Goal: Task Accomplishment & Management: Complete application form

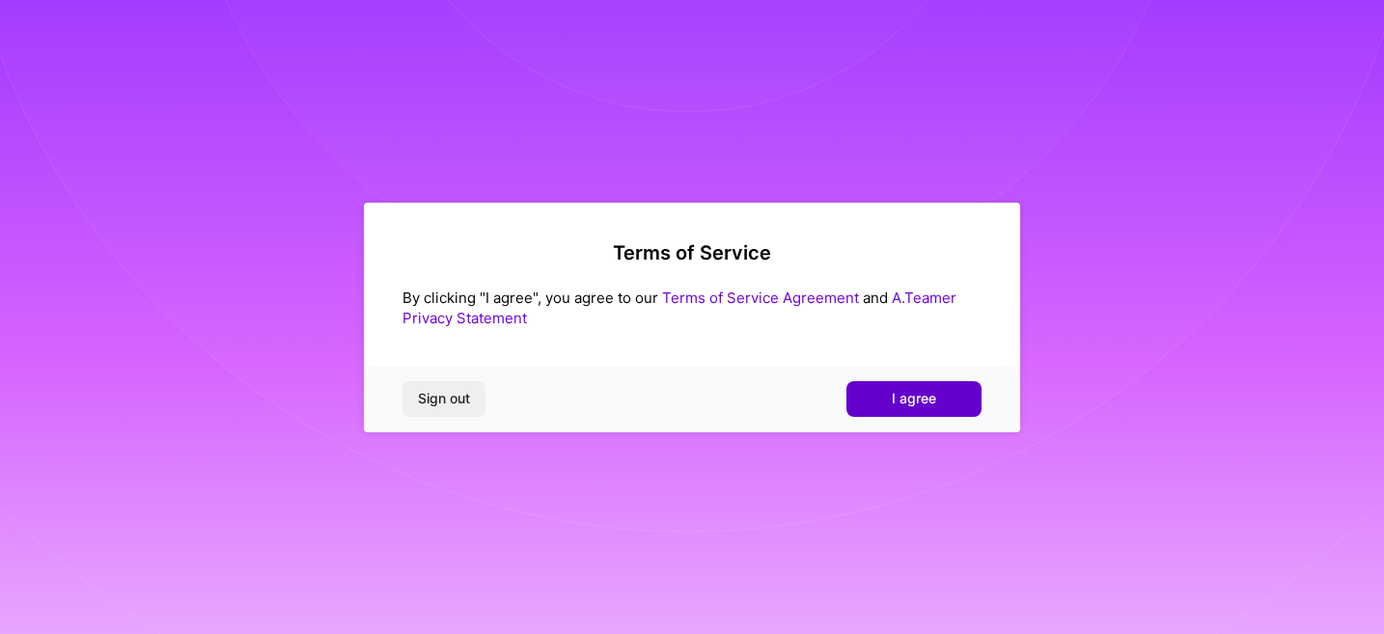
click at [887, 405] on button "I agree" at bounding box center [914, 398] width 135 height 35
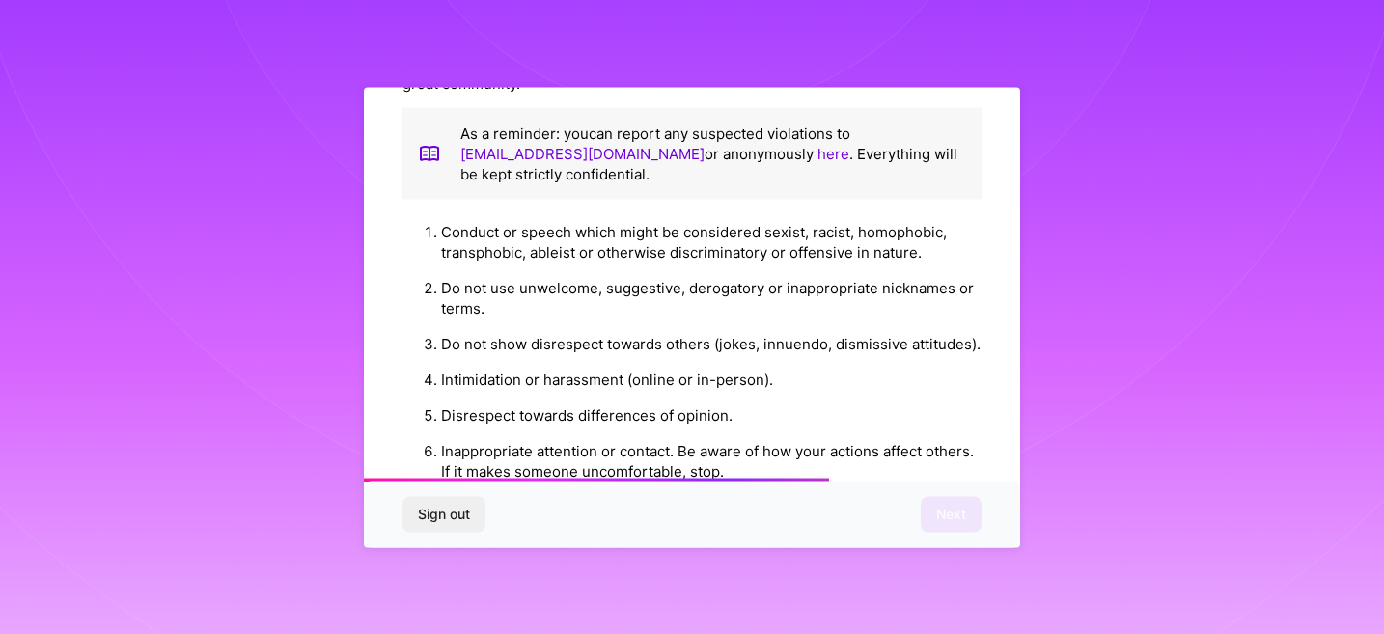
scroll to position [2195, 0]
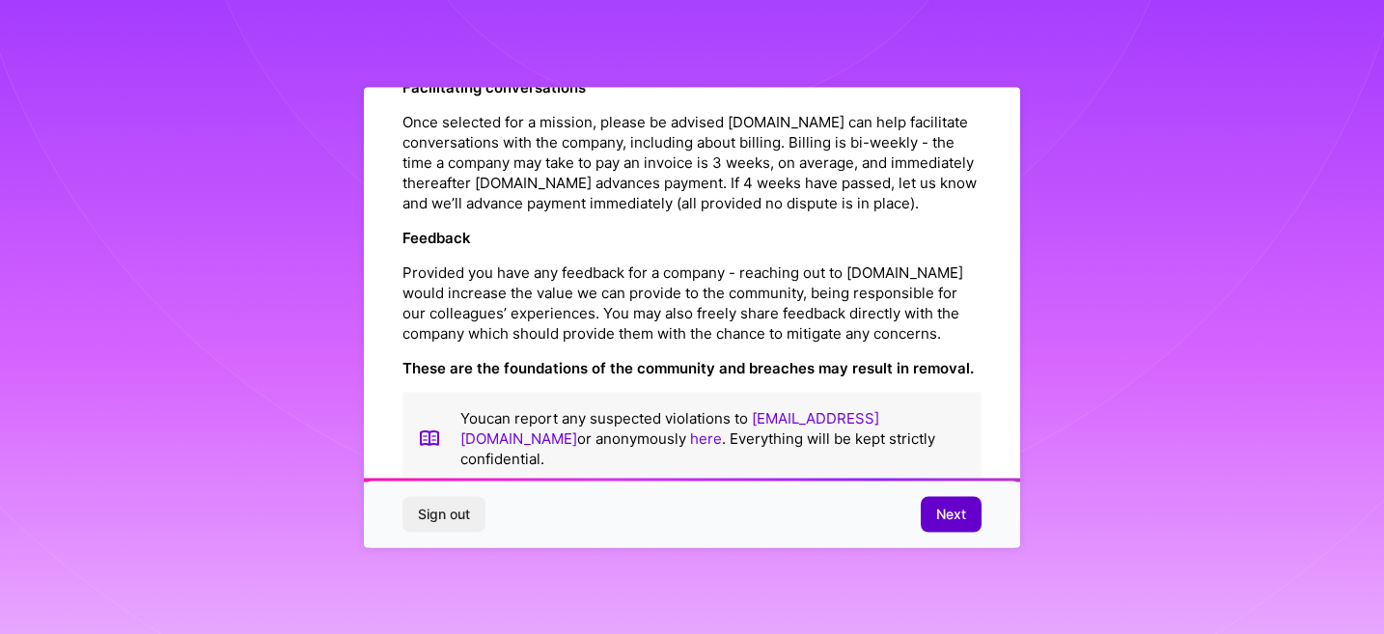
click at [943, 506] on span "Next" at bounding box center [952, 514] width 30 height 19
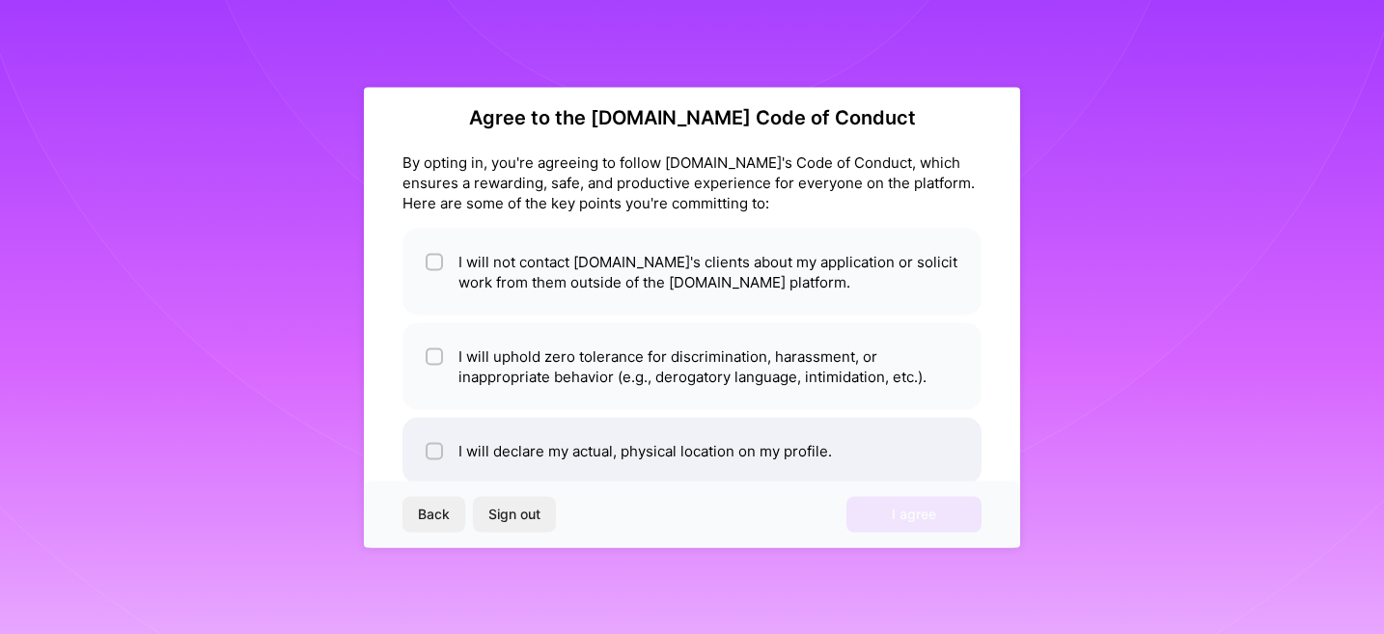
scroll to position [15, 0]
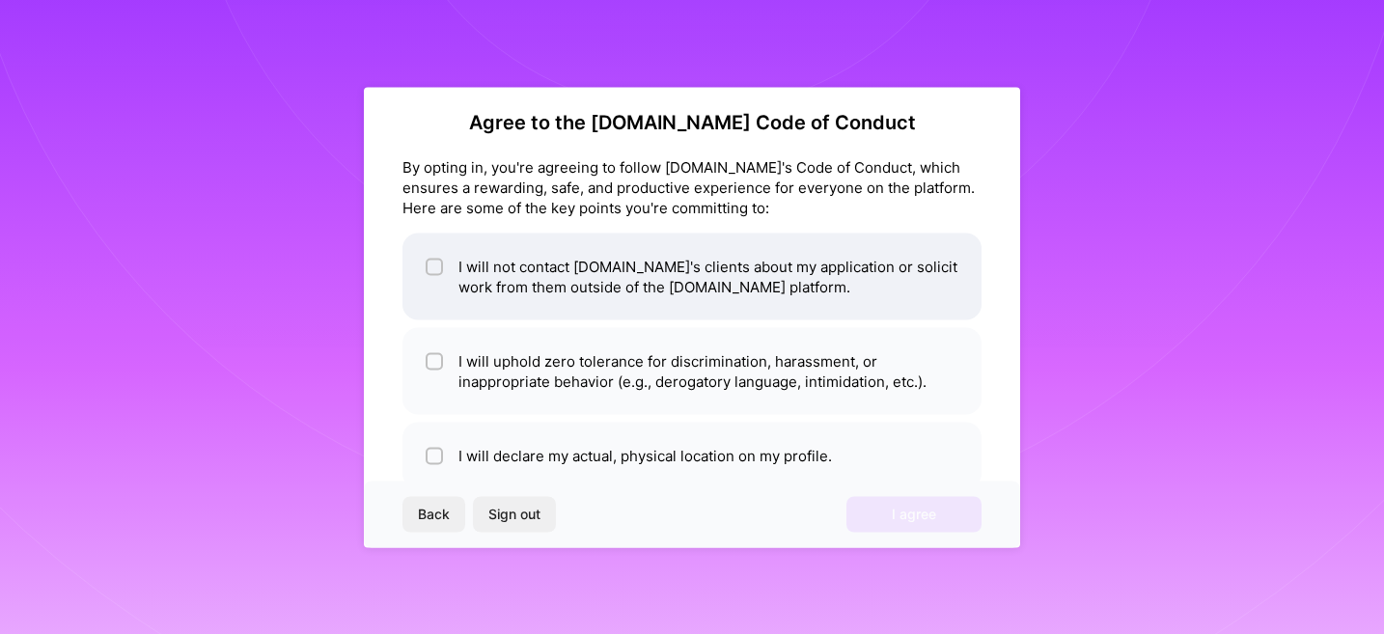
click at [436, 265] on input "checkbox" at bounding box center [437, 268] width 14 height 14
checkbox input "true"
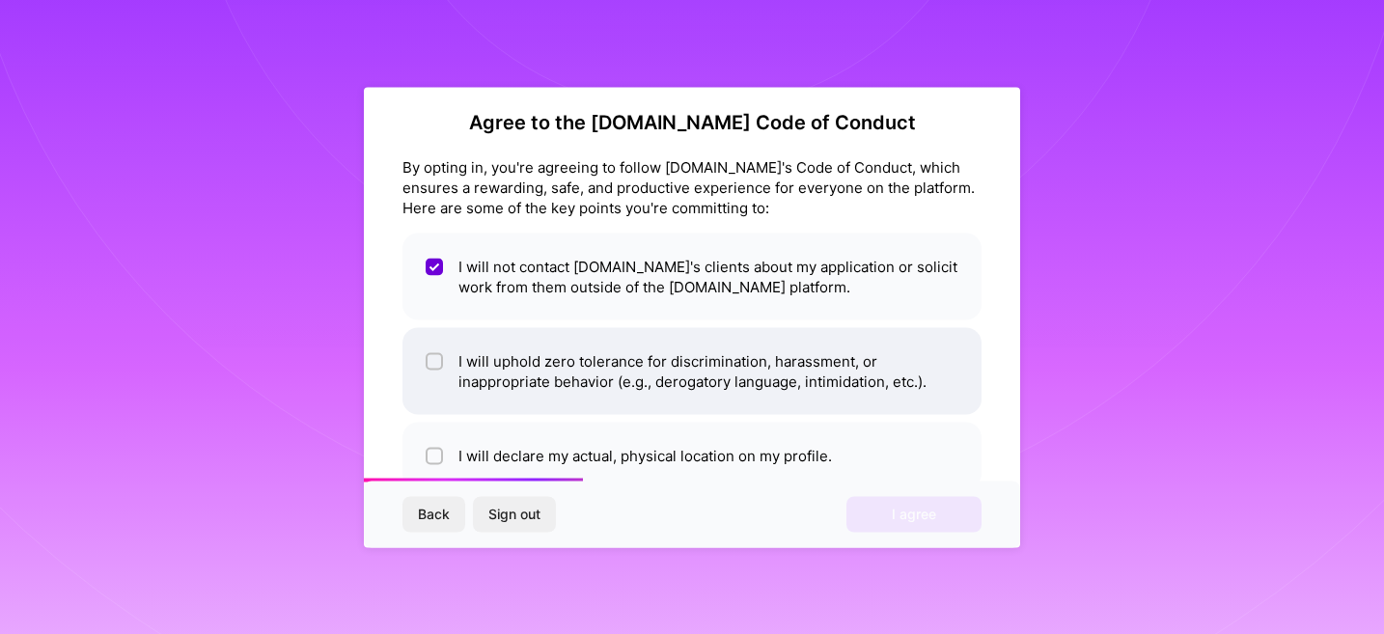
click at [437, 355] on input "checkbox" at bounding box center [437, 362] width 14 height 14
checkbox input "true"
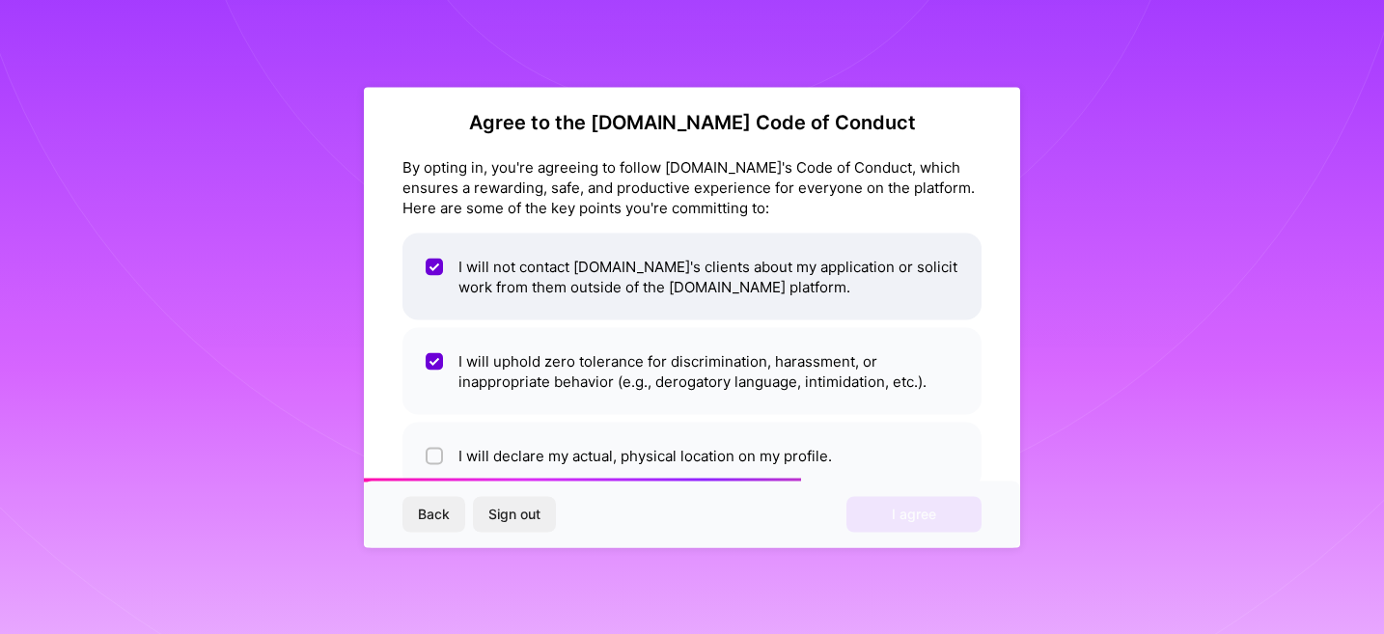
scroll to position [61, 0]
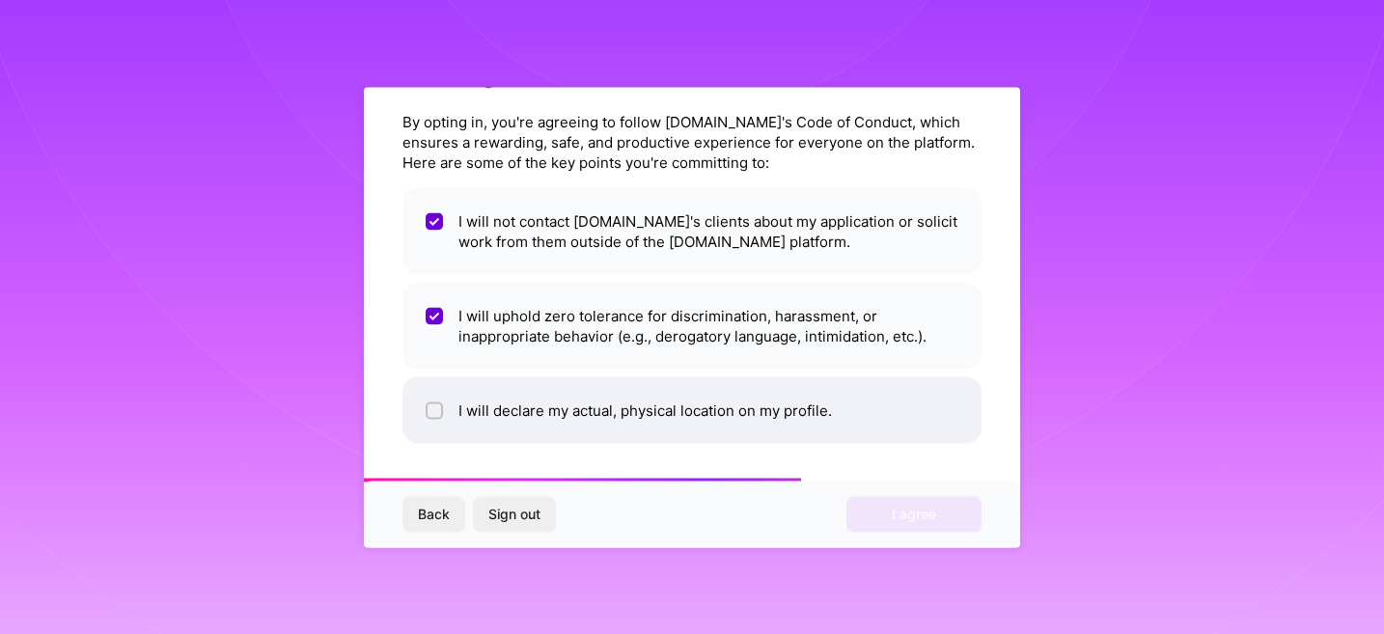
click at [436, 408] on input "checkbox" at bounding box center [437, 412] width 14 height 14
checkbox input "true"
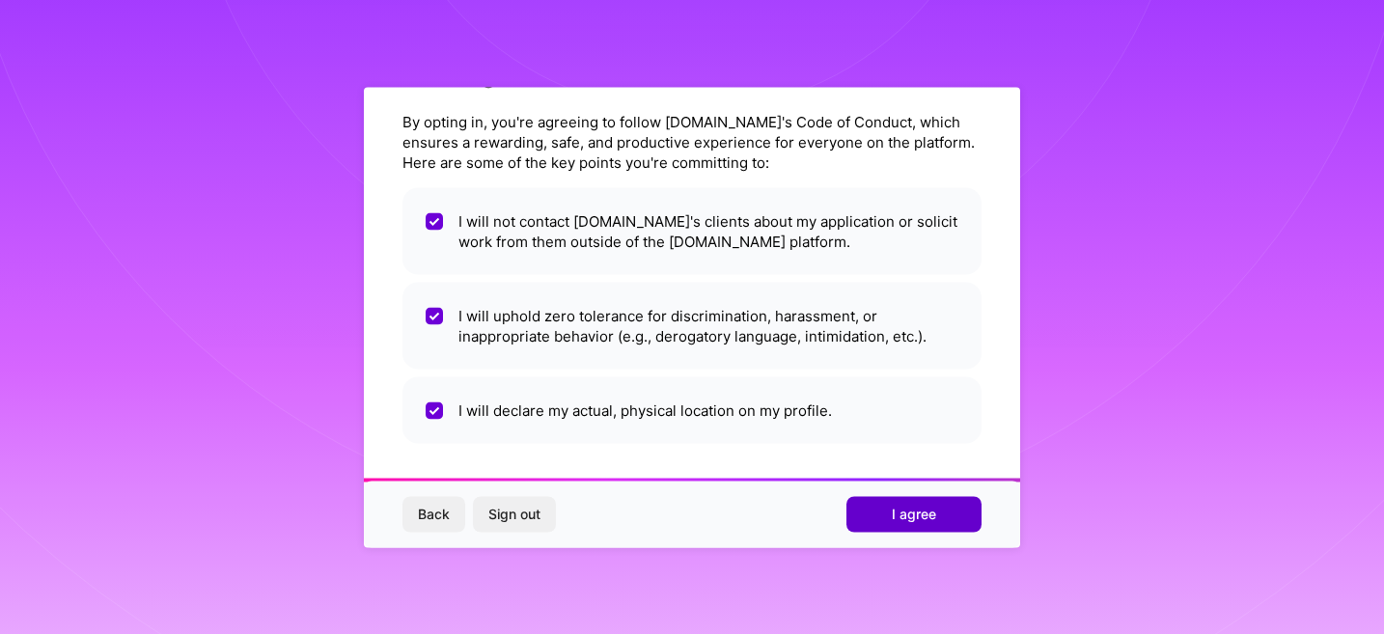
click at [881, 510] on button "I agree" at bounding box center [914, 514] width 135 height 35
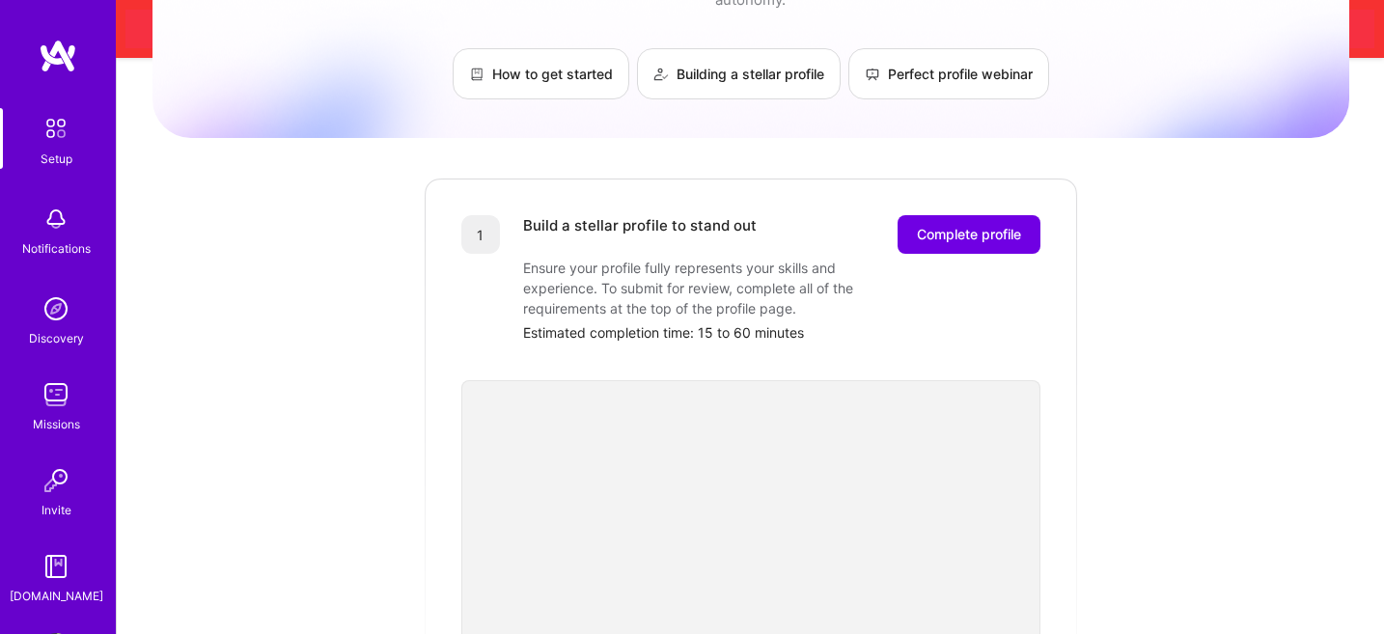
scroll to position [171, 0]
click at [937, 224] on span "Complete profile" at bounding box center [969, 233] width 104 height 19
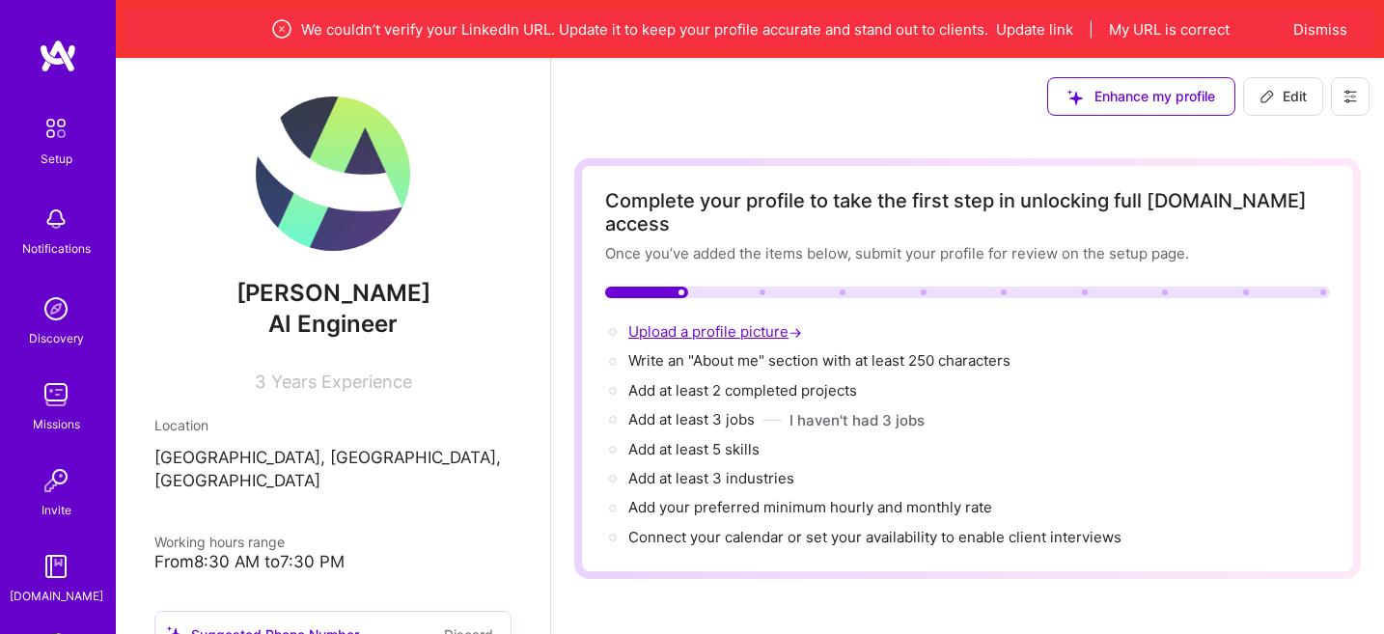
click at [714, 322] on span "Upload a profile picture →" at bounding box center [718, 331] width 178 height 18
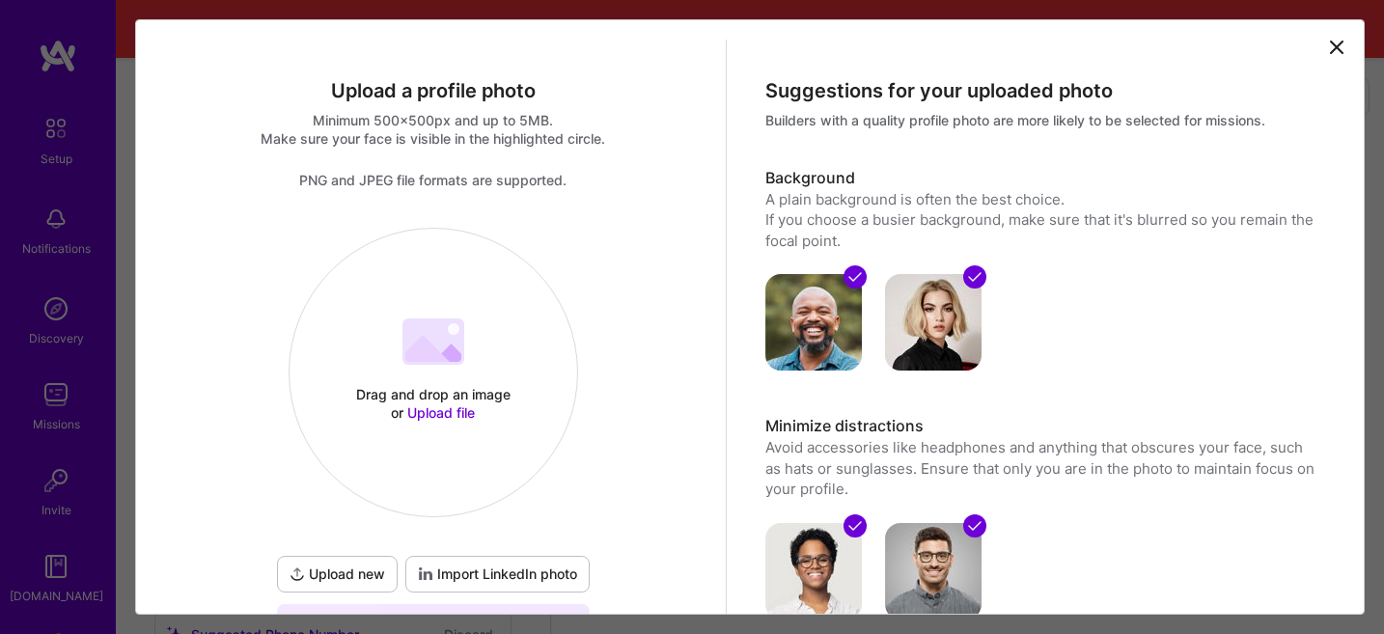
click at [462, 396] on div "Drag and drop an image or Upload file" at bounding box center [433, 403] width 164 height 37
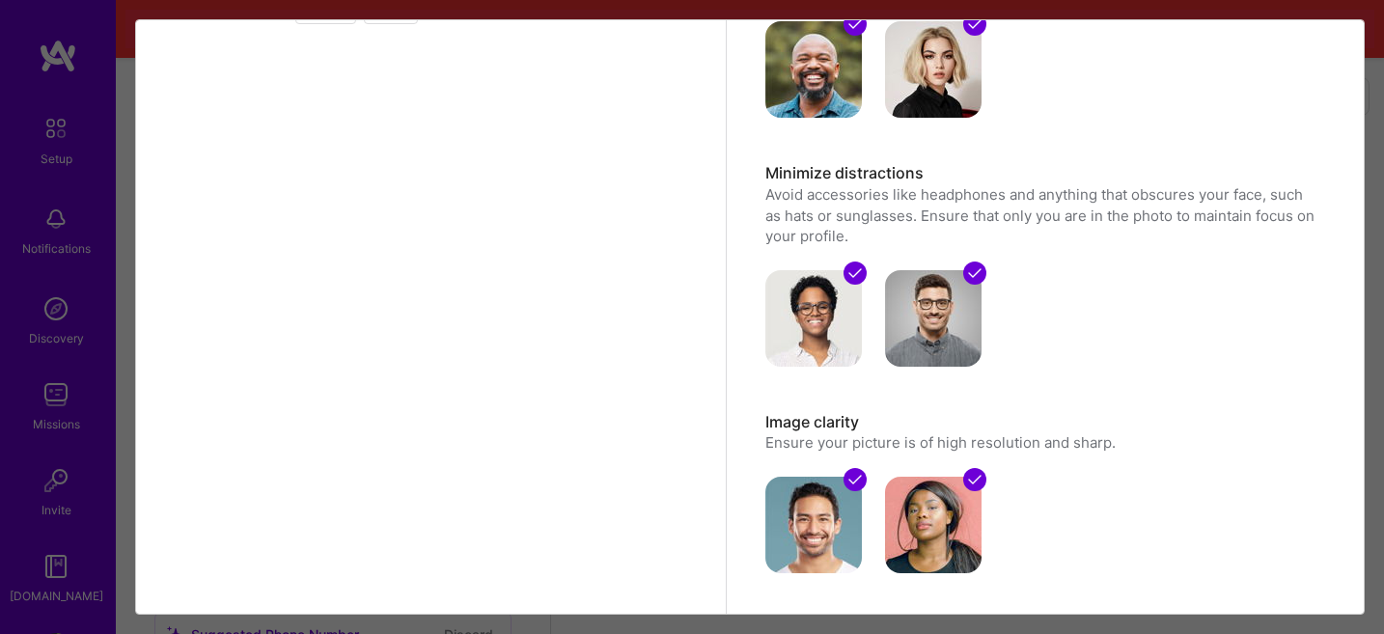
scroll to position [154, 0]
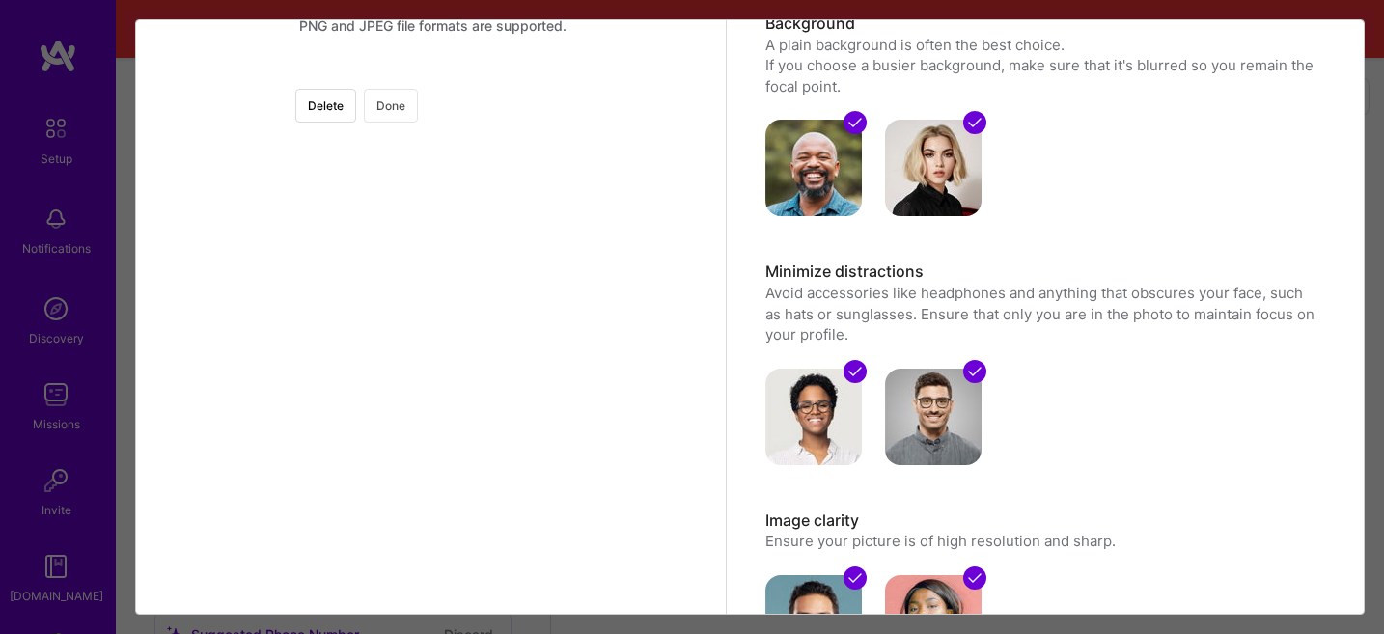
click at [418, 97] on button "Done" at bounding box center [391, 106] width 54 height 34
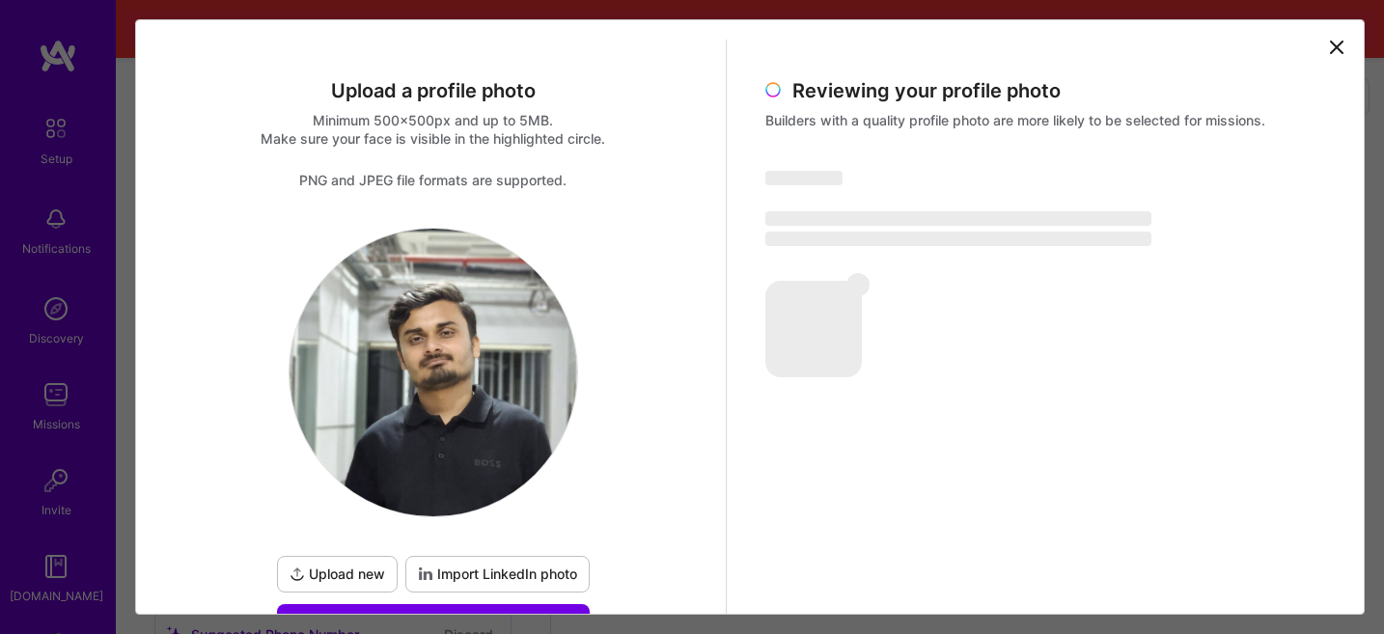
scroll to position [137, 0]
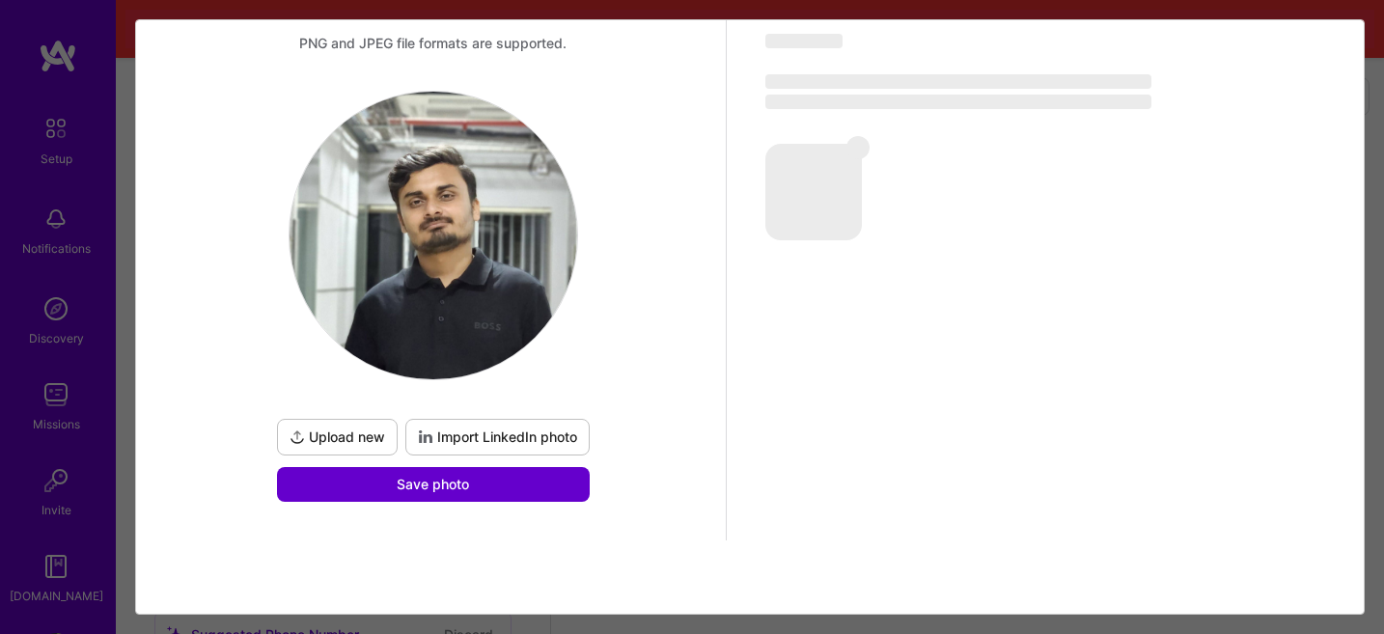
click at [465, 491] on span "Save photo" at bounding box center [433, 484] width 72 height 19
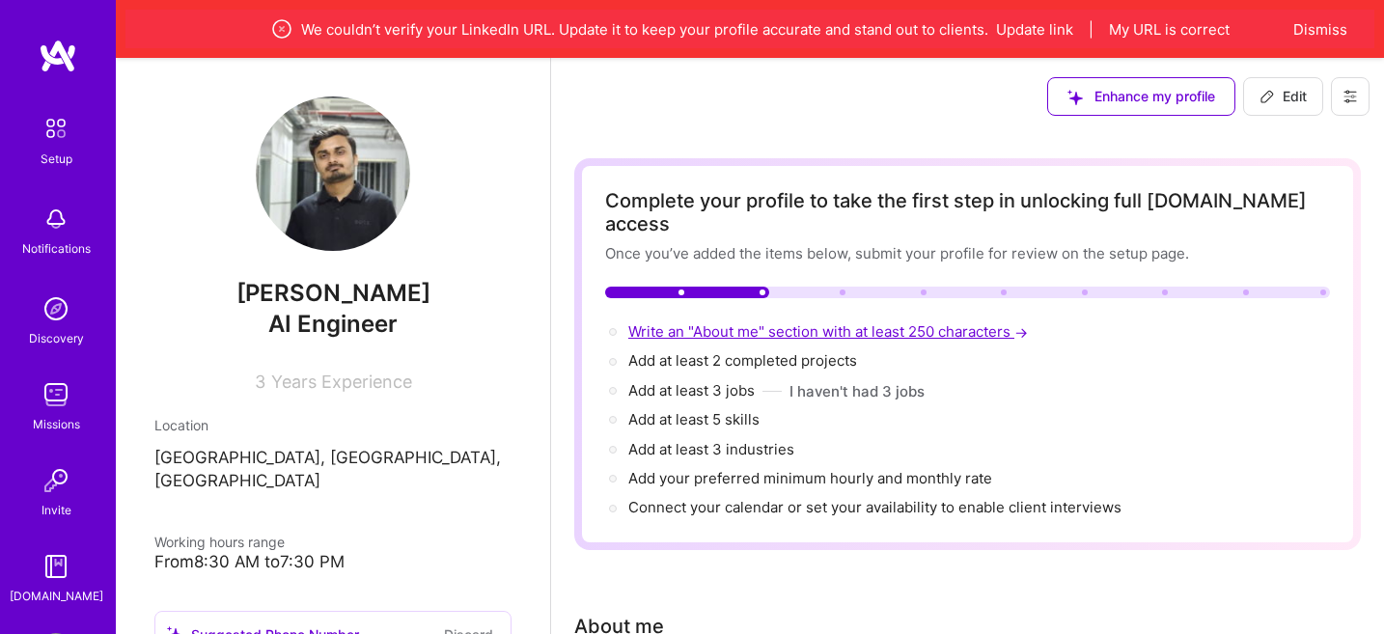
click at [717, 322] on span "Write an "About me" section with at least 250 characters →" at bounding box center [831, 331] width 404 height 18
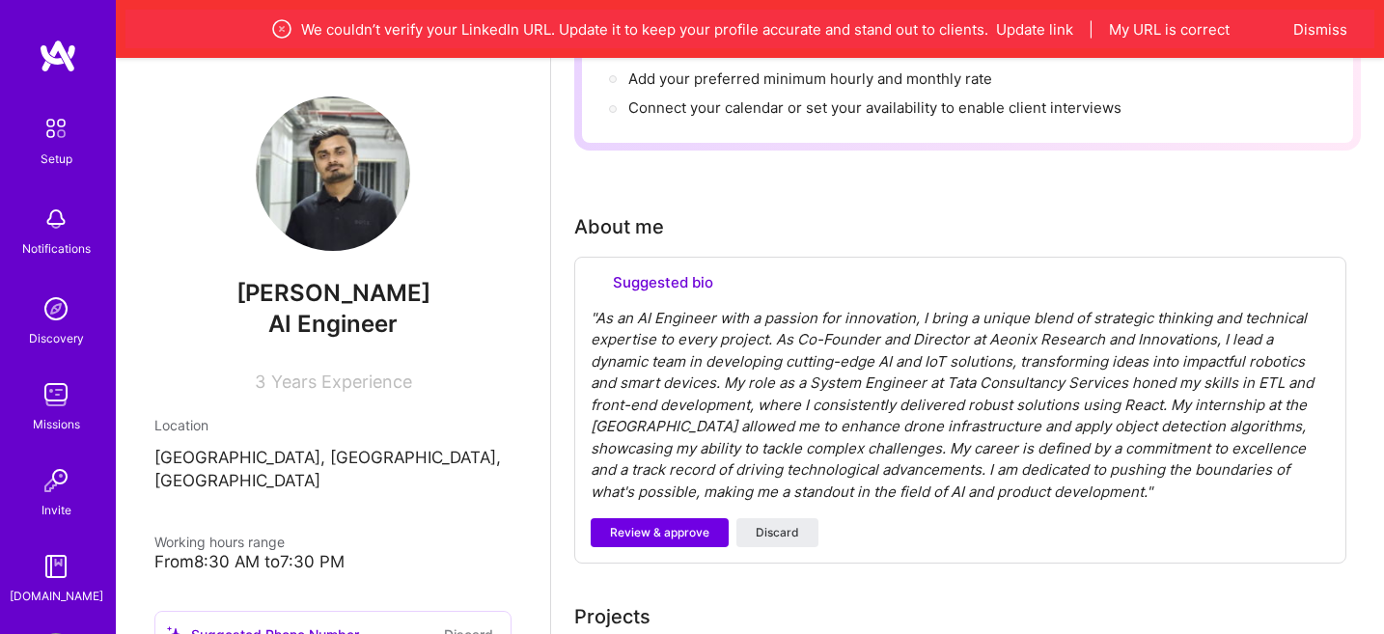
scroll to position [943, 0]
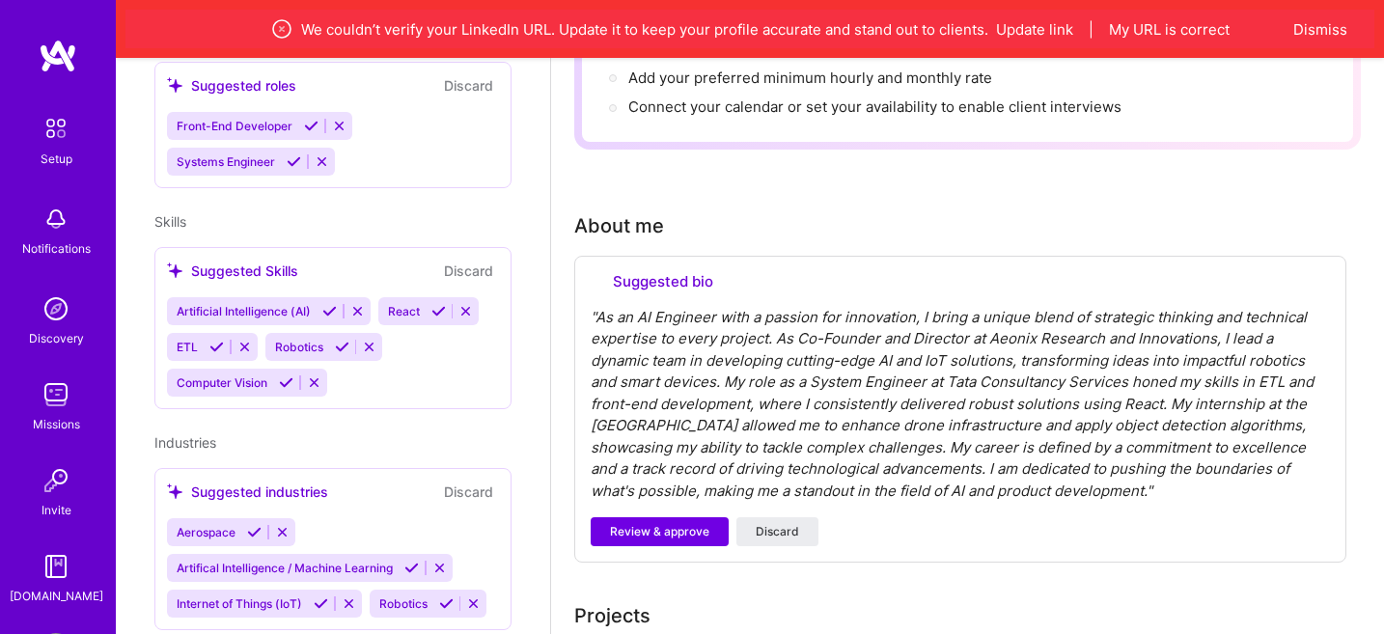
select select "US"
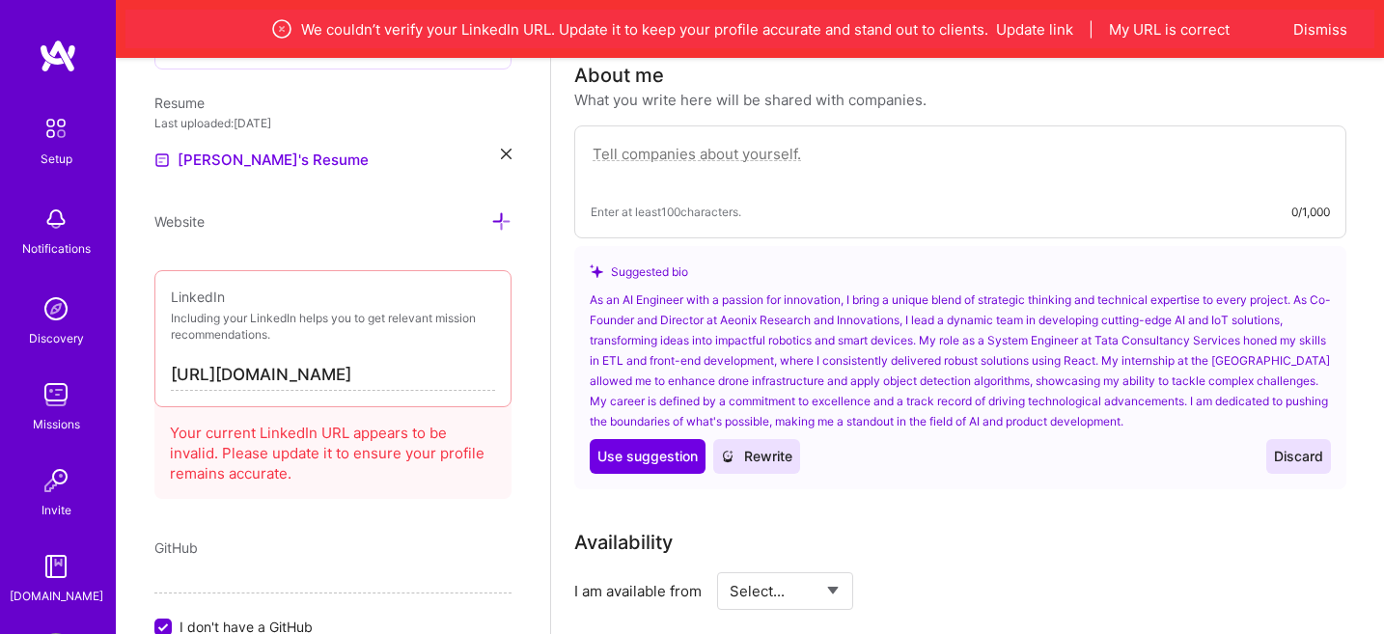
scroll to position [534, 0]
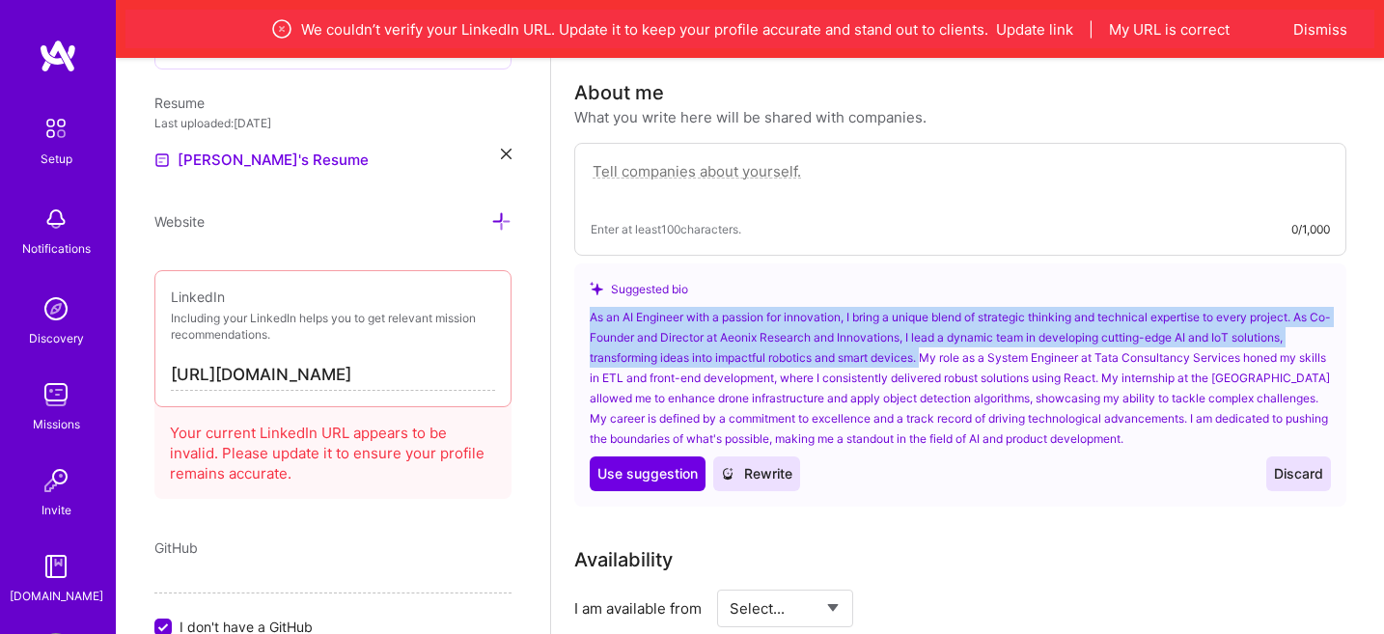
drag, startPoint x: 590, startPoint y: 299, endPoint x: 927, endPoint y: 339, distance: 339.3
click at [927, 339] on div "As an AI Engineer with a passion for innovation, I bring a unique blend of stra…" at bounding box center [960, 378] width 741 height 142
copy div "As an AI Engineer with a passion for innovation, I bring a unique blend of stra…"
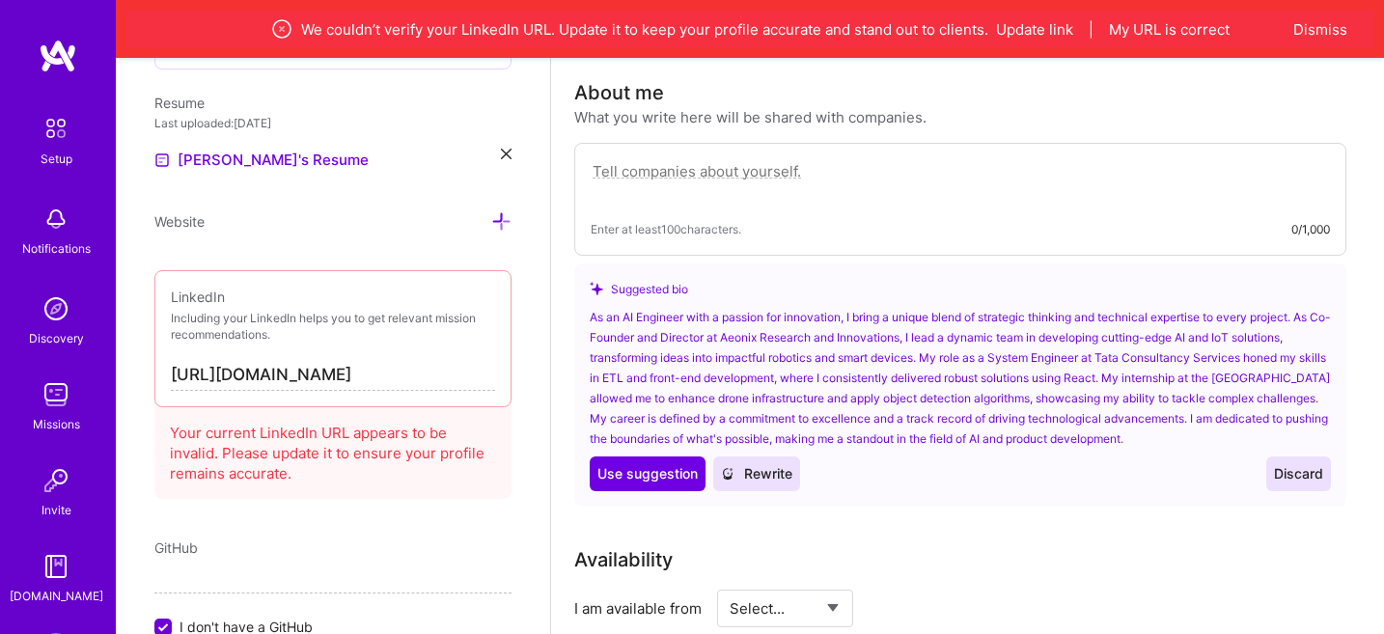
click at [769, 159] on textarea at bounding box center [961, 181] width 740 height 44
paste textarea "As an AI Engineer with a deep passion for innovation, I bring a unique blend of…"
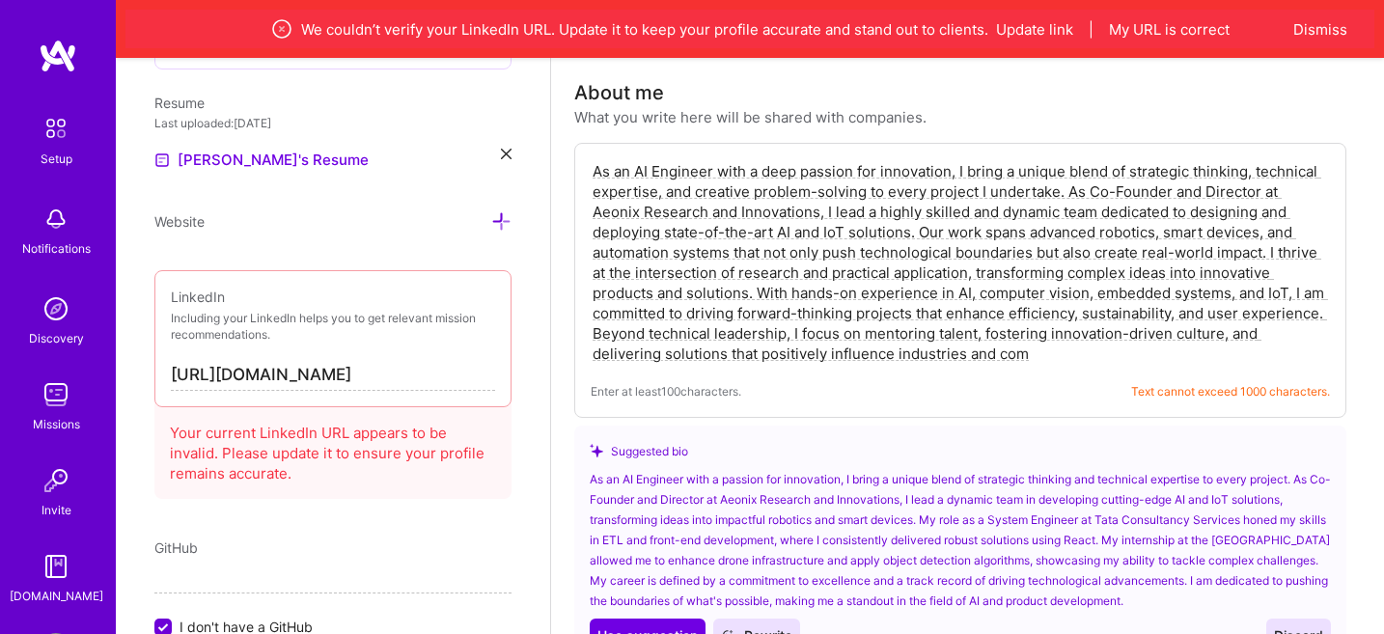
drag, startPoint x: 963, startPoint y: 330, endPoint x: 1236, endPoint y: 287, distance: 276.7
click at [1236, 287] on textarea "As an AI Engineer with a deep passion for innovation, I bring a unique blend of…" at bounding box center [961, 262] width 740 height 207
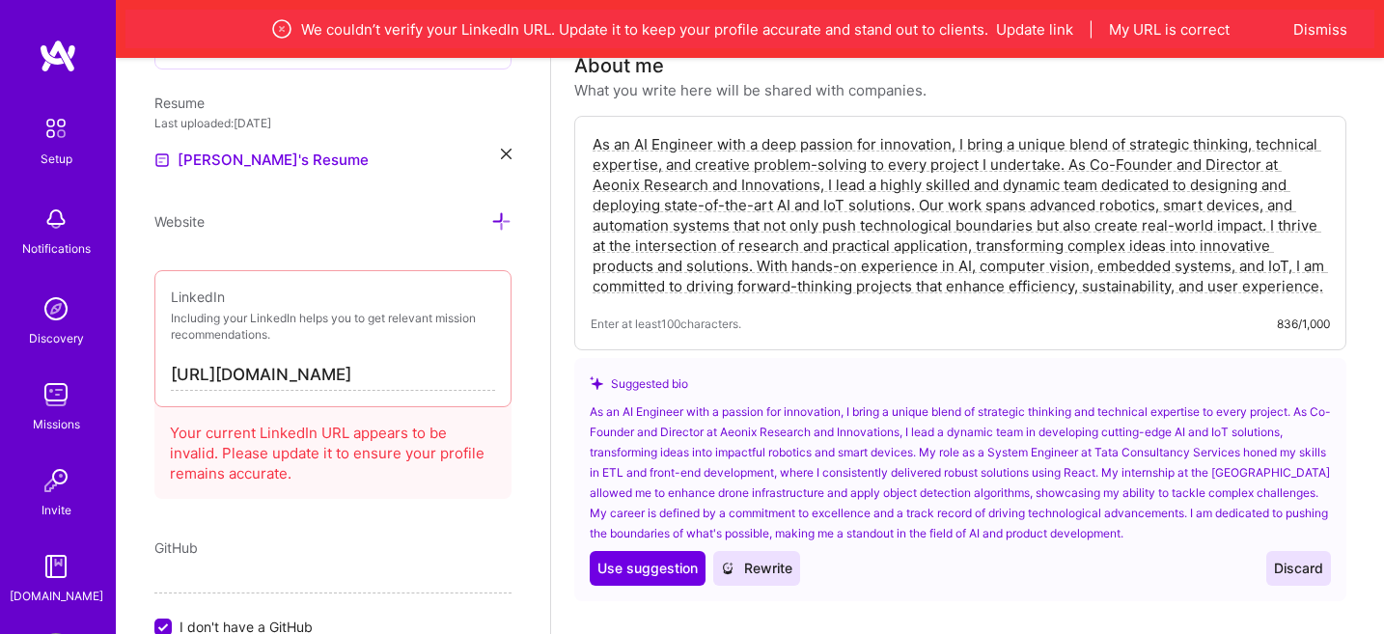
scroll to position [616, 0]
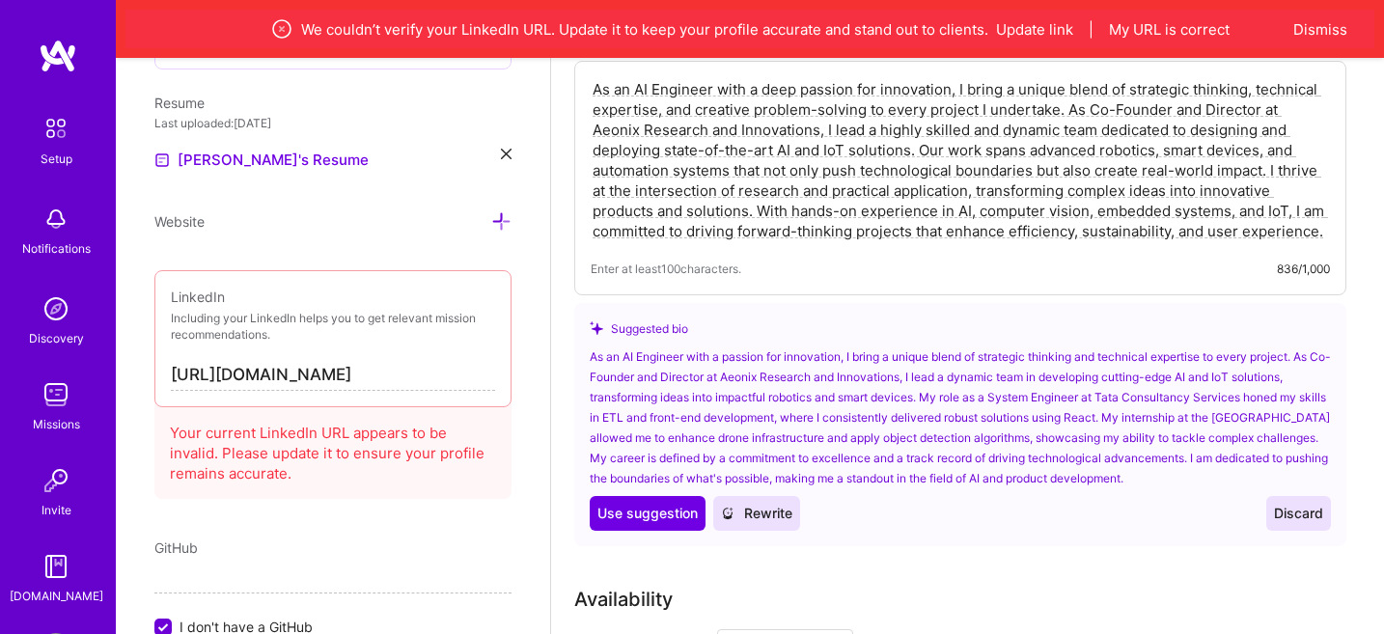
type textarea "As an AI Engineer with a deep passion for innovation, I bring a unique blend of…"
click at [1306, 504] on span "Discard" at bounding box center [1298, 513] width 49 height 19
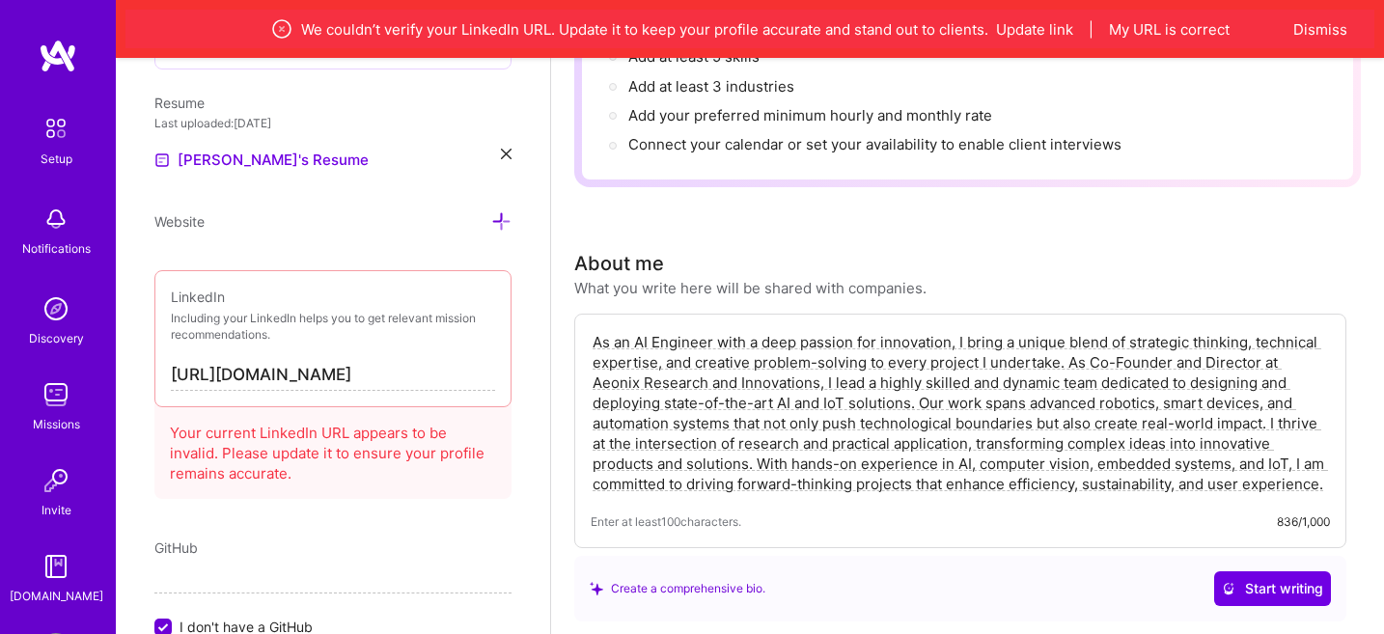
click at [1067, 349] on textarea "As an AI Engineer with a deep passion for innovation, I bring a unique blend of…" at bounding box center [961, 413] width 740 height 166
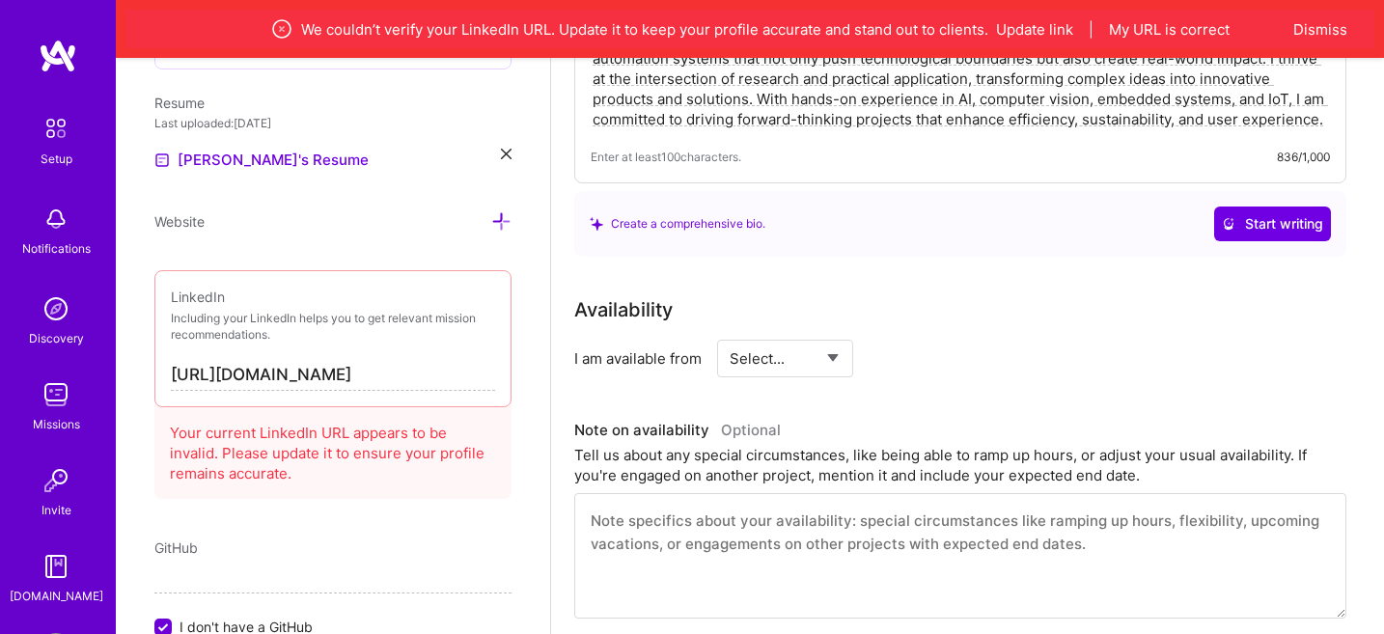
scroll to position [730, 0]
click at [804, 332] on select "Select... Right Now Future Date Not Available" at bounding box center [785, 356] width 111 height 49
select select "Right Now"
click at [730, 332] on select "Select... Right Now Future Date Not Available" at bounding box center [785, 356] width 111 height 49
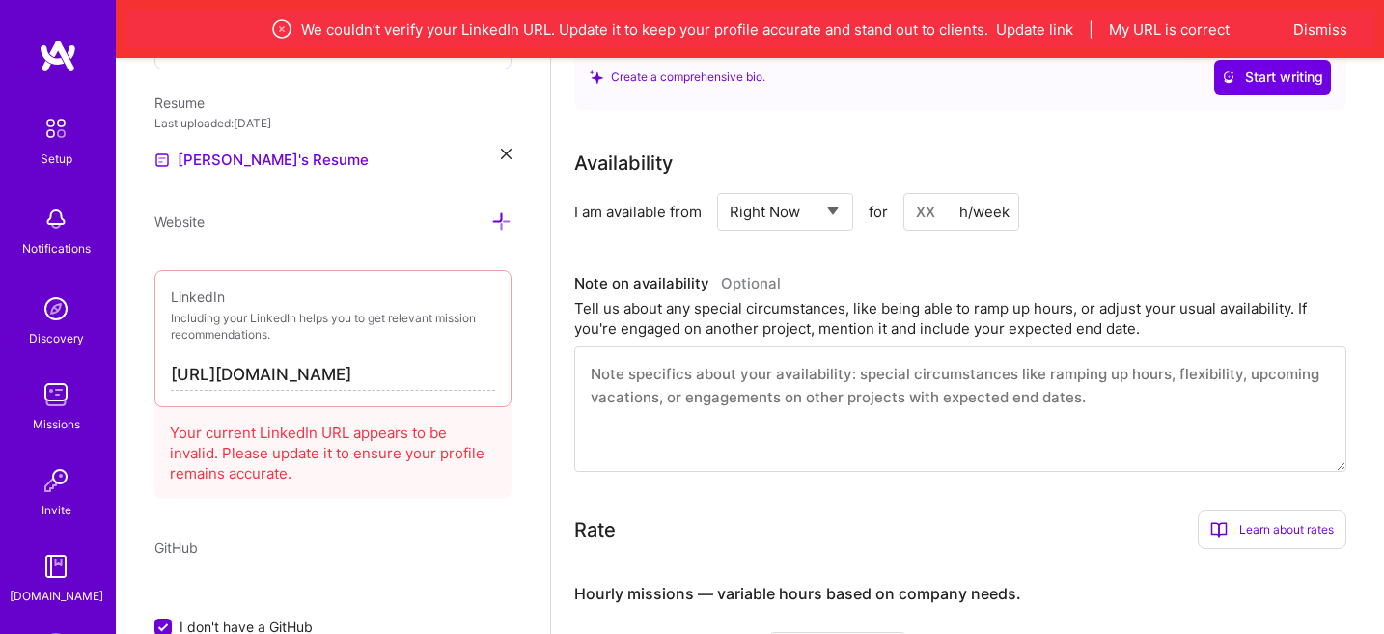
scroll to position [887, 0]
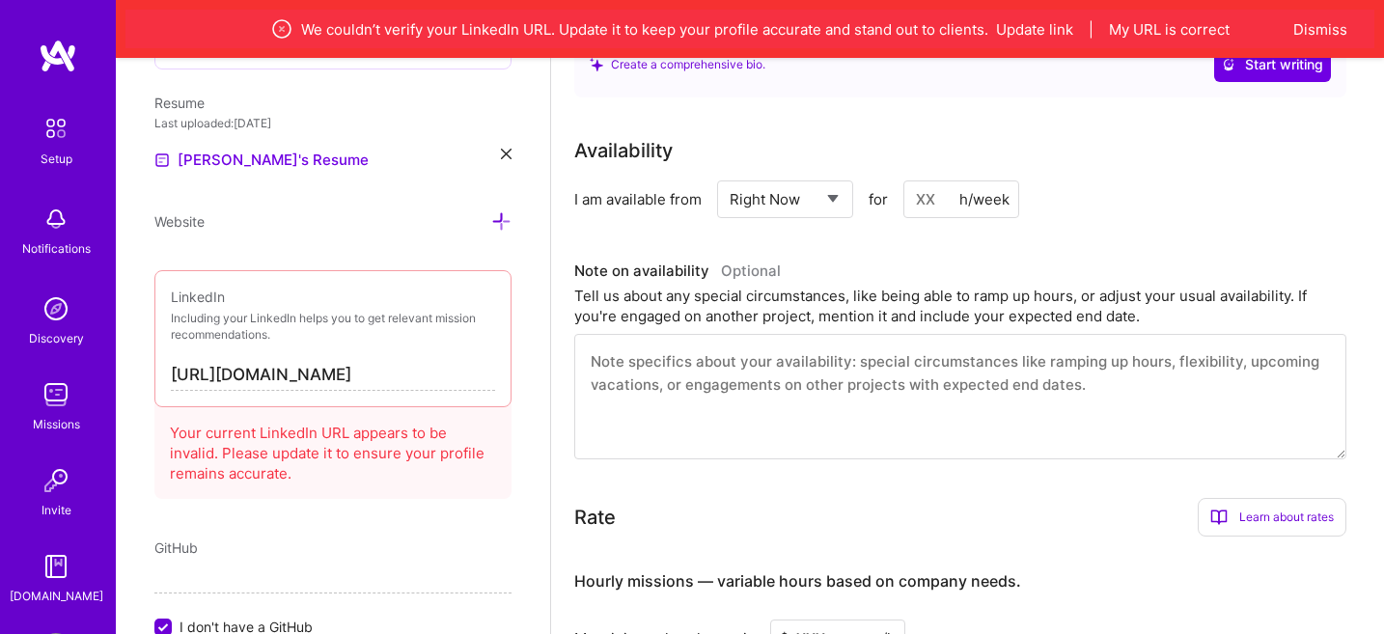
click at [958, 181] on input at bounding box center [962, 200] width 116 height 38
drag, startPoint x: 936, startPoint y: 180, endPoint x: 825, endPoint y: 174, distance: 111.2
click at [825, 181] on div "Select... Right Now Future Date Not Available for 70 h/week" at bounding box center [868, 200] width 302 height 38
type input "50"
click at [1118, 222] on div "Availability I am available from Select... Right Now Future Date Not Available …" at bounding box center [967, 297] width 787 height 323
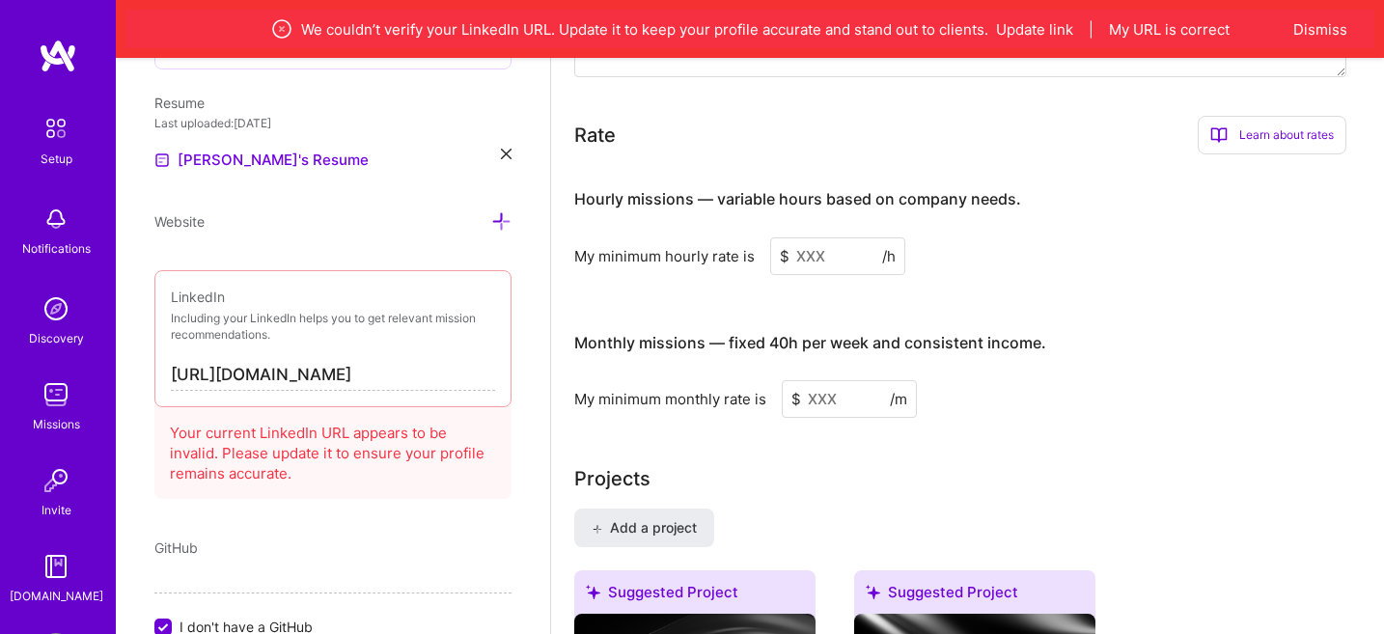
scroll to position [1278, 0]
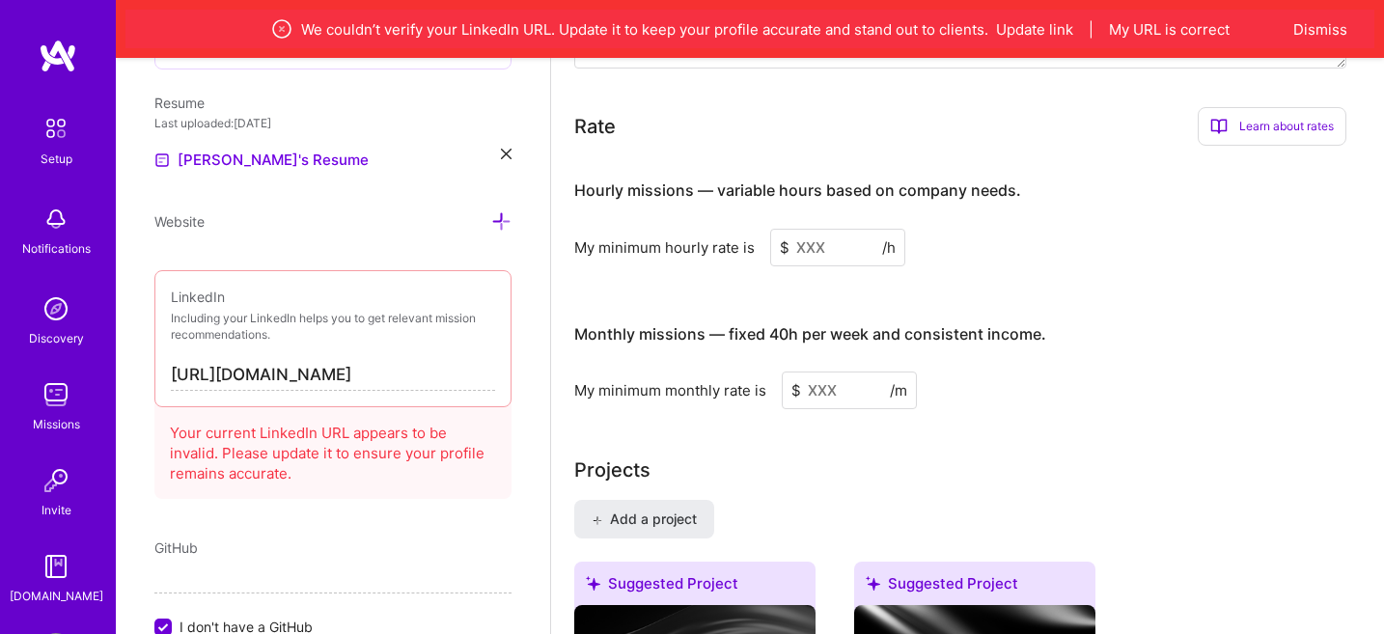
click at [799, 229] on input at bounding box center [837, 248] width 135 height 38
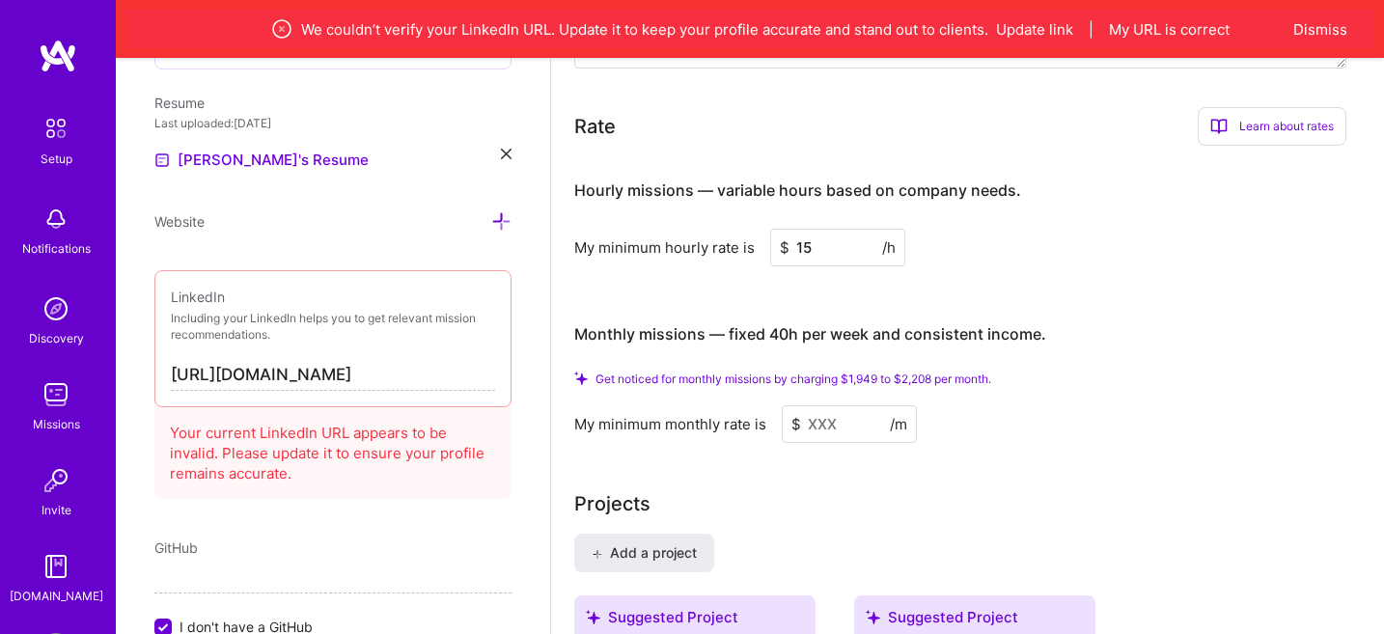
type input "15"
click at [829, 405] on input at bounding box center [849, 424] width 135 height 38
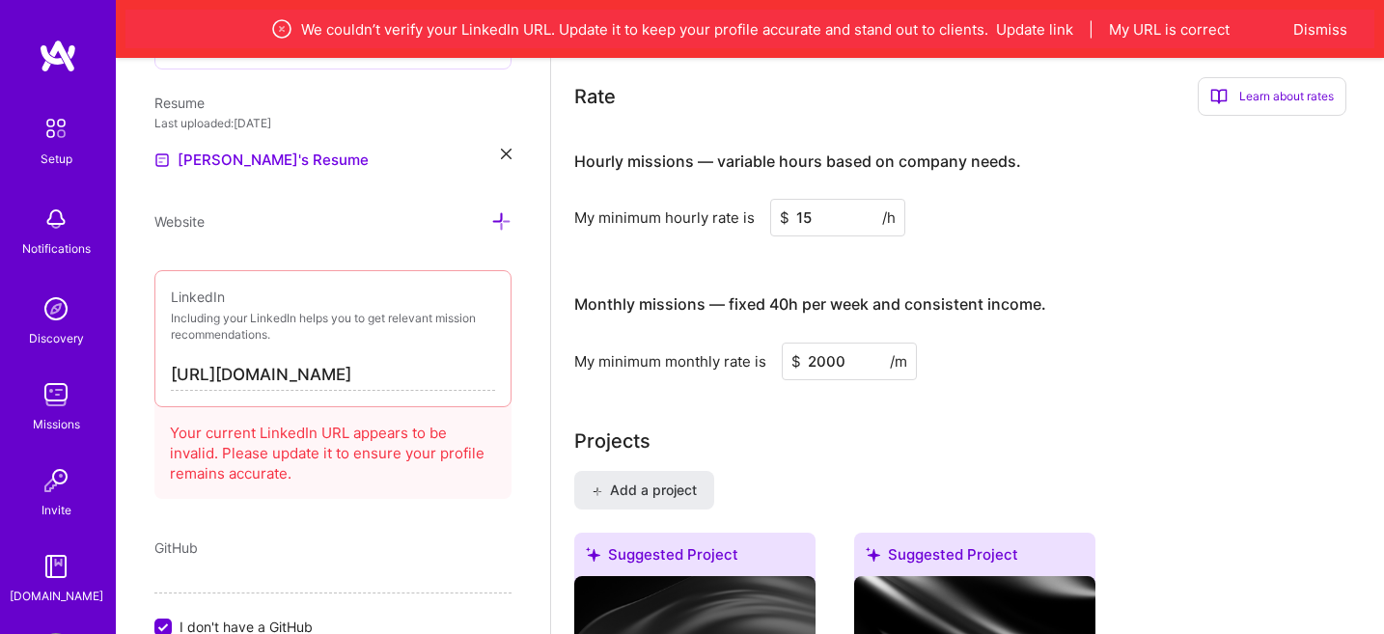
type input "2000"
click at [864, 427] on div "Projects" at bounding box center [967, 441] width 787 height 29
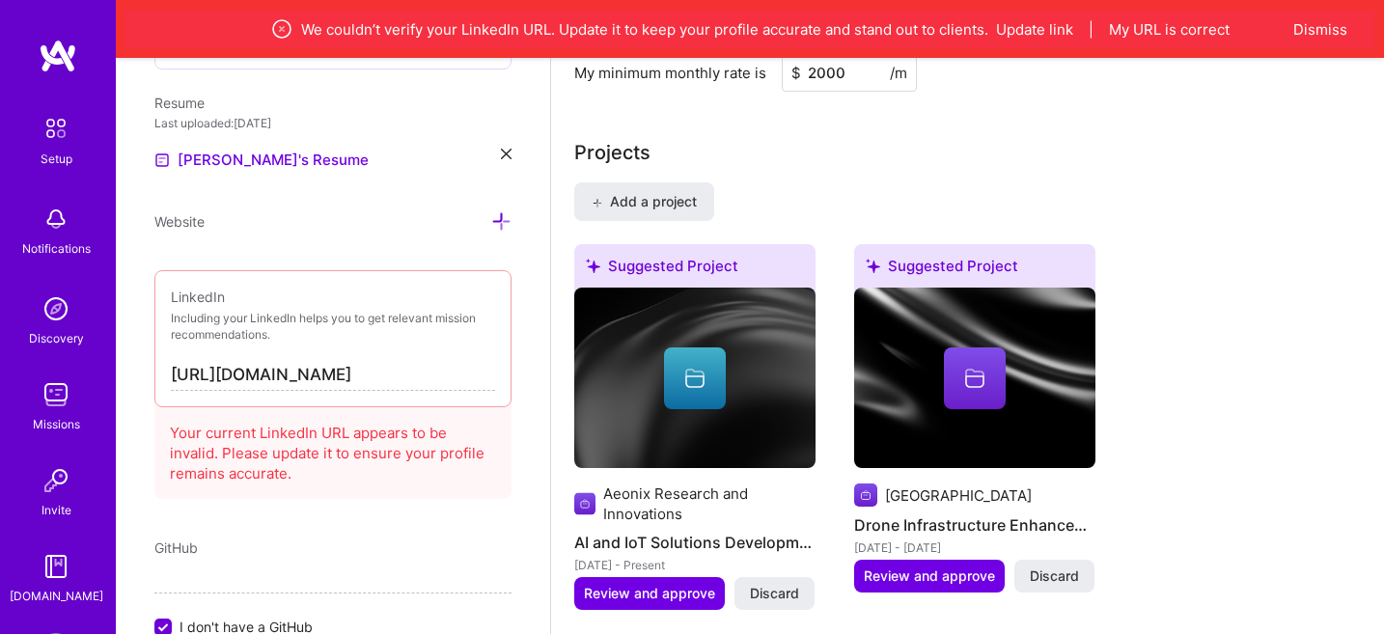
scroll to position [1578, 0]
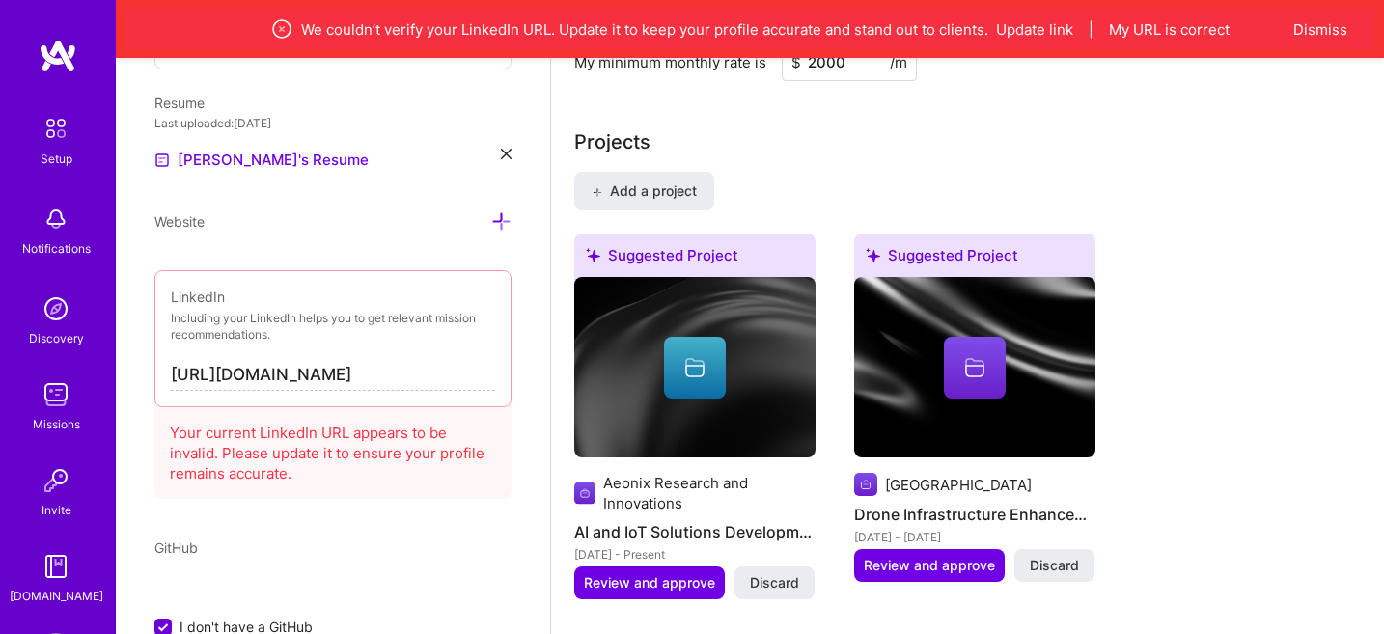
drag, startPoint x: 438, startPoint y: 373, endPoint x: 113, endPoint y: 373, distance: 325.4
click at [113, 373] on div "Setup Notifications Discovery Missions Invite [DOMAIN_NAME] Profile Close Show …" at bounding box center [692, 85] width 1384 height 3326
paste input "arijit-das-"
click at [386, 376] on input "[URL][DOMAIN_NAME]" at bounding box center [333, 375] width 324 height 31
drag, startPoint x: 356, startPoint y: 376, endPoint x: 522, endPoint y: 376, distance: 166.1
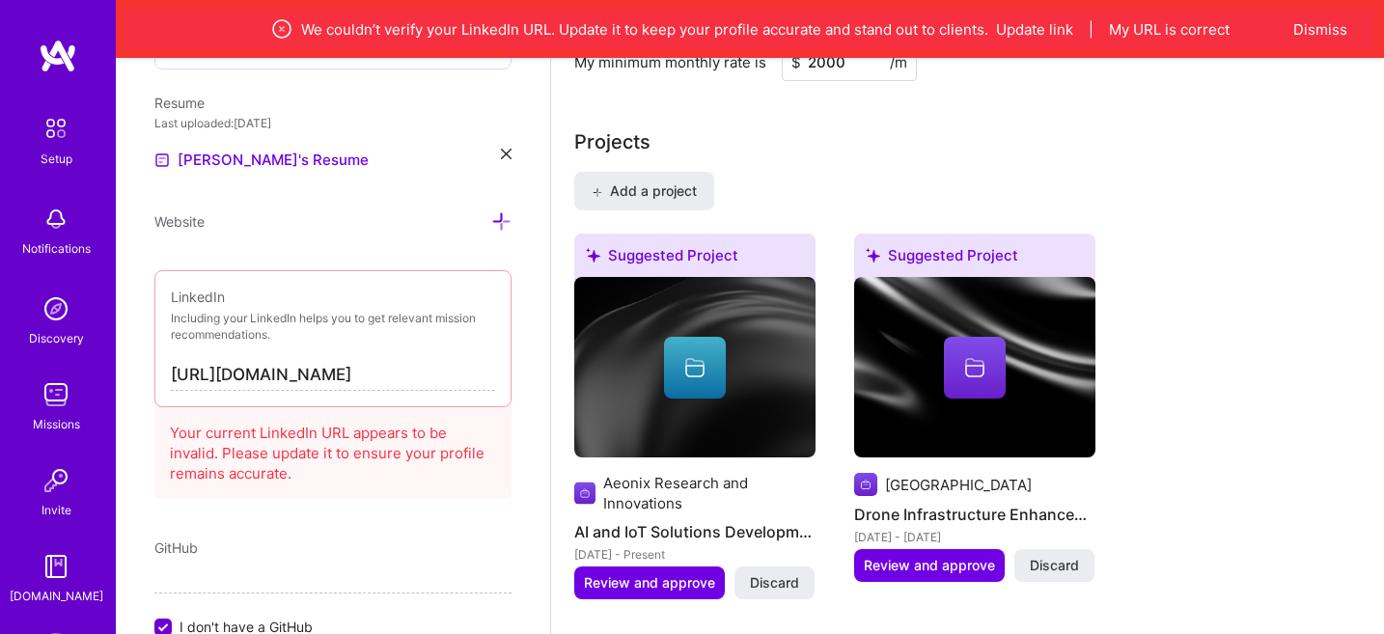
click at [522, 376] on div "Edit photo [PERSON_NAME] AI Engineer 3 Years Experience Location This is the lo…" at bounding box center [333, 375] width 434 height 634
paste input "-das-"
click at [432, 236] on div "Edit photo [PERSON_NAME] AI Engineer 3 Years Experience Location This is the lo…" at bounding box center [333, 375] width 434 height 634
click at [416, 534] on div "Edit photo [PERSON_NAME] AI Engineer 3 Years Experience Location This is the lo…" at bounding box center [333, 375] width 434 height 634
click at [479, 373] on input "[URL][DOMAIN_NAME]" at bounding box center [333, 375] width 324 height 31
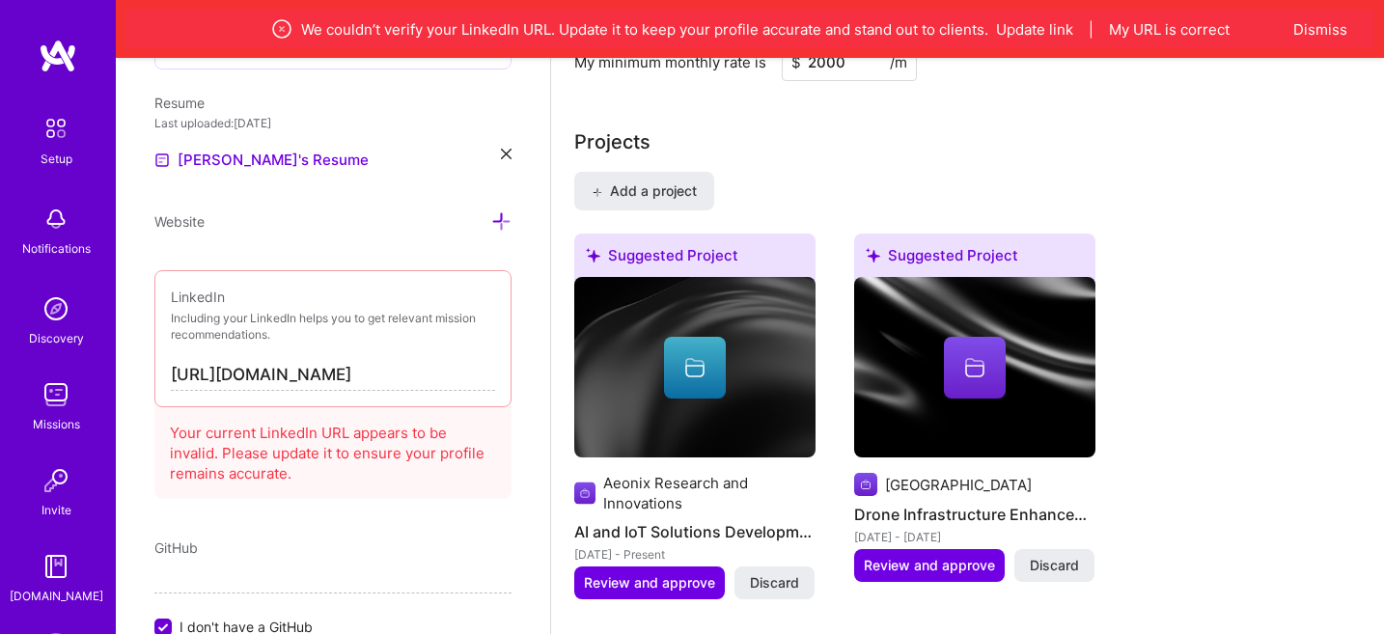
click at [372, 489] on div "Your current LinkedIn URL appears to be invalid. Please update it to ensure you…" at bounding box center [332, 449] width 357 height 99
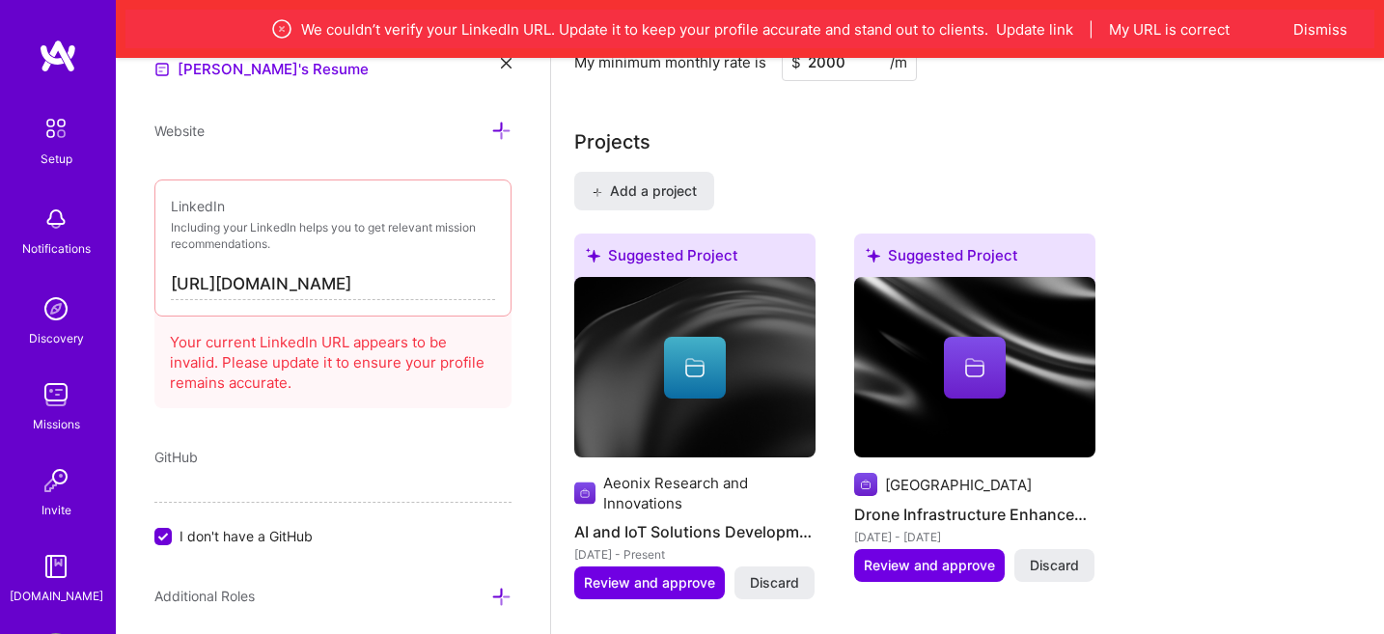
scroll to position [1048, 0]
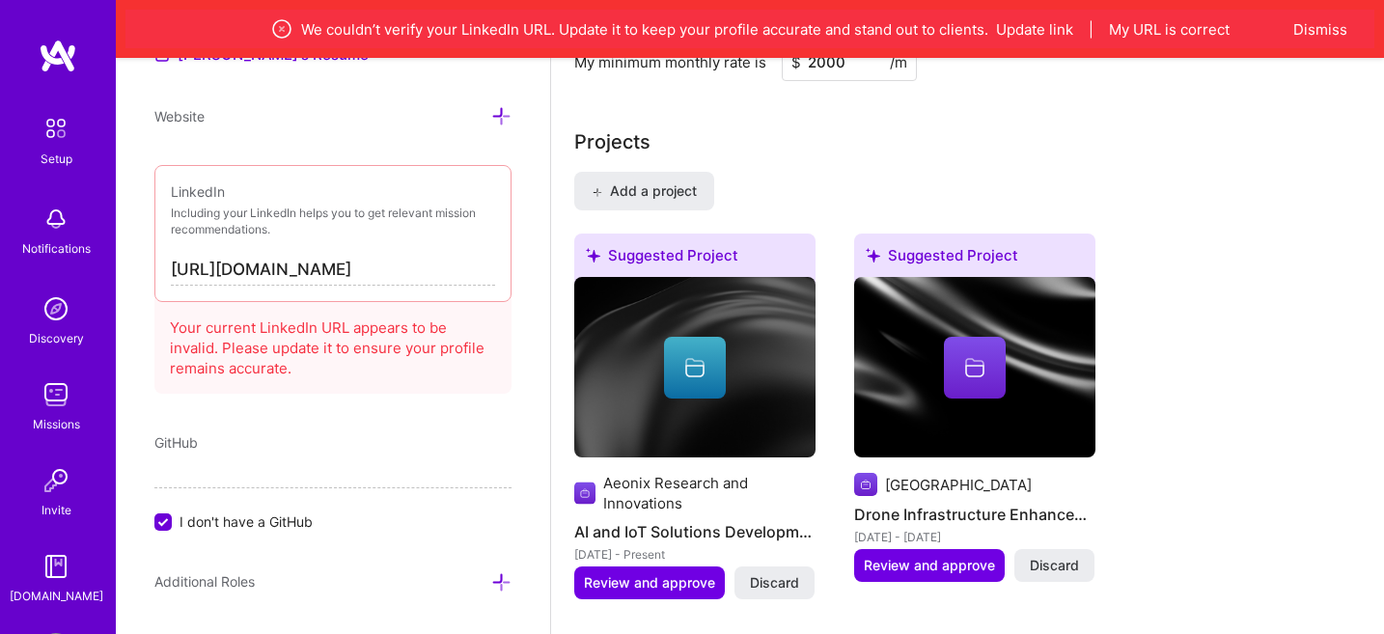
click at [481, 270] on input "[URL][DOMAIN_NAME]" at bounding box center [333, 270] width 324 height 31
type input "[URL][DOMAIN_NAME]"
click at [351, 434] on div "GitHub" at bounding box center [332, 443] width 357 height 20
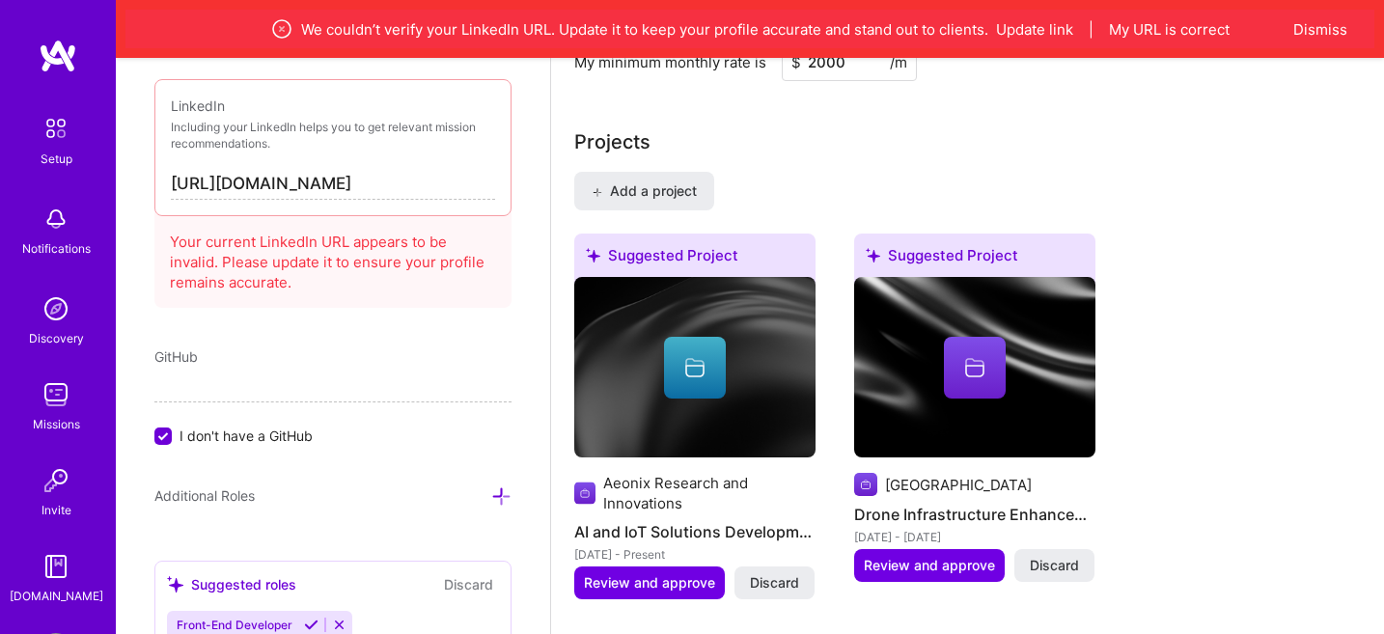
click at [171, 429] on input "I don't have a GitHub" at bounding box center [164, 437] width 17 height 17
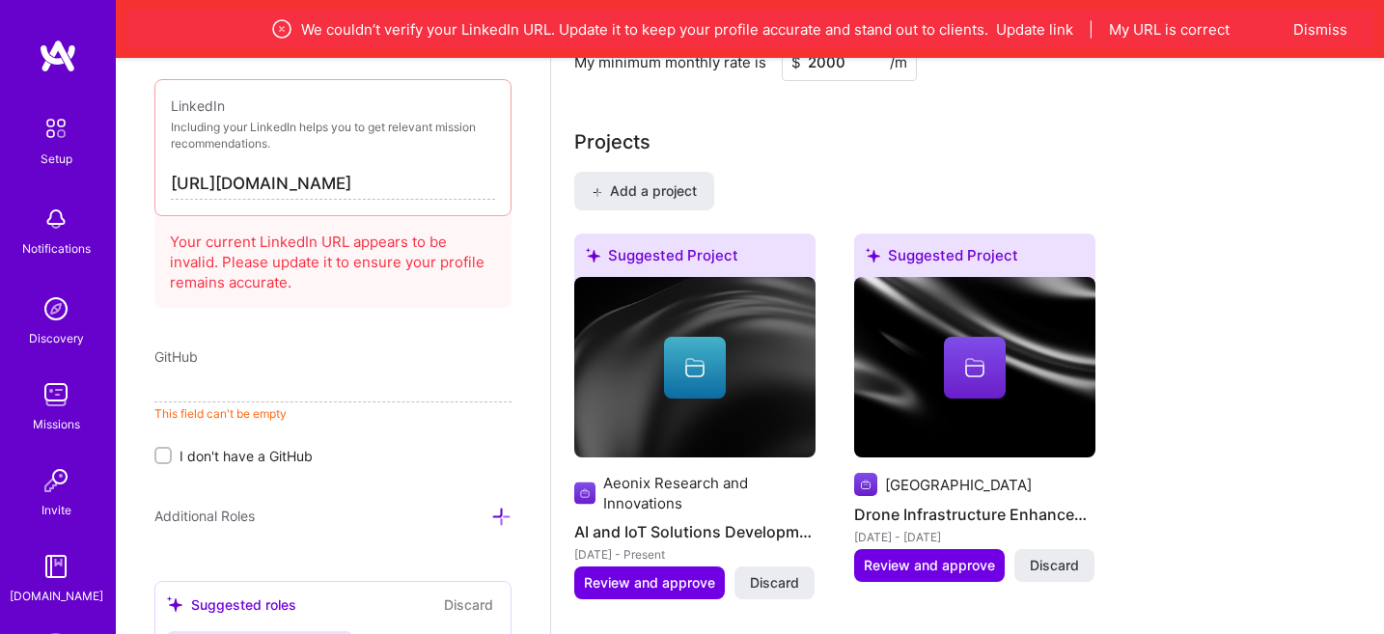
click at [206, 385] on input at bounding box center [332, 387] width 357 height 31
click at [275, 380] on input at bounding box center [332, 387] width 357 height 31
paste input "[URL][DOMAIN_NAME]"
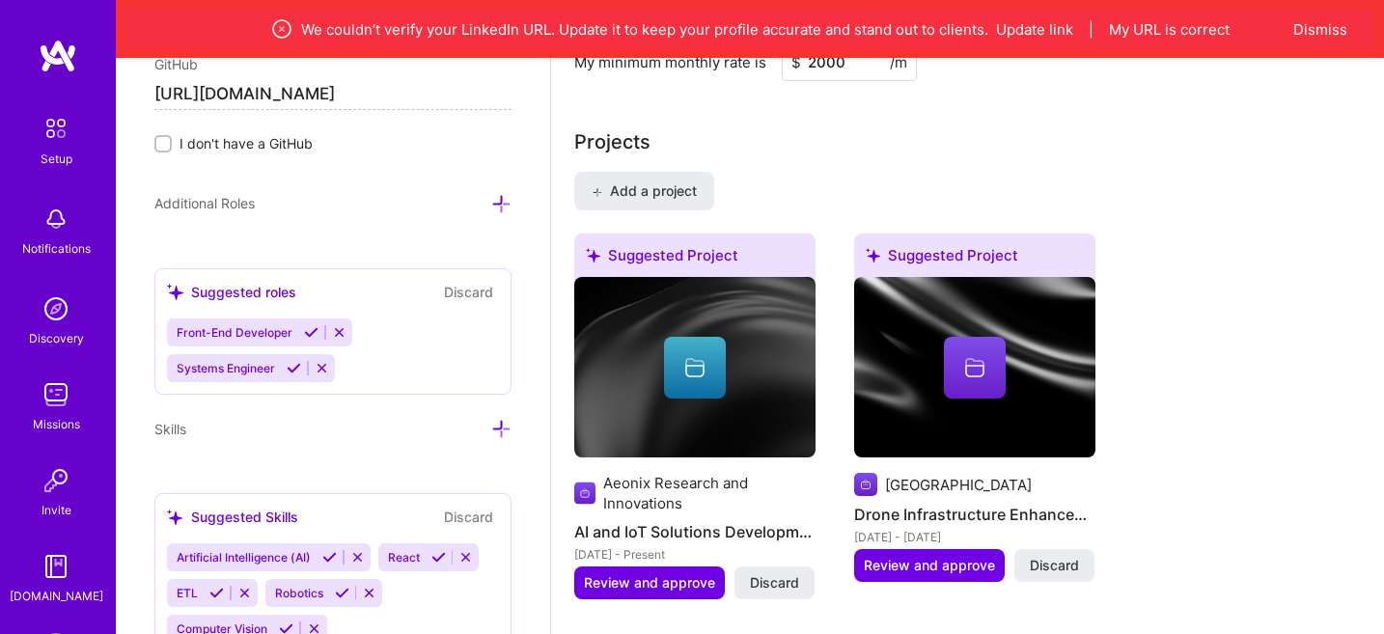
scroll to position [1457, 0]
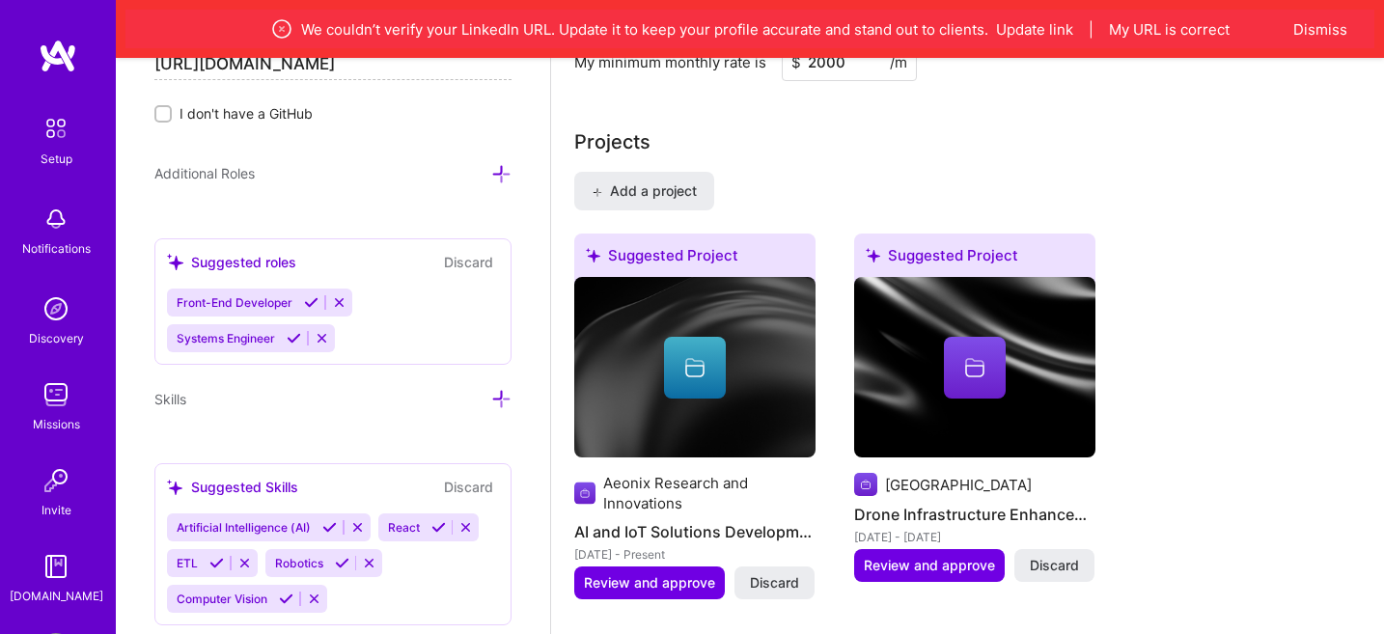
type input "[URL][DOMAIN_NAME]"
click at [393, 332] on div "Front-End Developer Systems Engineer" at bounding box center [333, 321] width 332 height 64
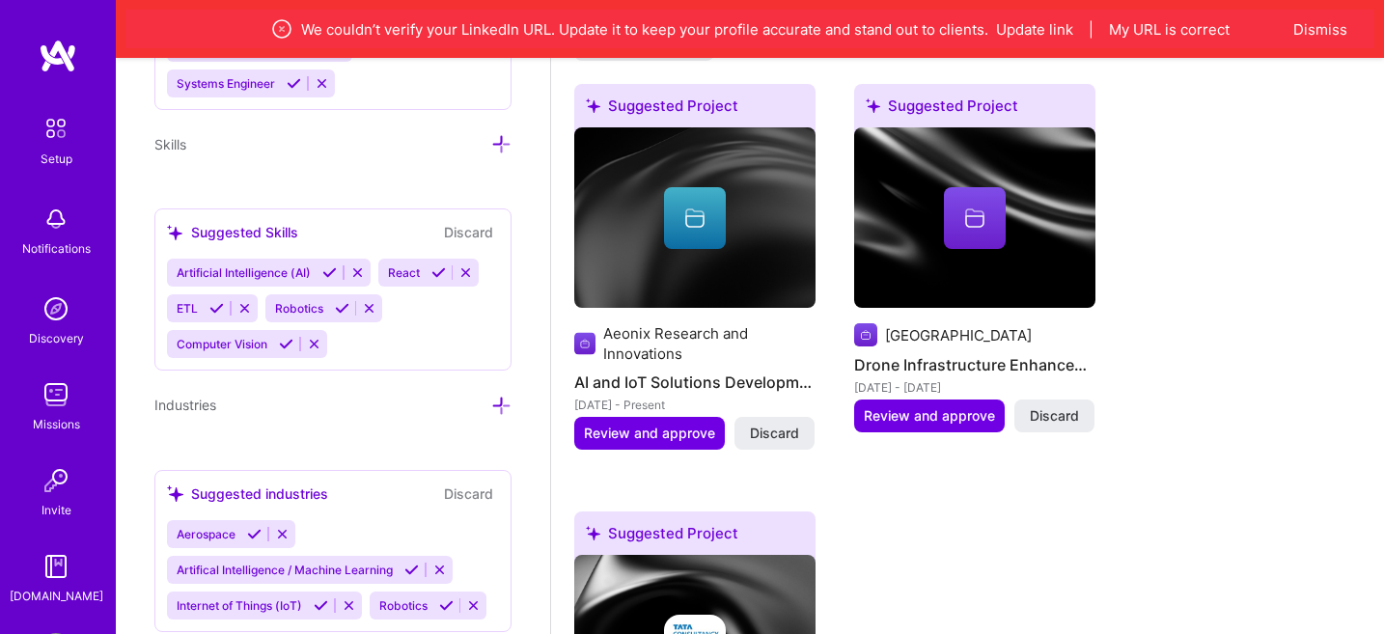
scroll to position [1730, 0]
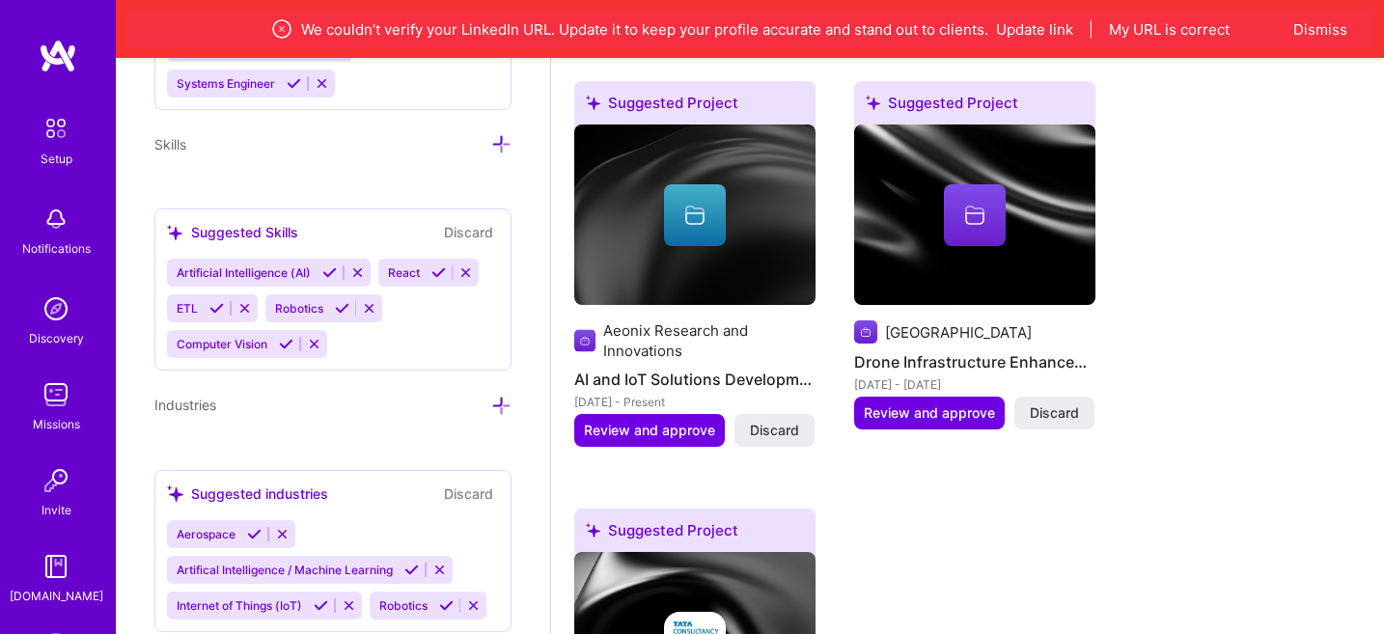
click at [284, 534] on icon at bounding box center [282, 534] width 14 height 14
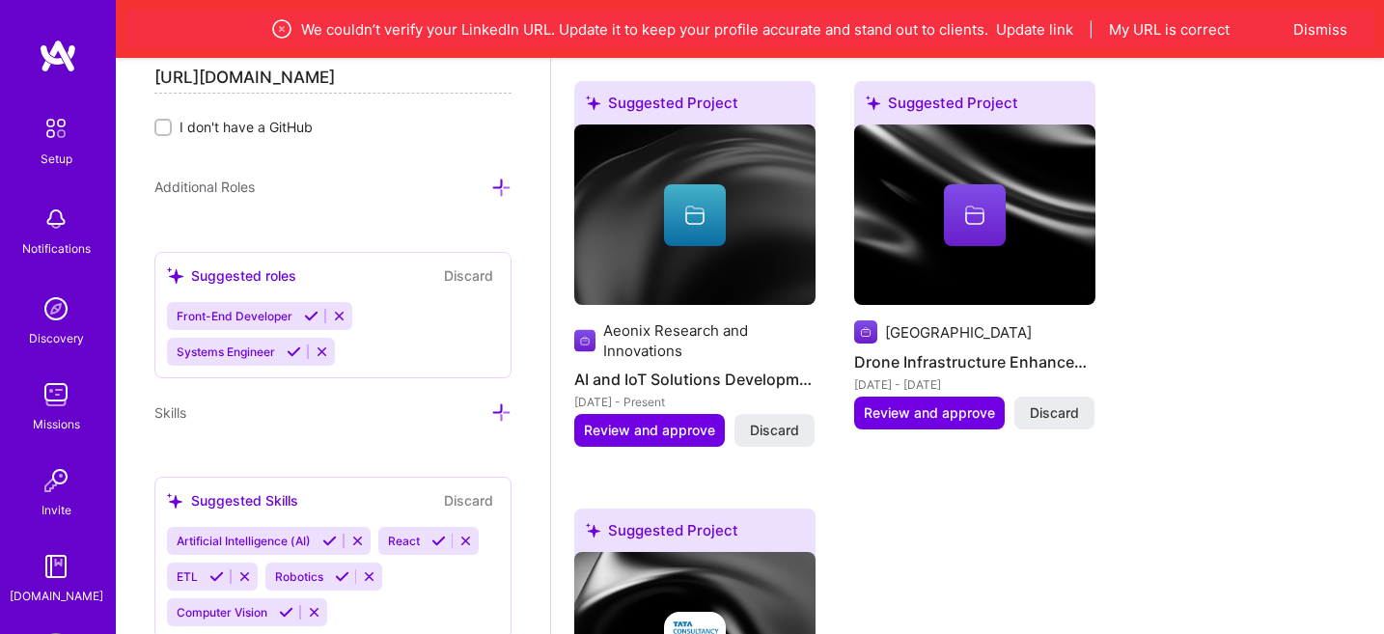
scroll to position [1430, 0]
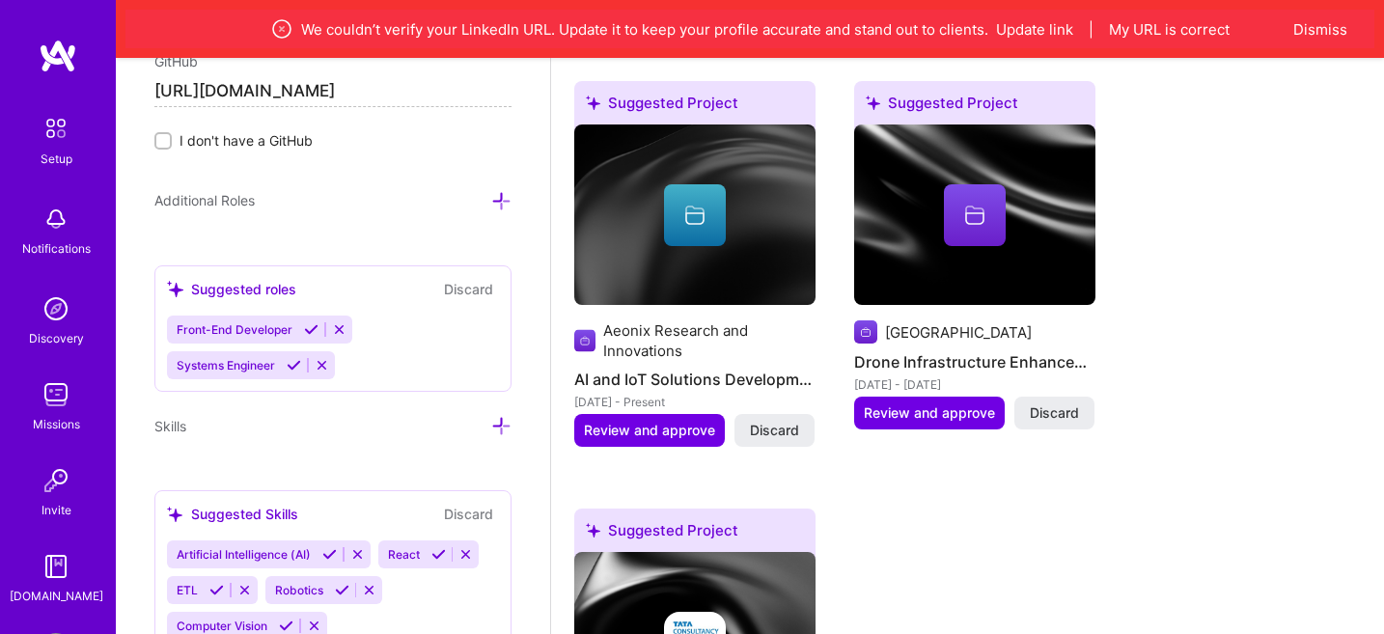
click at [363, 370] on div "Front-End Developer Systems Engineer" at bounding box center [333, 348] width 332 height 64
click at [357, 362] on div "Front-End Developer Systems Engineer" at bounding box center [333, 348] width 332 height 64
click at [354, 357] on div "Front-End Developer Systems Engineer" at bounding box center [333, 348] width 332 height 64
click at [382, 347] on div "Front-End Developer Systems Engineer" at bounding box center [333, 348] width 332 height 64
click at [502, 194] on icon at bounding box center [501, 201] width 20 height 20
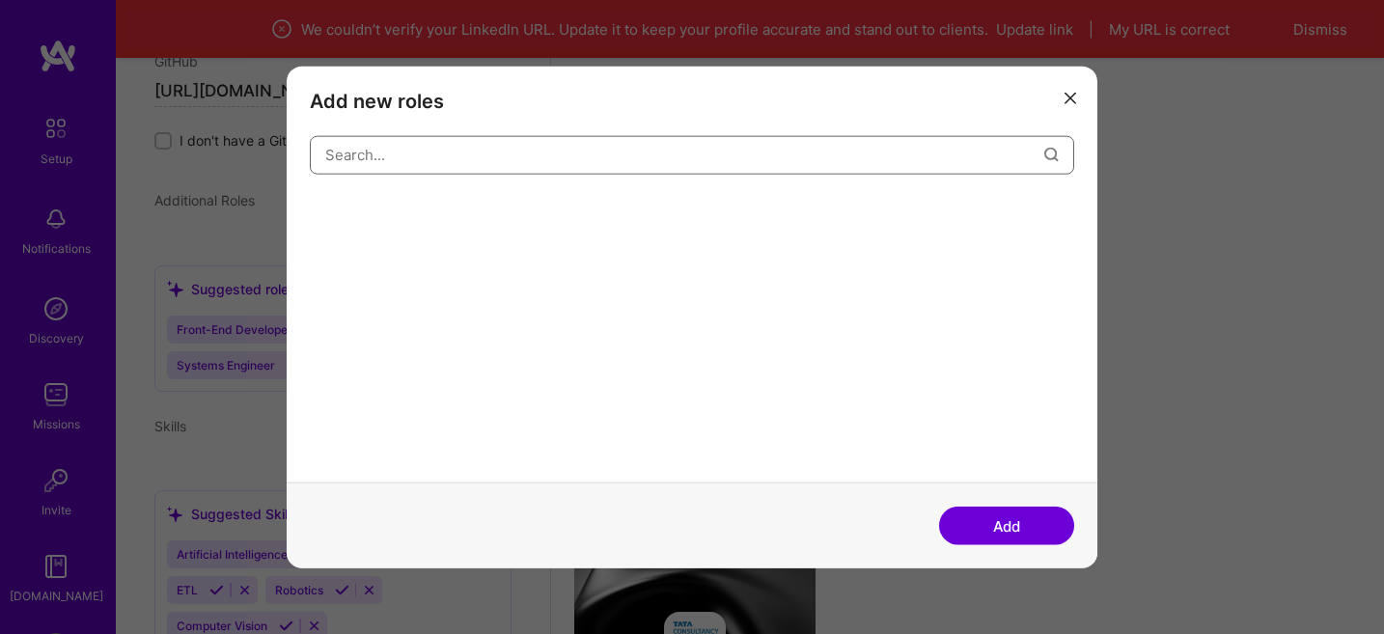
click at [485, 159] on input "modal" at bounding box center [684, 154] width 719 height 49
type input "ai"
click at [544, 216] on div "AI Product Manager" at bounding box center [499, 212] width 147 height 31
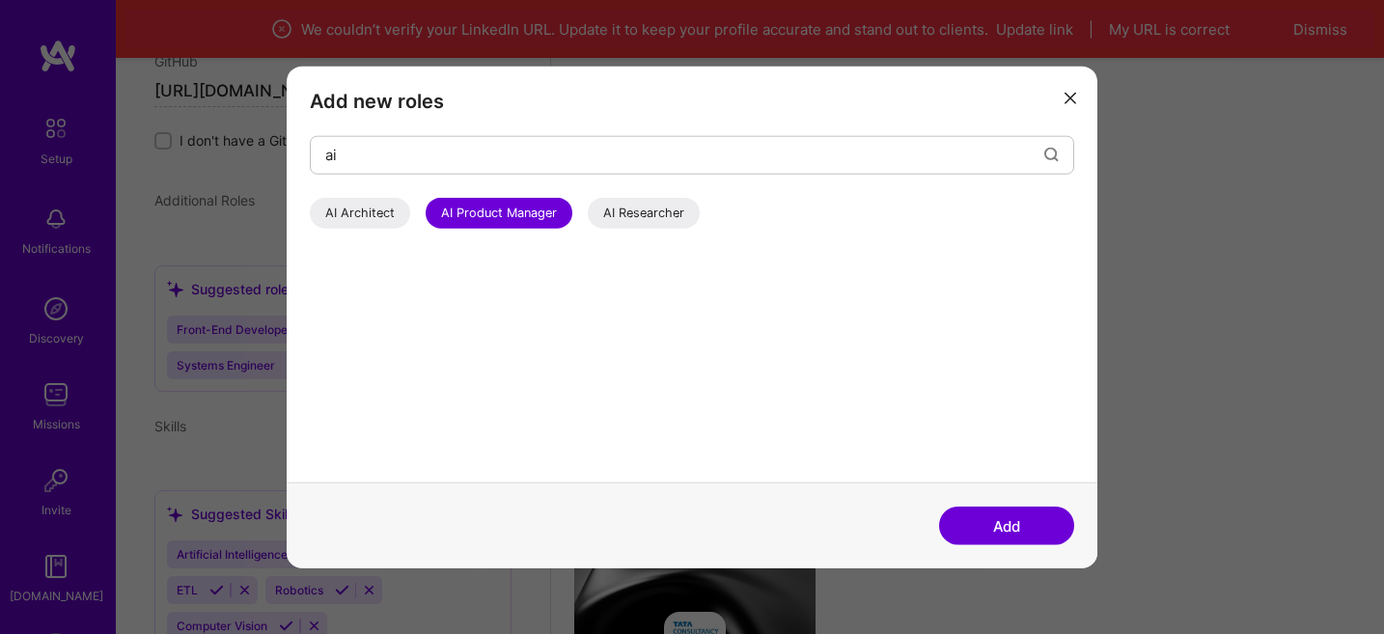
click at [1005, 519] on button "Add" at bounding box center [1006, 526] width 135 height 39
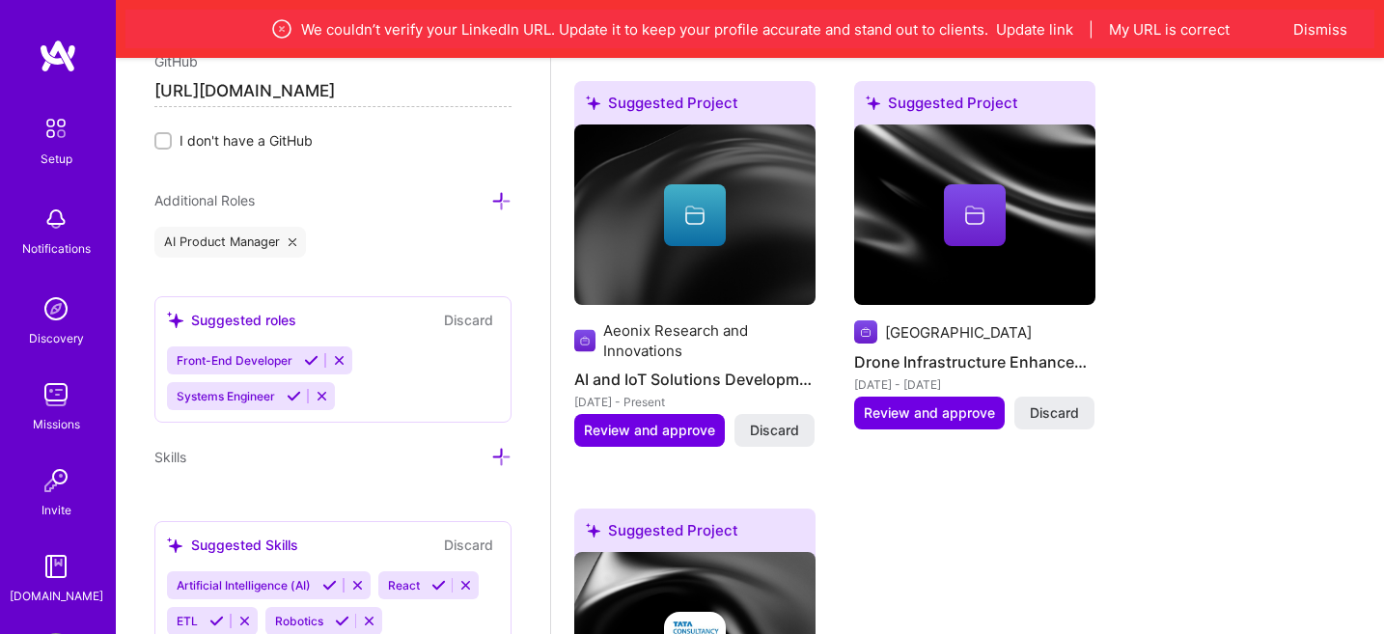
click at [311, 357] on icon at bounding box center [311, 360] width 14 height 14
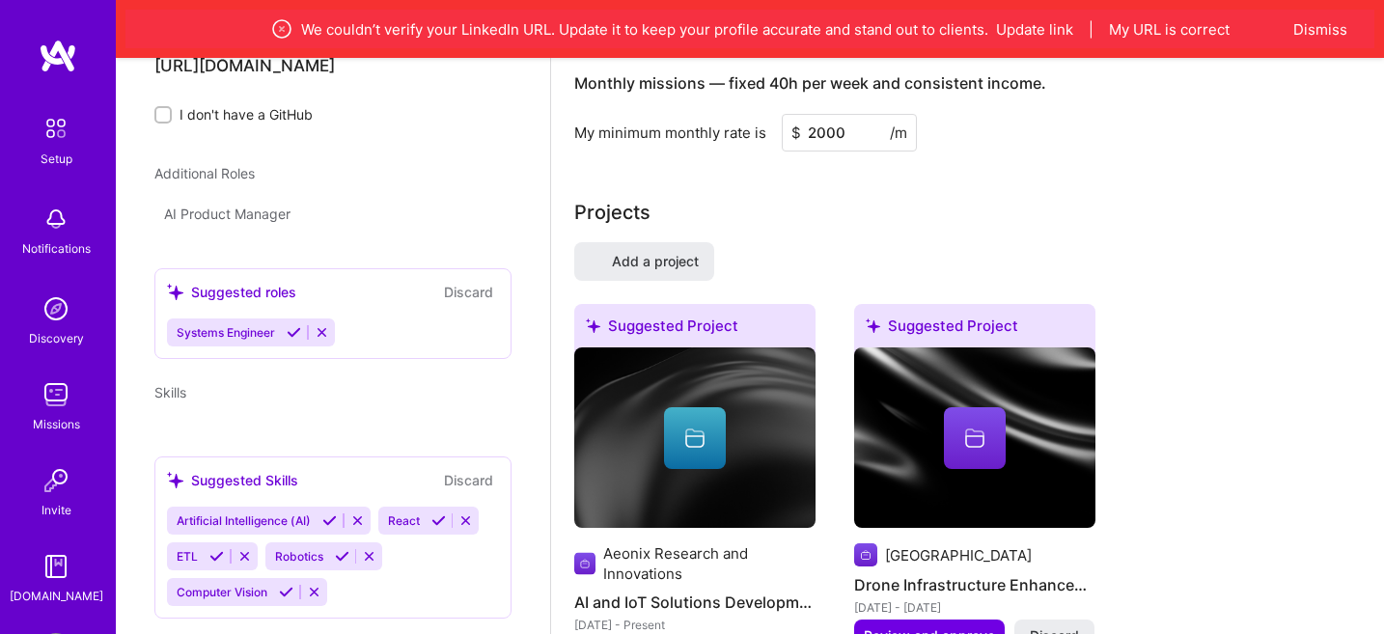
scroll to position [630, 0]
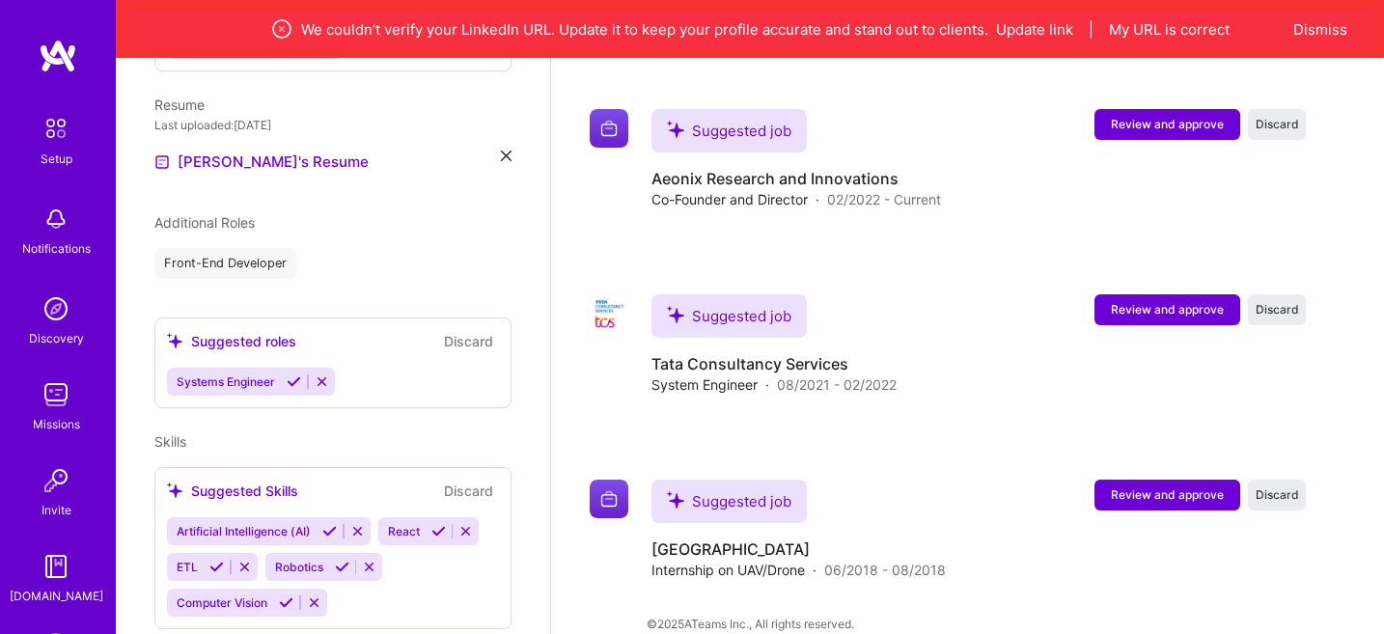
click at [295, 375] on icon at bounding box center [294, 382] width 14 height 14
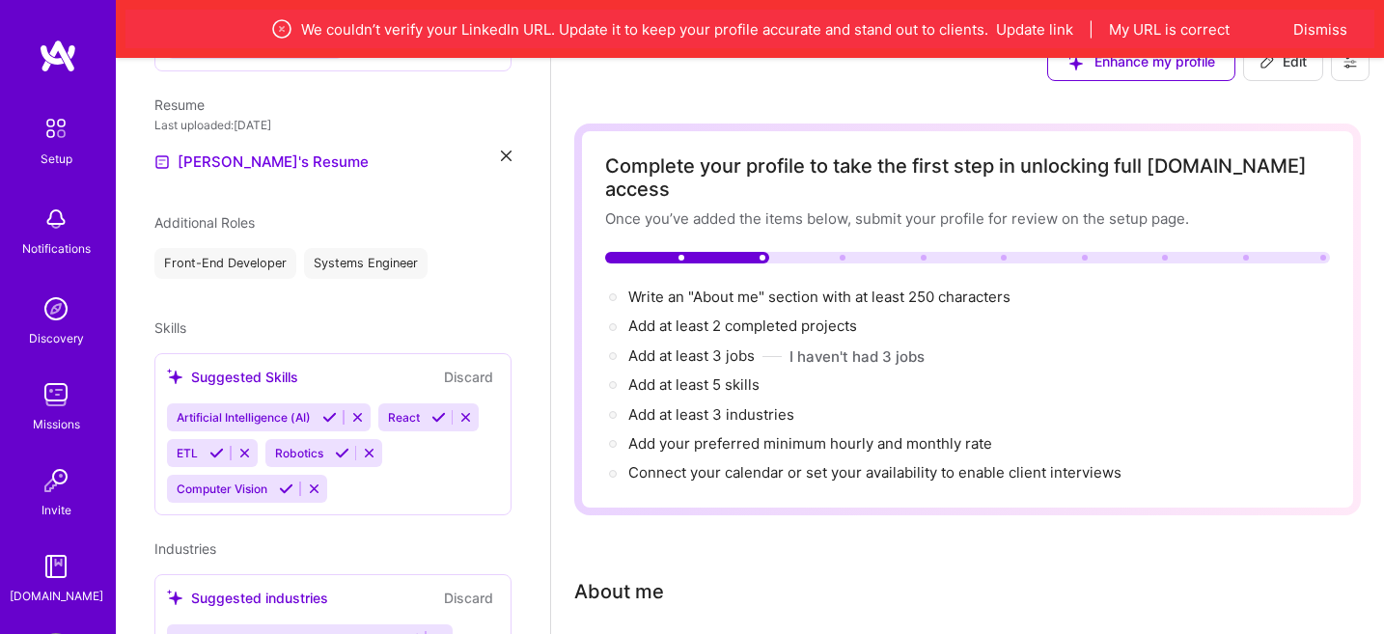
scroll to position [0, 0]
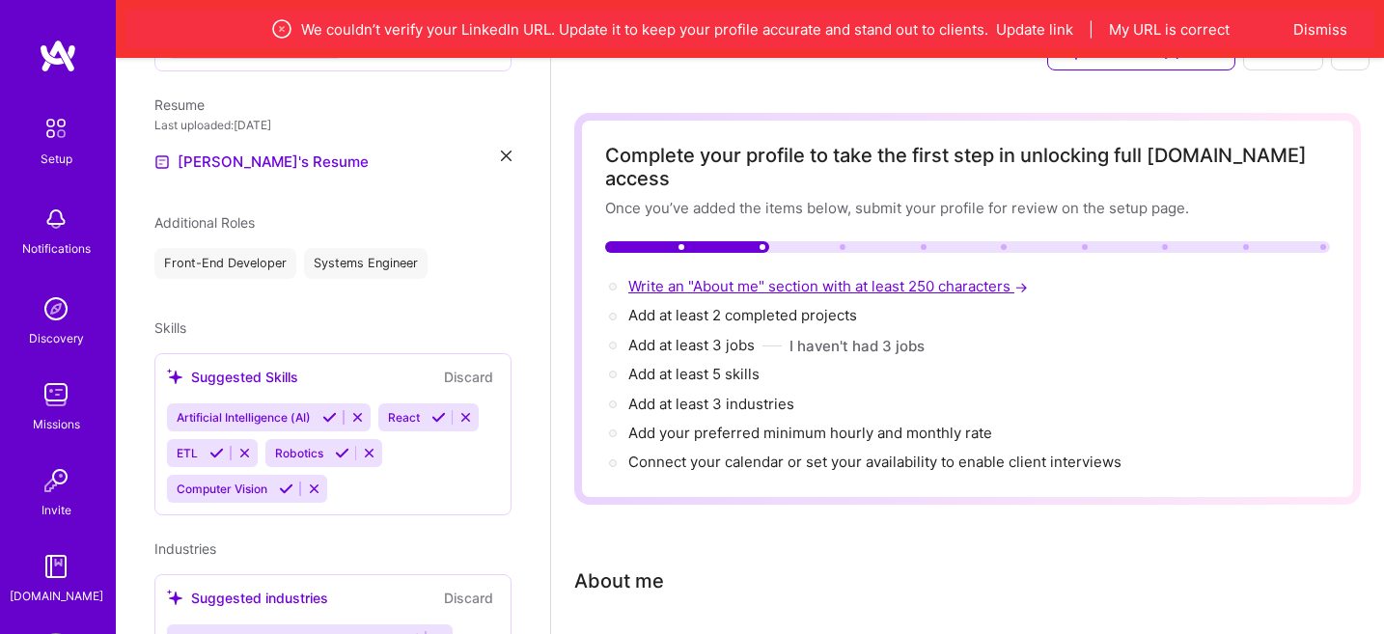
click at [701, 277] on span "Write an "About me" section with at least 250 characters →" at bounding box center [831, 286] width 404 height 18
select select "US"
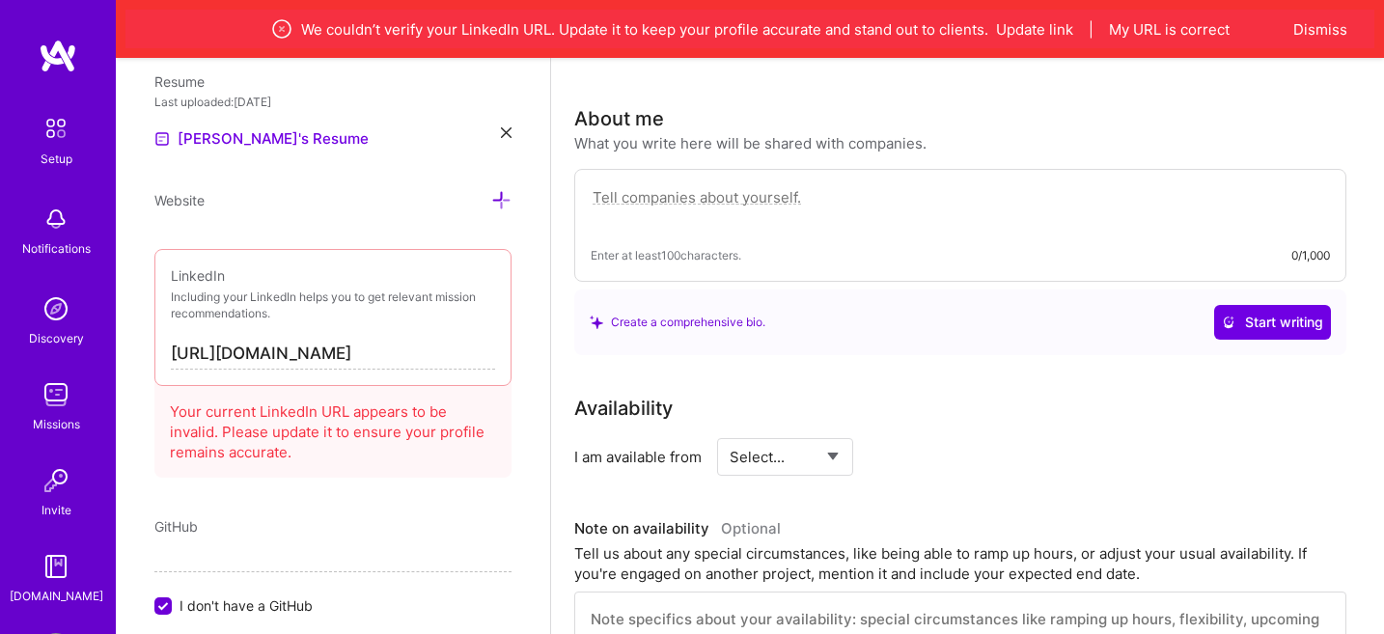
scroll to position [491, 0]
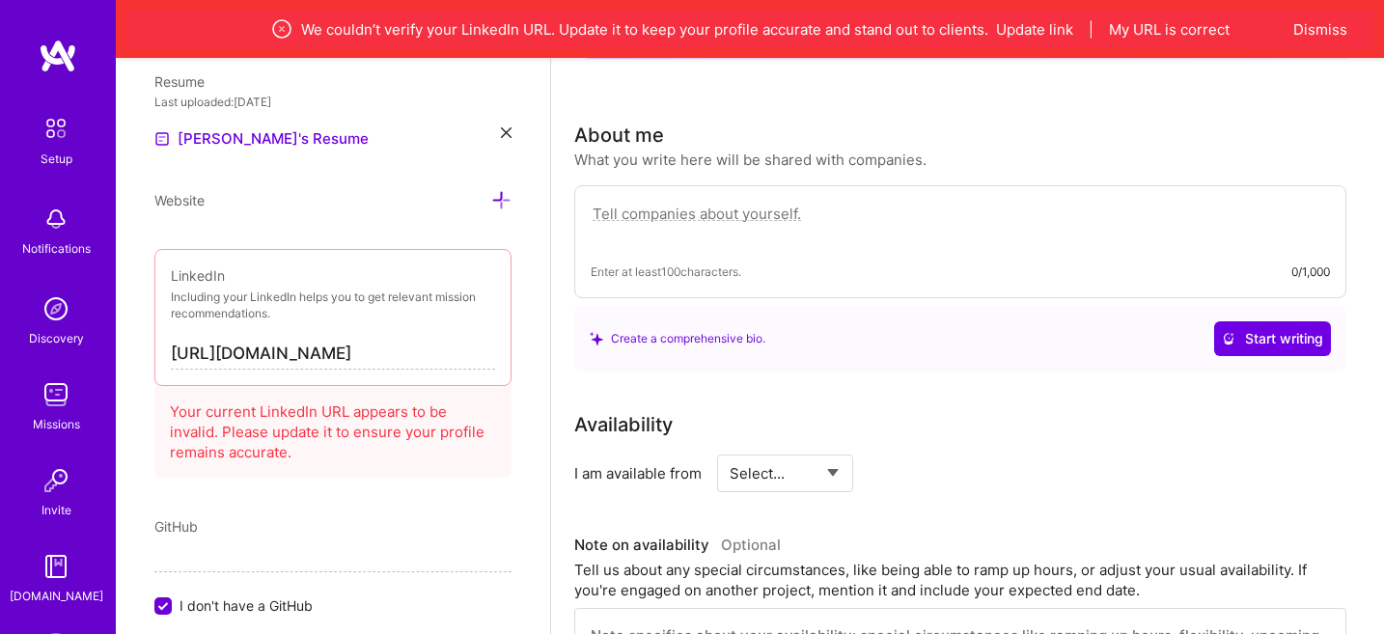
paste textarea "As an AI Engineer with a deep passion for innovation, I bring a unique blend of…"
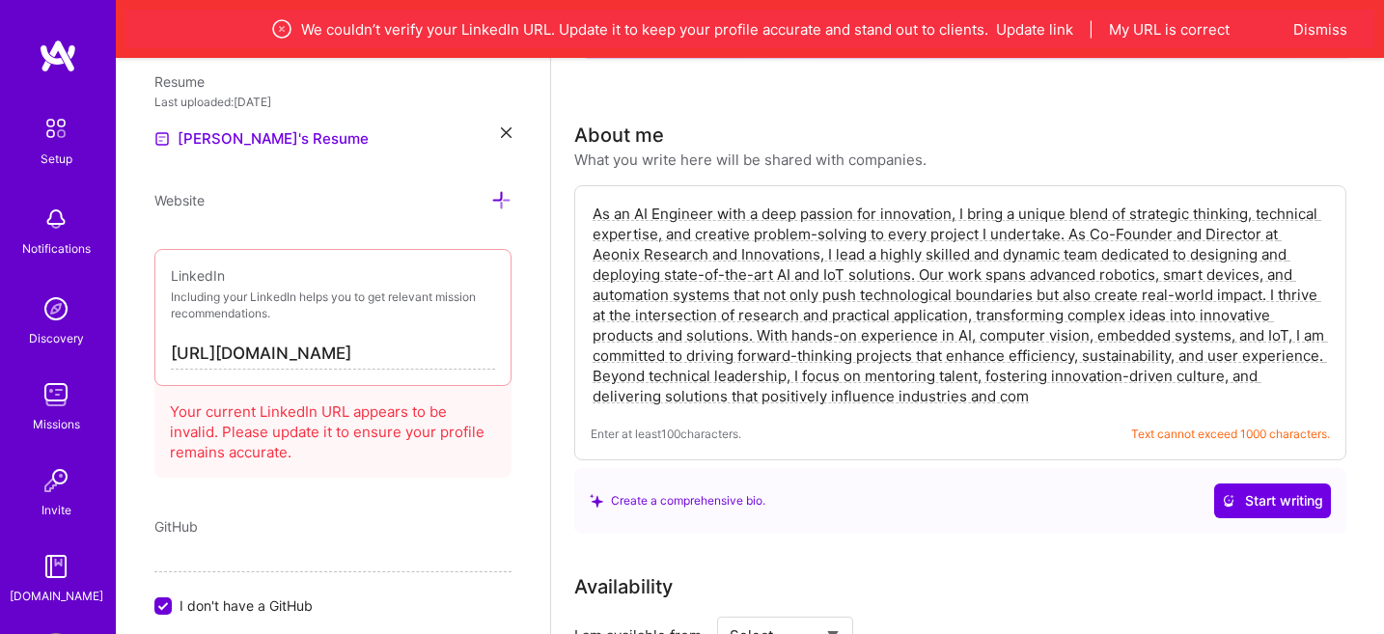
drag, startPoint x: 966, startPoint y: 375, endPoint x: 985, endPoint y: 366, distance: 20.3
click at [985, 366] on textarea "As an AI Engineer with a deep passion for innovation, I bring a unique blend of…" at bounding box center [961, 305] width 740 height 207
drag, startPoint x: 964, startPoint y: 376, endPoint x: 1232, endPoint y: 336, distance: 271.3
click at [1232, 336] on textarea "As an AI Engineer with a deep passion for innovation, I bring a unique blend of…" at bounding box center [961, 305] width 740 height 207
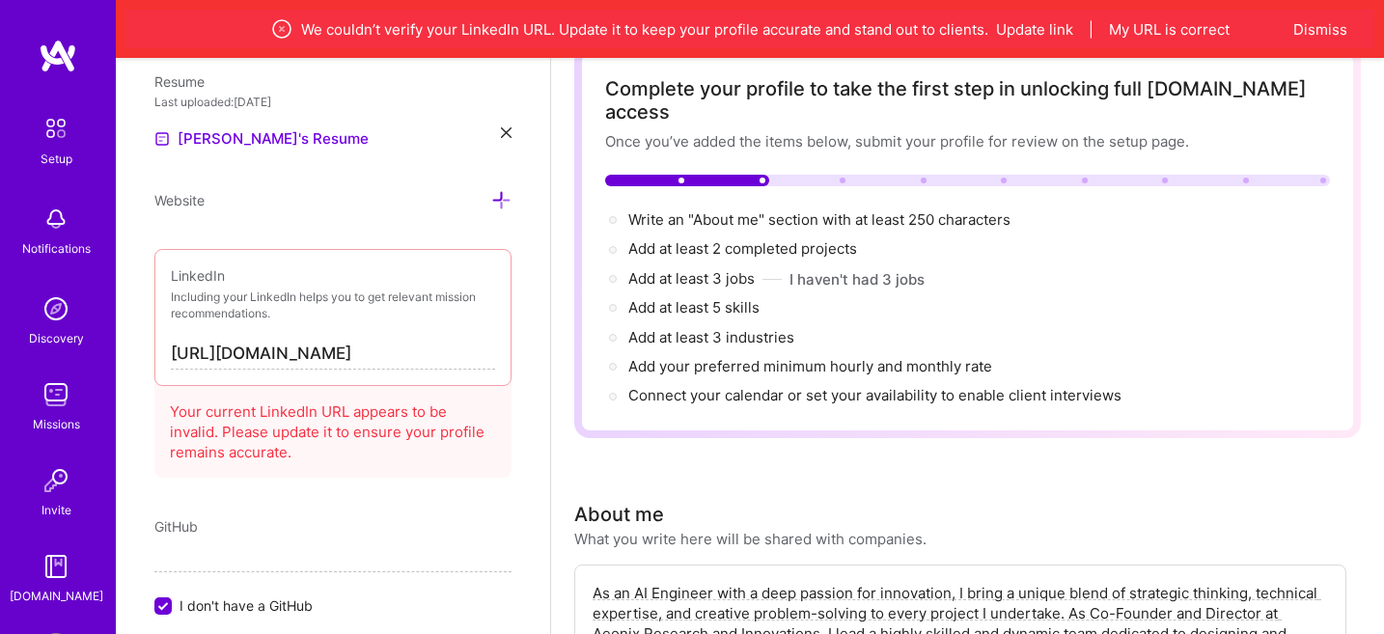
scroll to position [0, 0]
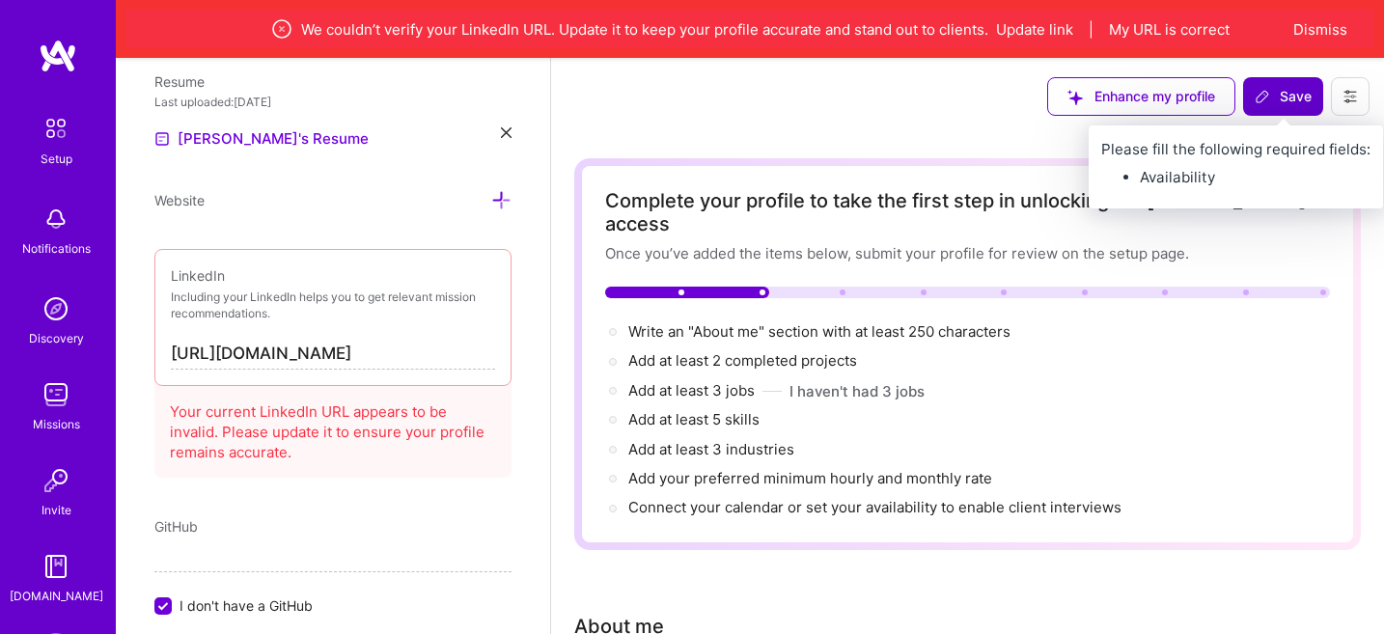
type textarea "As an AI Engineer with a deep passion for innovation, I bring a unique blend of…"
click at [1269, 108] on button "Save" at bounding box center [1284, 96] width 80 height 39
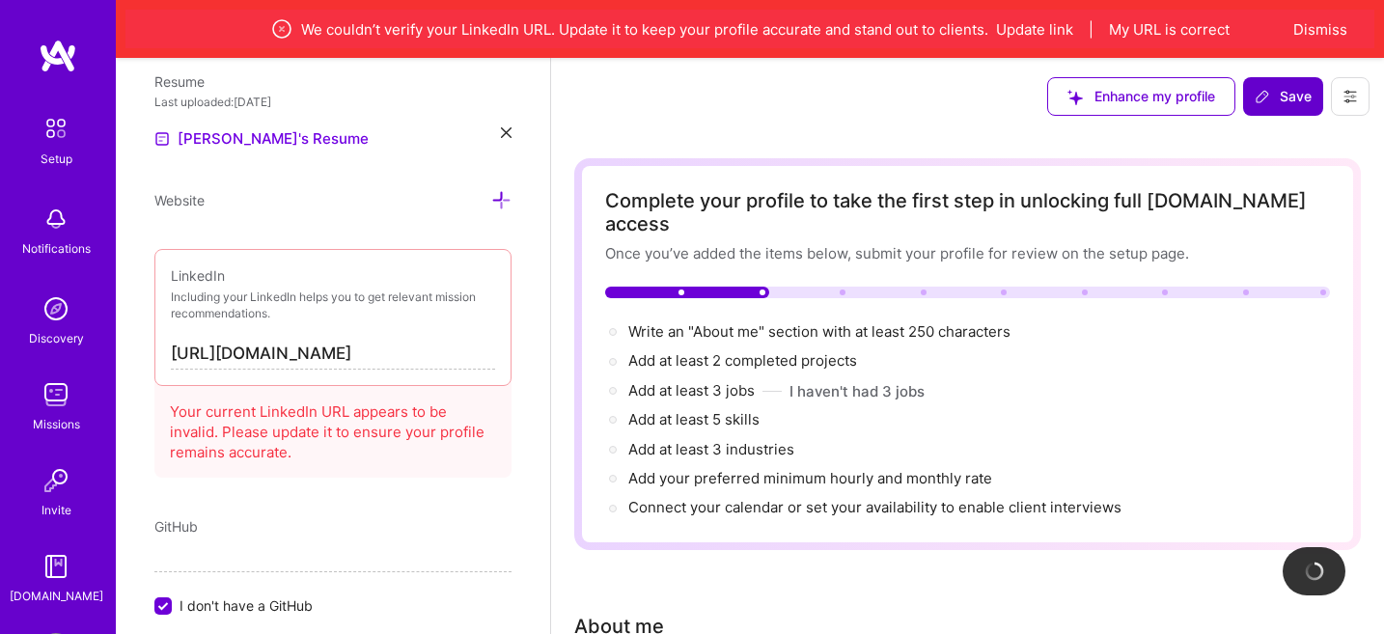
click at [1268, 93] on icon at bounding box center [1263, 97] width 12 height 12
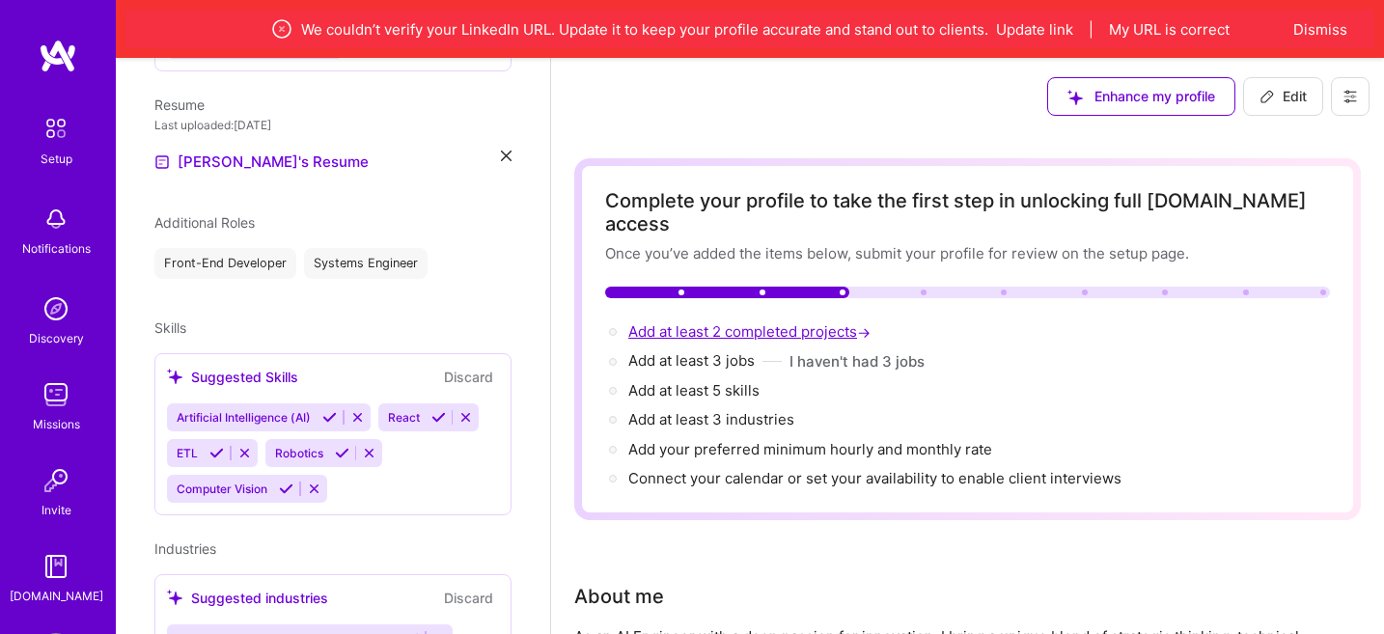
click at [758, 322] on span "Add at least 2 completed projects →" at bounding box center [752, 331] width 246 height 18
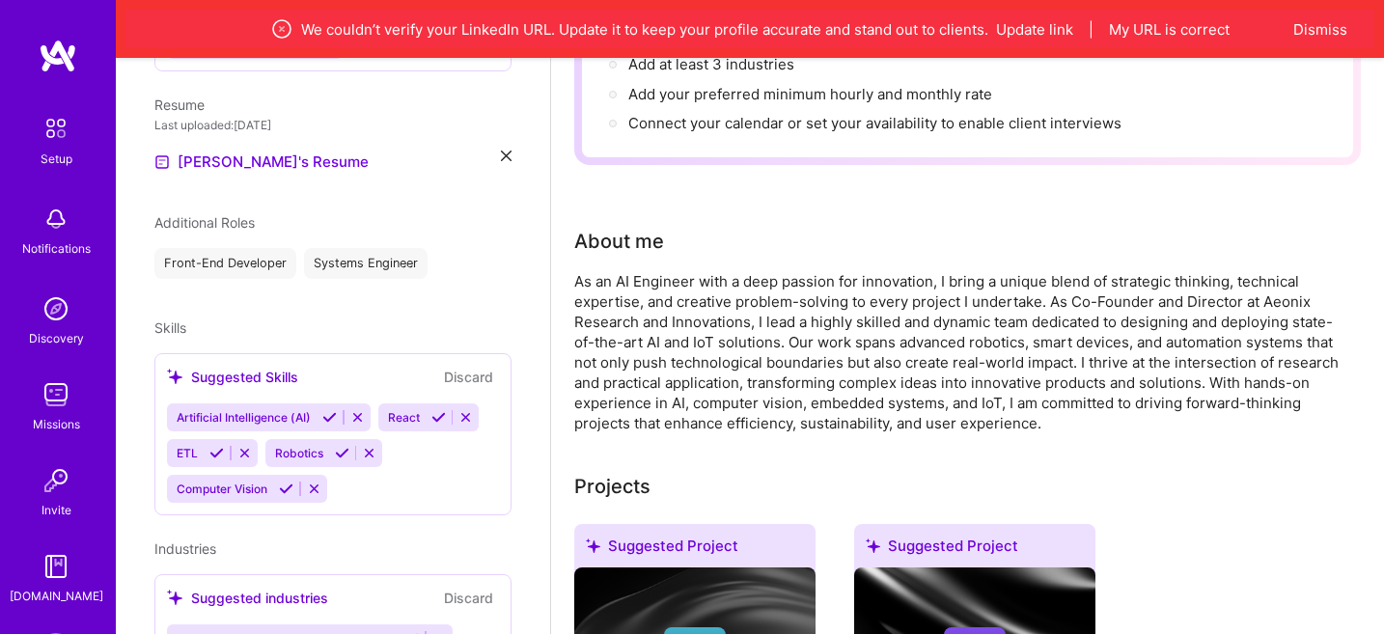
scroll to position [965, 0]
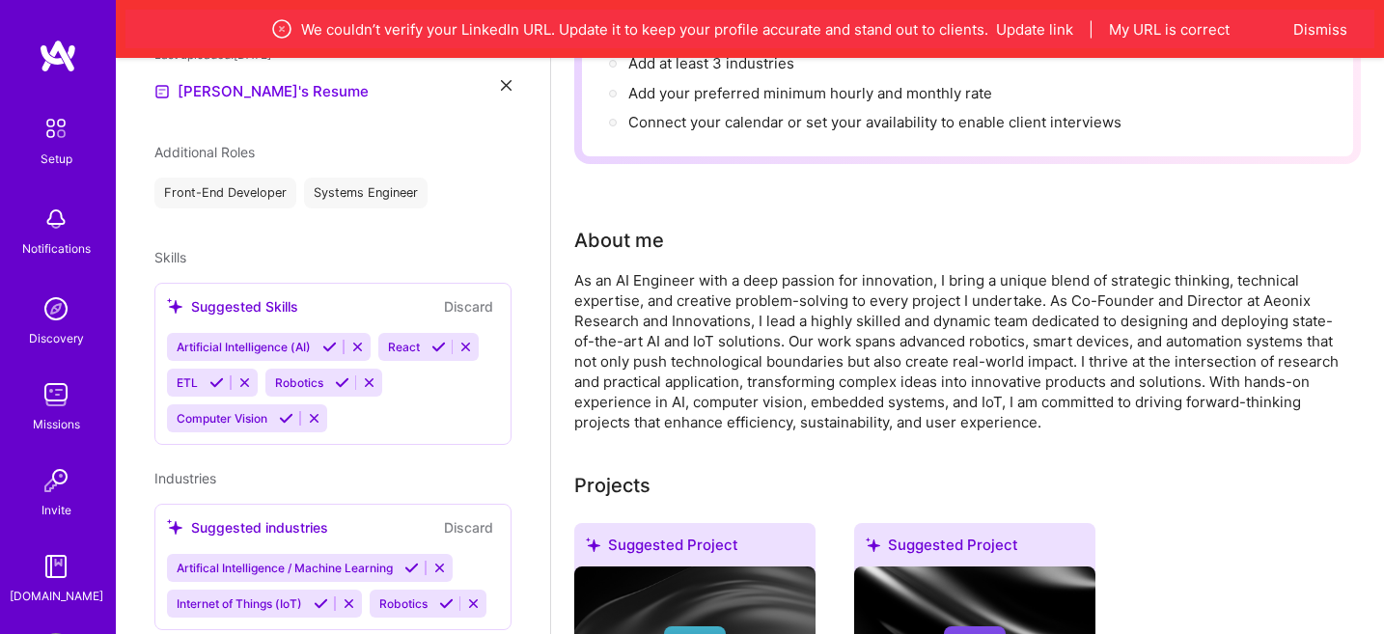
select select "US"
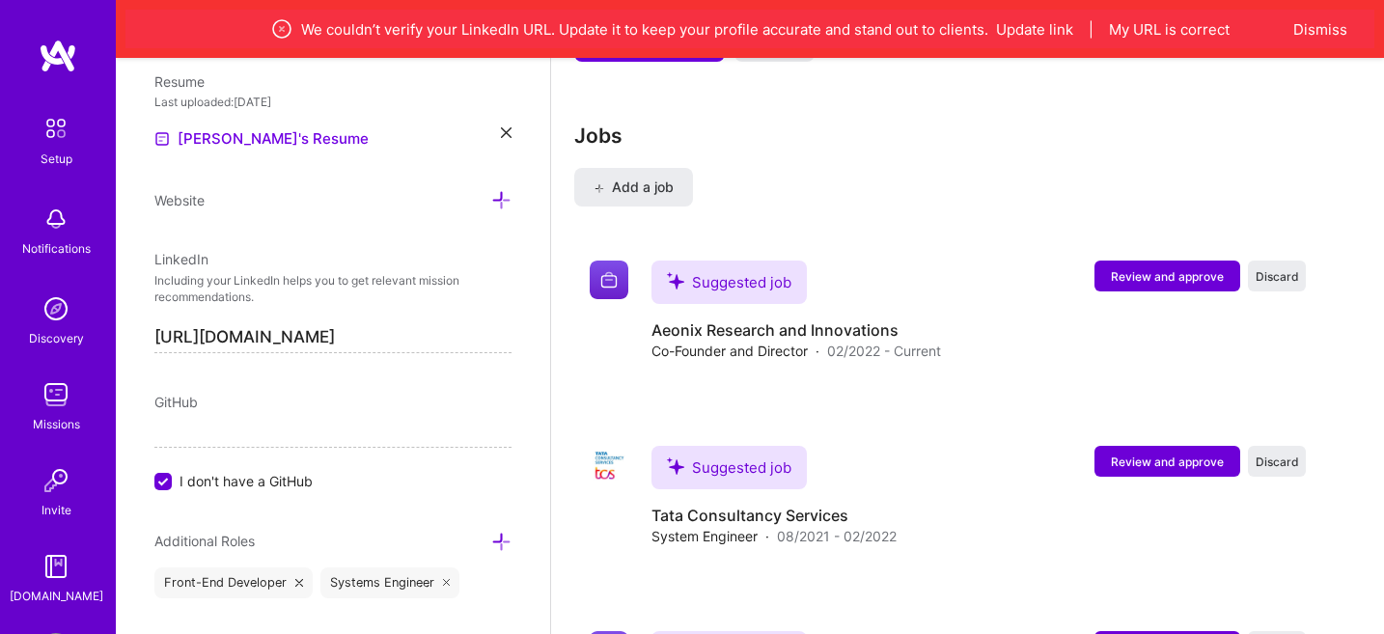
scroll to position [2537, 0]
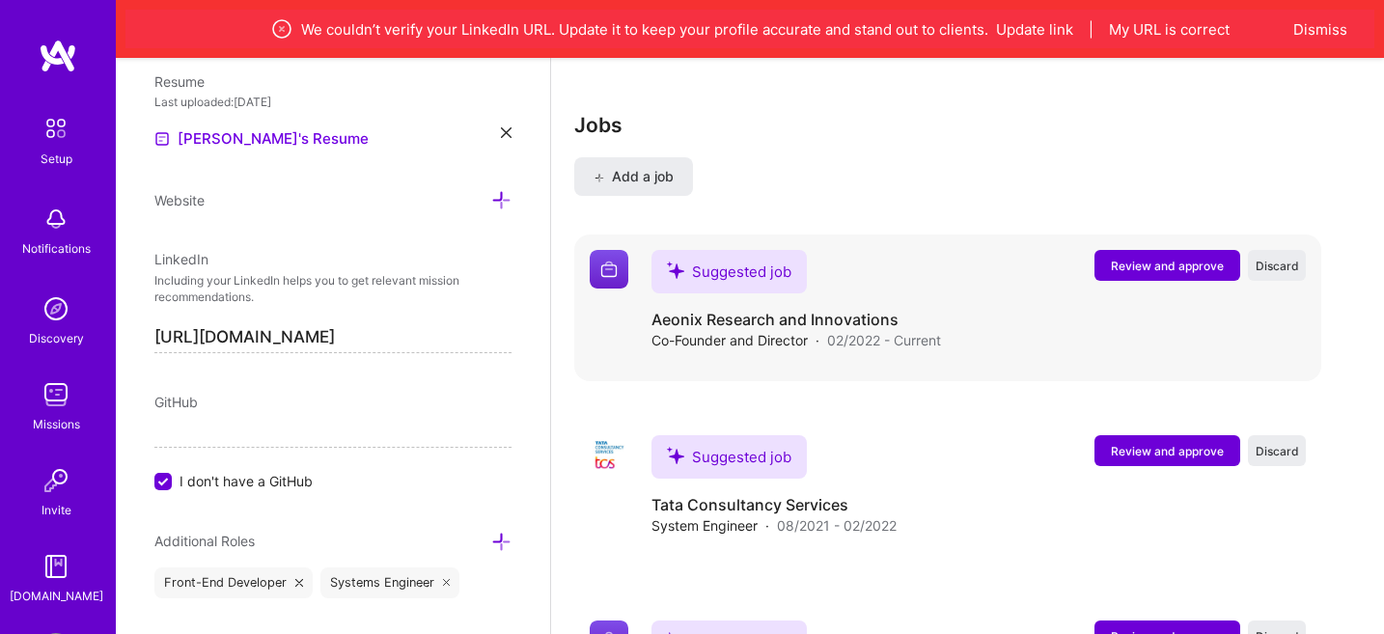
click at [1159, 258] on span "Review and approve" at bounding box center [1167, 266] width 113 height 16
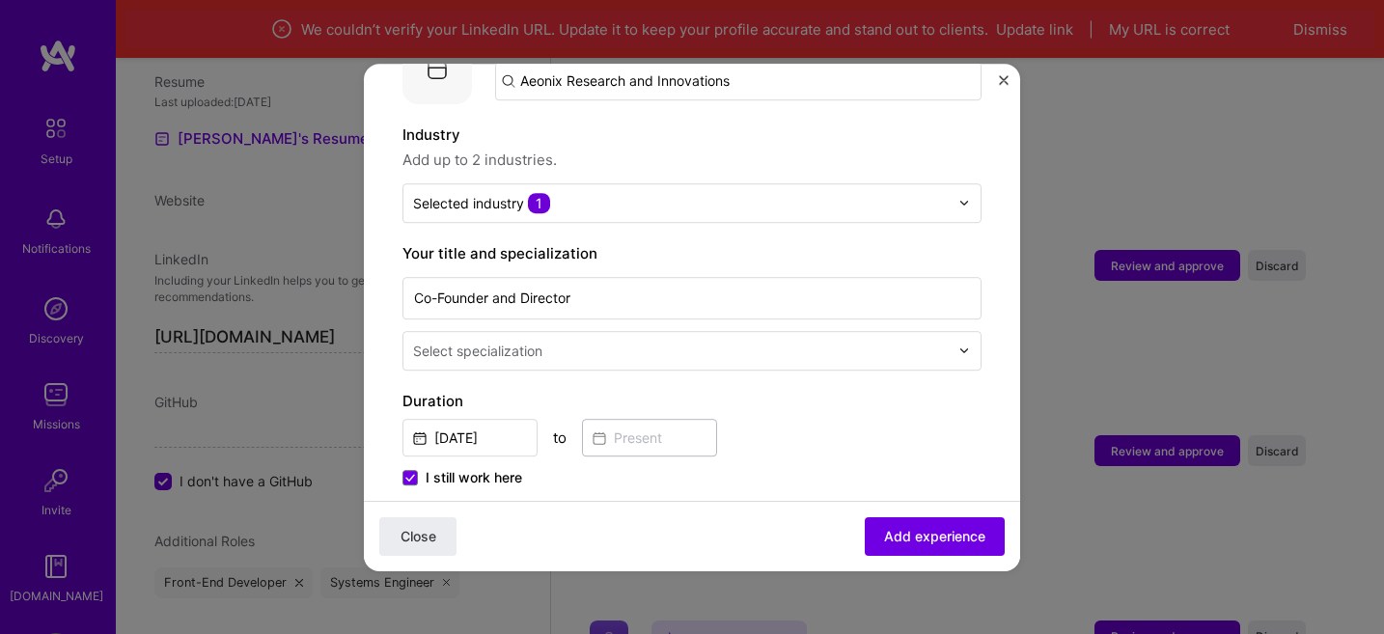
scroll to position [228, 0]
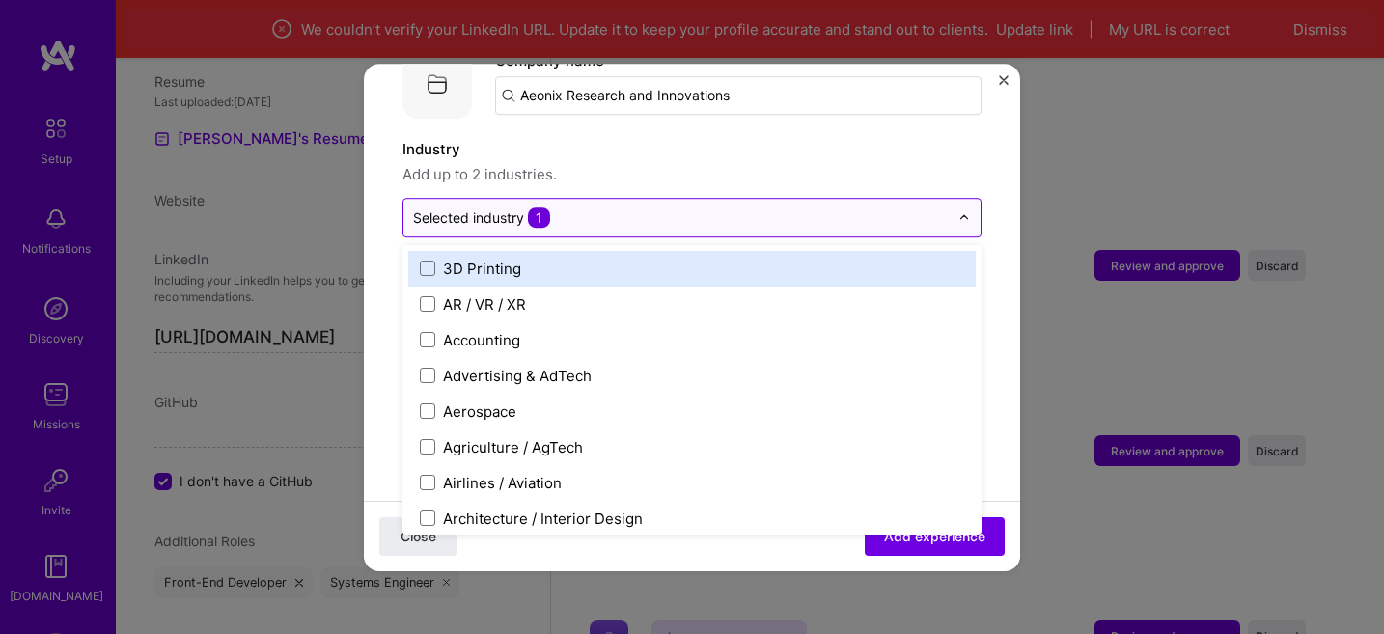
click at [553, 208] on input "text" at bounding box center [681, 218] width 536 height 20
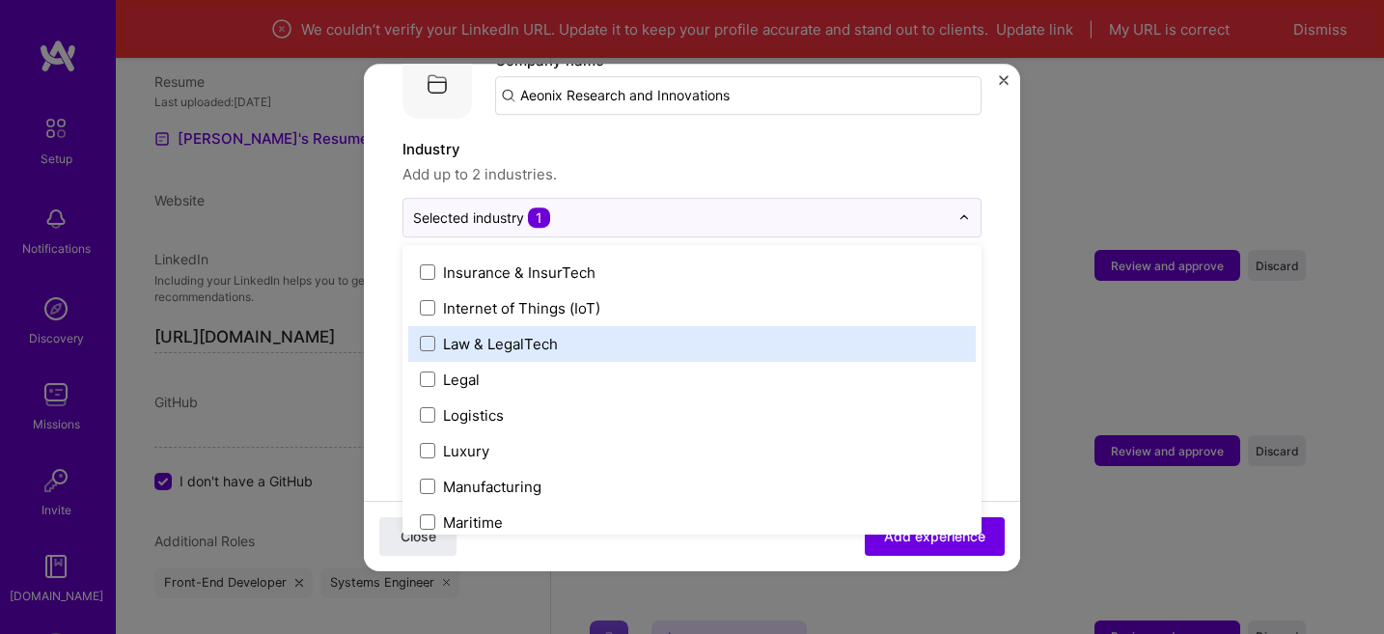
scroll to position [2597, 0]
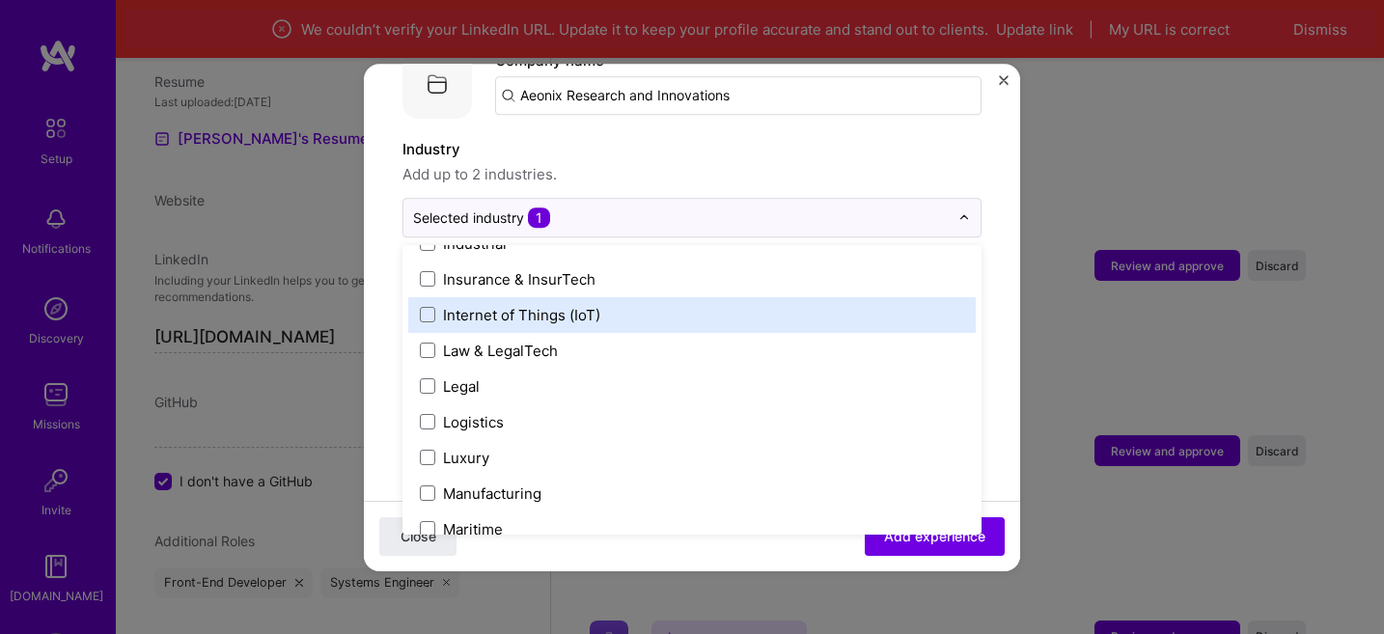
click at [508, 305] on div "Internet of Things (IoT)" at bounding box center [521, 315] width 157 height 20
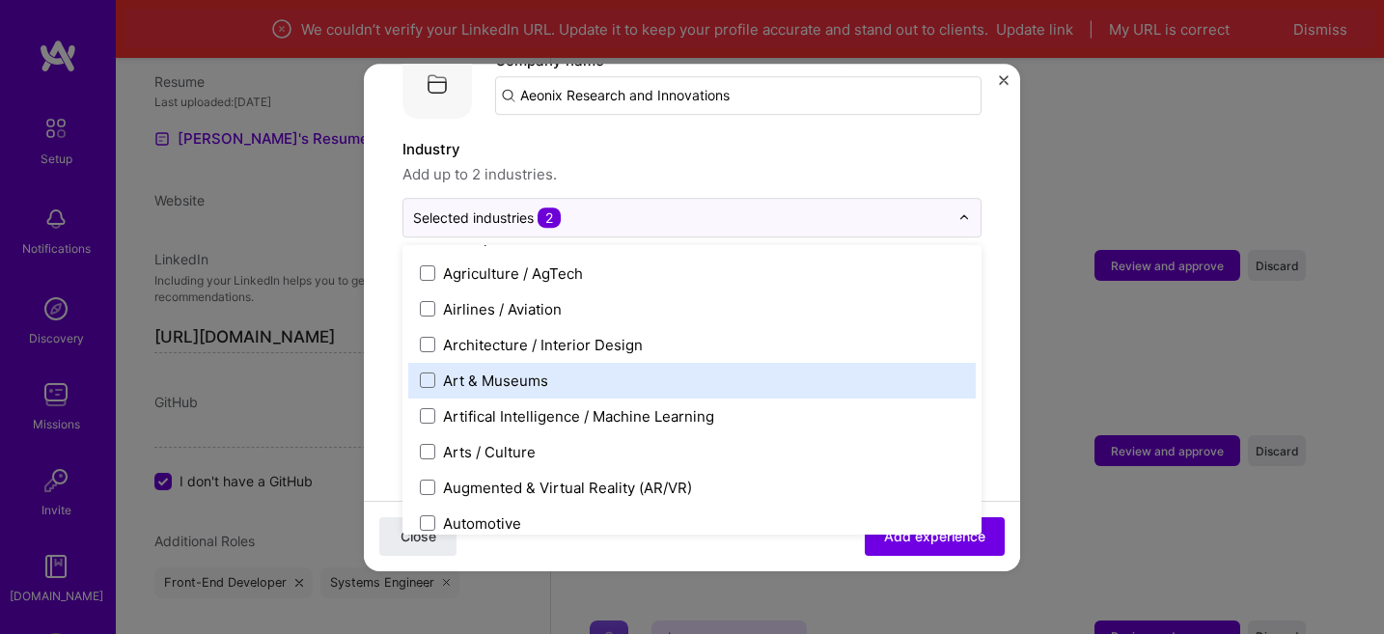
scroll to position [175, 0]
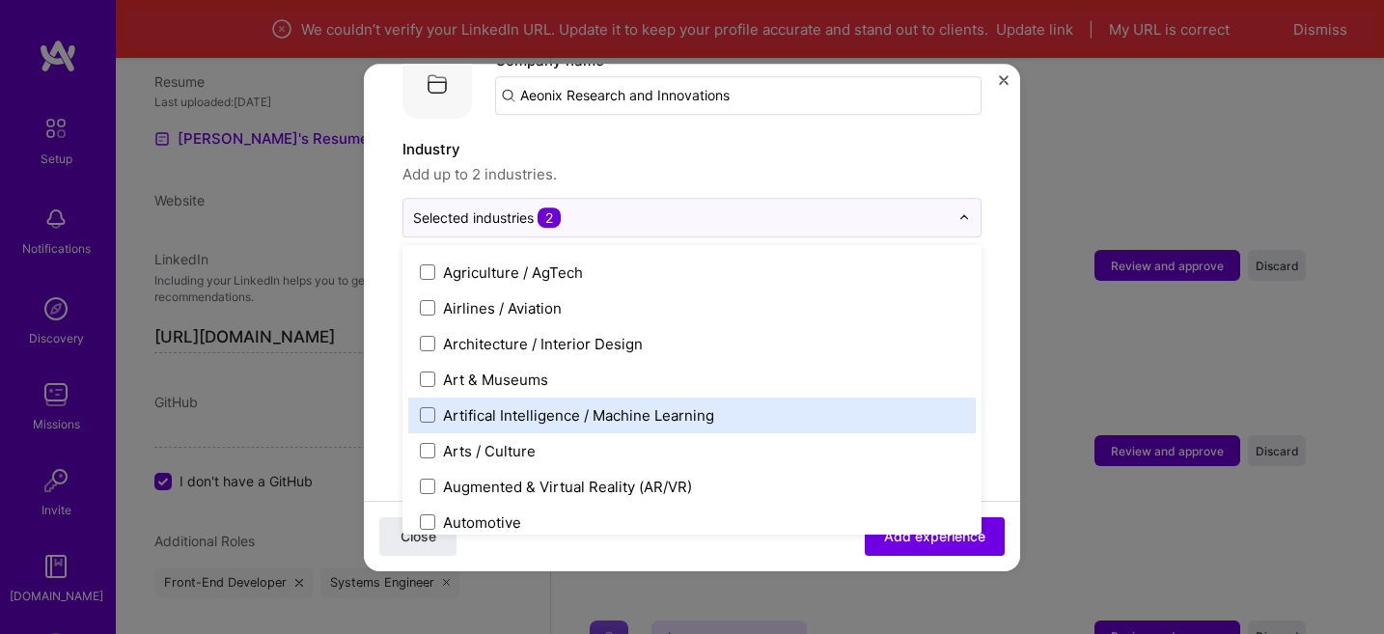
click at [524, 405] on div "Artifical Intelligence / Machine Learning" at bounding box center [578, 415] width 271 height 20
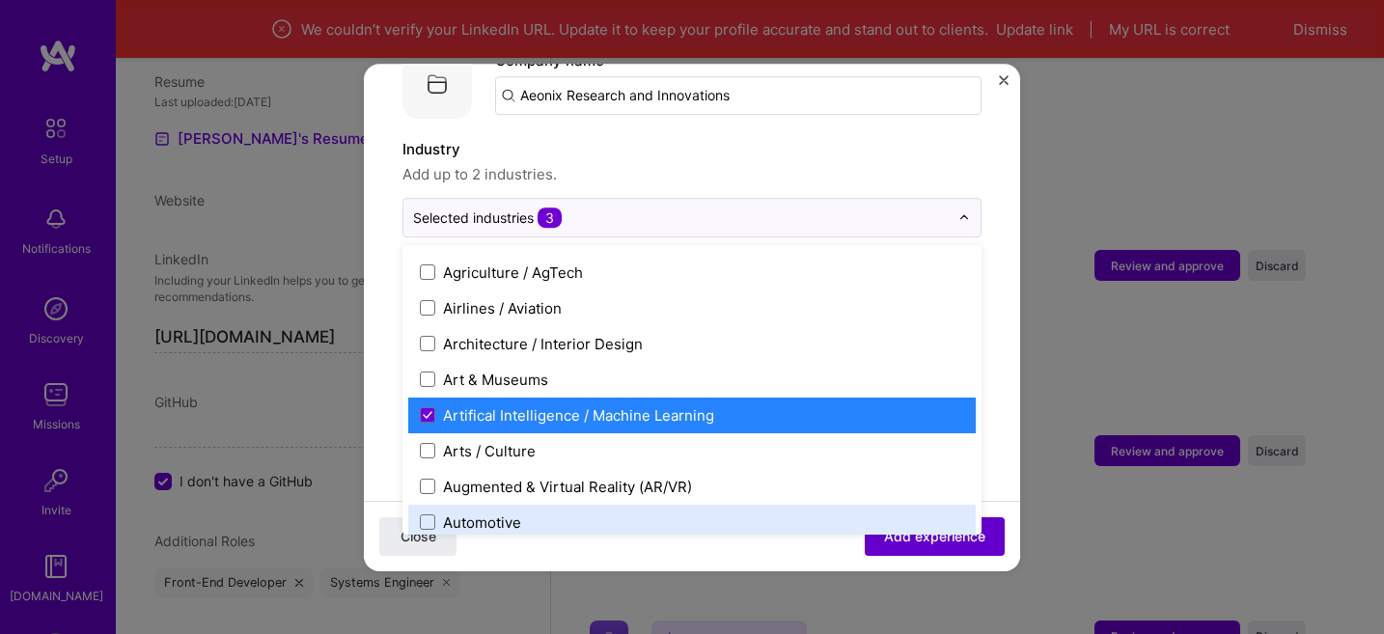
click at [937, 525] on button "Add experience" at bounding box center [935, 536] width 140 height 39
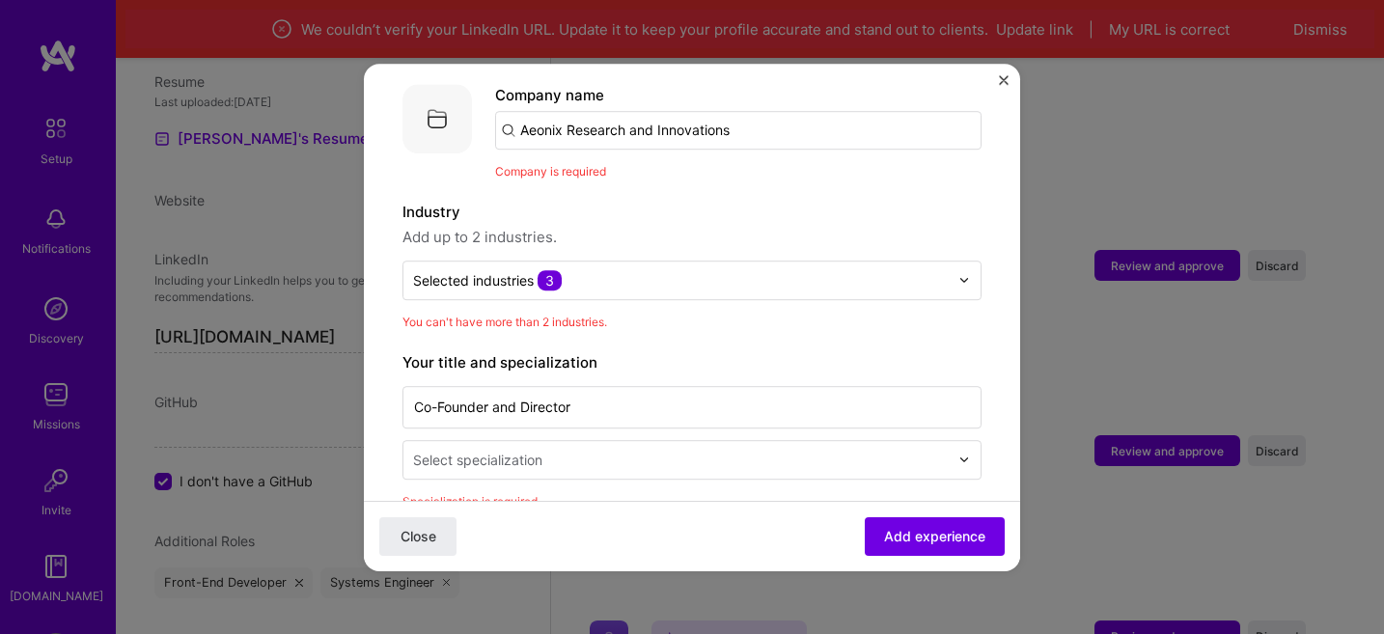
scroll to position [108, 0]
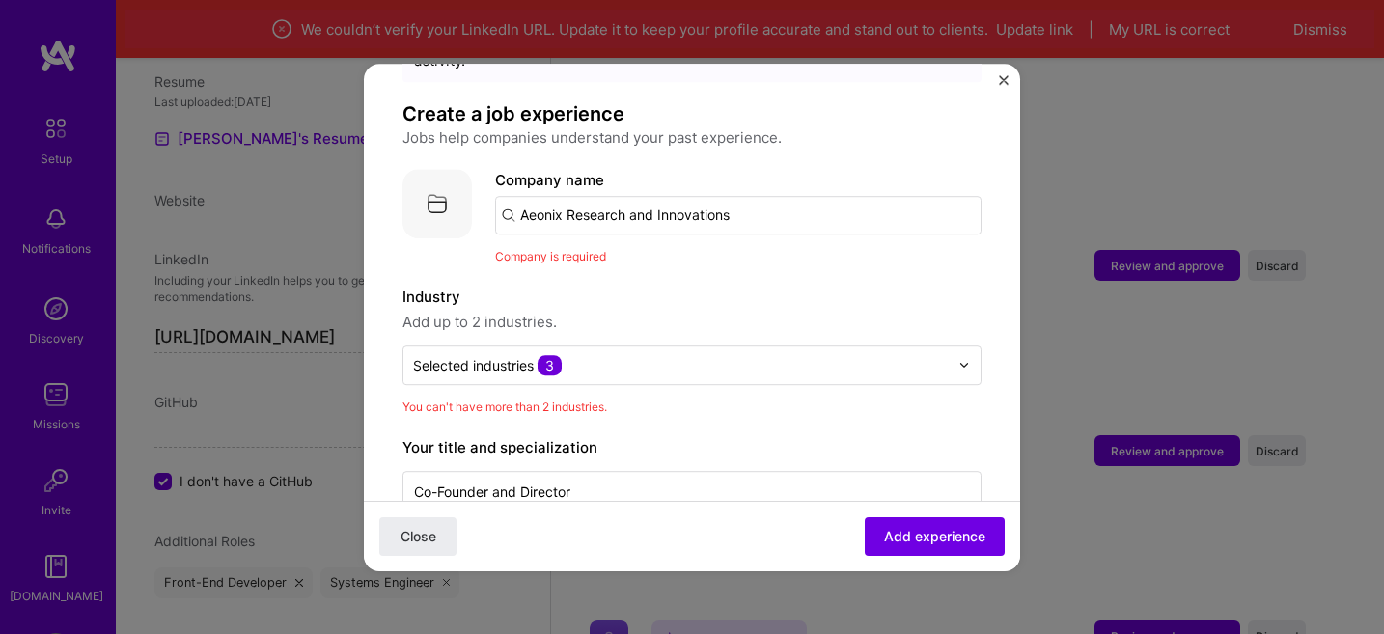
click at [742, 197] on input "Aeonix Research and Innovations" at bounding box center [738, 215] width 487 height 39
click button "Close" at bounding box center [417, 536] width 77 height 39
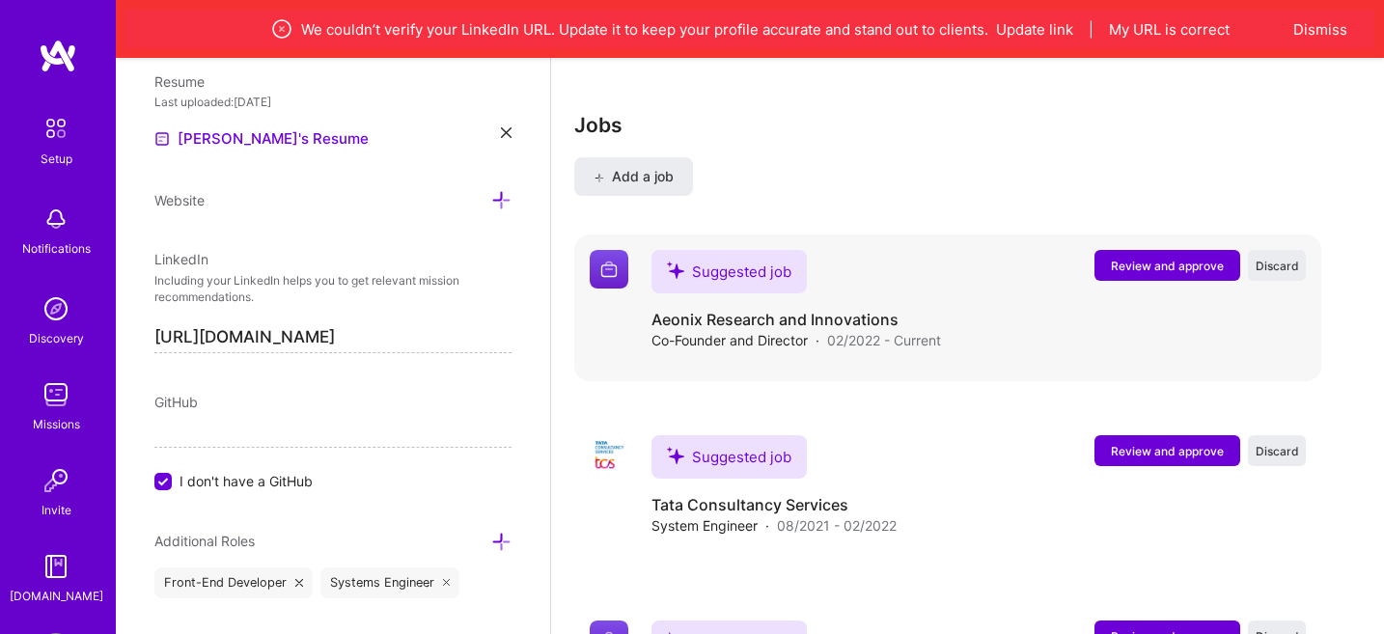
click at [1154, 258] on span "Review and approve" at bounding box center [1167, 266] width 113 height 16
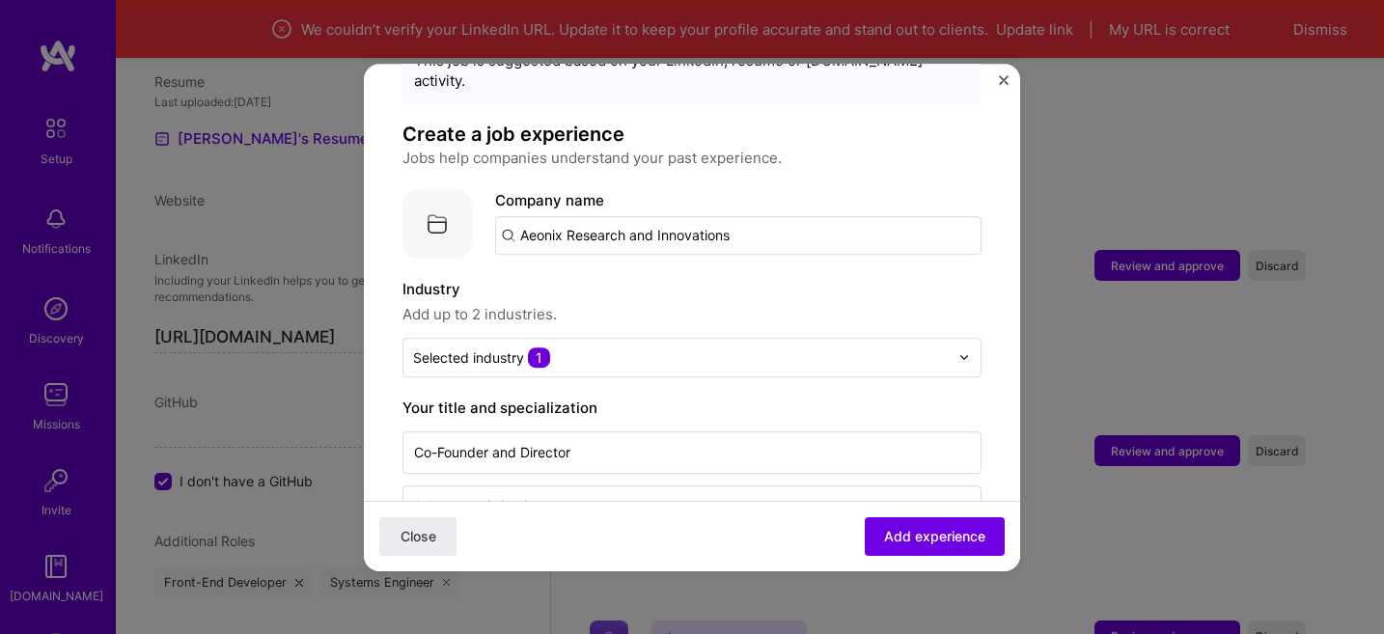
scroll to position [13, 0]
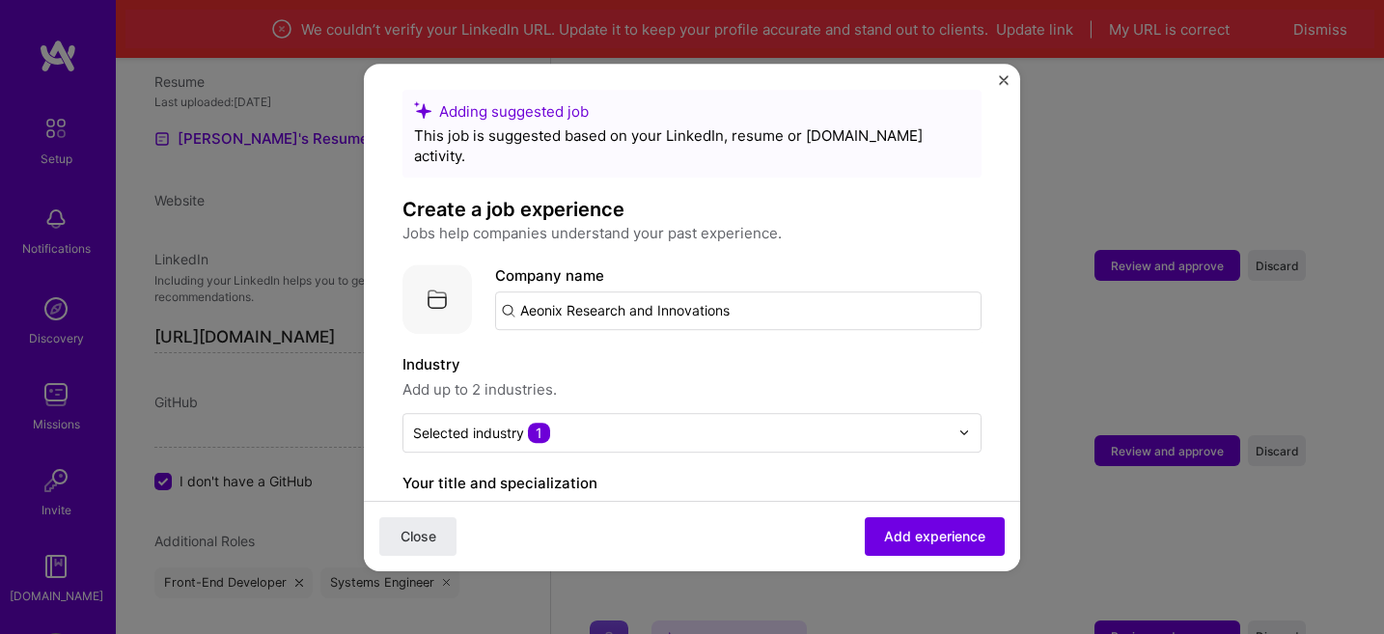
click at [748, 292] on input "Aeonix Research and Innovations" at bounding box center [738, 311] width 487 height 39
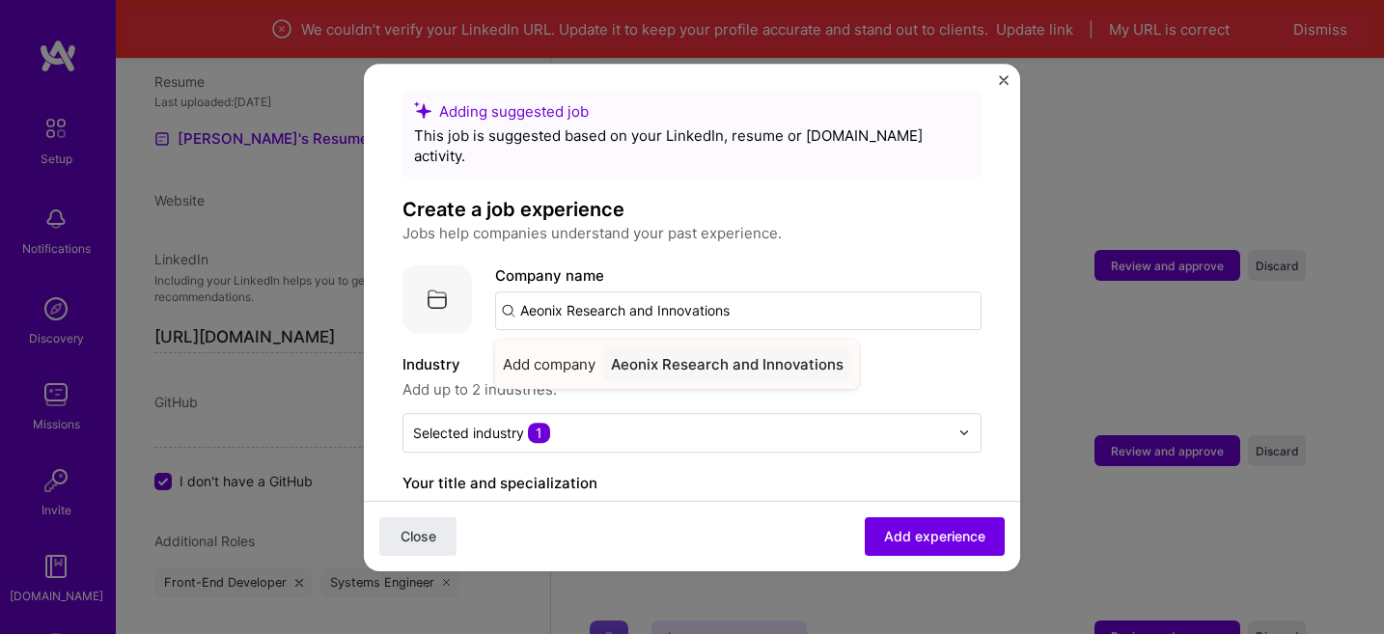
type input "Aeonix Research and Innovations"
click at [721, 348] on div "Aeonix Research and Innovations" at bounding box center [727, 365] width 248 height 34
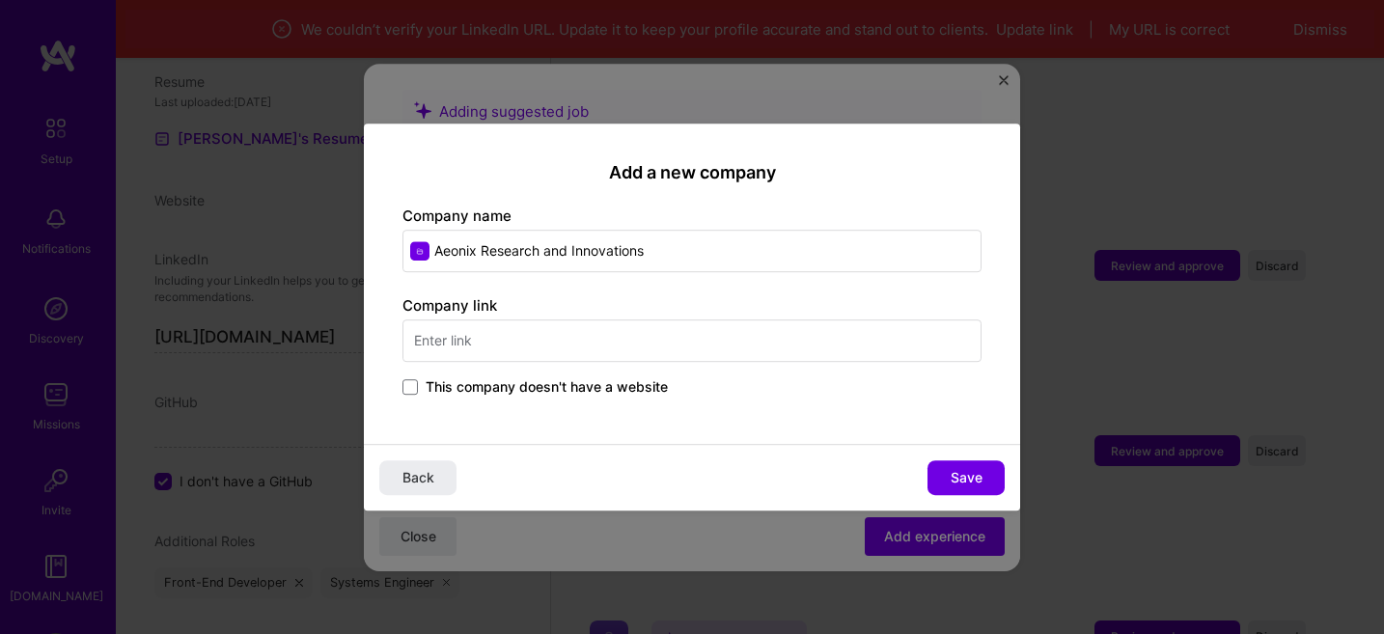
click at [544, 342] on input "text" at bounding box center [692, 341] width 579 height 42
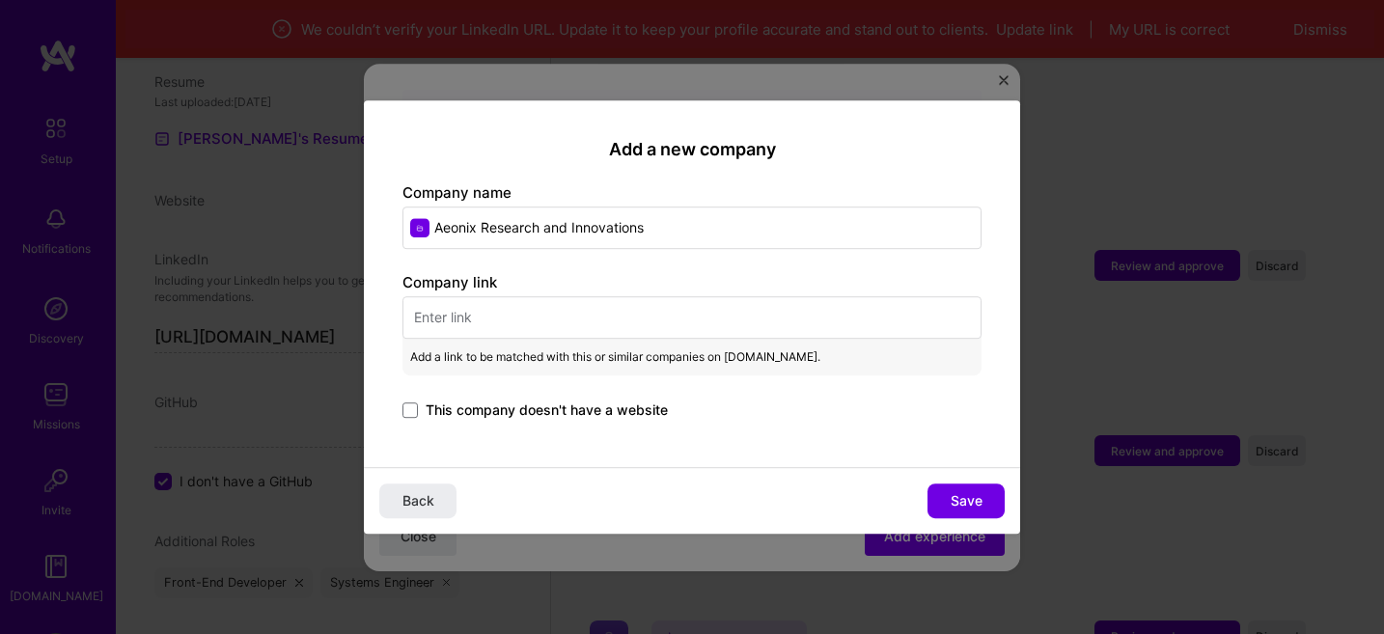
paste input "[DOMAIN_NAME]"
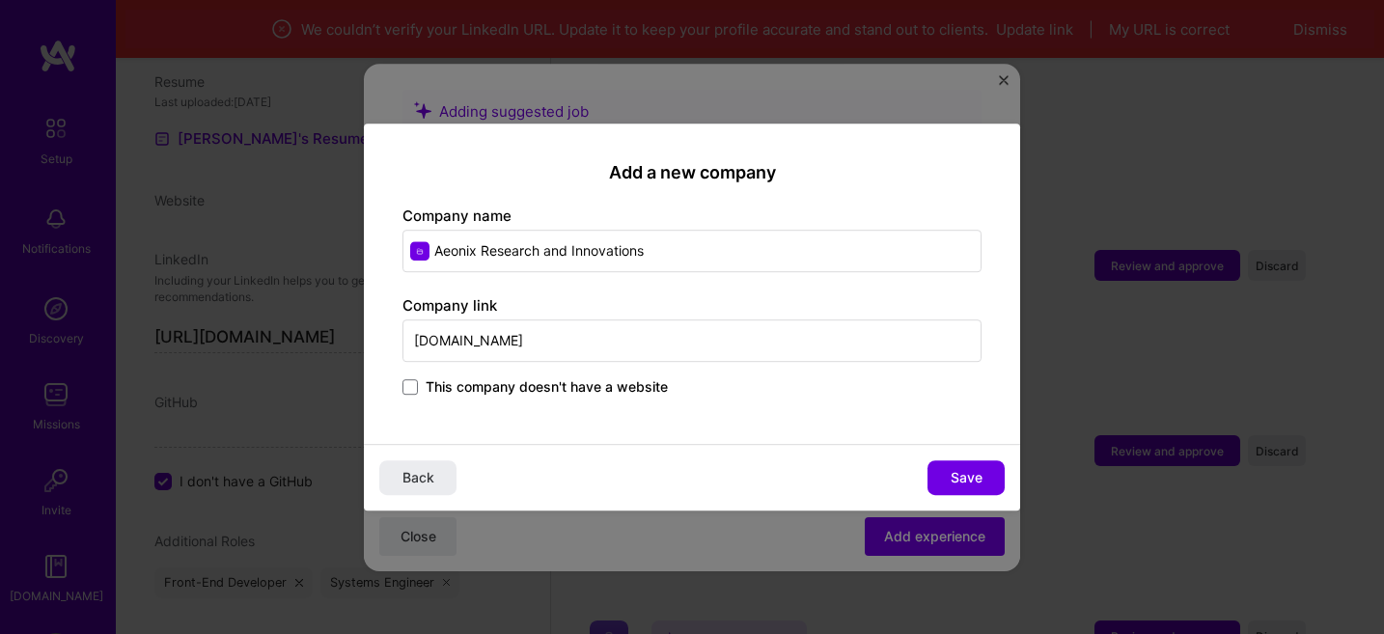
click at [414, 341] on input "[DOMAIN_NAME]" at bounding box center [692, 341] width 579 height 42
click at [413, 341] on input "[DOMAIN_NAME]" at bounding box center [692, 341] width 579 height 42
type input "[DOMAIN_NAME]"
click at [952, 478] on span "Save" at bounding box center [967, 477] width 32 height 19
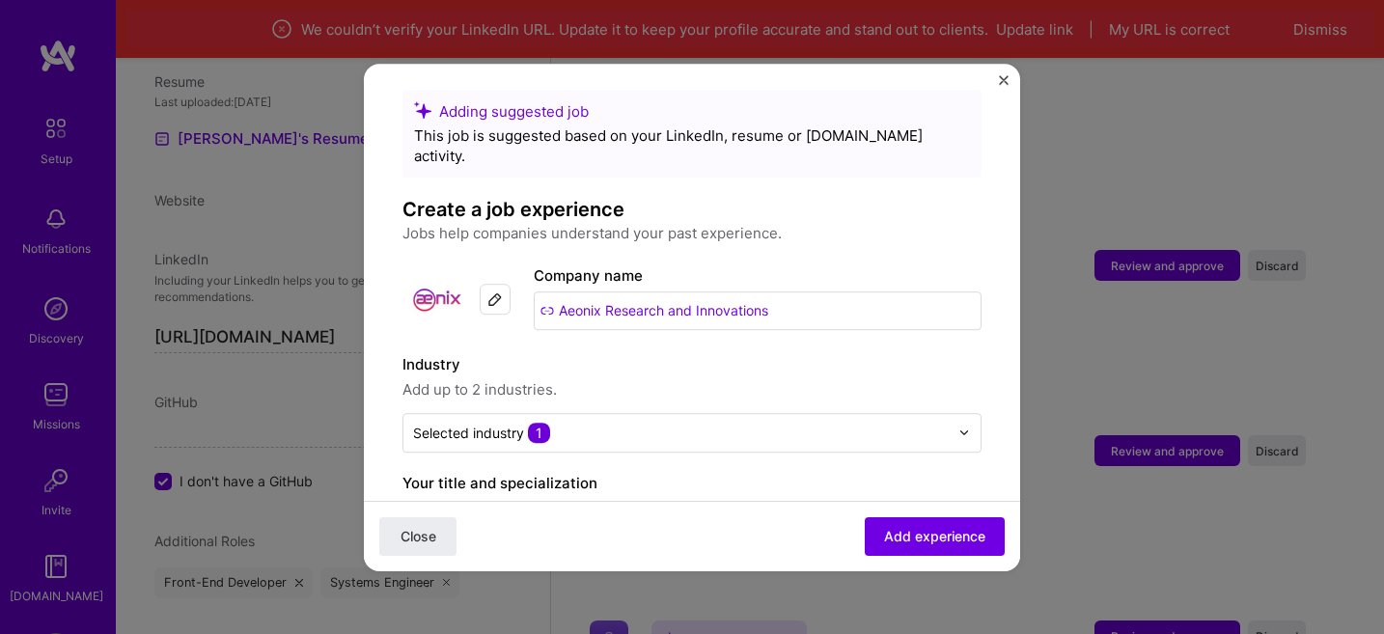
scroll to position [35, 0]
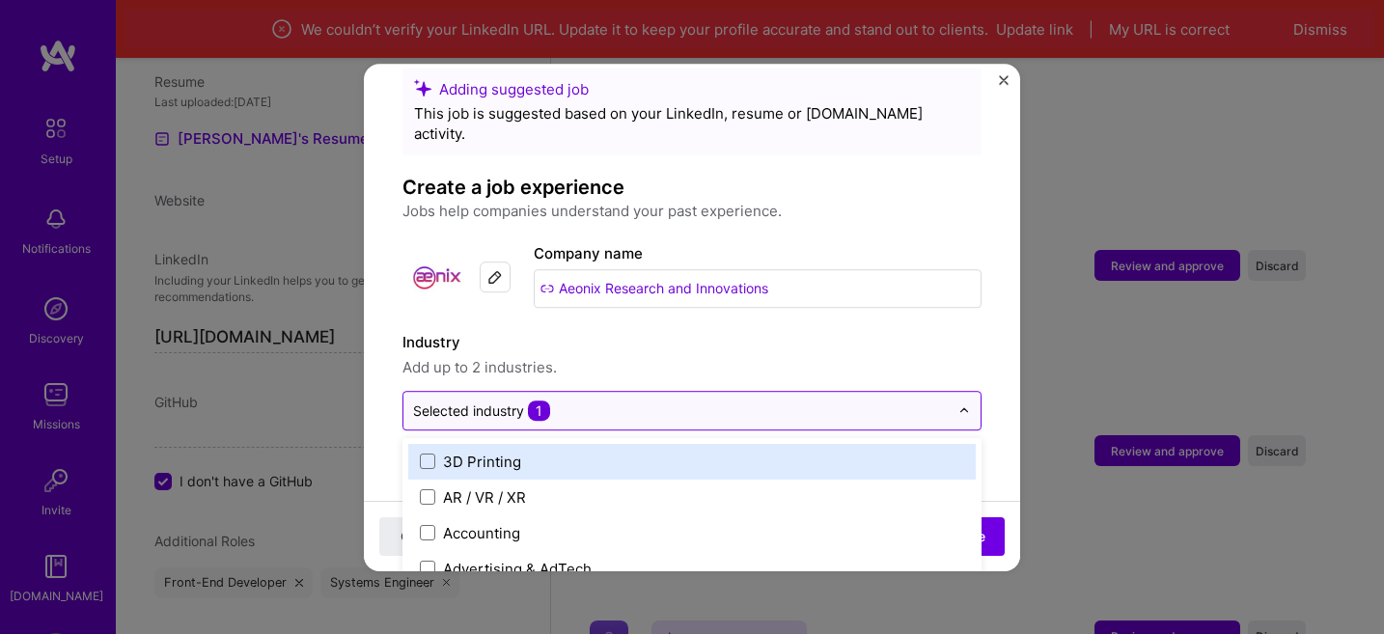
click at [474, 401] on div "Selected industry 1" at bounding box center [481, 411] width 137 height 20
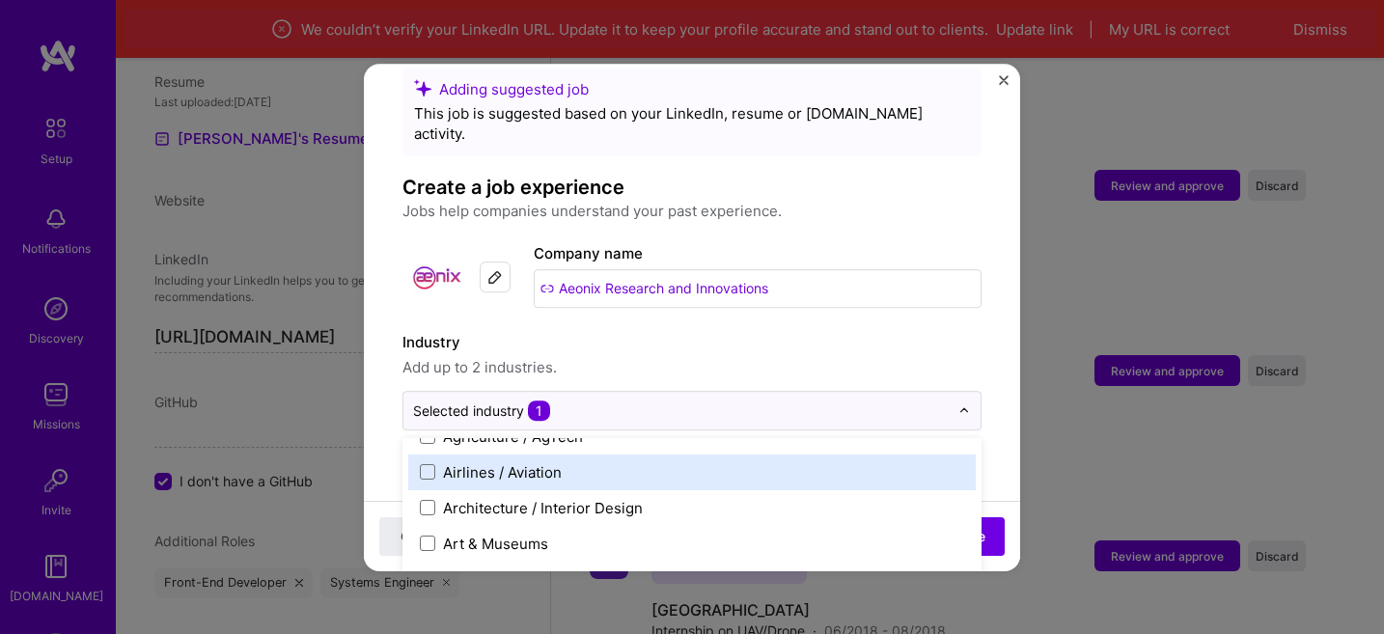
scroll to position [211, 0]
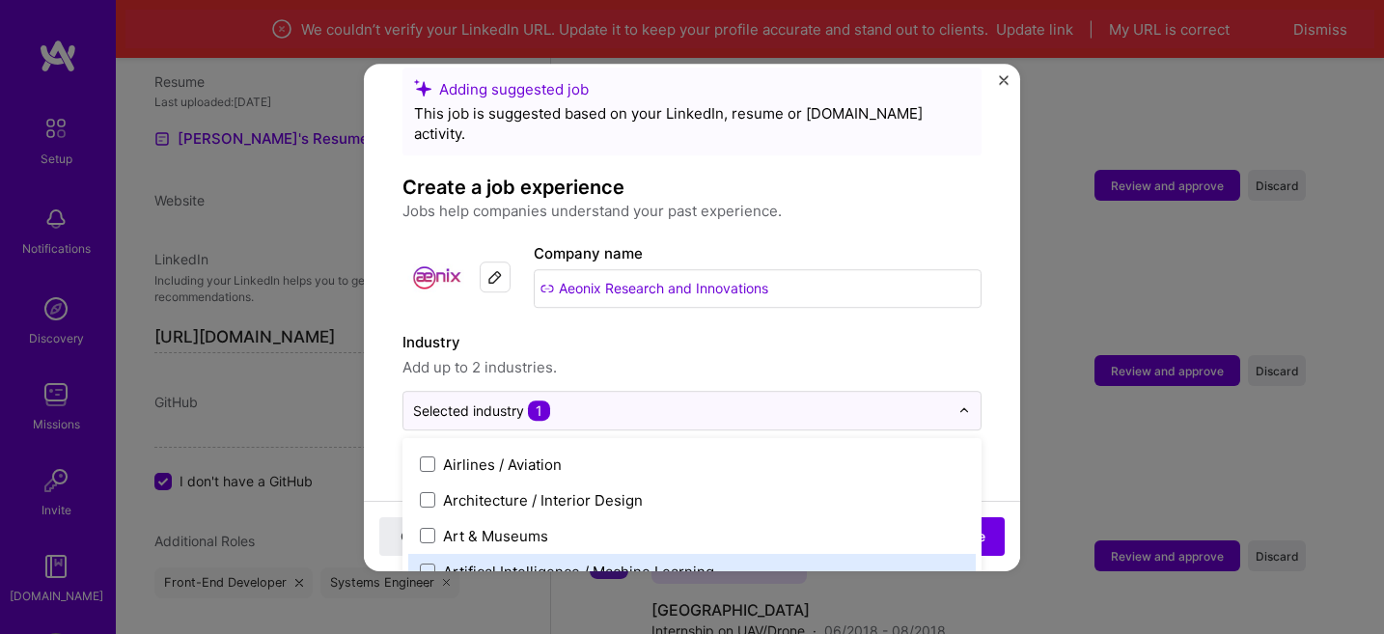
click at [517, 562] on div "Artifical Intelligence / Machine Learning" at bounding box center [578, 572] width 271 height 20
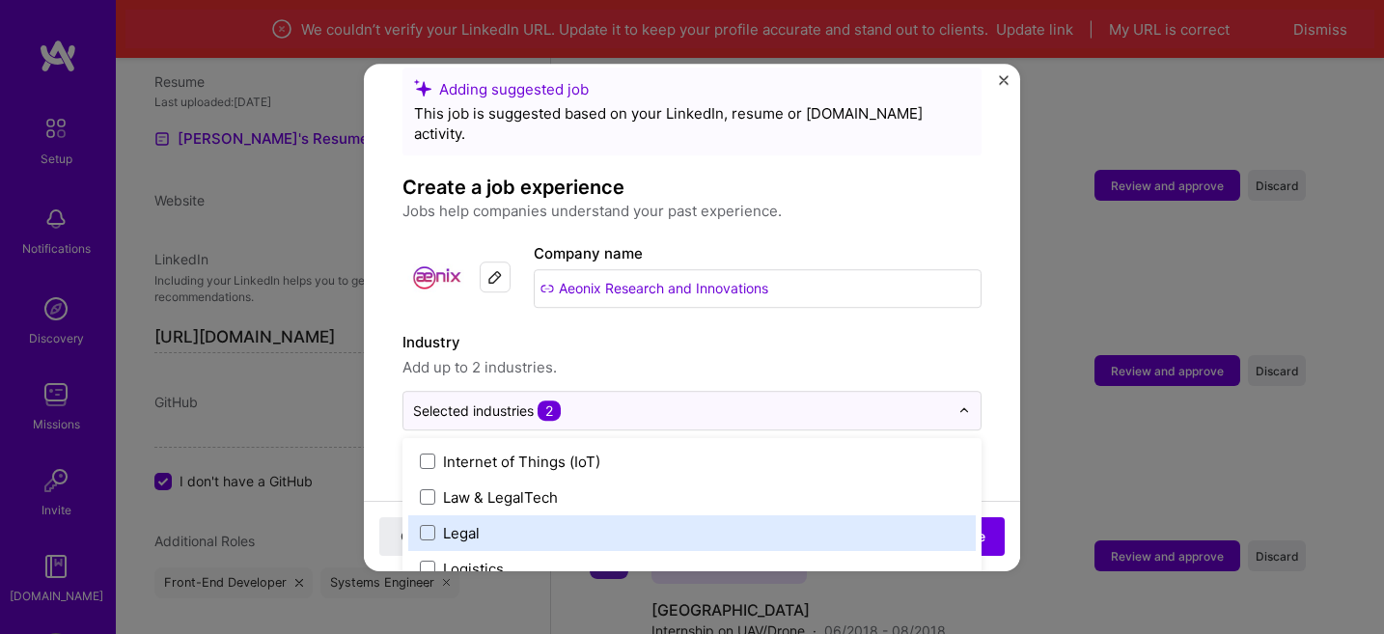
scroll to position [2598, 0]
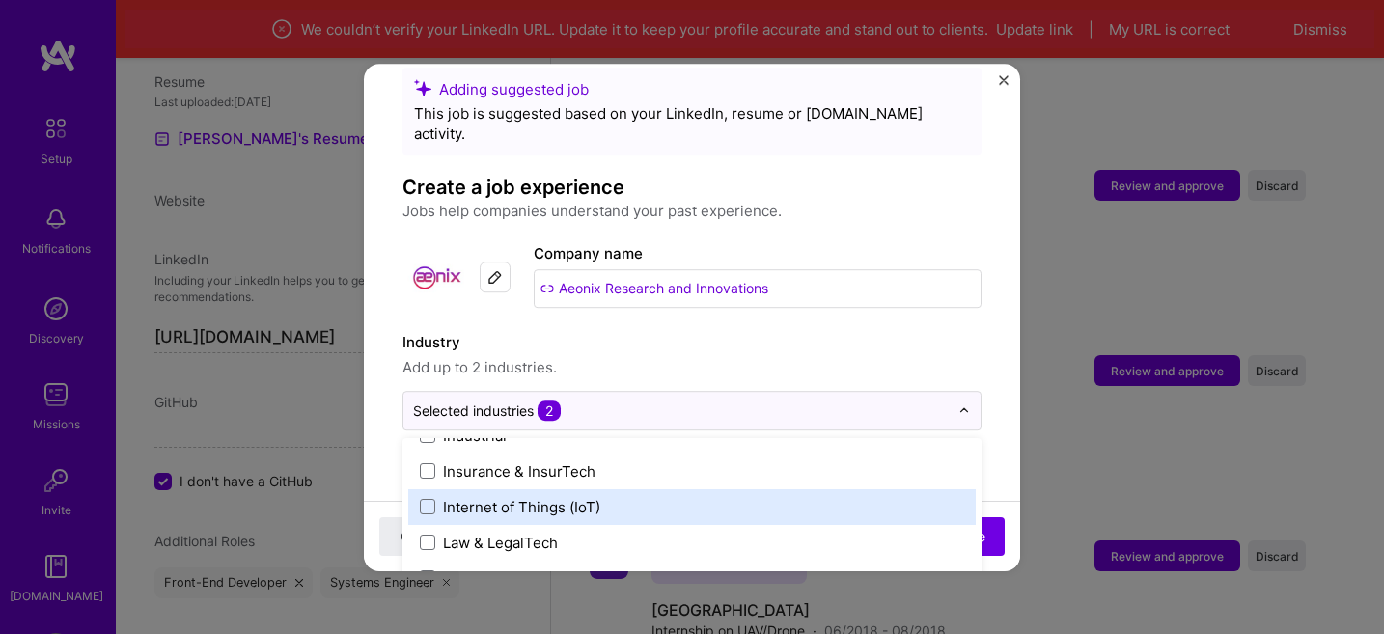
click at [546, 497] on div "Internet of Things (IoT)" at bounding box center [521, 507] width 157 height 20
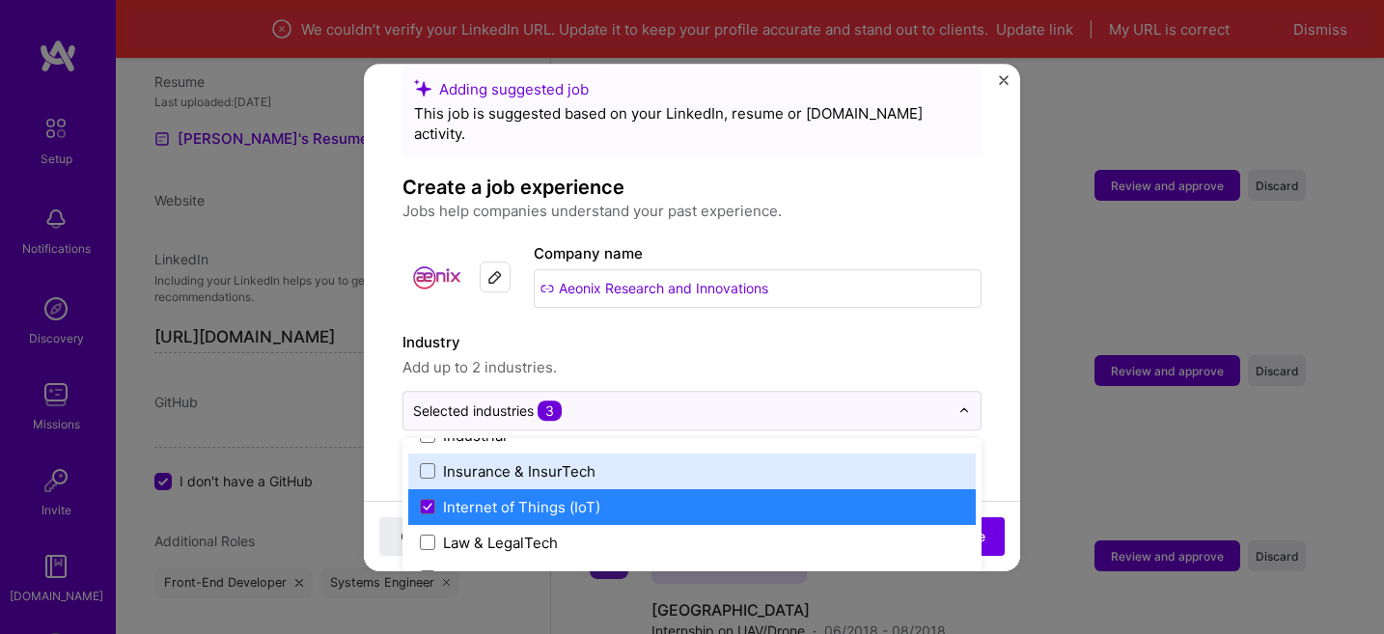
click at [693, 356] on span "Add up to 2 industries." at bounding box center [692, 367] width 579 height 23
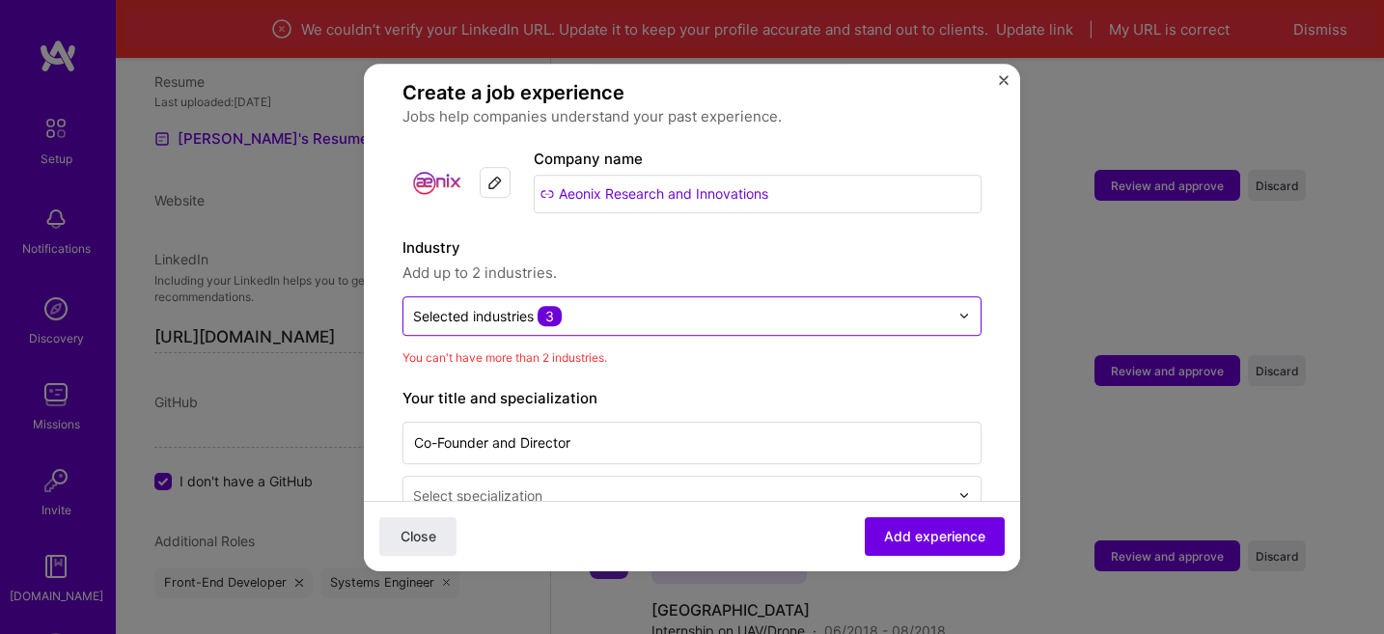
scroll to position [176, 0]
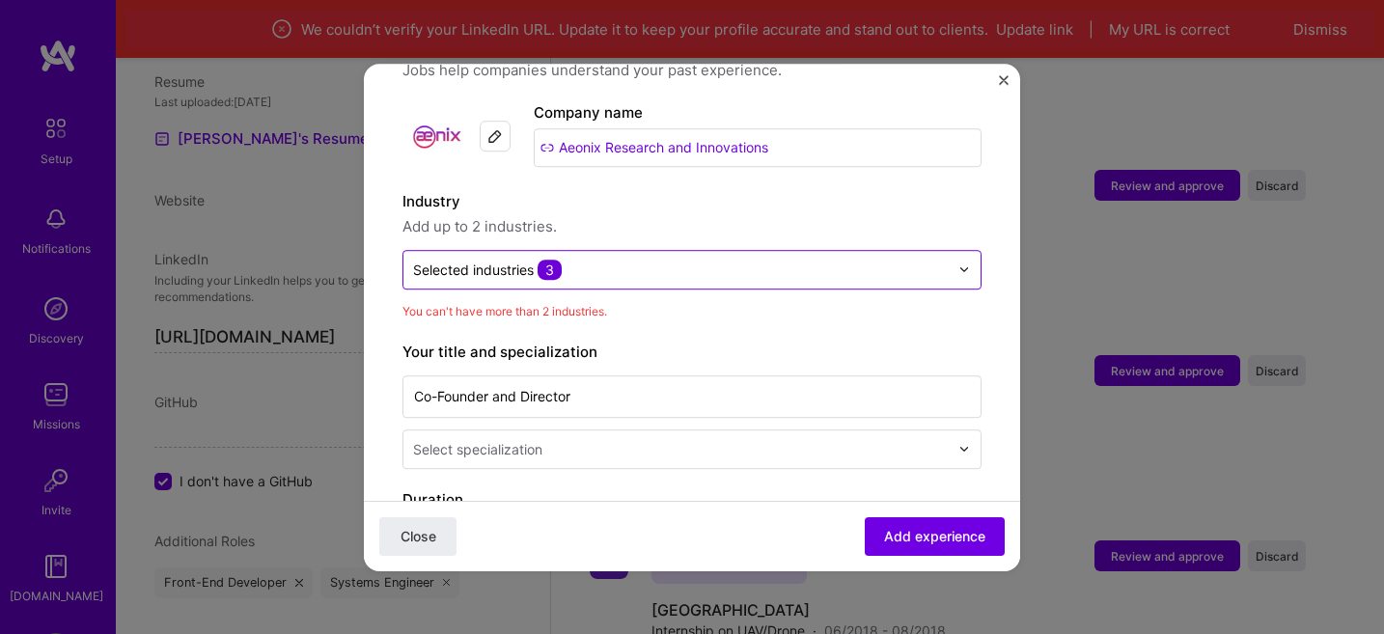
click at [614, 263] on div "Selected industries 3" at bounding box center [681, 270] width 555 height 38
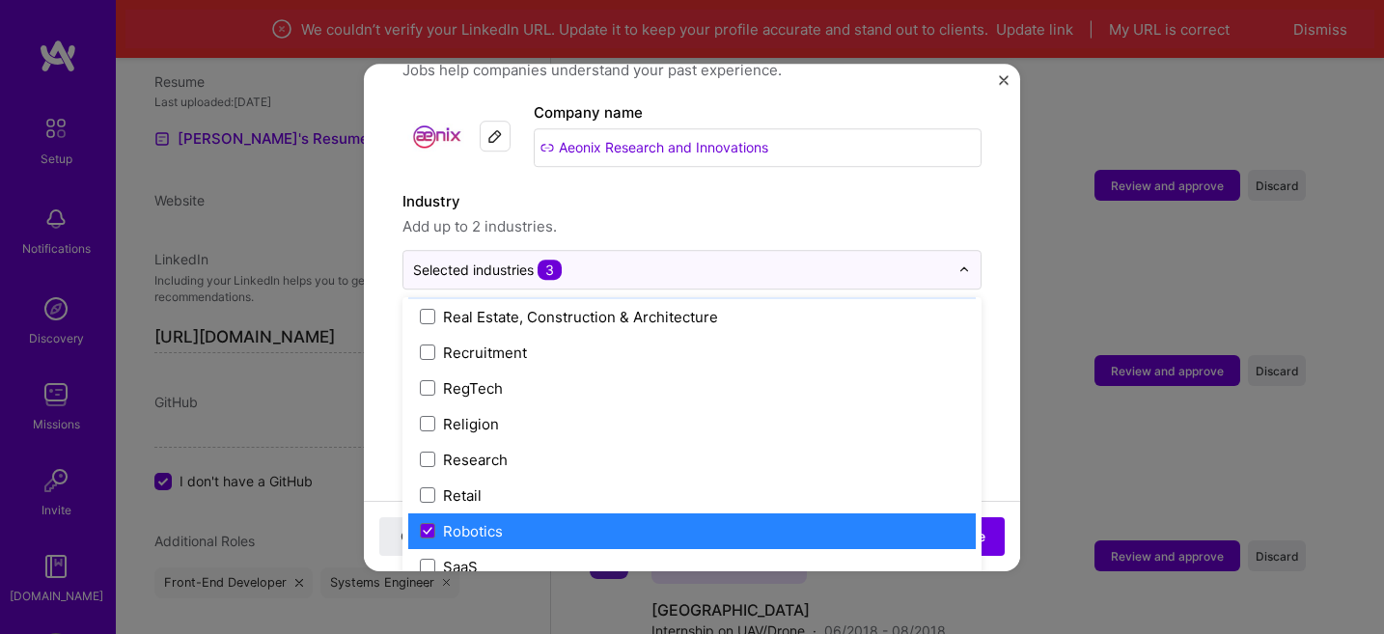
scroll to position [3615, 0]
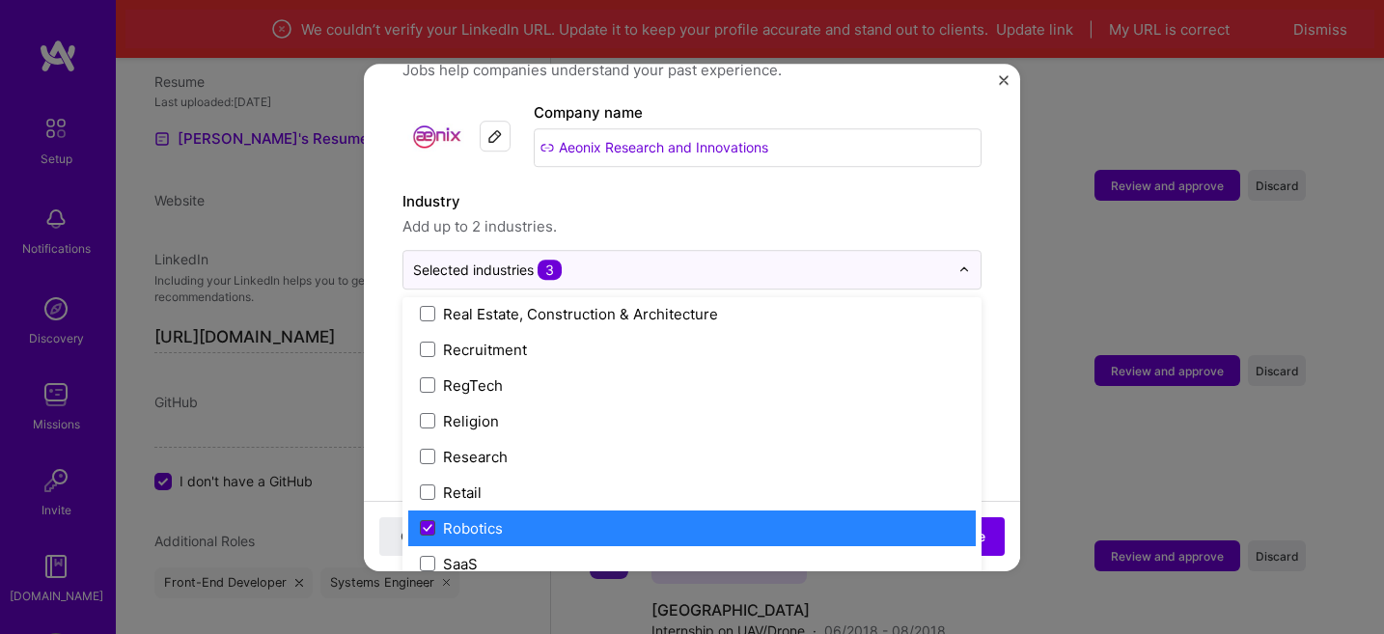
click at [427, 524] on icon at bounding box center [428, 528] width 10 height 8
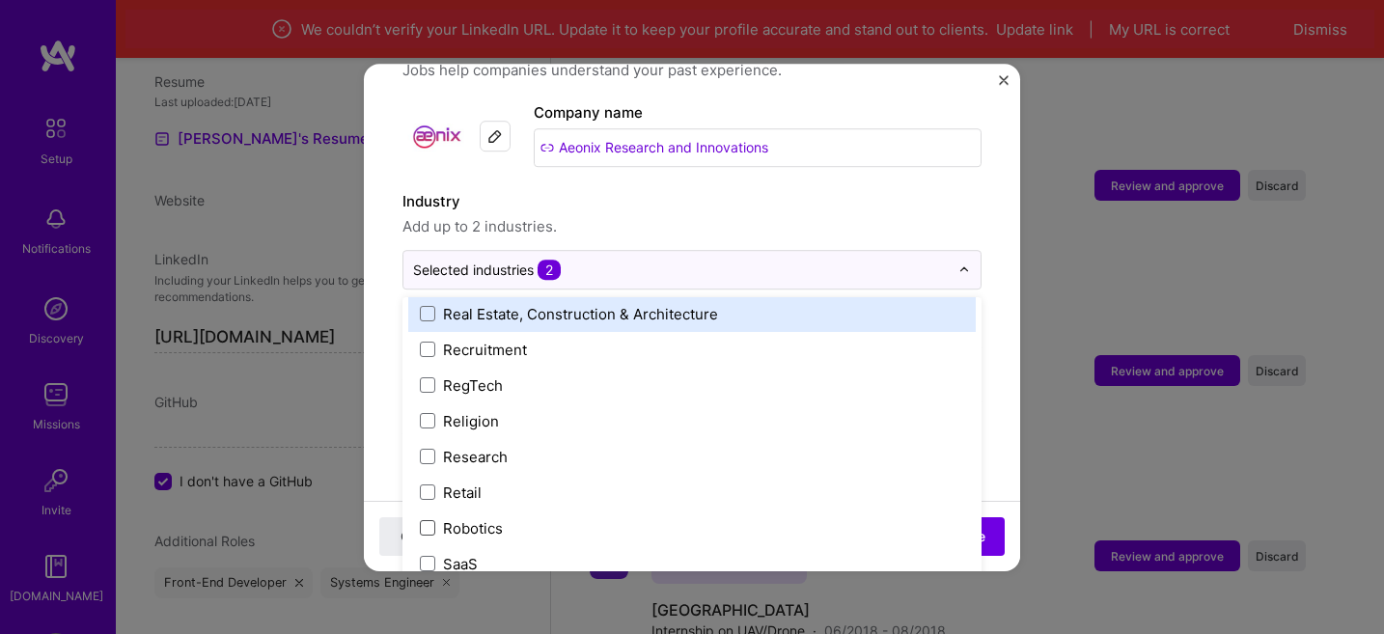
click at [603, 215] on span "Add up to 2 industries." at bounding box center [692, 226] width 579 height 23
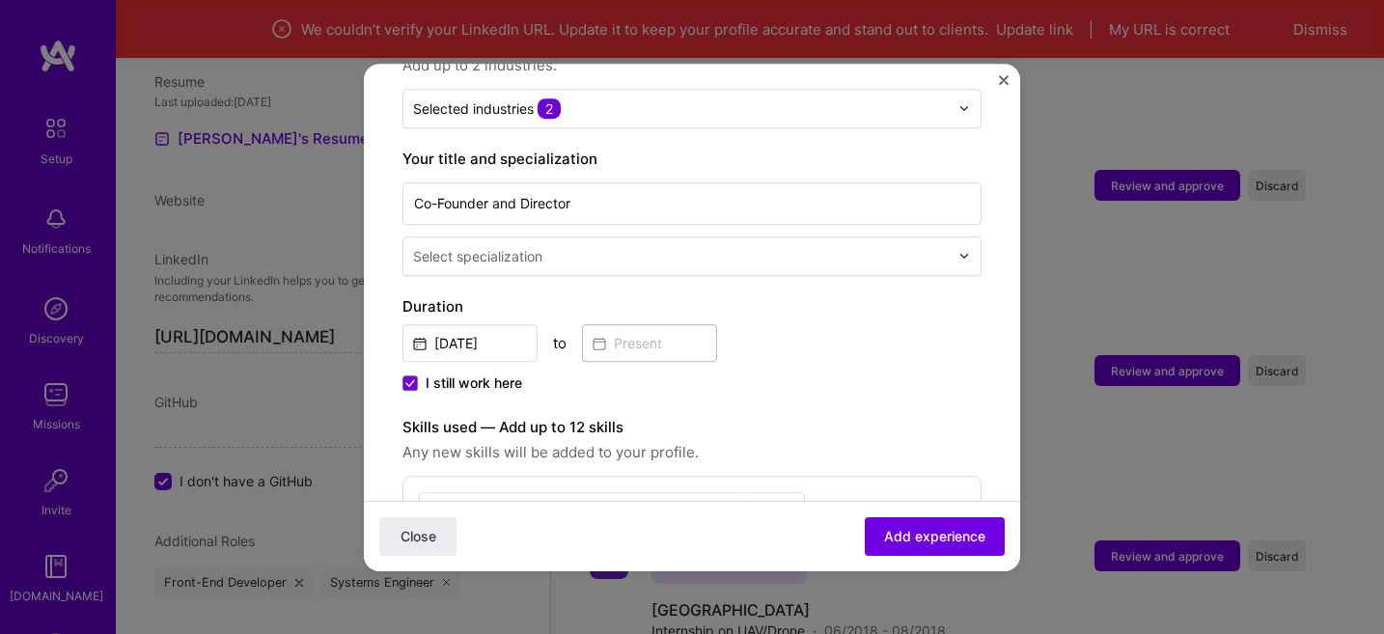
scroll to position [341, 0]
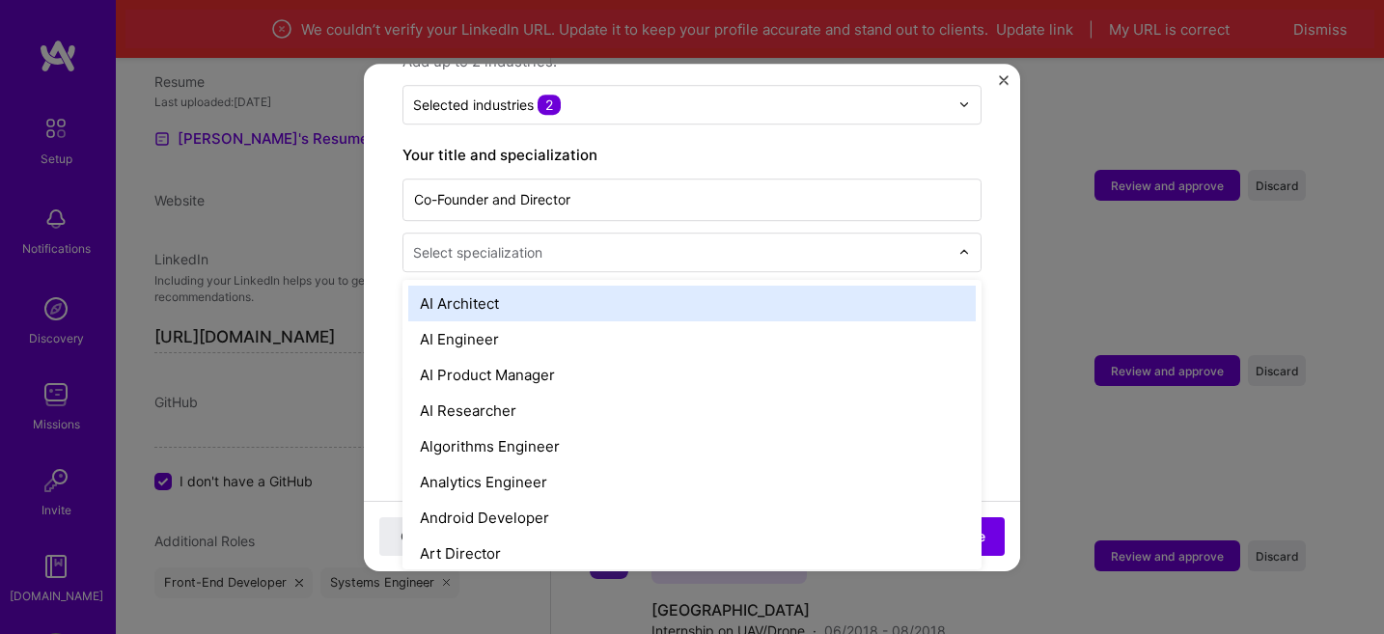
click at [508, 242] on div "Select specialization" at bounding box center [477, 252] width 129 height 20
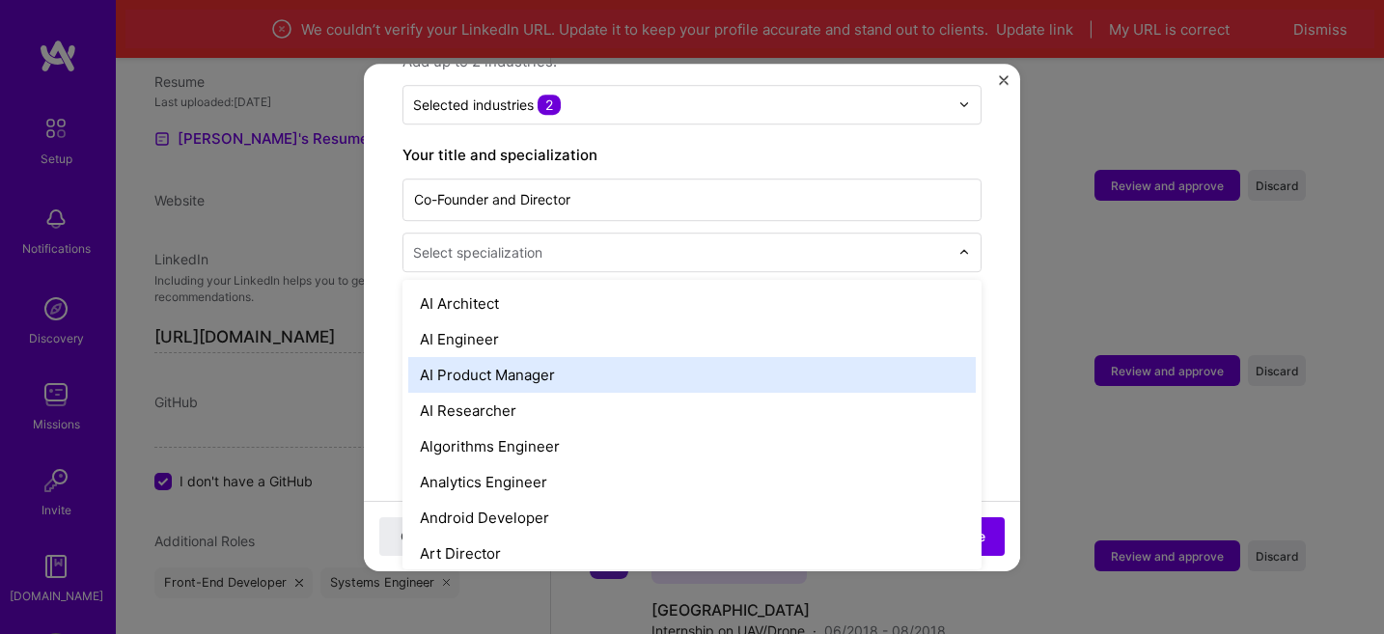
click at [506, 359] on div "AI Product Manager" at bounding box center [692, 375] width 568 height 36
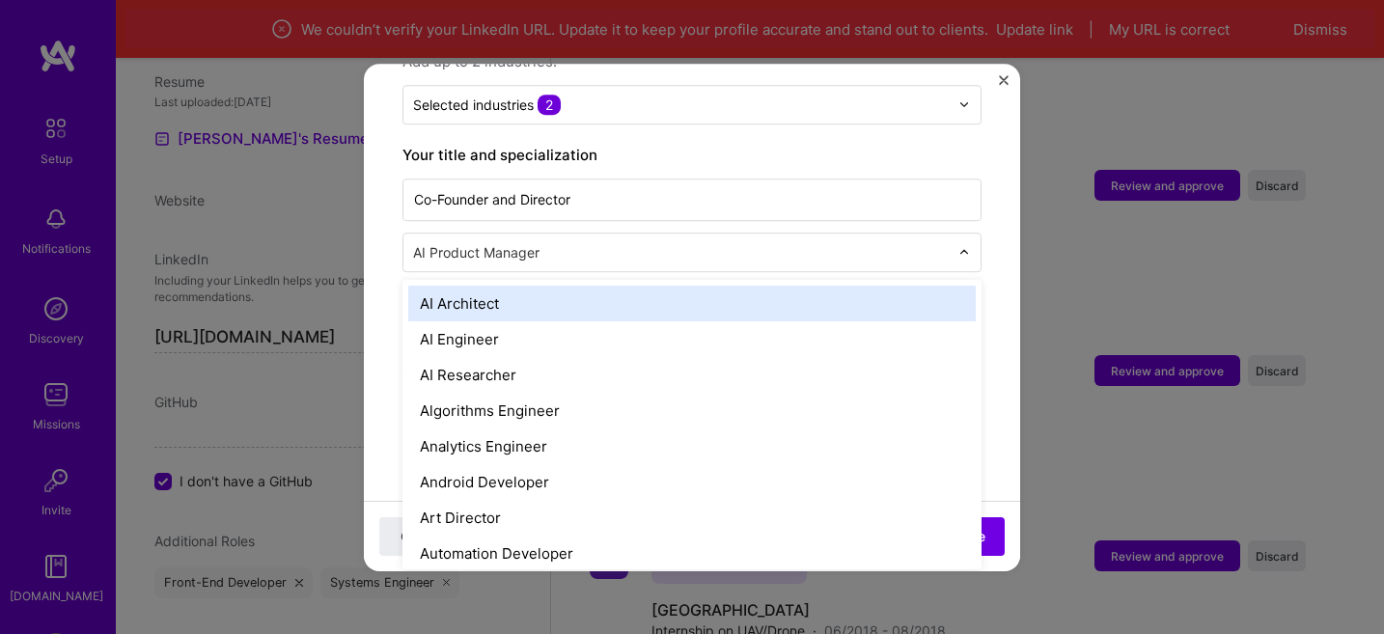
click at [568, 242] on input "text" at bounding box center [683, 252] width 540 height 20
click at [631, 144] on label "Your title and specialization" at bounding box center [692, 155] width 579 height 23
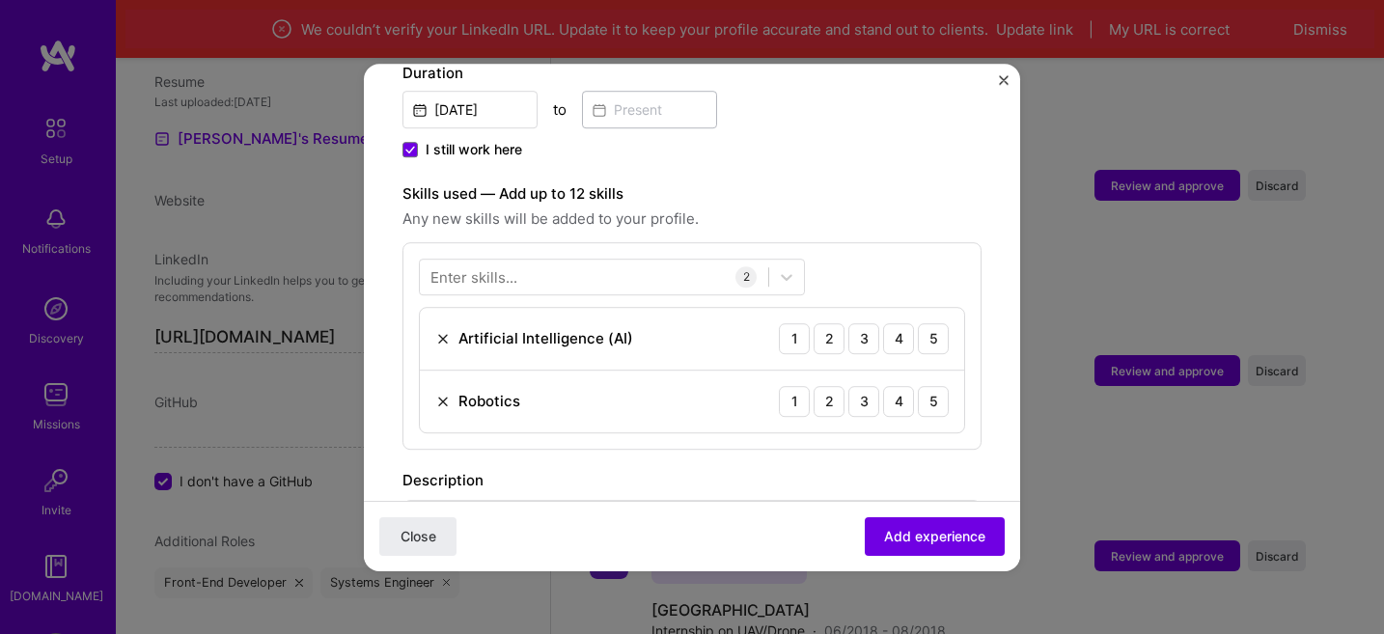
scroll to position [575, 0]
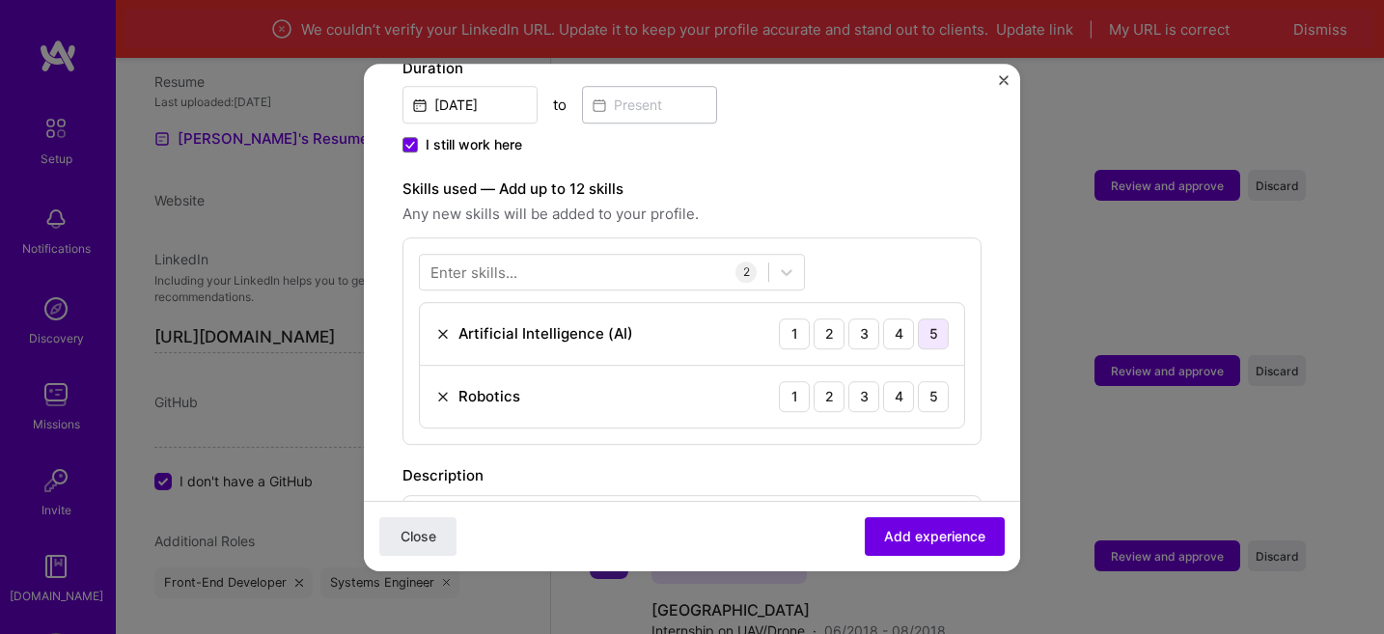
click at [934, 319] on div "5" at bounding box center [933, 334] width 31 height 31
click at [937, 381] on div "5" at bounding box center [933, 396] width 31 height 31
click at [538, 269] on div at bounding box center [612, 272] width 386 height 37
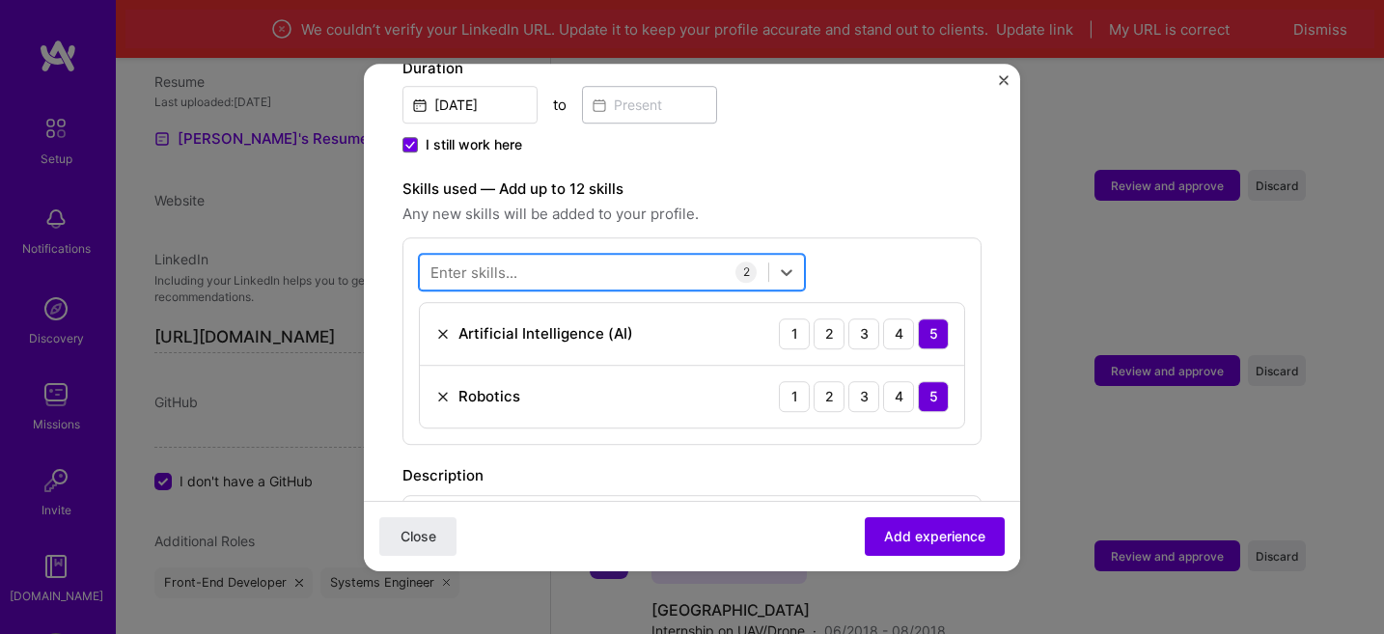
click at [538, 257] on div at bounding box center [594, 272] width 349 height 32
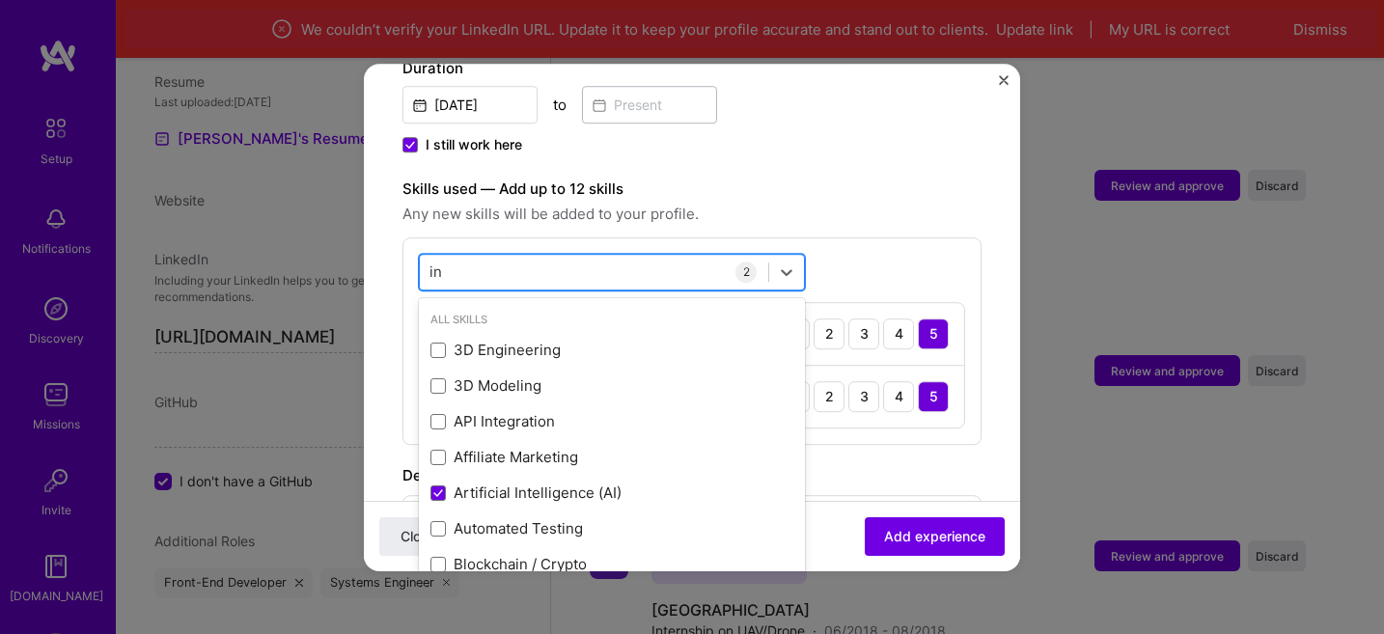
type input "i"
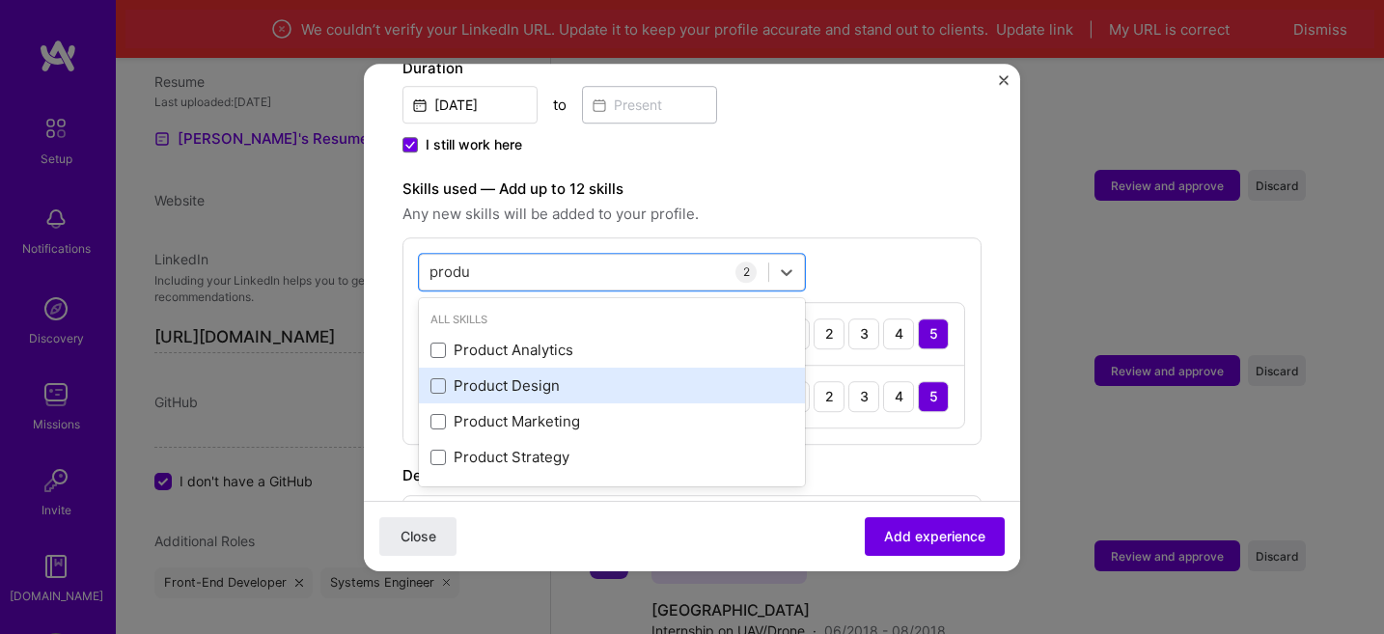
click at [519, 377] on div "Product Design" at bounding box center [612, 387] width 363 height 20
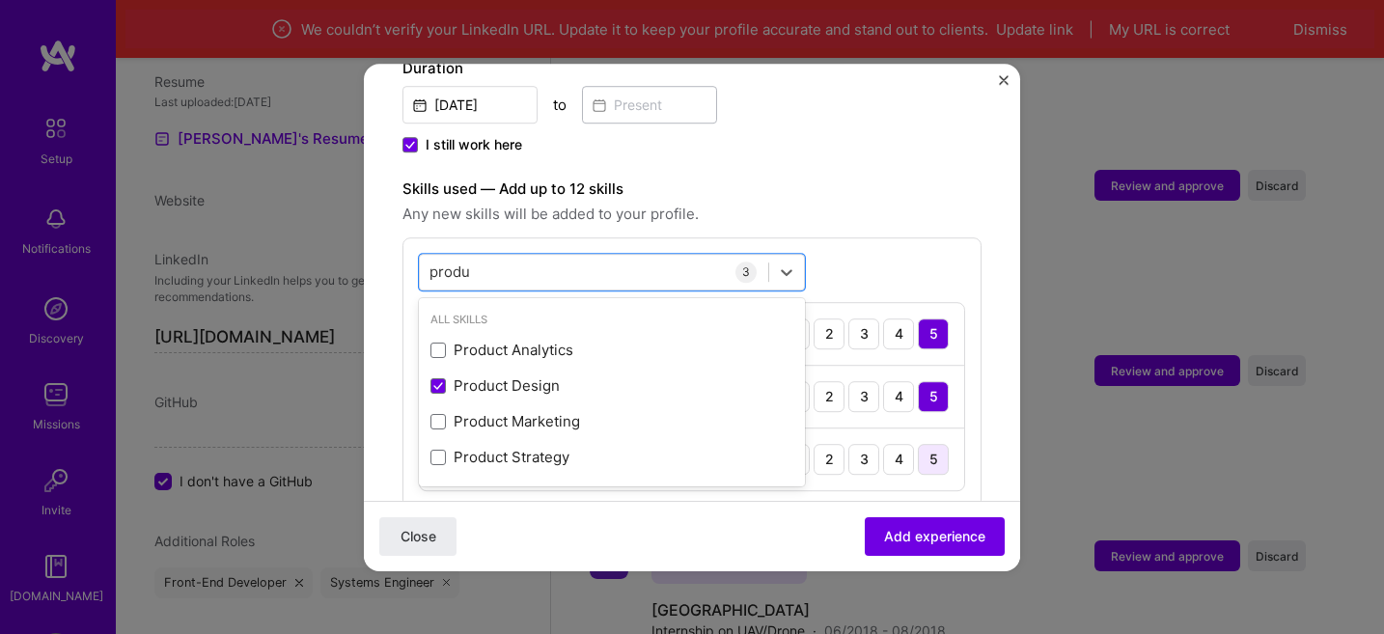
type input "produ"
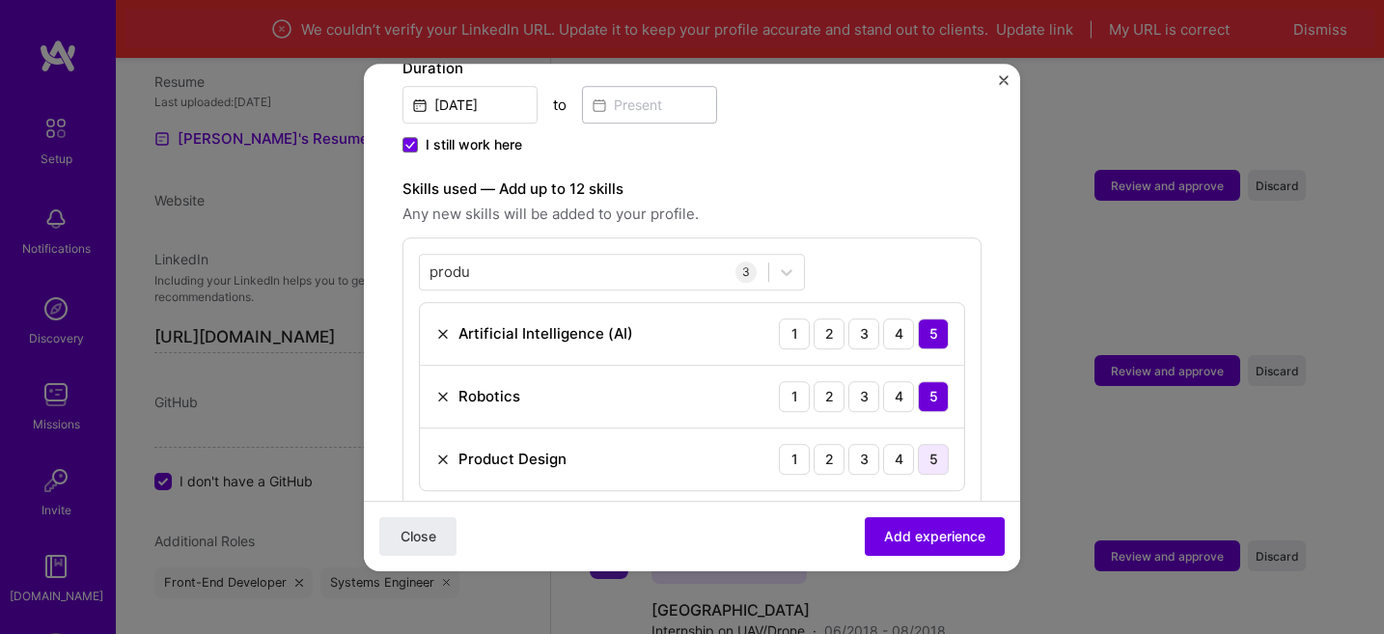
click at [933, 444] on div "5" at bounding box center [933, 459] width 31 height 31
click at [561, 260] on div "produ produ" at bounding box center [594, 272] width 349 height 32
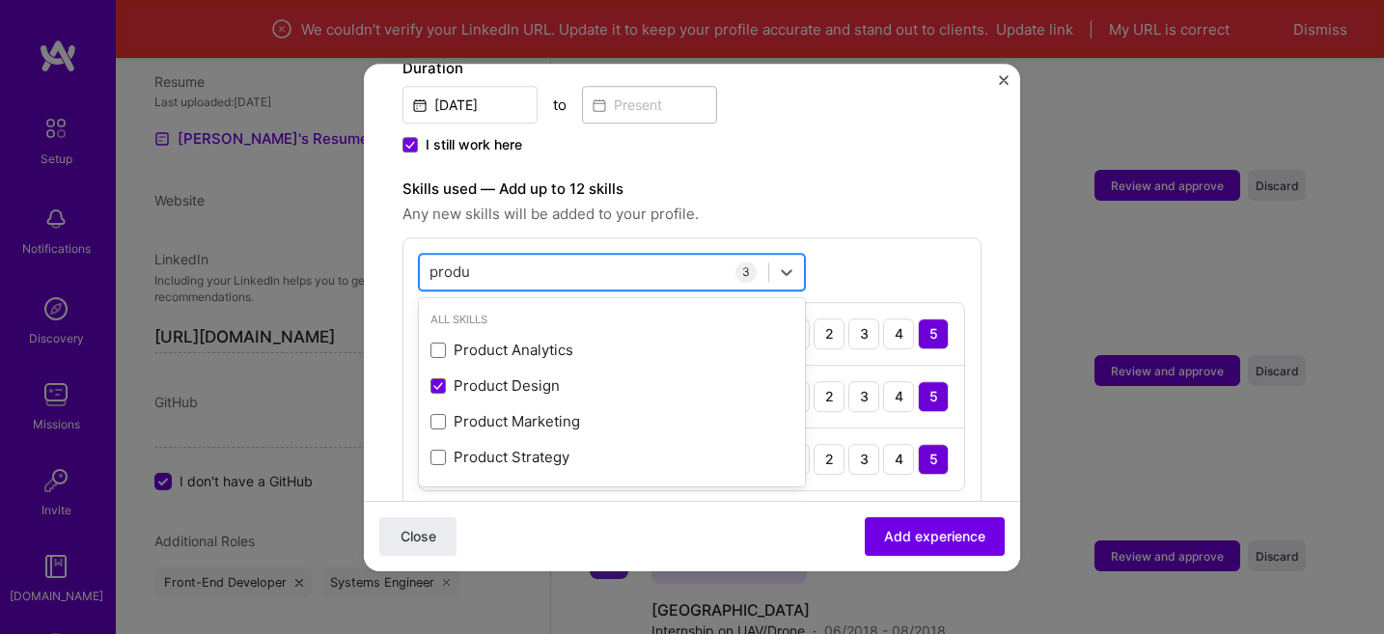
click at [531, 256] on div "produ produ" at bounding box center [594, 272] width 349 height 32
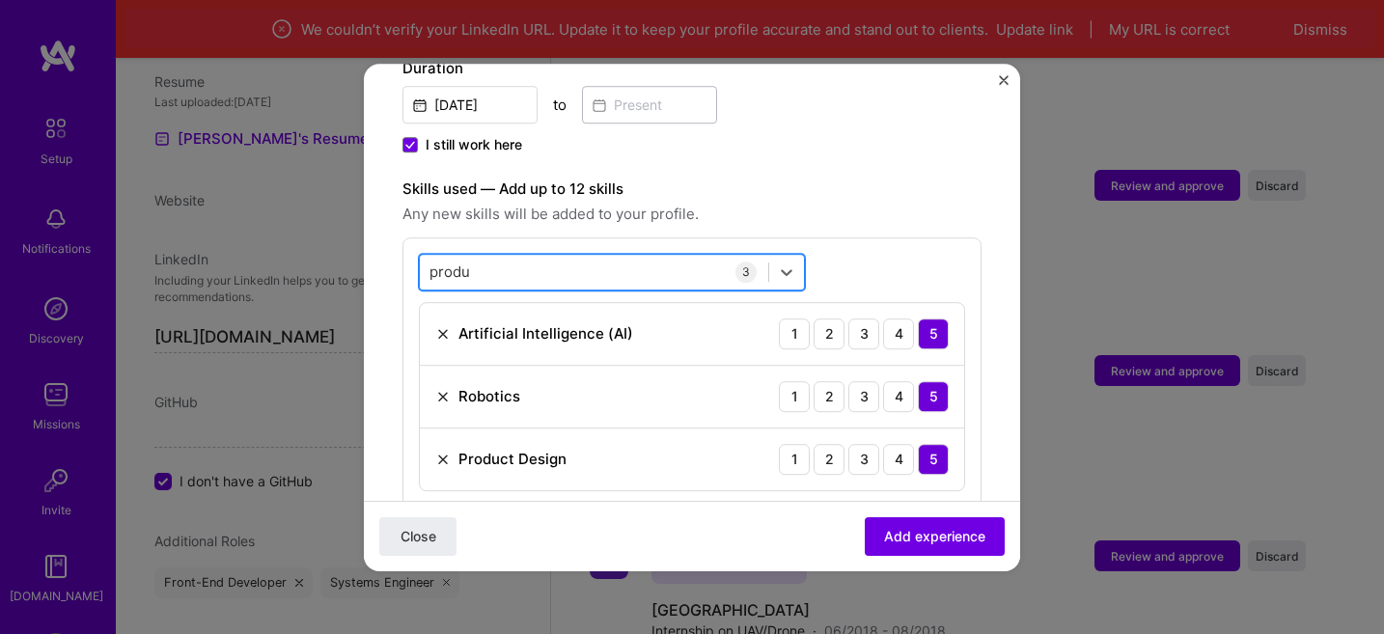
click at [531, 256] on div "produ produ" at bounding box center [594, 272] width 349 height 32
click at [836, 238] on div "produ produ 3 Artificial Intelligence (AI) 1 2 3 4 5 Robotics 1 2 3 4 5 Product…" at bounding box center [692, 373] width 579 height 270
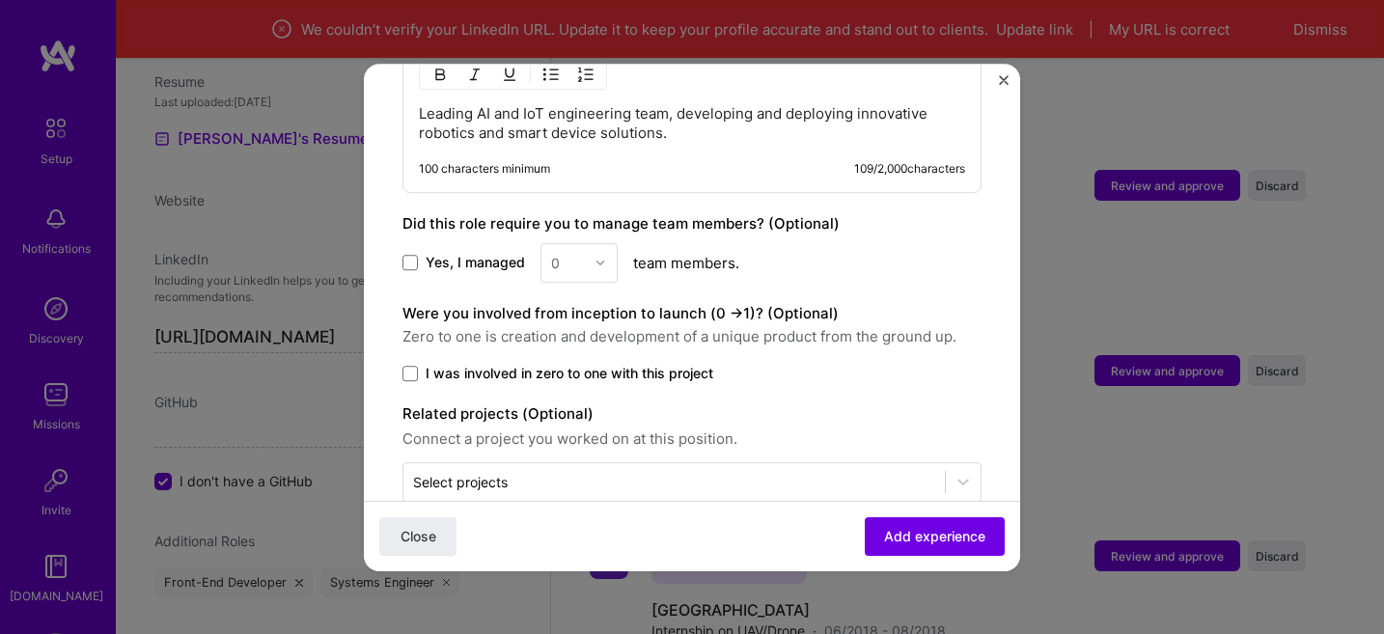
scroll to position [1093, 0]
click at [413, 253] on span at bounding box center [410, 260] width 15 height 15
click at [0, 0] on input "Yes, I managed" at bounding box center [0, 0] width 0 height 0
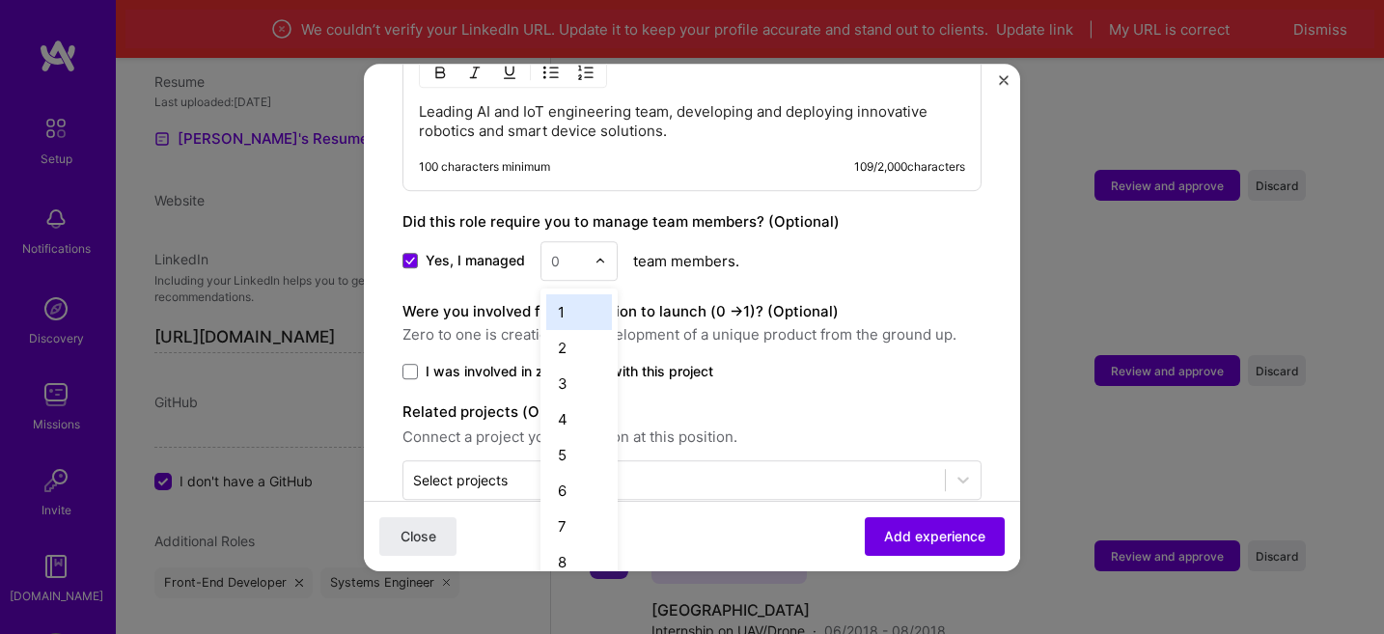
click at [574, 251] on input "text" at bounding box center [568, 261] width 34 height 20
click at [569, 438] on div "17" at bounding box center [579, 454] width 66 height 36
click at [412, 364] on span at bounding box center [410, 371] width 15 height 15
click at [0, 0] on input "I was involved in zero to one with this project" at bounding box center [0, 0] width 0 height 0
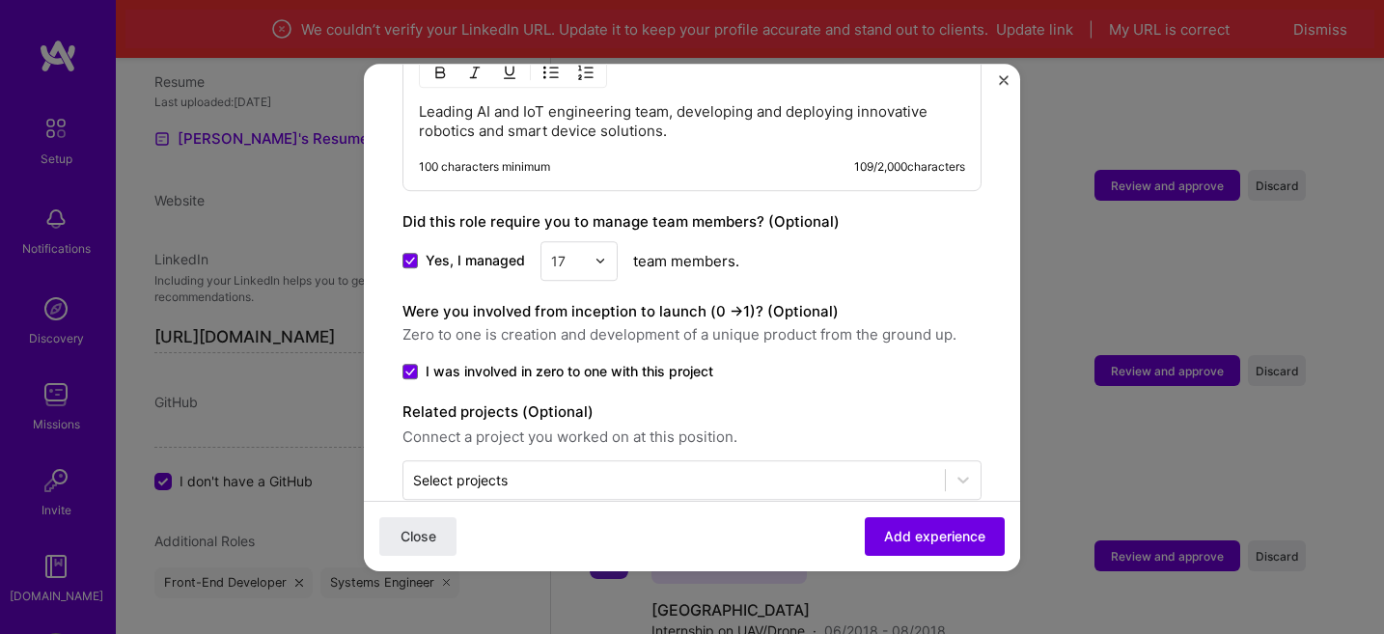
scroll to position [1110, 0]
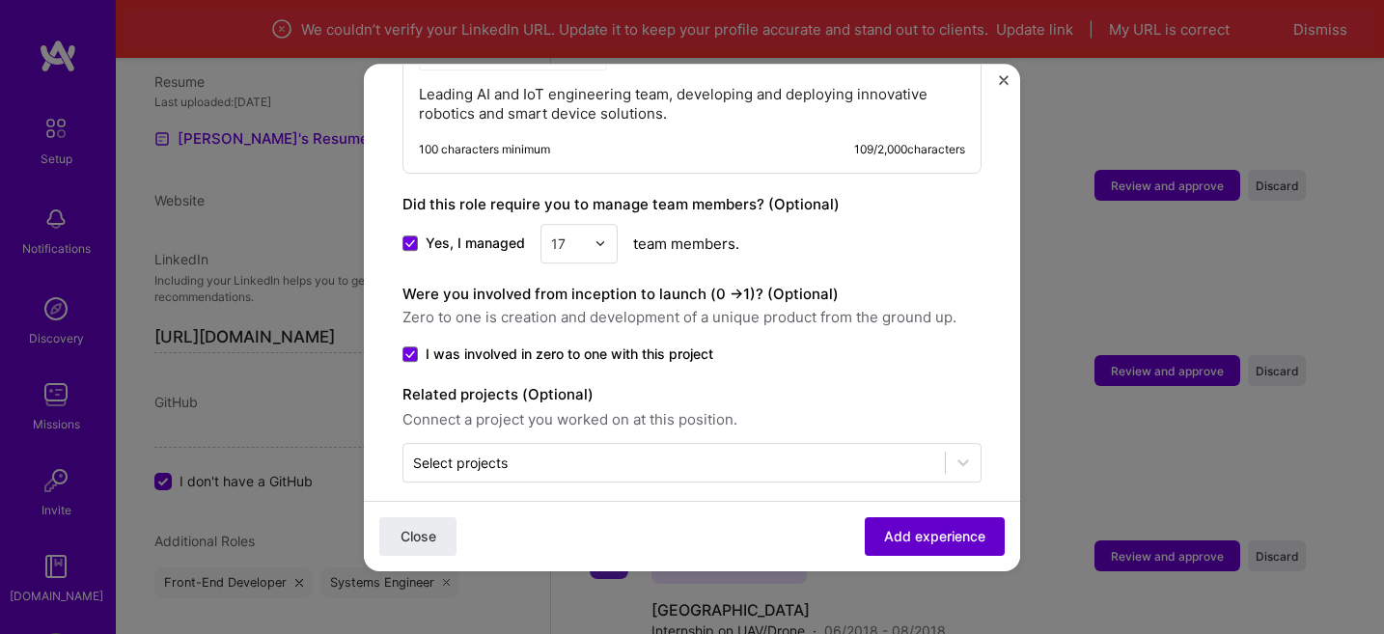
click at [924, 533] on span "Add experience" at bounding box center [934, 535] width 101 height 19
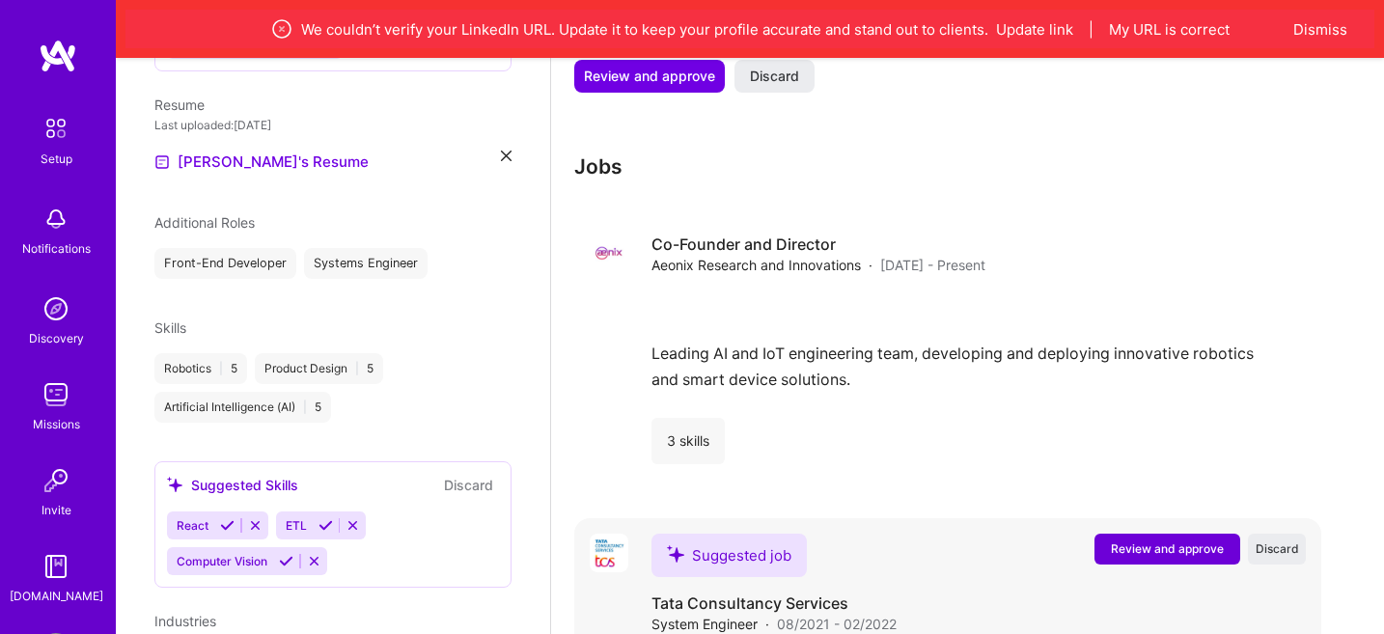
scroll to position [1803, 0]
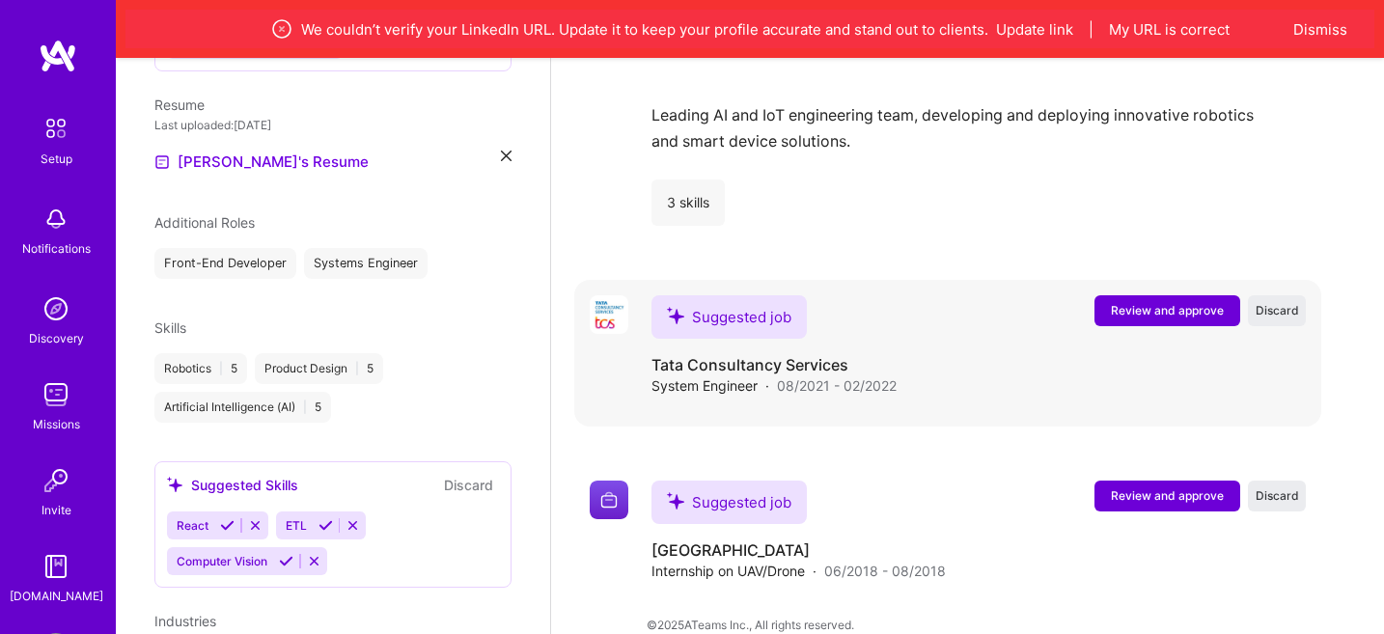
click at [1132, 302] on span "Review and approve" at bounding box center [1167, 310] width 113 height 16
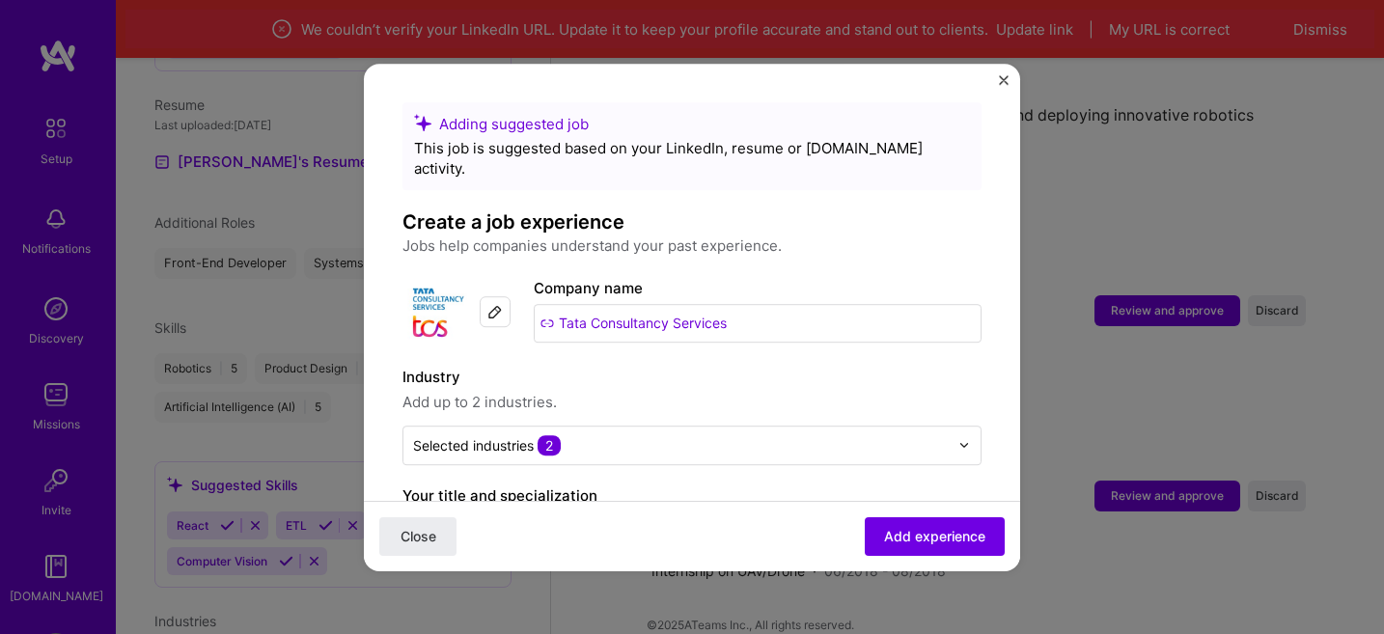
scroll to position [132, 0]
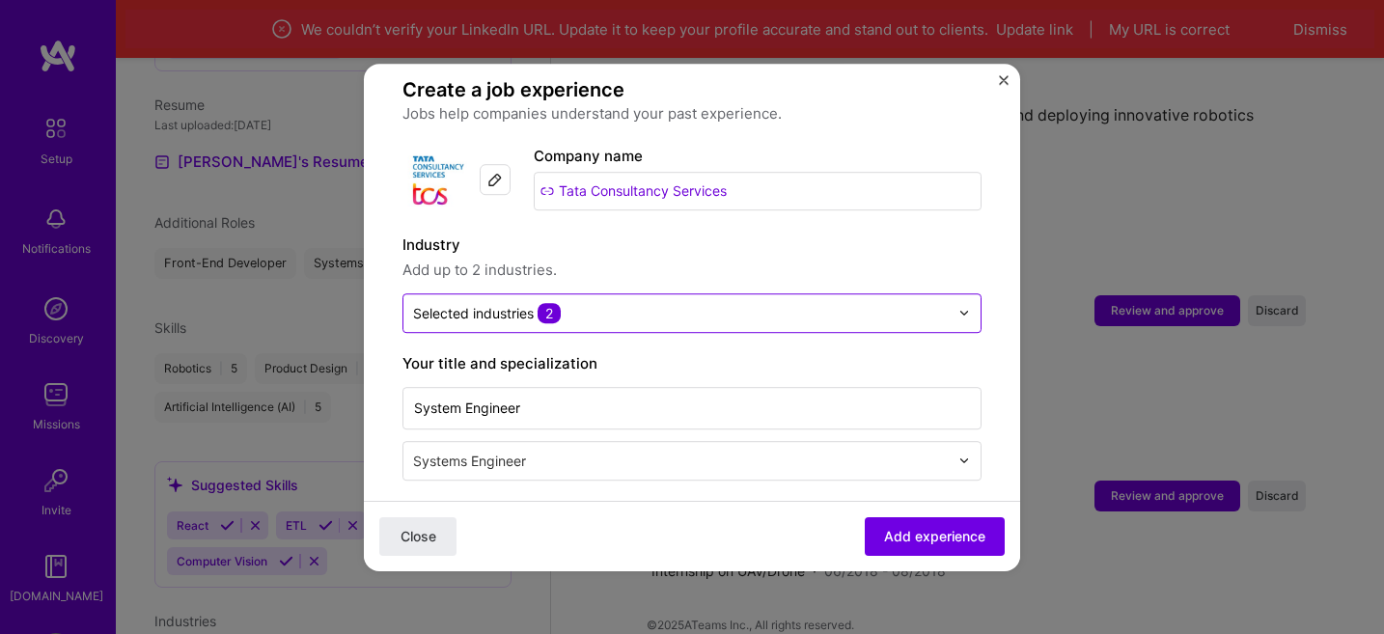
click at [574, 303] on div at bounding box center [681, 313] width 536 height 24
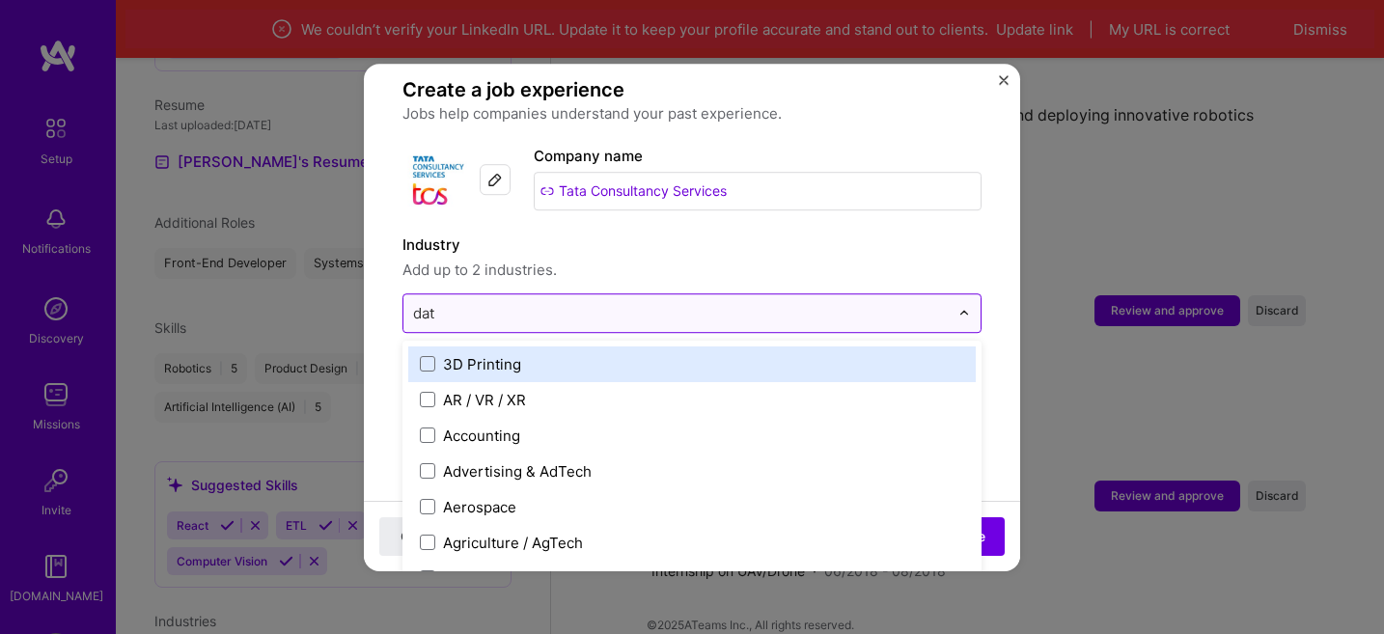
type input "data"
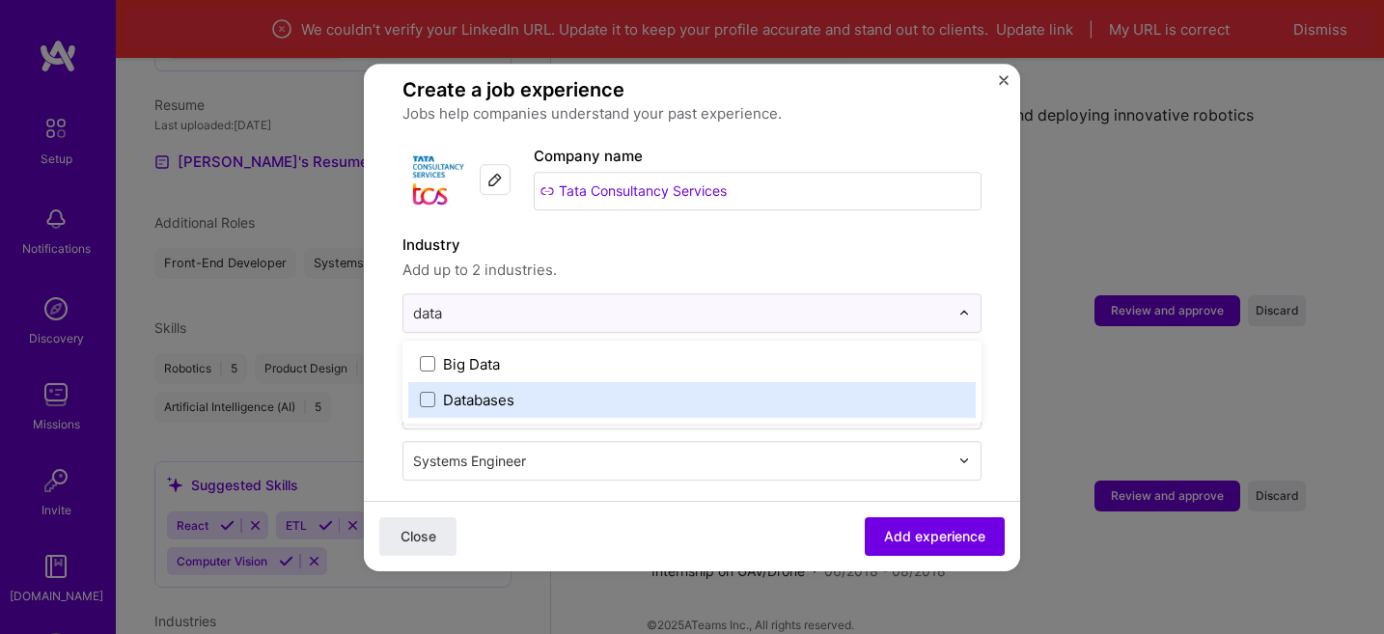
click at [511, 390] on div "Databases" at bounding box center [478, 400] width 71 height 20
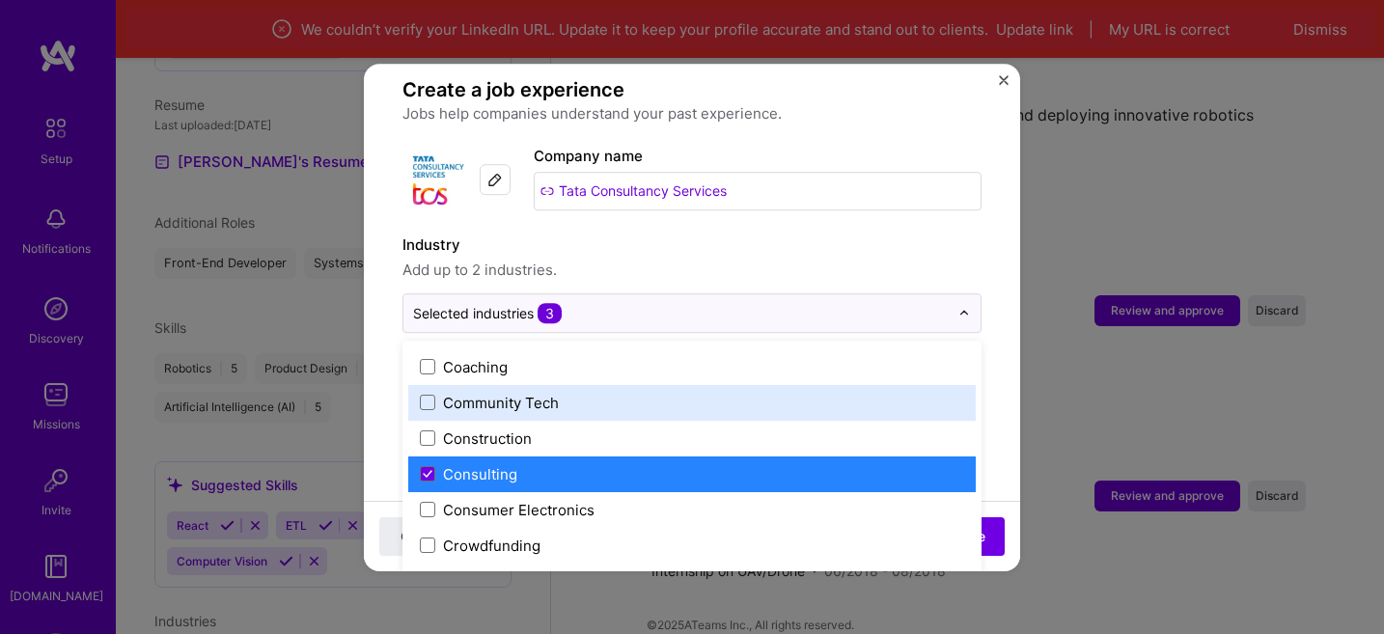
scroll to position [1179, 0]
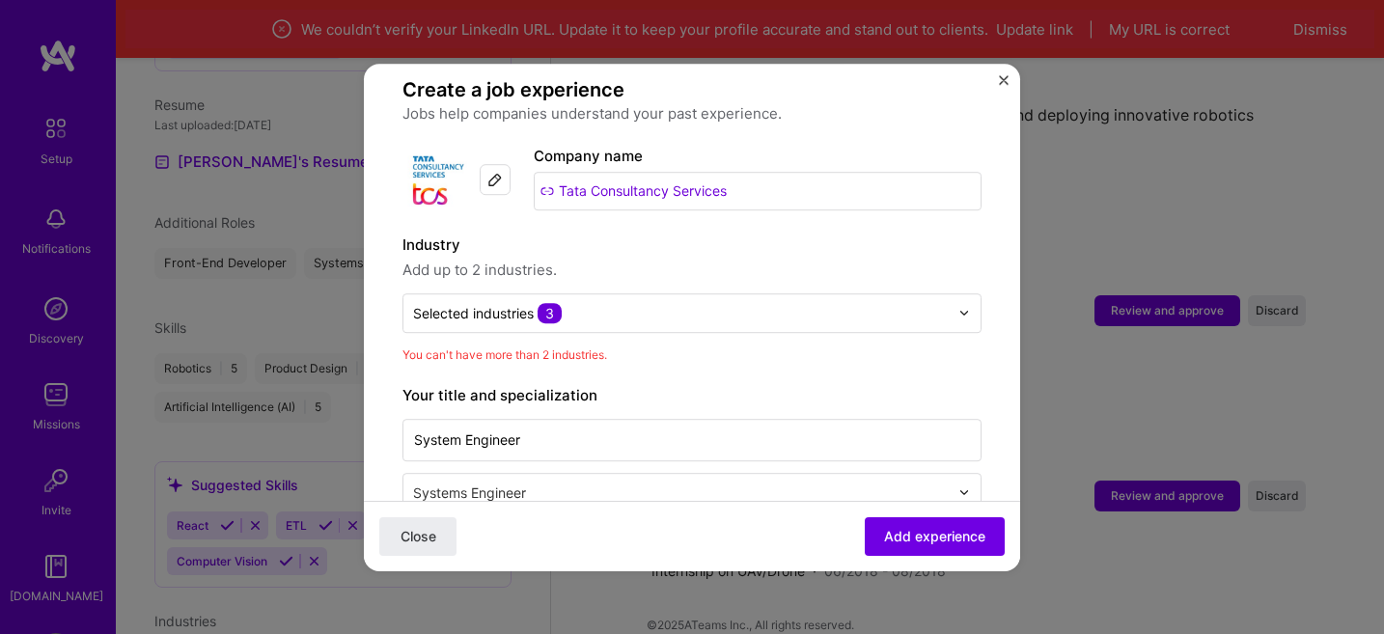
click at [687, 259] on span "Add up to 2 industries." at bounding box center [692, 270] width 579 height 23
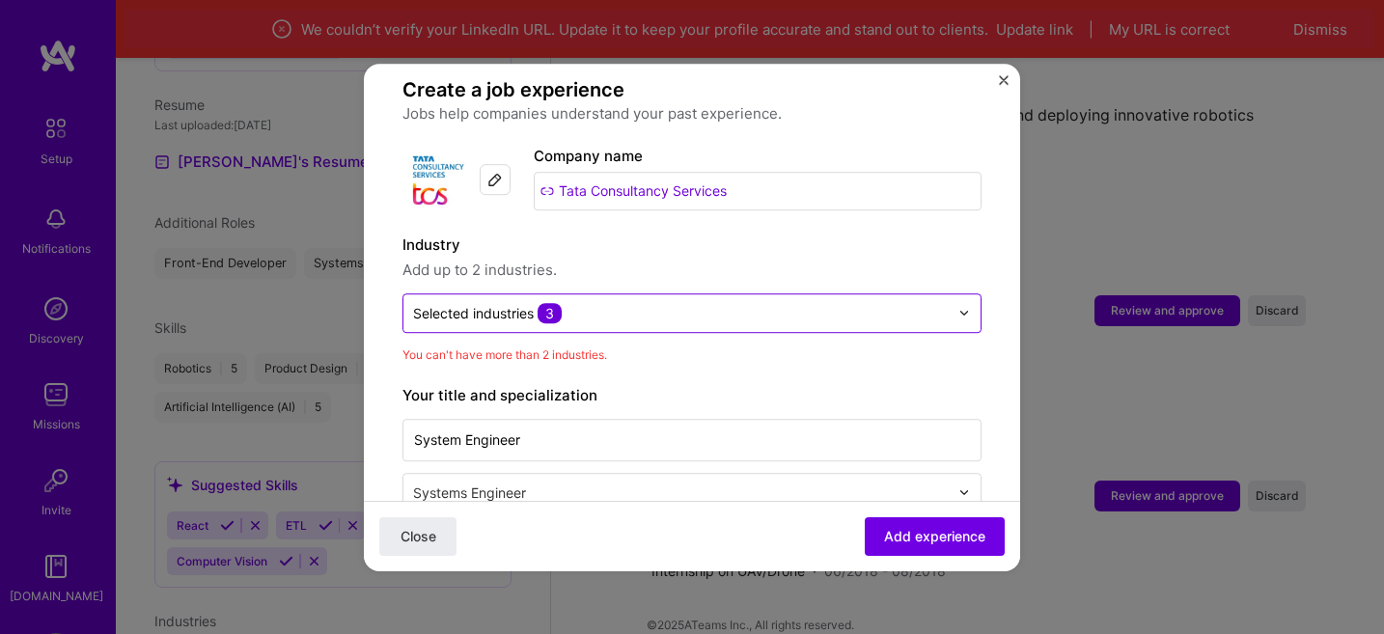
click at [628, 303] on input "text" at bounding box center [681, 313] width 536 height 20
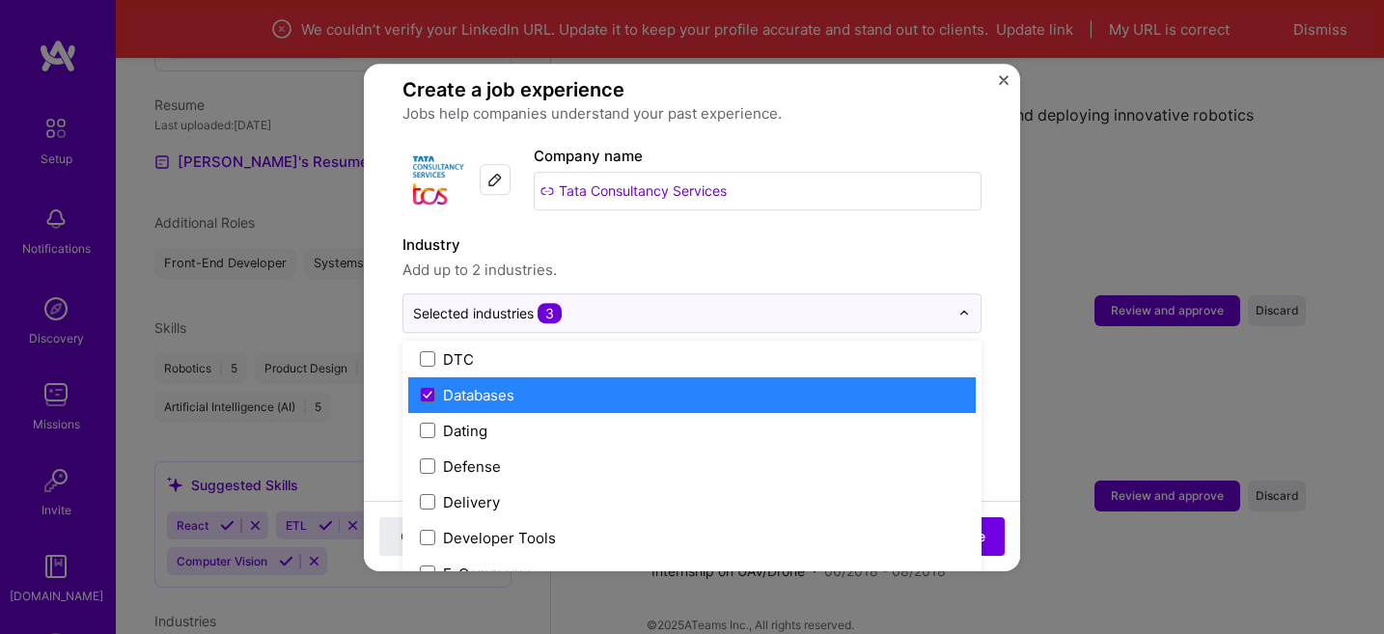
scroll to position [1487, 0]
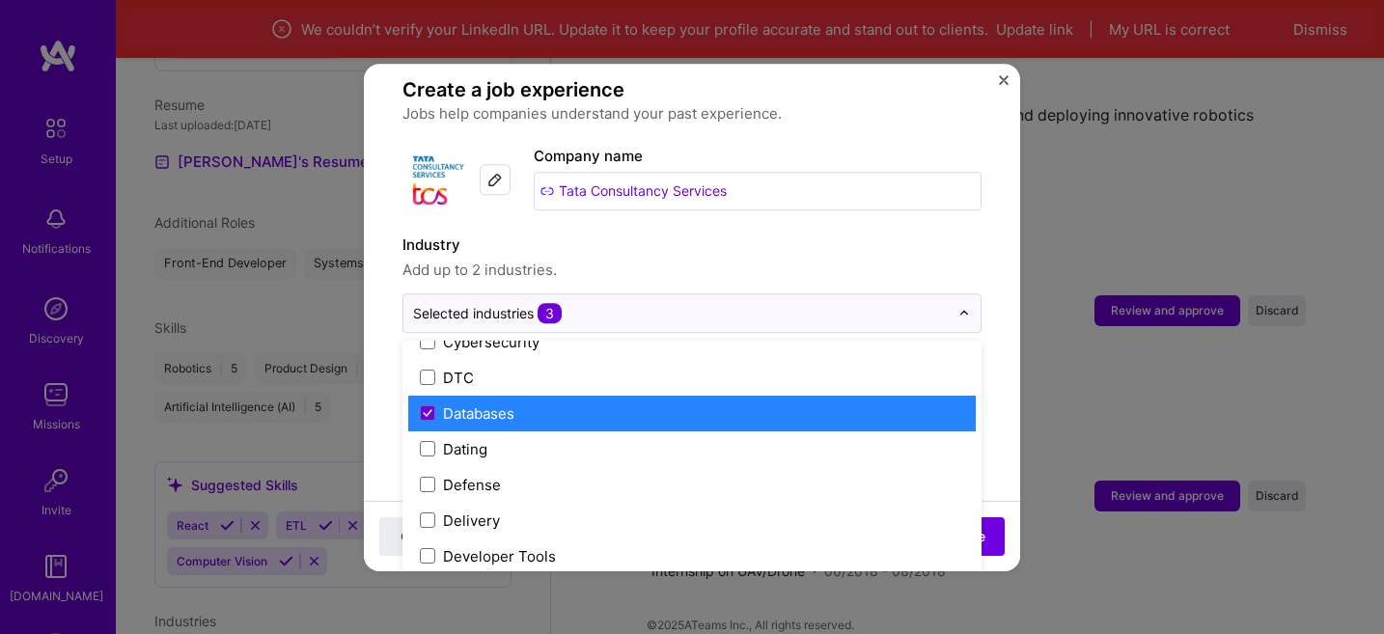
click at [503, 404] on div "Databases" at bounding box center [478, 414] width 71 height 20
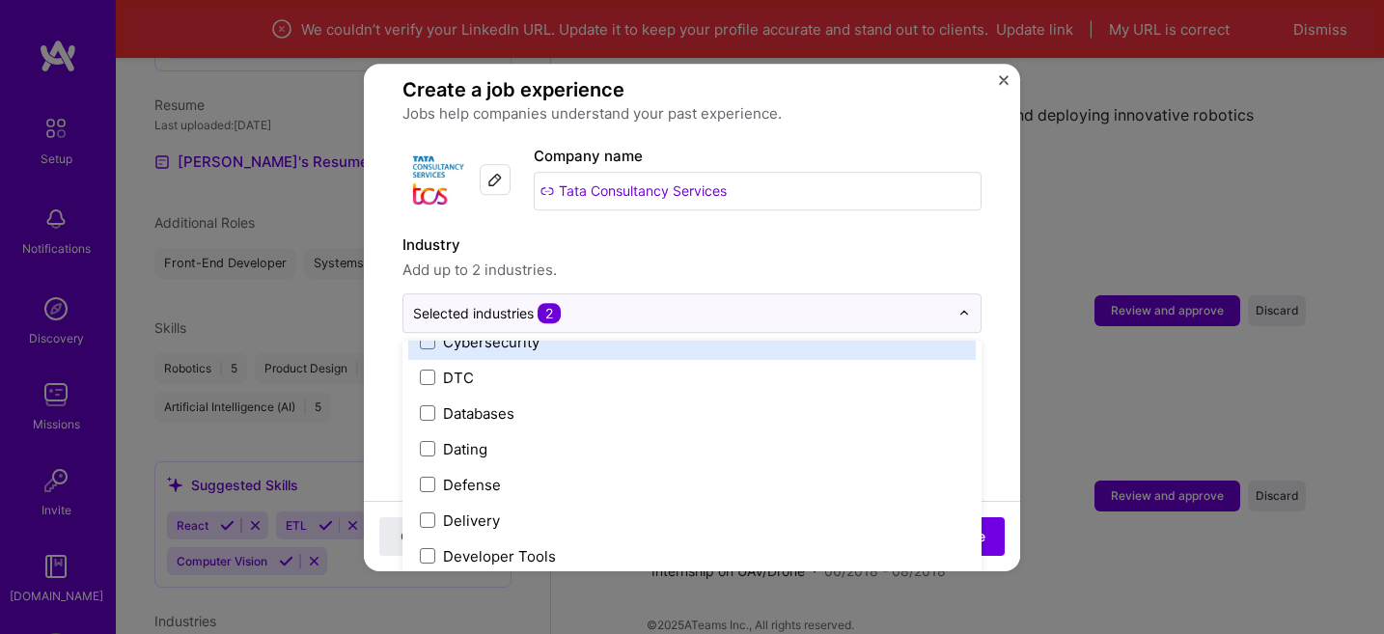
click at [746, 237] on div "Industry Add up to 2 industries." at bounding box center [692, 258] width 579 height 48
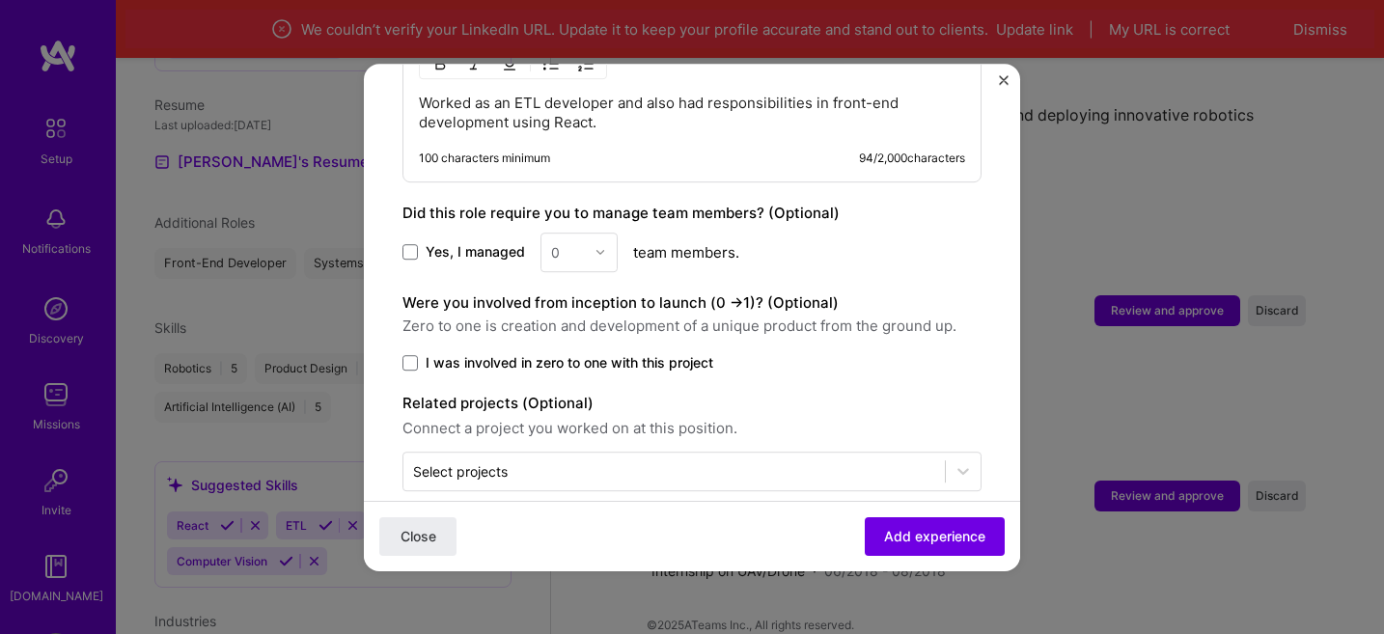
scroll to position [839, 0]
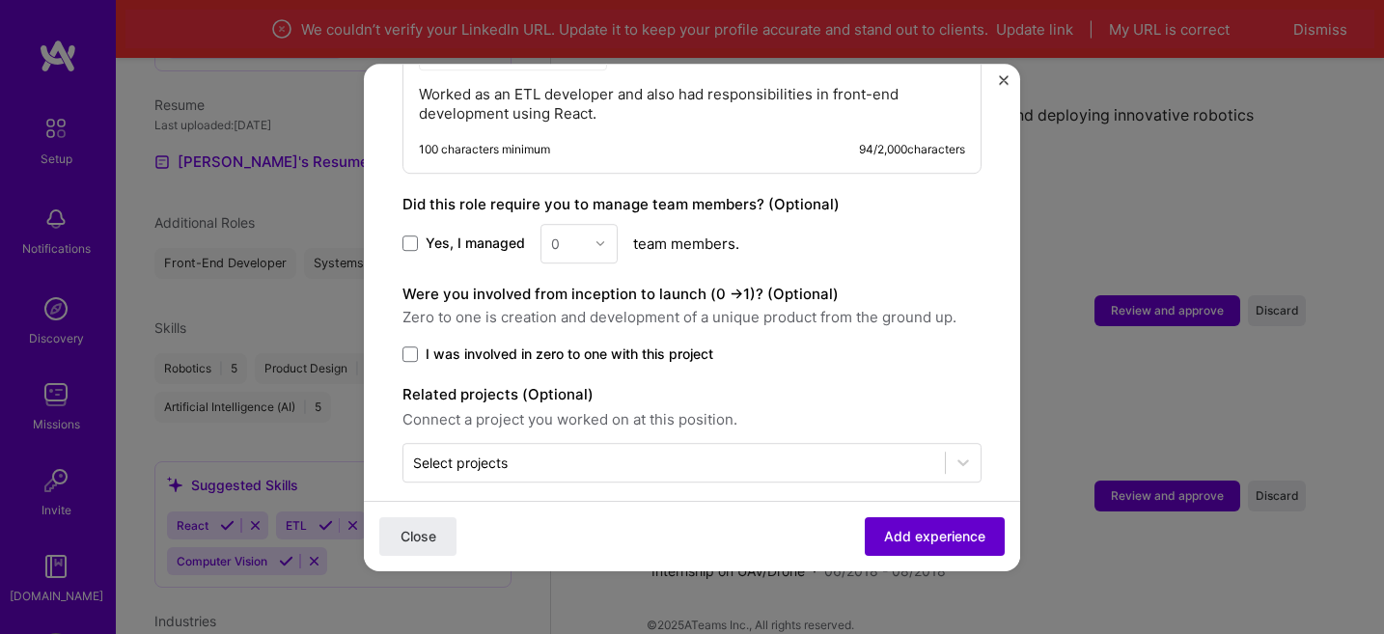
click at [904, 533] on span "Add experience" at bounding box center [934, 535] width 101 height 19
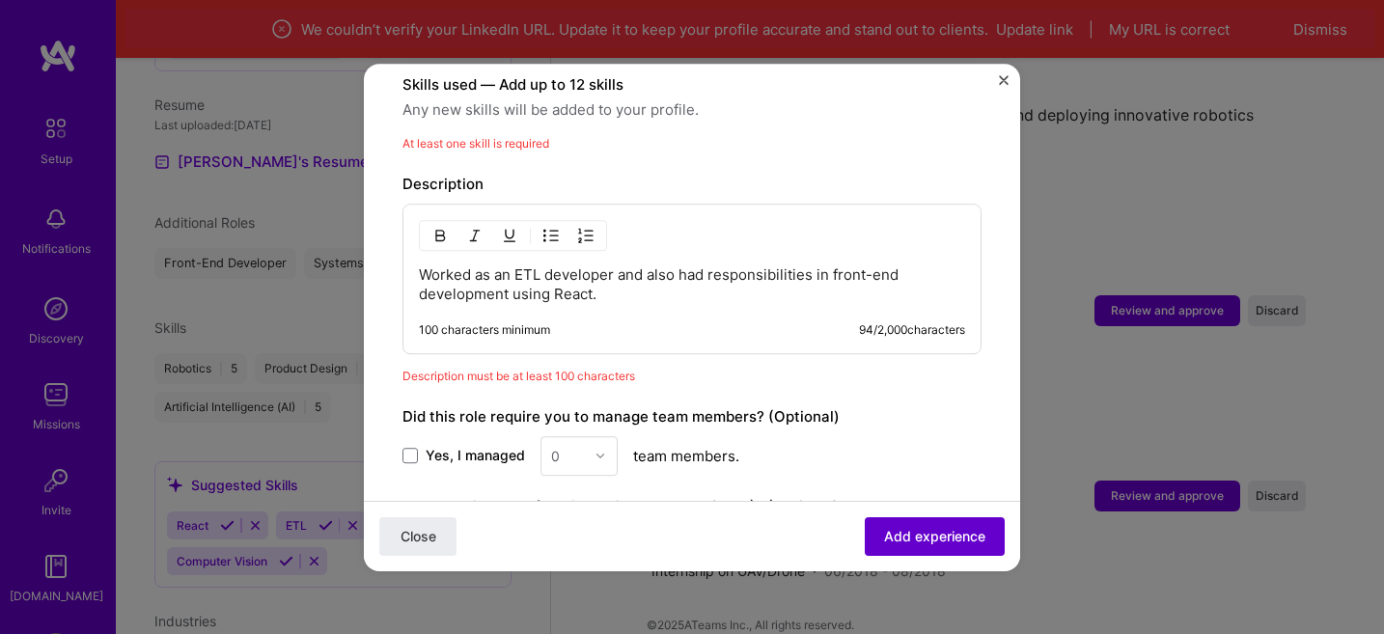
scroll to position [668, 0]
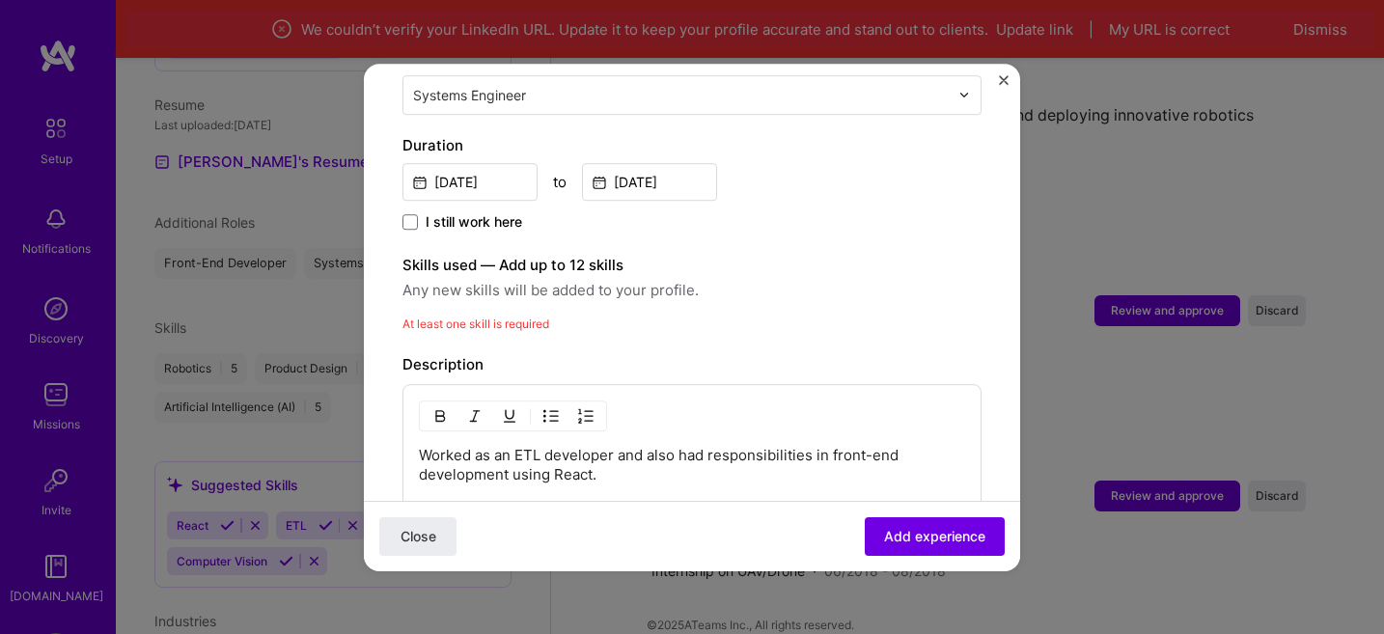
click at [553, 314] on div "At least one skill is required" at bounding box center [692, 324] width 579 height 20
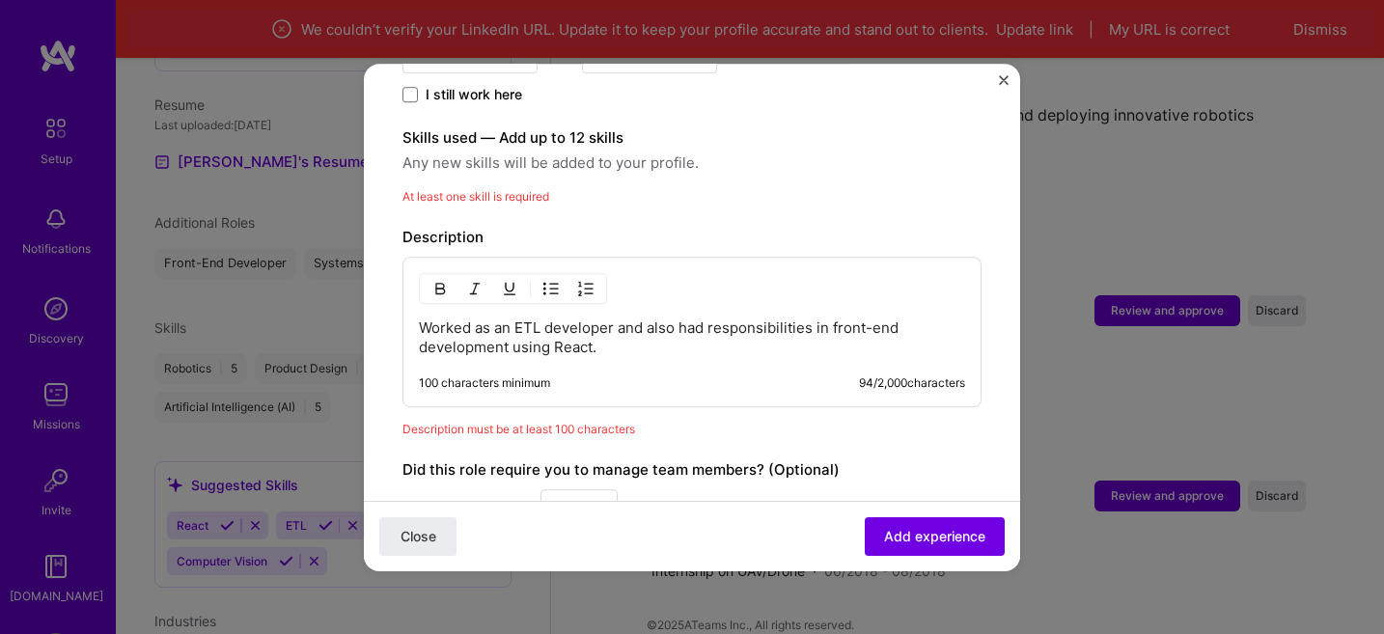
scroll to position [568, 0]
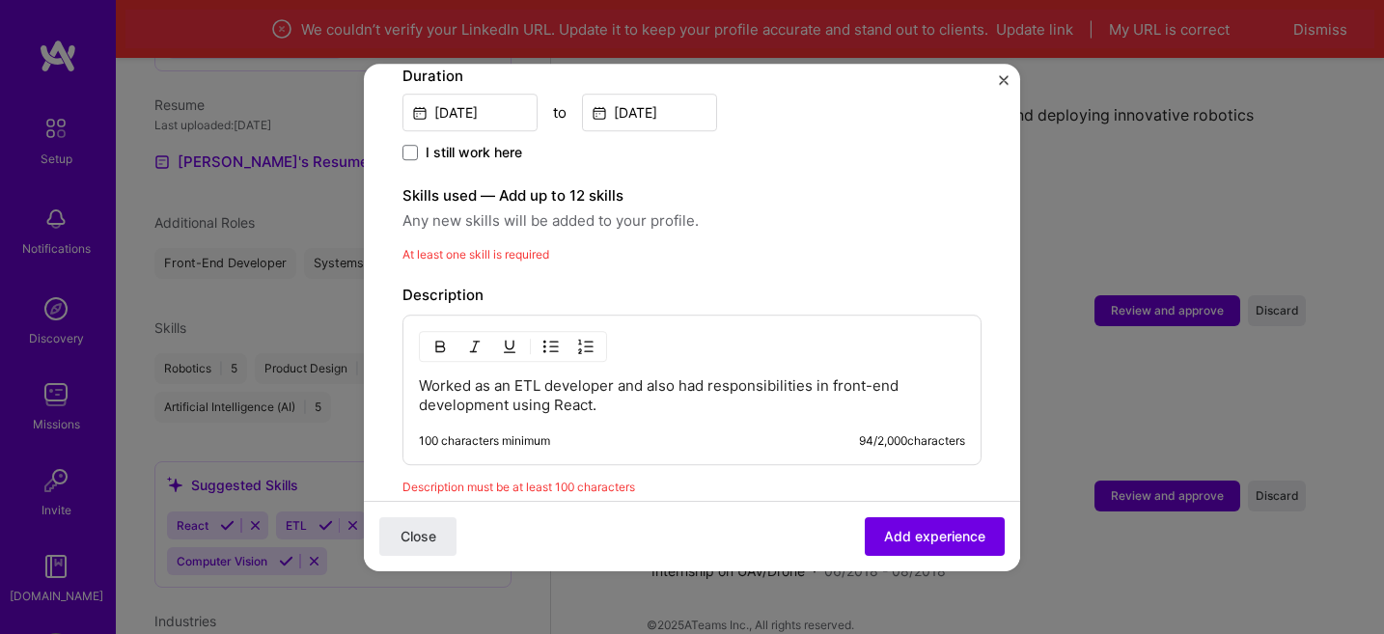
click at [489, 247] on span "At least one skill is required" at bounding box center [476, 254] width 147 height 14
click at [494, 216] on div "Skills used — Add up to 12 skills Any new skills will be added to your profile.…" at bounding box center [692, 224] width 579 height 80
click at [500, 247] on span "At least one skill is required" at bounding box center [476, 254] width 147 height 14
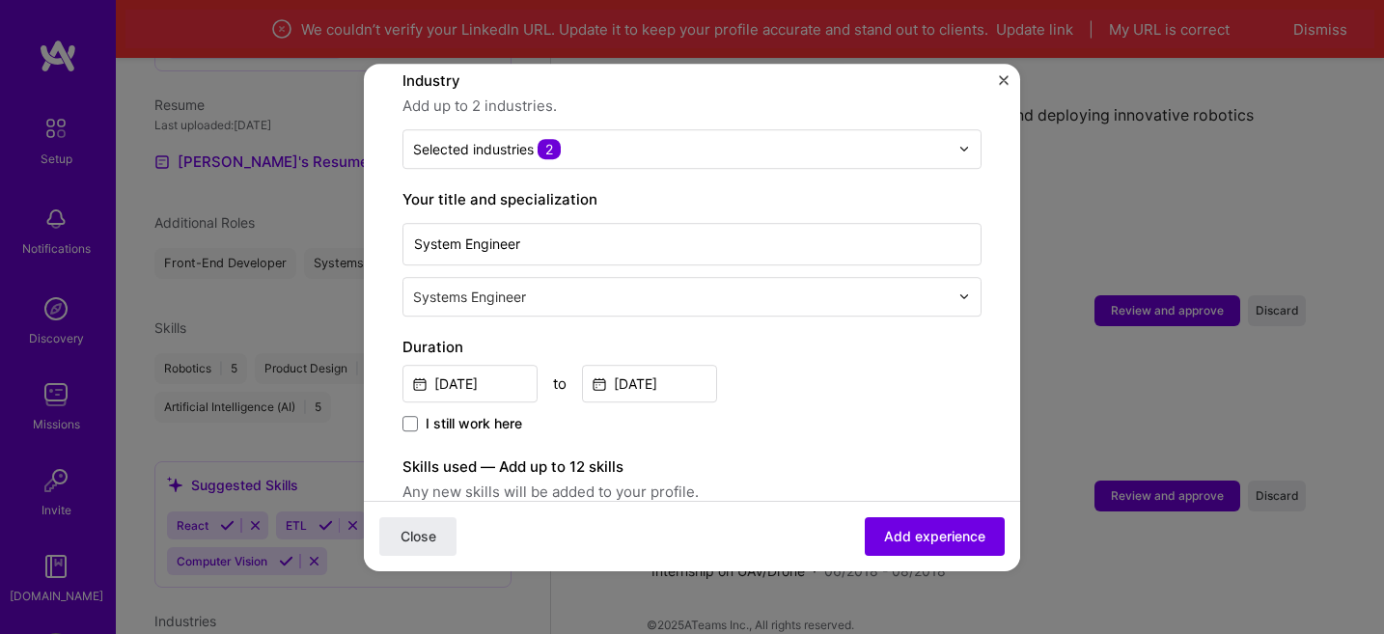
scroll to position [290, 0]
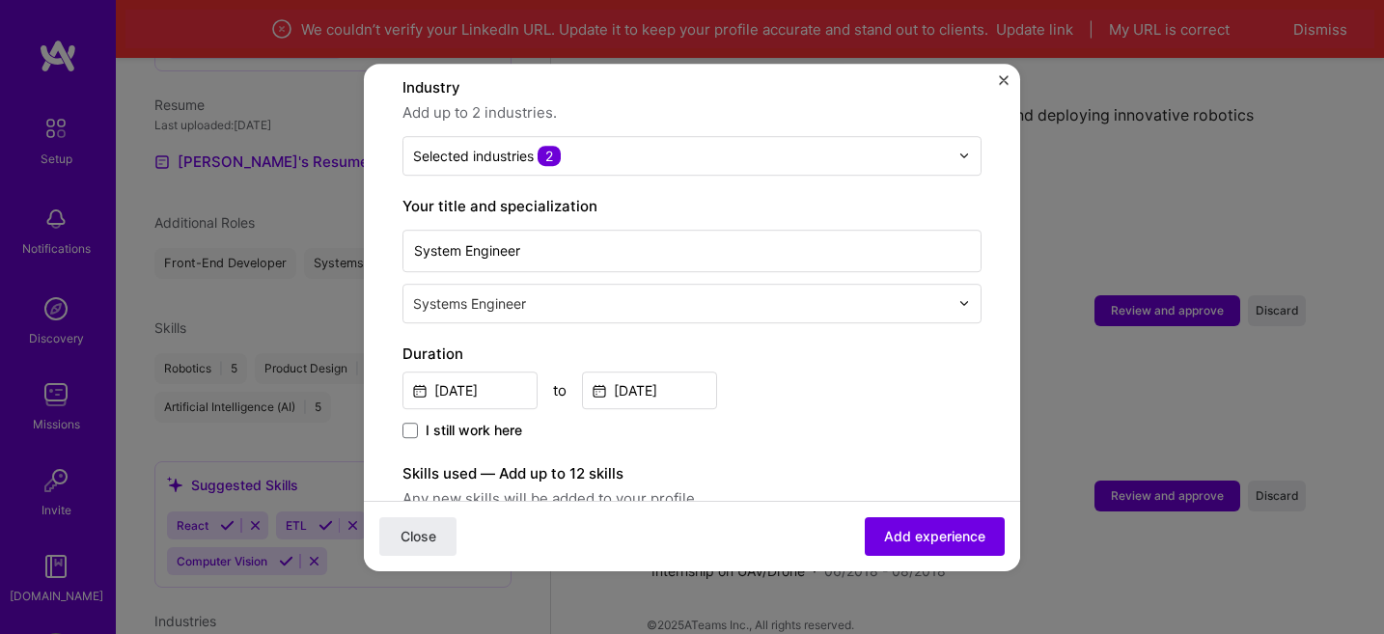
click at [498, 298] on div "Systems Engineer" at bounding box center [681, 304] width 555 height 38
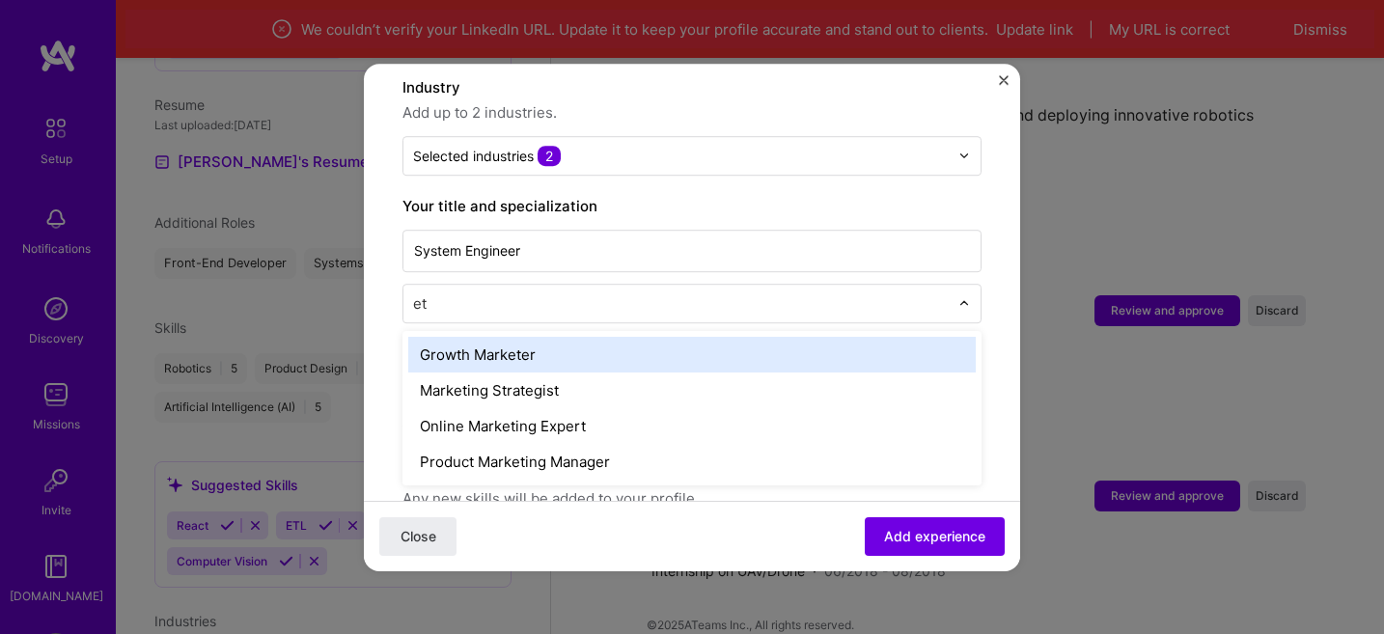
type input "e"
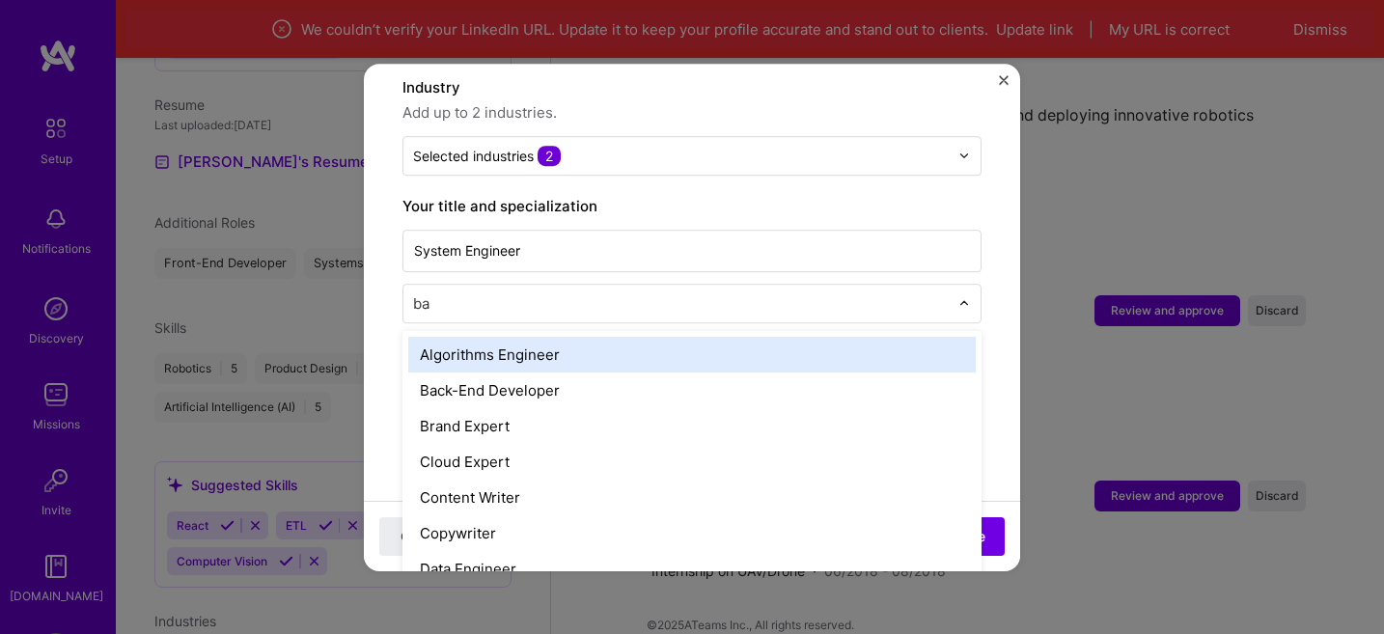
type input "bac"
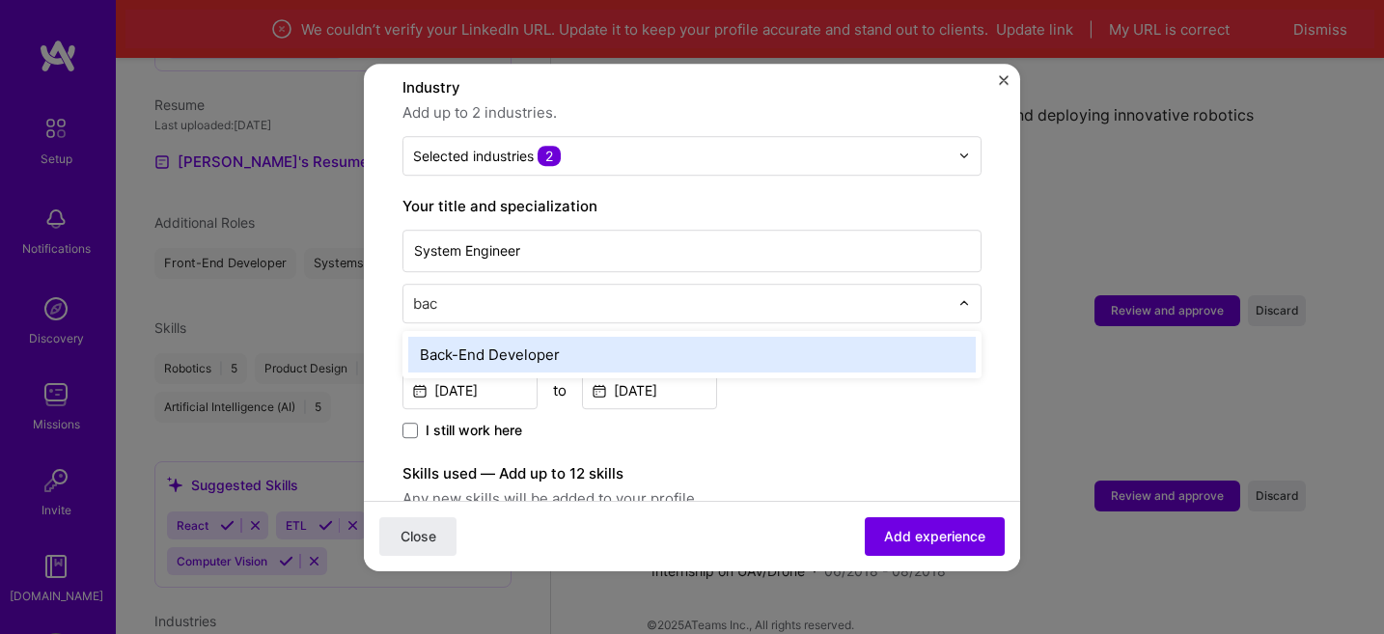
click at [525, 337] on div "Back-End Developer" at bounding box center [692, 355] width 568 height 36
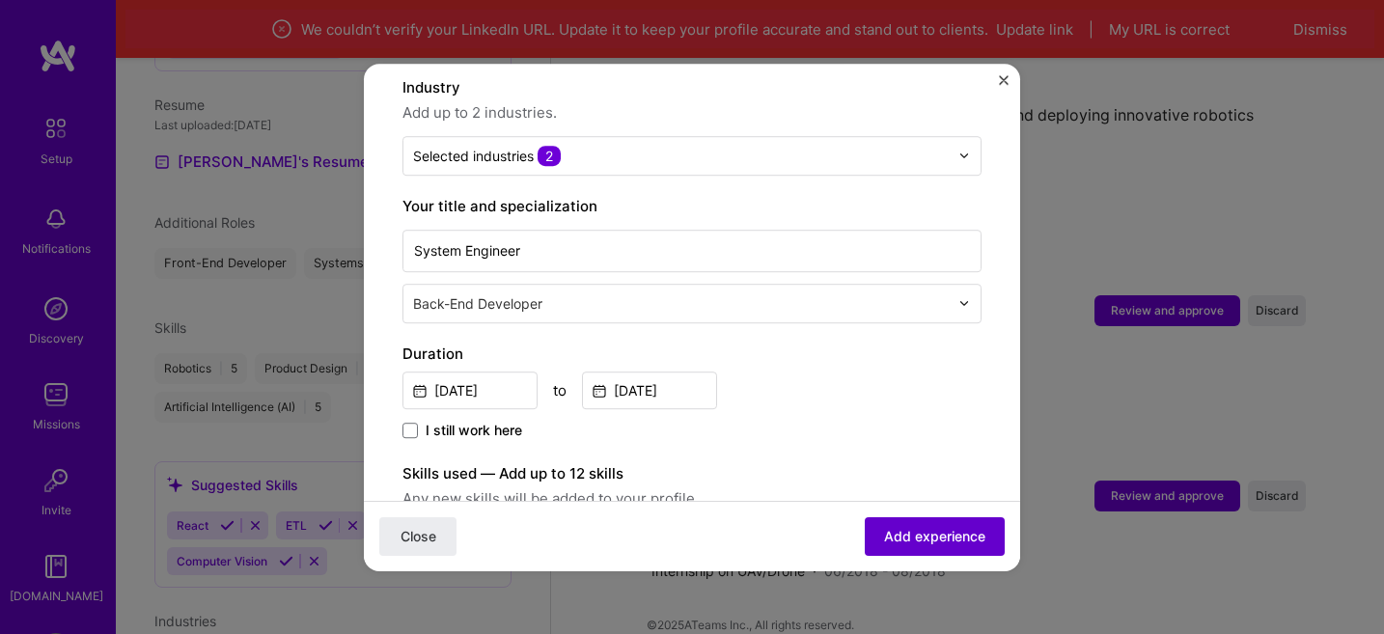
click at [909, 531] on span "Add experience" at bounding box center [934, 535] width 101 height 19
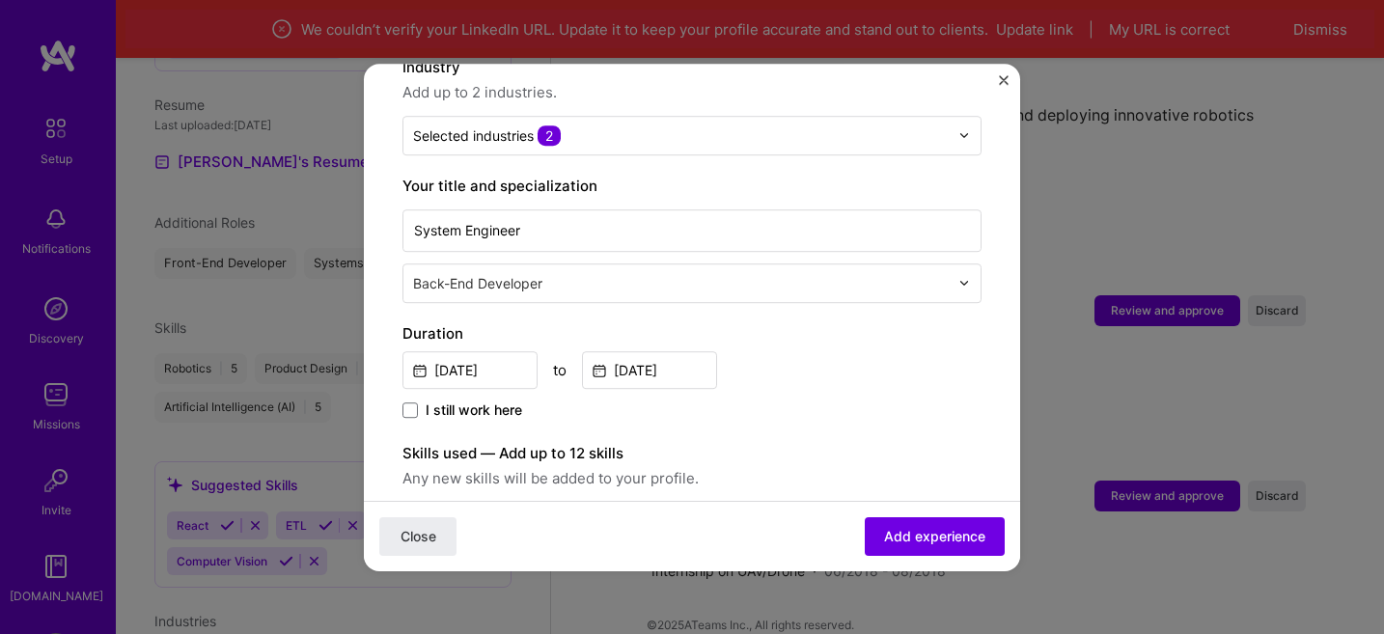
scroll to position [308, 0]
click at [629, 217] on input "System Engineer" at bounding box center [692, 232] width 579 height 42
click at [630, 275] on input "text" at bounding box center [683, 285] width 540 height 20
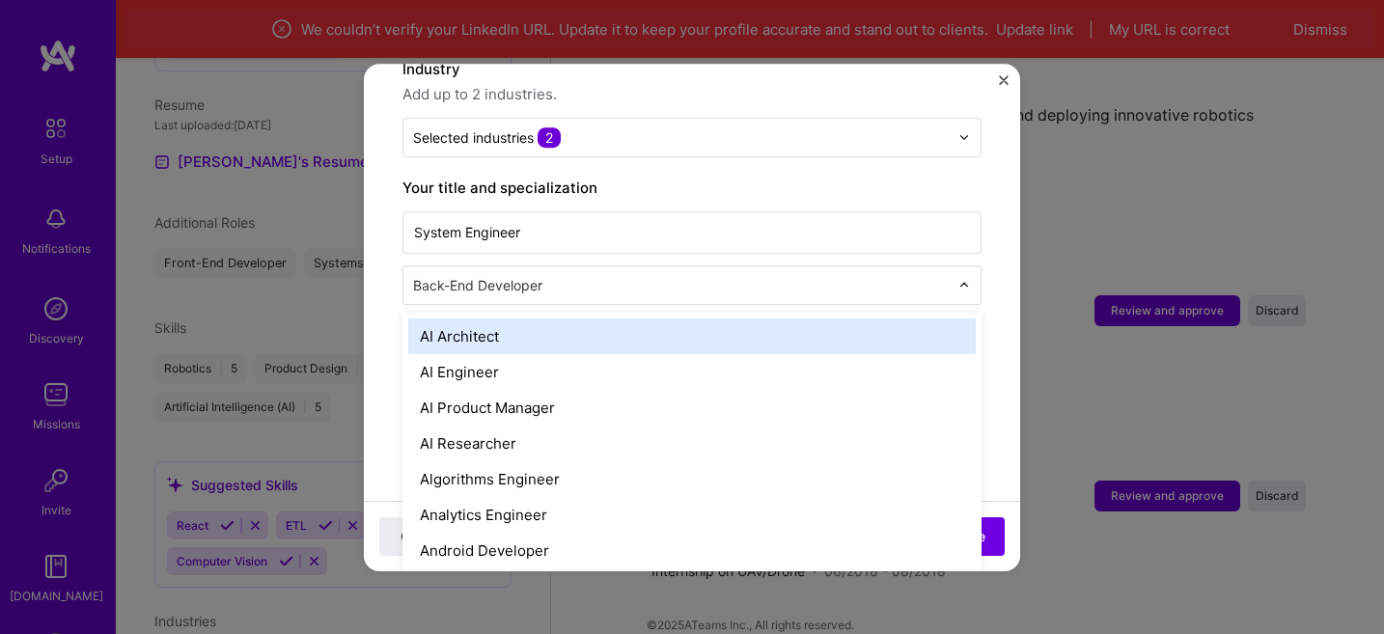
click at [630, 275] on input "text" at bounding box center [683, 285] width 540 height 20
click at [693, 154] on div "Adding suggested job This job is suggested based on your LinkedIn, resume or [D…" at bounding box center [692, 430] width 579 height 1272
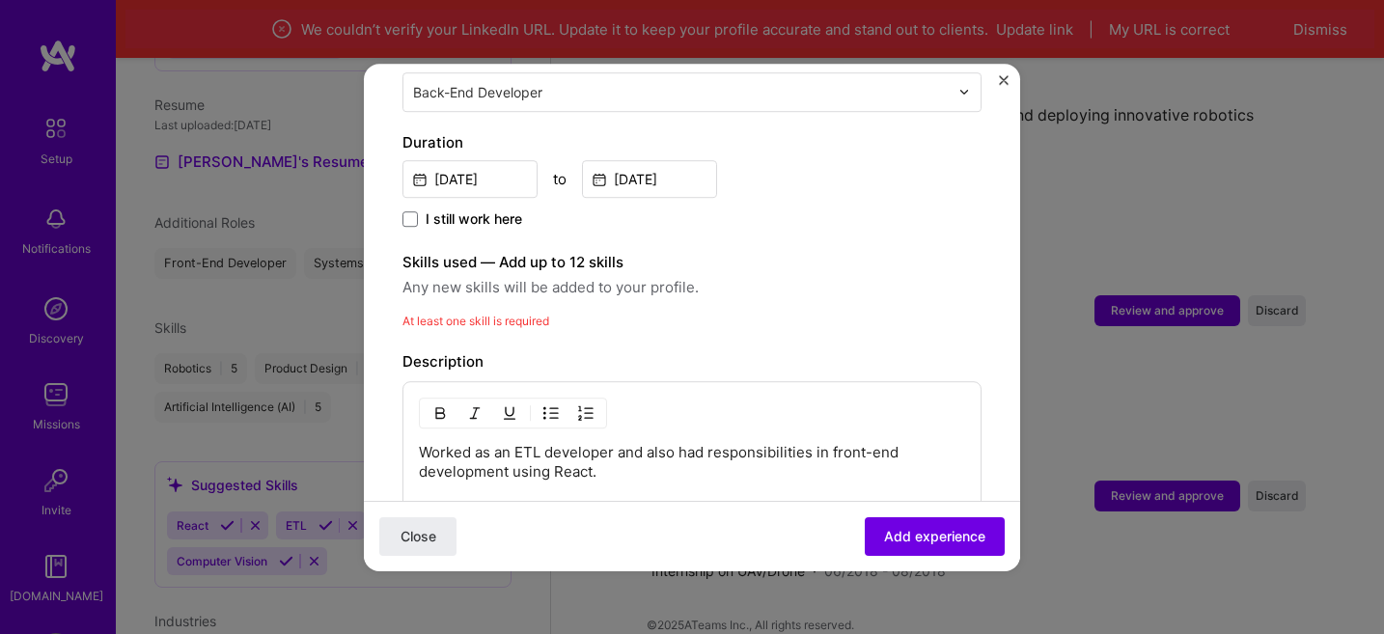
scroll to position [507, 0]
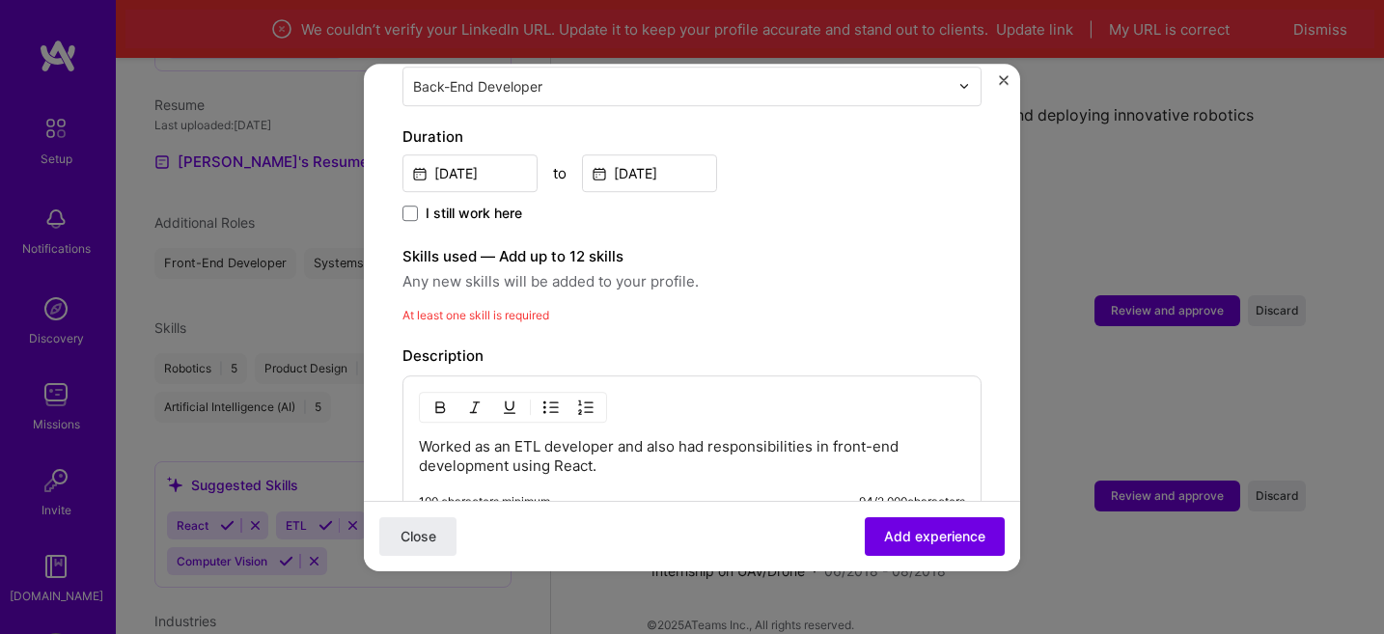
click at [524, 270] on span "Any new skills will be added to your profile." at bounding box center [692, 281] width 579 height 23
click at [516, 305] on div "At least one skill is required" at bounding box center [692, 315] width 579 height 20
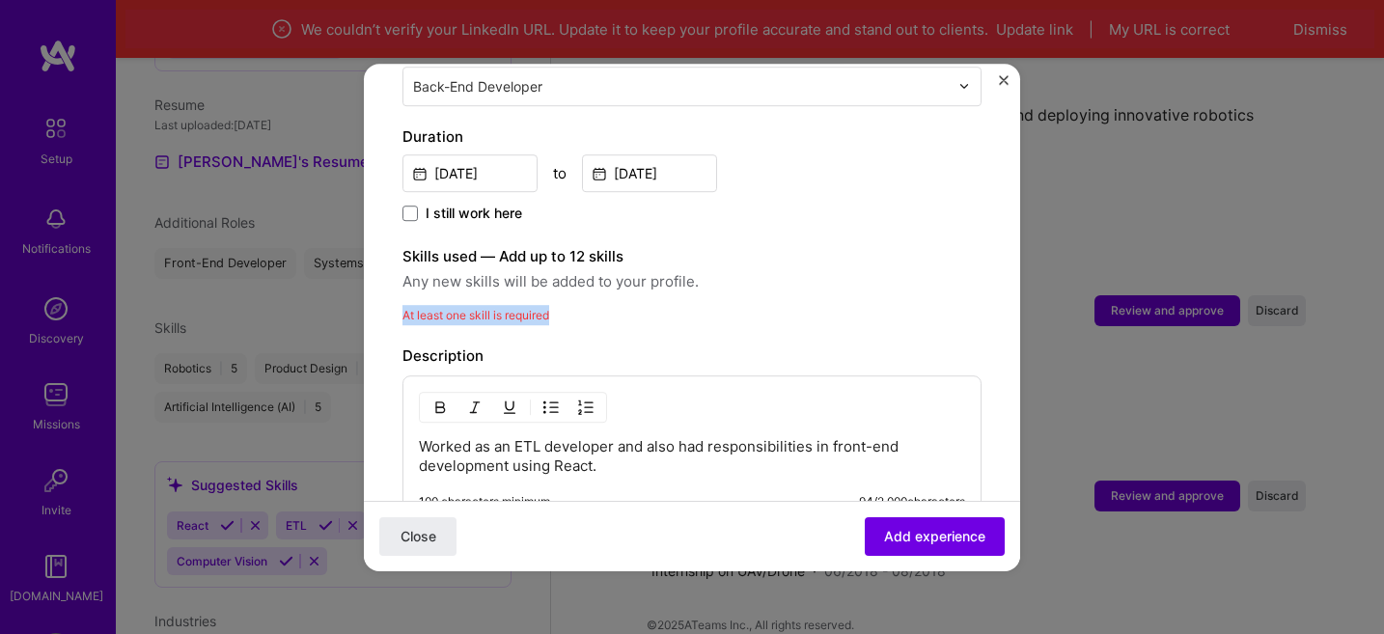
click at [516, 305] on div "At least one skill is required" at bounding box center [692, 315] width 579 height 20
click at [543, 320] on div "Adding suggested job This job is suggested based on your LinkedIn, resume or [D…" at bounding box center [692, 231] width 579 height 1272
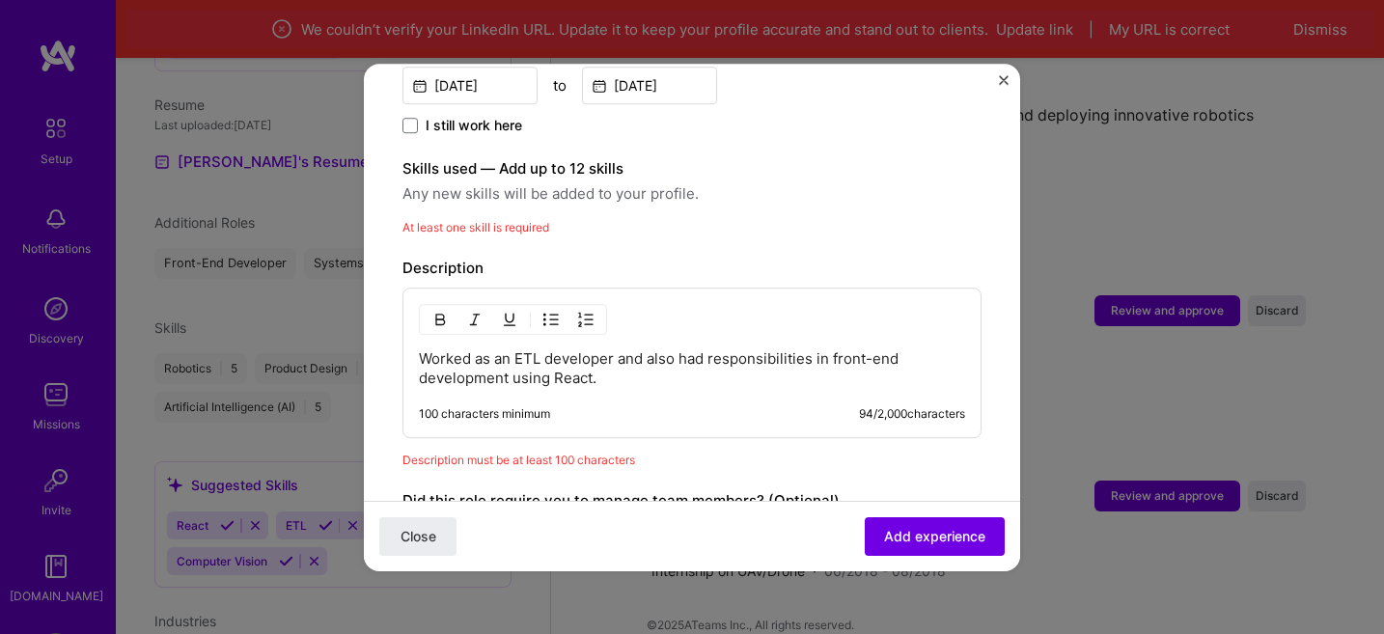
scroll to position [520, 0]
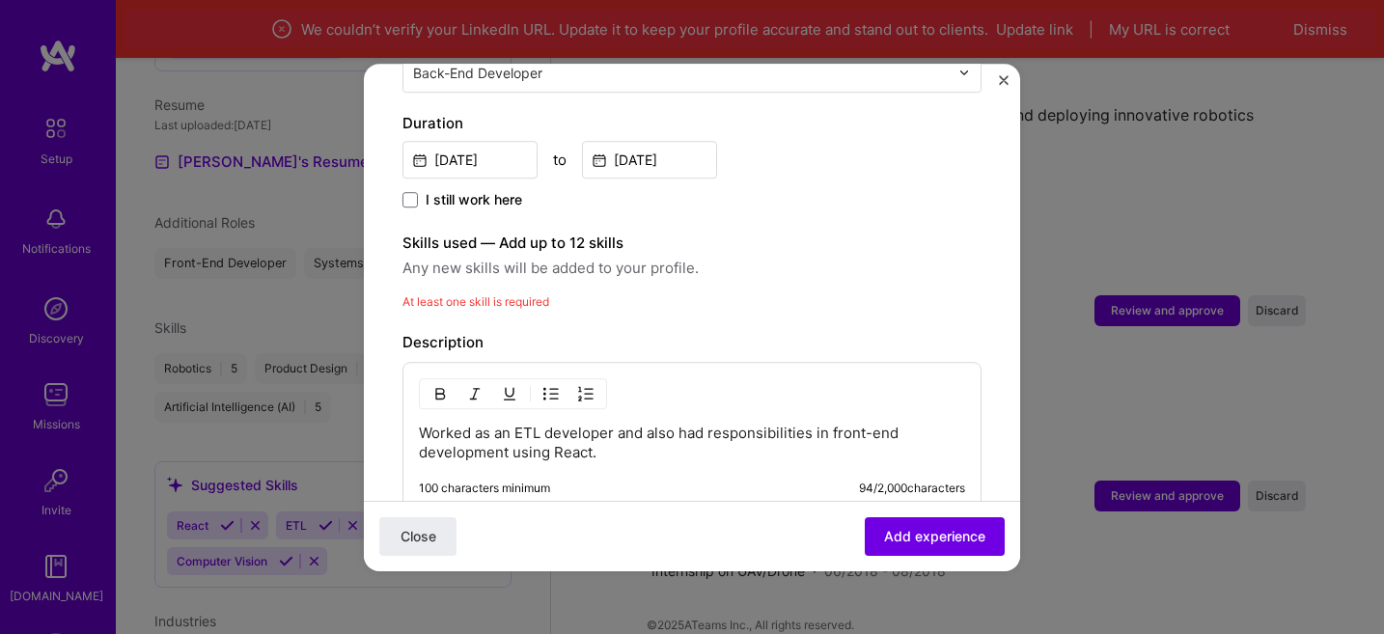
click at [535, 294] on span "At least one skill is required" at bounding box center [476, 301] width 147 height 14
click at [445, 232] on label "Skills used — Add up to 12 skills" at bounding box center [692, 243] width 579 height 23
click at [418, 190] on label "I still work here" at bounding box center [463, 199] width 120 height 19
click at [0, 0] on input "I still work here" at bounding box center [0, 0] width 0 height 0
click at [418, 190] on label "I still work here" at bounding box center [463, 199] width 120 height 19
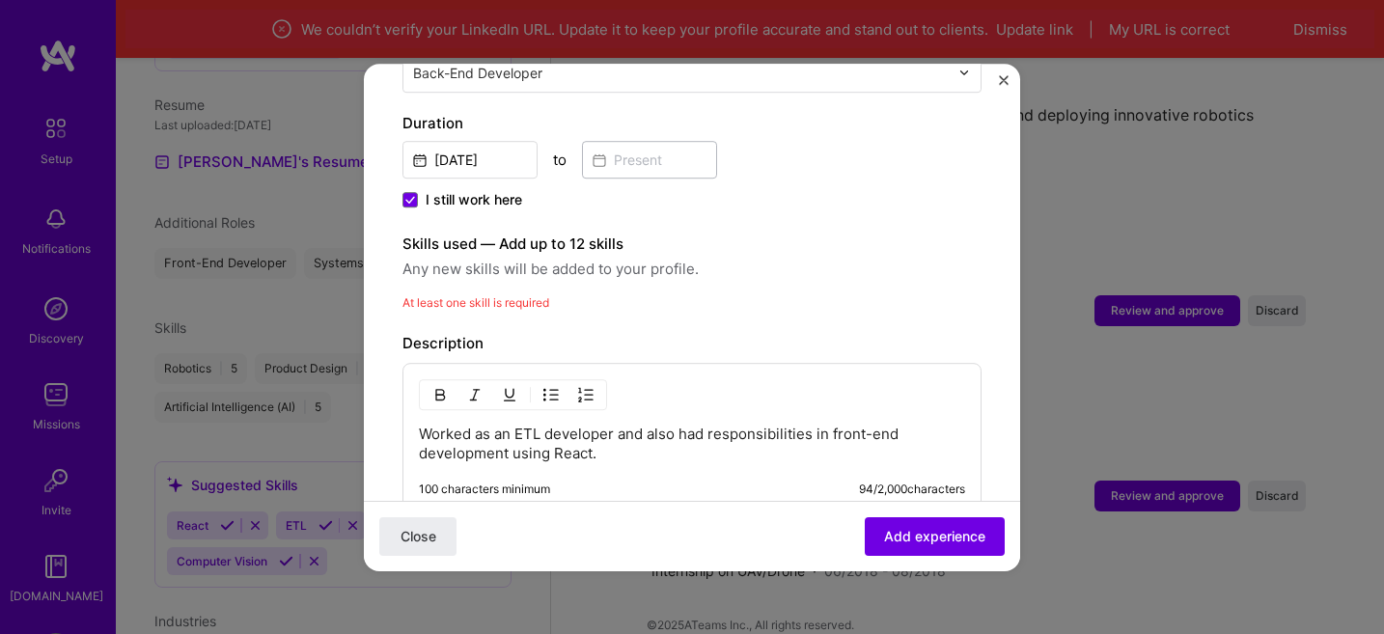
click at [0, 0] on input "I still work here" at bounding box center [0, 0] width 0 height 0
click at [615, 147] on input at bounding box center [649, 160] width 135 height 38
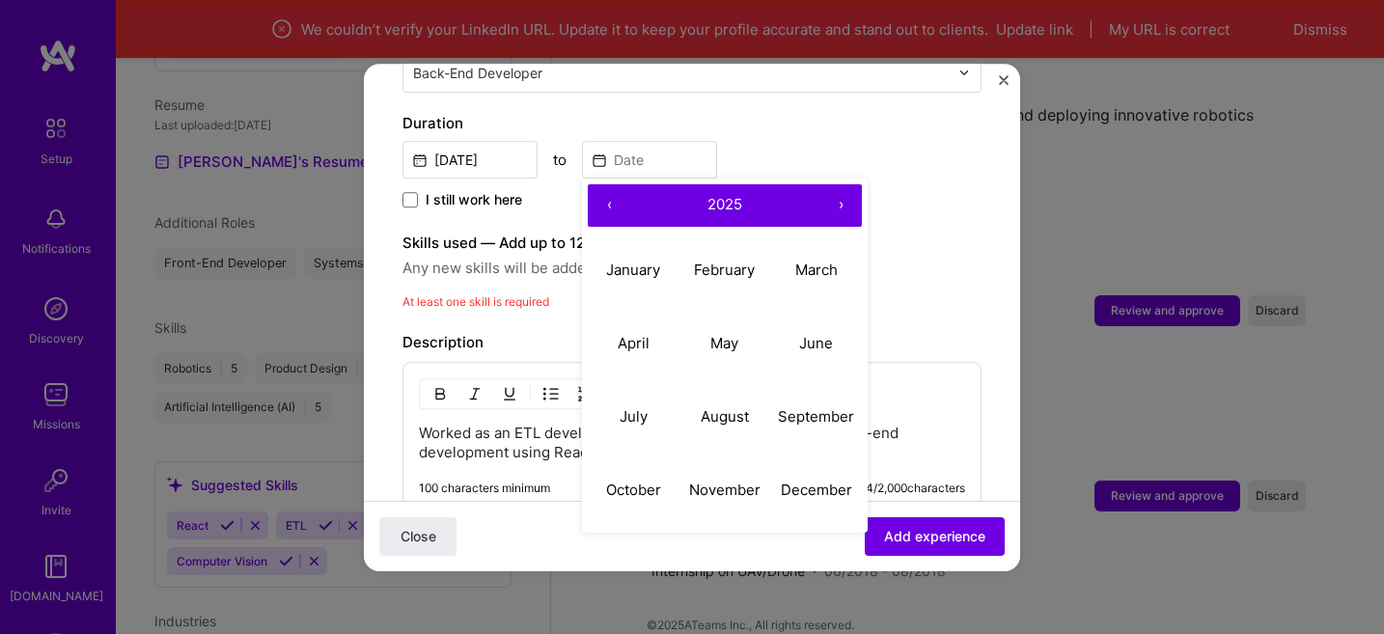
click at [746, 184] on button "2025" at bounding box center [724, 205] width 189 height 42
click at [739, 250] on button "2022" at bounding box center [726, 270] width 92 height 73
click at [735, 261] on abbr "February" at bounding box center [724, 270] width 61 height 18
type input "[DATE]"
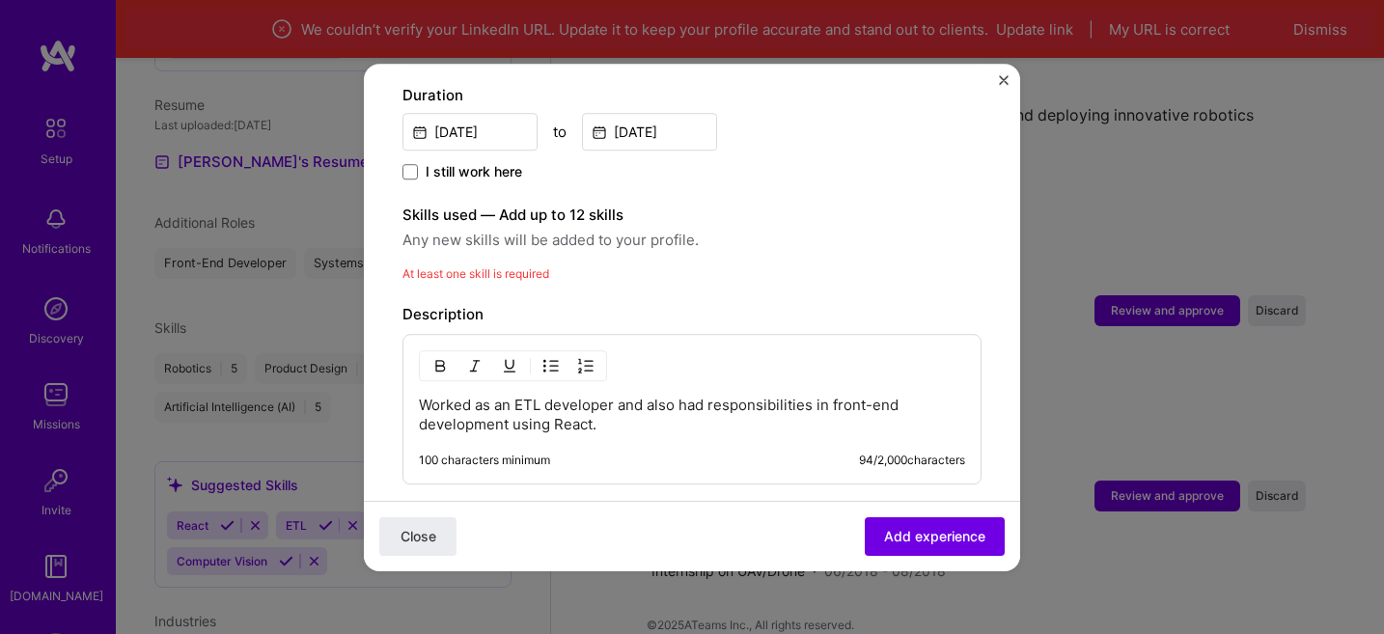
scroll to position [546, 0]
click at [524, 206] on label "Skills used — Add up to 12 skills" at bounding box center [692, 217] width 579 height 23
click at [524, 235] on div "Skills used — Add up to 12 skills Any new skills will be added to your profile.…" at bounding box center [692, 246] width 579 height 80
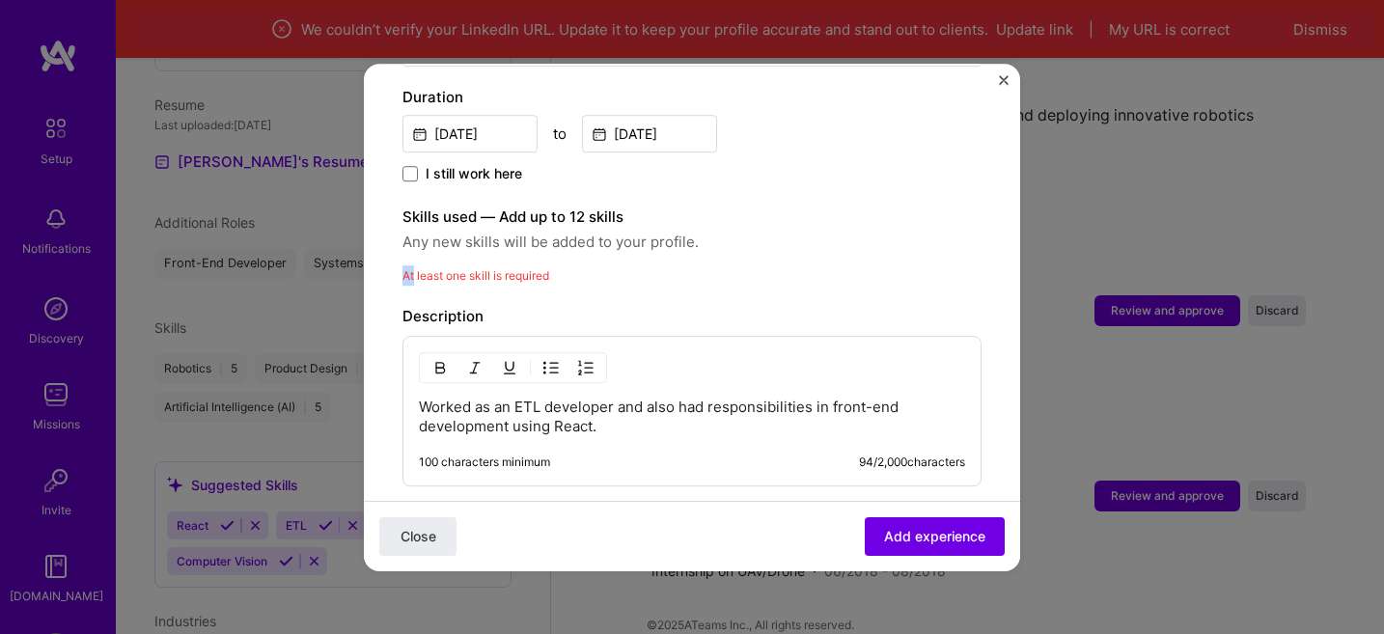
click at [524, 235] on div "Skills used — Add up to 12 skills Any new skills will be added to your profile.…" at bounding box center [692, 246] width 579 height 80
click at [517, 268] on span "At least one skill is required" at bounding box center [476, 275] width 147 height 14
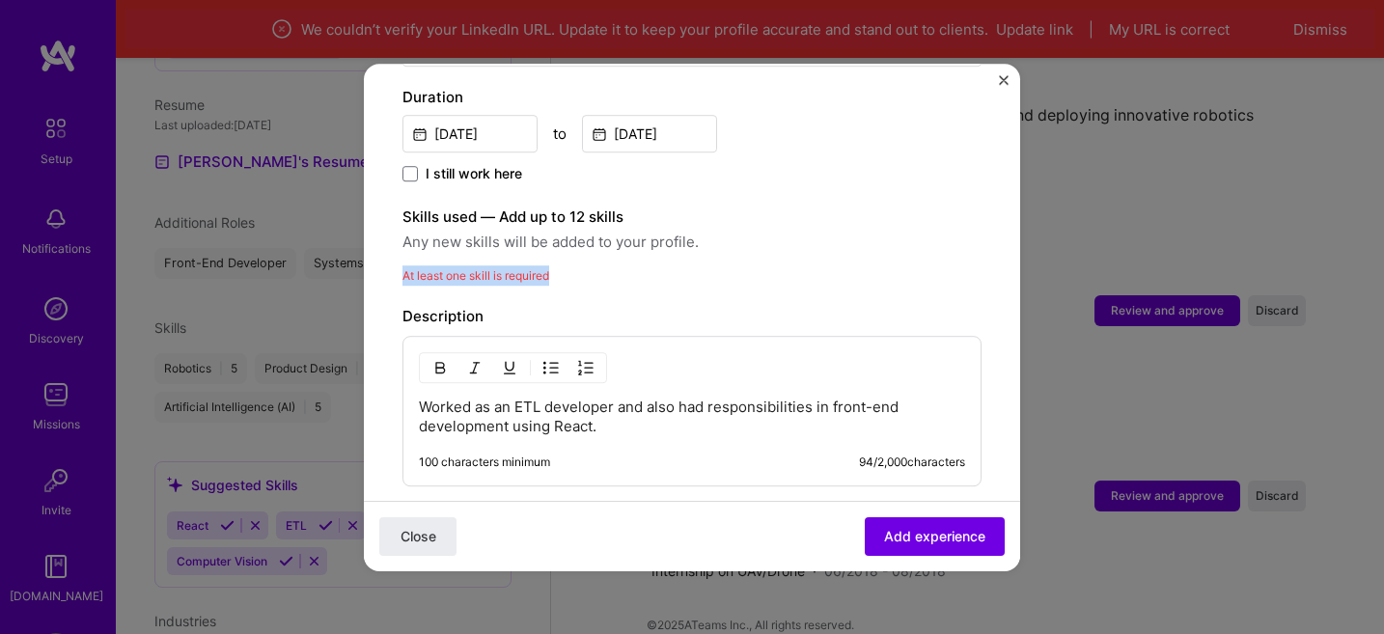
click at [517, 268] on span "At least one skill is required" at bounding box center [476, 275] width 147 height 14
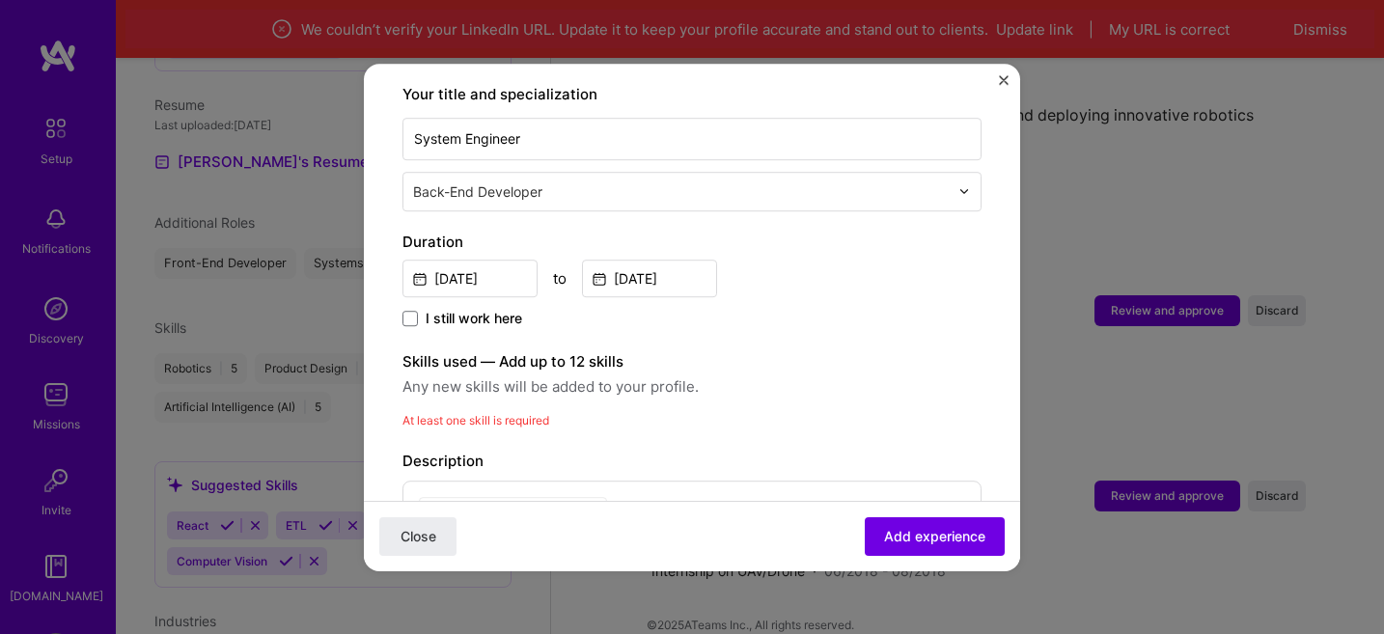
scroll to position [454, 0]
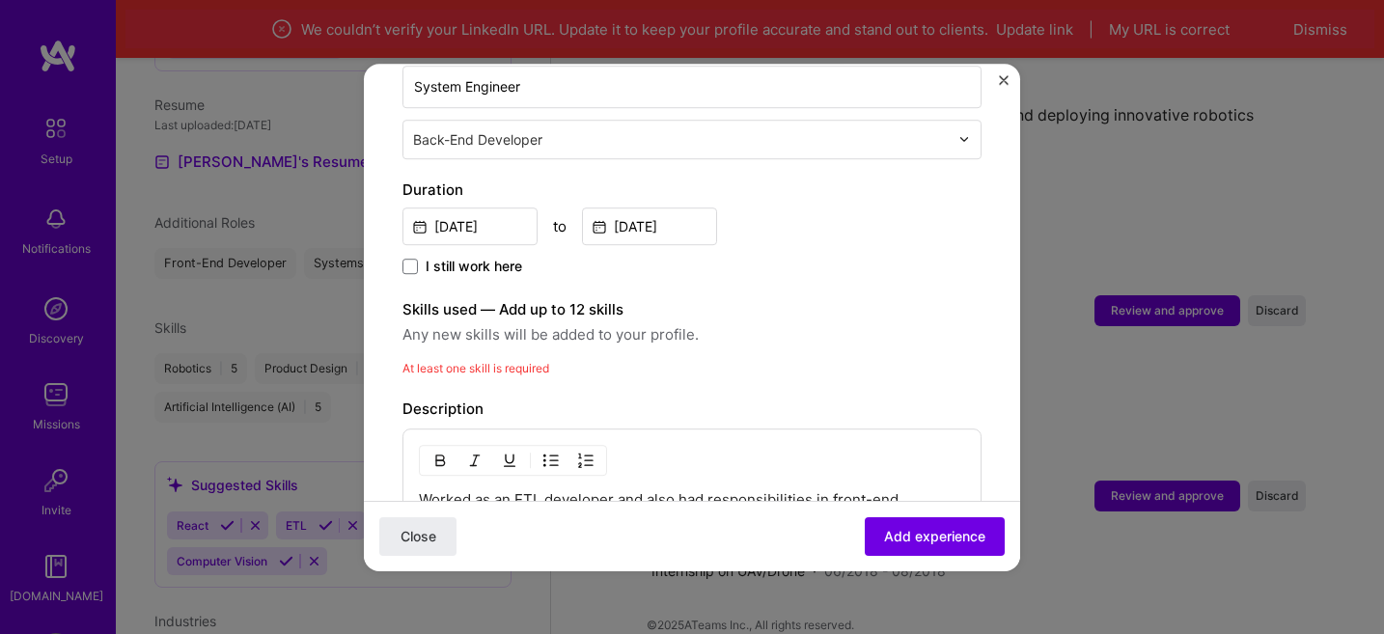
click at [517, 361] on span "At least one skill is required" at bounding box center [476, 368] width 147 height 14
click at [477, 298] on label "Skills used — Add up to 12 skills" at bounding box center [692, 309] width 579 height 23
click at [483, 358] on div "Adding suggested job This job is suggested based on your LinkedIn, resume or [D…" at bounding box center [692, 285] width 579 height 1272
click at [475, 323] on span "Any new skills will be added to your profile." at bounding box center [692, 334] width 579 height 23
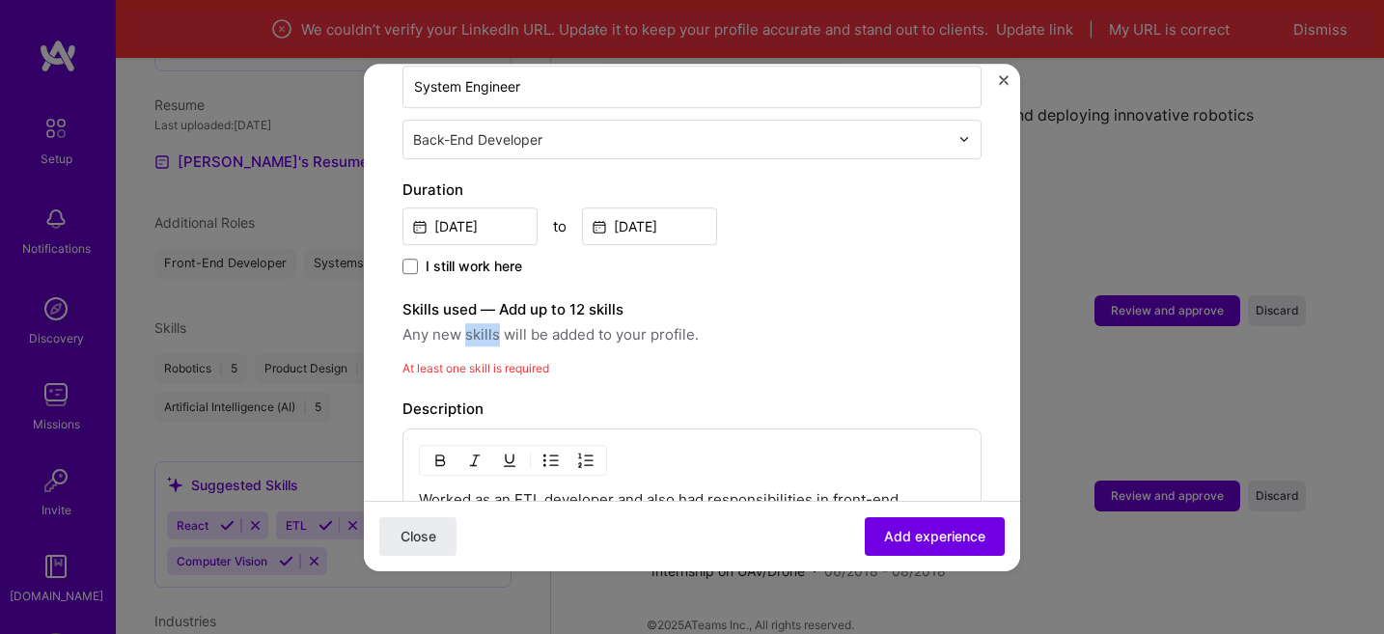
click at [475, 323] on span "Any new skills will be added to your profile." at bounding box center [692, 334] width 579 height 23
click at [508, 361] on span "At least one skill is required" at bounding box center [476, 368] width 147 height 14
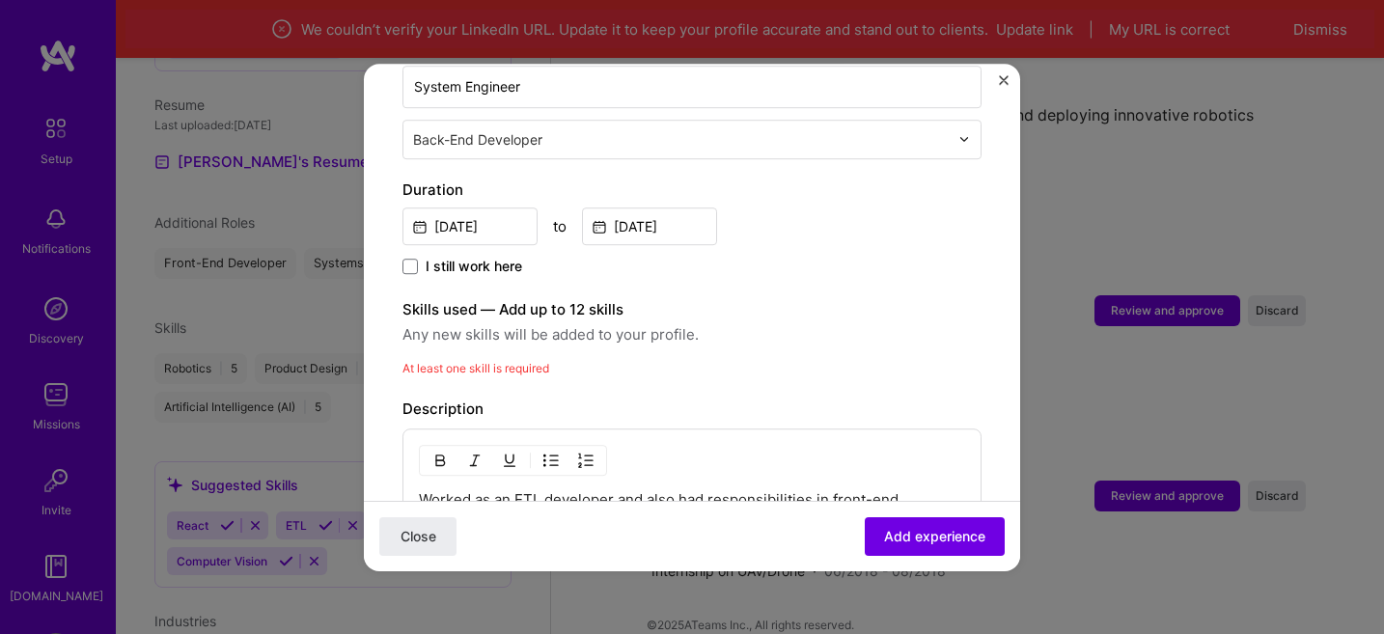
scroll to position [891, 0]
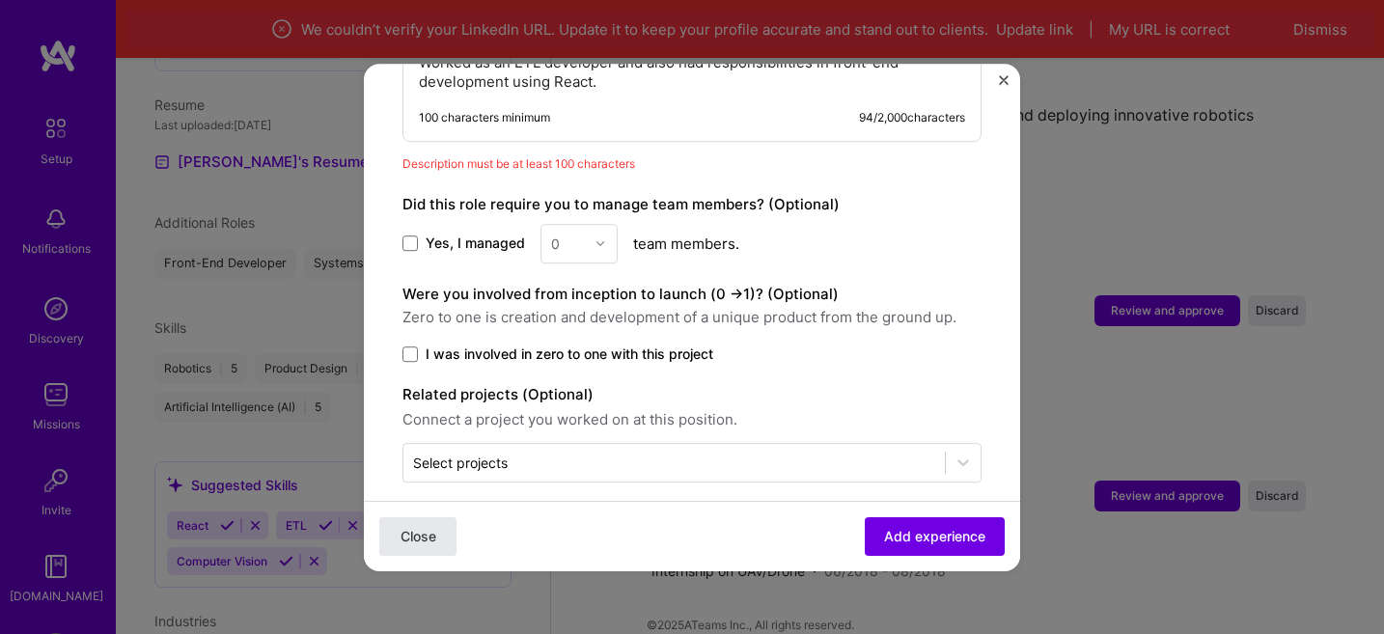
click at [413, 543] on span "Close" at bounding box center [419, 535] width 36 height 19
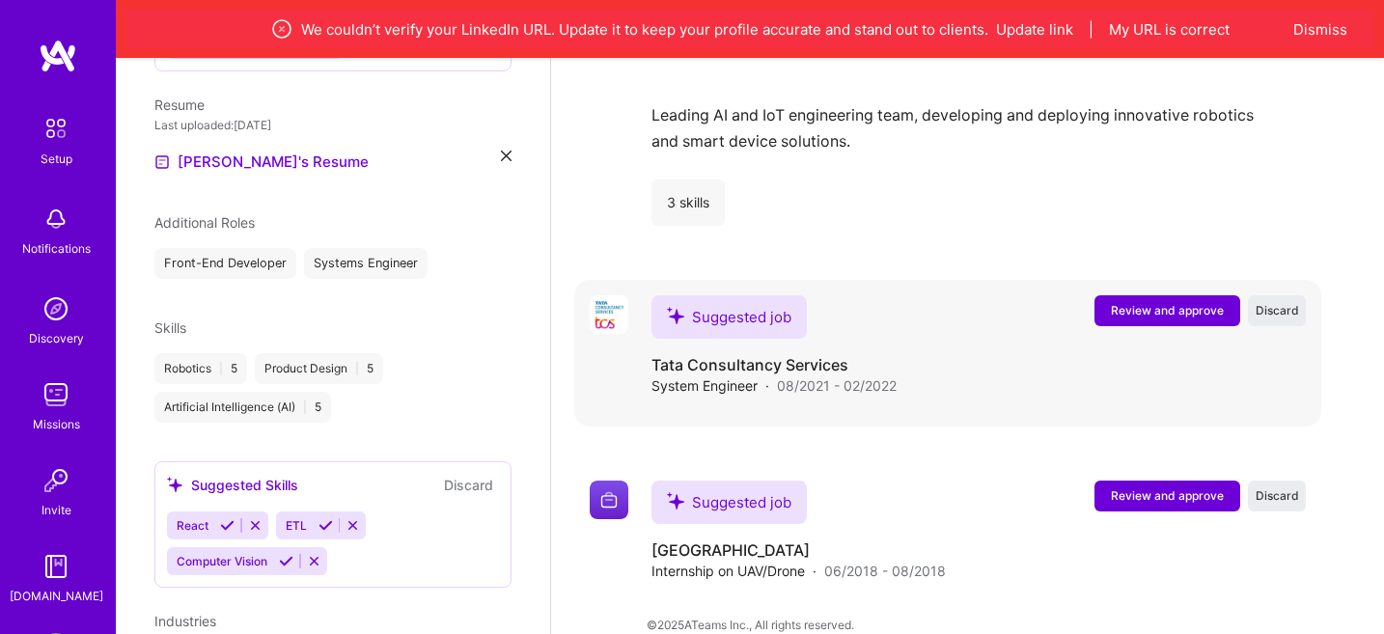
click at [1121, 302] on span "Review and approve" at bounding box center [1167, 310] width 113 height 16
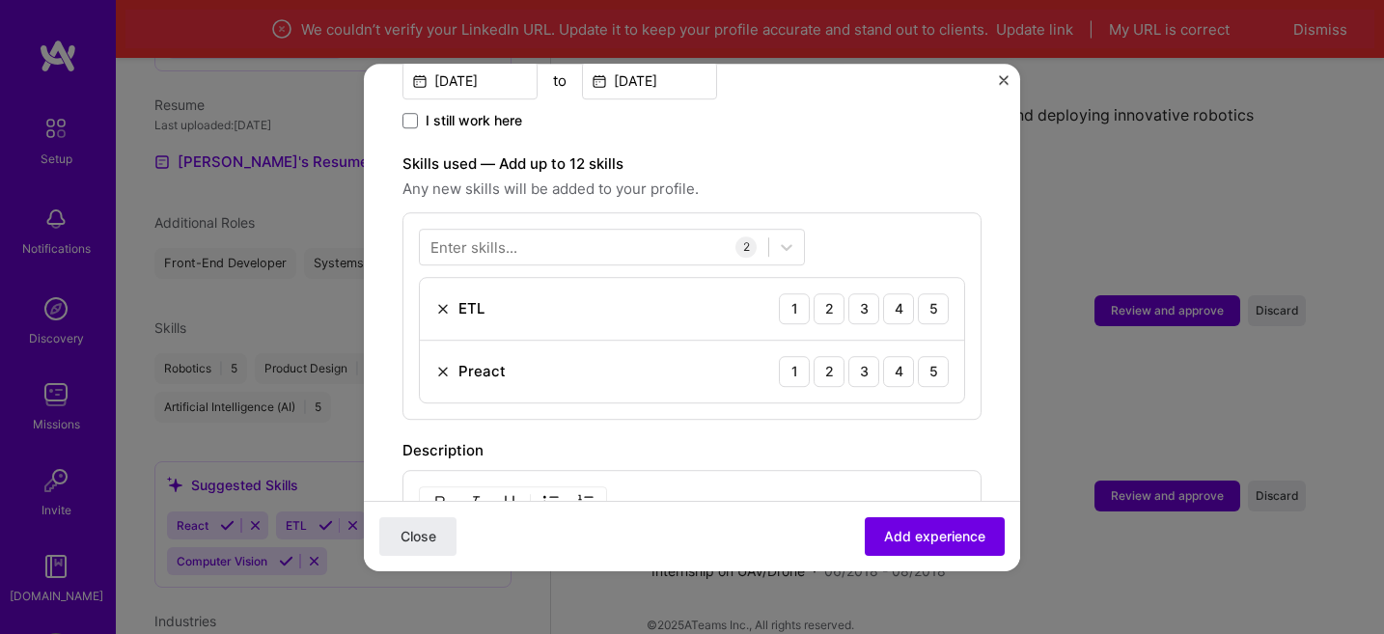
scroll to position [601, 0]
click at [445, 362] on img at bounding box center [442, 369] width 15 height 15
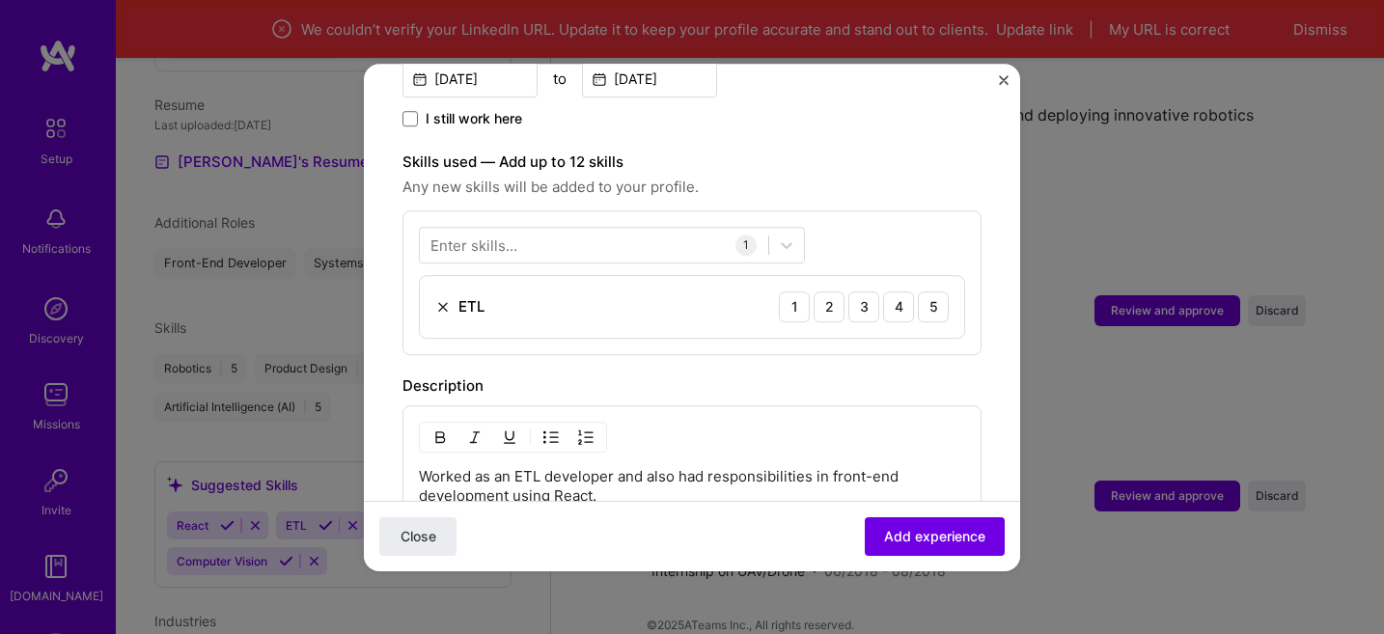
click at [515, 235] on div "Enter skills..." at bounding box center [474, 245] width 87 height 20
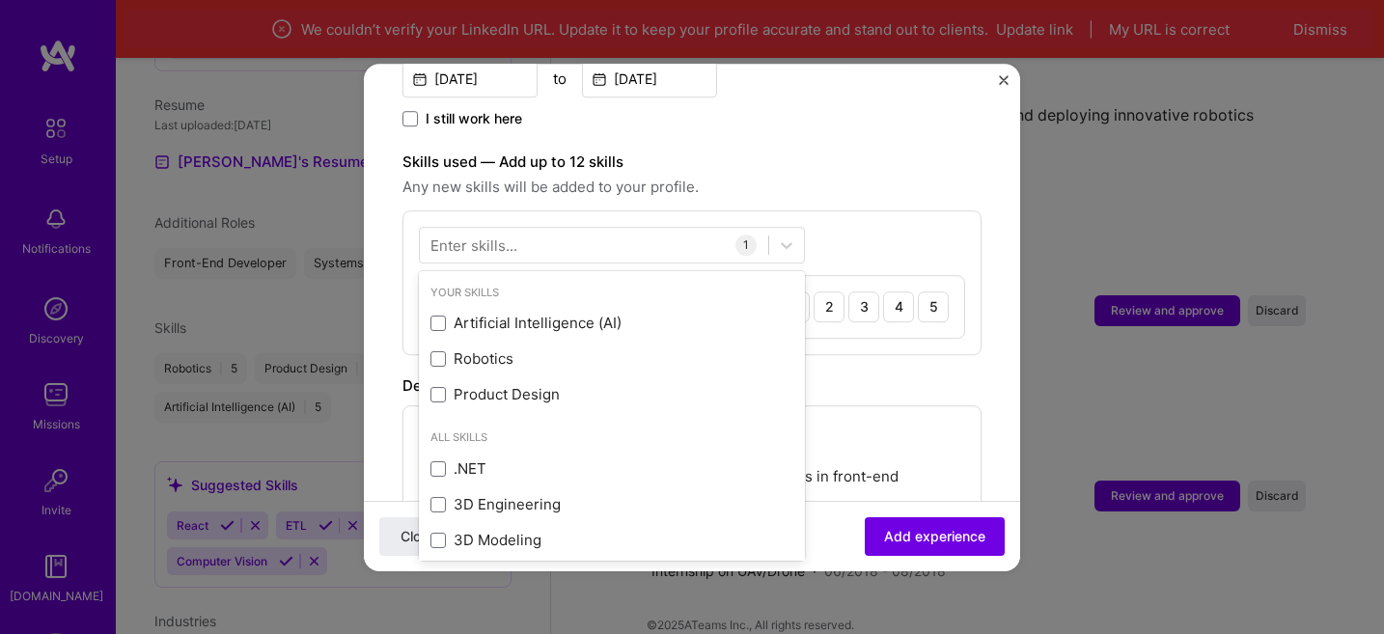
click at [515, 235] on div "Enter skills..." at bounding box center [474, 245] width 87 height 20
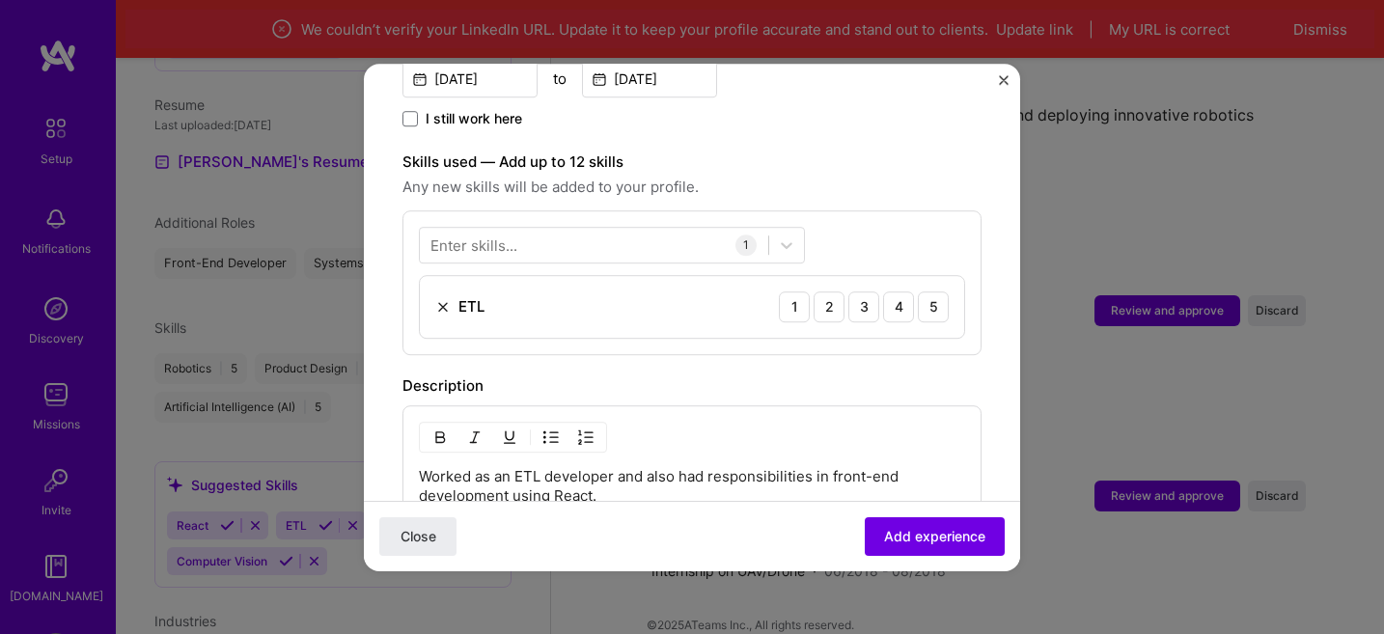
click at [515, 235] on div "Enter skills..." at bounding box center [474, 245] width 87 height 20
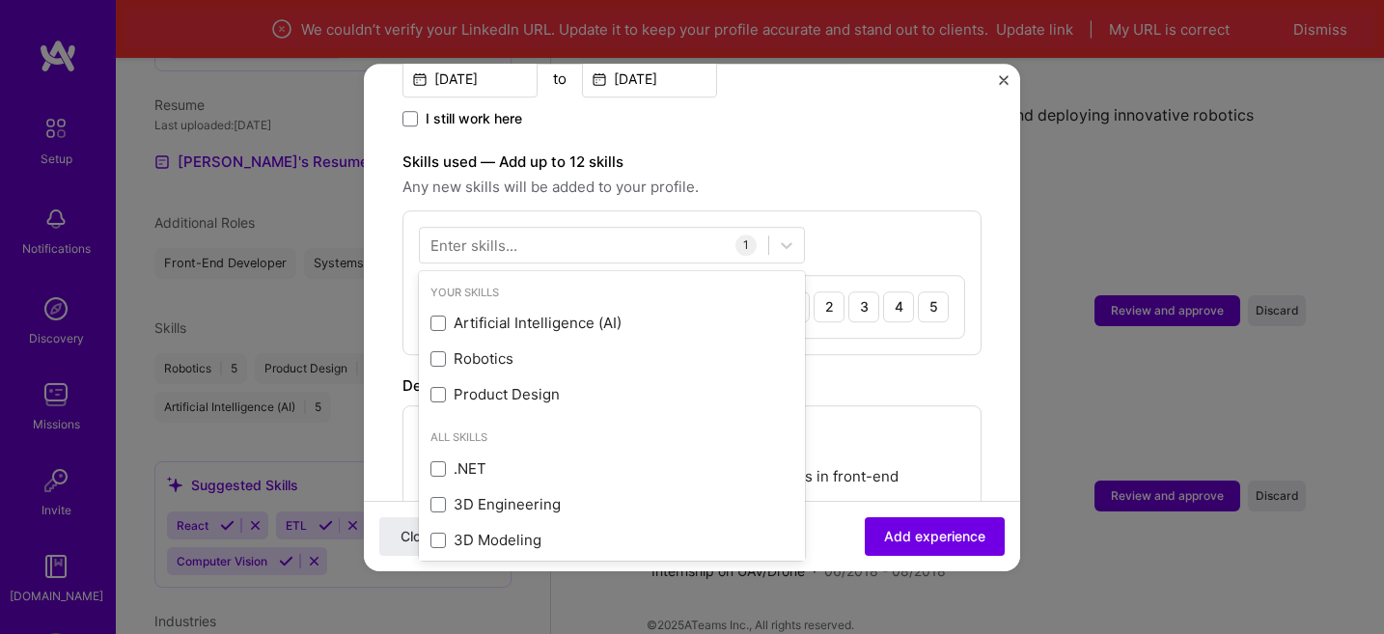
click at [515, 235] on div "Enter skills..." at bounding box center [474, 245] width 87 height 20
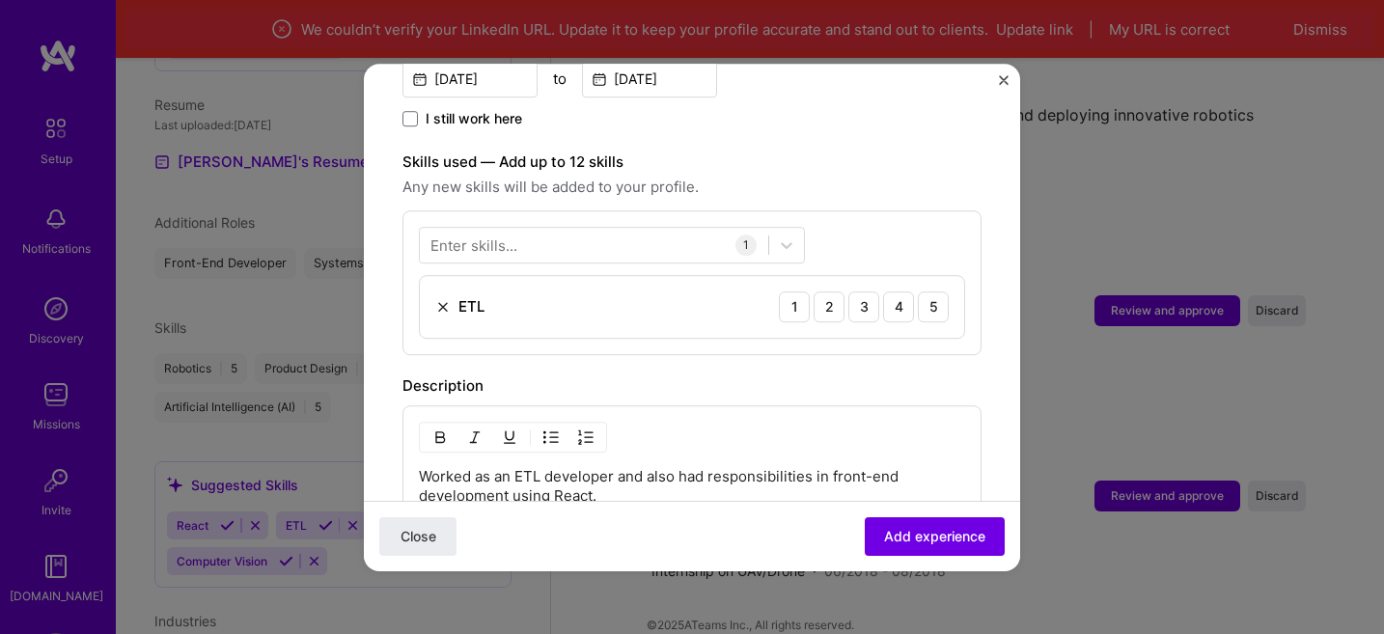
click at [515, 235] on div "Enter skills..." at bounding box center [474, 245] width 87 height 20
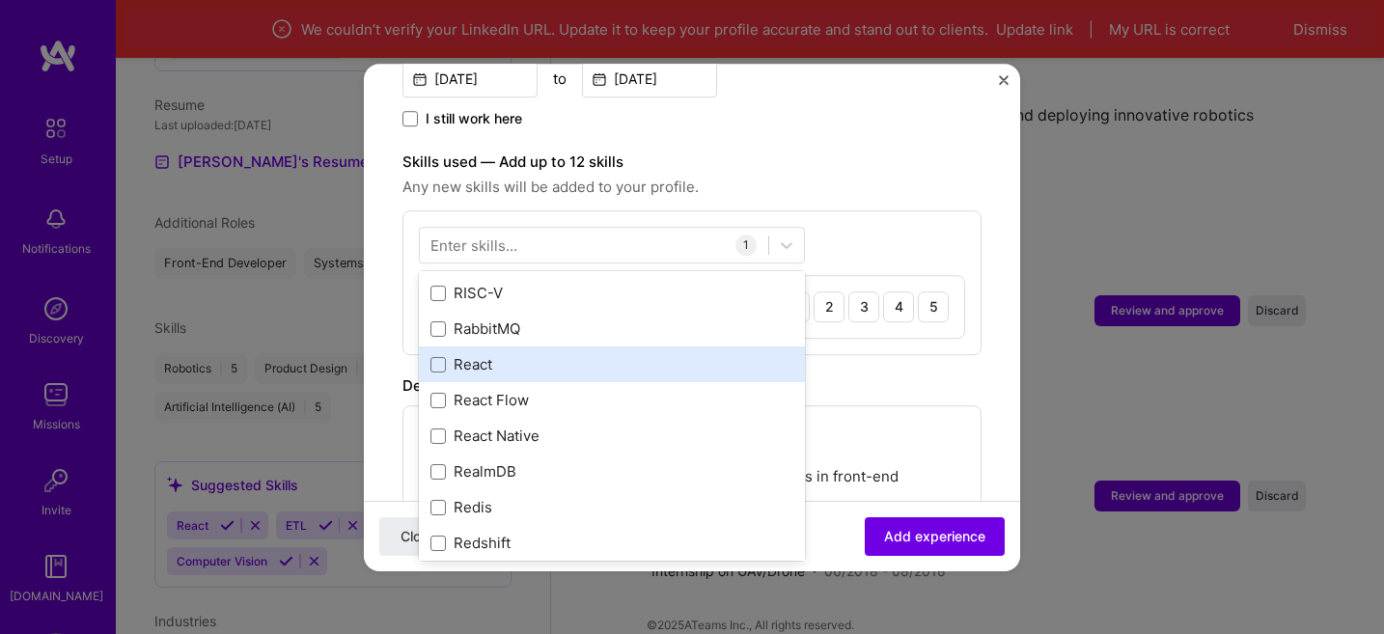
click at [499, 344] on div "Your Skills Artificial Intelligence (AI) Robotics Product Design All Skills .NE…" at bounding box center [612, 416] width 386 height 290
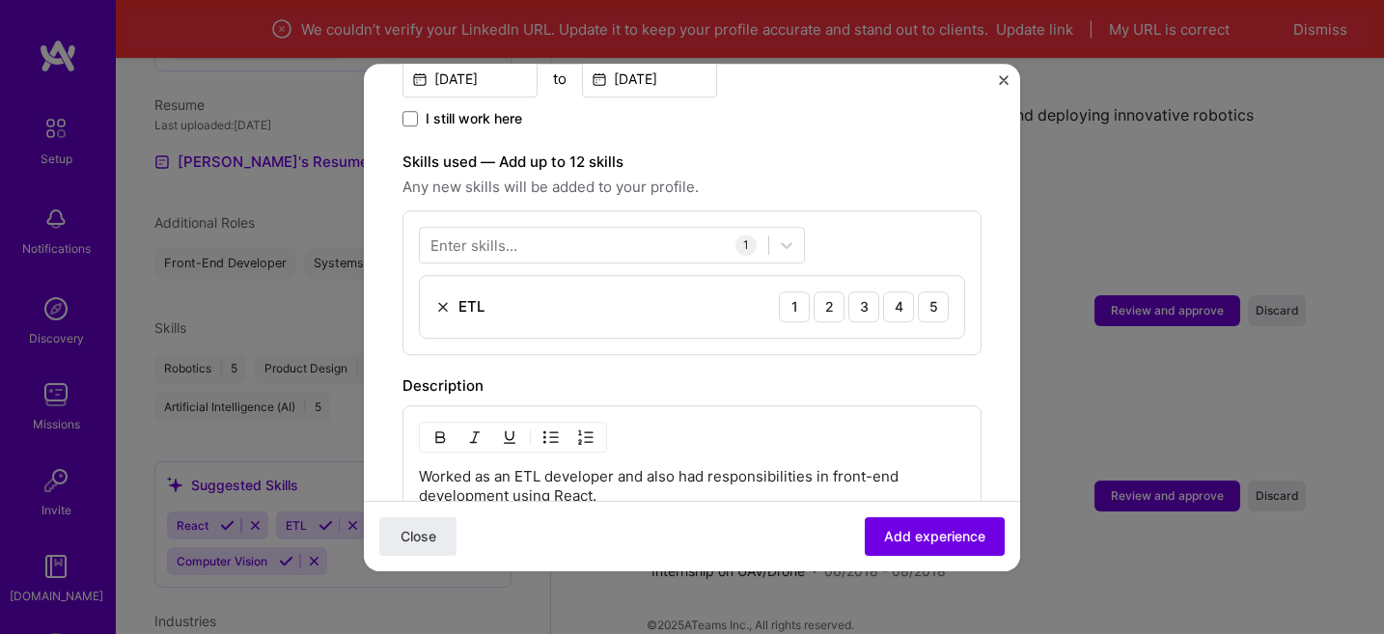
click at [704, 176] on span "Any new skills will be added to your profile." at bounding box center [692, 187] width 579 height 23
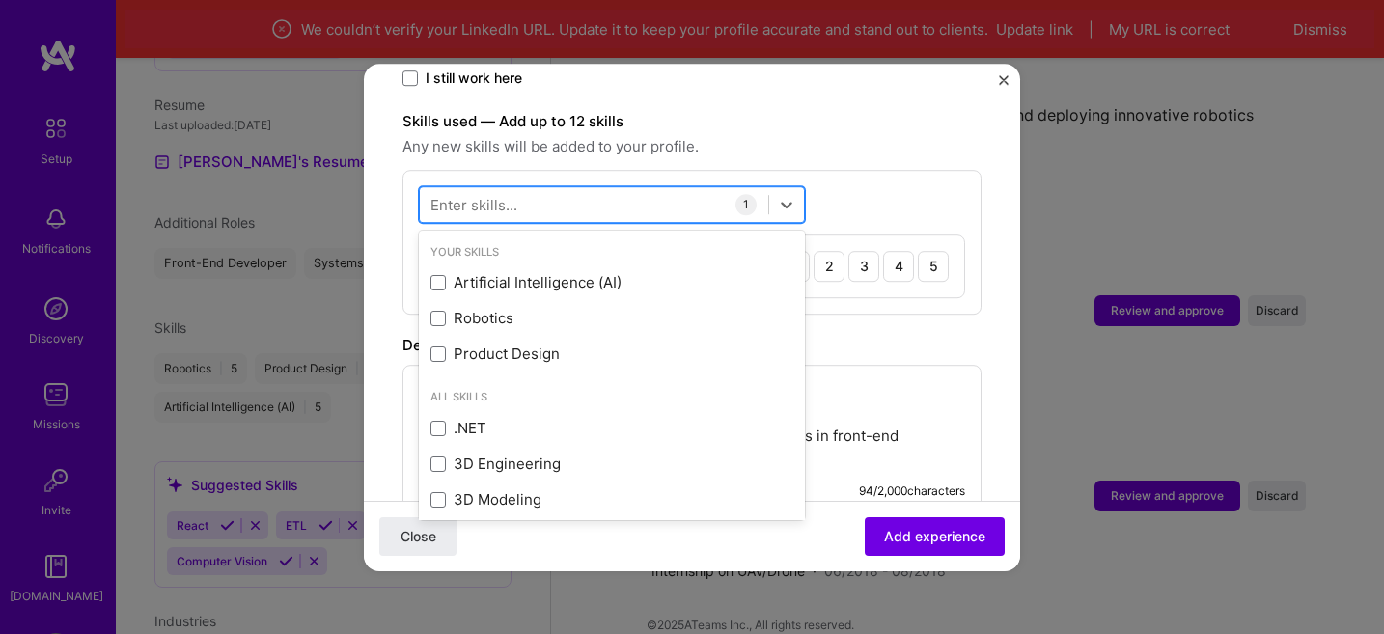
click at [537, 188] on div at bounding box center [594, 204] width 349 height 32
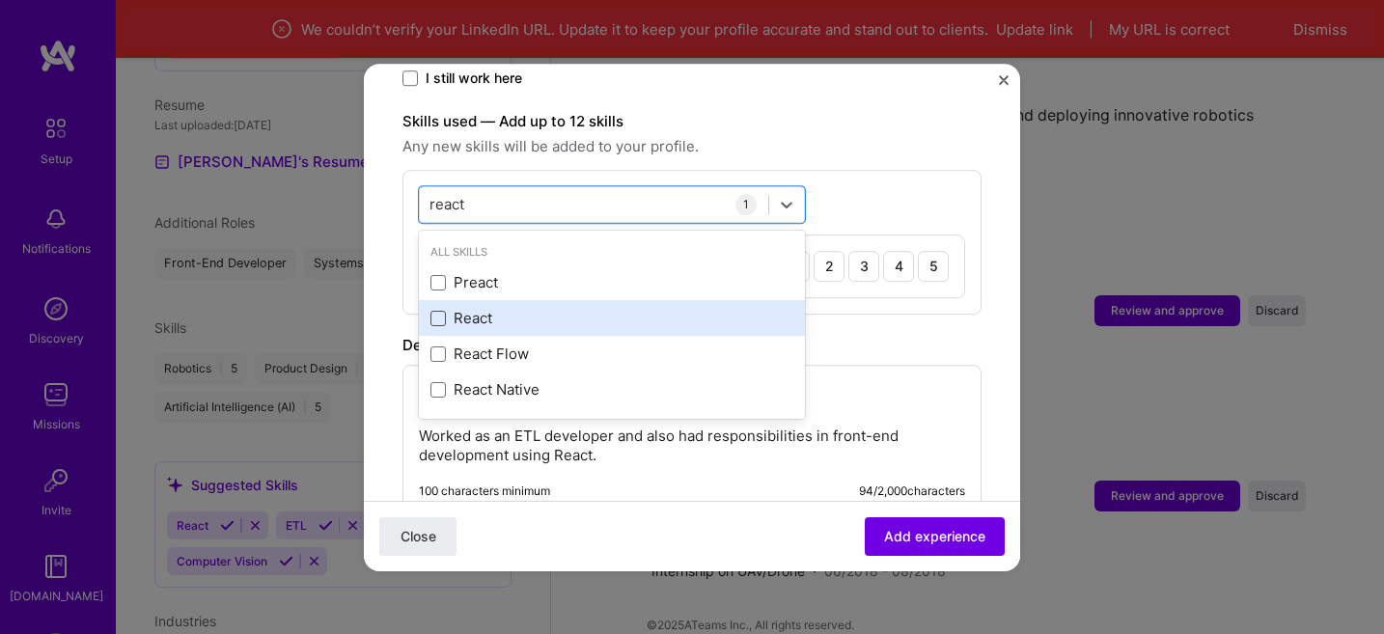
click at [440, 311] on span at bounding box center [438, 318] width 15 height 15
click at [0, 0] on input "checkbox" at bounding box center [0, 0] width 0 height 0
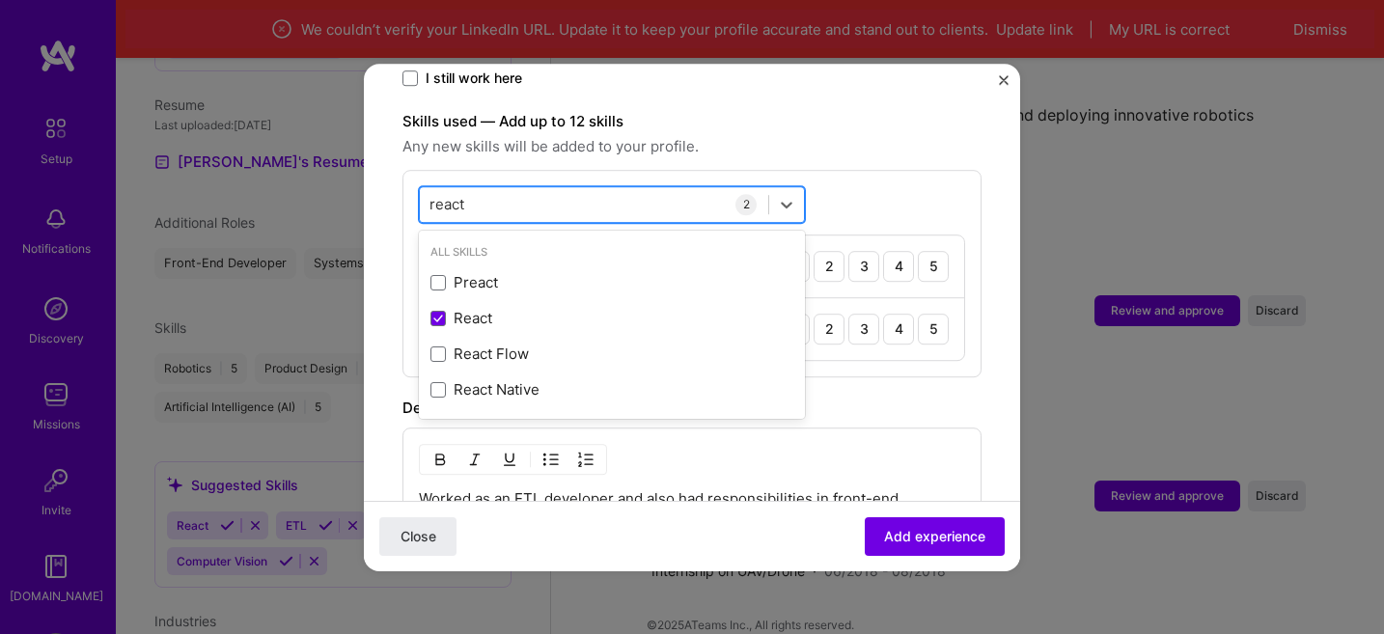
click at [646, 188] on div "react react" at bounding box center [594, 204] width 349 height 32
drag, startPoint x: 476, startPoint y: 186, endPoint x: 428, endPoint y: 187, distance: 48.3
click at [429, 188] on div "react react" at bounding box center [594, 204] width 349 height 32
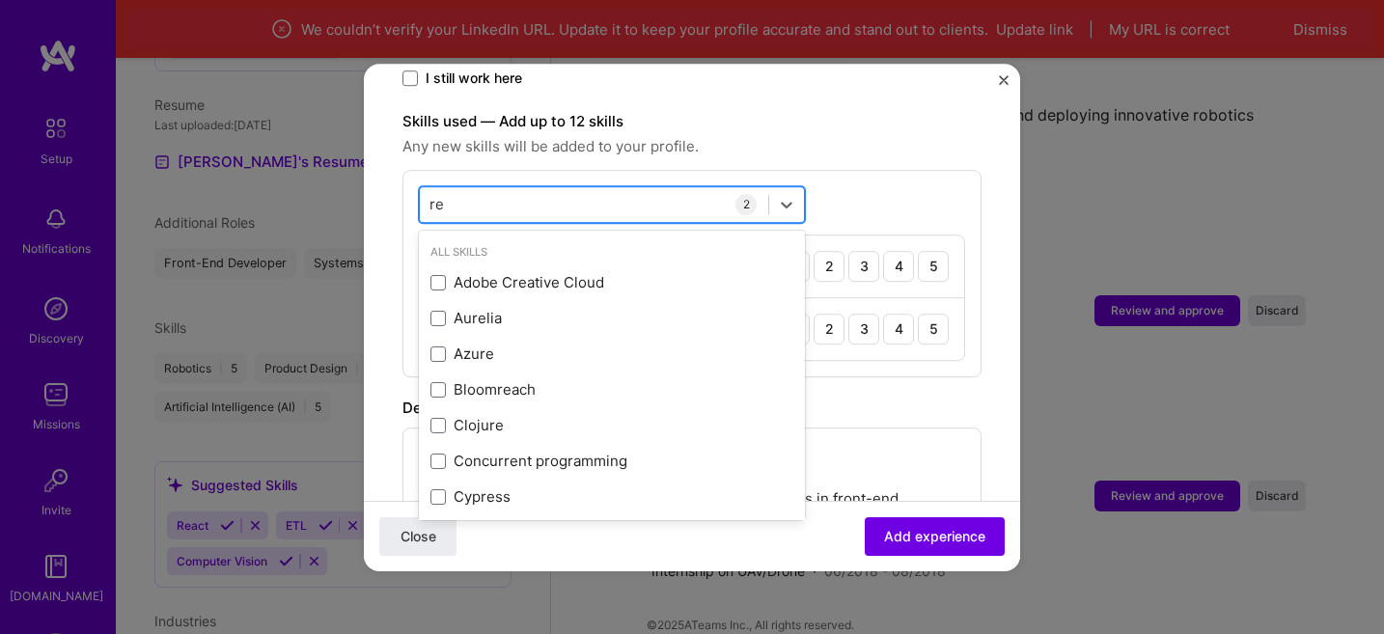
type input "r"
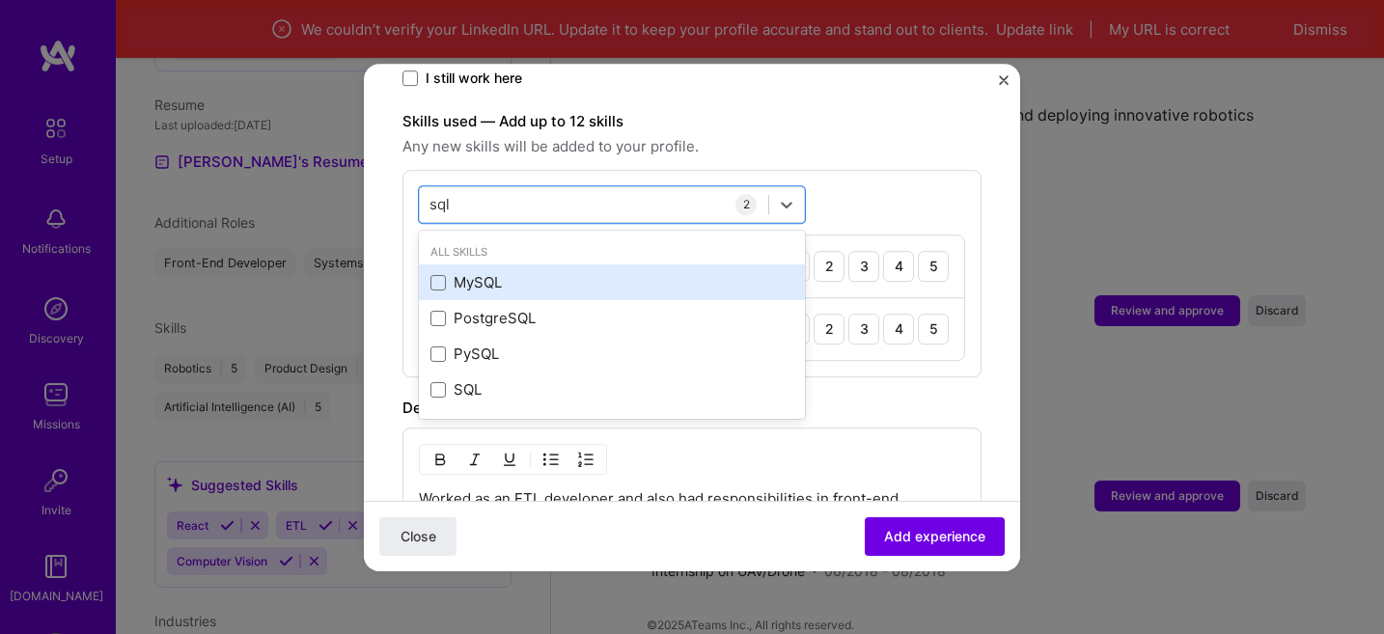
click at [440, 278] on div "MySQL" at bounding box center [612, 284] width 386 height 36
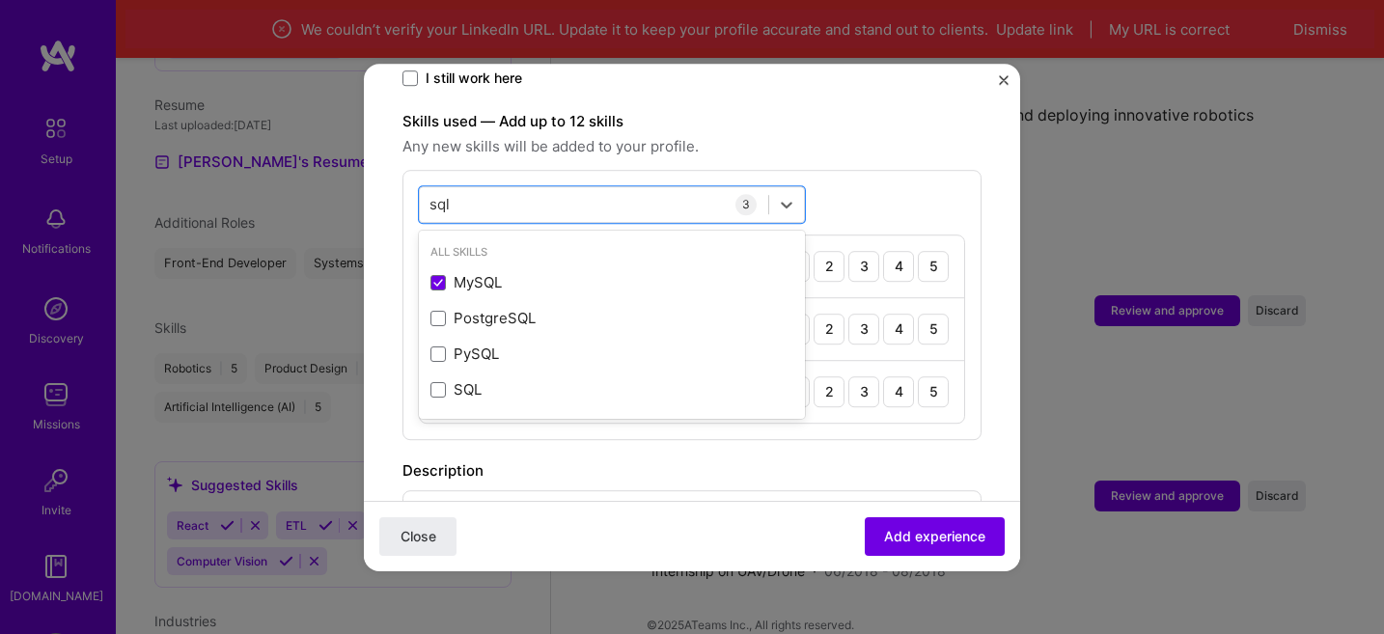
type input "sql"
click at [707, 137] on div "Skills used — Add up to 12 skills Any new skills will be added to your profile.…" at bounding box center [692, 275] width 579 height 330
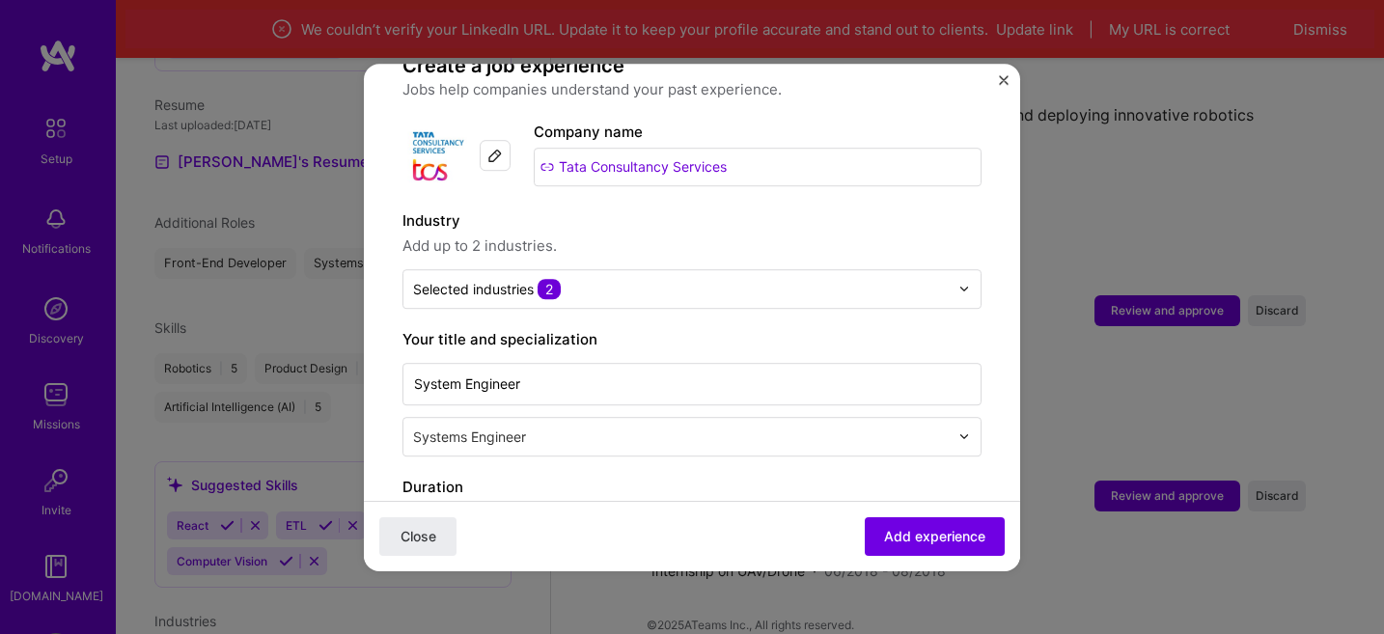
scroll to position [127, 0]
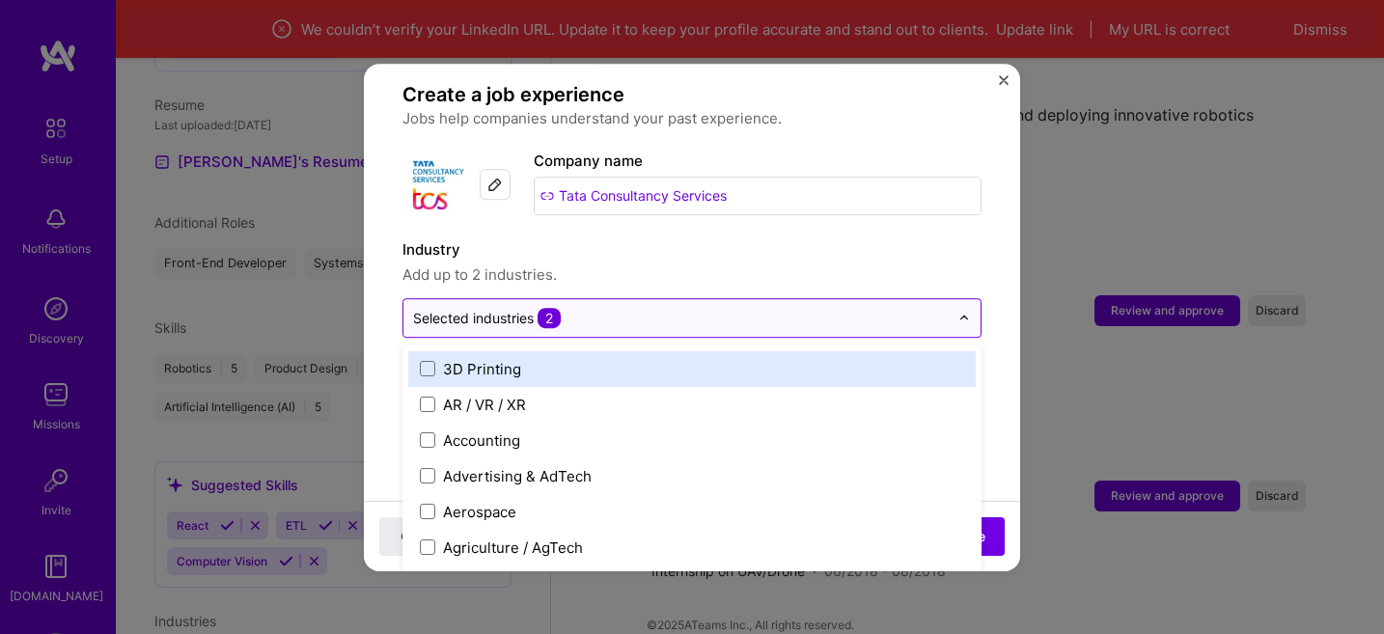
click at [614, 308] on input "text" at bounding box center [681, 318] width 536 height 20
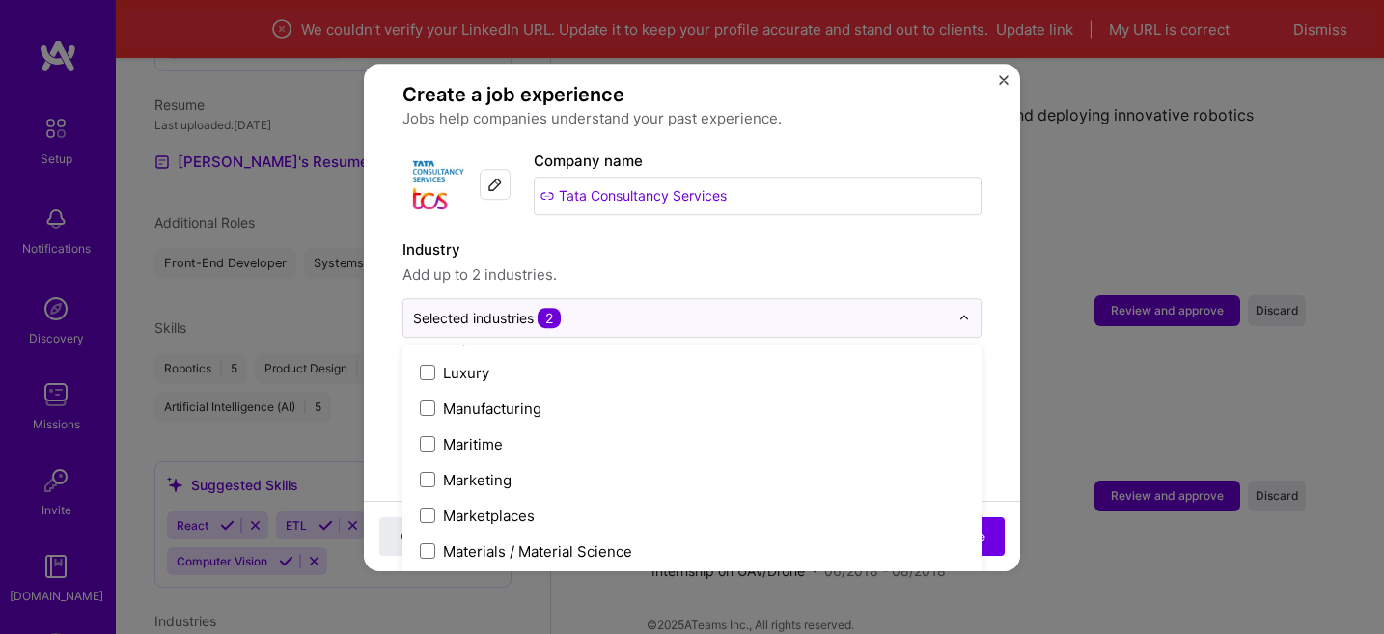
scroll to position [2785, 0]
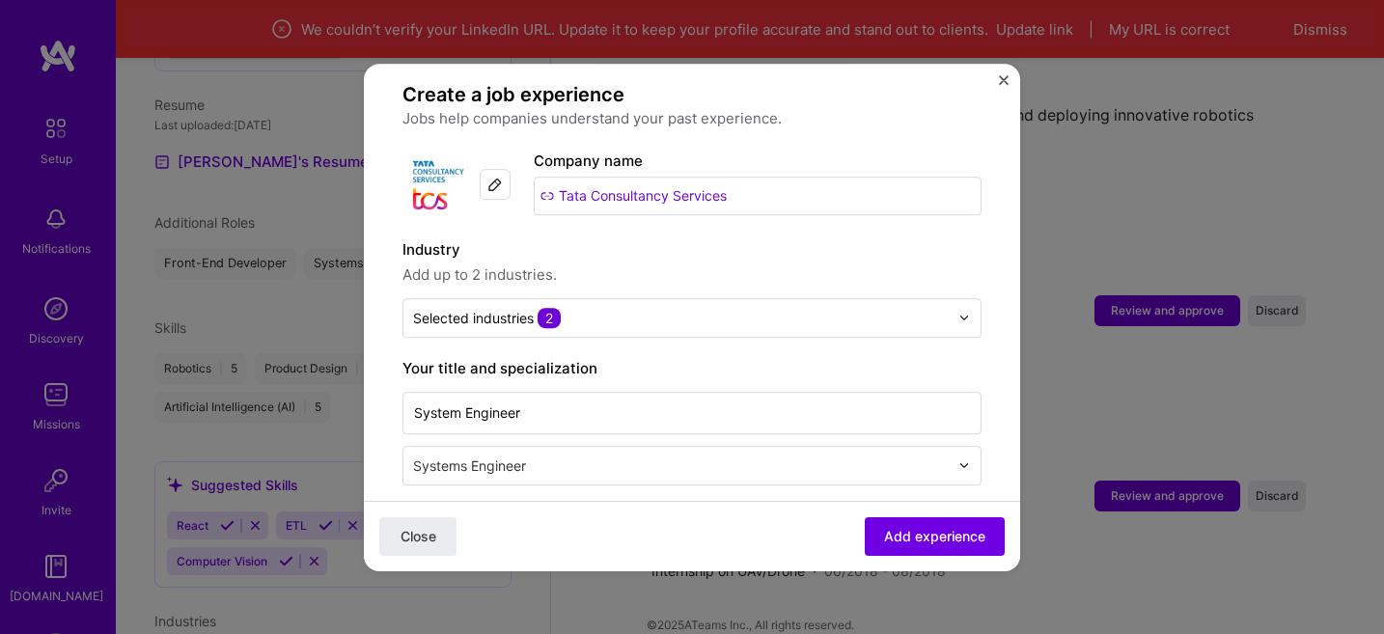
click at [625, 238] on label "Industry" at bounding box center [692, 249] width 579 height 23
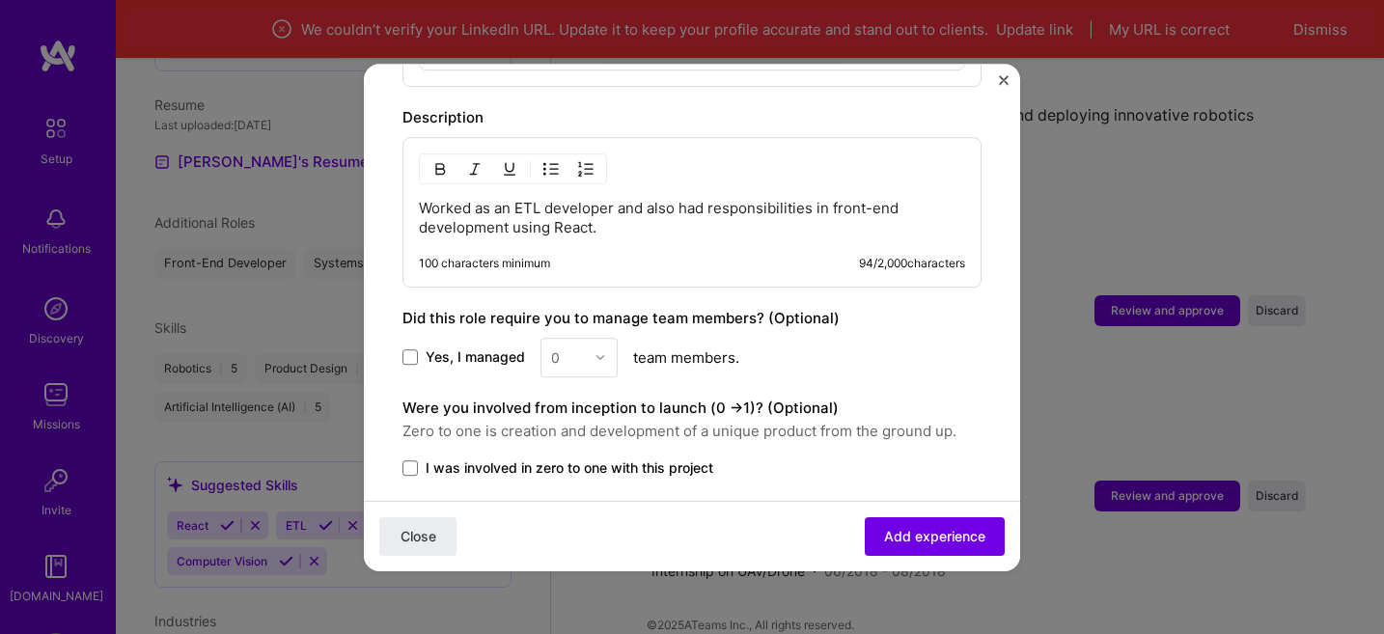
scroll to position [1044, 0]
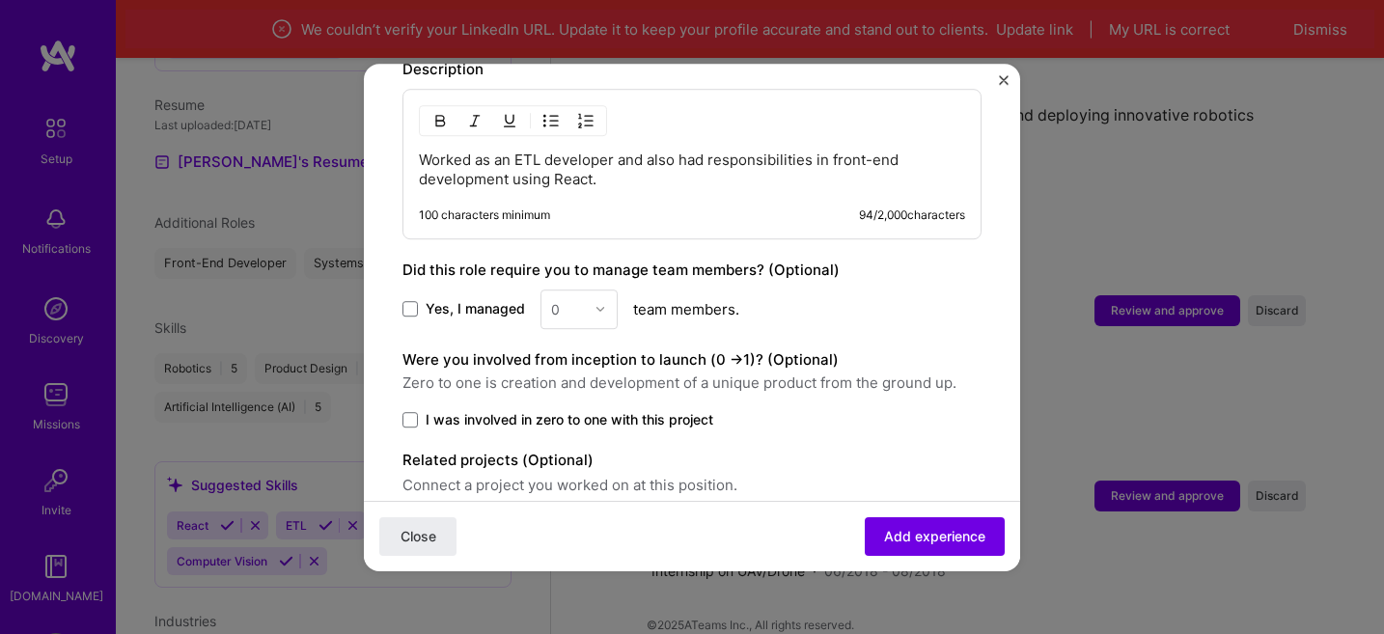
click at [606, 162] on p "Worked as an ETL developer and also had responsibilities in front-end developme…" at bounding box center [692, 170] width 546 height 39
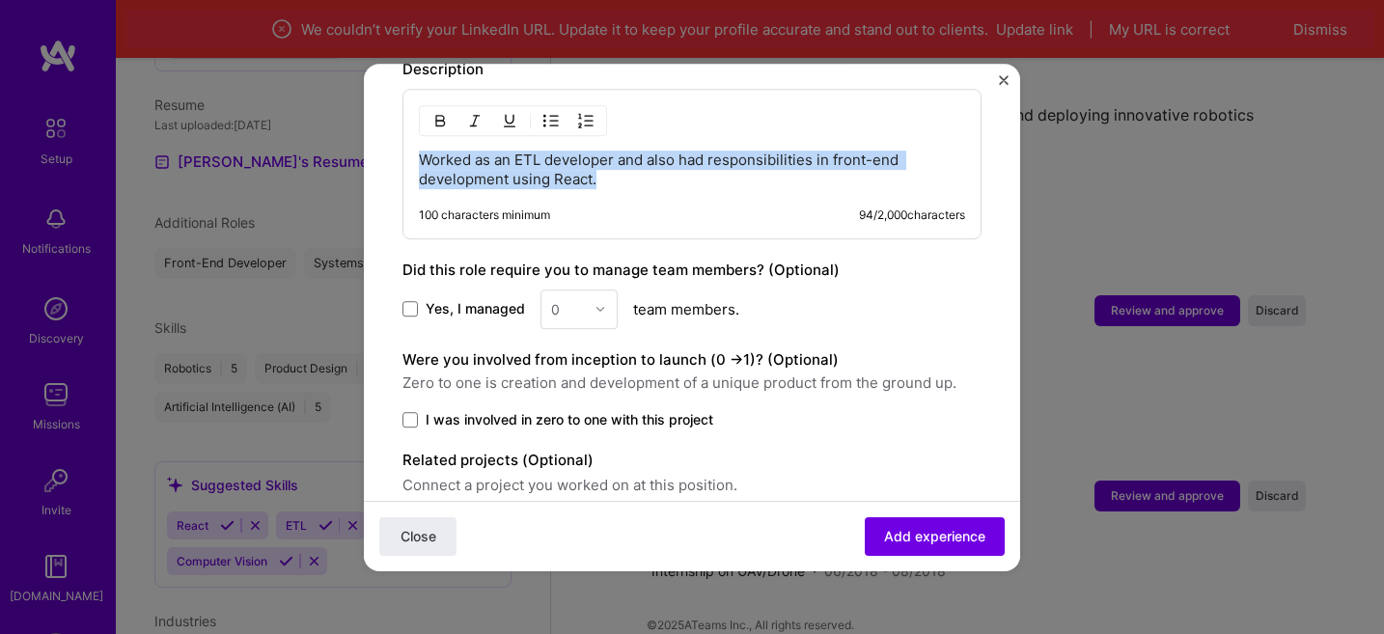
drag, startPoint x: 620, startPoint y: 162, endPoint x: 383, endPoint y: 135, distance: 238.1
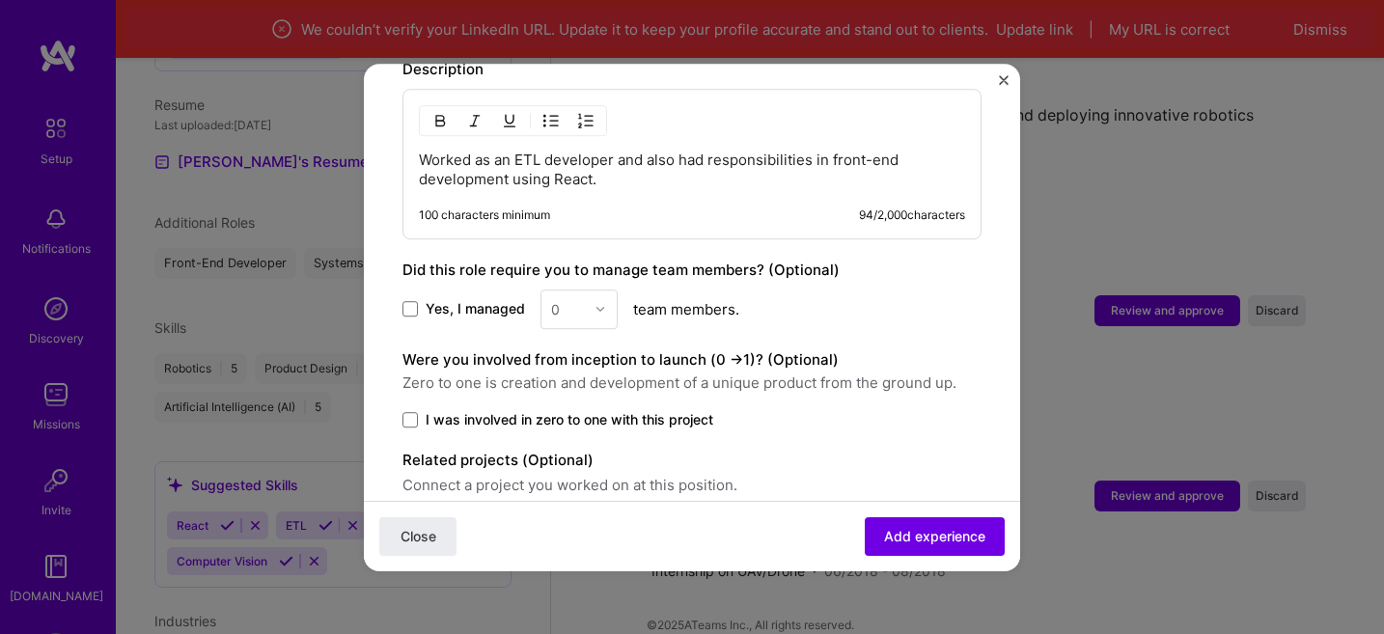
click at [625, 172] on div "Worked as an ETL developer and also had responsibilities in front-end developme…" at bounding box center [692, 164] width 579 height 151
click at [619, 151] on p "Worked as an ETL developer and also had responsibilities in front-end developme…" at bounding box center [692, 170] width 546 height 39
click at [591, 155] on p "Worked as an ETL developer and also had responsibilities in front-end developme…" at bounding box center [692, 170] width 546 height 39
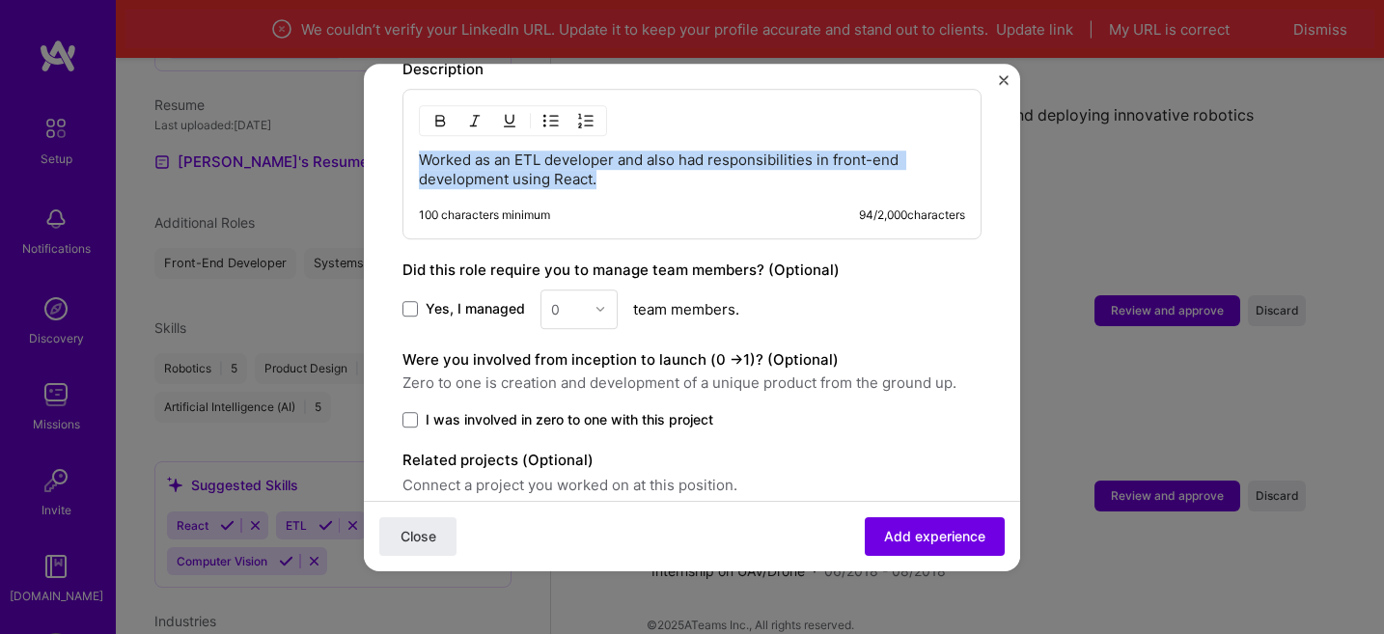
drag, startPoint x: 606, startPoint y: 155, endPoint x: 418, endPoint y: 137, distance: 189.2
click at [419, 151] on p "Worked as an ETL developer and also had responsibilities in front-end developme…" at bounding box center [692, 170] width 546 height 39
click at [623, 158] on p "Worked as an ETL developer and also had responsibilities in front-end developme…" at bounding box center [692, 170] width 546 height 39
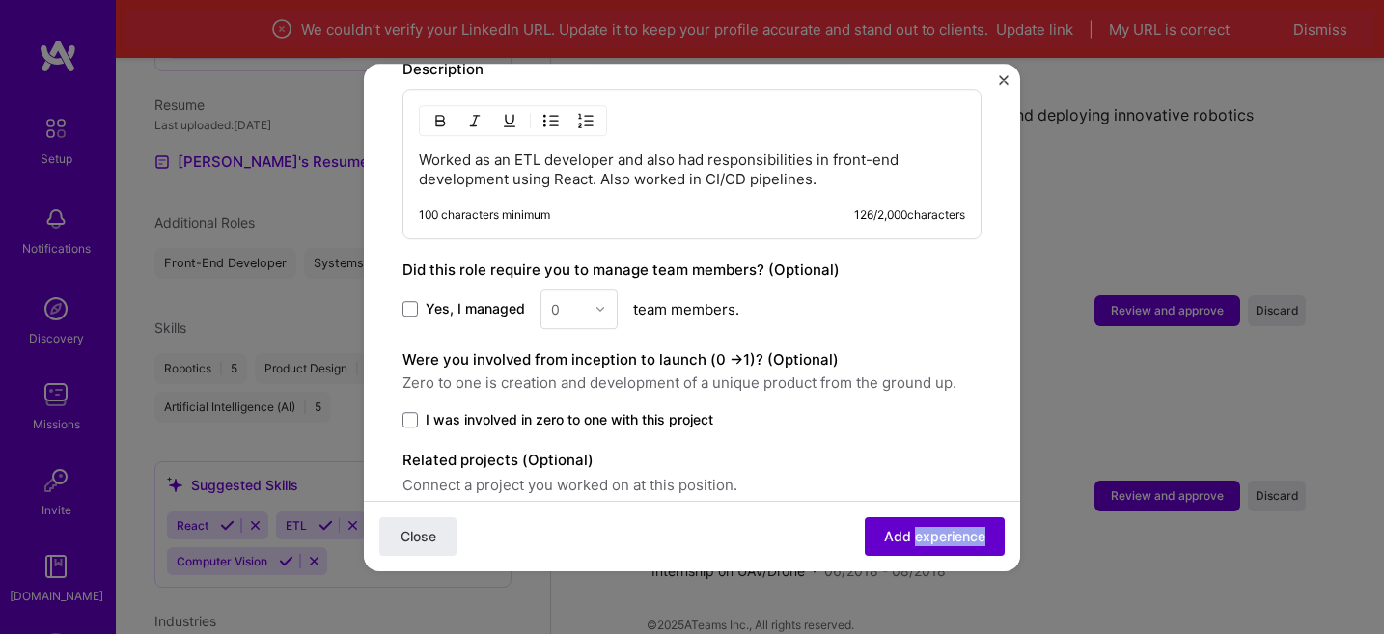
click at [913, 543] on span "Add experience" at bounding box center [934, 535] width 101 height 19
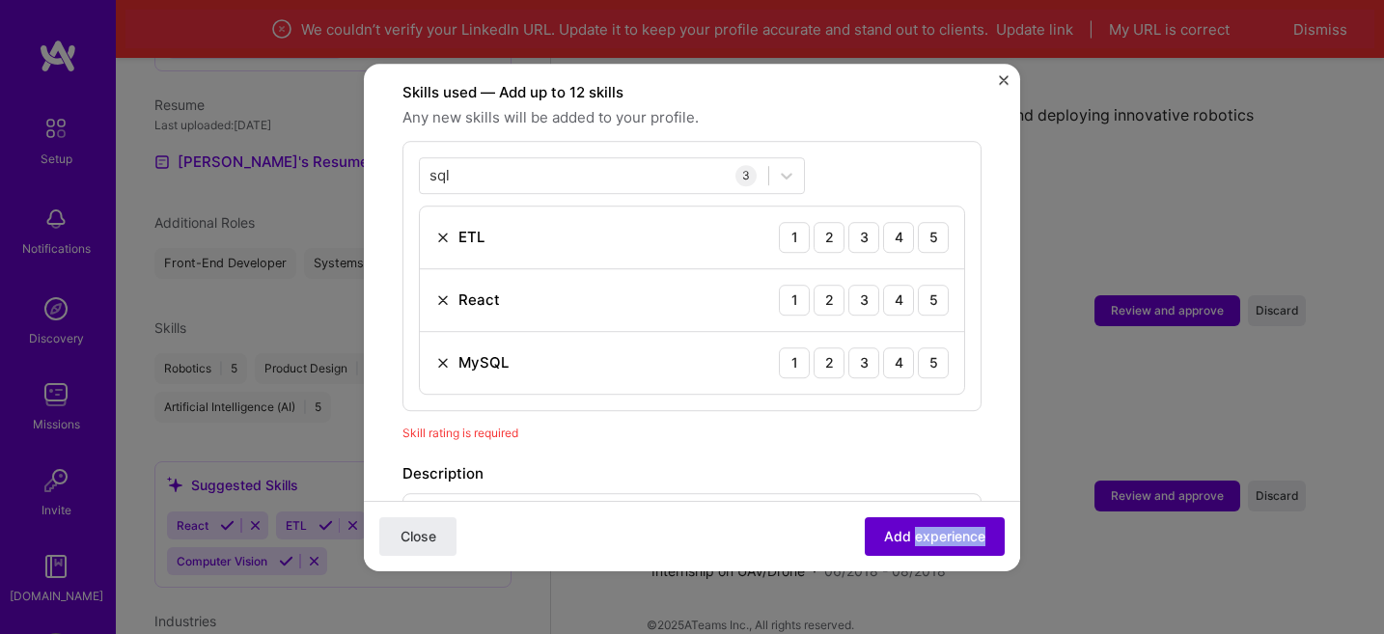
scroll to position [668, 0]
click at [907, 225] on div "4" at bounding box center [898, 240] width 31 height 31
click at [872, 288] on div "3" at bounding box center [864, 303] width 31 height 31
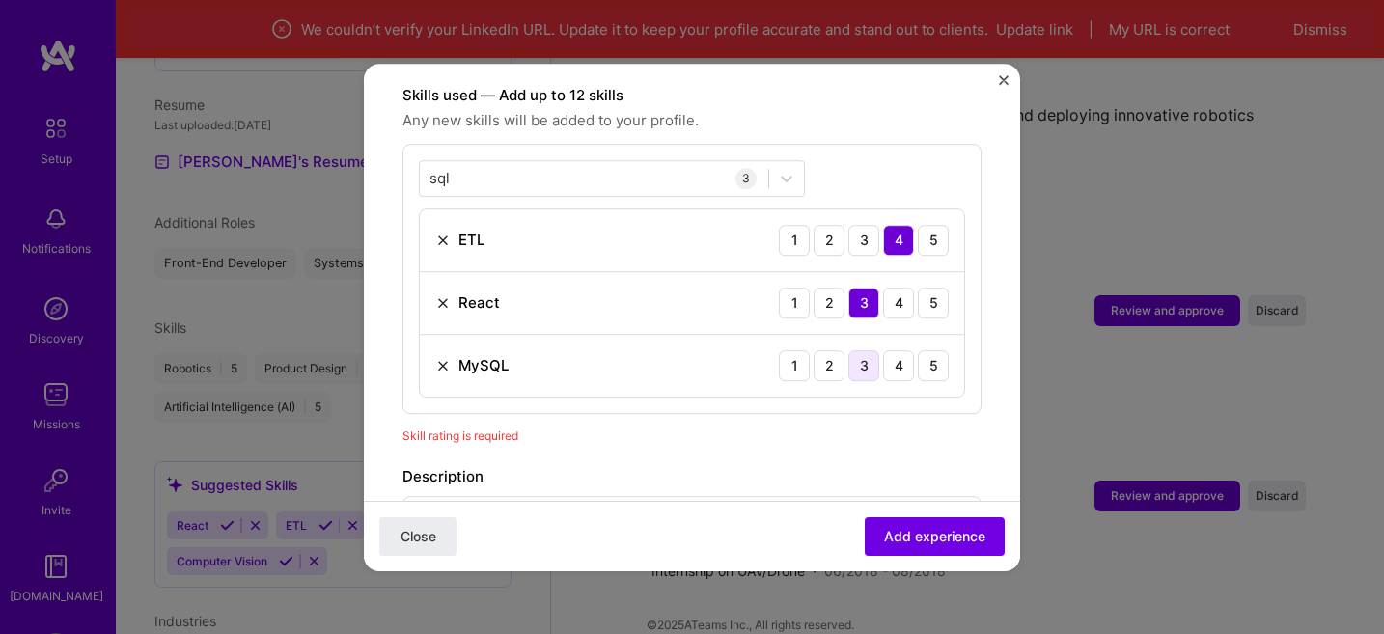
click at [875, 350] on div "3" at bounding box center [864, 365] width 31 height 31
click at [907, 288] on div "4" at bounding box center [898, 303] width 31 height 31
click at [905, 350] on div "4" at bounding box center [898, 365] width 31 height 31
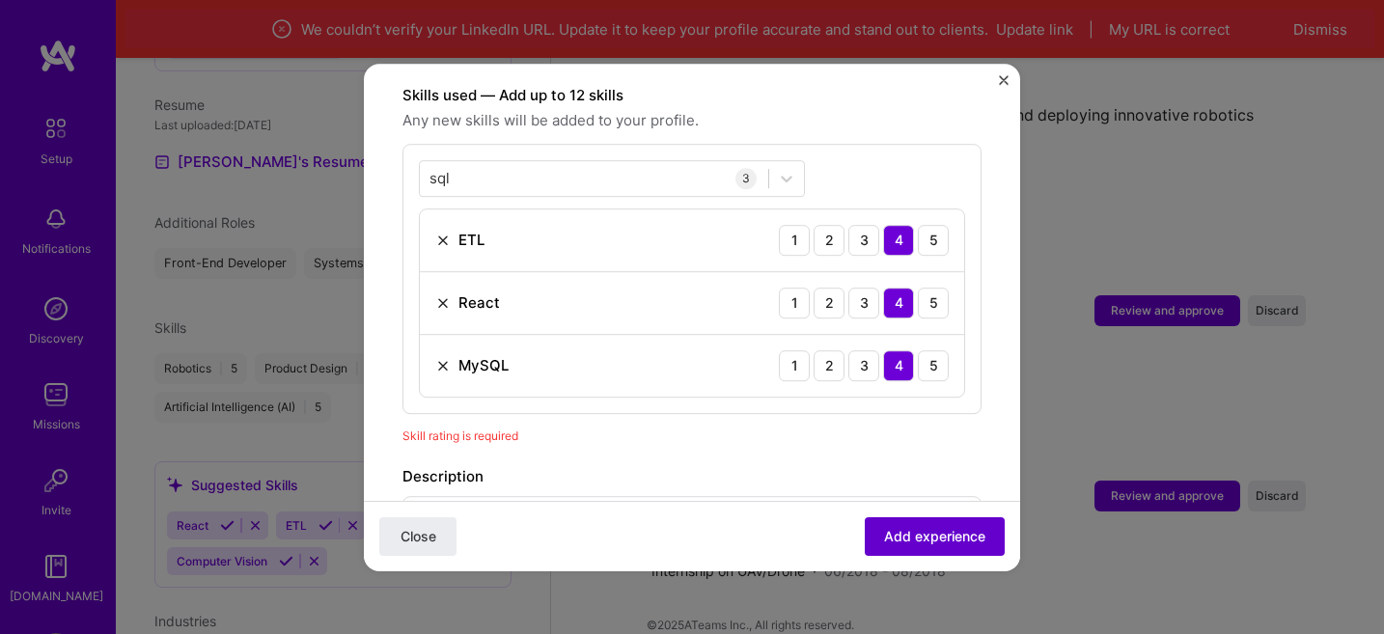
click at [913, 531] on span "Add experience" at bounding box center [934, 535] width 101 height 19
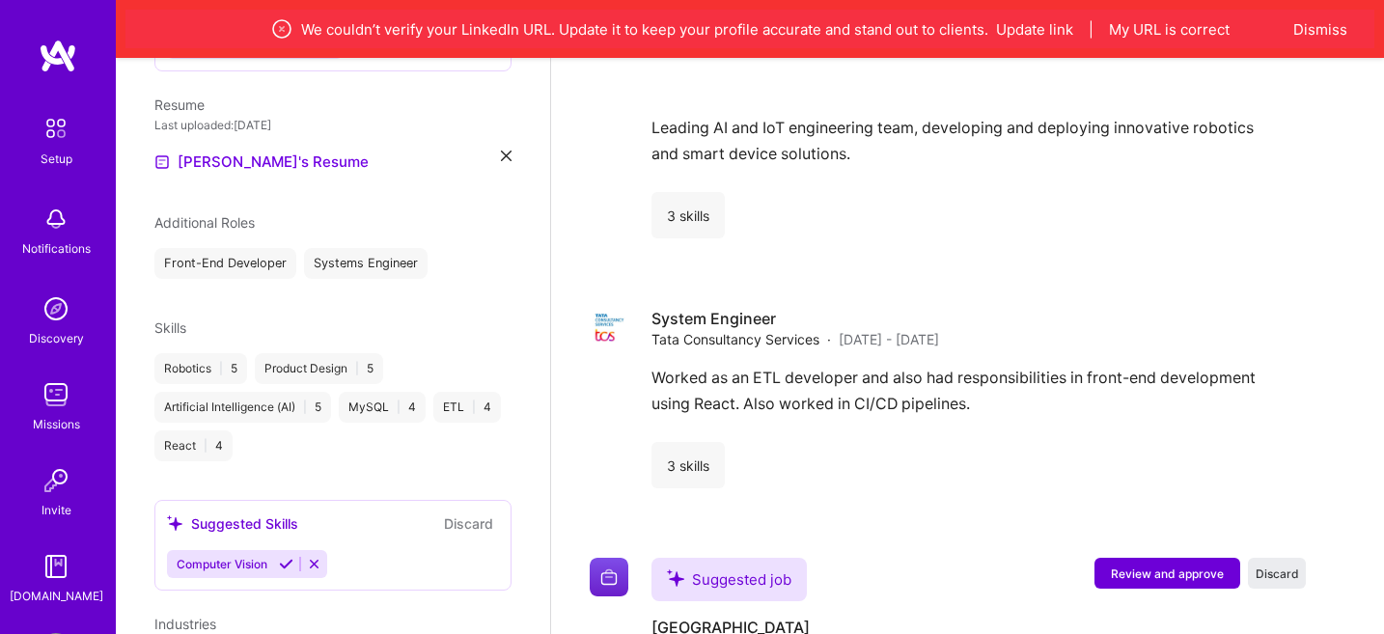
scroll to position [1838, 0]
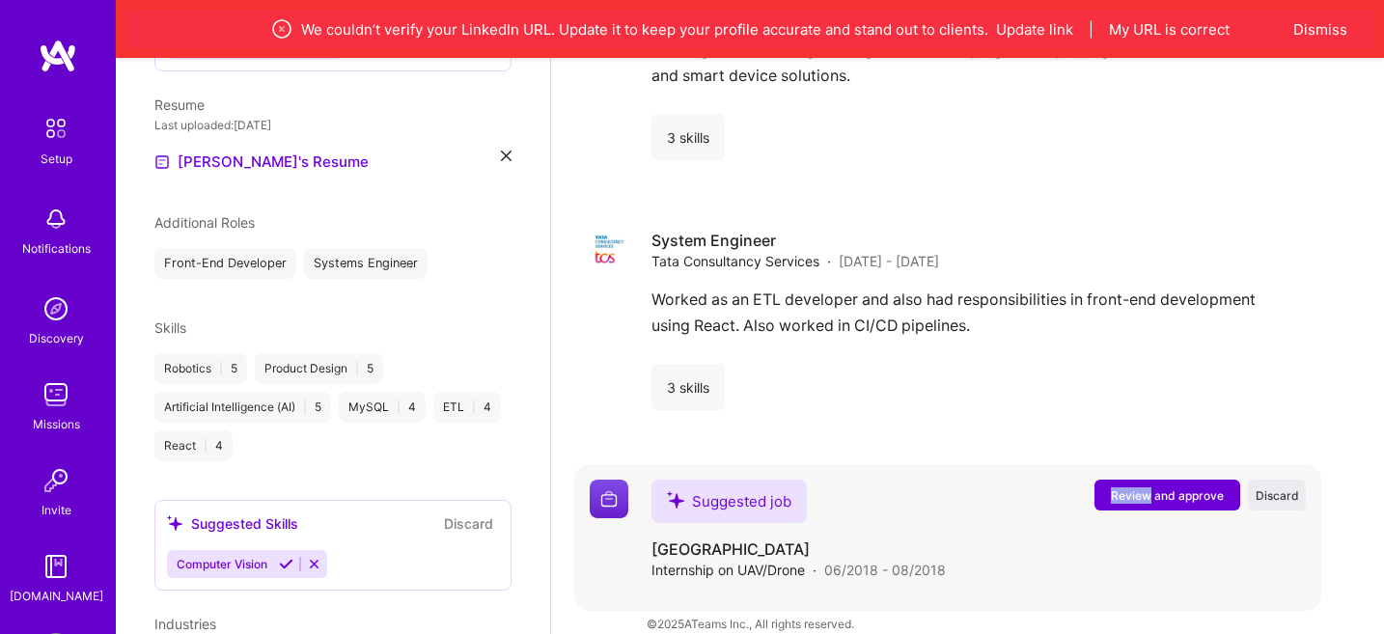
click at [1125, 488] on span "Review and approve" at bounding box center [1167, 496] width 113 height 16
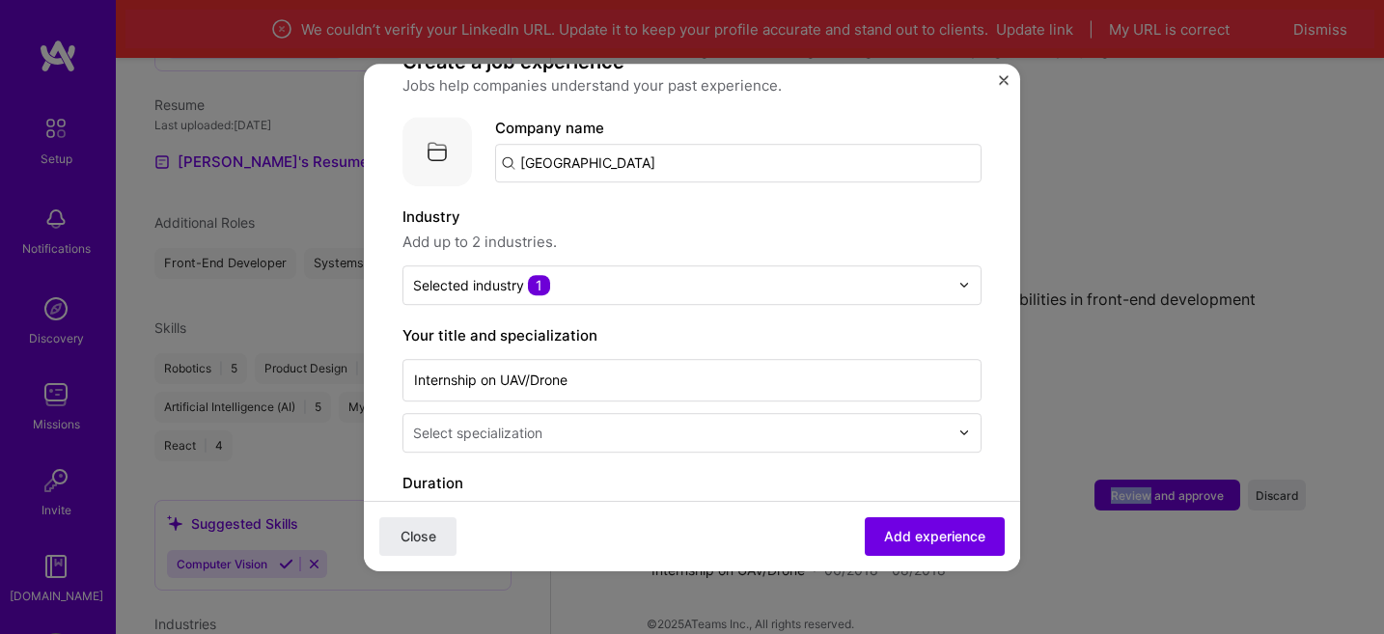
scroll to position [174, 0]
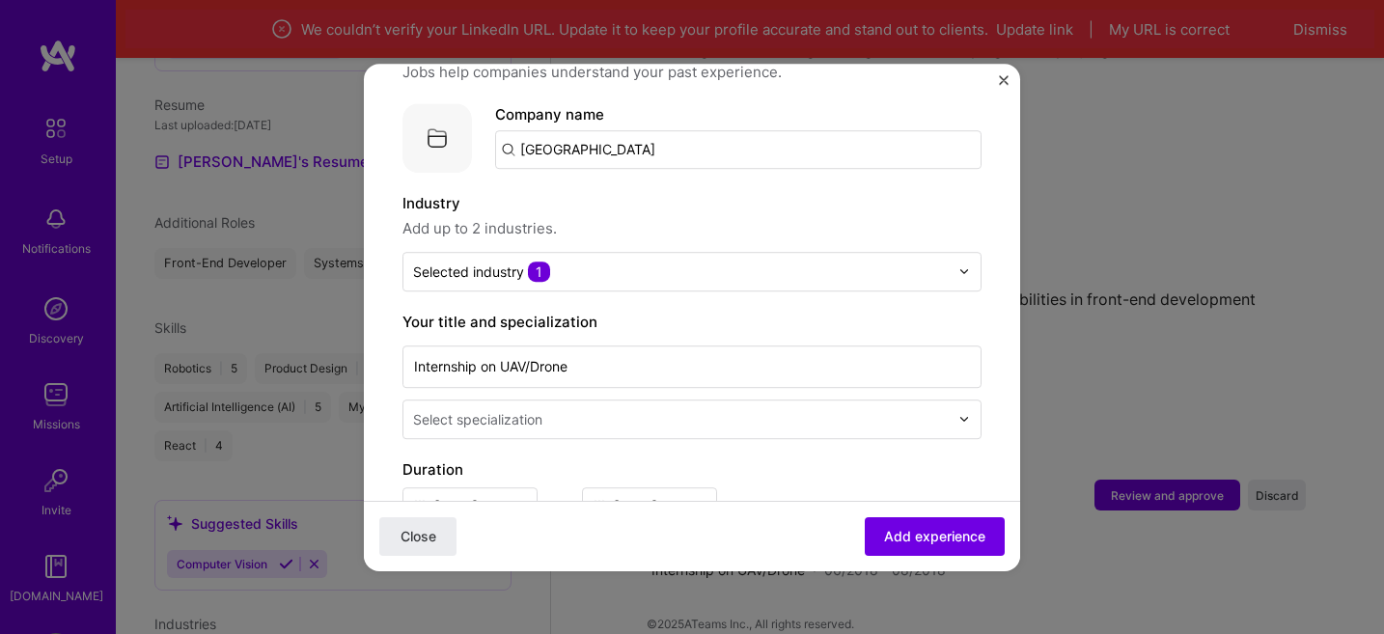
click at [687, 138] on input "[GEOGRAPHIC_DATA]" at bounding box center [738, 149] width 487 height 39
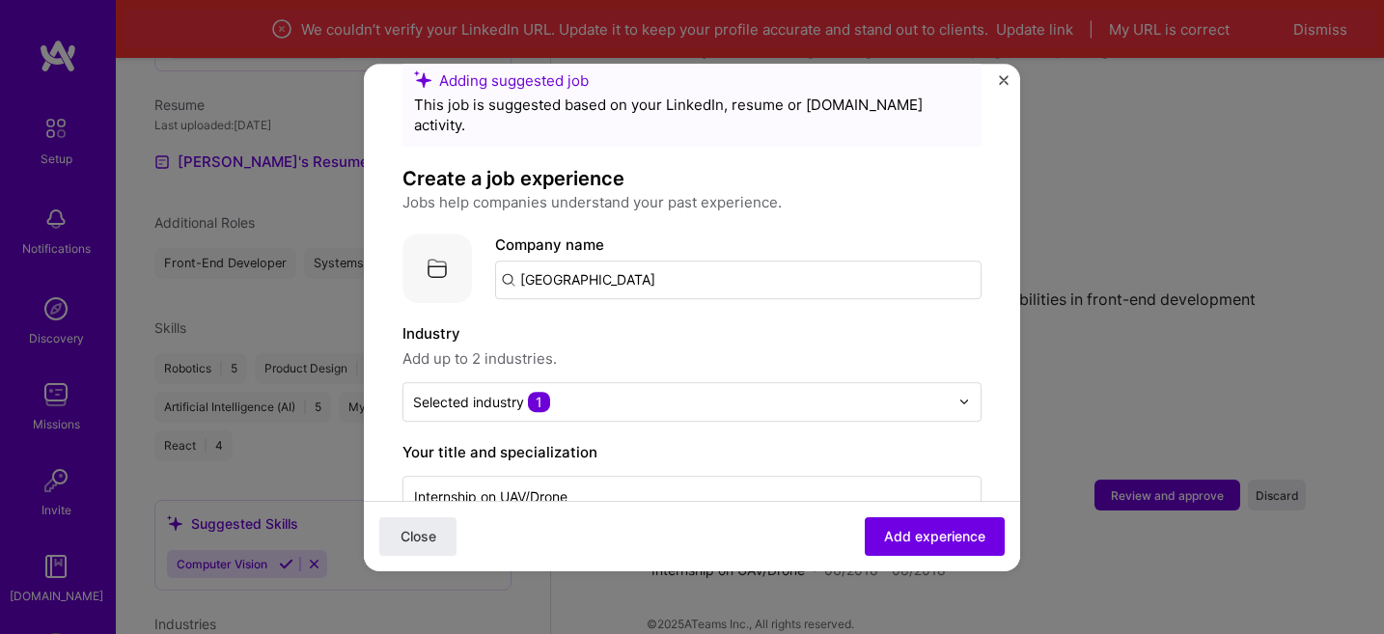
click at [479, 241] on div "Company logo Company name [GEOGRAPHIC_DATA]" at bounding box center [692, 269] width 579 height 70
click at [641, 348] on span "Add up to 2 industries." at bounding box center [692, 359] width 579 height 23
click at [639, 261] on input "[GEOGRAPHIC_DATA]" at bounding box center [738, 280] width 487 height 39
click at [657, 261] on input "[GEOGRAPHIC_DATA]" at bounding box center [738, 280] width 487 height 39
type input "[GEOGRAPHIC_DATA]"
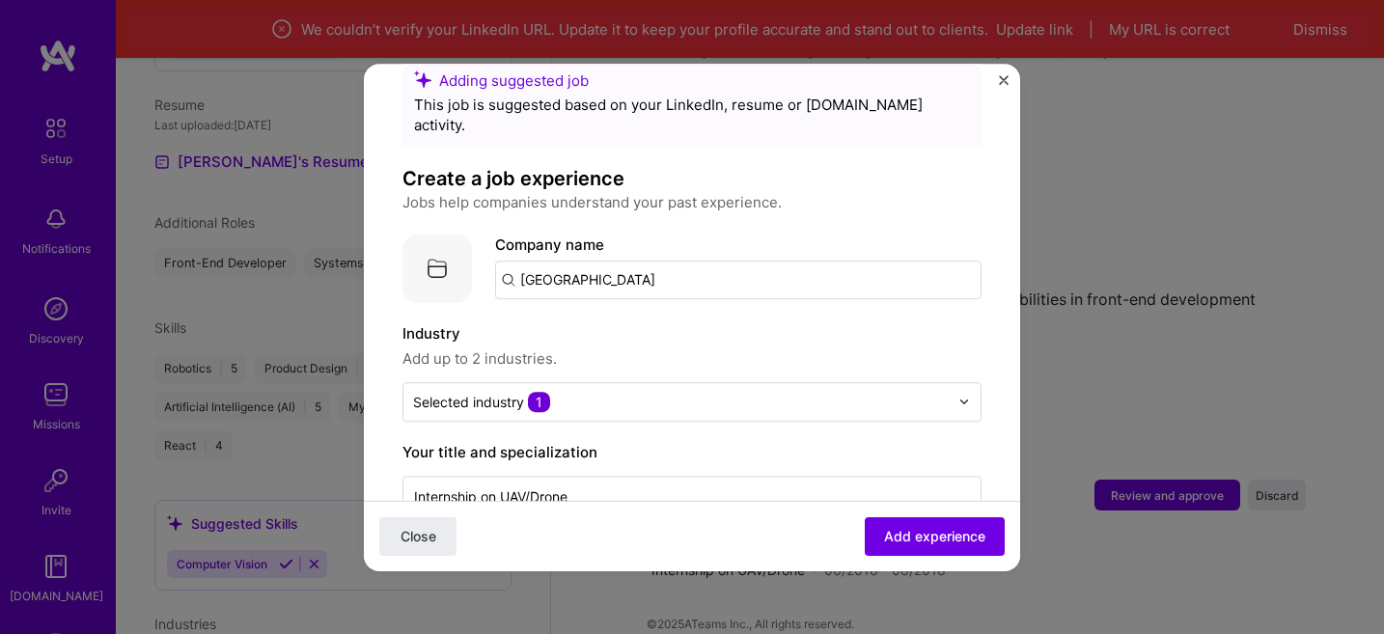
click button "Close" at bounding box center [417, 536] width 77 height 39
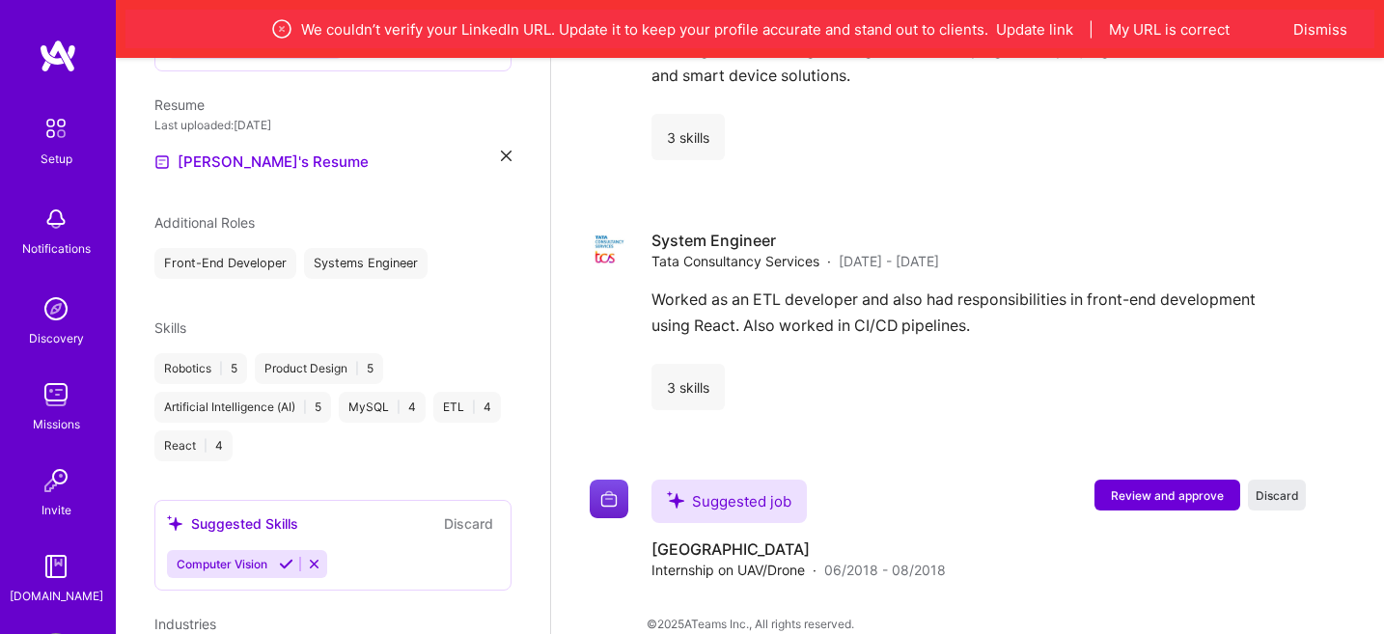
click at [1095, 480] on button "Review and approve" at bounding box center [1168, 495] width 146 height 31
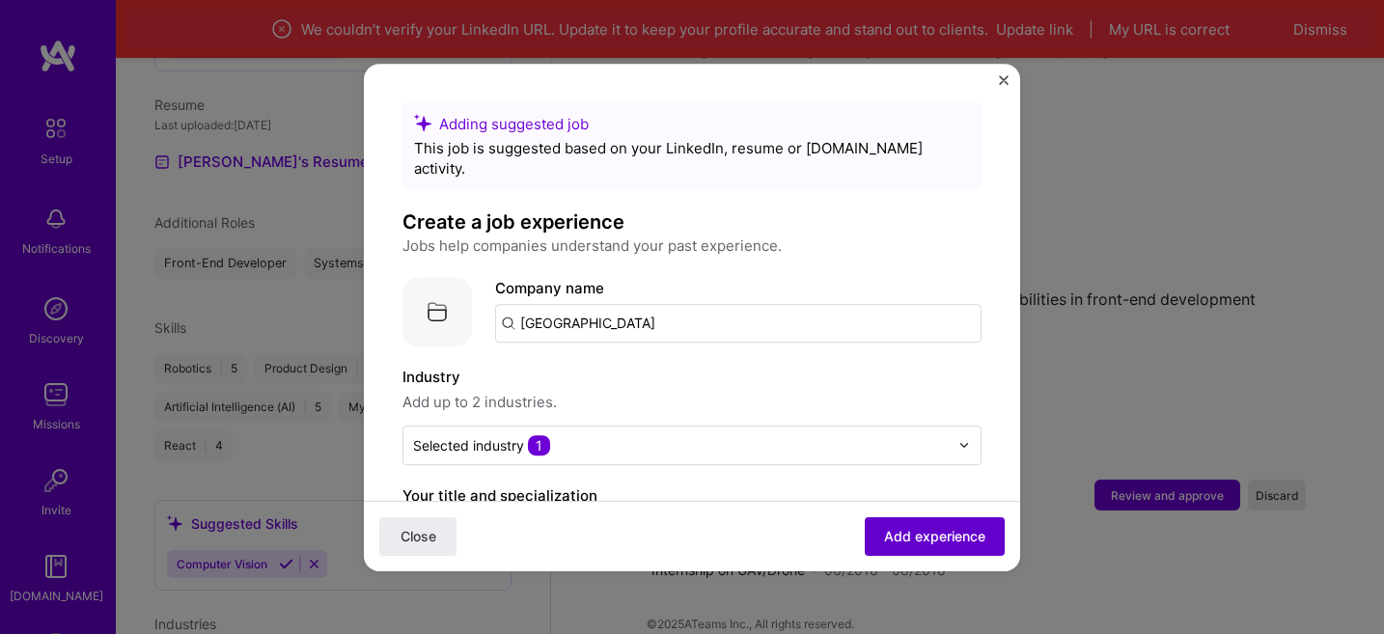
click at [902, 532] on span "Add experience" at bounding box center [934, 535] width 101 height 19
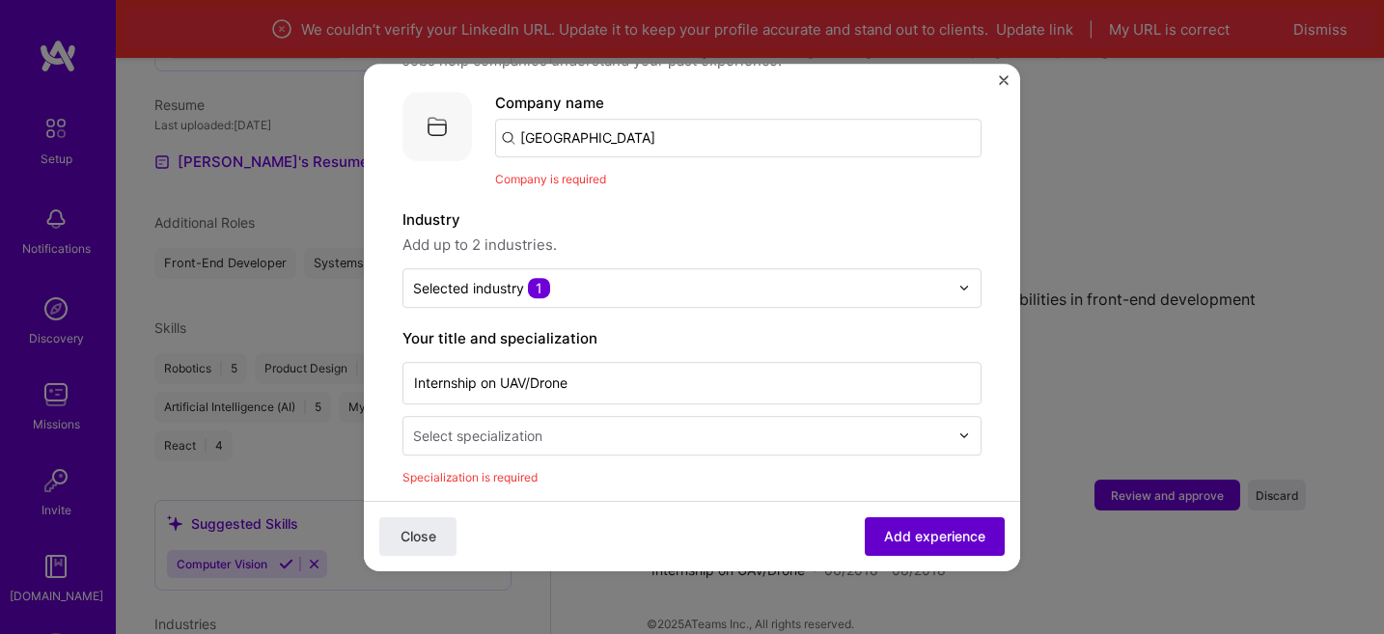
scroll to position [193, 0]
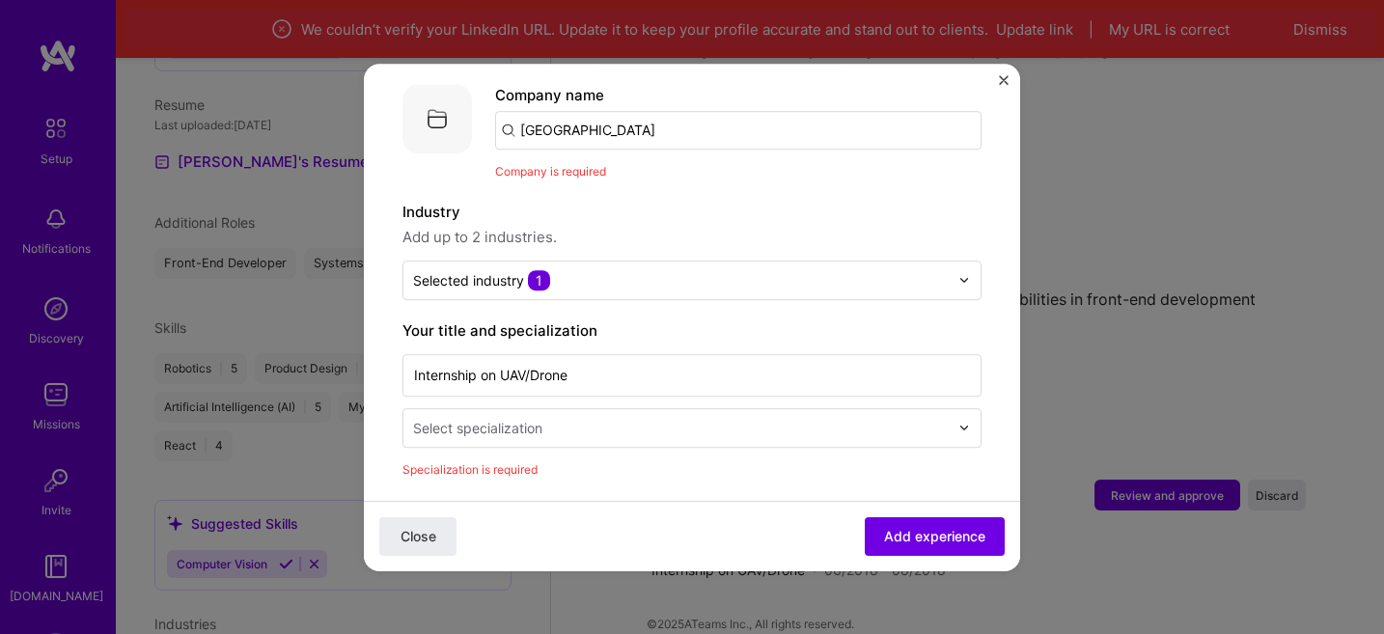
click at [698, 111] on input "[GEOGRAPHIC_DATA]" at bounding box center [738, 130] width 487 height 39
click at [1000, 81] on img "Close" at bounding box center [1004, 80] width 10 height 10
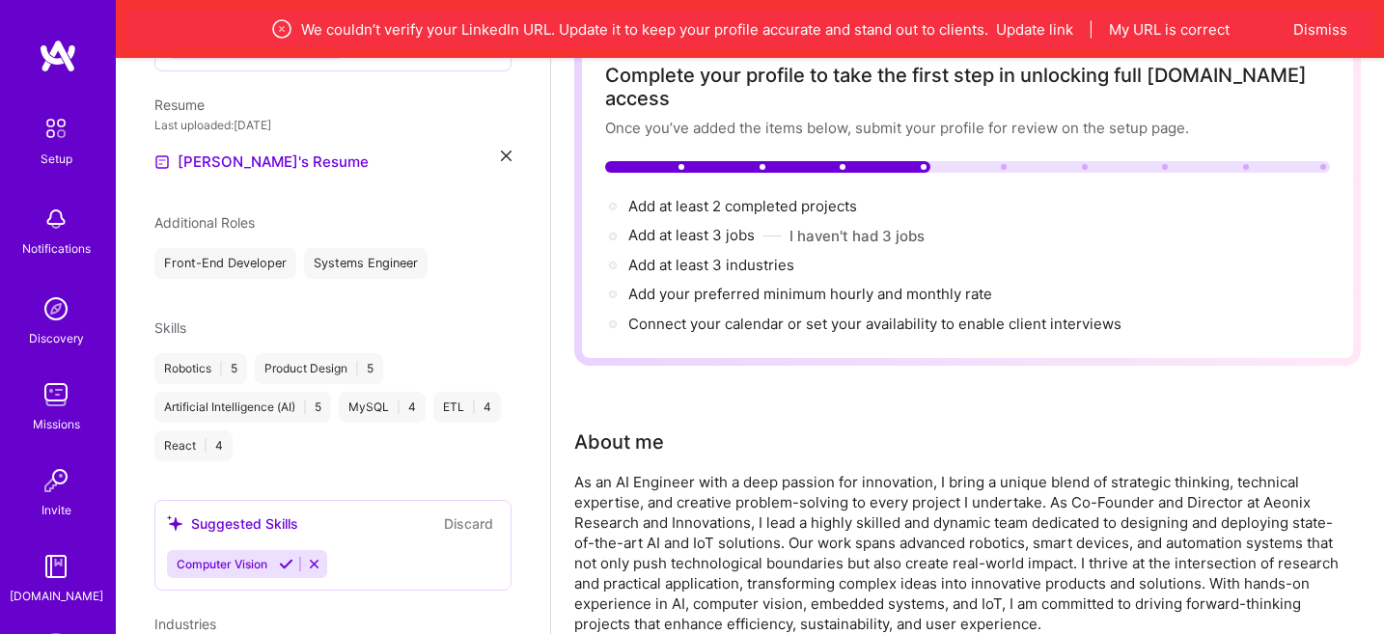
scroll to position [0, 0]
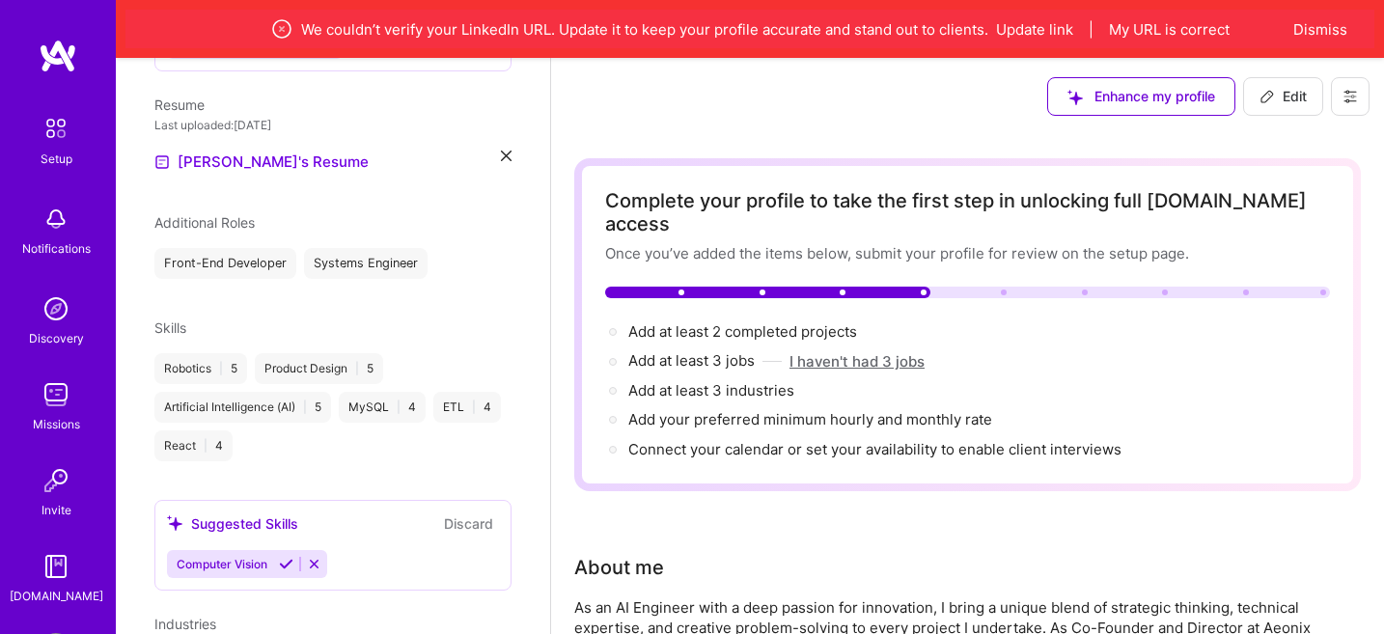
click at [869, 351] on button "I haven't had 3 jobs" at bounding box center [857, 361] width 135 height 20
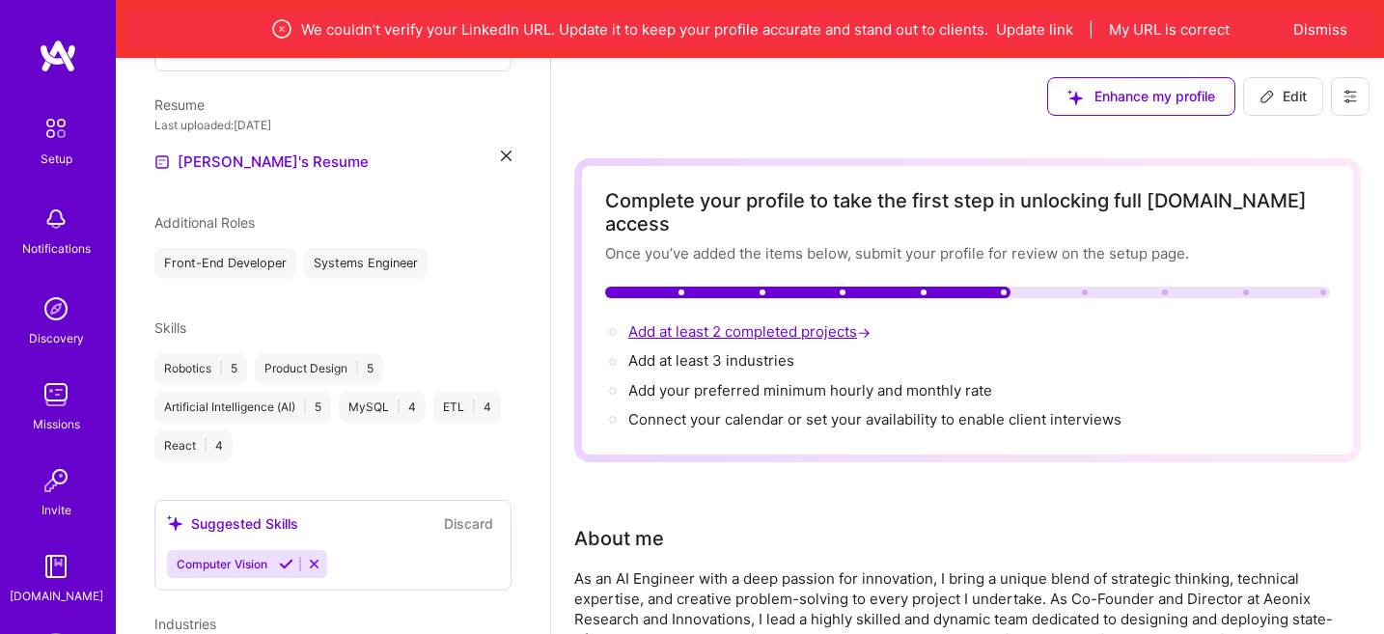
click at [765, 322] on span "Add at least 2 completed projects →" at bounding box center [752, 331] width 246 height 18
select select "US"
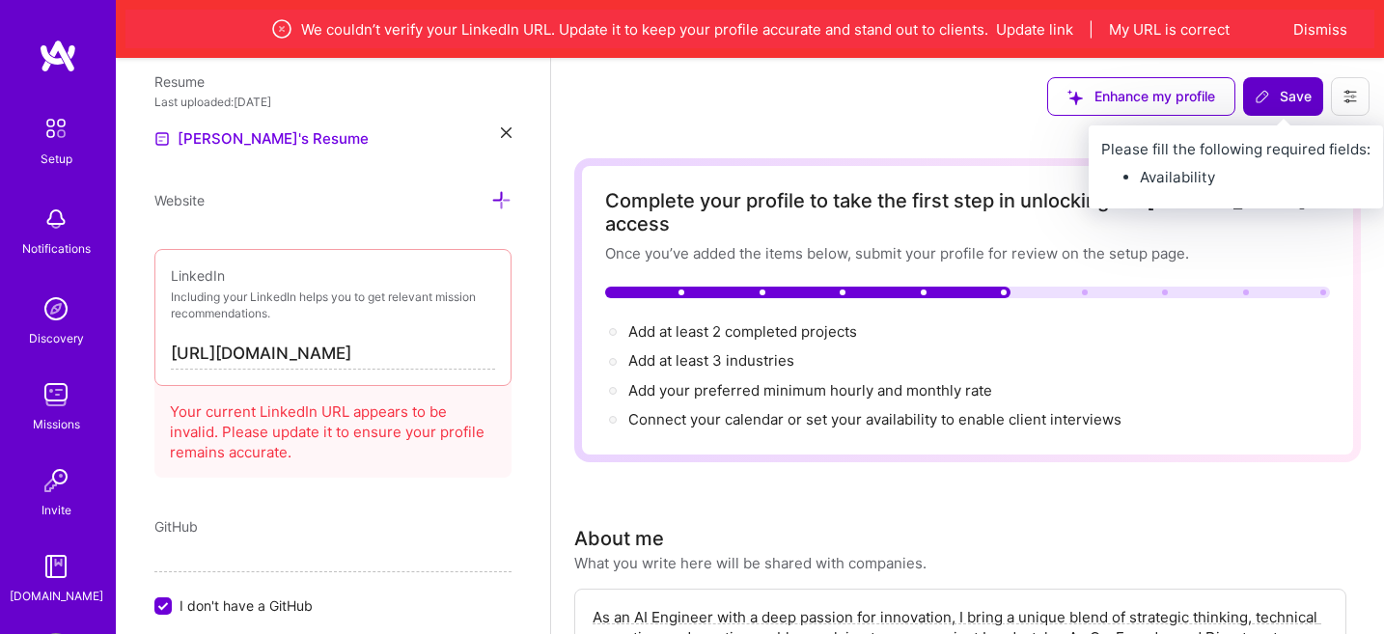
click at [1267, 107] on button "Save" at bounding box center [1284, 96] width 80 height 39
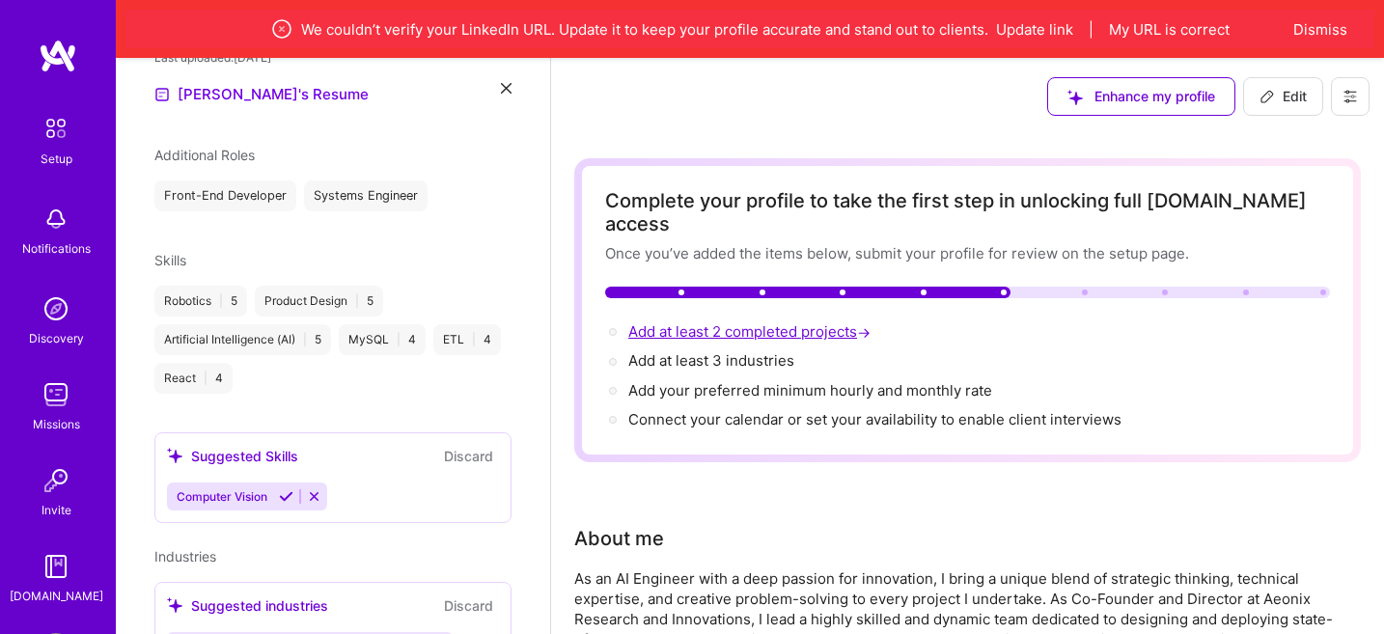
click at [782, 322] on span "Add at least 2 completed projects →" at bounding box center [752, 331] width 246 height 18
select select "US"
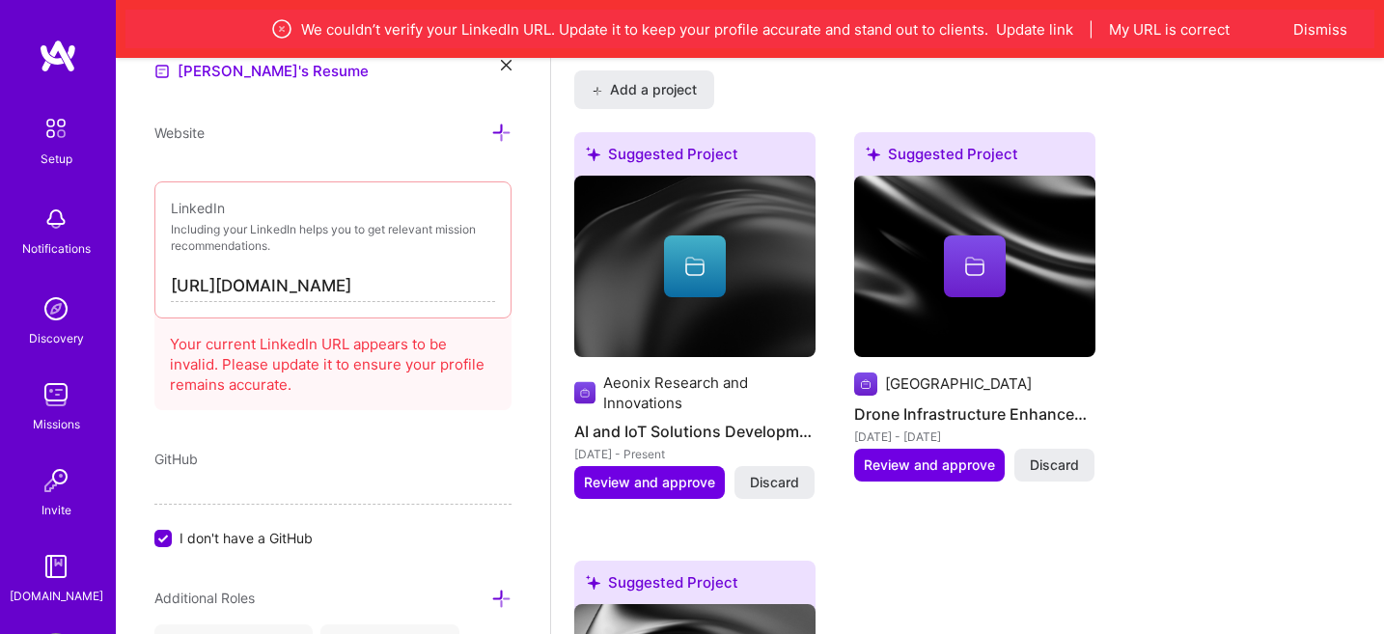
scroll to position [1623, 0]
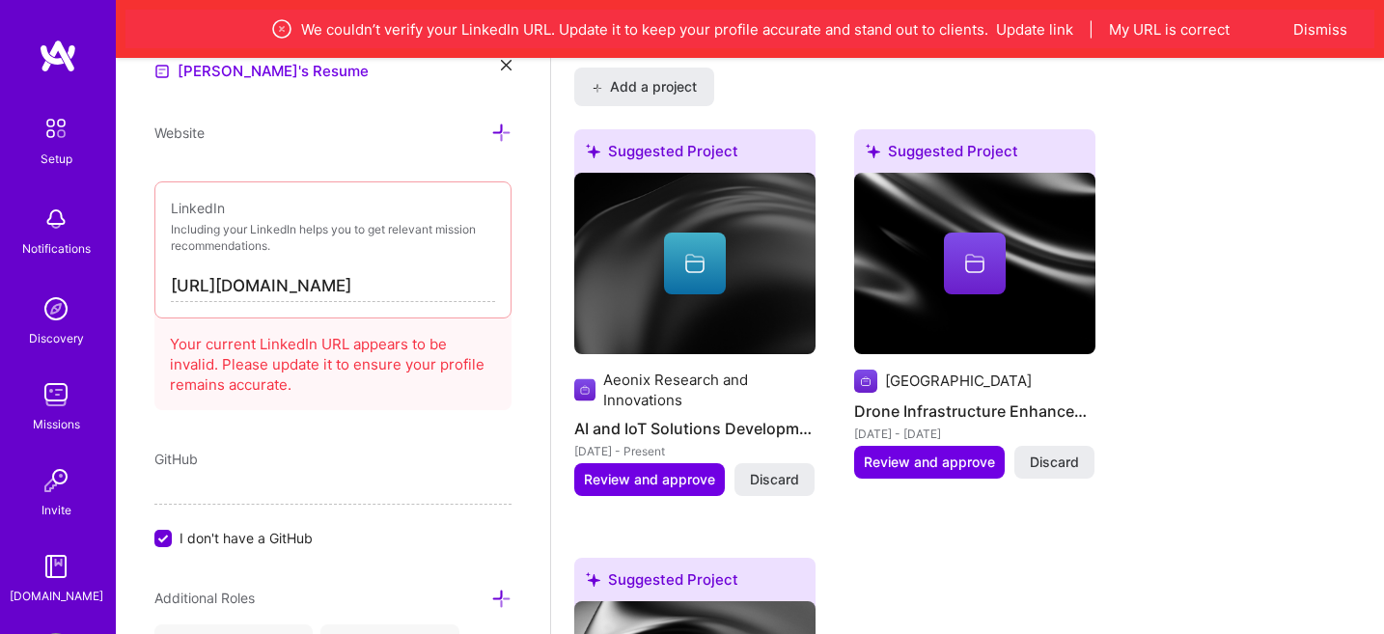
drag, startPoint x: 355, startPoint y: 284, endPoint x: 521, endPoint y: 285, distance: 166.1
click at [521, 284] on div "Edit photo [PERSON_NAME] AI Engineer 3 Years Experience Location This is the lo…" at bounding box center [333, 375] width 434 height 634
paste input "-das-"
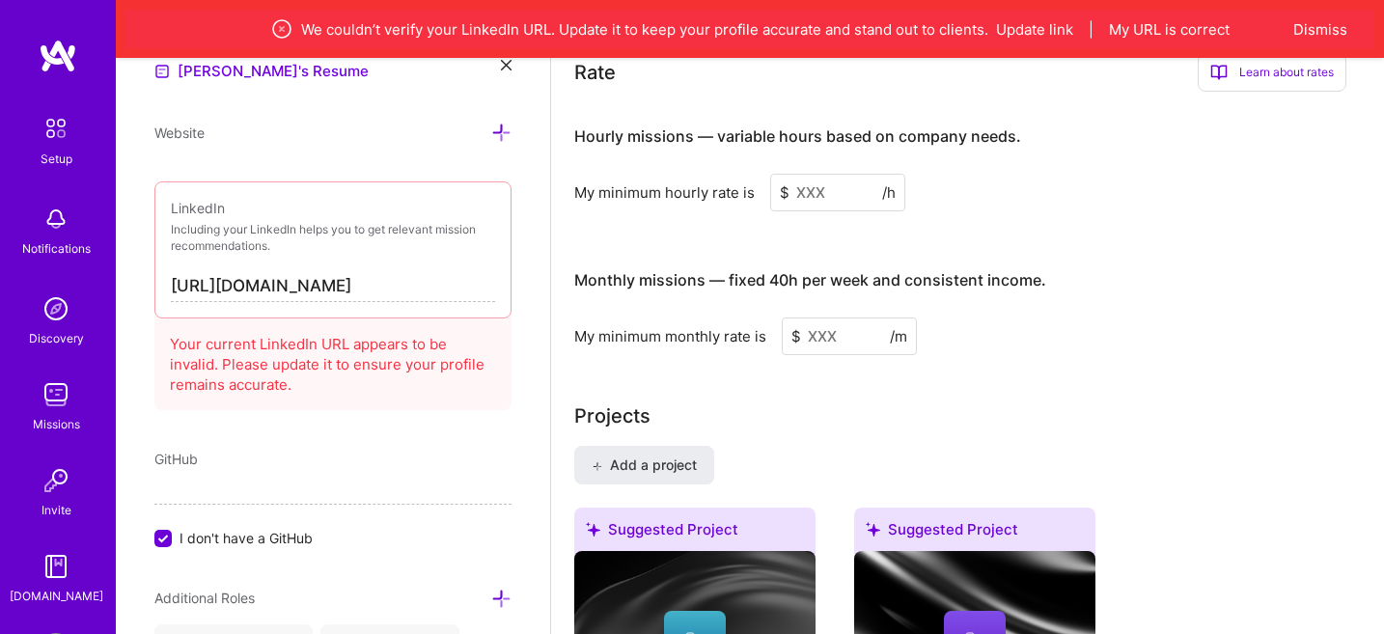
scroll to position [43, 0]
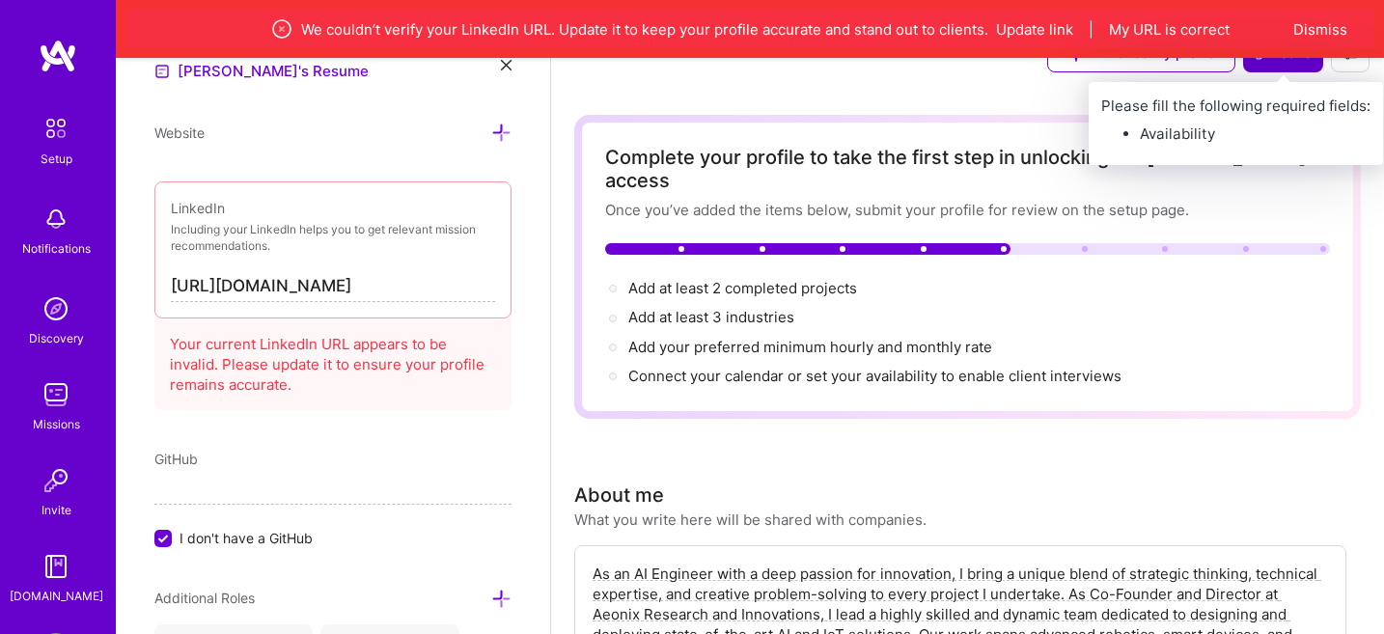
type input "[URL][DOMAIN_NAME]"
click at [1275, 66] on button "Save" at bounding box center [1284, 53] width 80 height 39
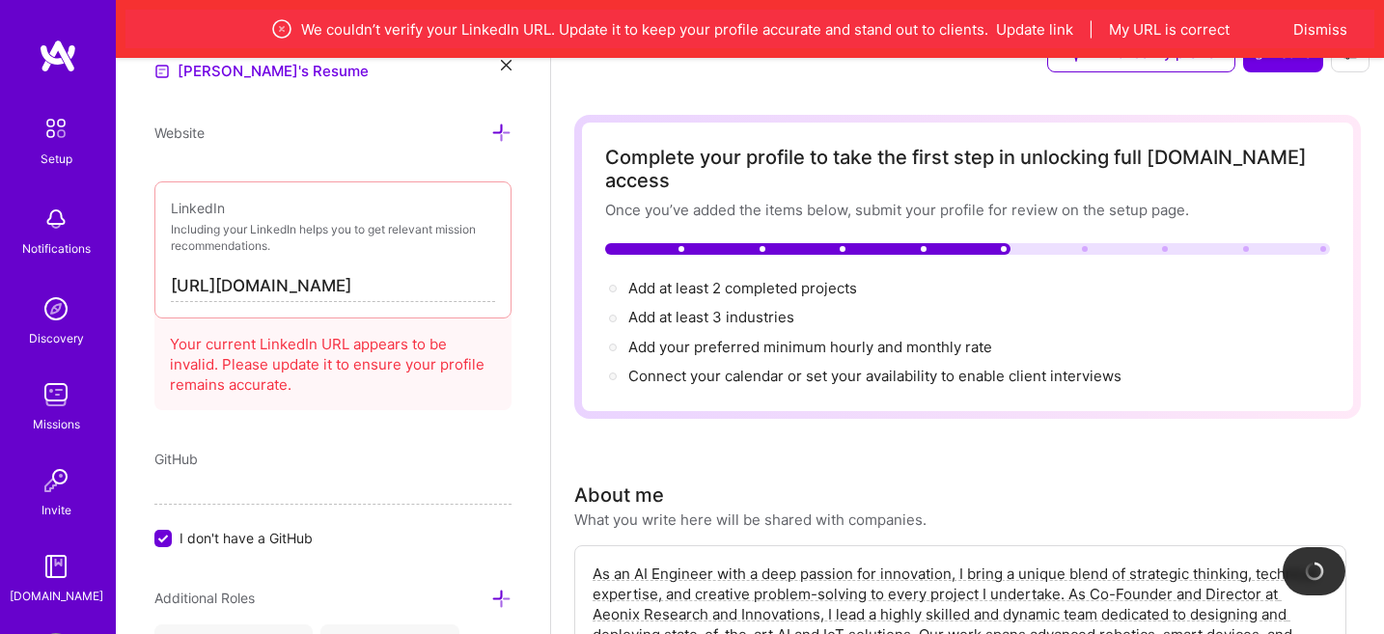
scroll to position [0, 0]
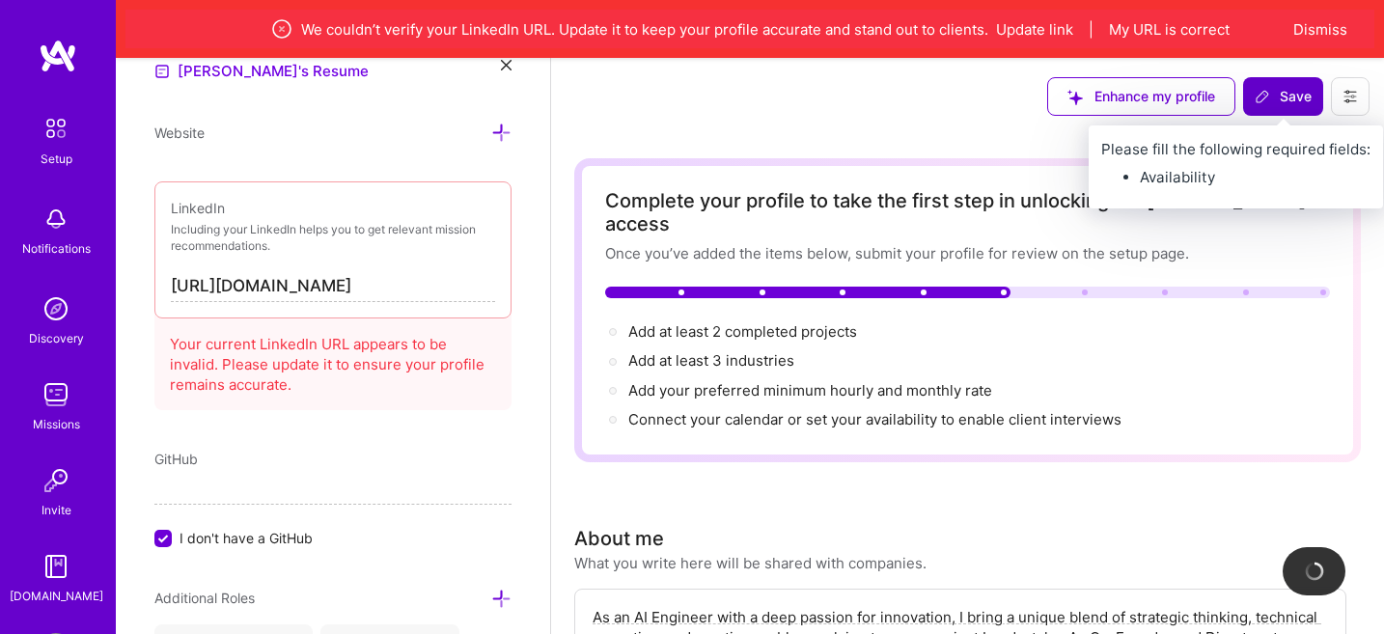
click at [1272, 96] on span "Save" at bounding box center [1283, 96] width 57 height 19
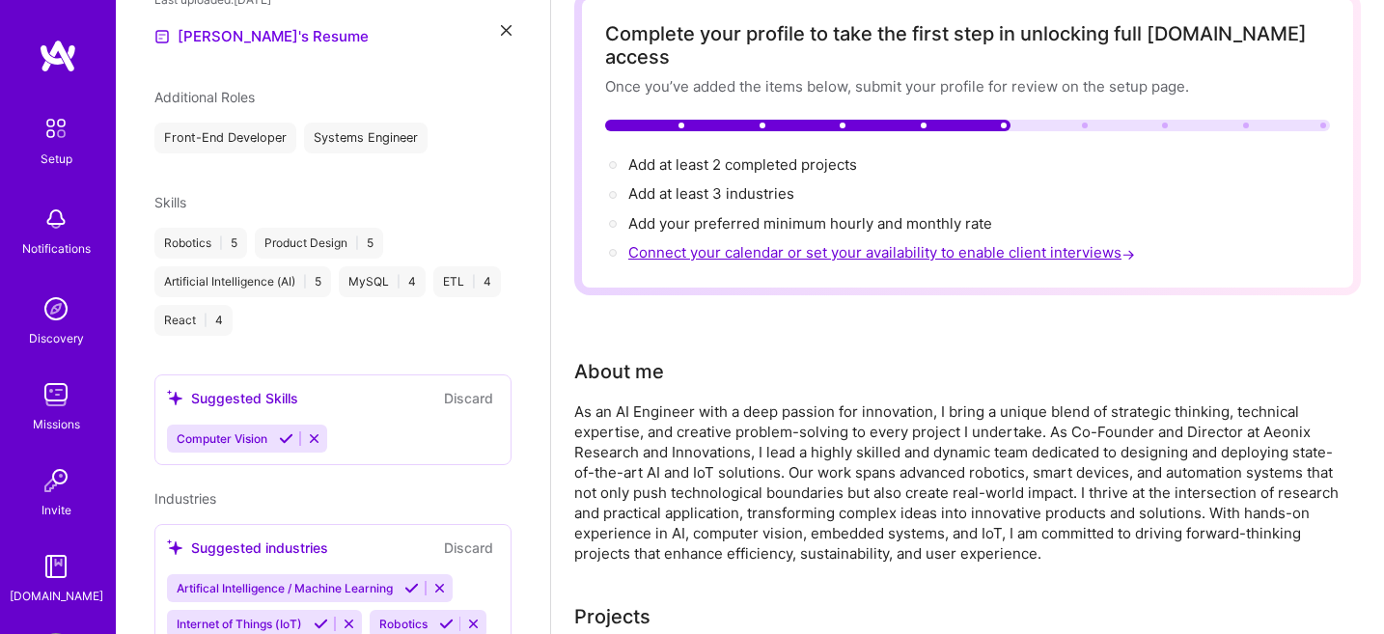
scroll to position [132, 0]
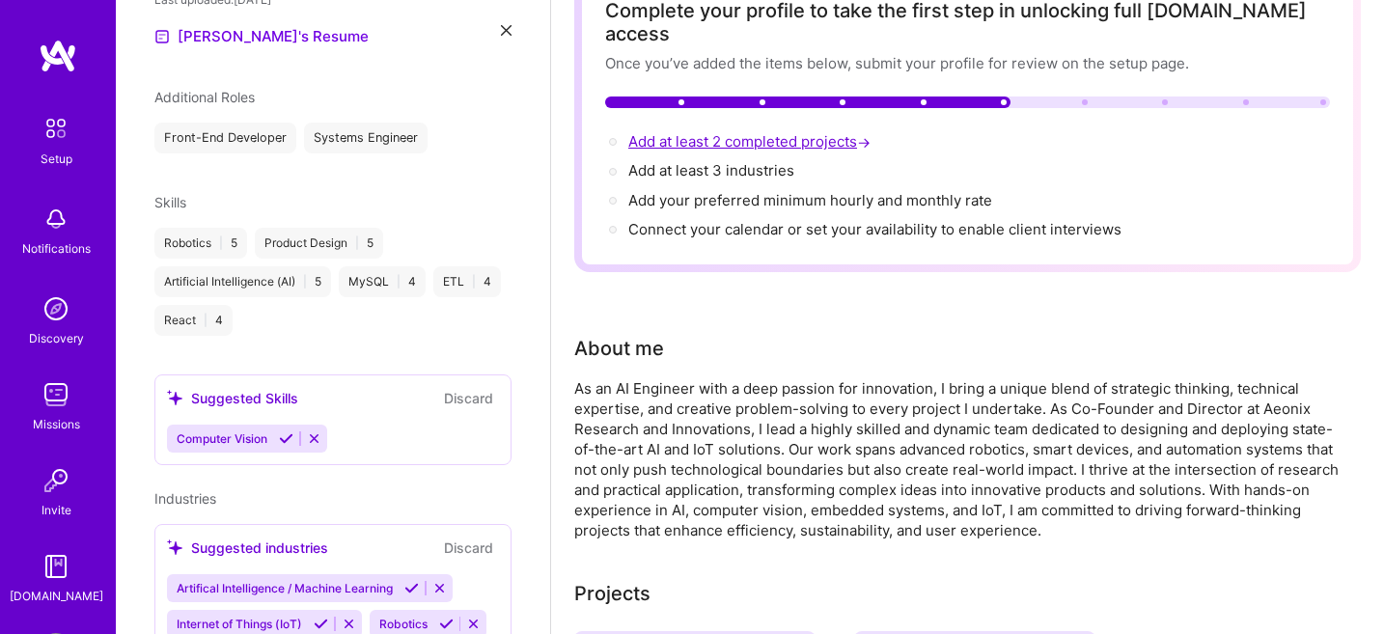
click at [750, 132] on span "Add at least 2 completed projects →" at bounding box center [752, 141] width 246 height 18
select select "US"
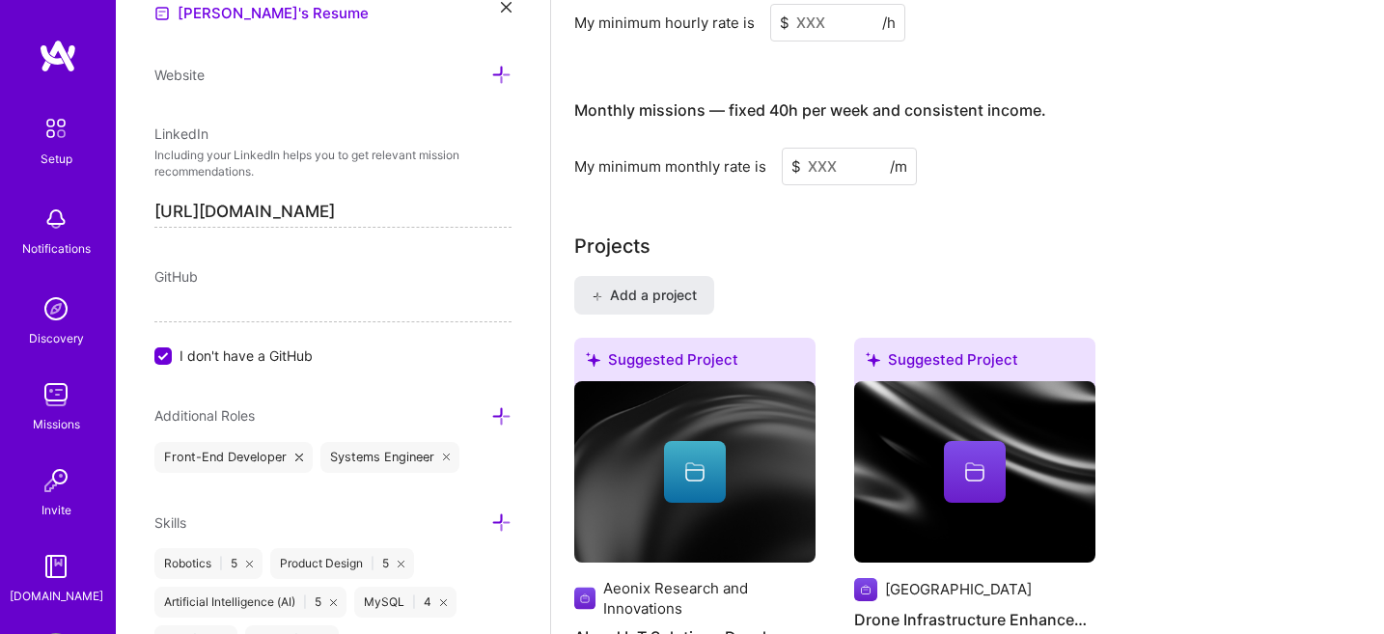
scroll to position [1337, 0]
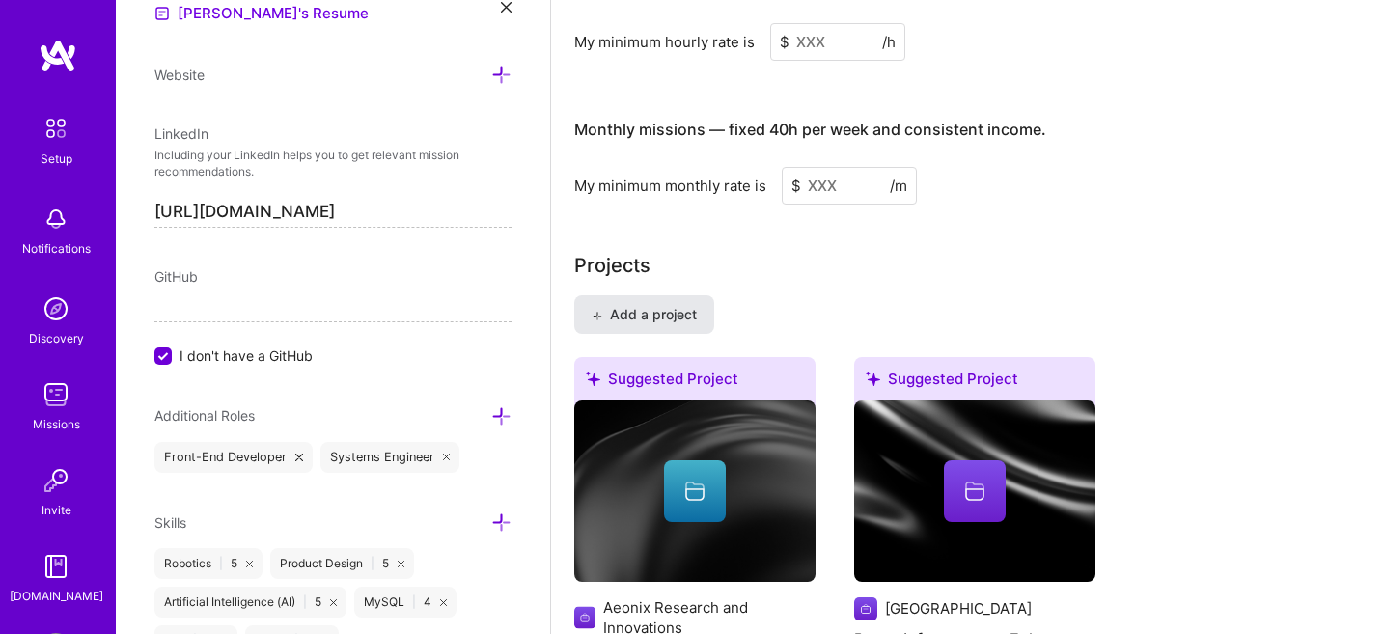
click at [661, 305] on span "Add a project" at bounding box center [644, 314] width 105 height 19
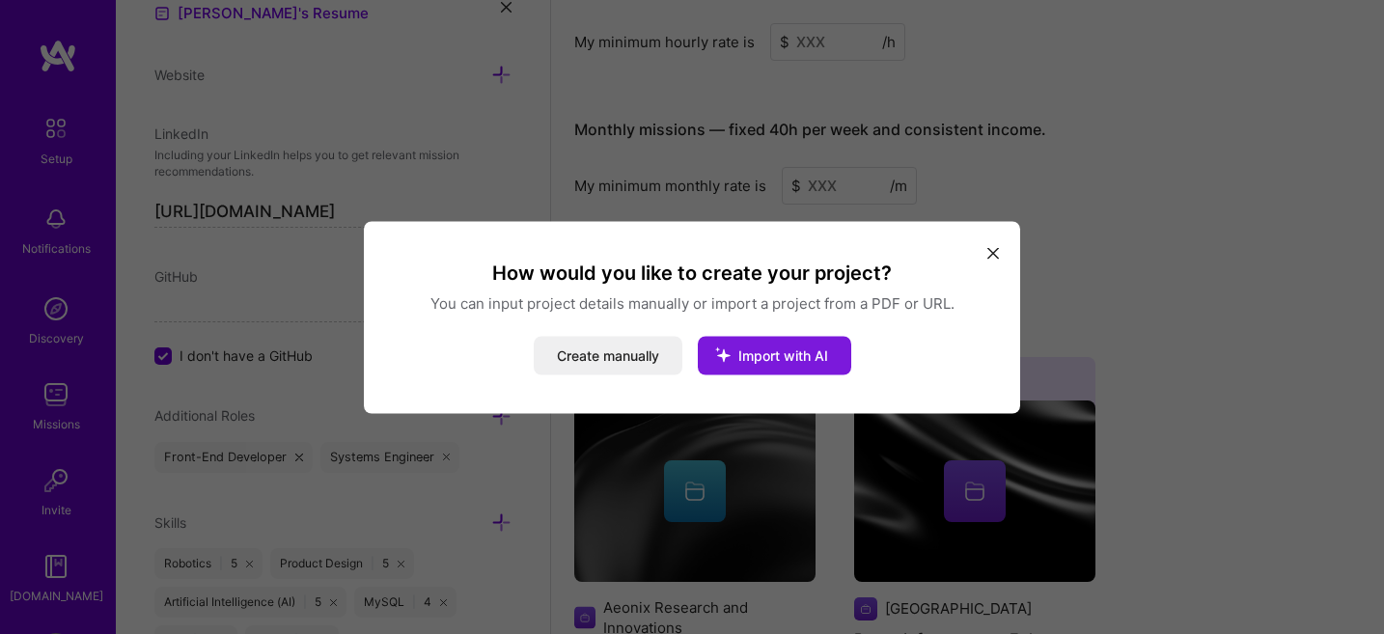
click at [769, 358] on span "Import with AI" at bounding box center [784, 355] width 90 height 16
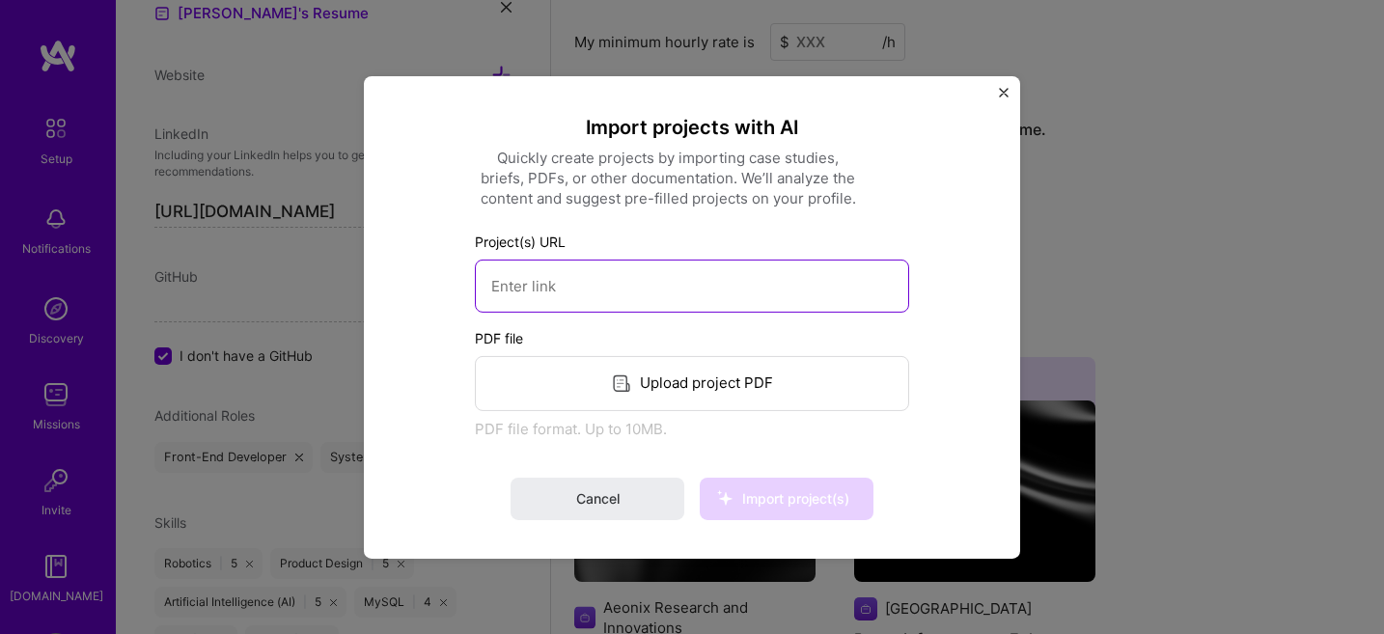
click at [719, 301] on input at bounding box center [692, 285] width 434 height 53
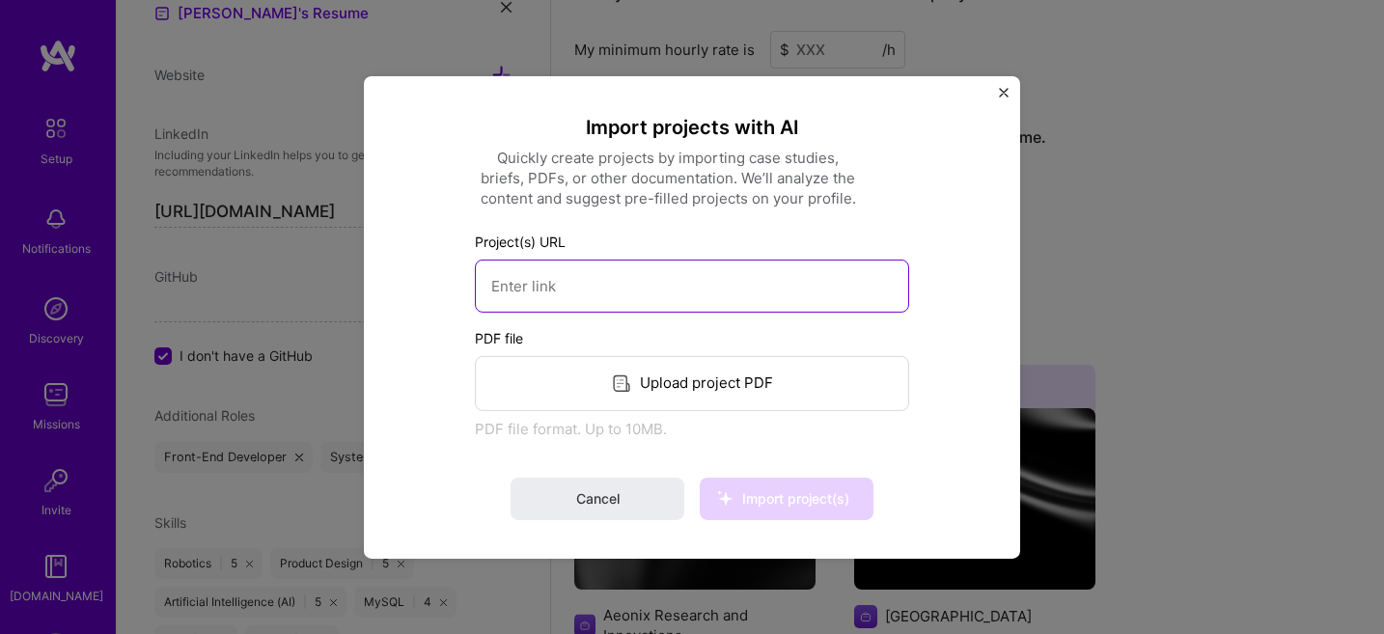
scroll to position [1327, 0]
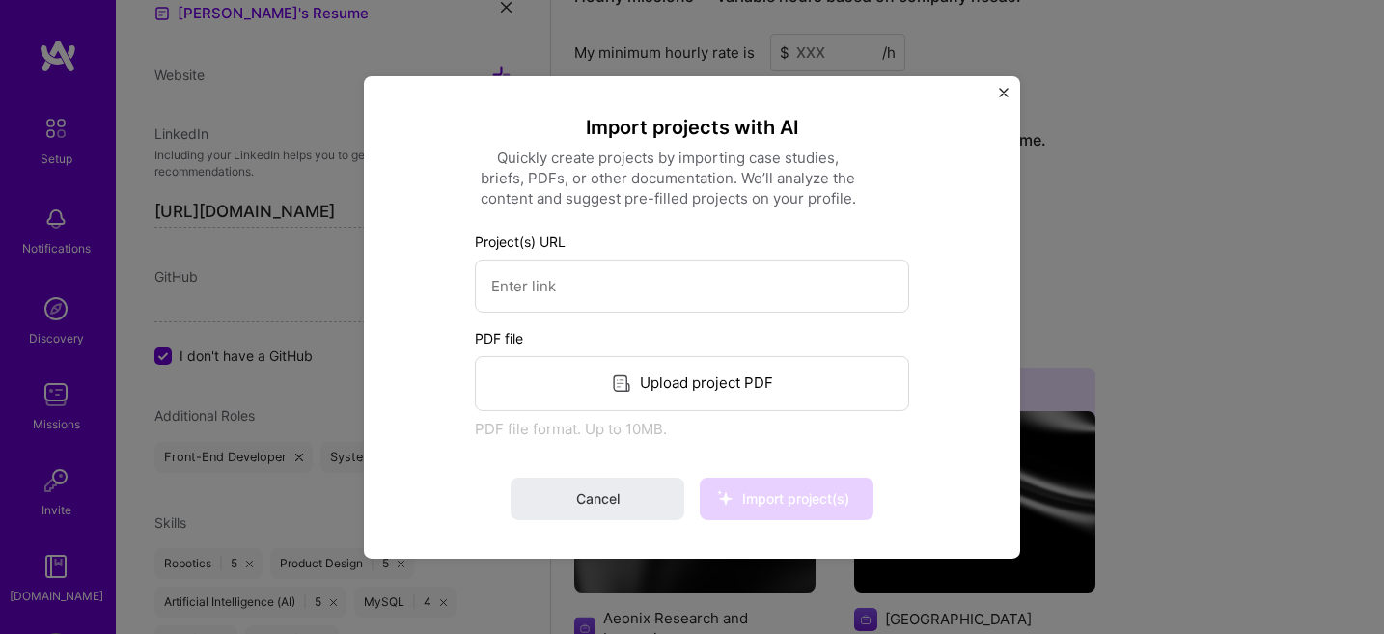
click at [997, 98] on div "Import projects with AI Quickly create projects by importing case studies, brie…" at bounding box center [692, 316] width 657 height 483
click at [1001, 96] on img "Close" at bounding box center [1004, 92] width 10 height 10
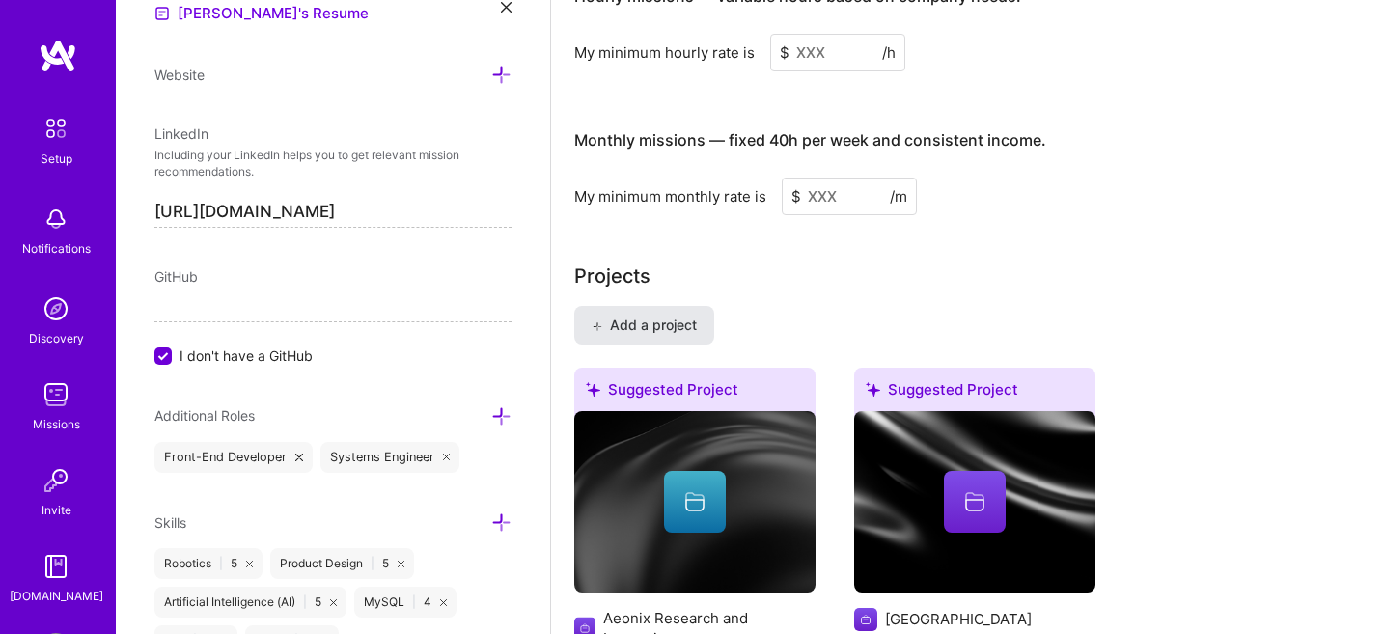
click at [683, 316] on span "Add a project" at bounding box center [644, 325] width 105 height 19
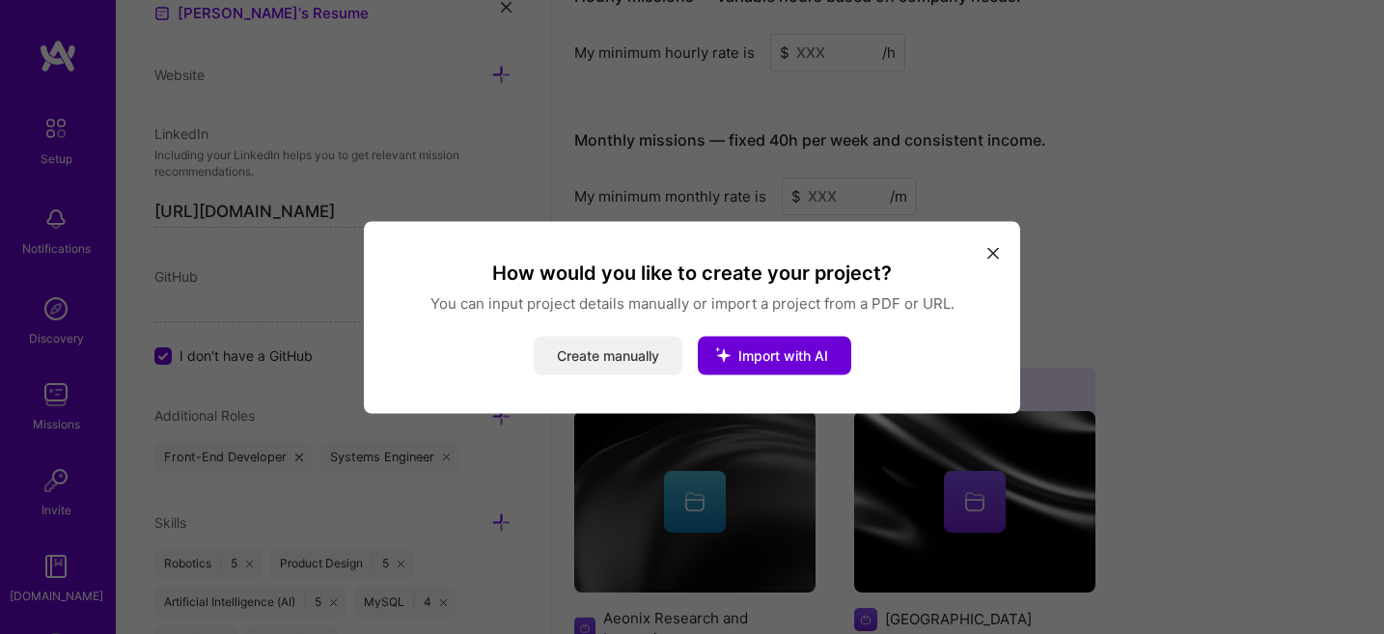
click at [635, 358] on button "Create manually" at bounding box center [608, 355] width 149 height 39
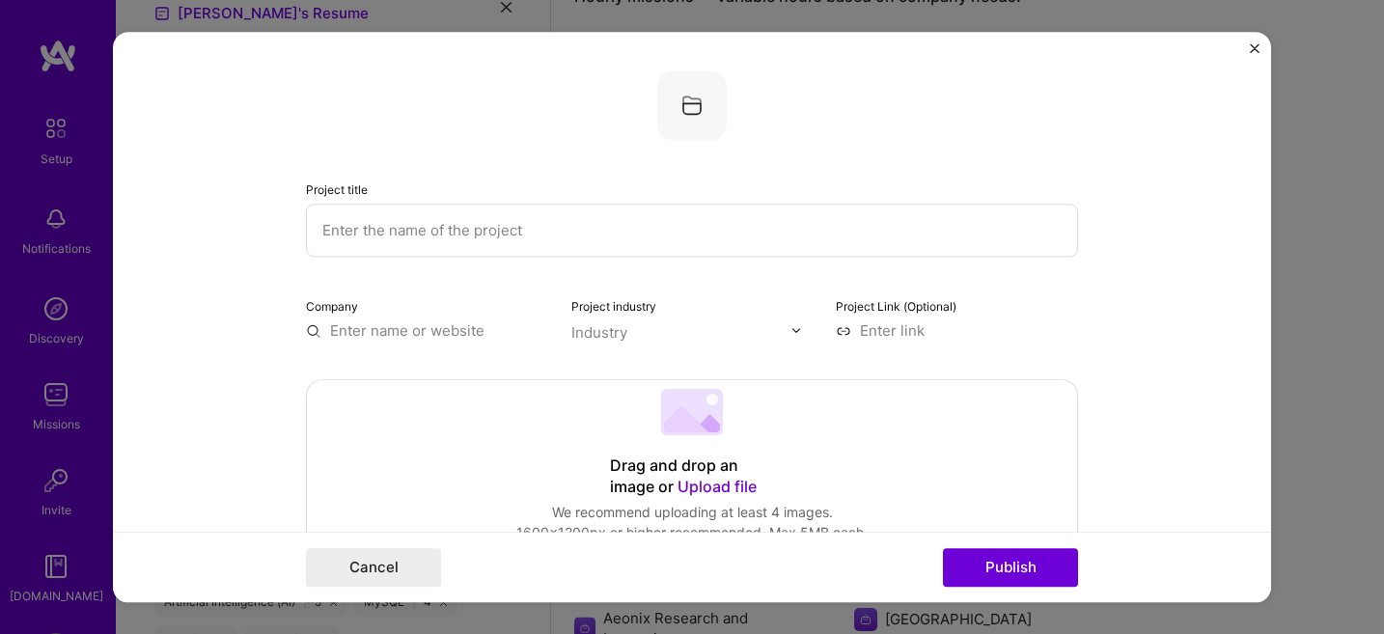
click at [472, 226] on input "text" at bounding box center [692, 230] width 772 height 53
click at [487, 277] on div "Project title Company Project industry Industry Project Link (Optional)" at bounding box center [692, 205] width 772 height 270
click at [460, 219] on input "text" at bounding box center [692, 230] width 772 height 53
paste input "AI Based Full Sized Smart Serving Robot"
type input "AI Based Full Sized Smart Serving Robot"
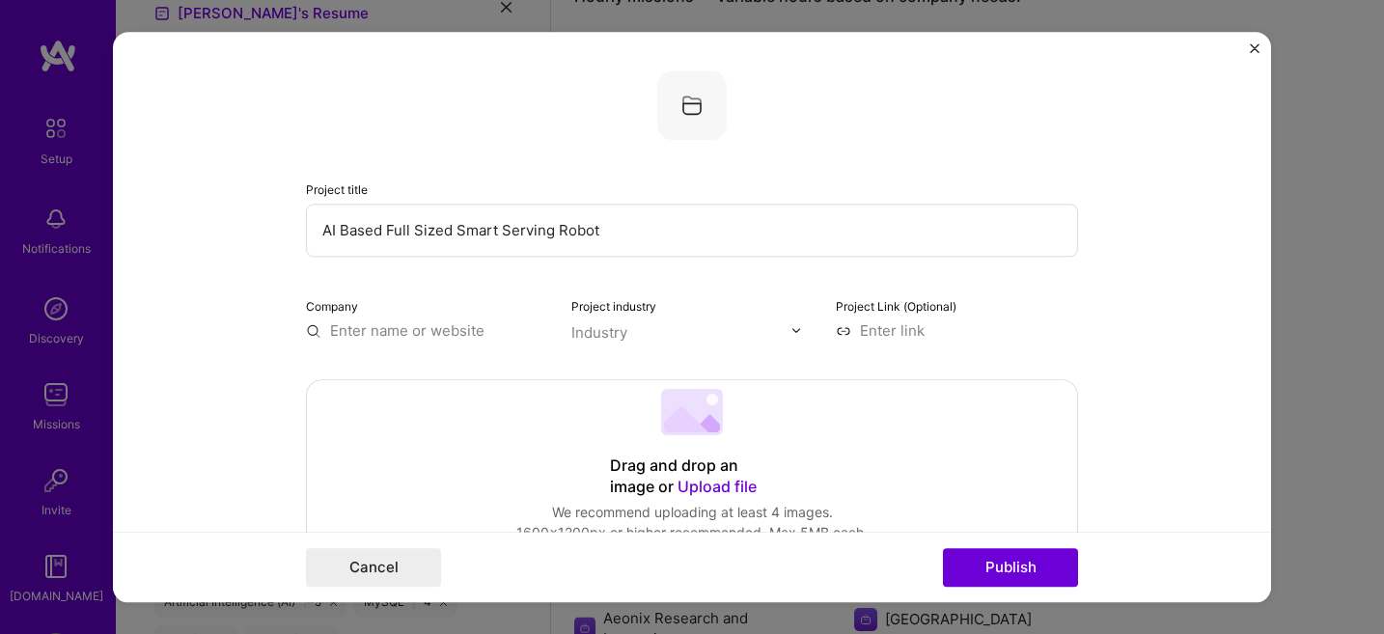
click at [446, 333] on input "text" at bounding box center [427, 331] width 242 height 20
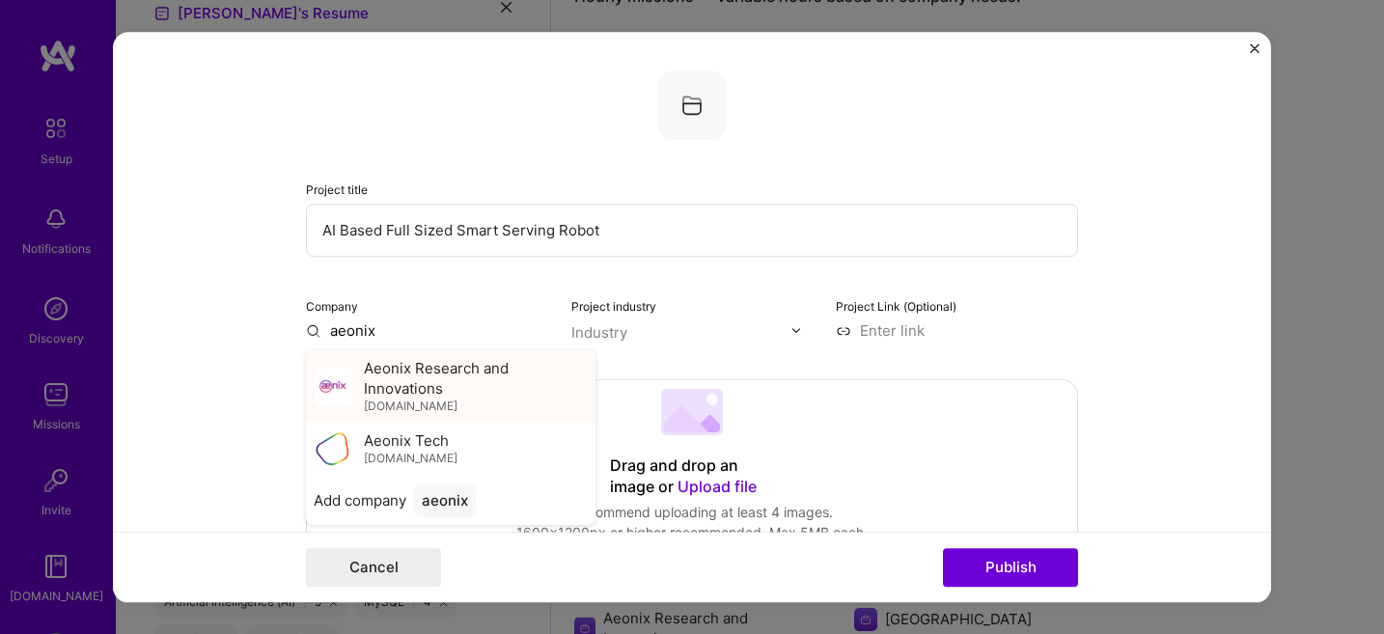
click at [440, 394] on span "Aeonix Research and Innovations" at bounding box center [476, 378] width 224 height 41
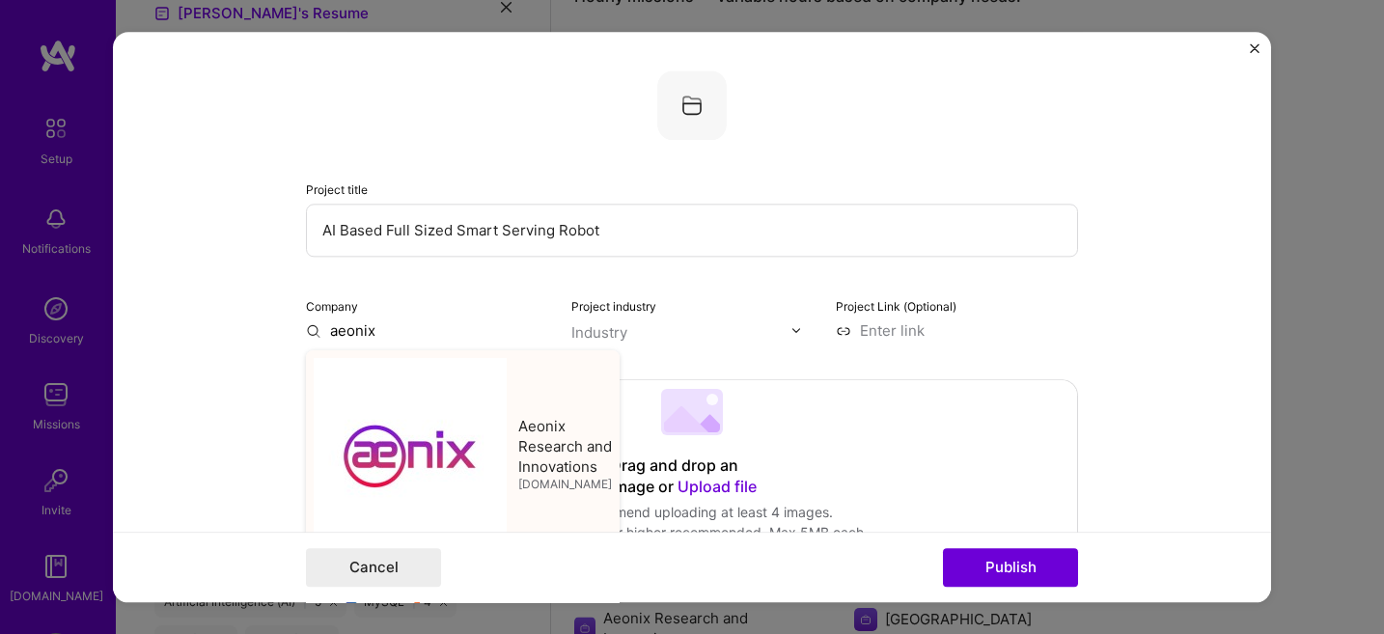
type input "Aeonix Research and Innovations"
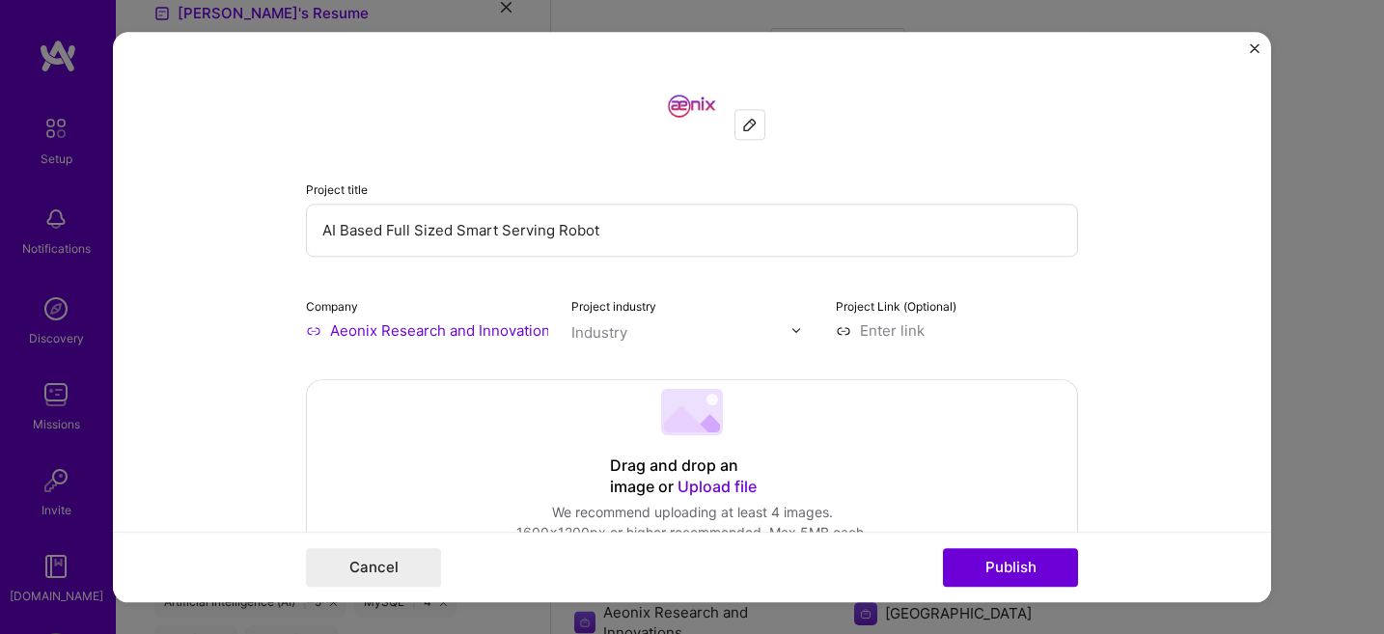
click at [644, 340] on input "text" at bounding box center [682, 332] width 220 height 20
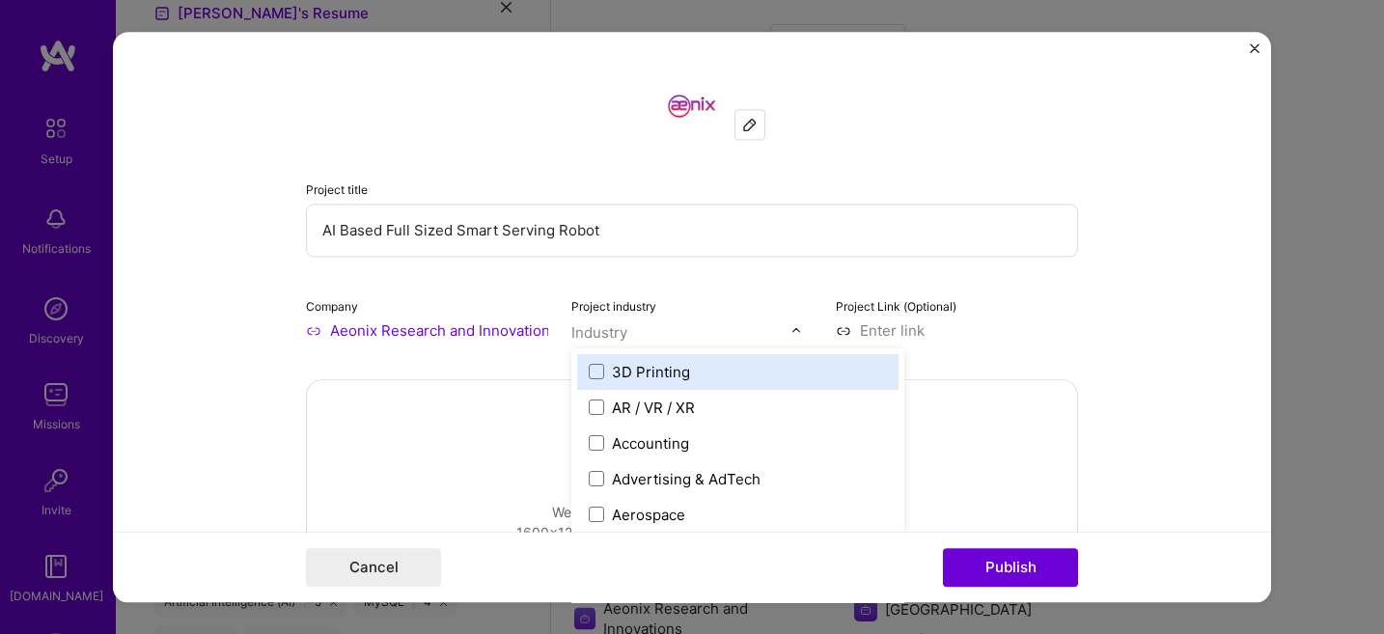
scroll to position [1339, 0]
type input "robo"
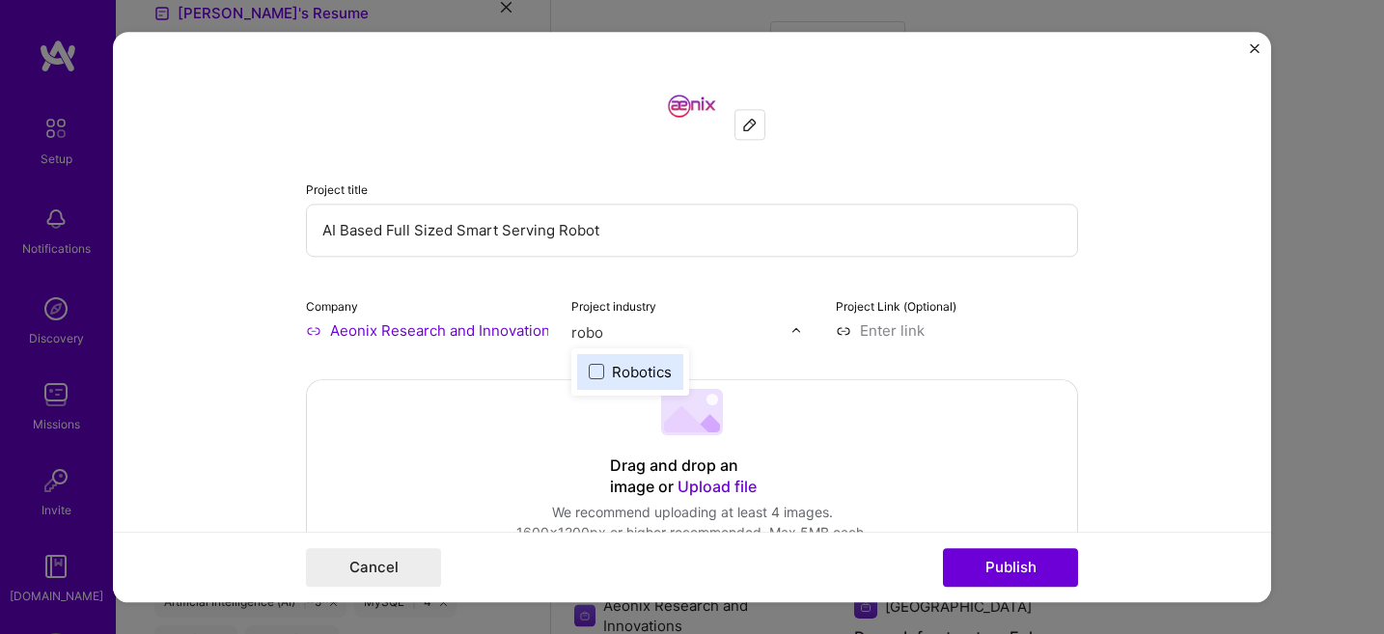
click at [595, 371] on span at bounding box center [596, 371] width 15 height 15
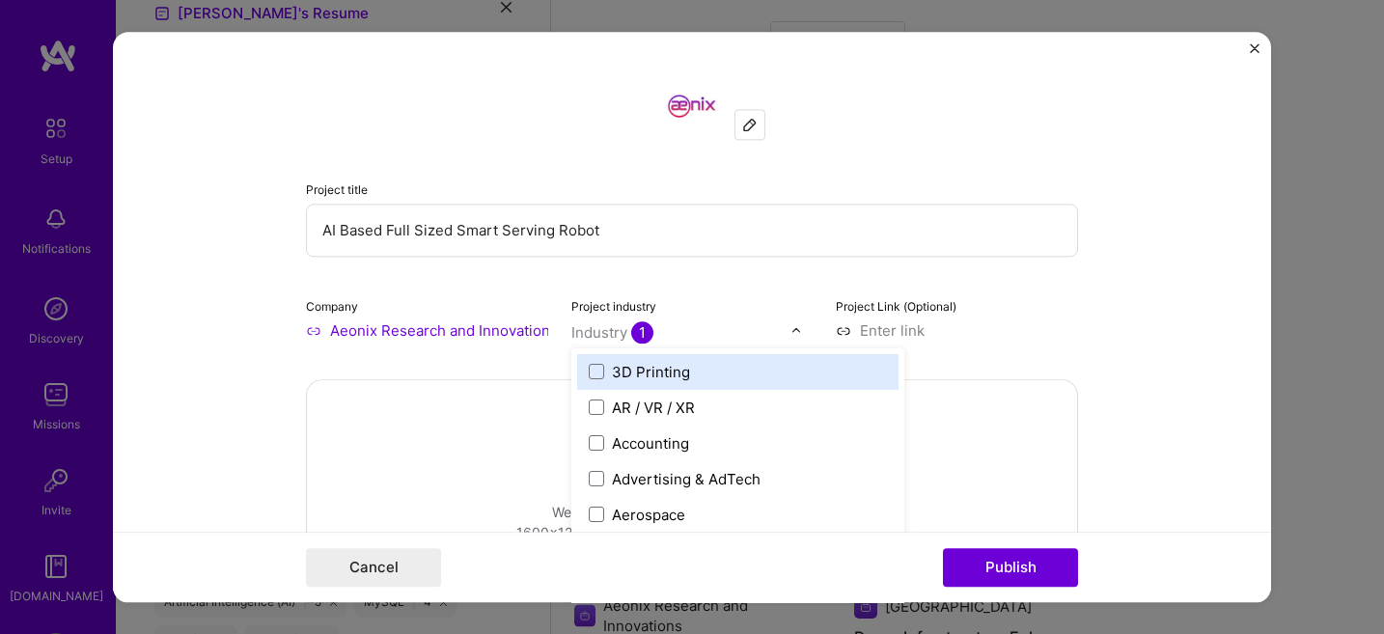
click at [911, 330] on input at bounding box center [957, 331] width 242 height 20
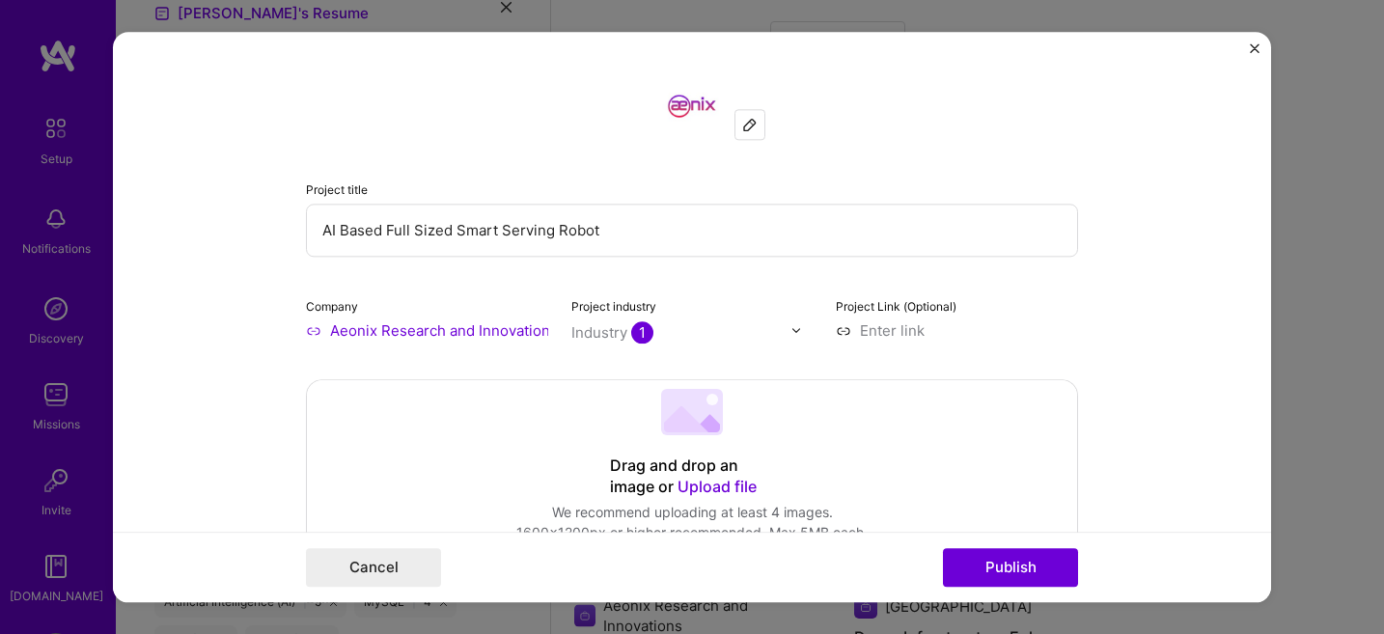
paste input "[URL][DOMAIN_NAME]"
type input "[URL][DOMAIN_NAME]"
click at [1163, 204] on form "Project title AI Based Full Sized Smart Serving Robot Company Aeonix Research a…" at bounding box center [692, 317] width 1159 height 571
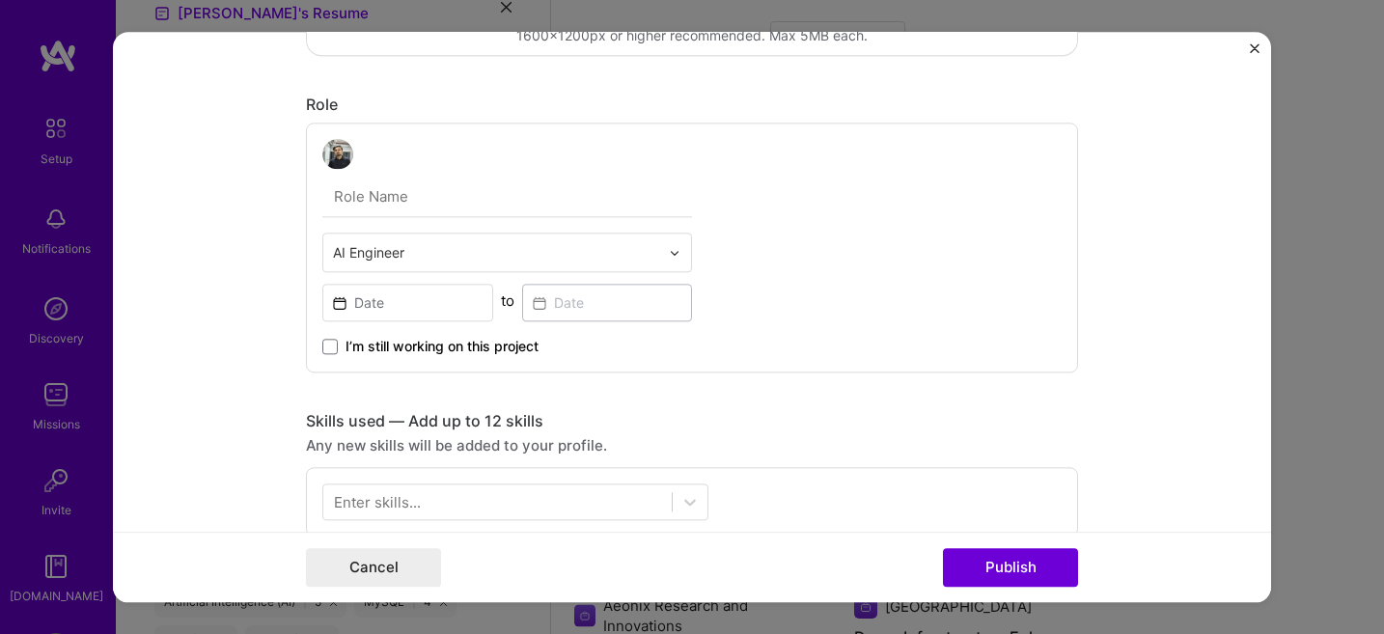
scroll to position [542, 0]
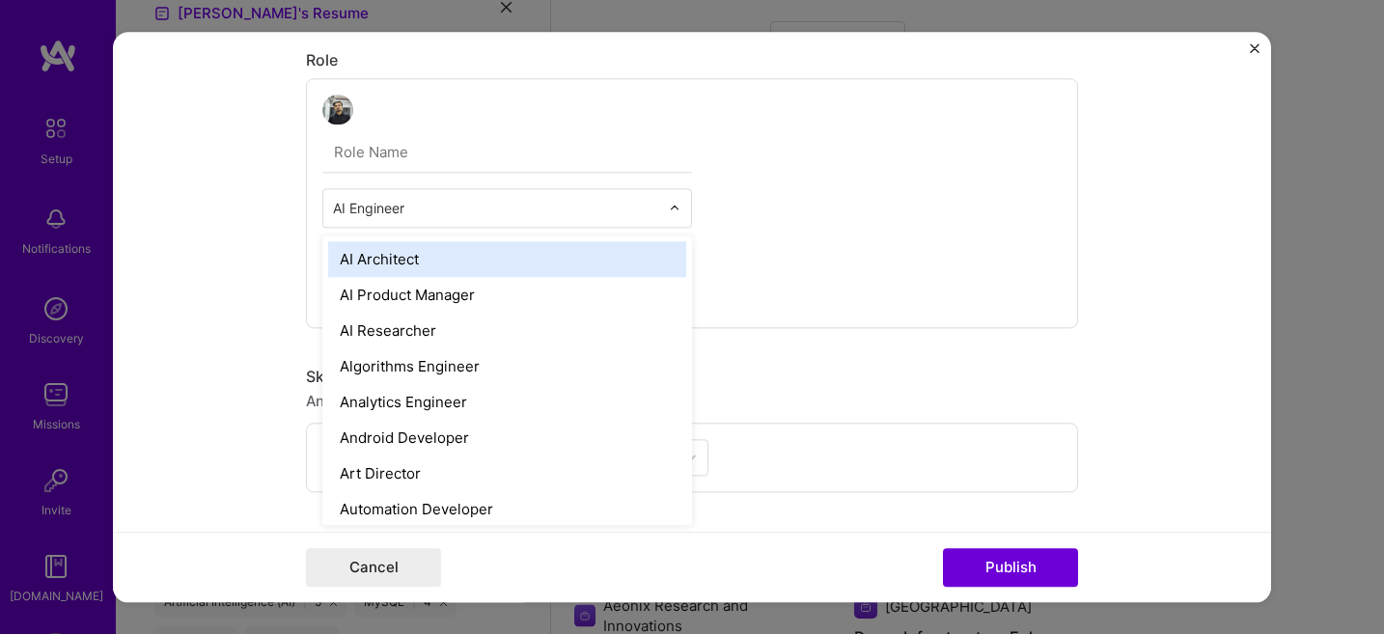
click at [438, 213] on input "text" at bounding box center [496, 209] width 326 height 20
type input "produ"
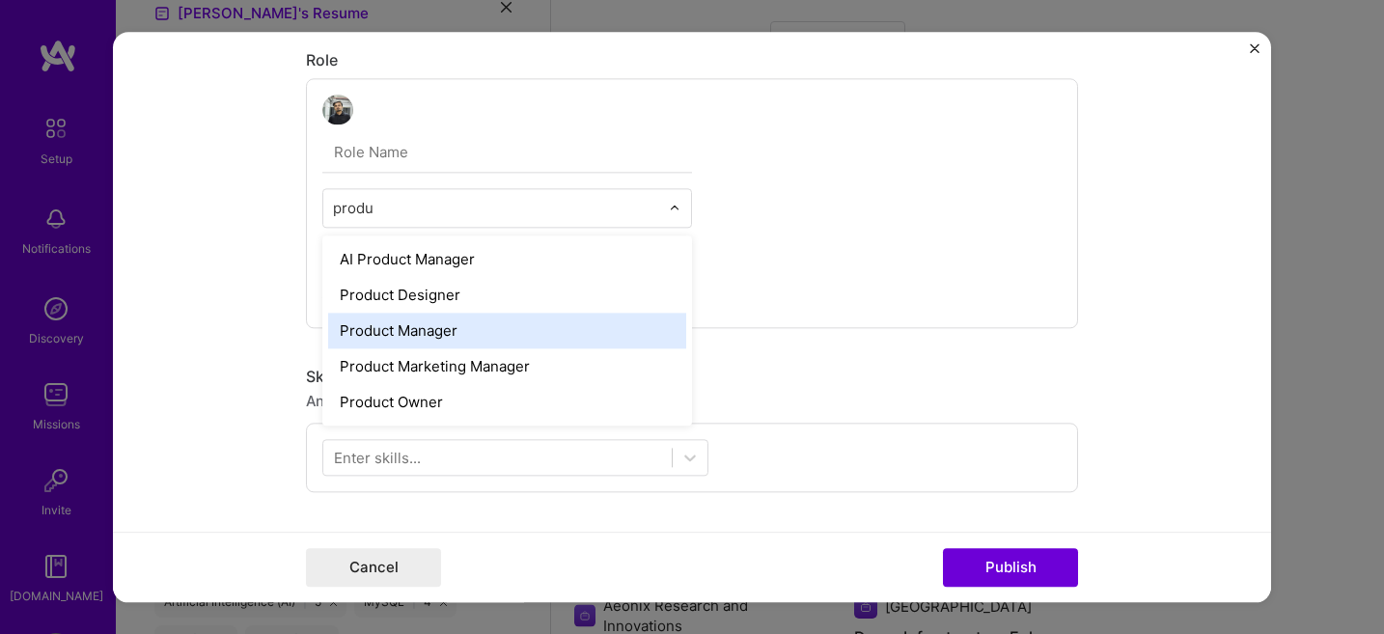
click at [461, 334] on div "Product Manager" at bounding box center [507, 332] width 358 height 36
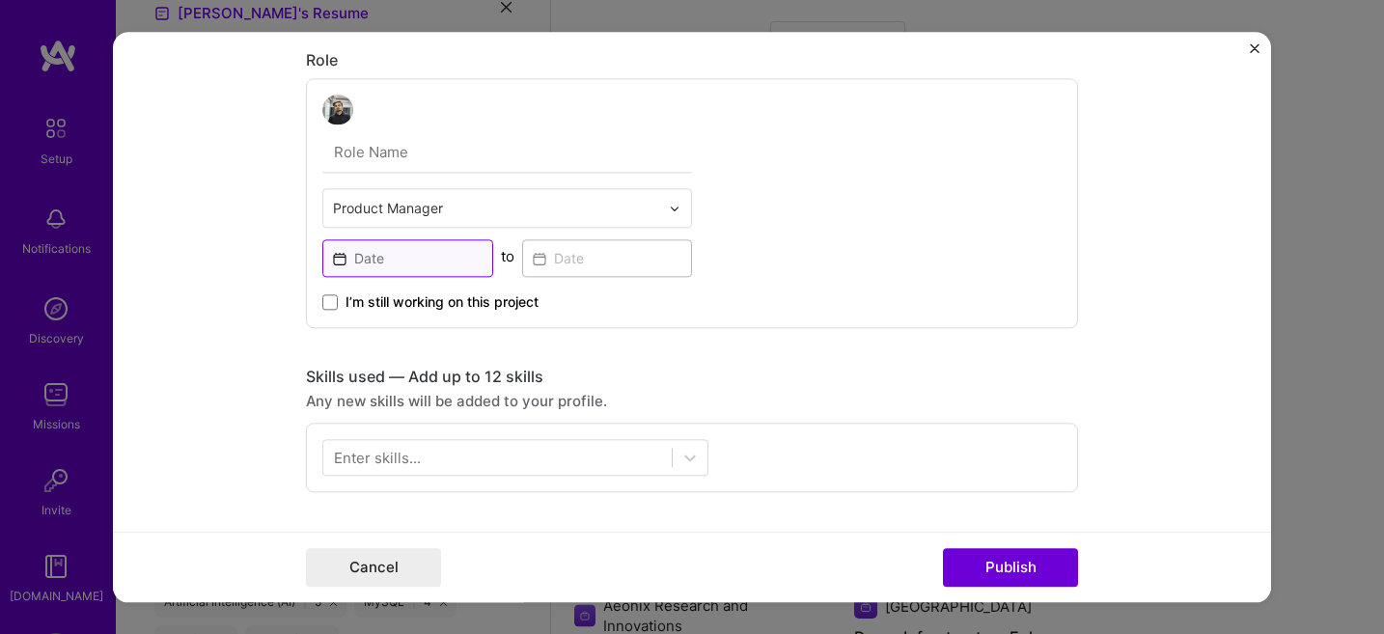
click at [447, 264] on input at bounding box center [407, 259] width 171 height 38
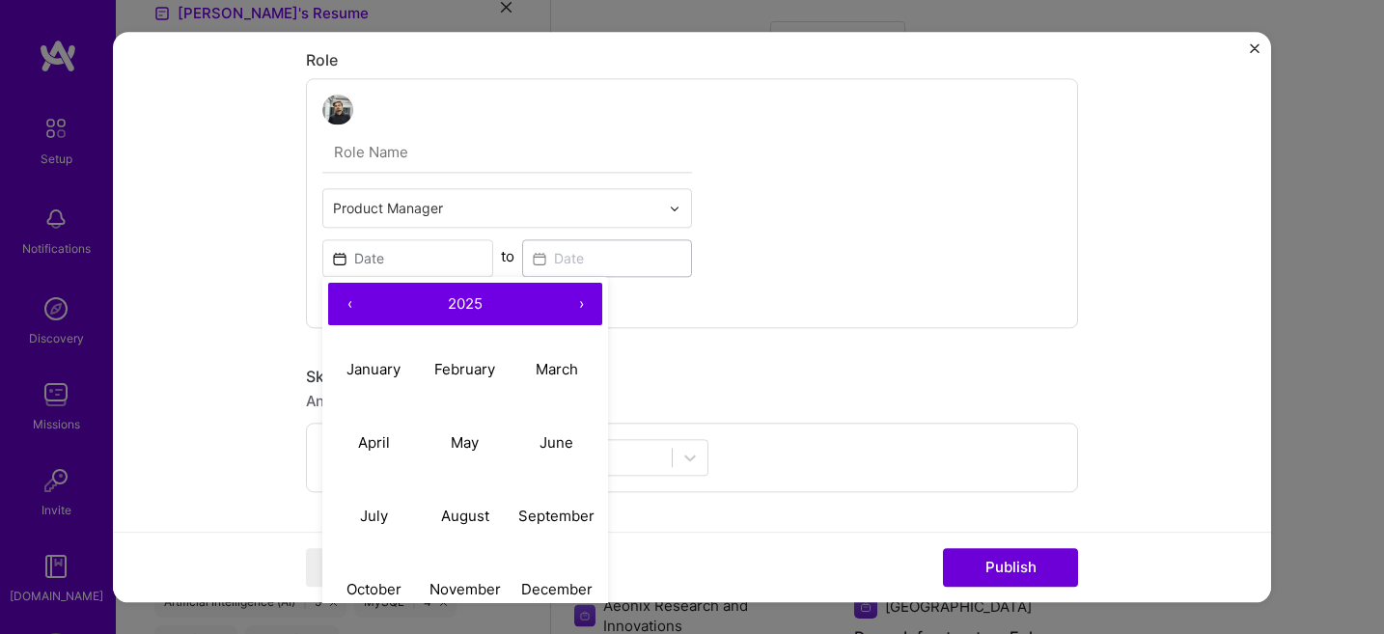
click at [467, 321] on button "2025" at bounding box center [465, 305] width 189 height 42
click at [371, 445] on button "2024" at bounding box center [374, 442] width 92 height 73
click at [472, 458] on button "May" at bounding box center [466, 442] width 92 height 73
type input "[DATE]"
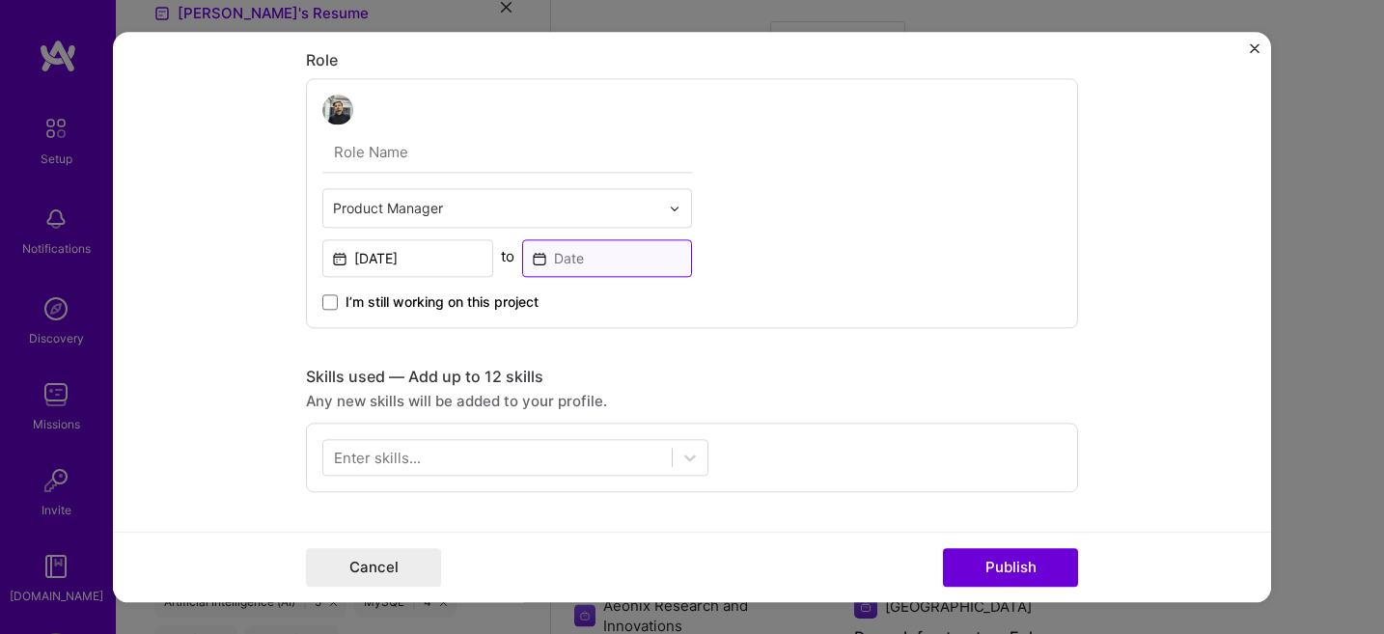
click at [566, 259] on input at bounding box center [607, 259] width 171 height 38
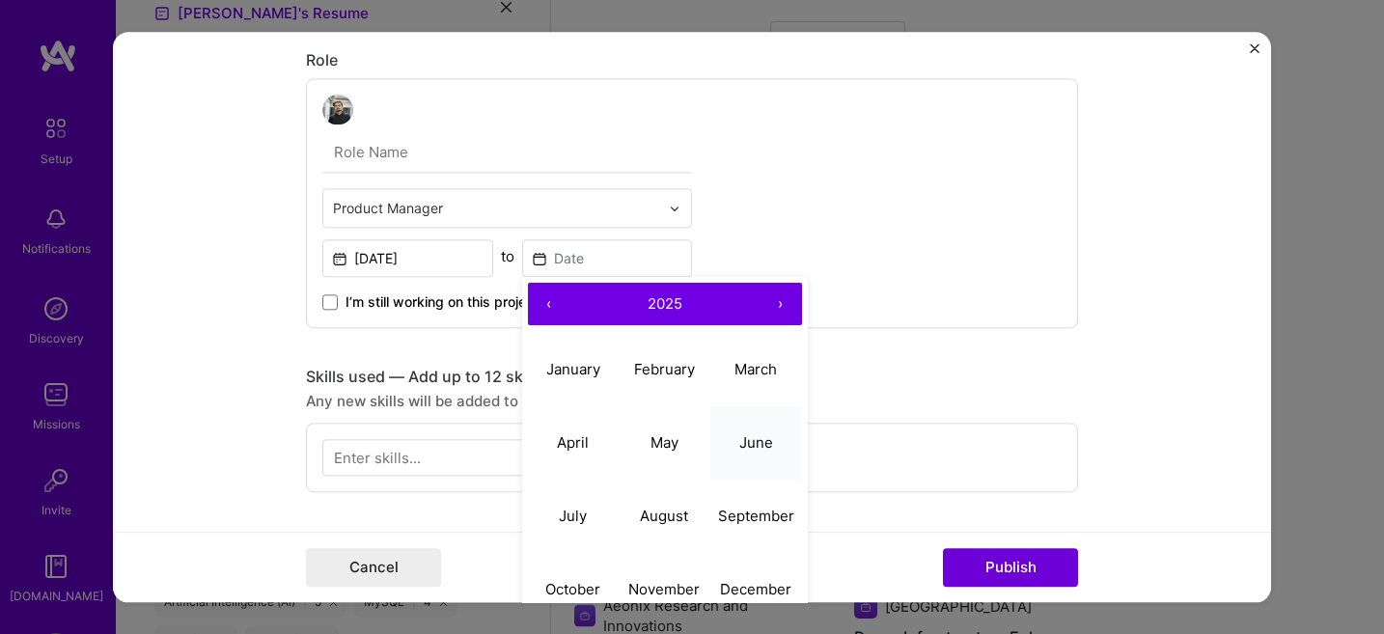
click at [744, 437] on abbr "June" at bounding box center [757, 442] width 34 height 18
type input "[DATE]"
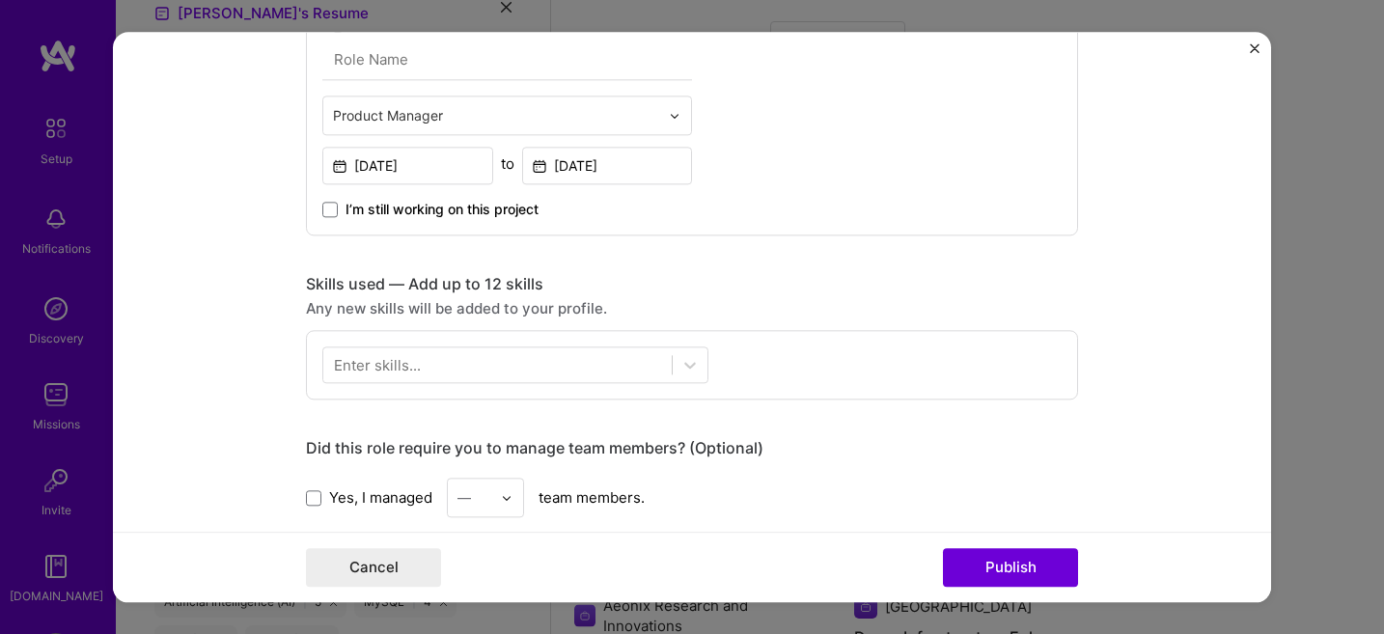
scroll to position [645, 0]
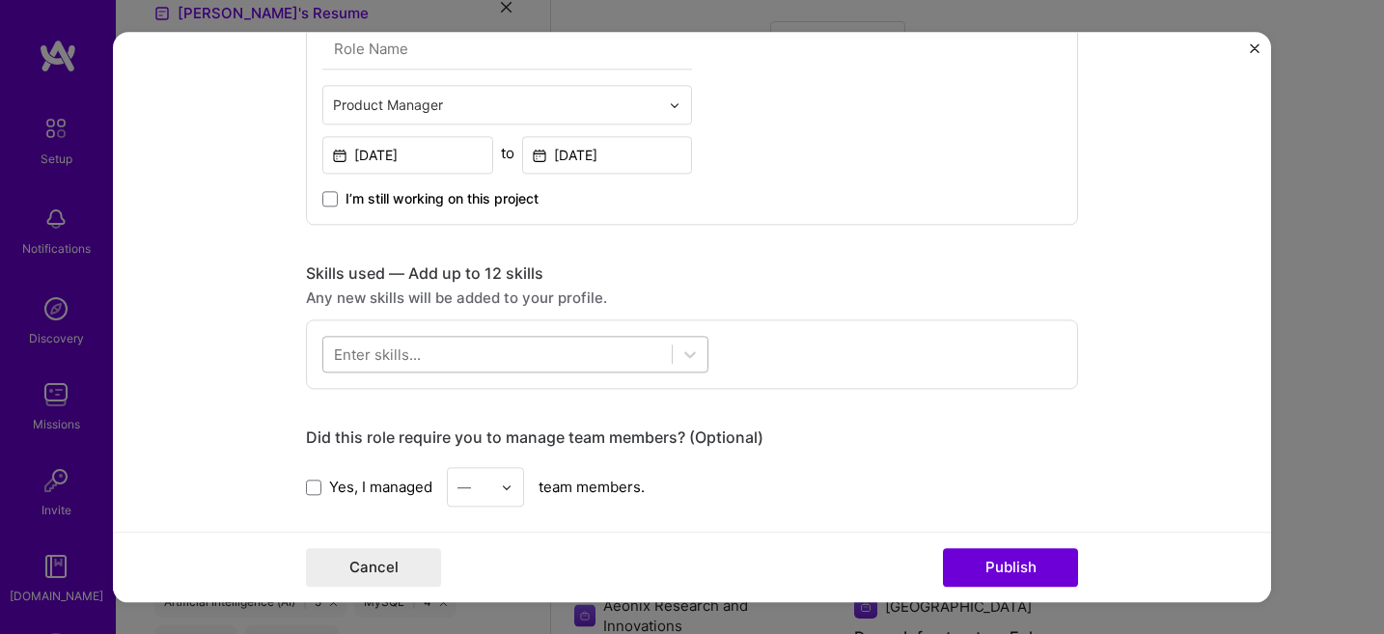
click at [465, 337] on div at bounding box center [515, 355] width 386 height 37
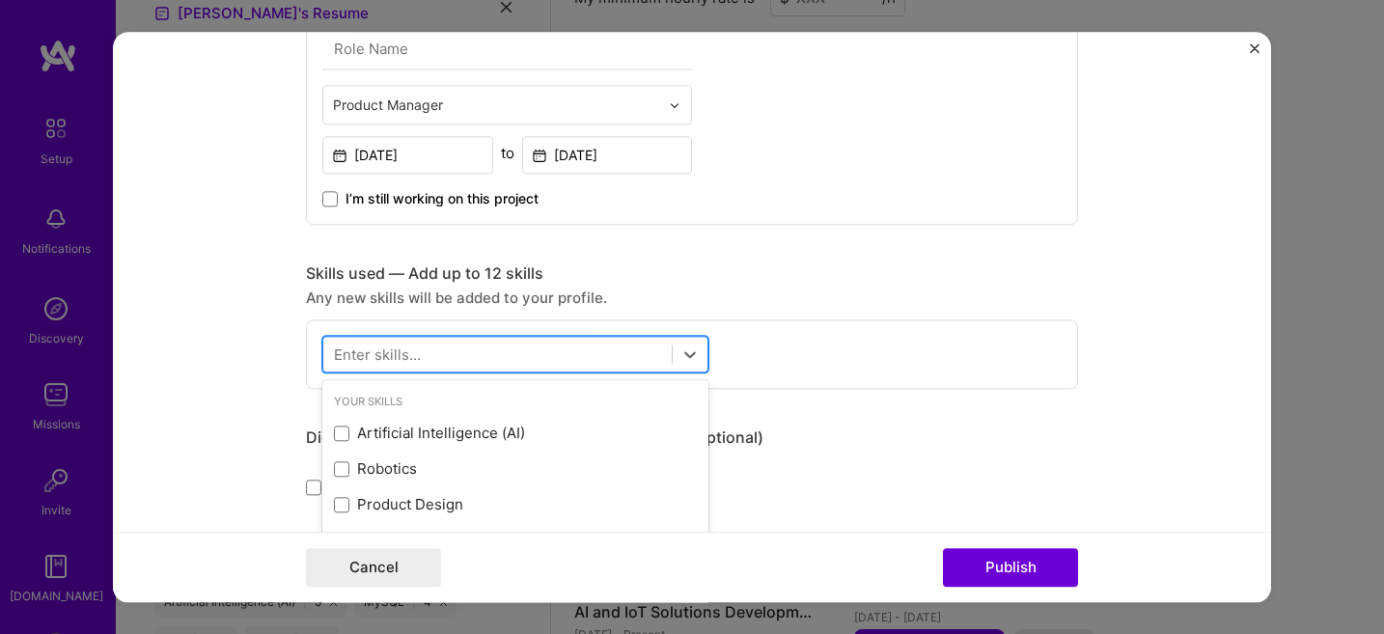
scroll to position [1384, 0]
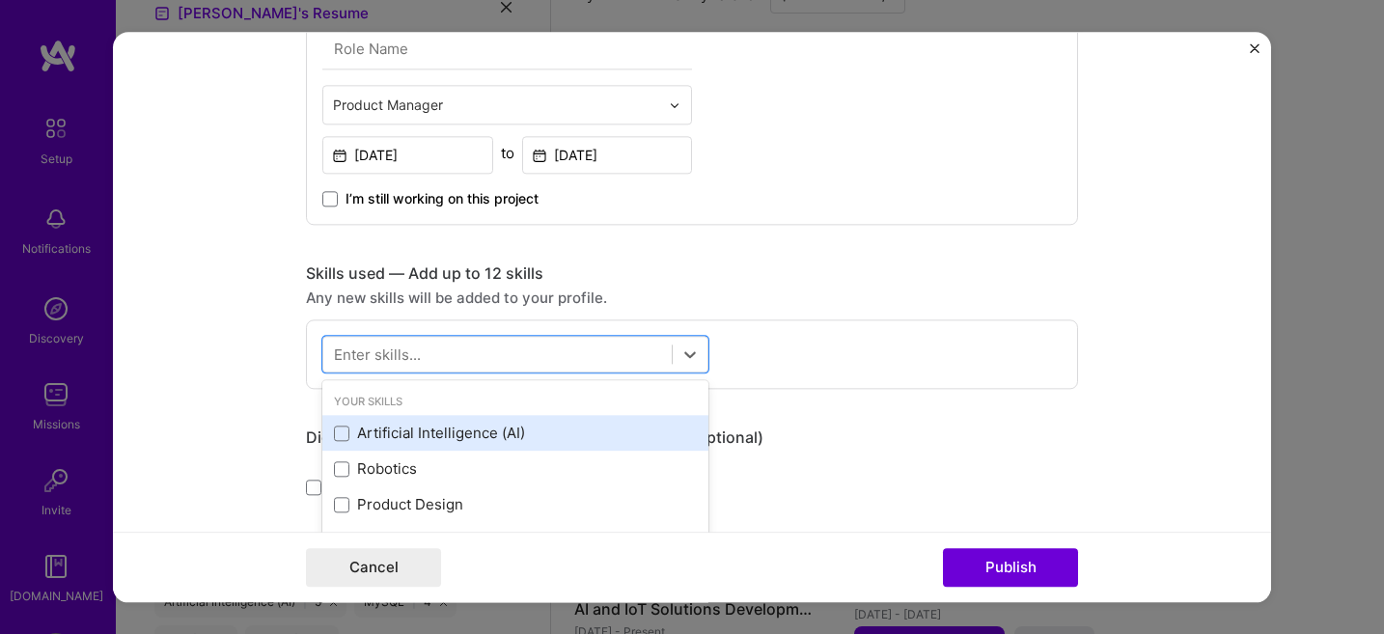
click at [462, 440] on div "Artificial Intelligence (AI)" at bounding box center [515, 434] width 363 height 20
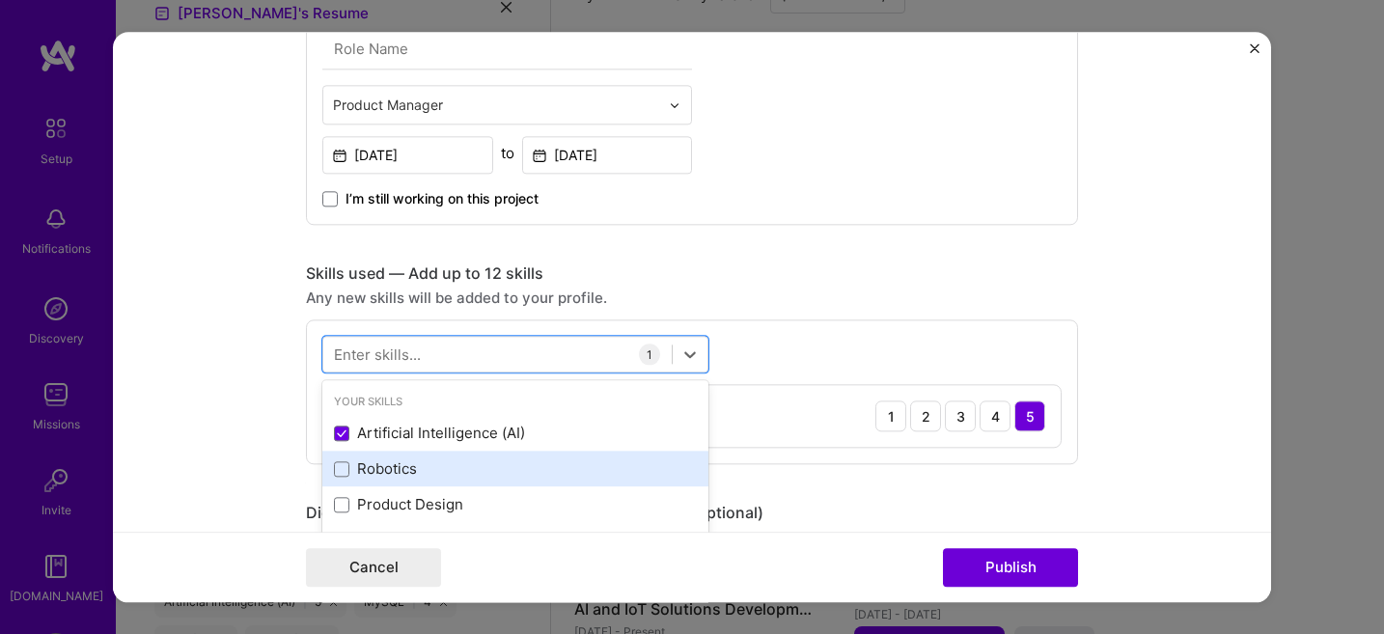
click at [394, 474] on div "Robotics" at bounding box center [515, 470] width 363 height 20
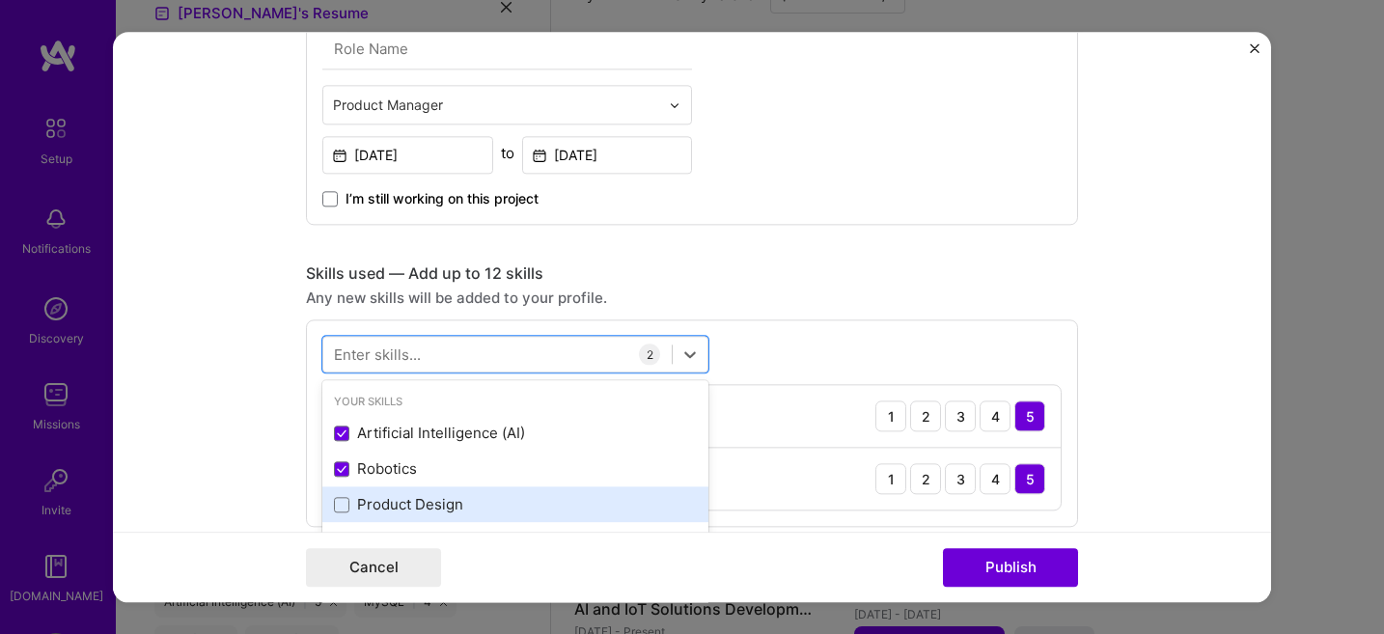
click at [395, 505] on div "Product Design" at bounding box center [515, 505] width 363 height 20
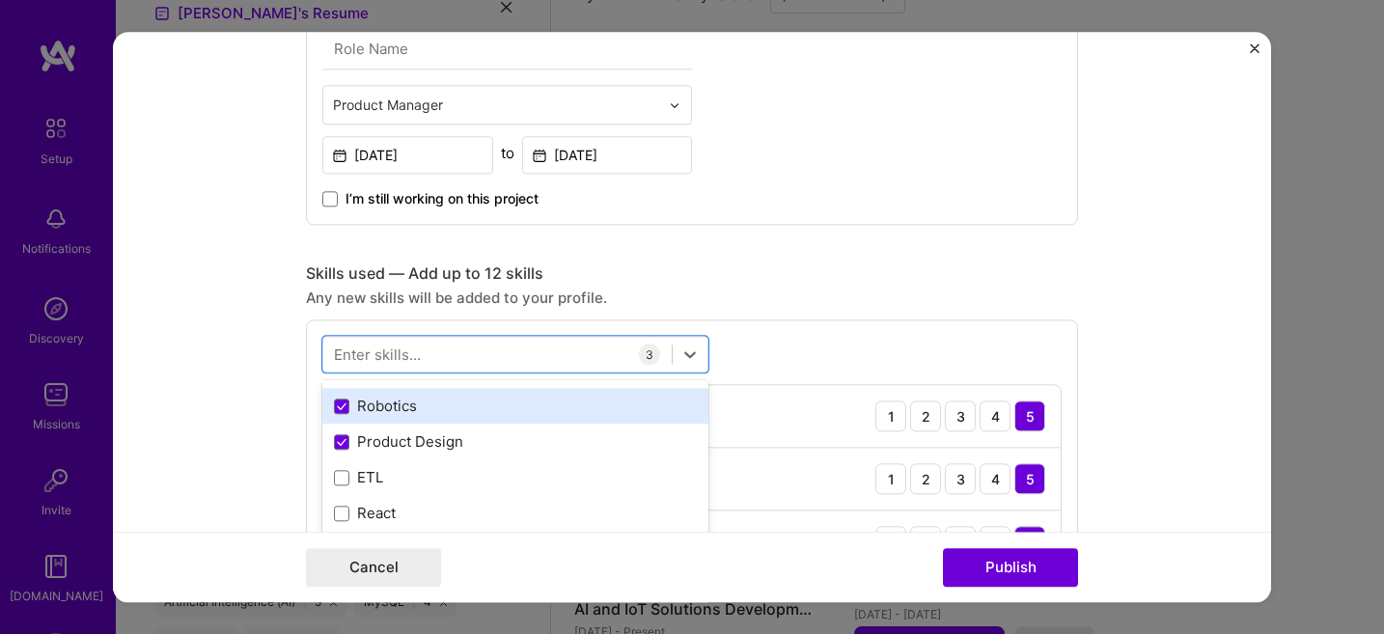
scroll to position [140, 0]
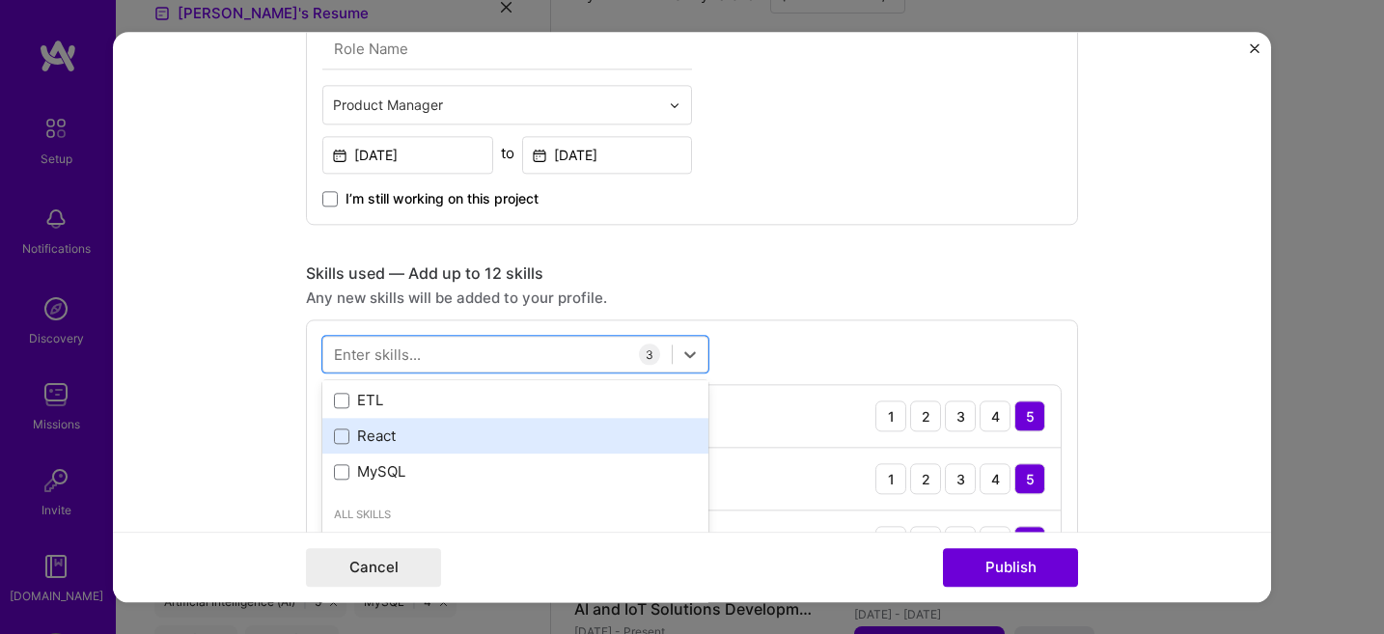
click at [375, 438] on div "React" at bounding box center [515, 437] width 363 height 20
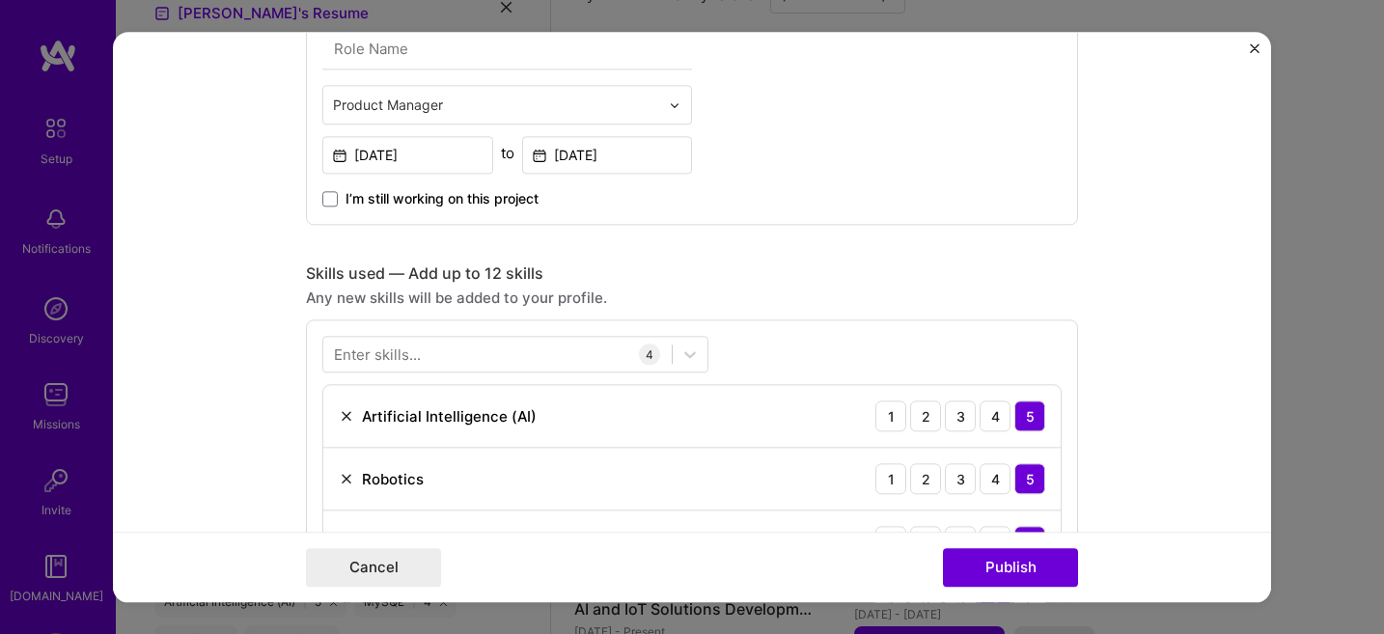
click at [392, 349] on div "Enter skills..." at bounding box center [377, 355] width 87 height 20
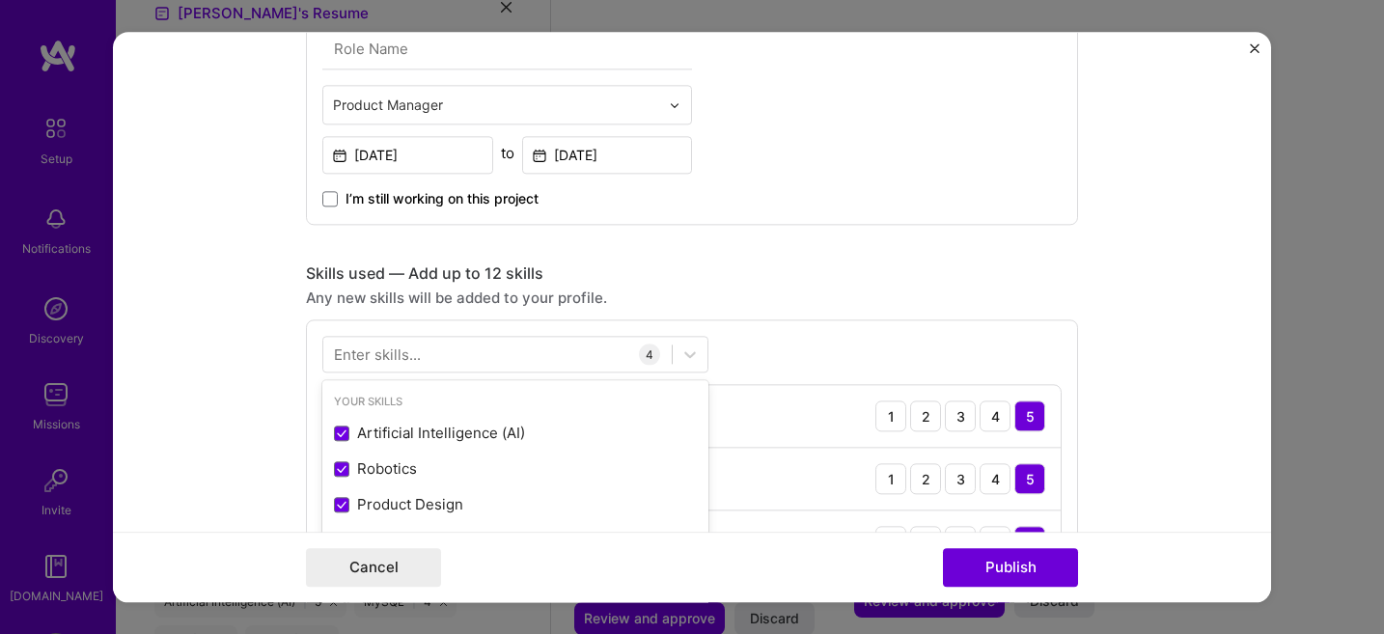
scroll to position [1430, 0]
click at [392, 349] on div "Enter skills..." at bounding box center [377, 355] width 87 height 20
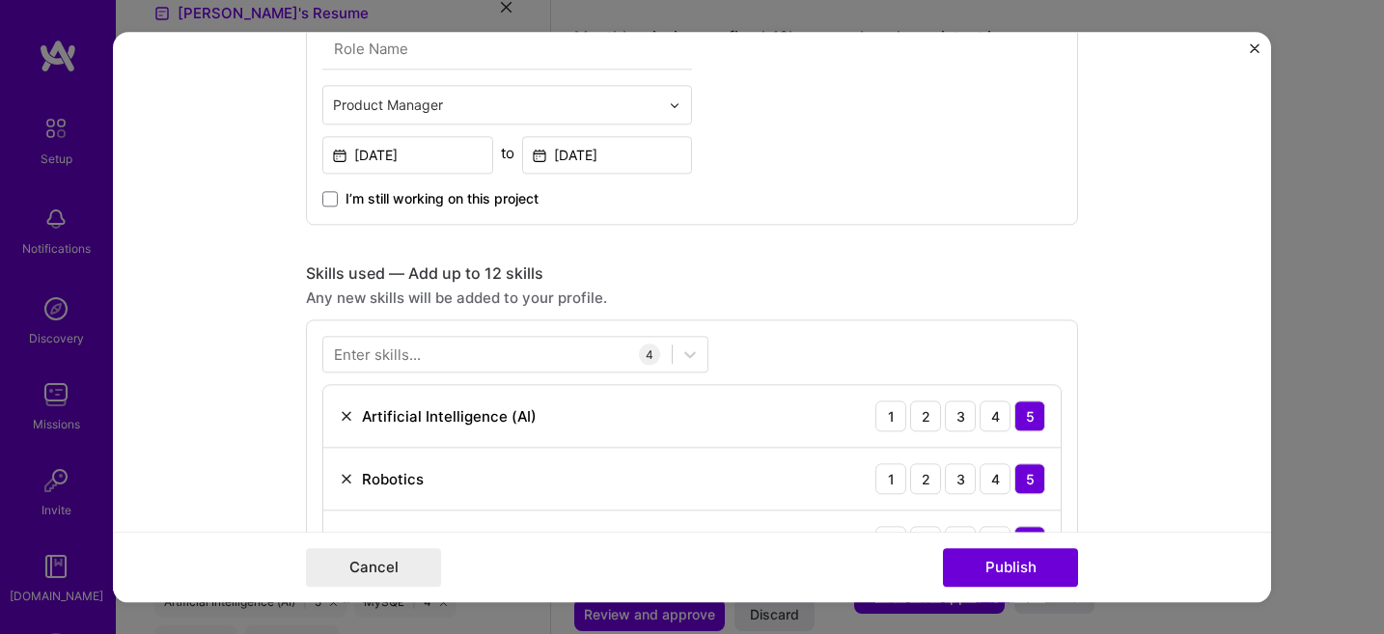
click at [355, 359] on div "Enter skills..." at bounding box center [377, 355] width 87 height 20
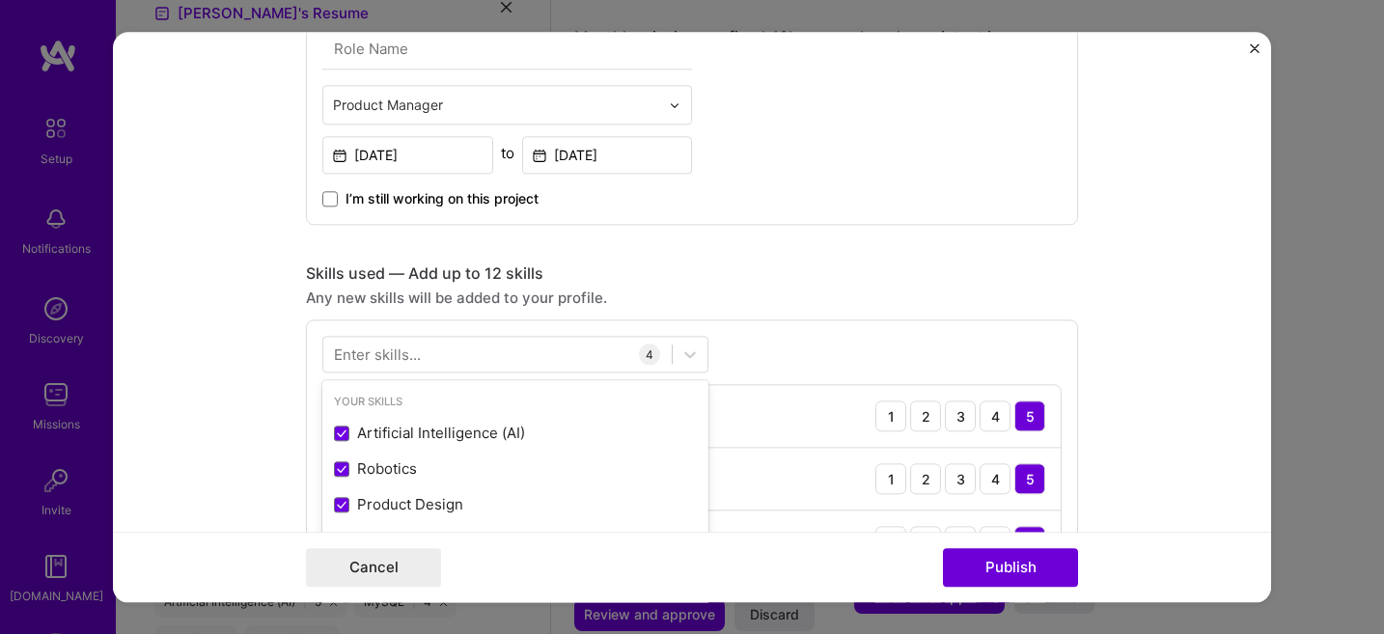
scroll to position [1475, 0]
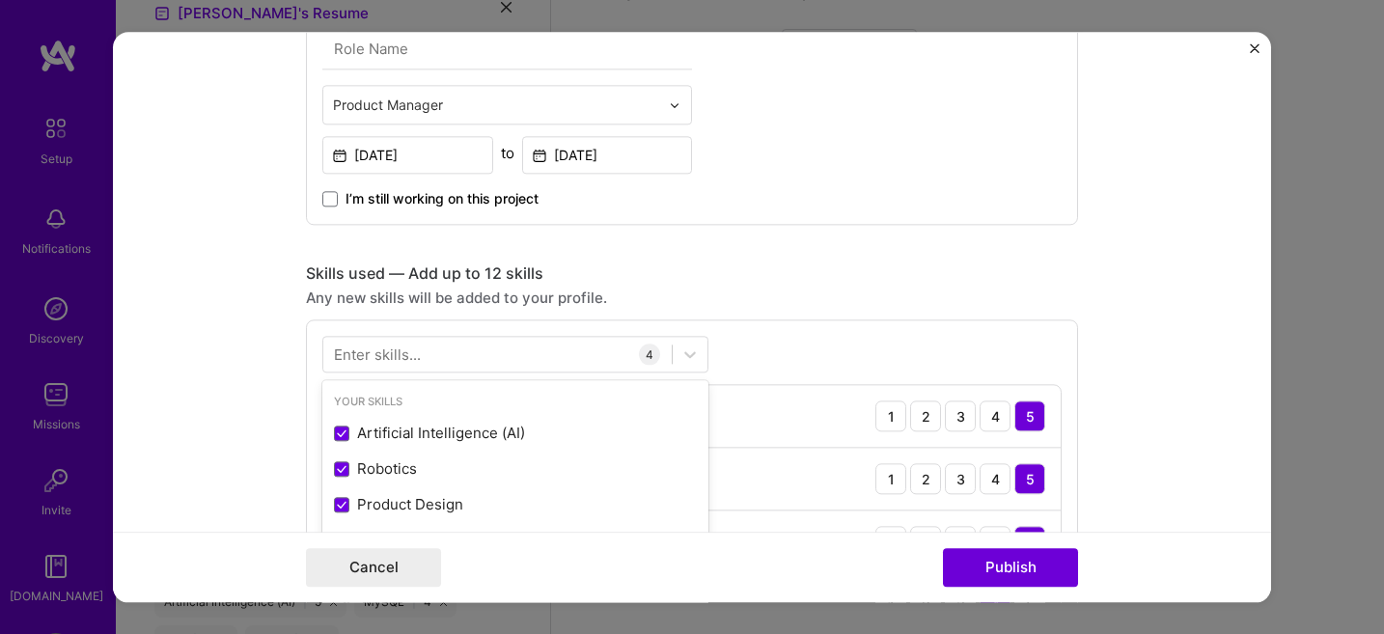
click at [355, 359] on div "Enter skills..." at bounding box center [377, 355] width 87 height 20
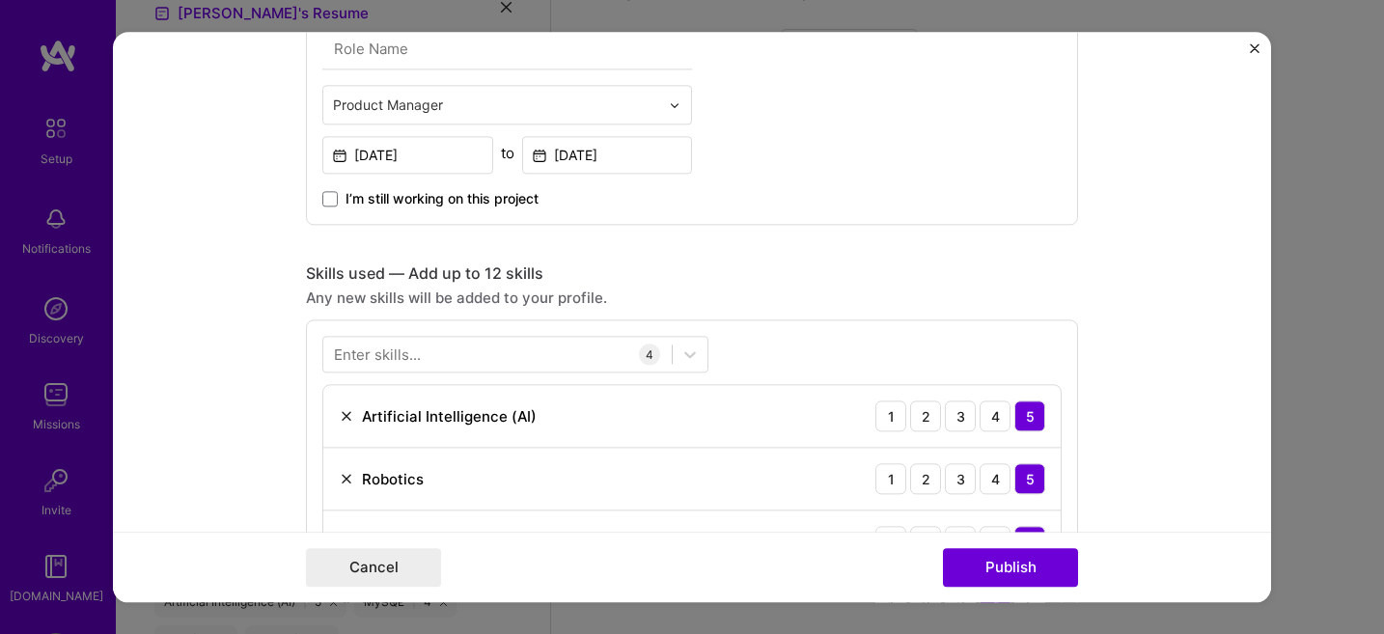
click at [182, 412] on form "Project title AI Based Full Sized Smart Serving Robot Company Aeonix Research a…" at bounding box center [692, 317] width 1159 height 571
click at [403, 352] on div "Enter skills..." at bounding box center [377, 355] width 87 height 20
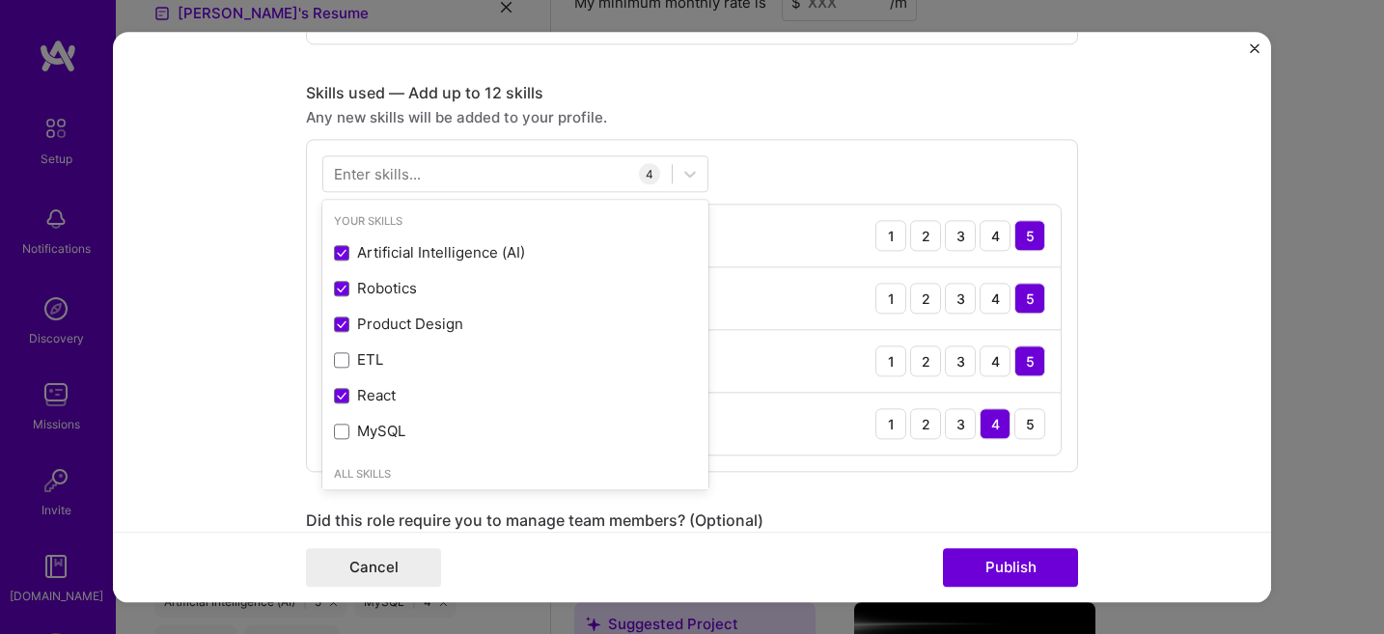
scroll to position [828, 0]
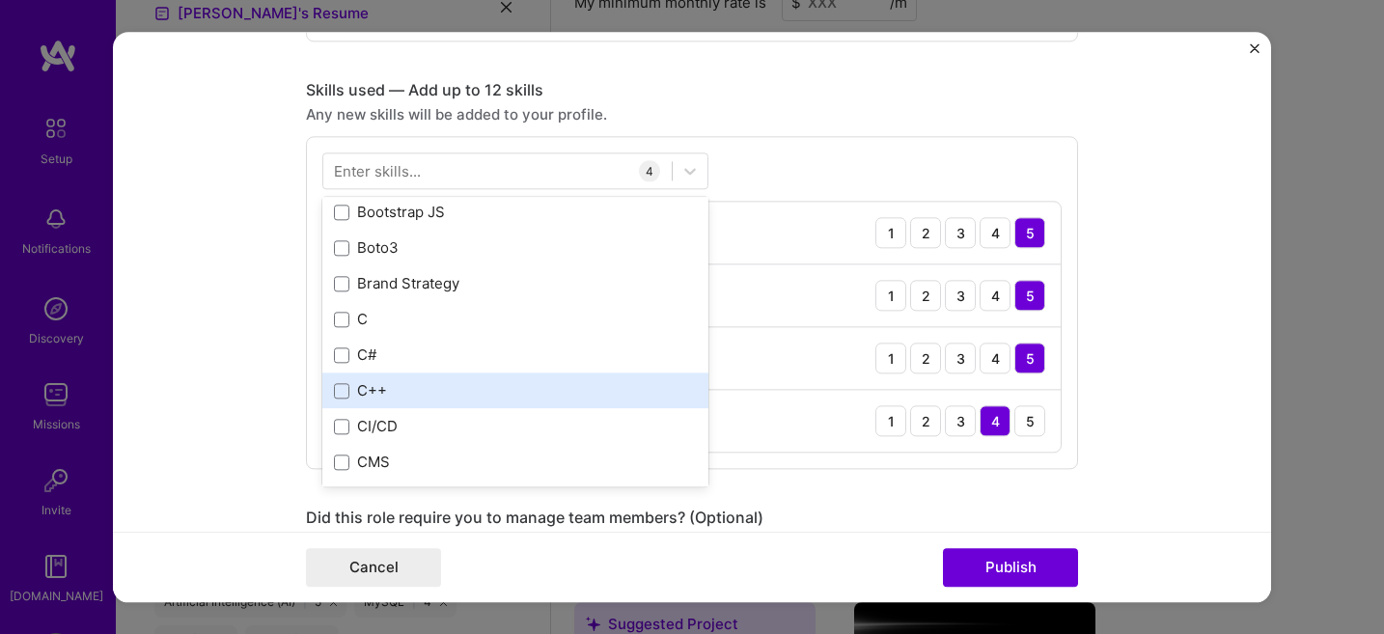
click at [337, 383] on div "Your Skills Artificial Intelligence (AI) Robotics Product Design ETL React MySQ…" at bounding box center [515, 343] width 386 height 290
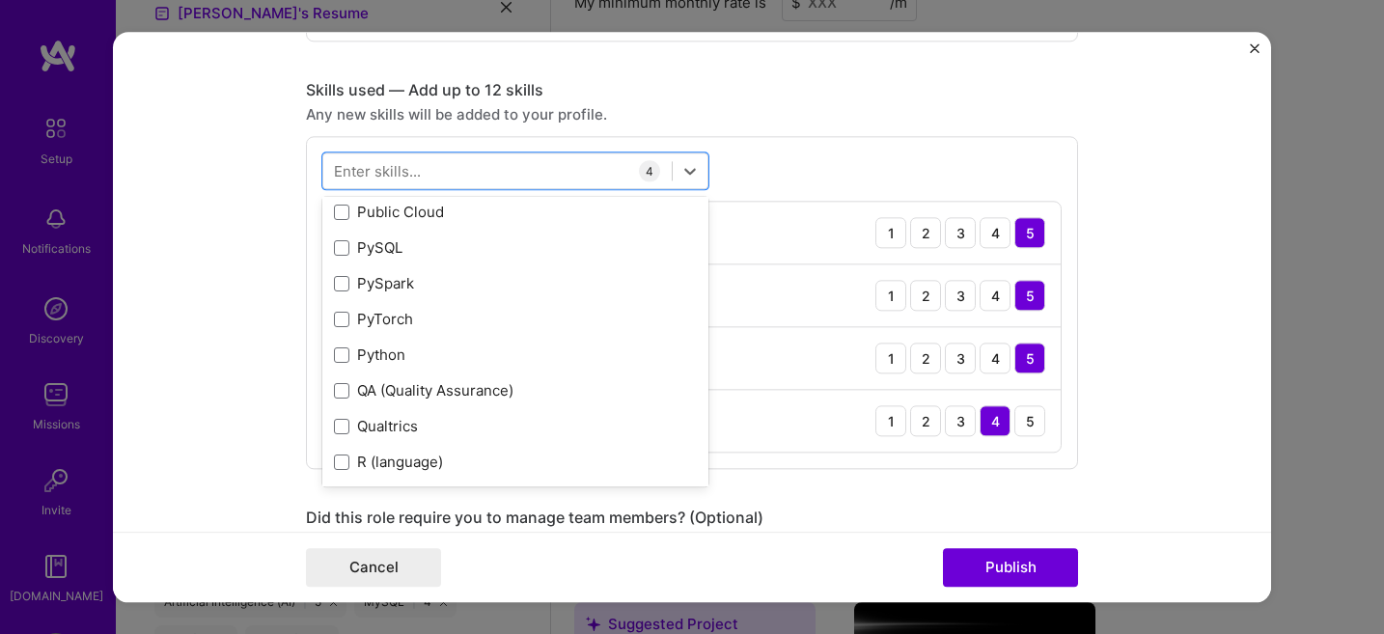
scroll to position [9220, 0]
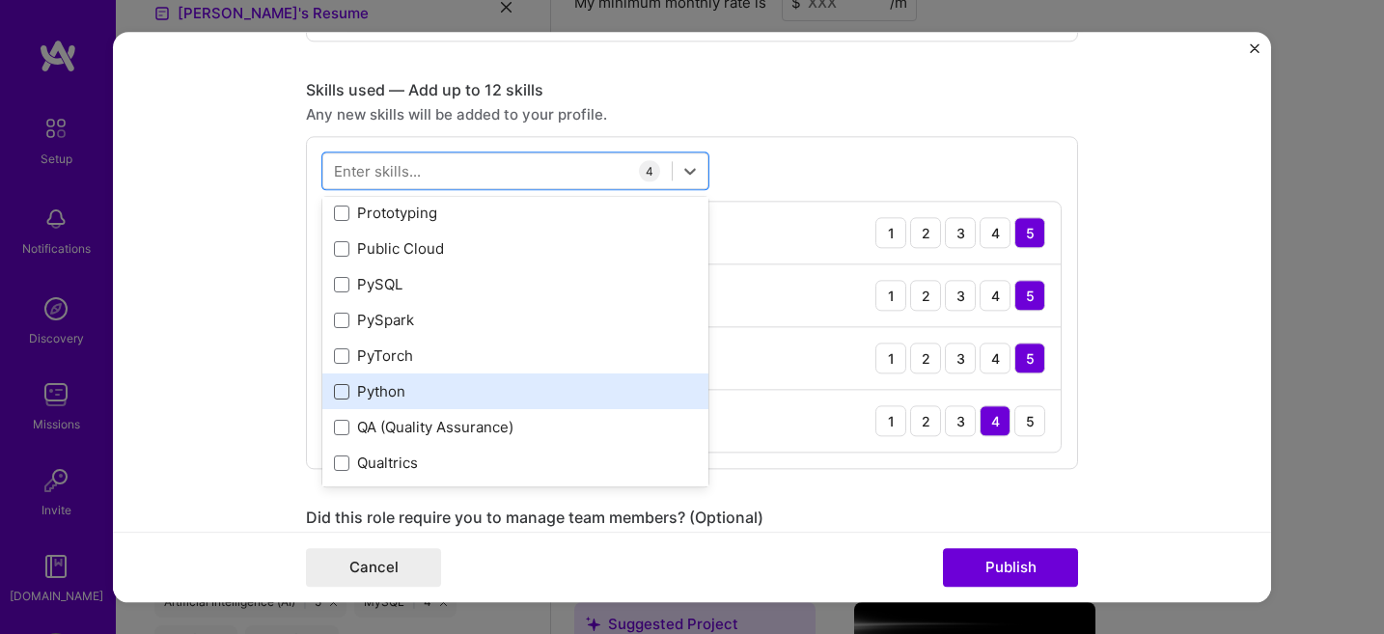
click at [343, 396] on span at bounding box center [341, 391] width 15 height 15
click at [0, 0] on input "checkbox" at bounding box center [0, 0] width 0 height 0
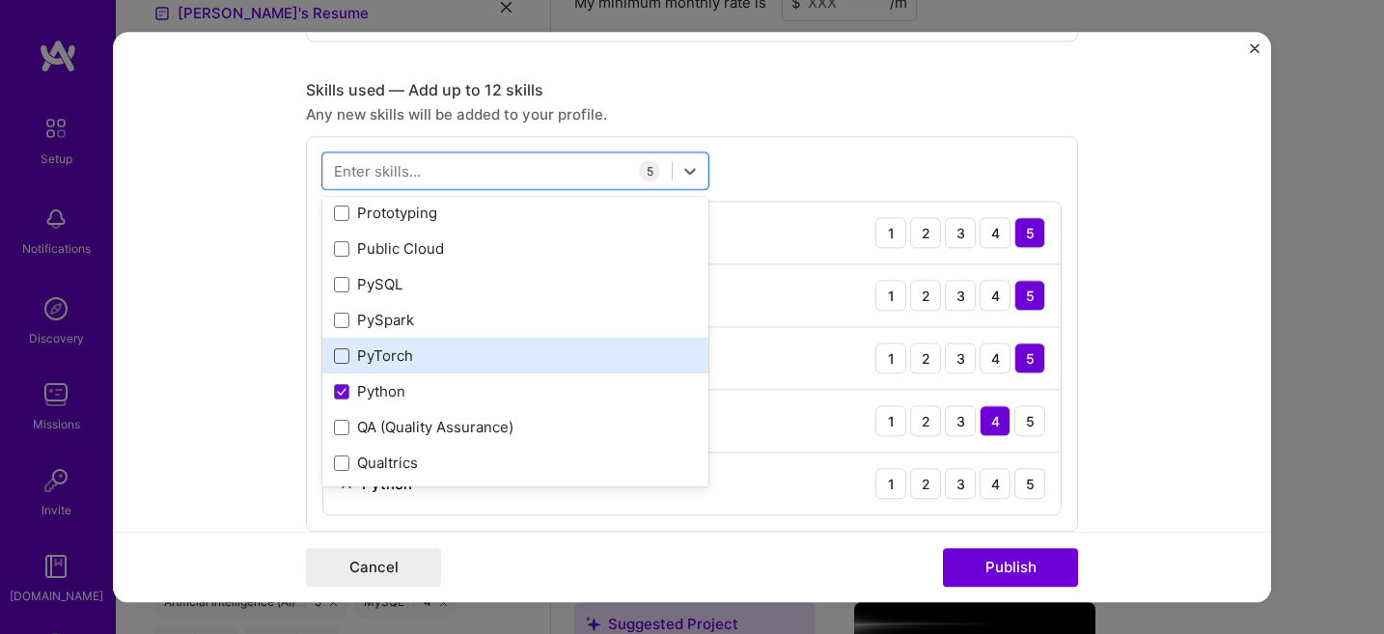
click at [342, 361] on span at bounding box center [341, 356] width 15 height 15
click at [0, 0] on input "checkbox" at bounding box center [0, 0] width 0 height 0
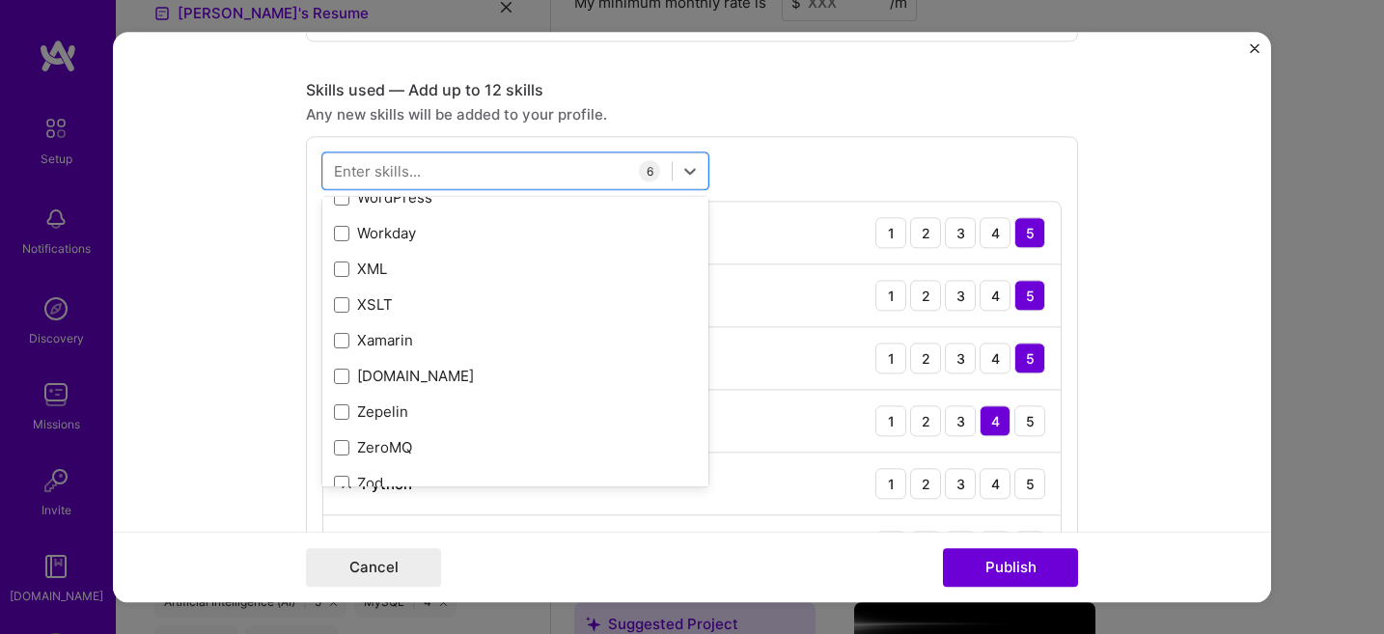
scroll to position [13297, 0]
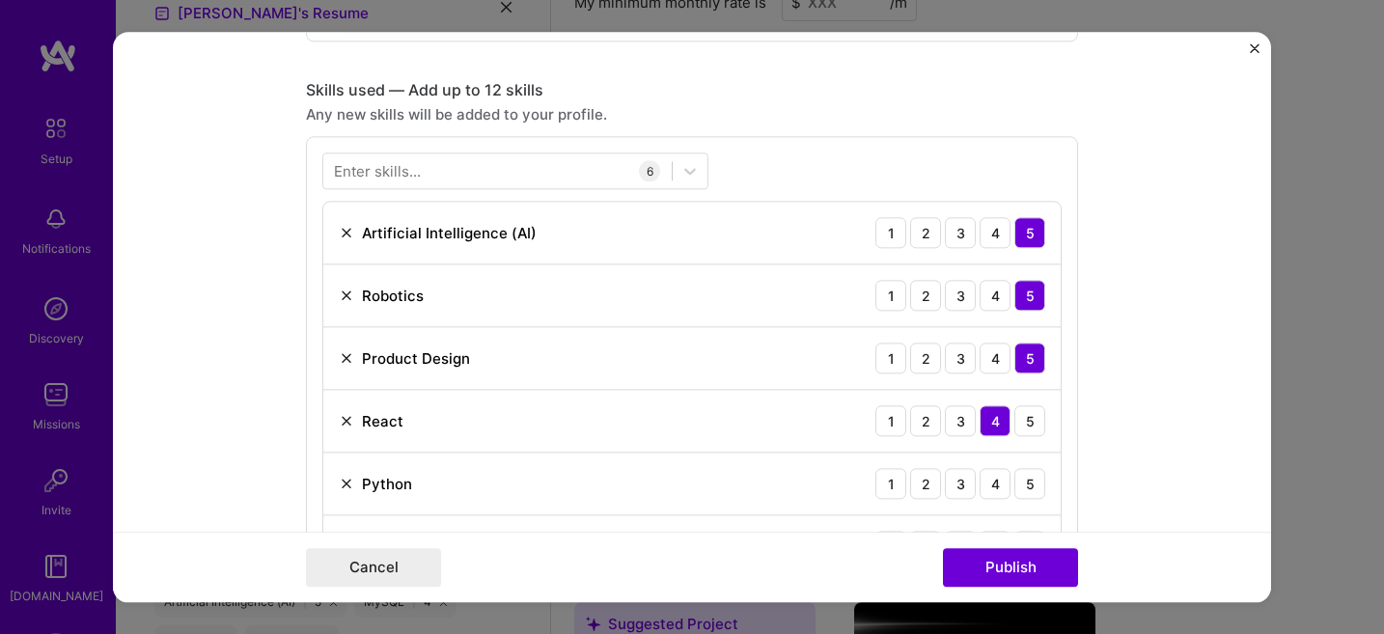
click at [262, 313] on form "Project title AI Based Full Sized Smart Serving Robot Company Aeonix Research a…" at bounding box center [692, 317] width 1159 height 571
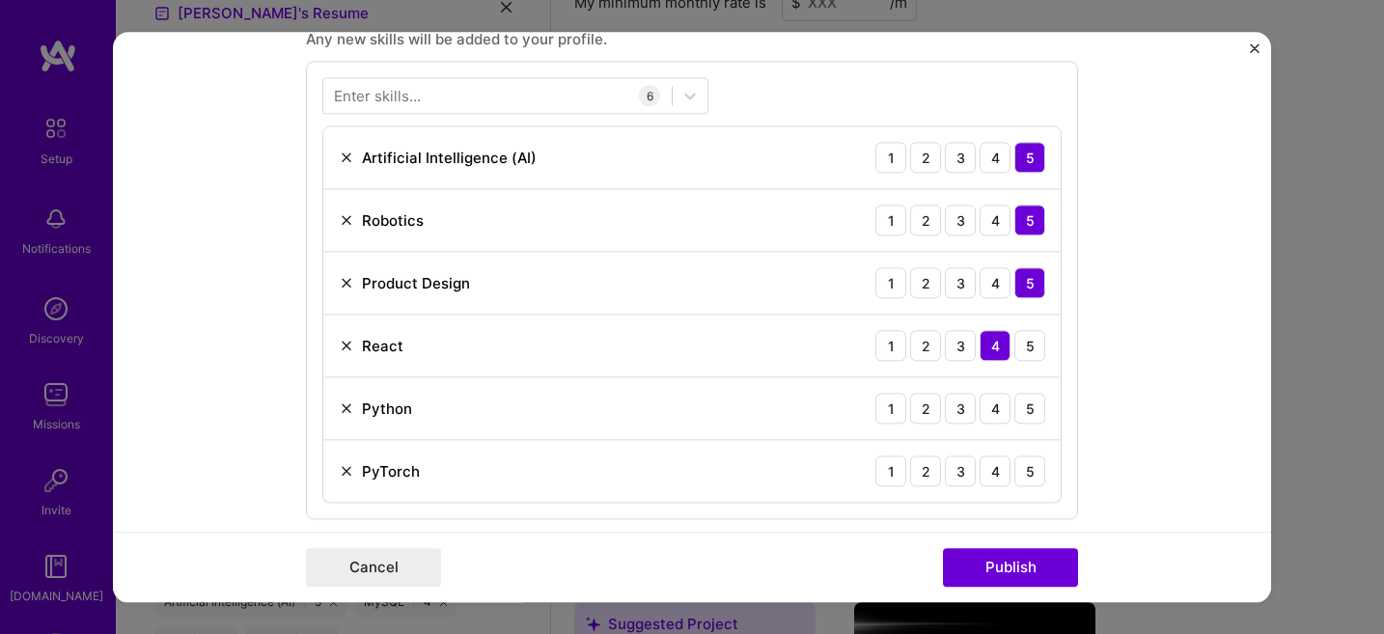
scroll to position [859, 0]
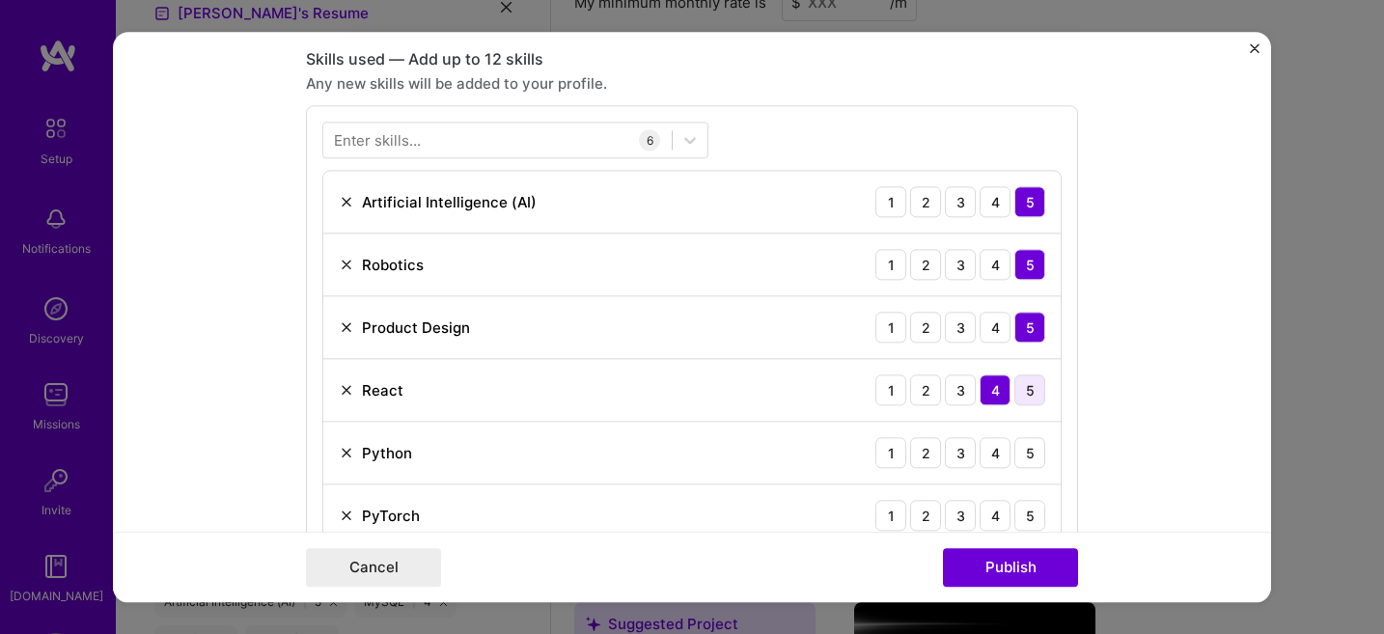
click at [1032, 398] on div "5" at bounding box center [1030, 391] width 31 height 31
click at [1032, 456] on div "5" at bounding box center [1030, 453] width 31 height 31
click at [1032, 505] on div "5" at bounding box center [1030, 516] width 31 height 31
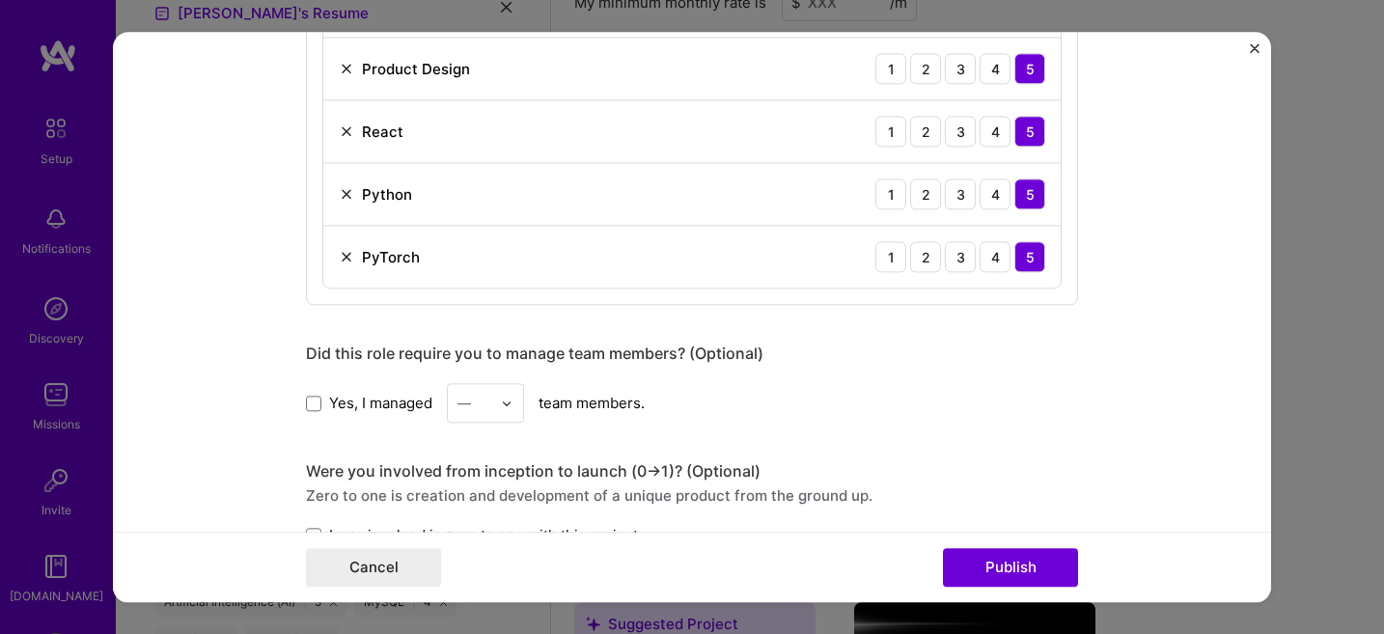
scroll to position [1125, 0]
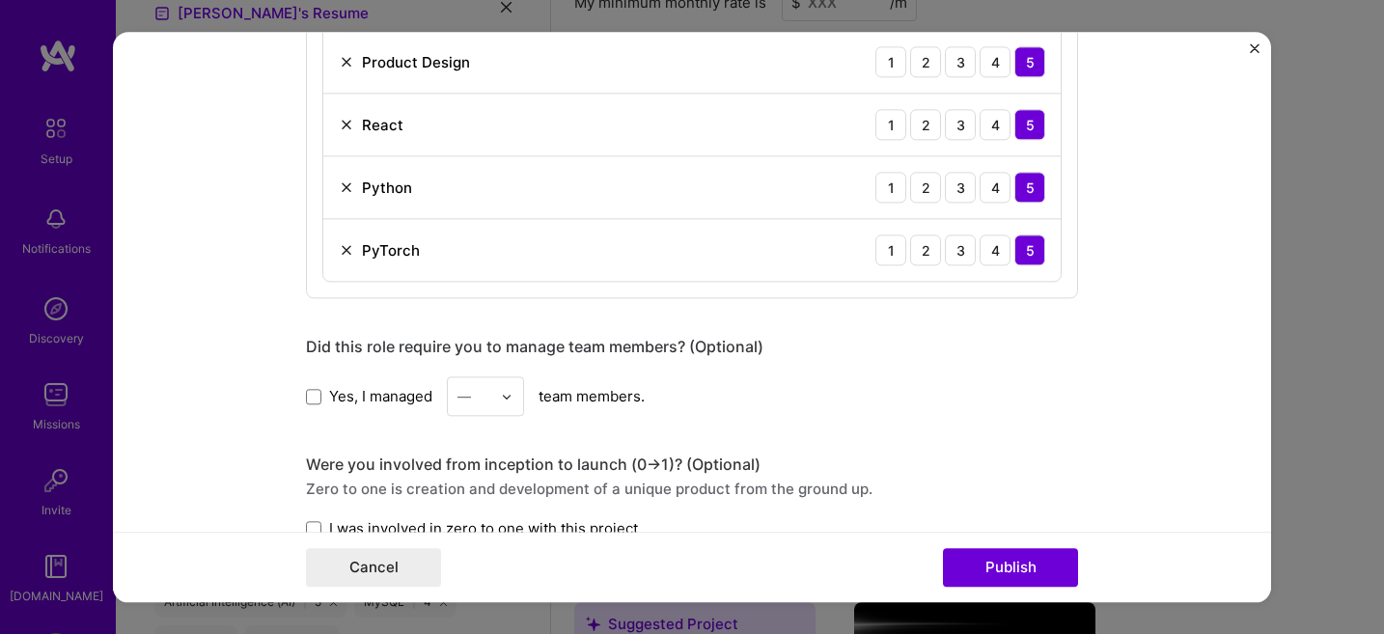
click at [501, 398] on div "—" at bounding box center [485, 397] width 77 height 40
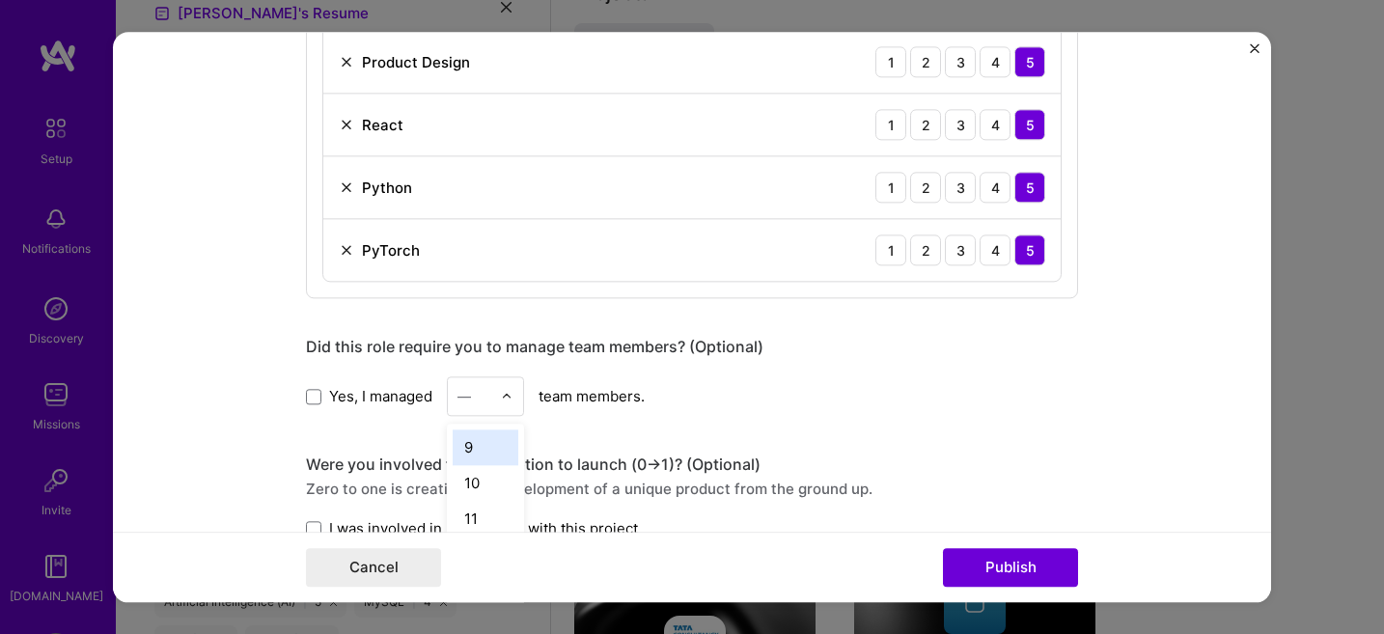
scroll to position [287, 0]
click at [487, 482] on div "10" at bounding box center [486, 483] width 66 height 36
click at [496, 405] on div "10" at bounding box center [474, 397] width 53 height 38
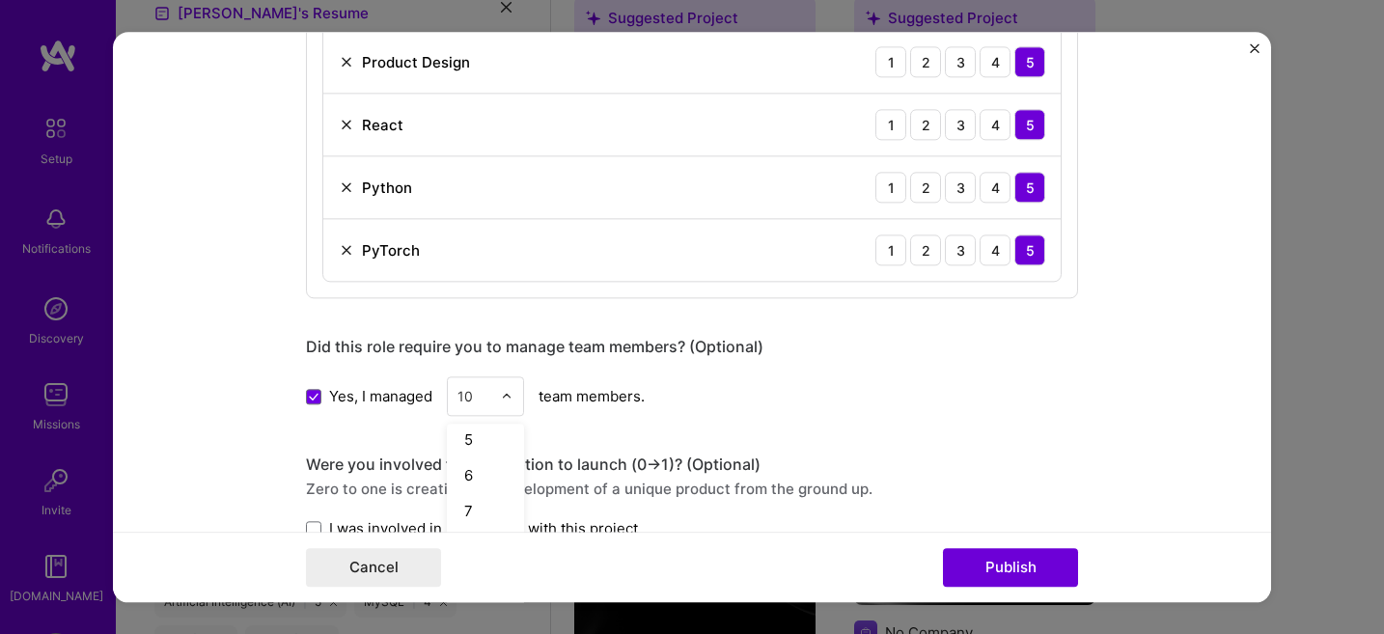
scroll to position [182, 0]
click at [480, 477] on div "7" at bounding box center [486, 481] width 66 height 36
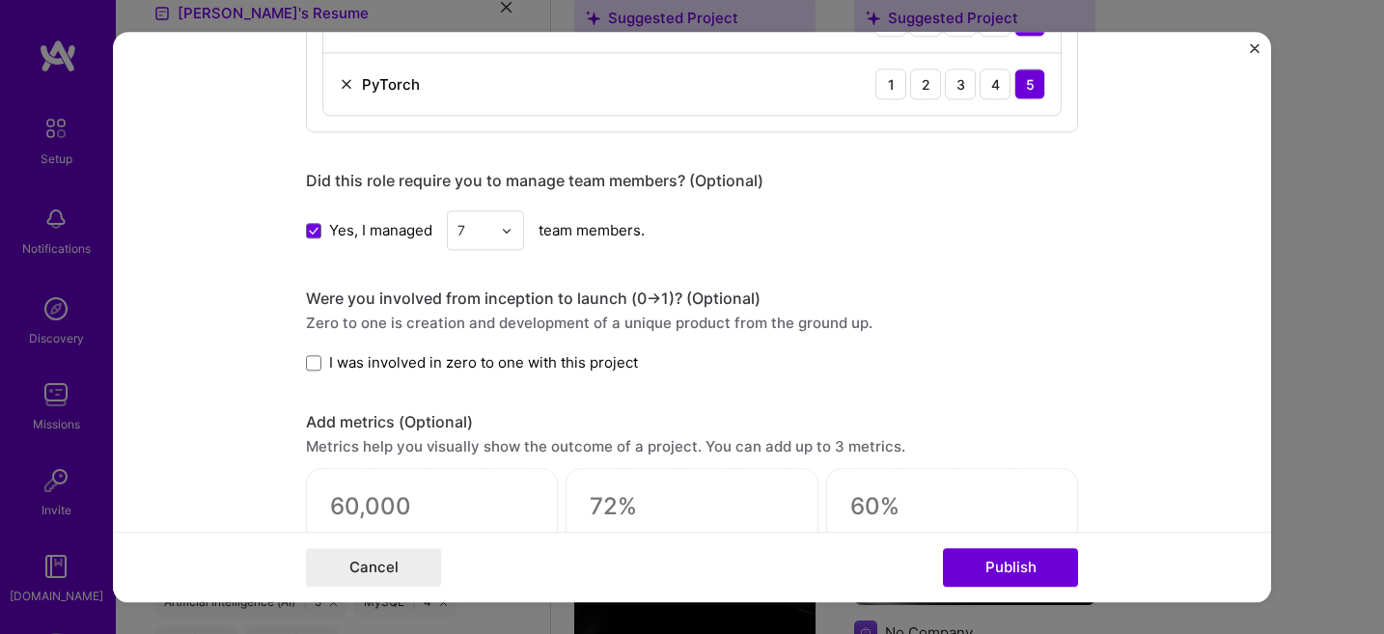
scroll to position [1357, 0]
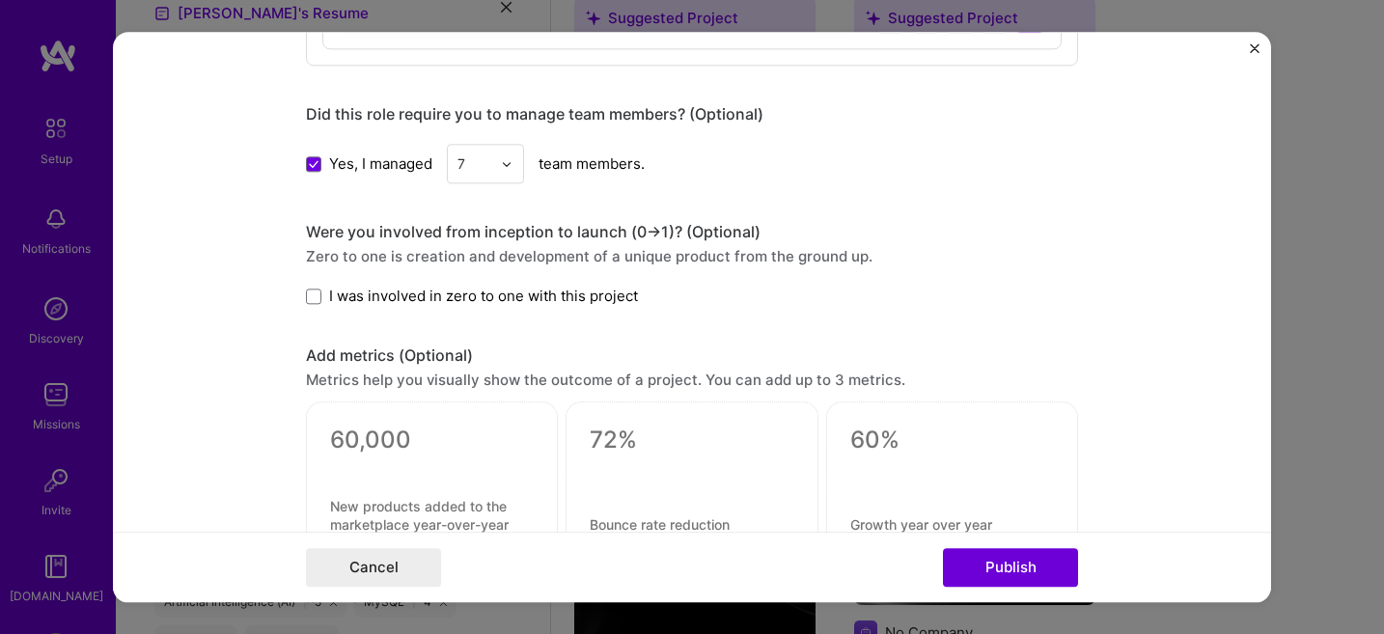
click at [394, 294] on span "I was involved in zero to one with this project" at bounding box center [483, 297] width 309 height 20
click at [0, 0] on input "I was involved in zero to one with this project" at bounding box center [0, 0] width 0 height 0
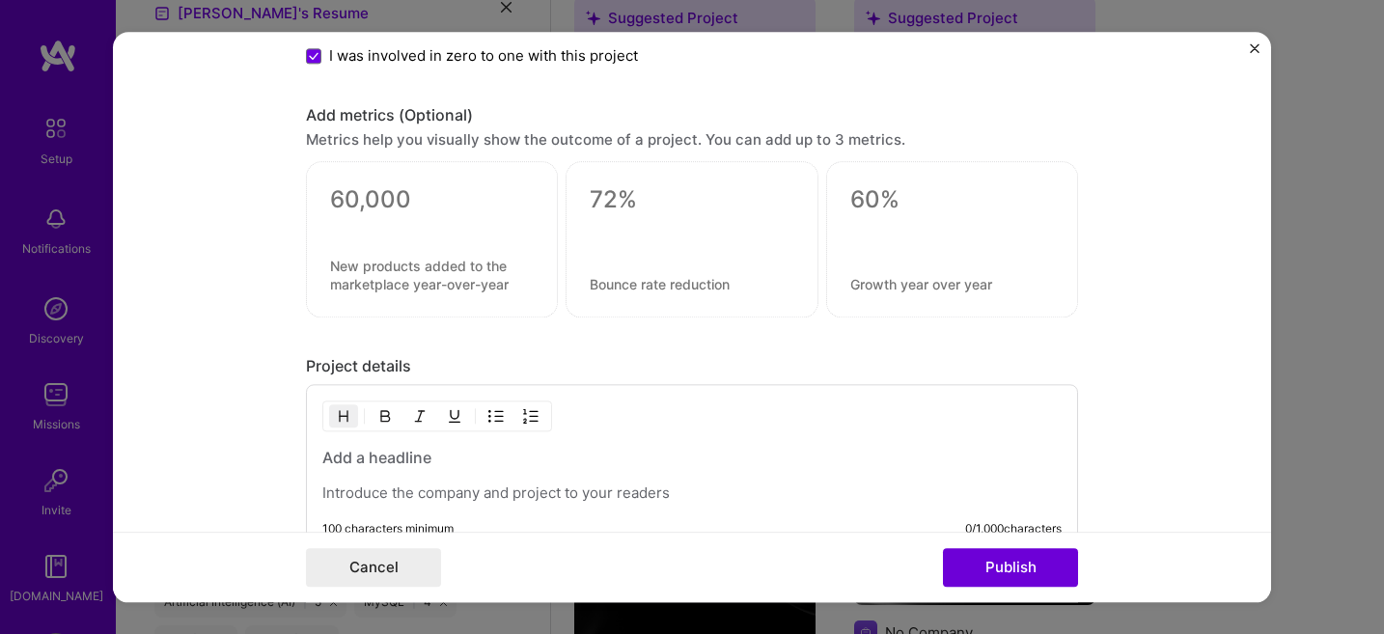
scroll to position [1845, 0]
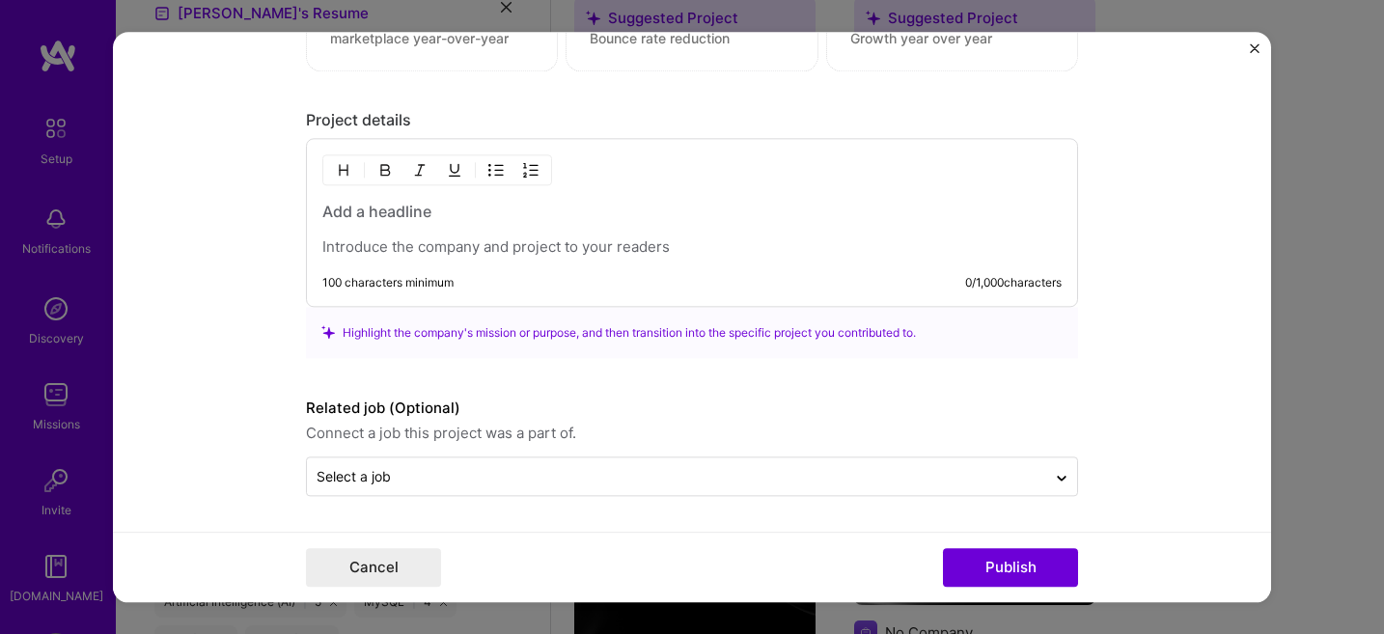
click at [484, 249] on p at bounding box center [692, 247] width 740 height 19
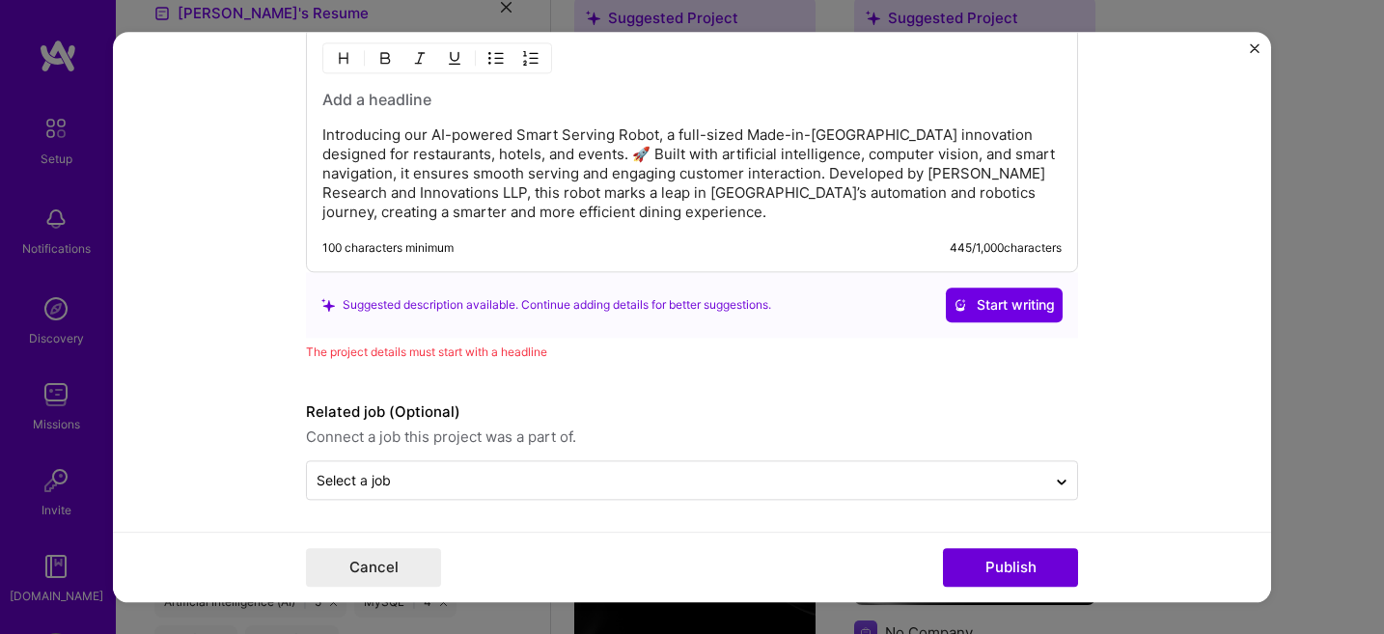
scroll to position [1958, 0]
click at [403, 95] on h3 at bounding box center [692, 97] width 740 height 21
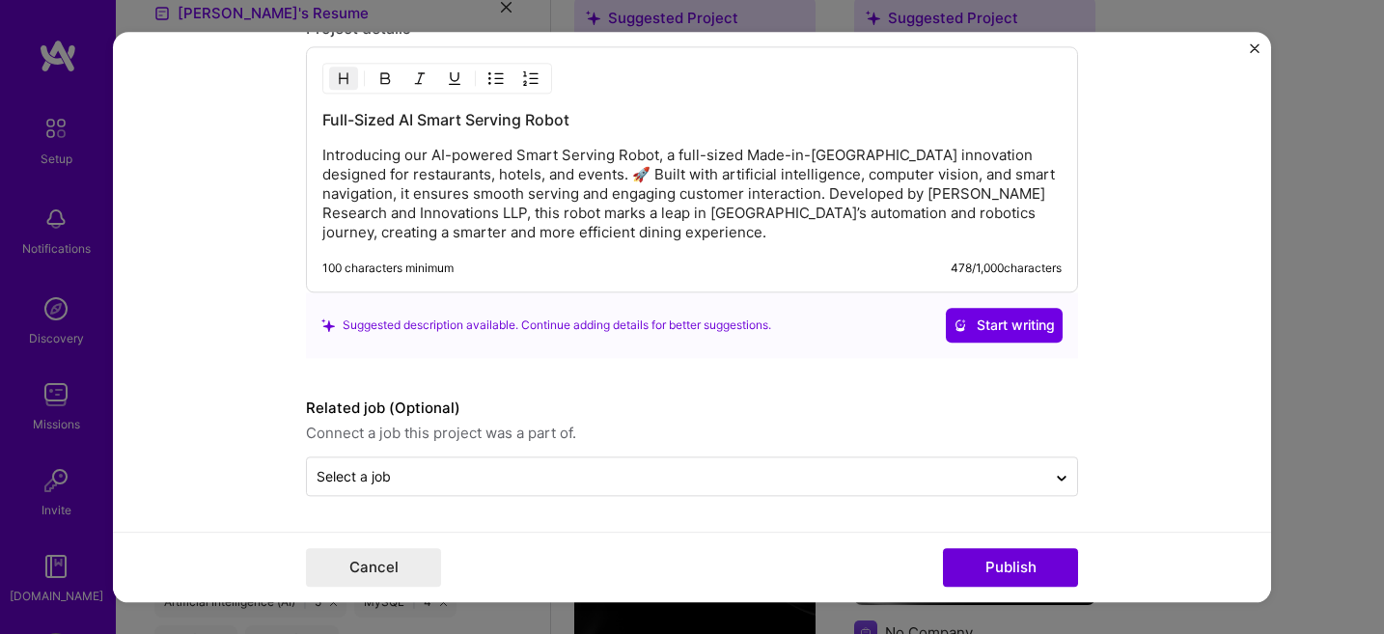
scroll to position [1937, 0]
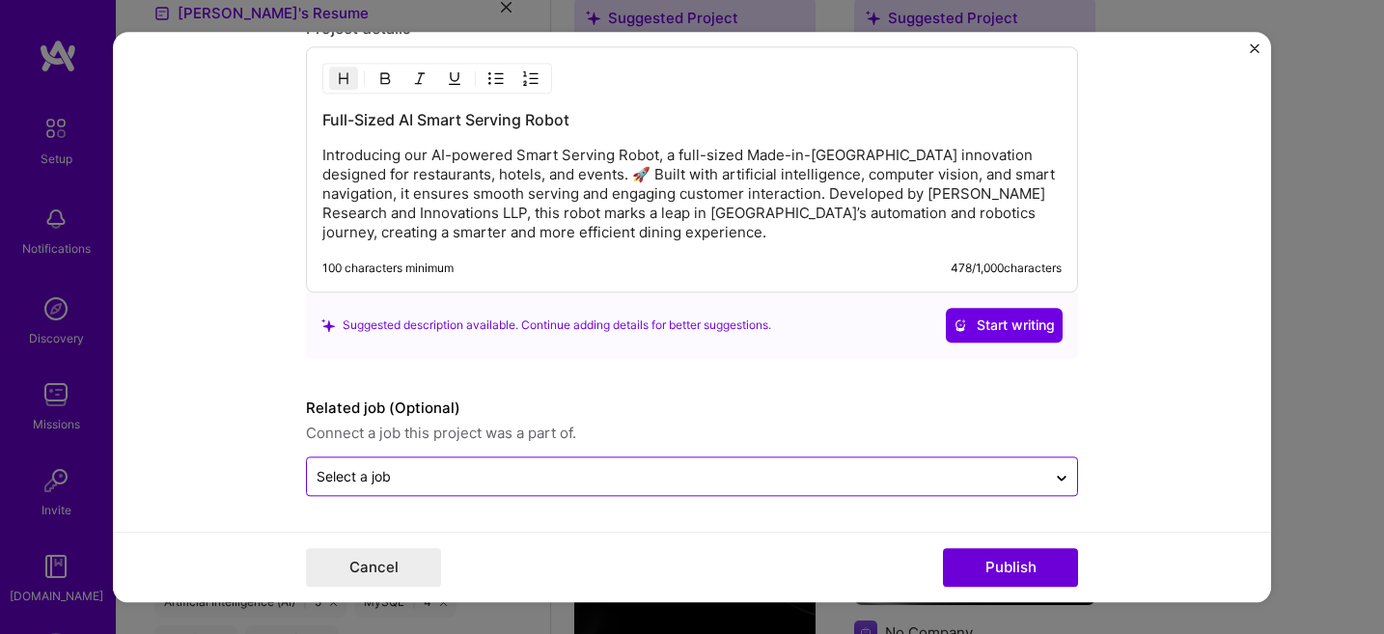
click at [500, 478] on input "text" at bounding box center [677, 476] width 720 height 20
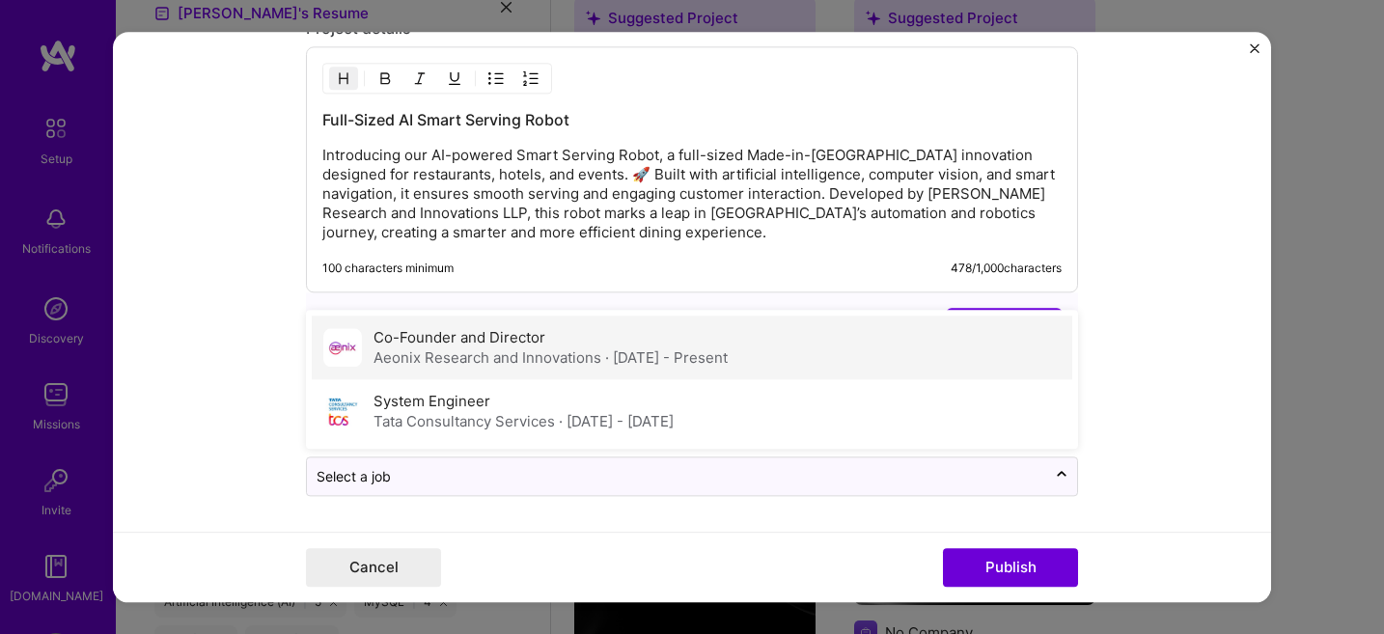
click at [465, 348] on div "Aeonix Research and Innovations · [DATE] - Present" at bounding box center [551, 358] width 354 height 20
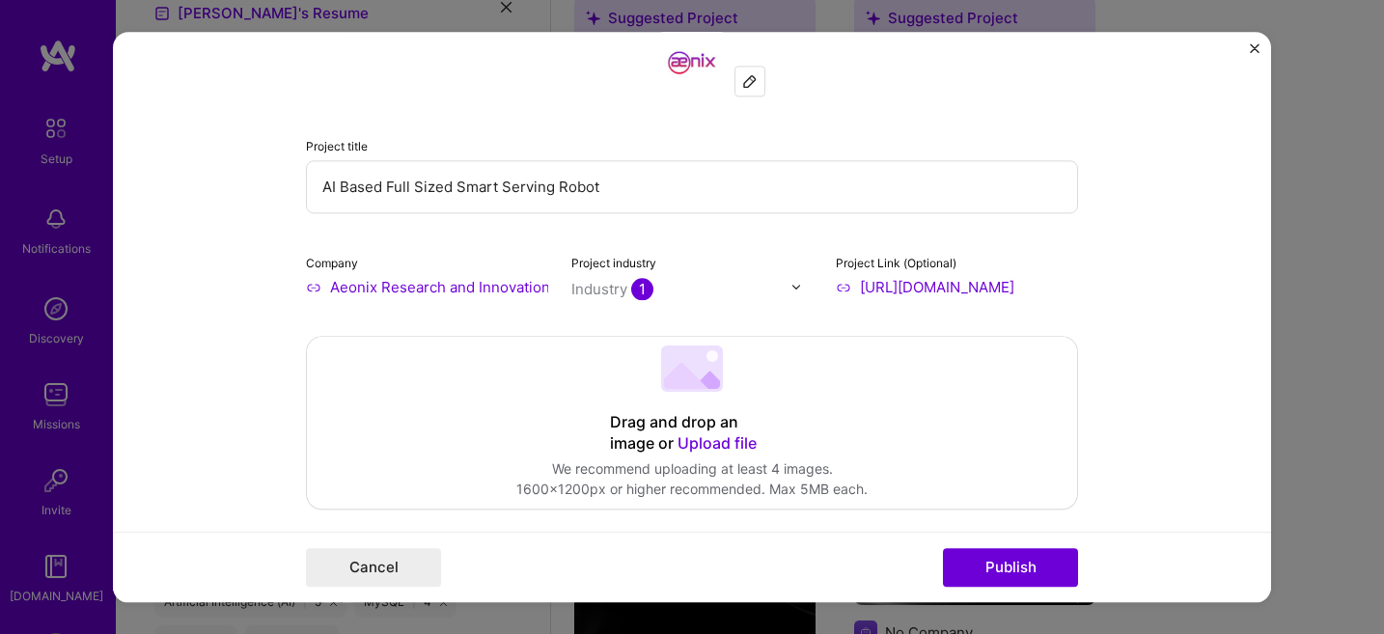
scroll to position [53, 0]
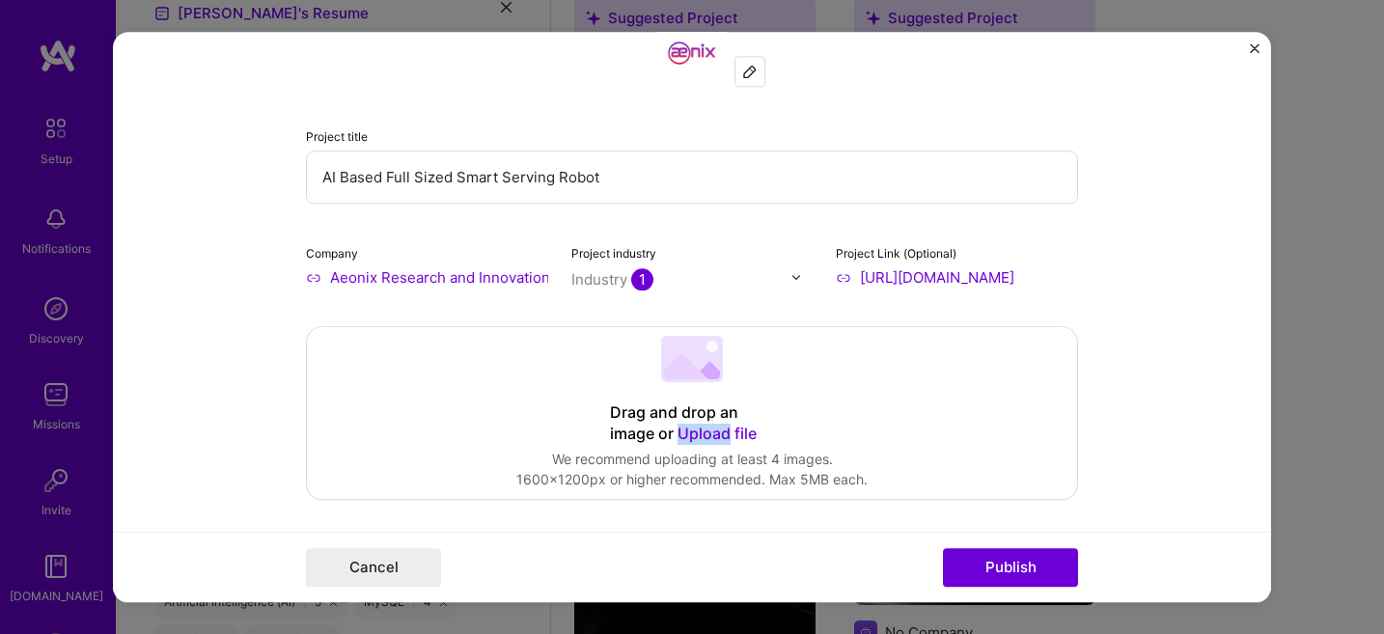
click at [703, 445] on div "Drag and drop an image or Upload file" at bounding box center [692, 424] width 164 height 42
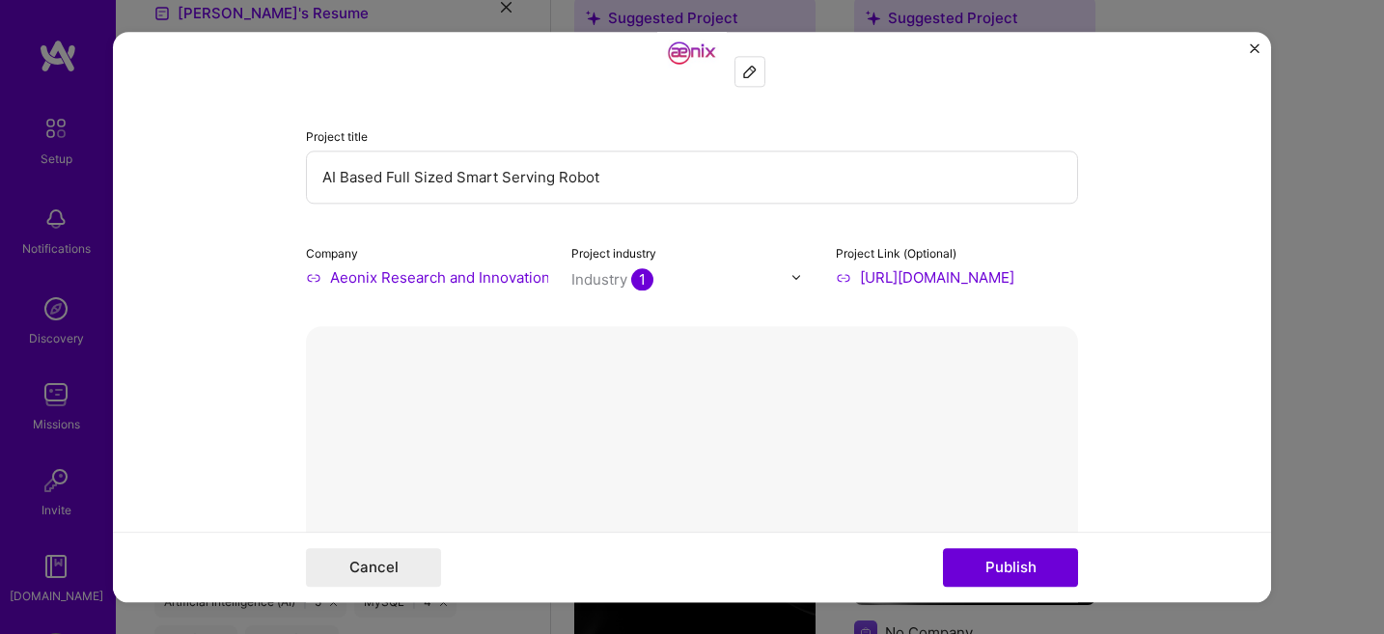
scroll to position [331, 0]
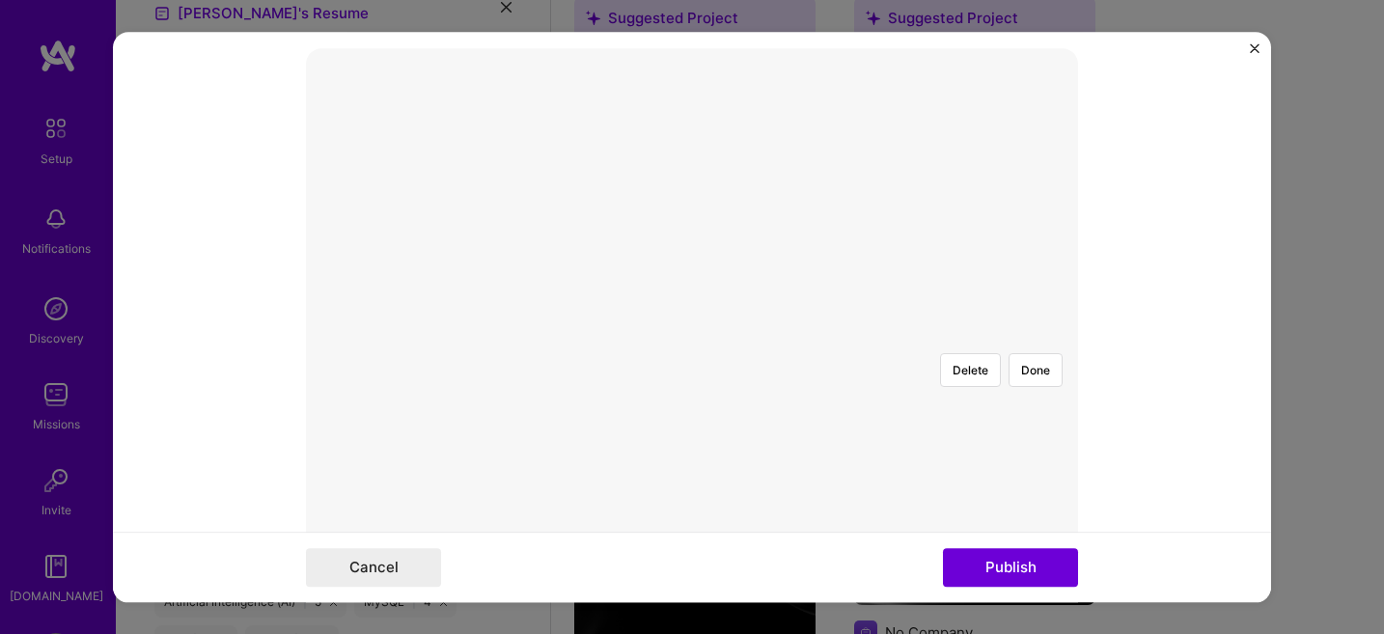
click at [899, 338] on div at bounding box center [1110, 555] width 578 height 434
click at [1034, 353] on button "Done" at bounding box center [1036, 370] width 54 height 34
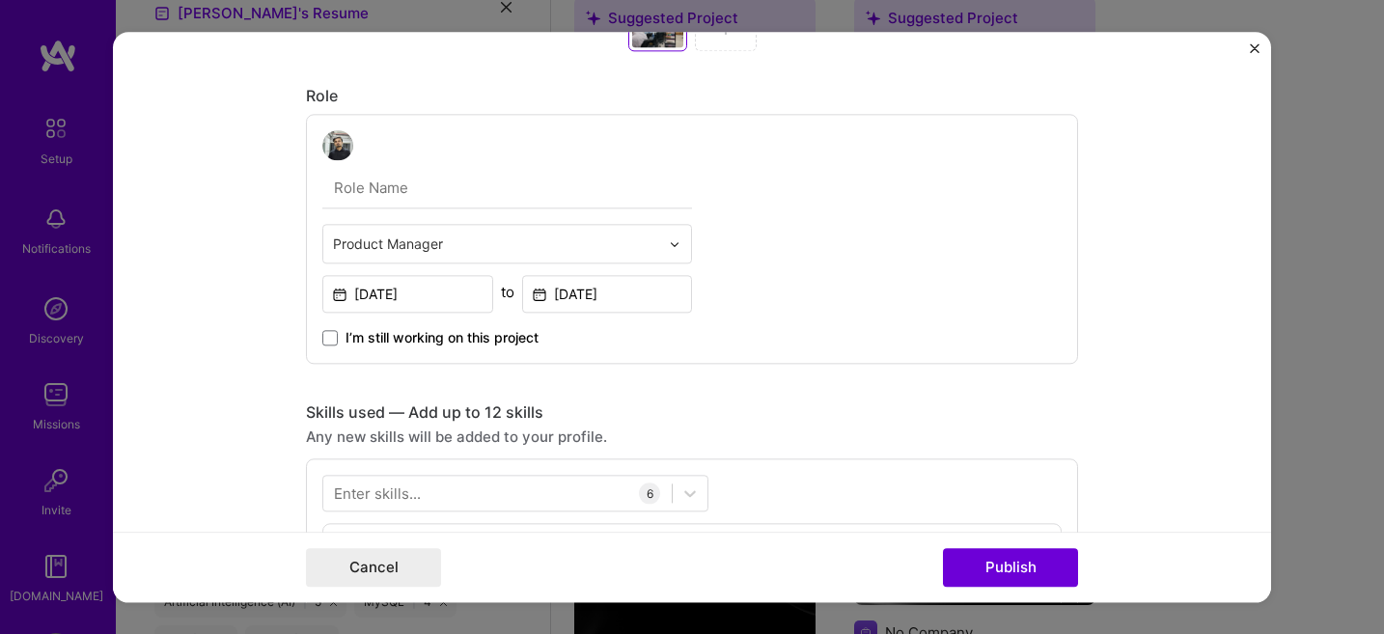
scroll to position [0, 0]
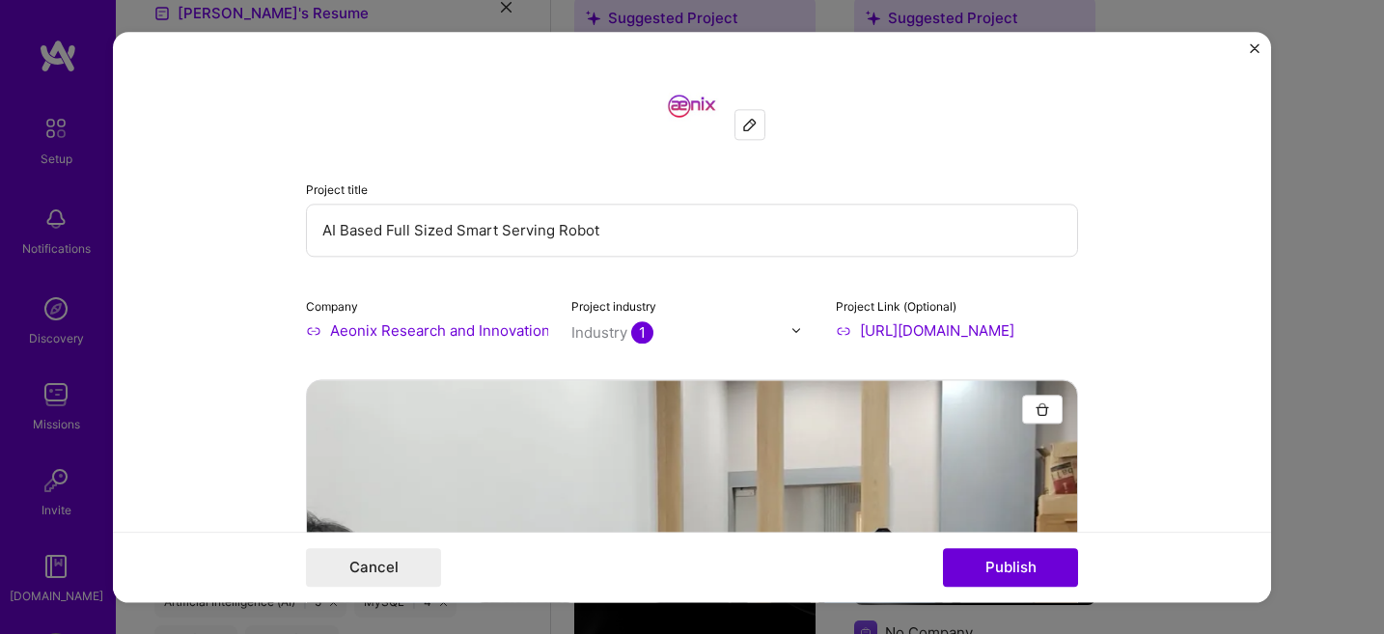
click at [508, 238] on input "AI Based Full Sized Smart Serving Robot" at bounding box center [692, 230] width 772 height 53
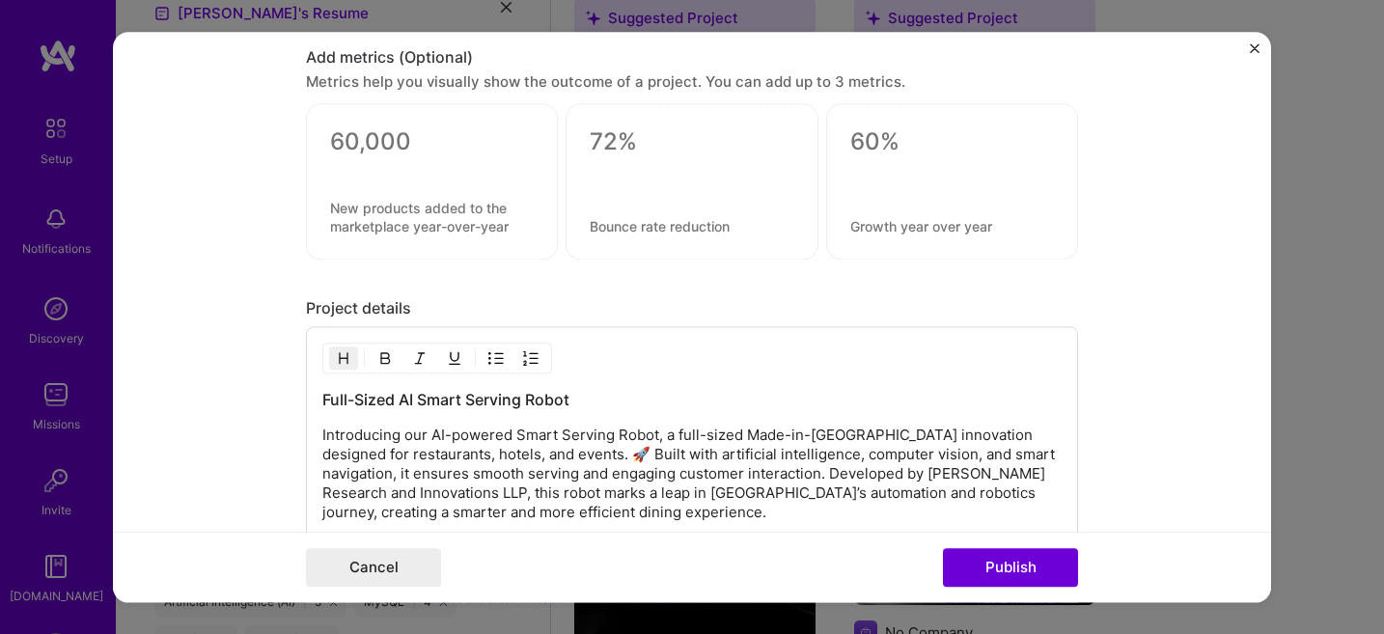
scroll to position [2129, 0]
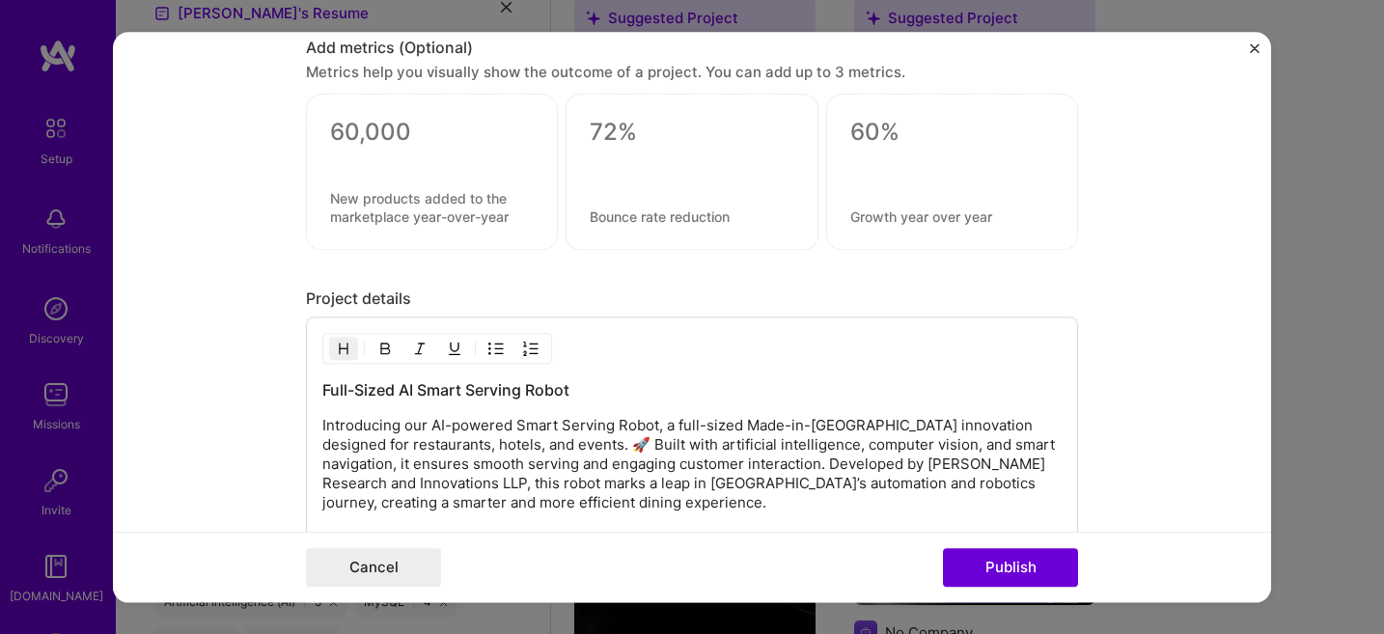
click at [450, 384] on h3 "Full-Sized AI Smart Serving Robot" at bounding box center [692, 389] width 740 height 21
click at [1003, 564] on button "Publish" at bounding box center [1010, 567] width 135 height 39
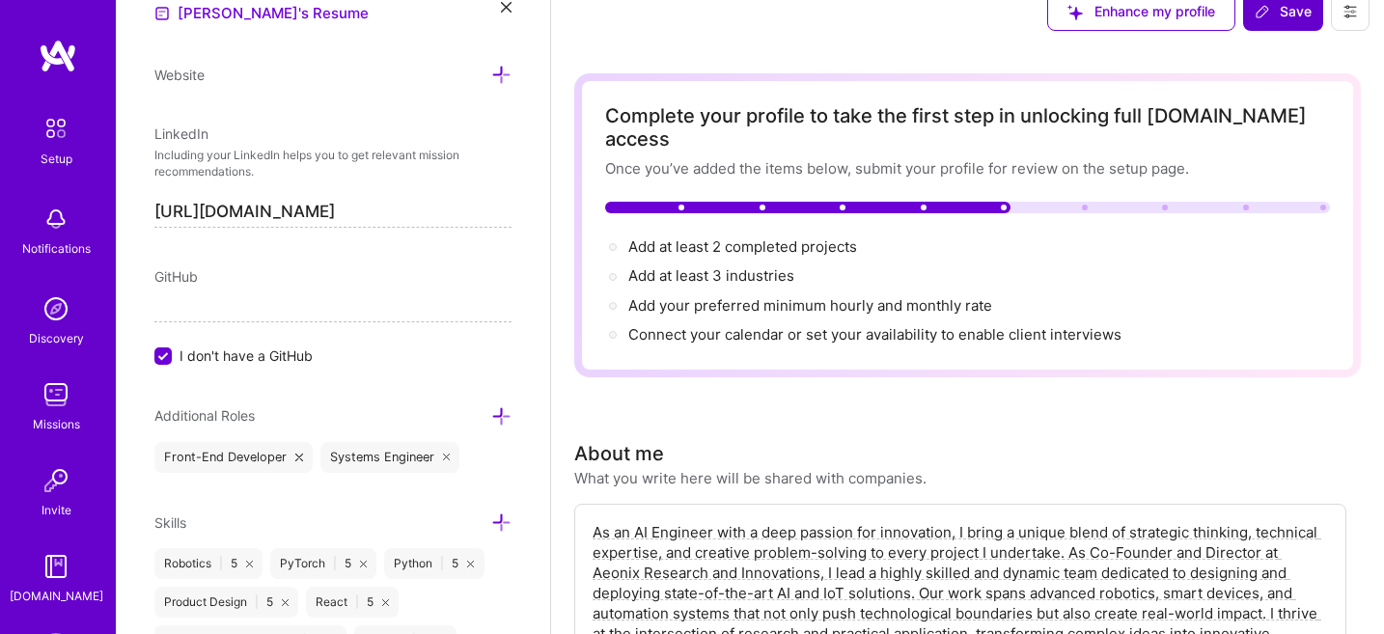
scroll to position [0, 0]
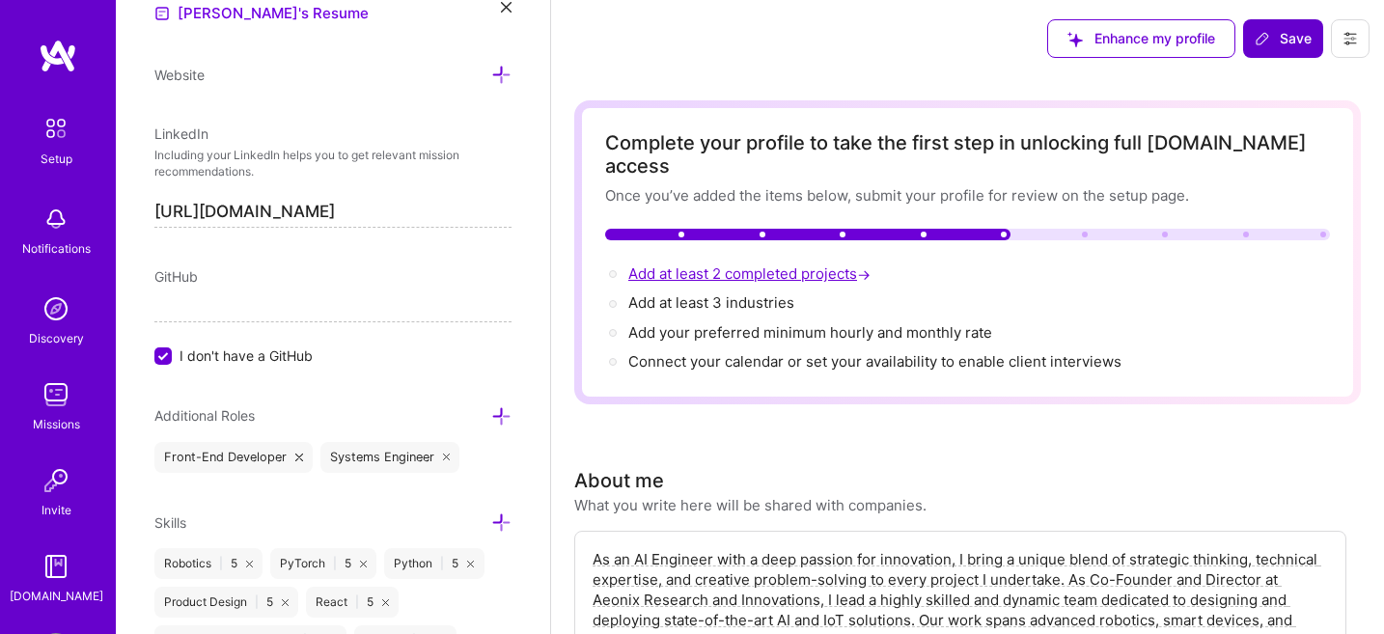
click at [811, 265] on span "Add at least 2 completed projects →" at bounding box center [752, 274] width 246 height 18
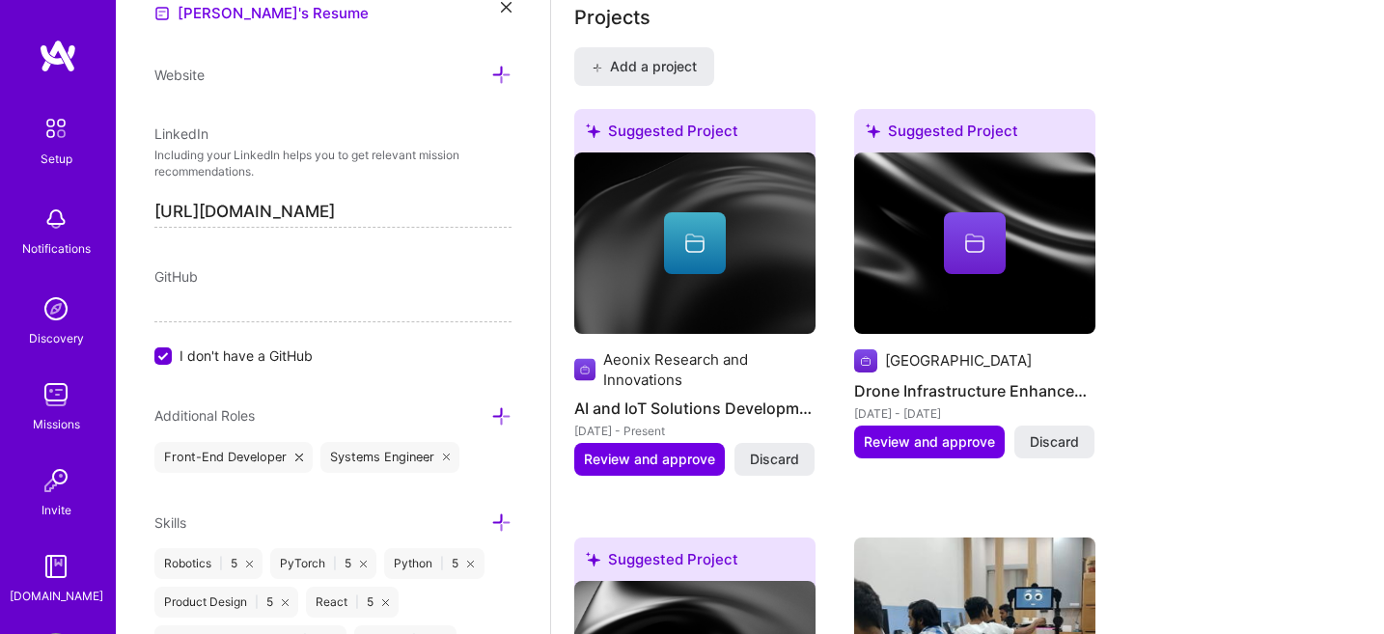
scroll to position [1397, 0]
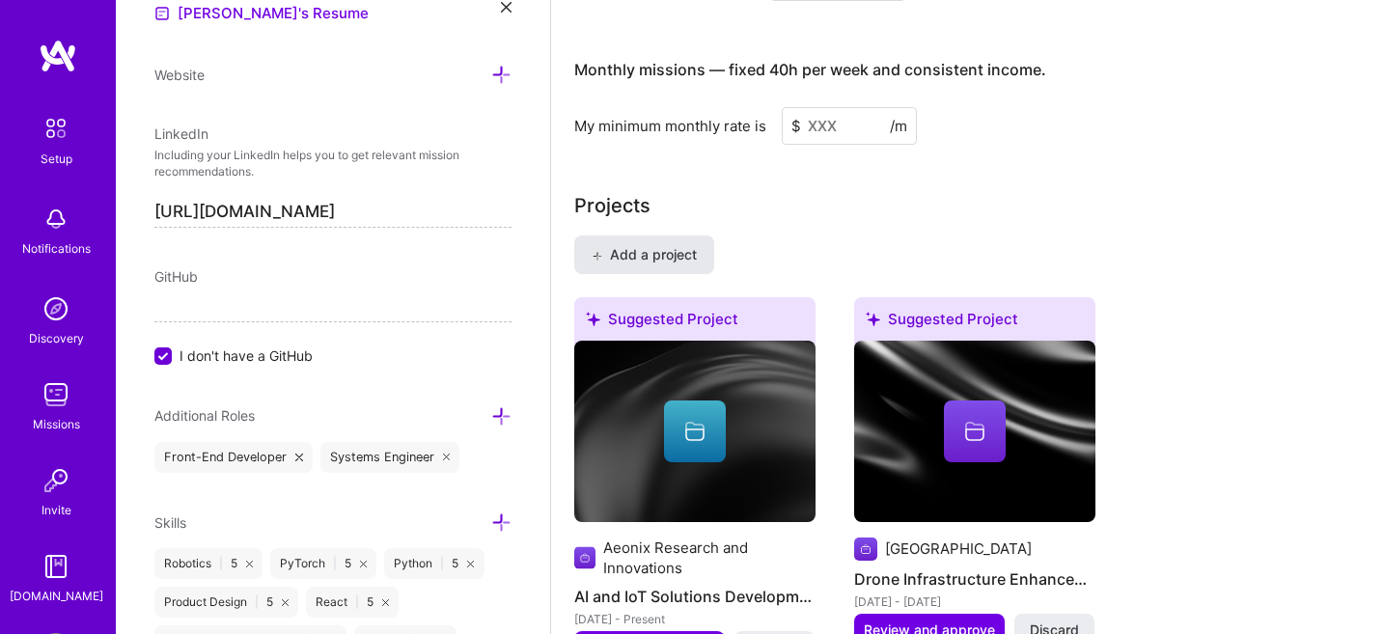
click at [677, 245] on span "Add a project" at bounding box center [644, 254] width 105 height 19
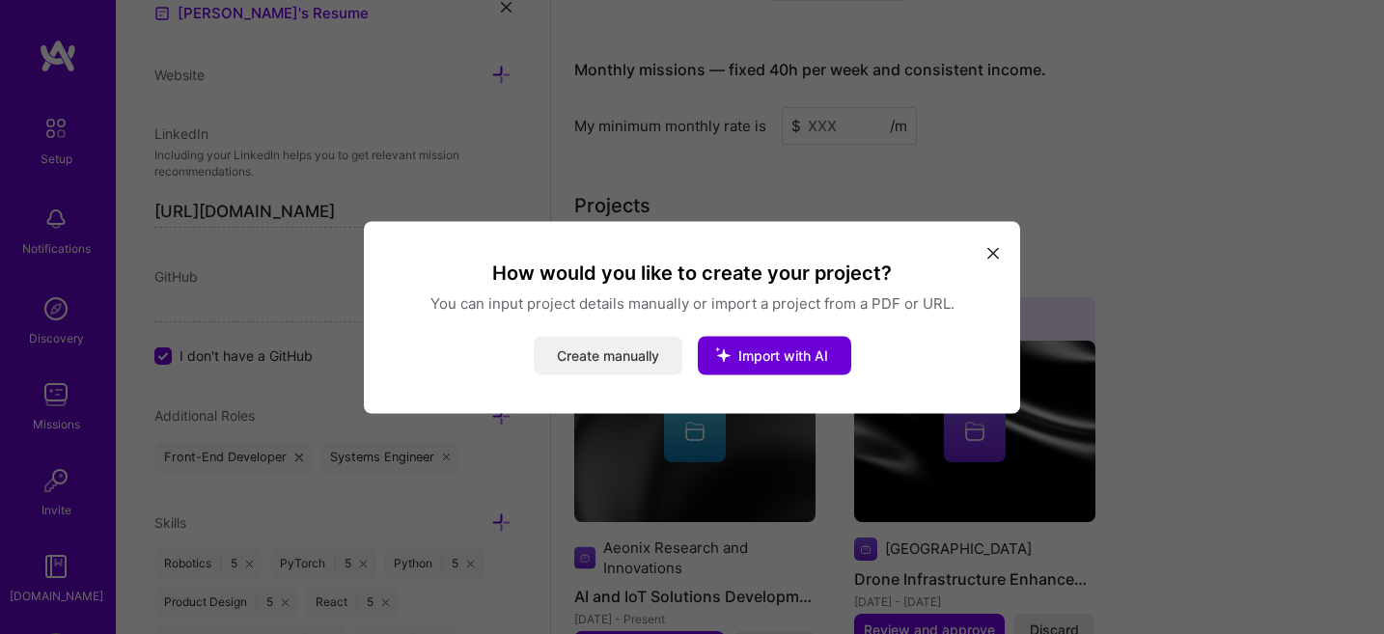
click at [608, 345] on button "Create manually" at bounding box center [608, 355] width 149 height 39
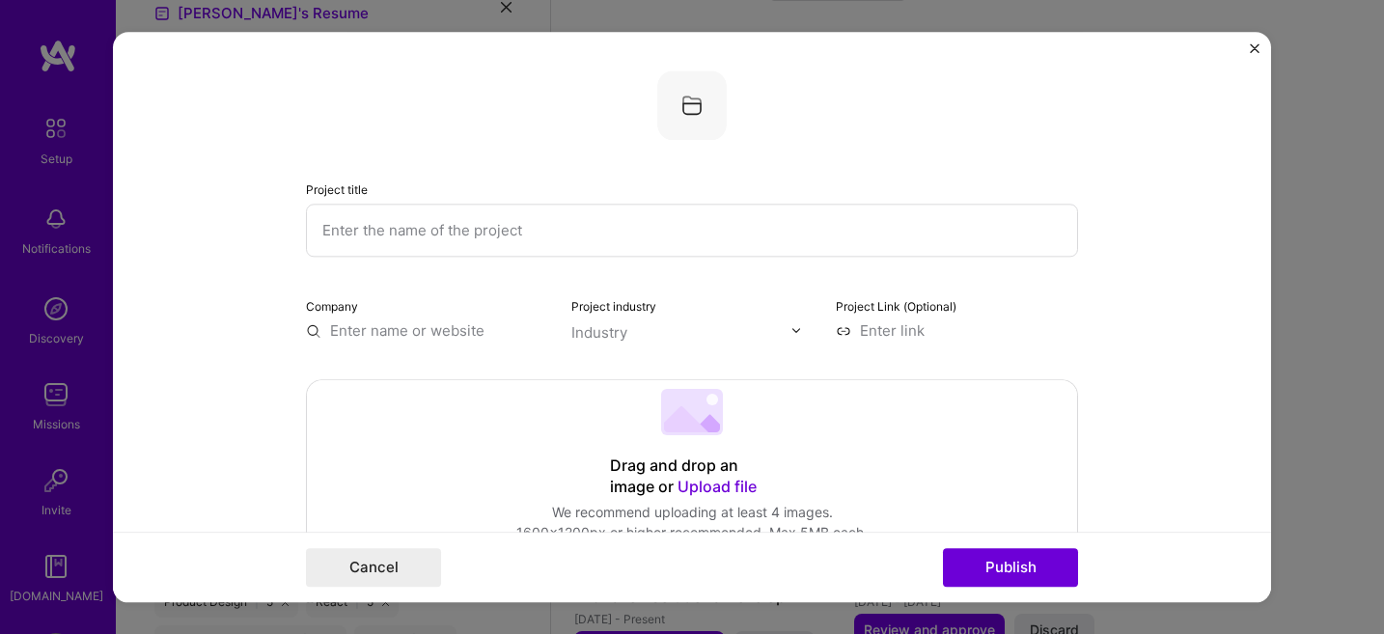
click at [602, 248] on input "text" at bounding box center [692, 230] width 772 height 53
paste input "AI-Powered Healthcare Wearable with BP, SpO₂, Heart Rate Monitoring"
type input "AI-Powered Healthcare Wearable with BP, SpO₂, Heart Rate Monitoring"
click at [474, 328] on input "text" at bounding box center [427, 331] width 242 height 20
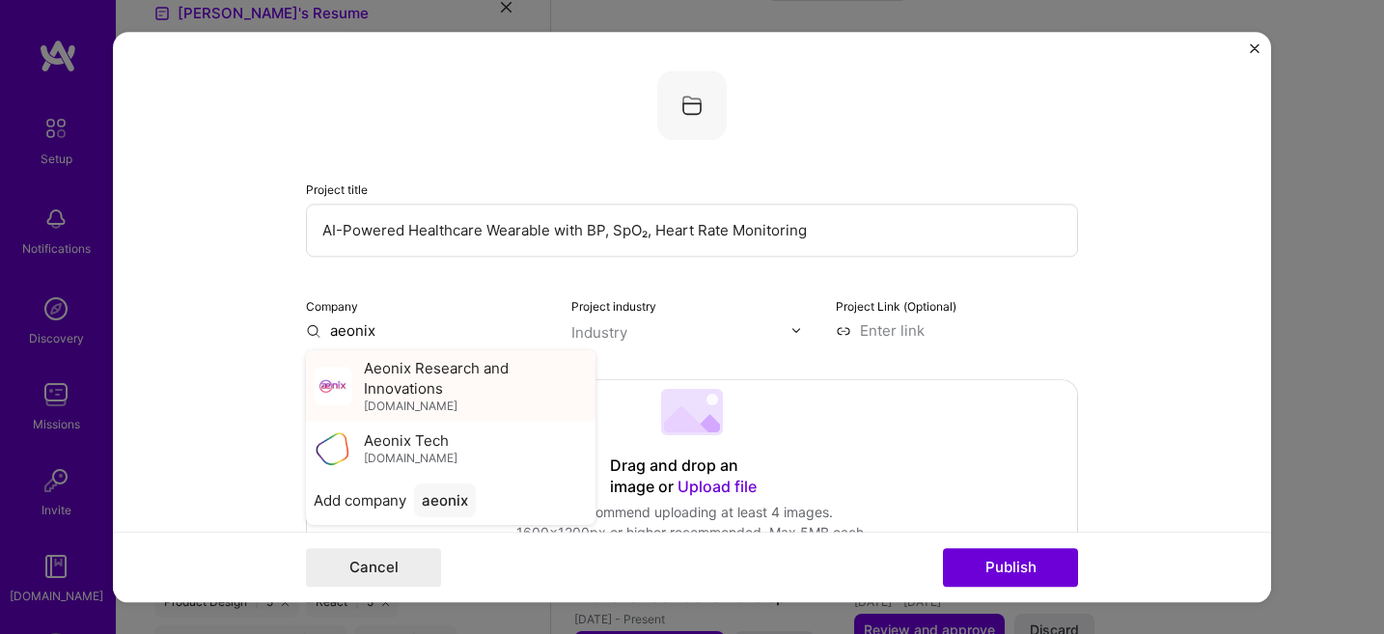
click at [424, 377] on span "Aeonix Research and Innovations" at bounding box center [476, 378] width 224 height 41
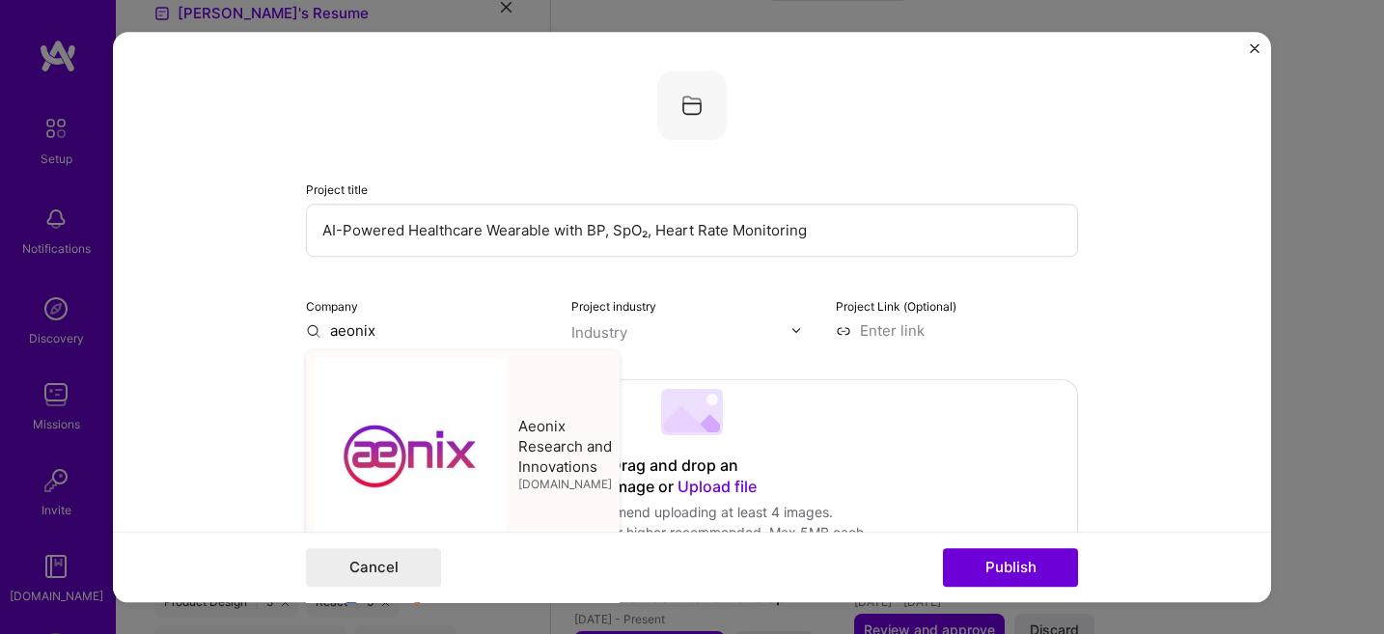
type input "Aeonix Research and Innovations"
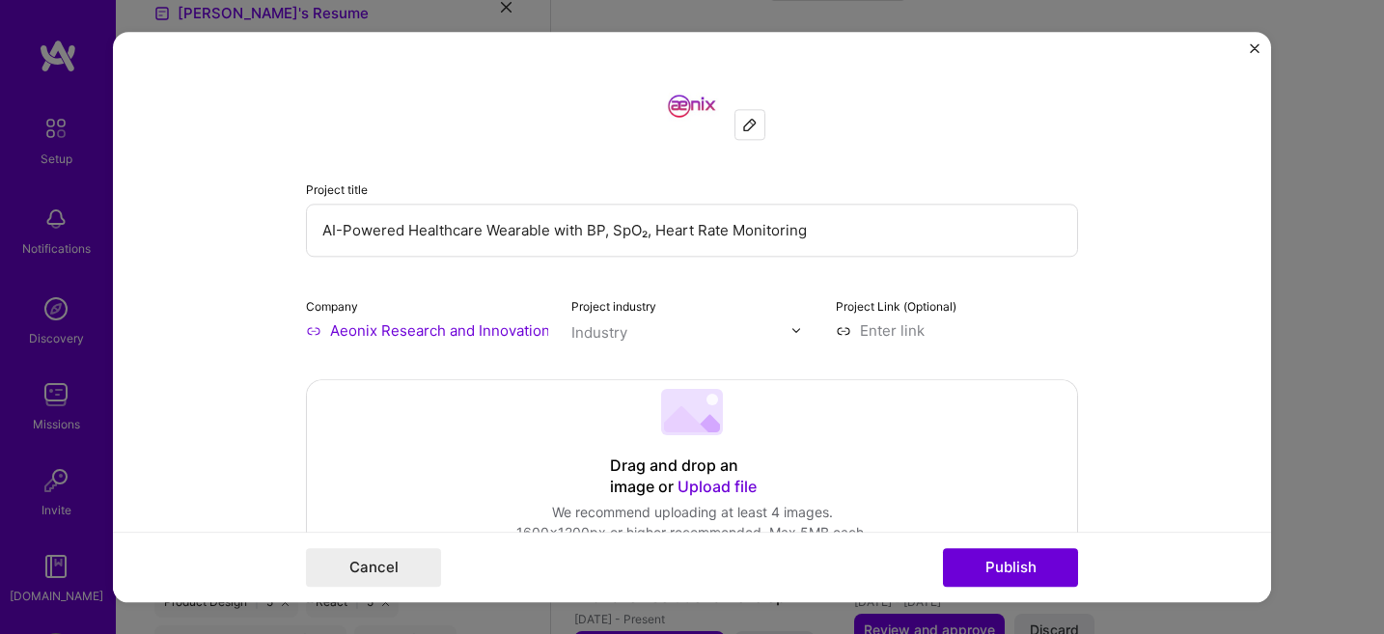
click at [641, 327] on input "text" at bounding box center [682, 332] width 220 height 20
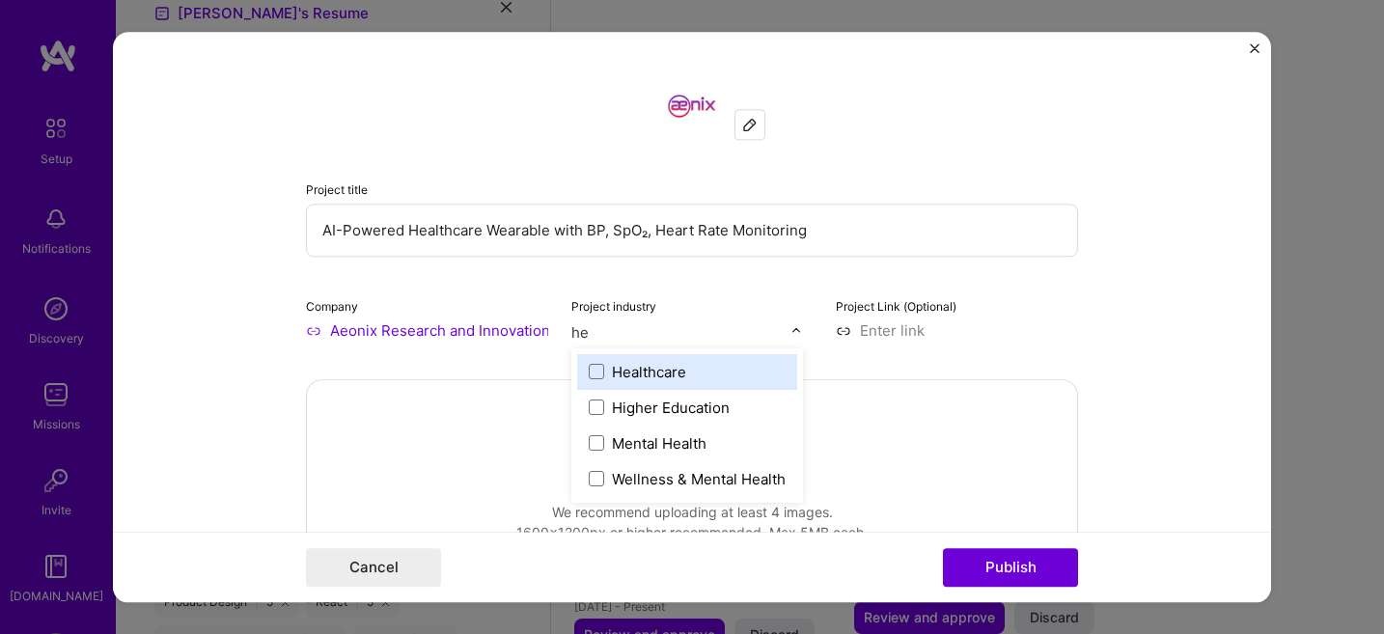
scroll to position [0, 0]
type input "hea"
click at [597, 376] on span at bounding box center [596, 371] width 15 height 15
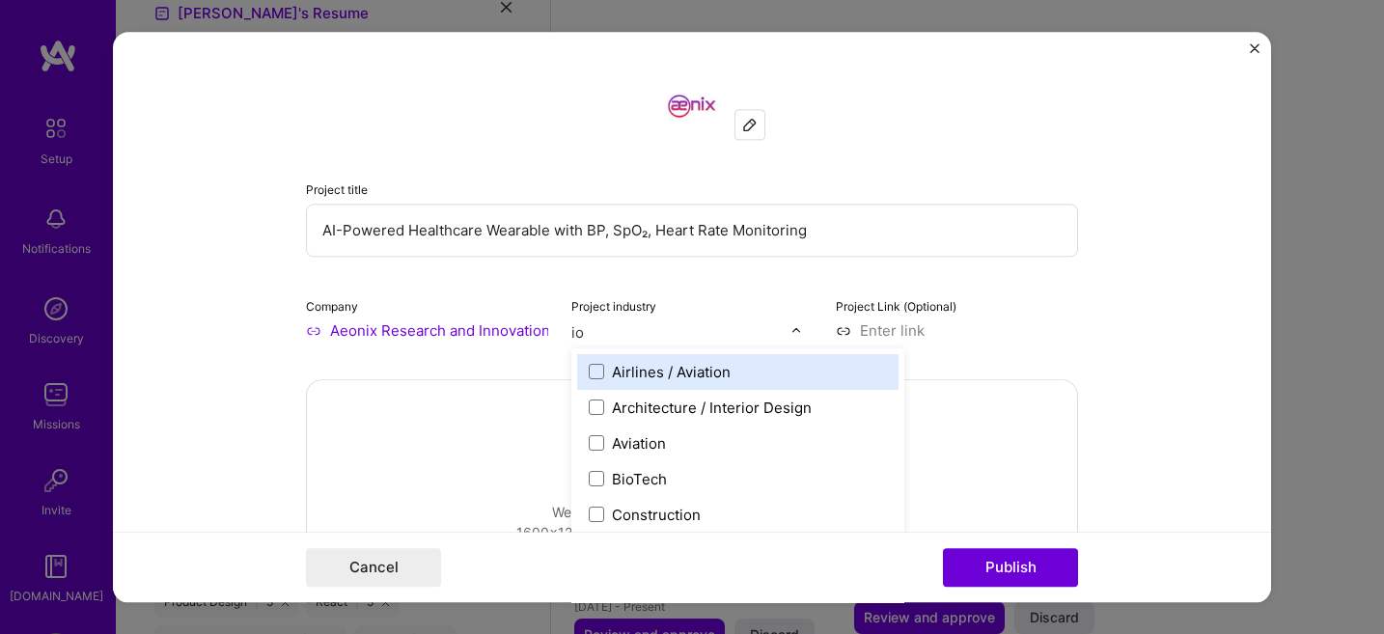
type input "iot"
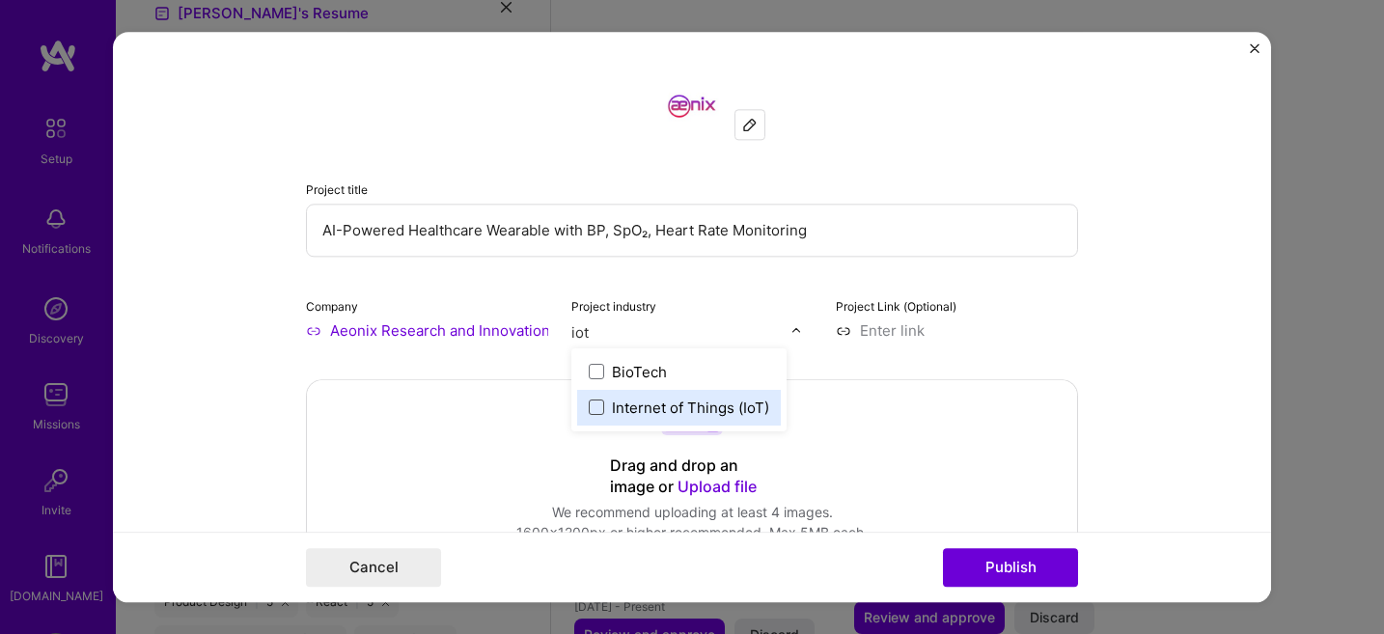
click at [601, 405] on span at bounding box center [596, 407] width 15 height 15
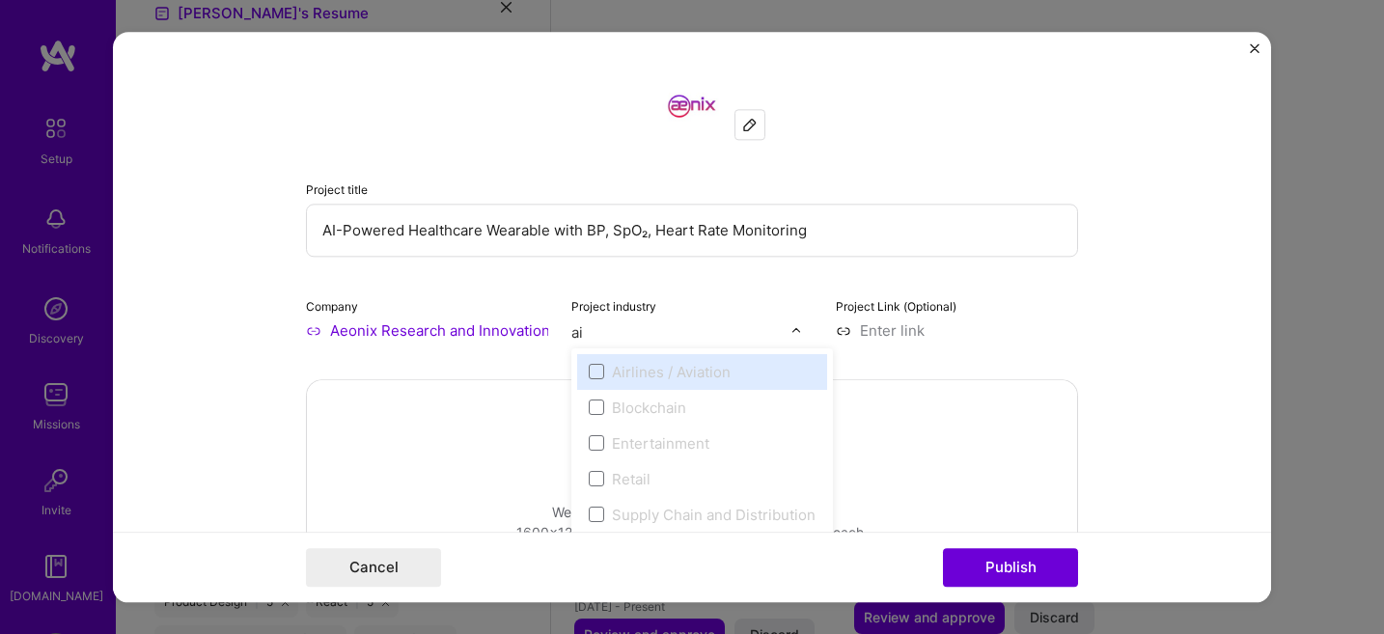
type input "a"
click at [911, 331] on input at bounding box center [957, 331] width 242 height 20
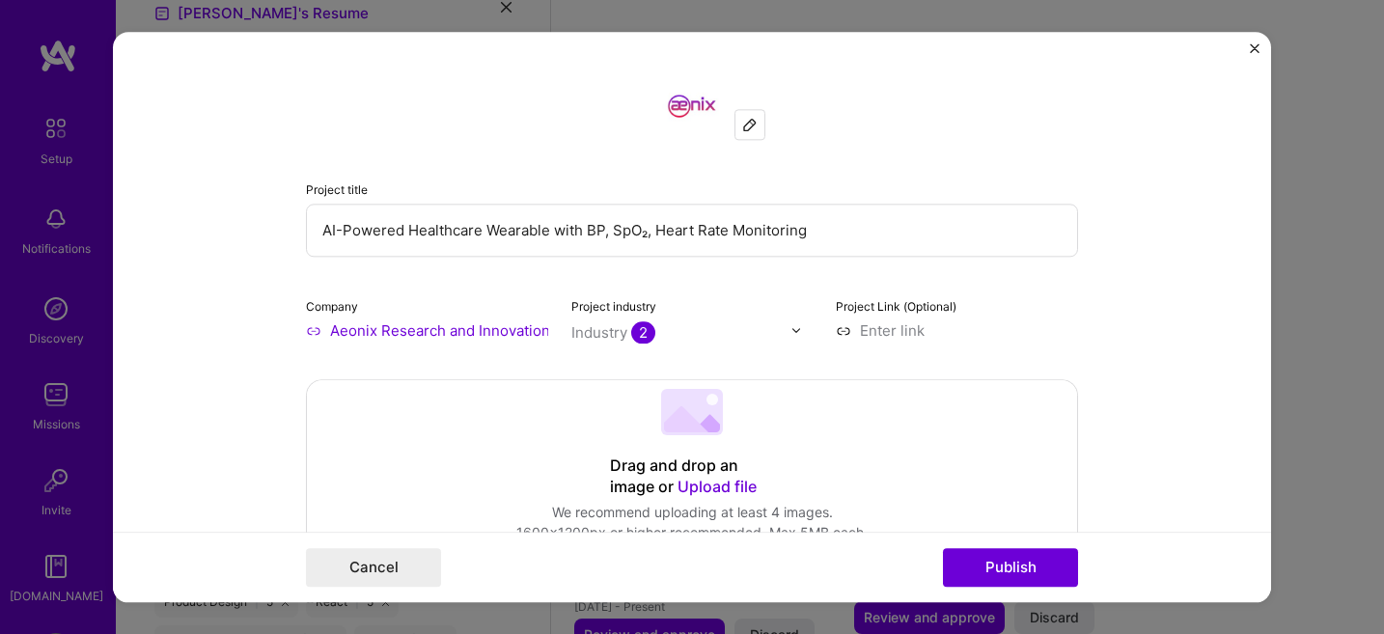
click at [877, 336] on input at bounding box center [957, 331] width 242 height 20
paste input "[URL][DOMAIN_NAME]"
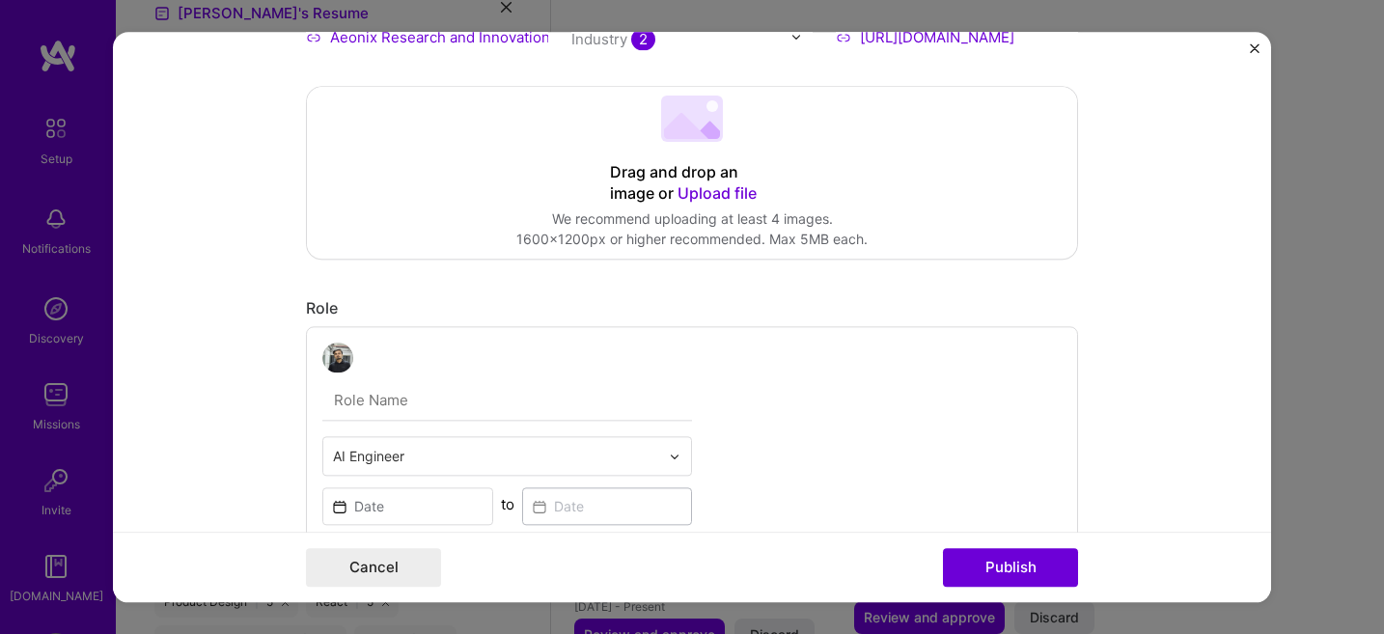
scroll to position [440, 0]
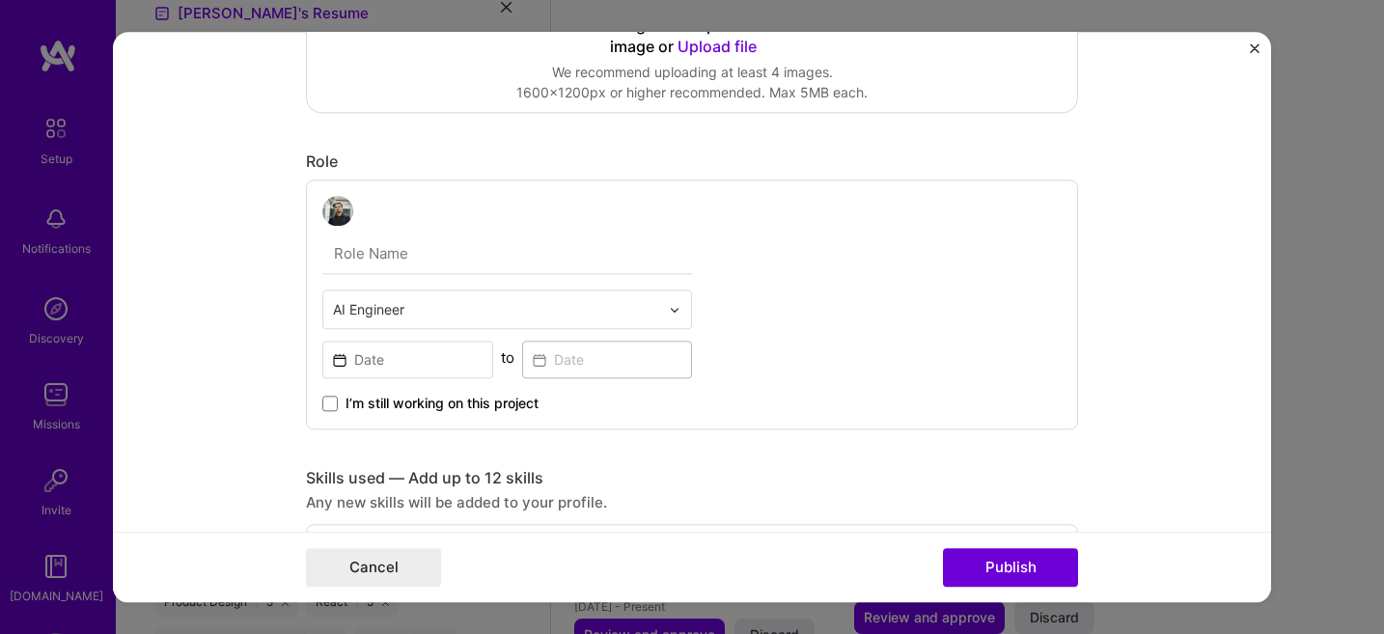
type input "[URL][DOMAIN_NAME]"
click at [428, 320] on input "text" at bounding box center [496, 310] width 326 height 20
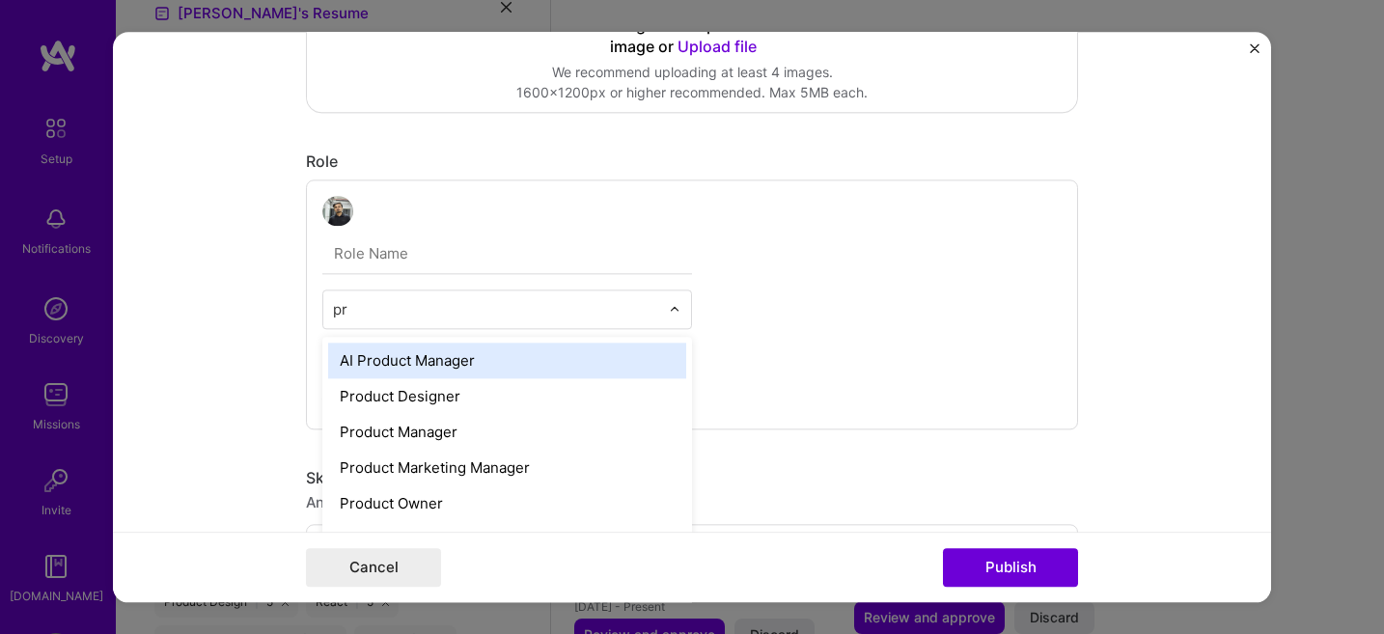
type input "pro"
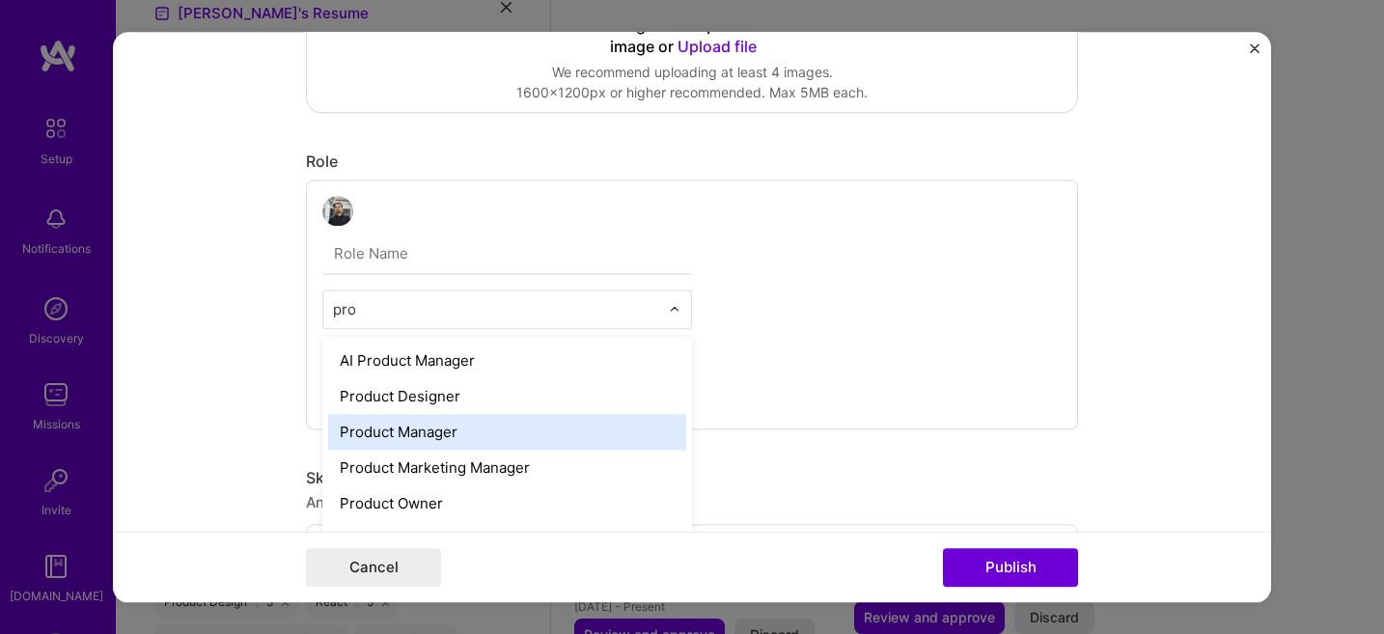
click at [424, 419] on div "Product Manager" at bounding box center [507, 433] width 358 height 36
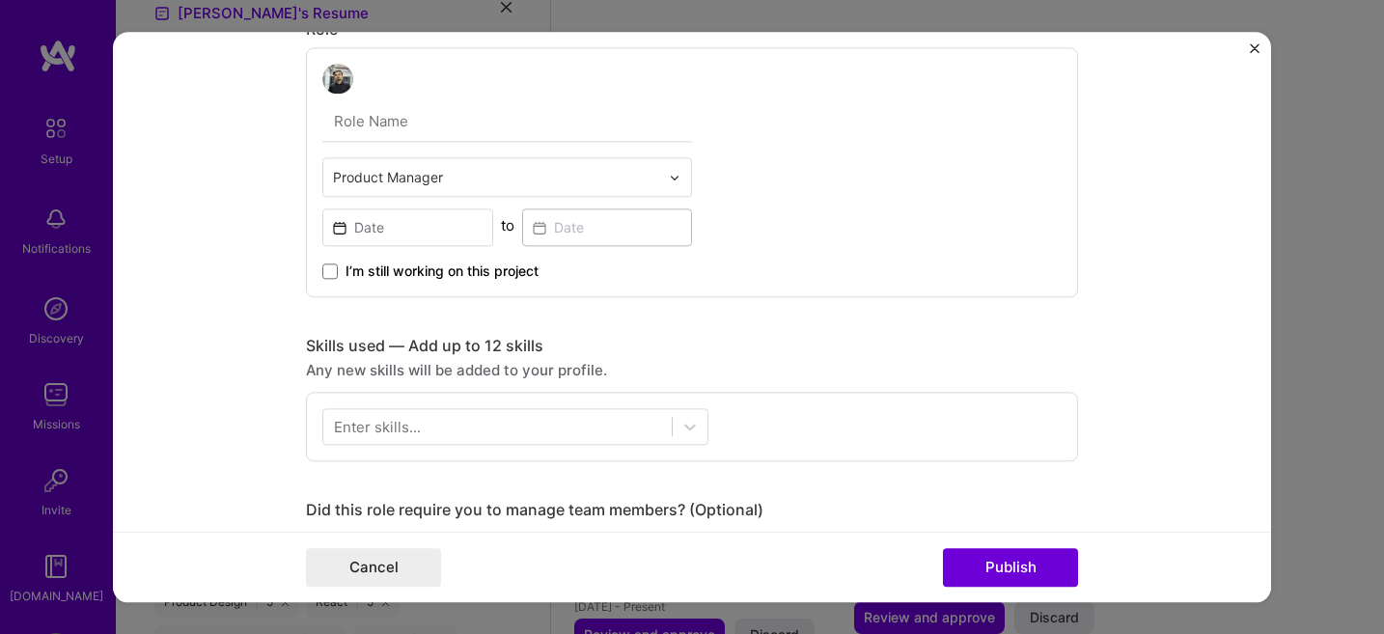
scroll to position [593, 0]
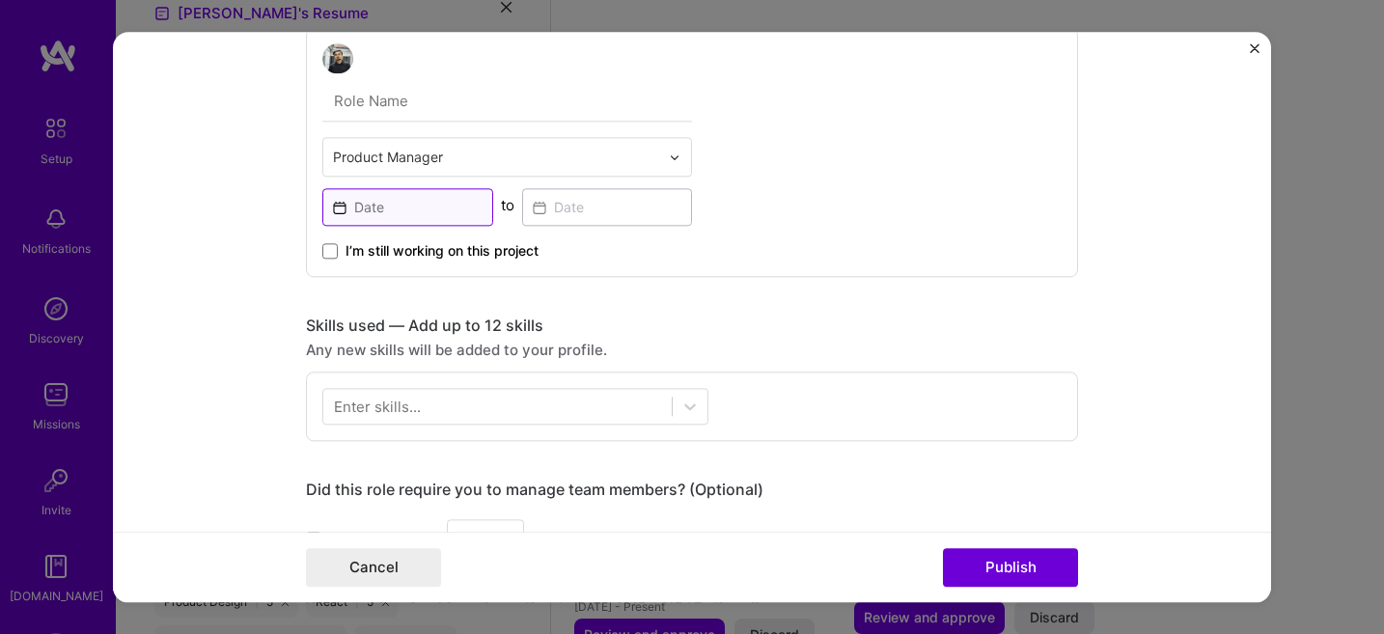
click at [408, 204] on input at bounding box center [407, 208] width 171 height 38
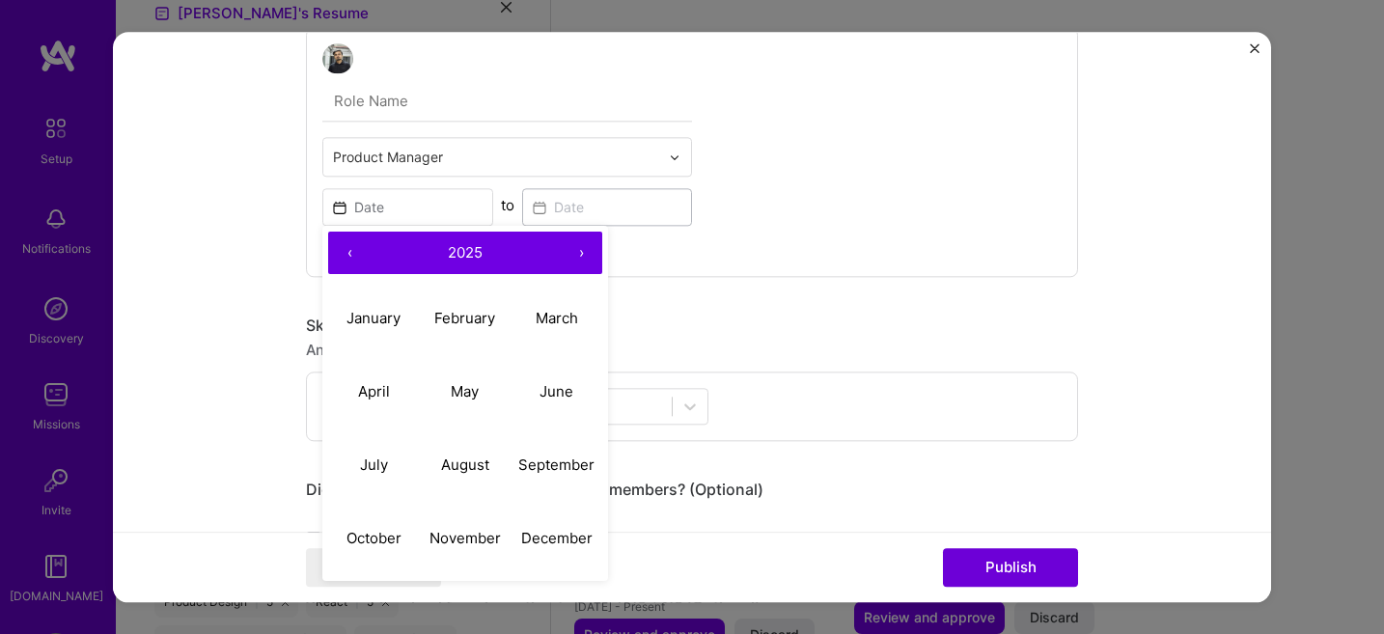
click at [407, 152] on input "text" at bounding box center [496, 158] width 326 height 20
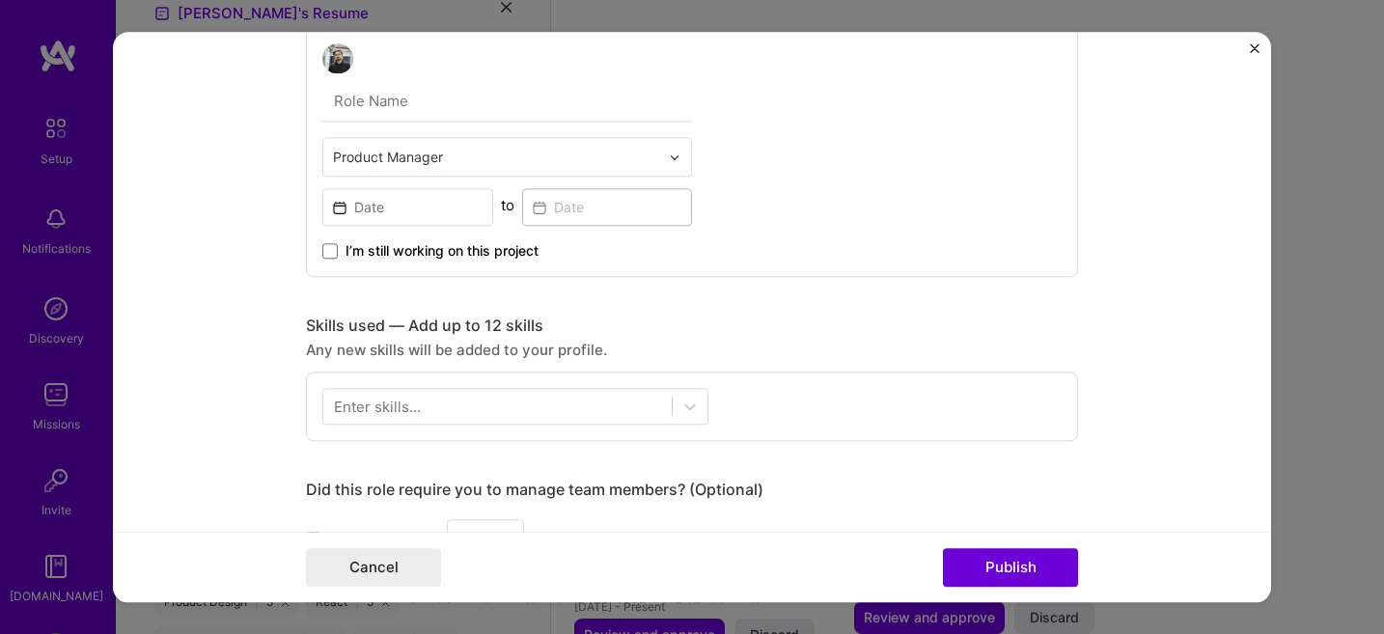
click at [257, 234] on form "Project title AI-Powered Healthcare Wearable with BP, SpO₂, Heart Rate Monitori…" at bounding box center [692, 317] width 1159 height 571
click at [411, 210] on input at bounding box center [407, 208] width 171 height 38
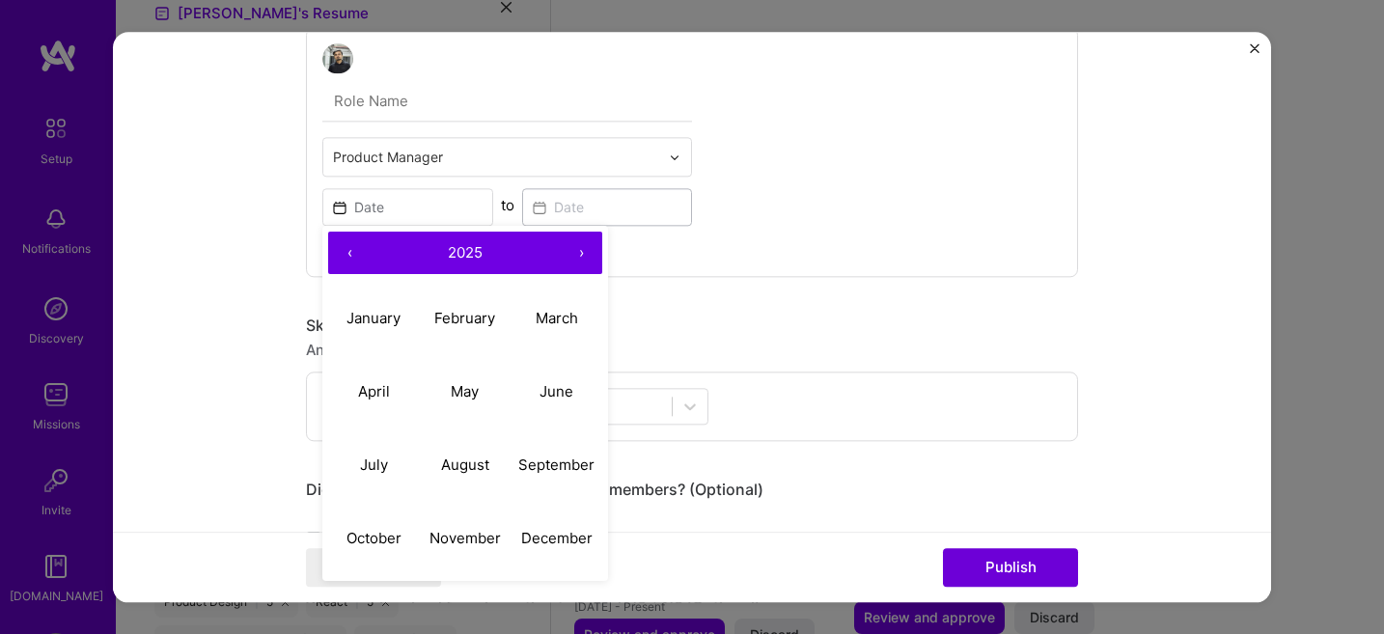
click at [350, 255] on button "‹" at bounding box center [349, 254] width 42 height 42
click at [378, 392] on abbr "April" at bounding box center [374, 391] width 32 height 18
type input "[DATE]"
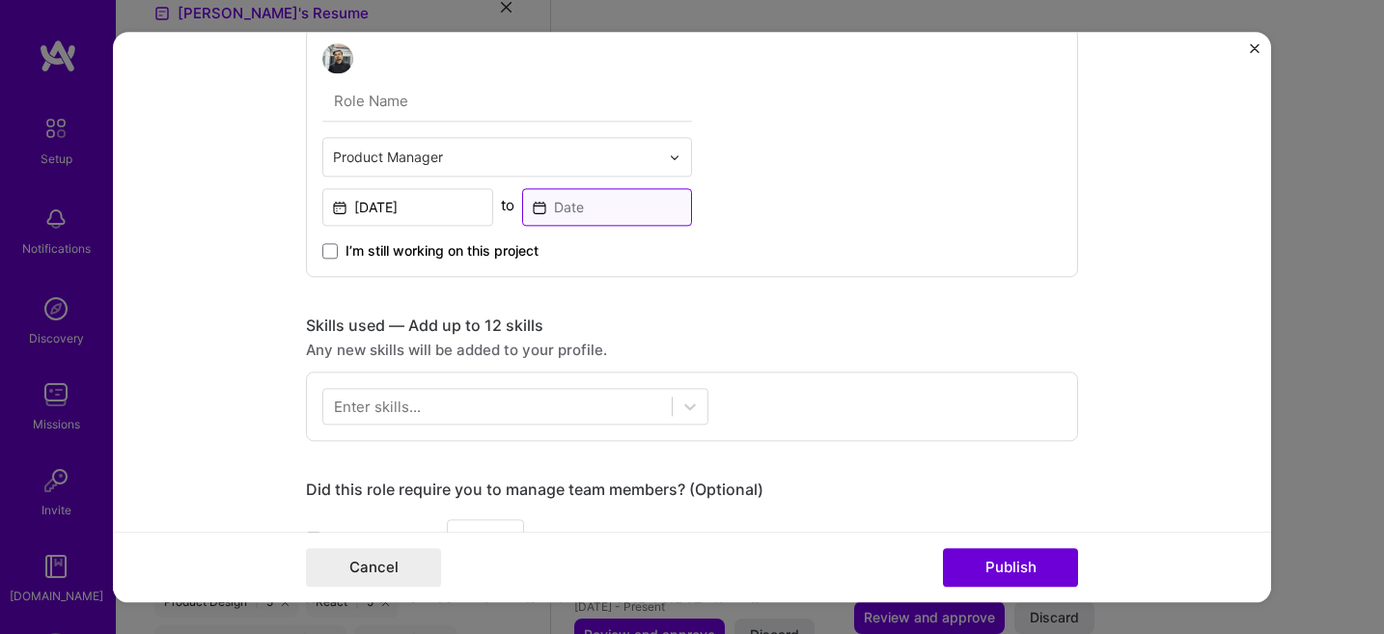
click at [555, 217] on input at bounding box center [607, 208] width 171 height 38
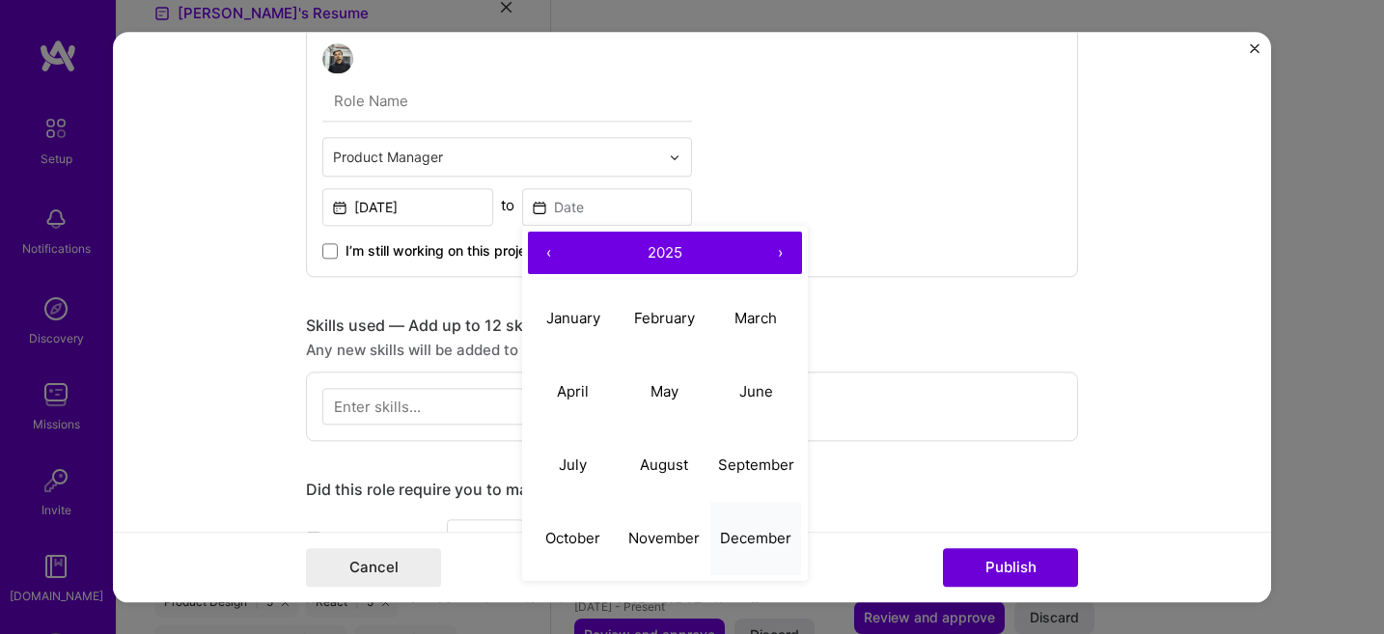
click at [747, 537] on abbr "December" at bounding box center [755, 538] width 71 height 18
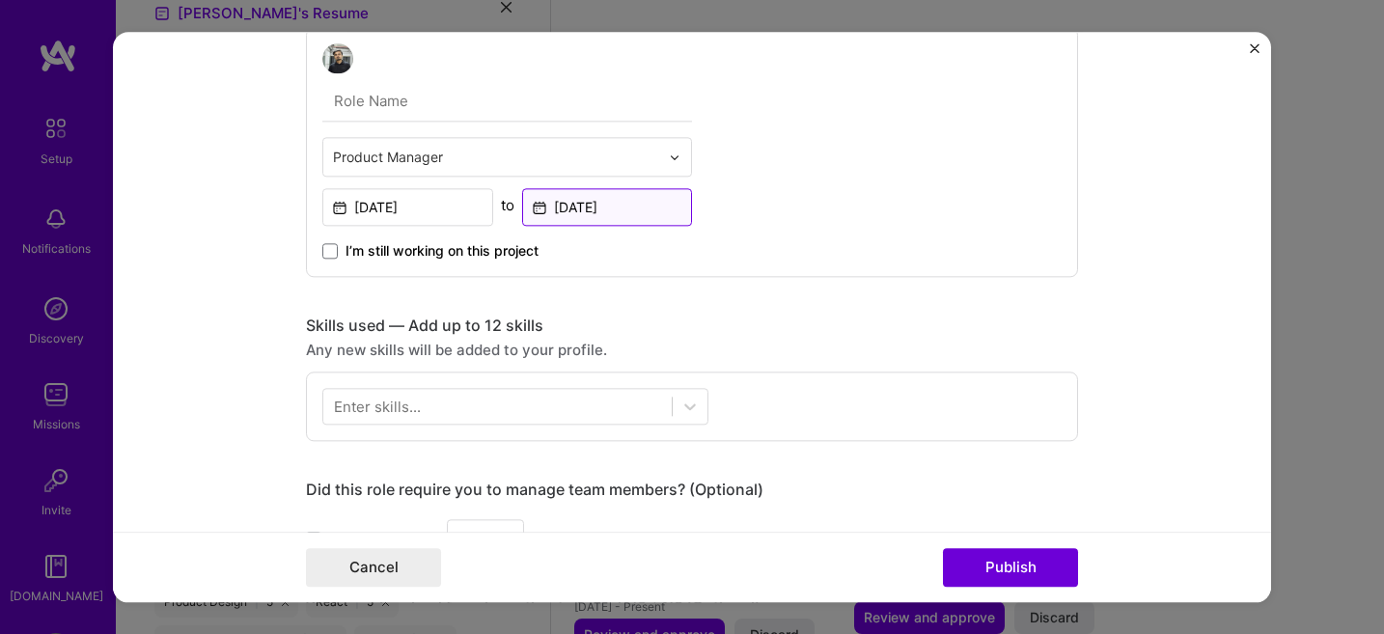
click at [627, 196] on input "[DATE]" at bounding box center [607, 208] width 171 height 38
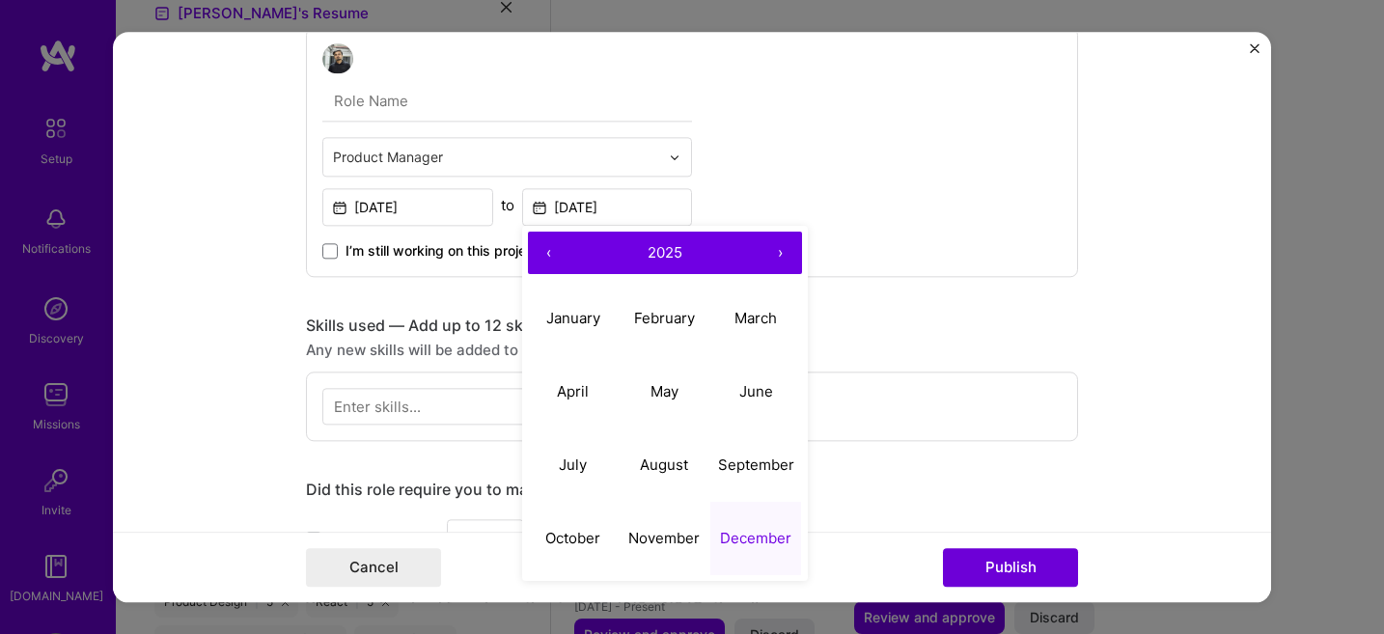
click at [633, 256] on button "2025" at bounding box center [665, 254] width 189 height 42
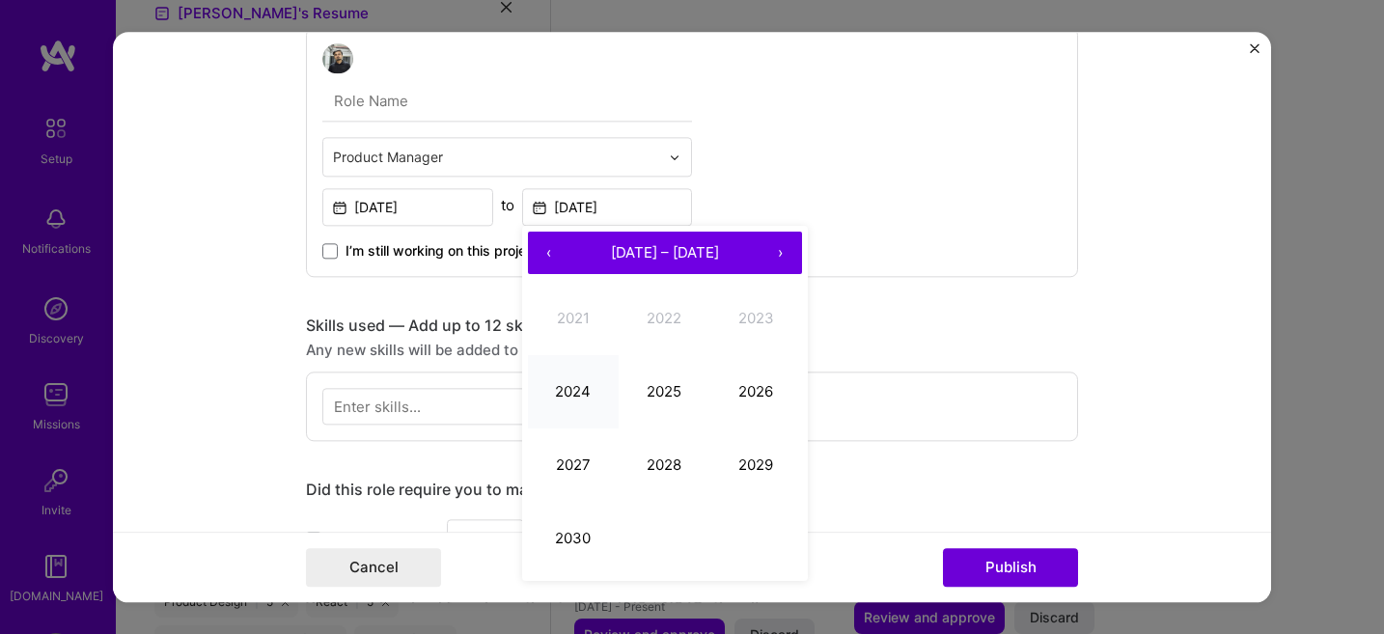
click at [562, 385] on button "2024" at bounding box center [574, 391] width 92 height 73
click at [738, 537] on abbr "December" at bounding box center [755, 538] width 71 height 18
type input "[DATE]"
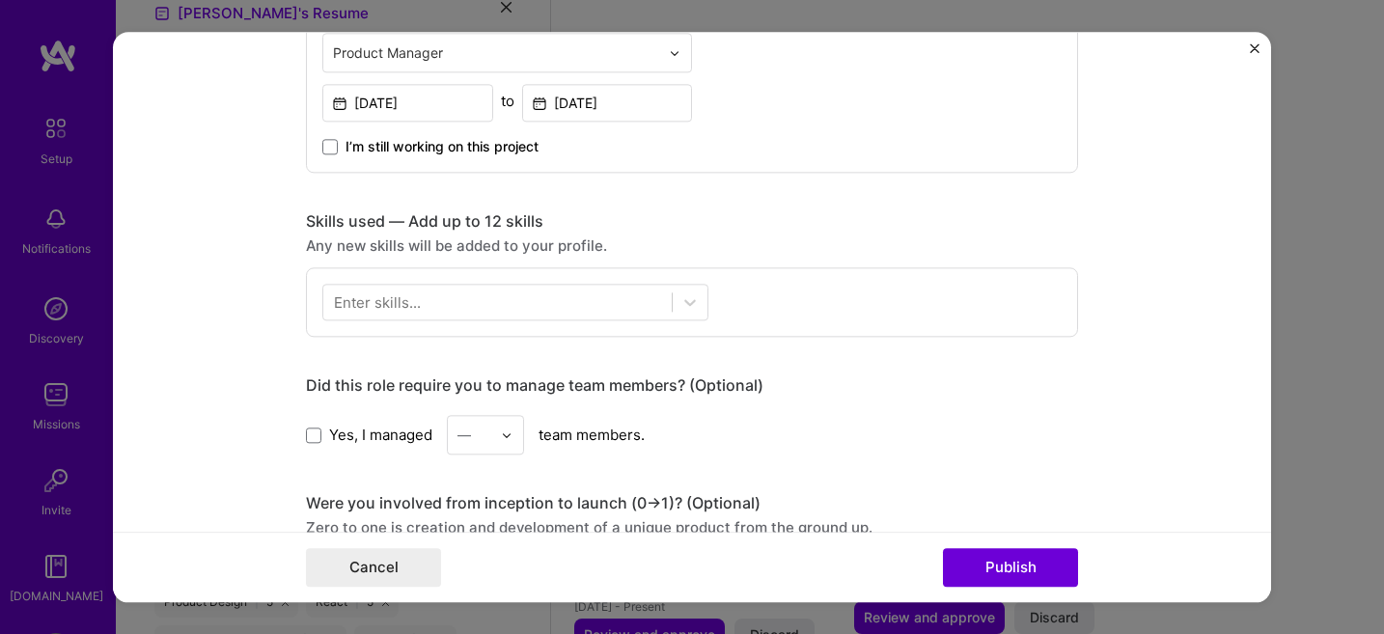
scroll to position [706, 0]
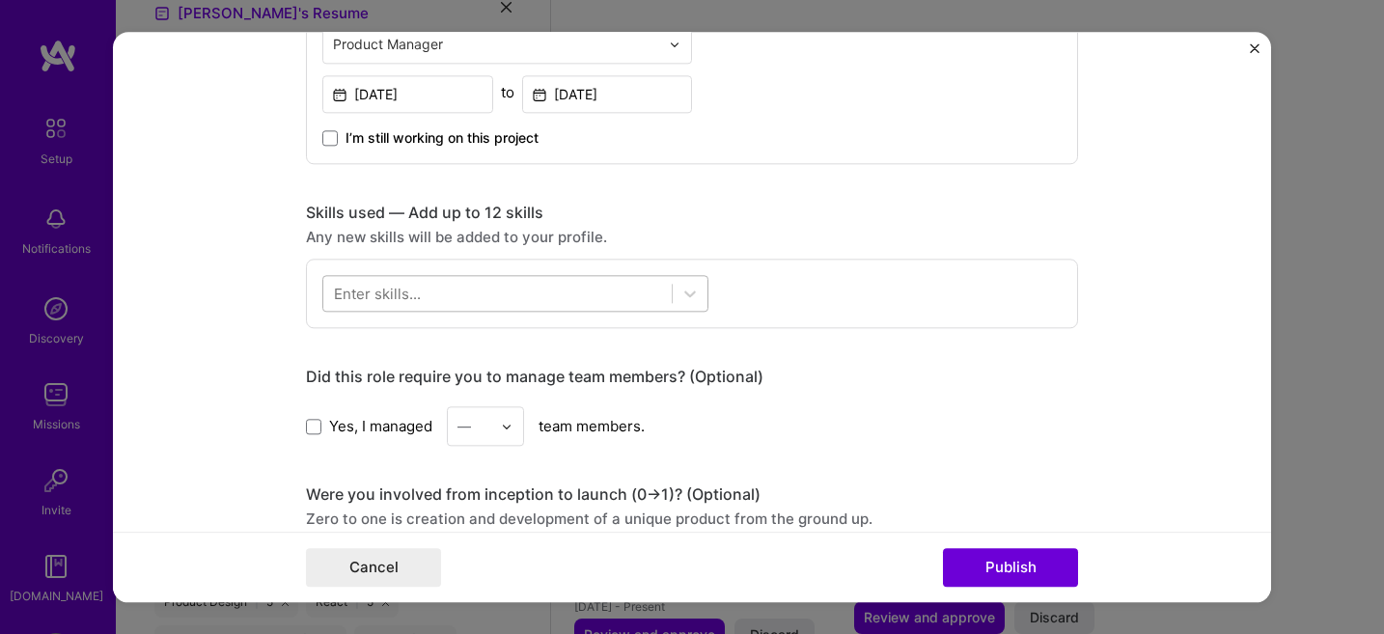
click at [540, 296] on div at bounding box center [497, 294] width 349 height 32
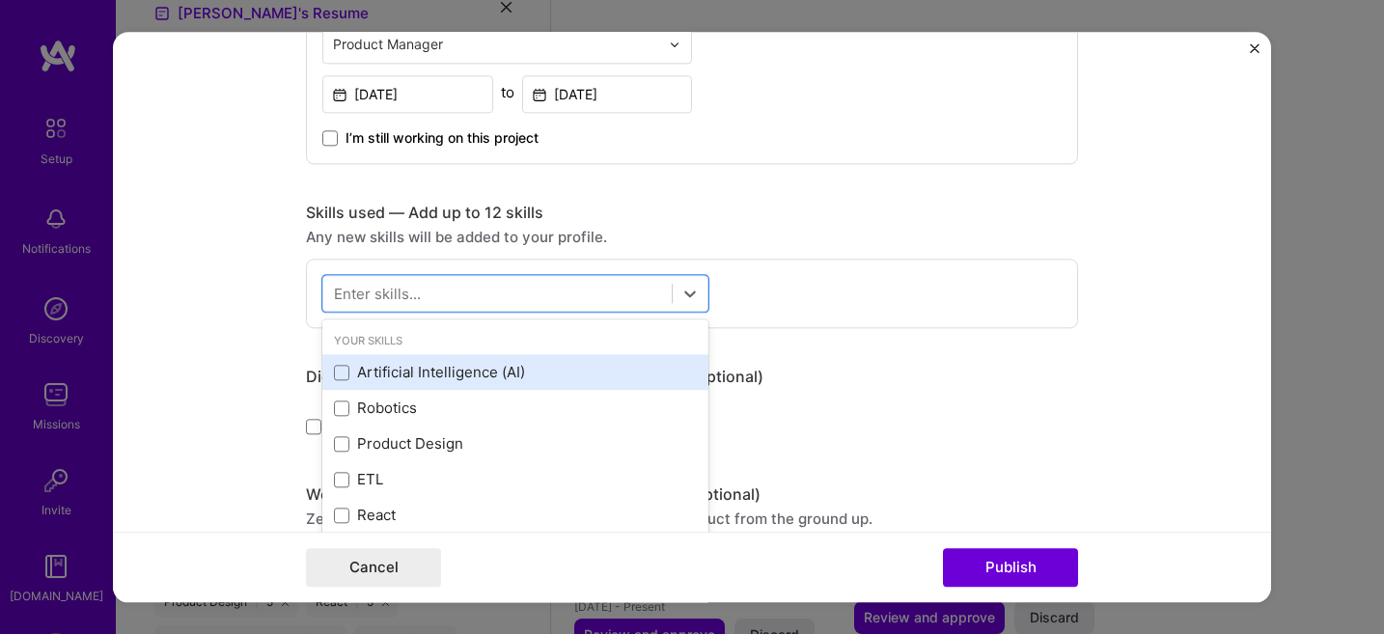
click at [453, 374] on div "Artificial Intelligence (AI)" at bounding box center [515, 373] width 363 height 20
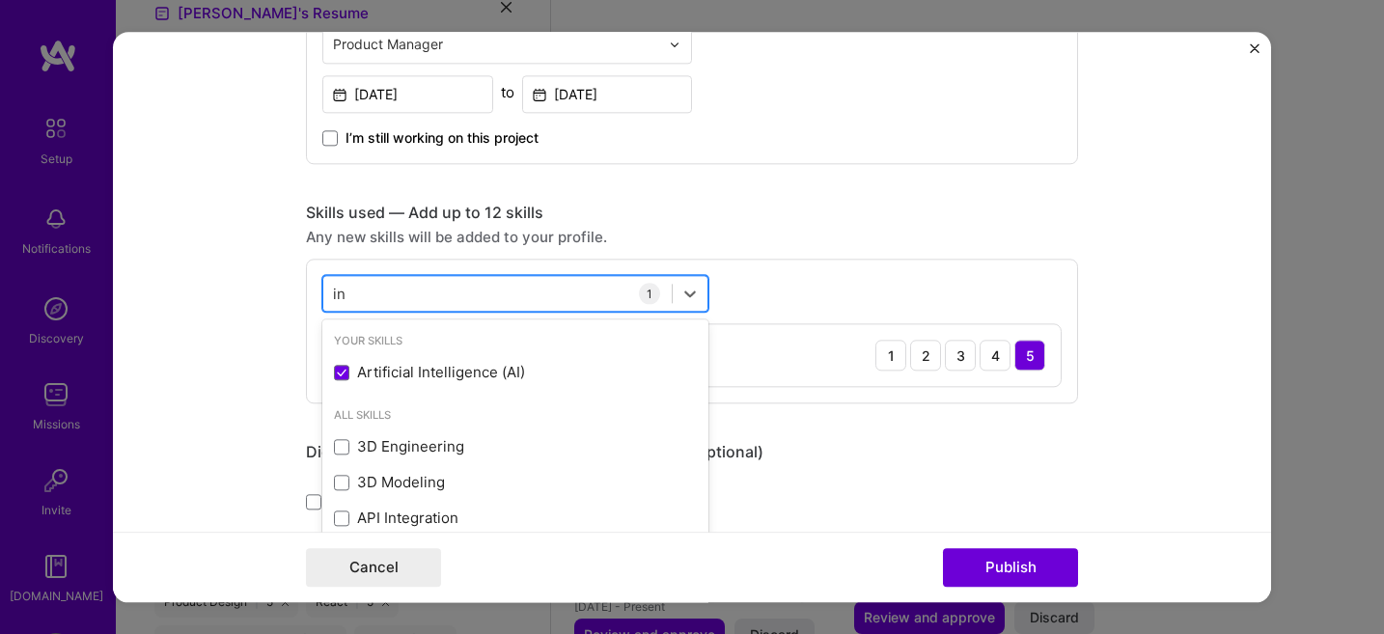
type input "i"
type input "e"
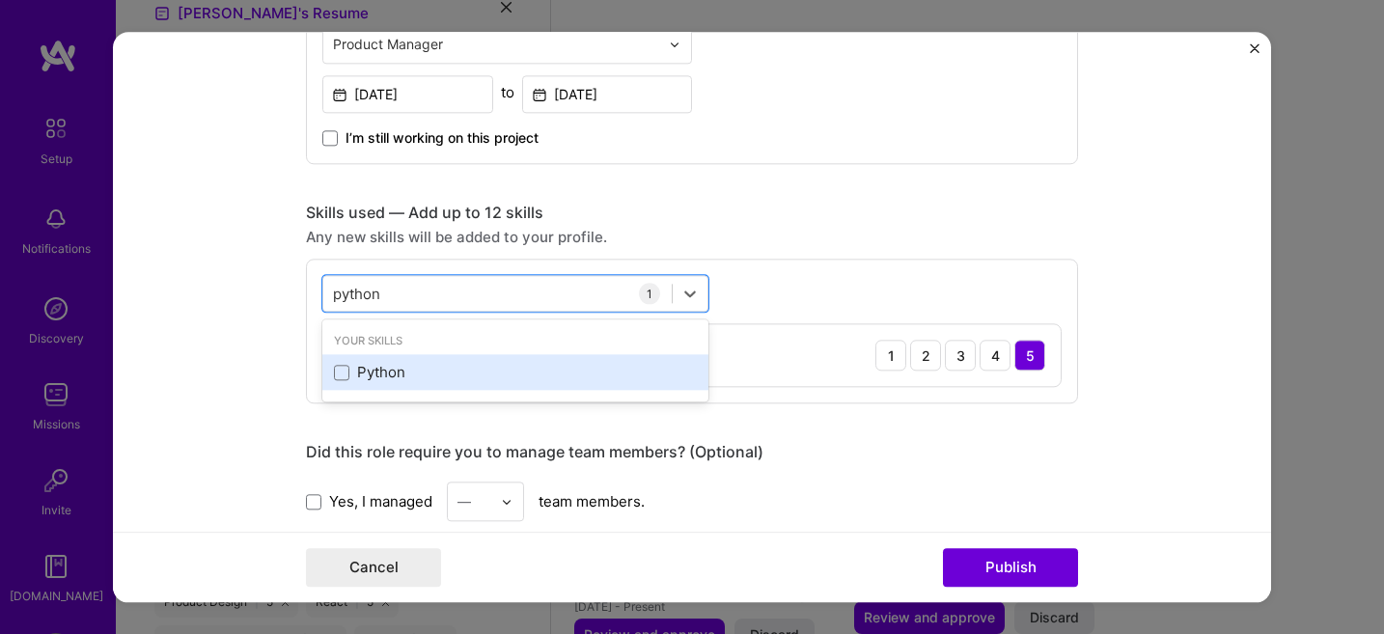
click at [418, 373] on div "Python" at bounding box center [515, 373] width 363 height 20
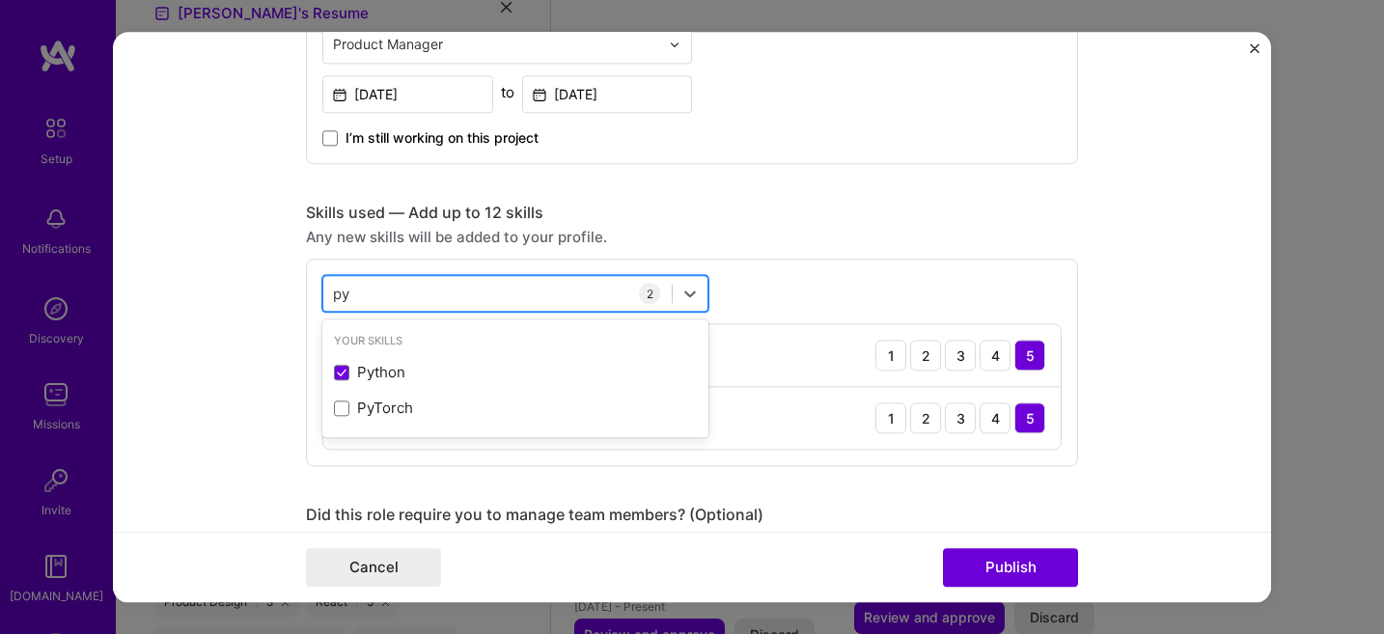
type input "p"
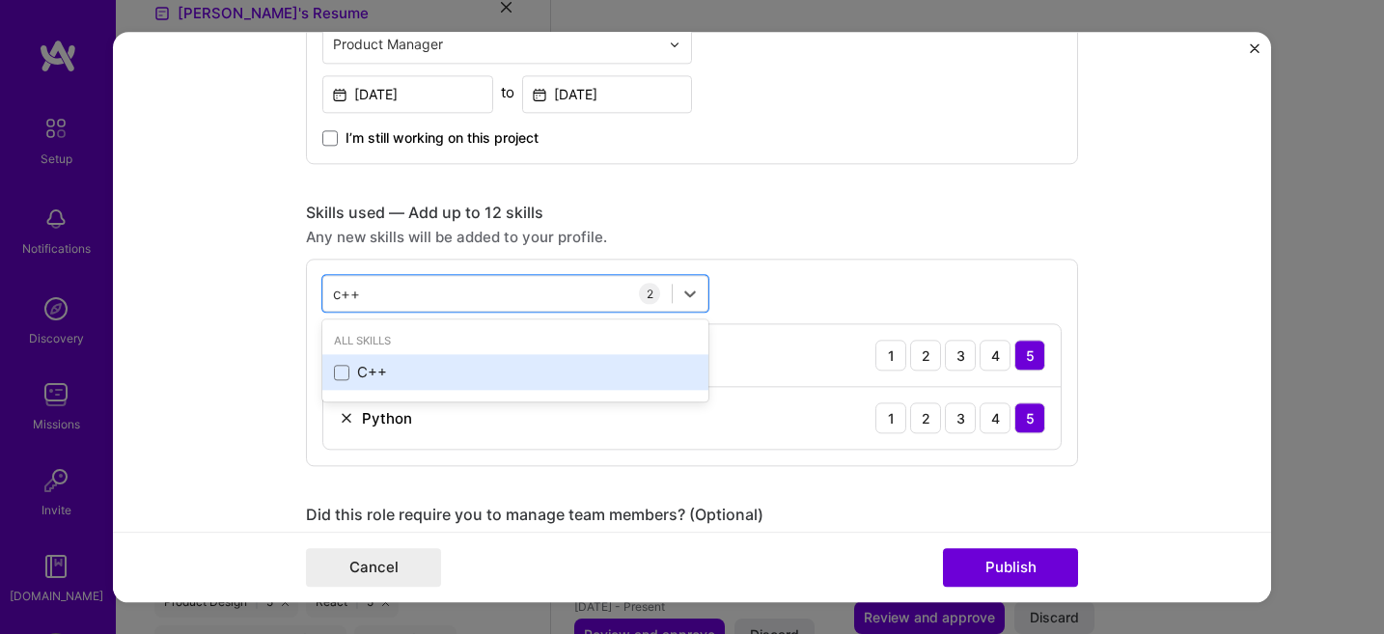
click at [407, 374] on div "C++" at bounding box center [515, 373] width 363 height 20
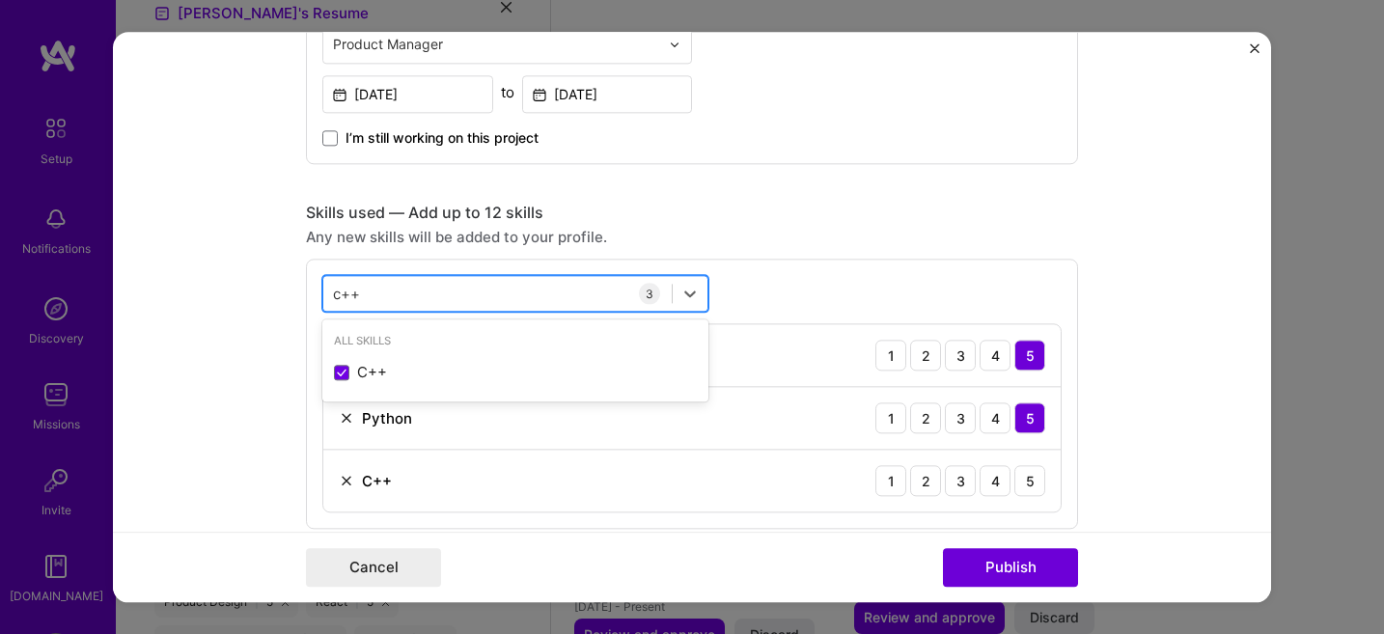
click at [405, 295] on div "c++ c++" at bounding box center [497, 294] width 349 height 32
drag, startPoint x: 375, startPoint y: 291, endPoint x: 362, endPoint y: 291, distance: 12.6
click at [362, 291] on div "c++ c++" at bounding box center [497, 294] width 349 height 32
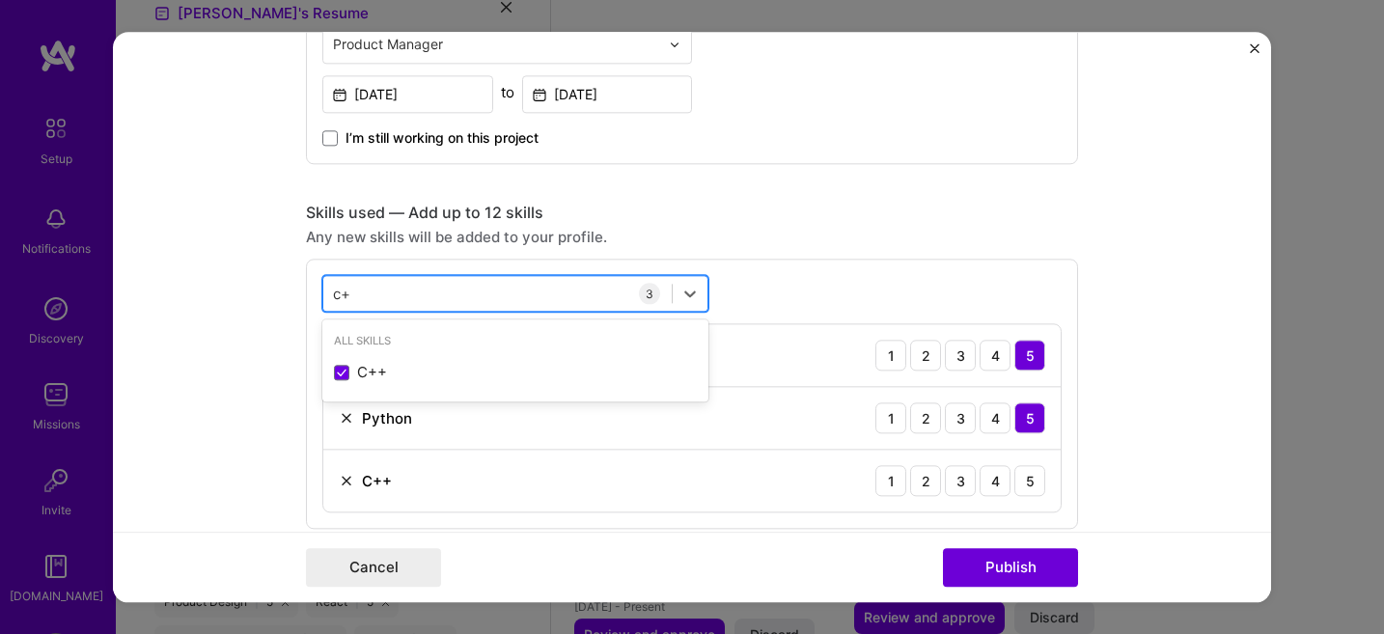
type input "c"
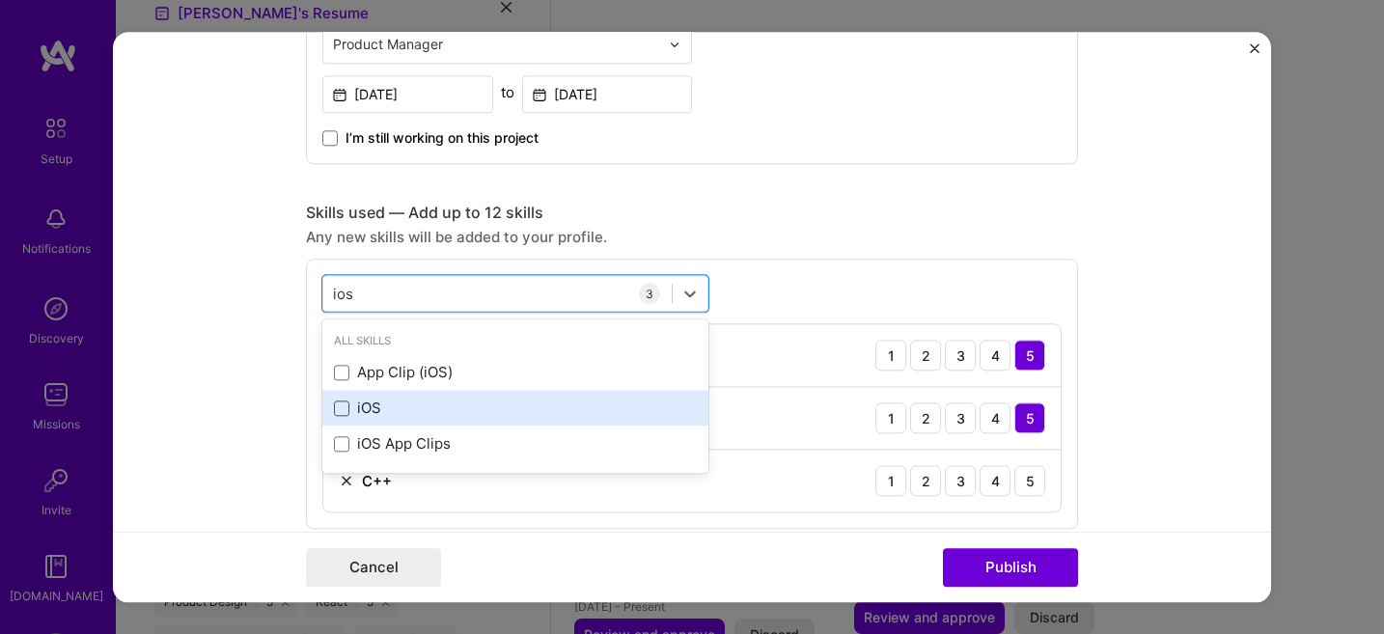
click at [340, 410] on span at bounding box center [341, 408] width 15 height 15
click at [0, 0] on input "checkbox" at bounding box center [0, 0] width 0 height 0
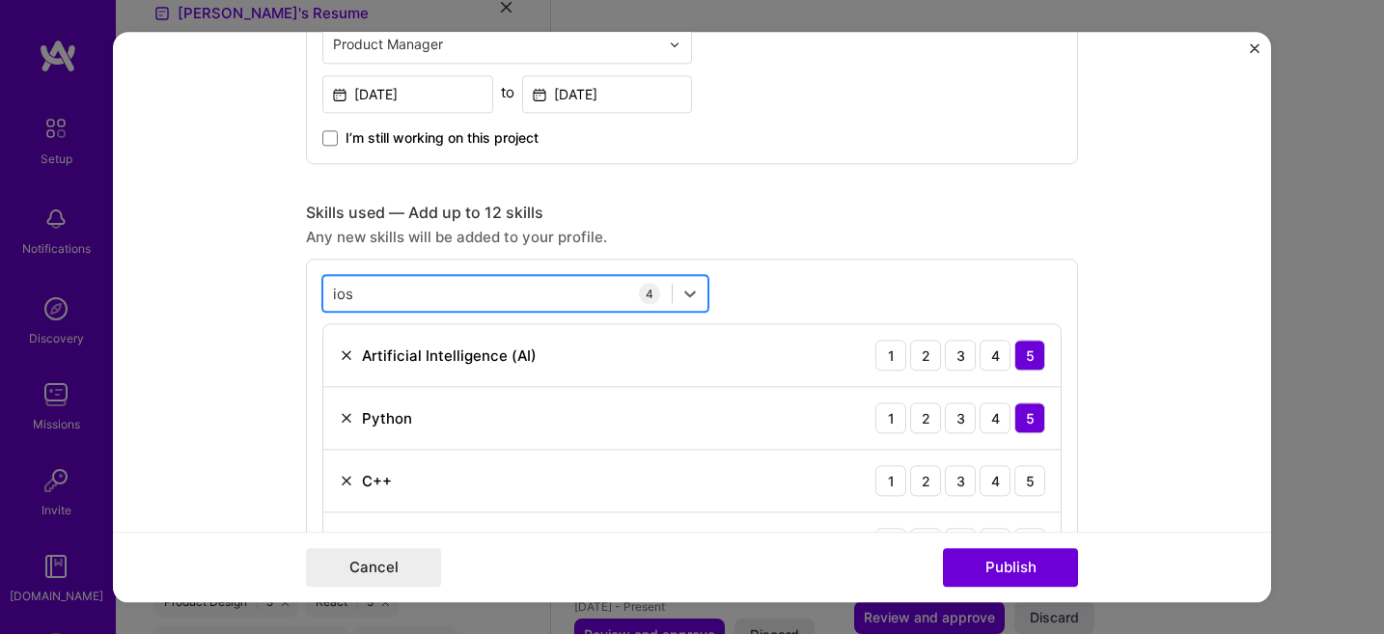
click at [363, 296] on div "ios ios" at bounding box center [497, 294] width 349 height 32
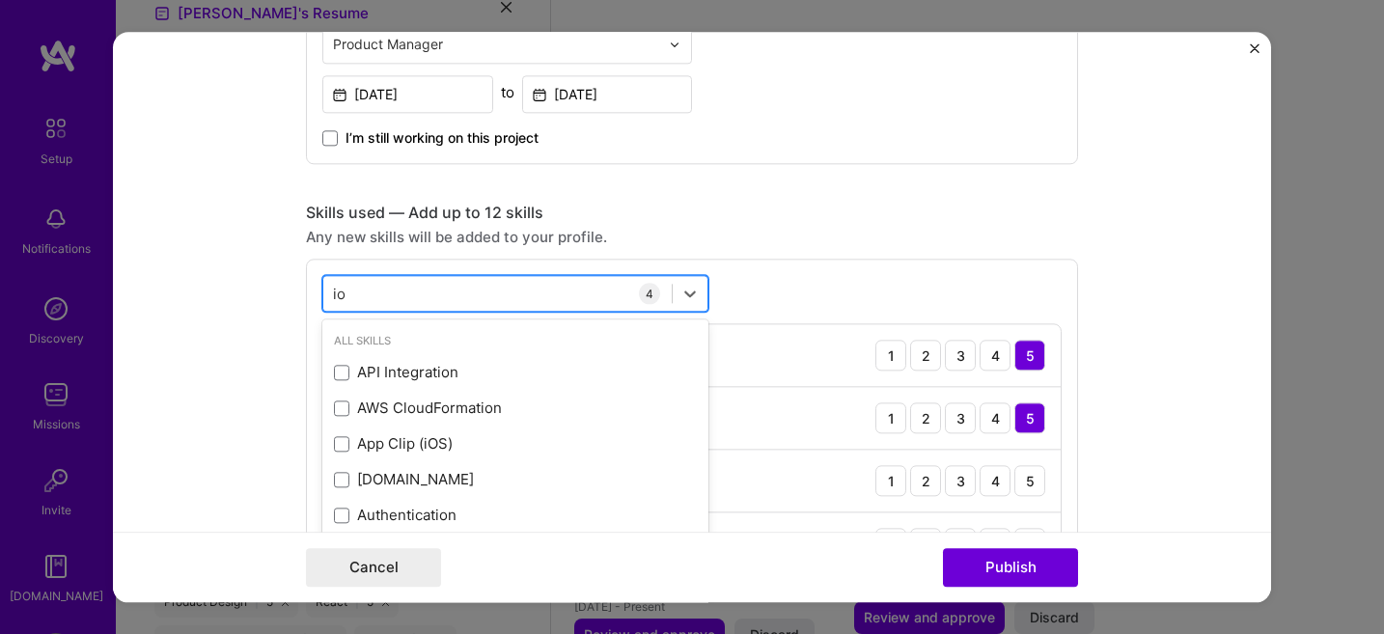
type input "i"
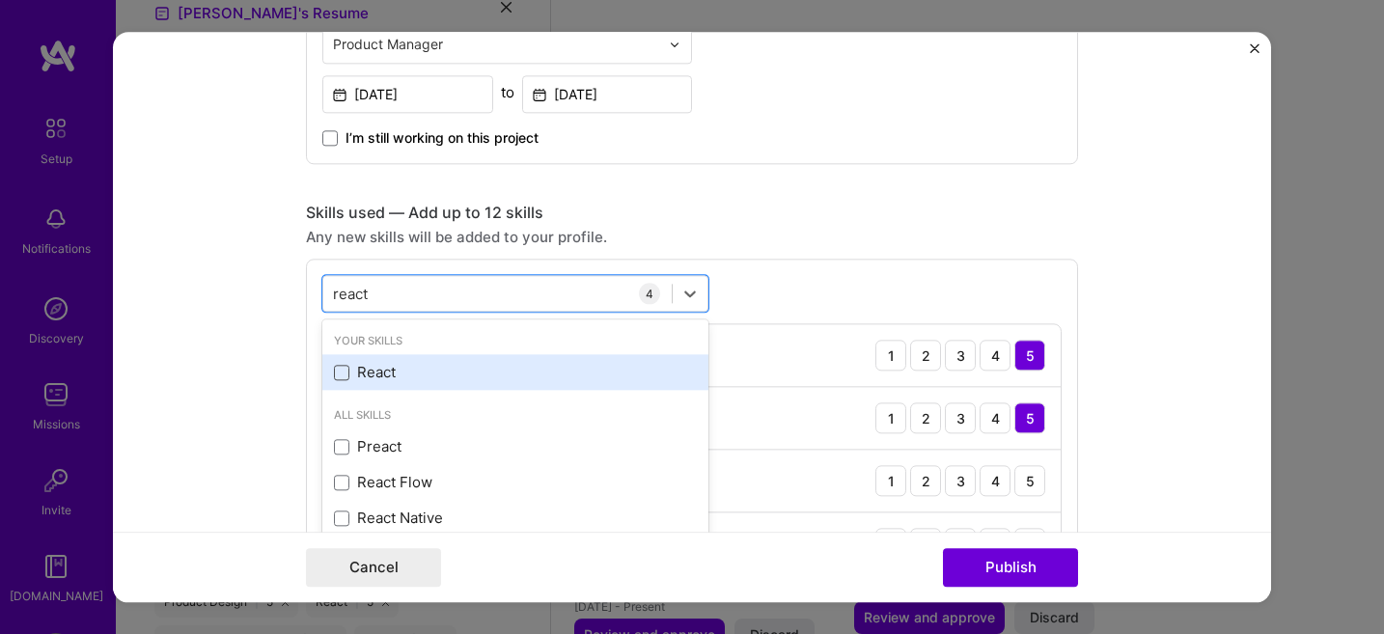
click at [347, 376] on span at bounding box center [341, 372] width 15 height 15
click at [0, 0] on input "checkbox" at bounding box center [0, 0] width 0 height 0
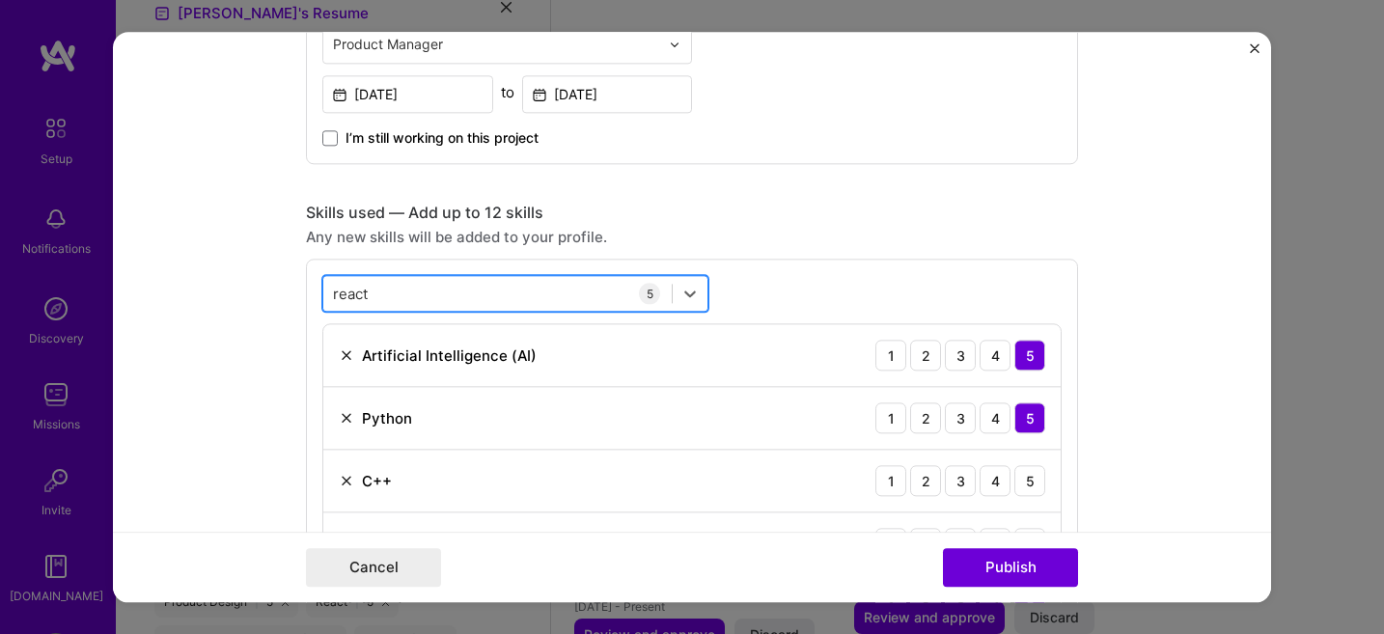
click at [394, 295] on div "react react" at bounding box center [497, 294] width 349 height 32
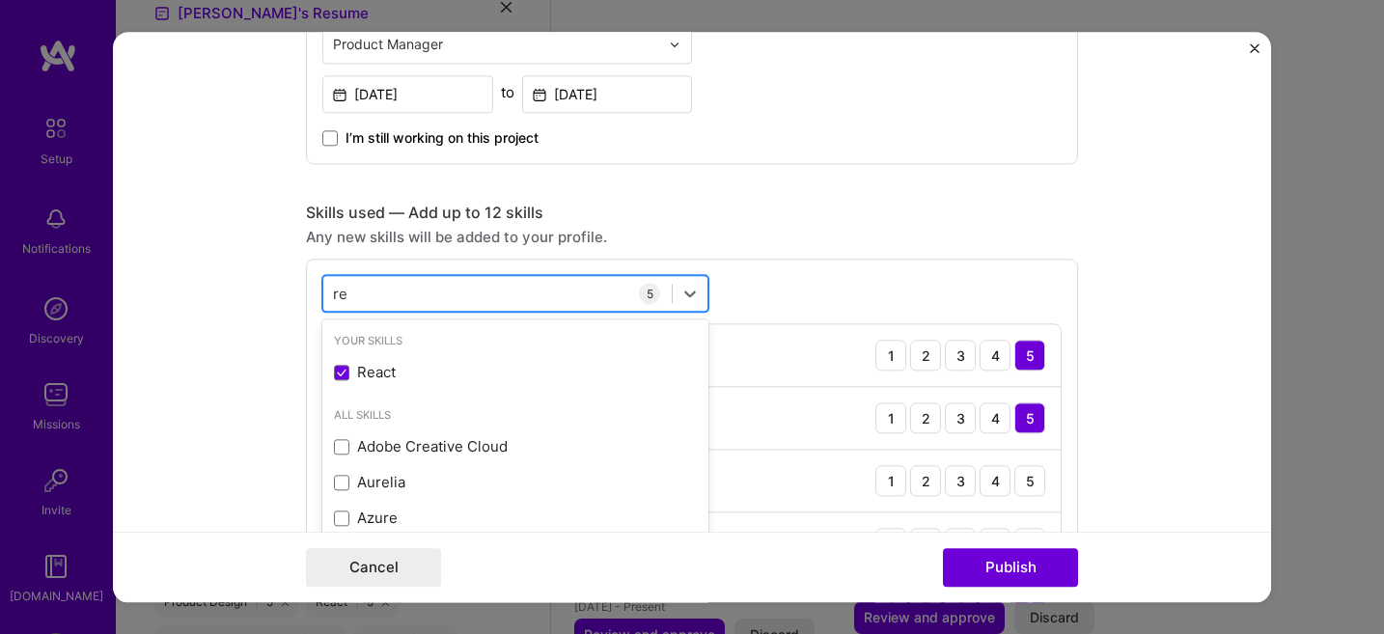
type input "r"
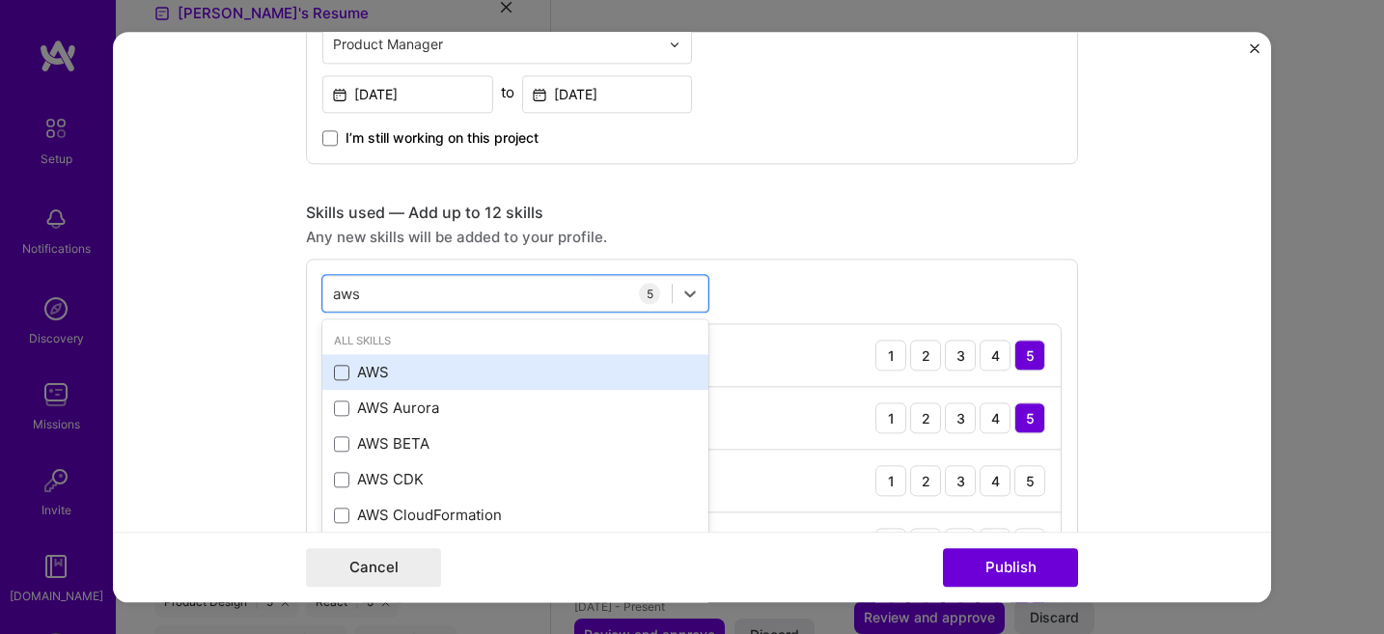
click at [341, 379] on span at bounding box center [341, 372] width 15 height 15
click at [0, 0] on input "checkbox" at bounding box center [0, 0] width 0 height 0
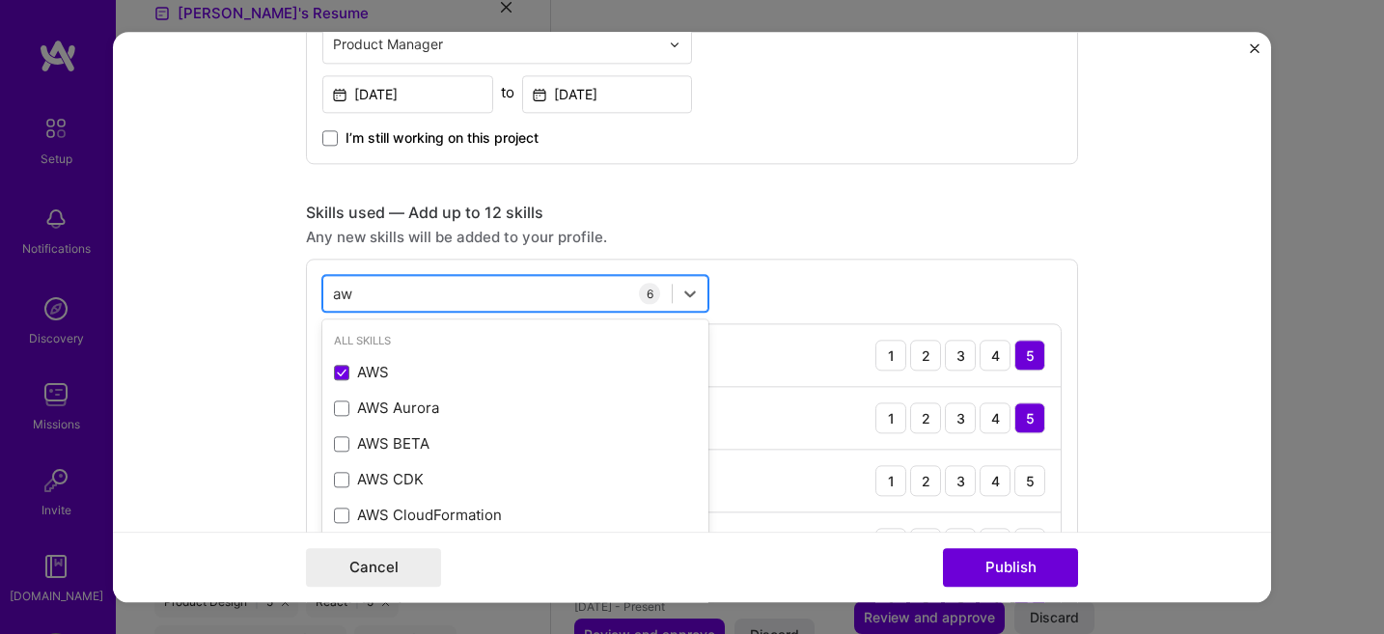
type input "a"
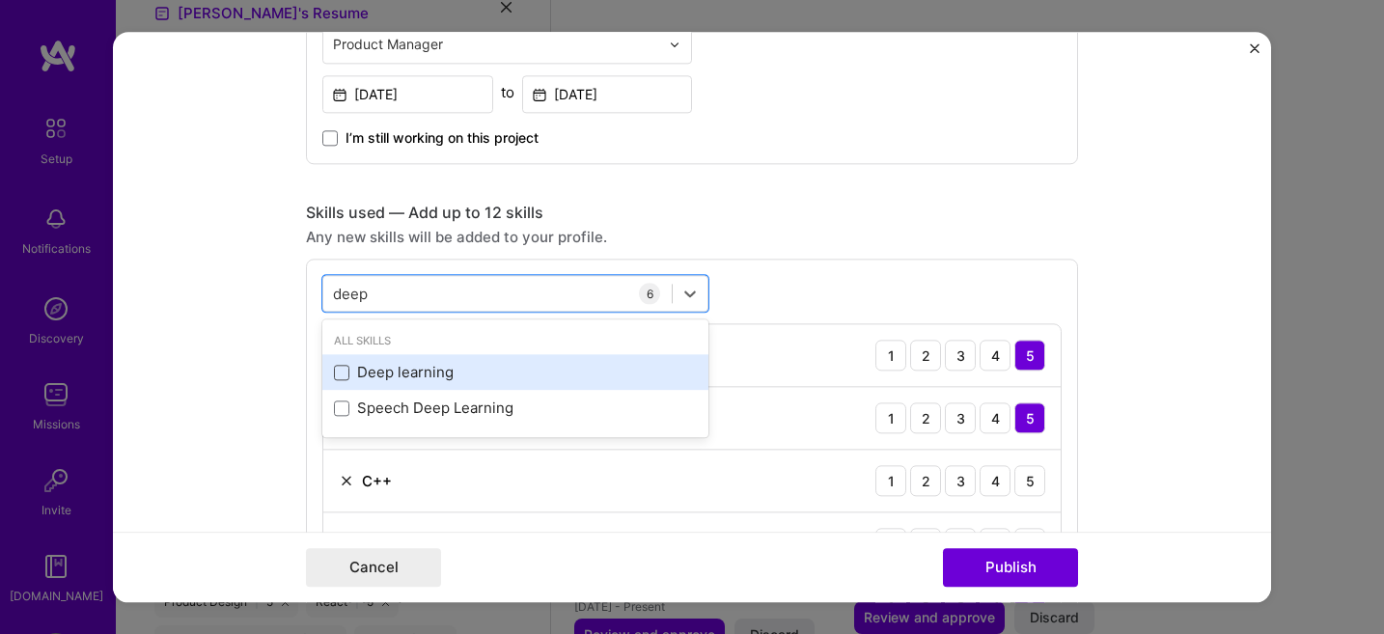
click at [341, 371] on span at bounding box center [341, 372] width 15 height 15
click at [0, 0] on input "checkbox" at bounding box center [0, 0] width 0 height 0
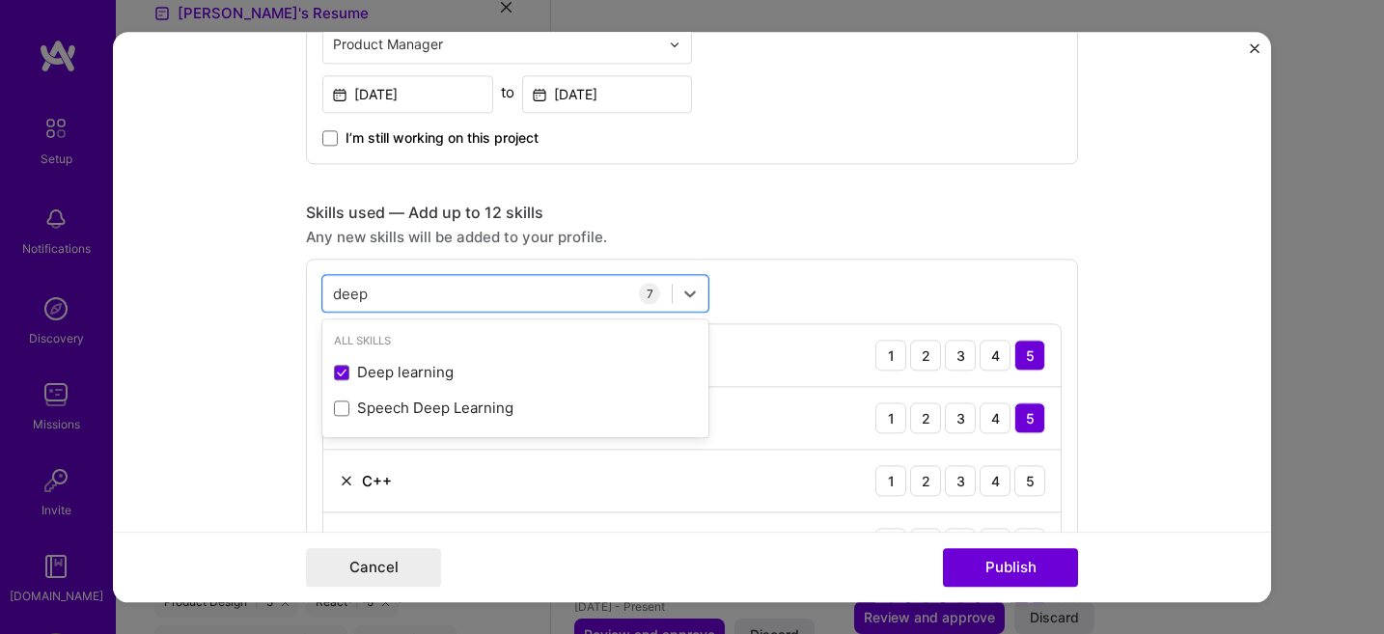
type input "deep"
click at [915, 104] on div "Product Manager [DATE] to [DATE] I’m still working on this project" at bounding box center [692, 39] width 772 height 251
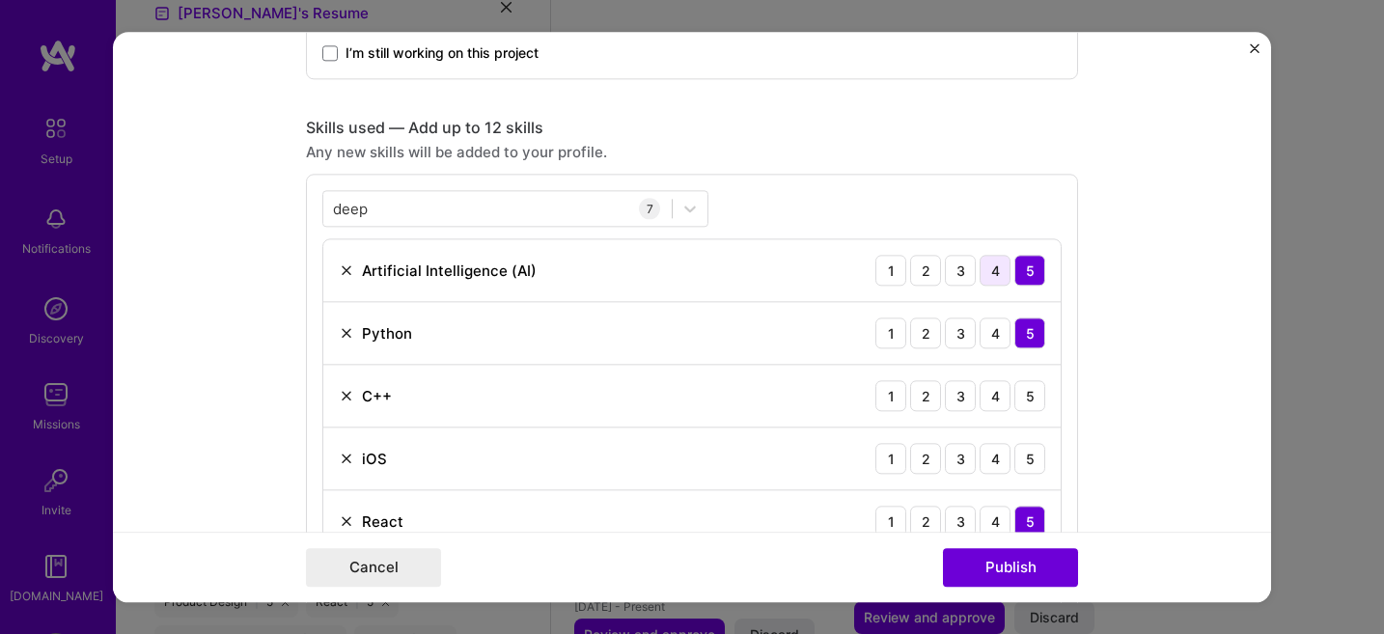
scroll to position [912, 0]
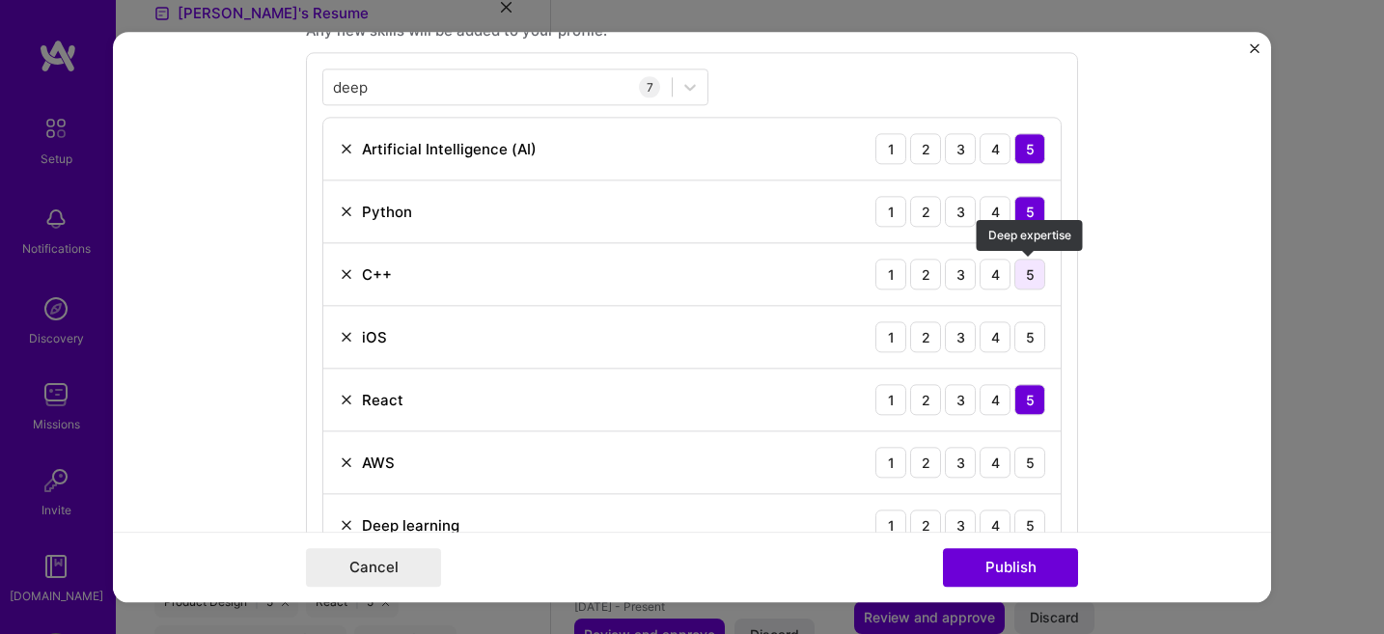
click at [1037, 273] on div "5" at bounding box center [1030, 275] width 31 height 31
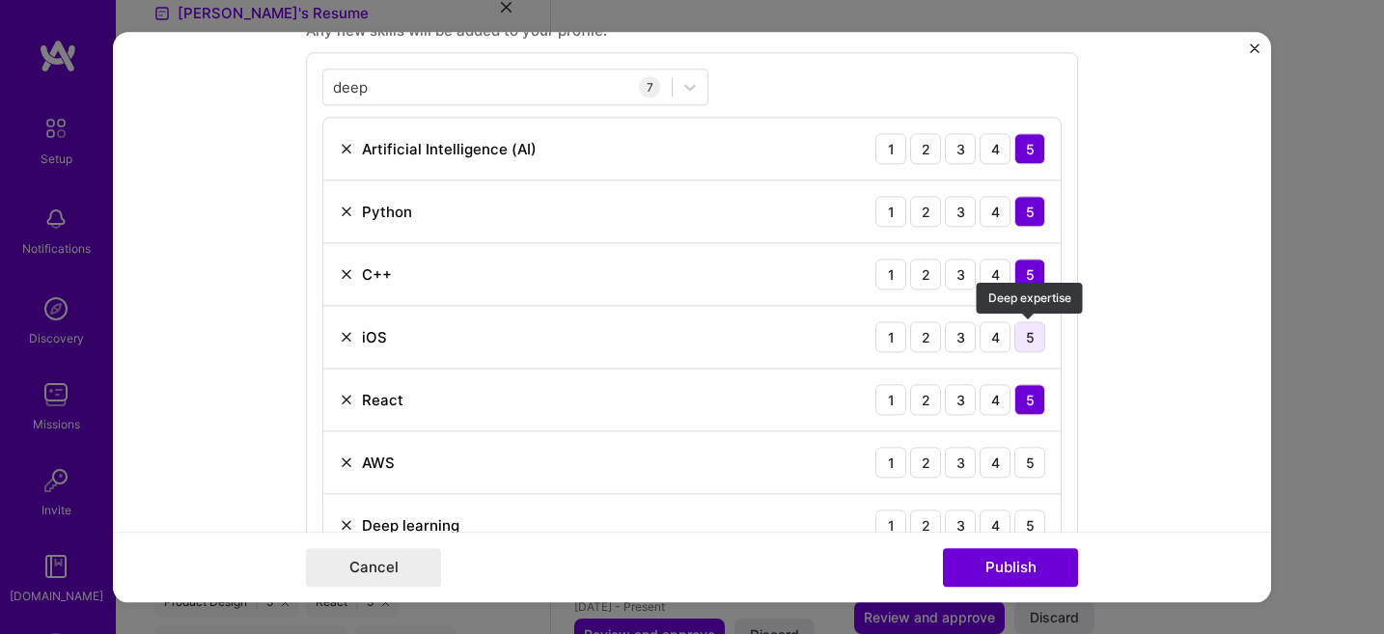
click at [1032, 347] on div "5" at bounding box center [1030, 337] width 31 height 31
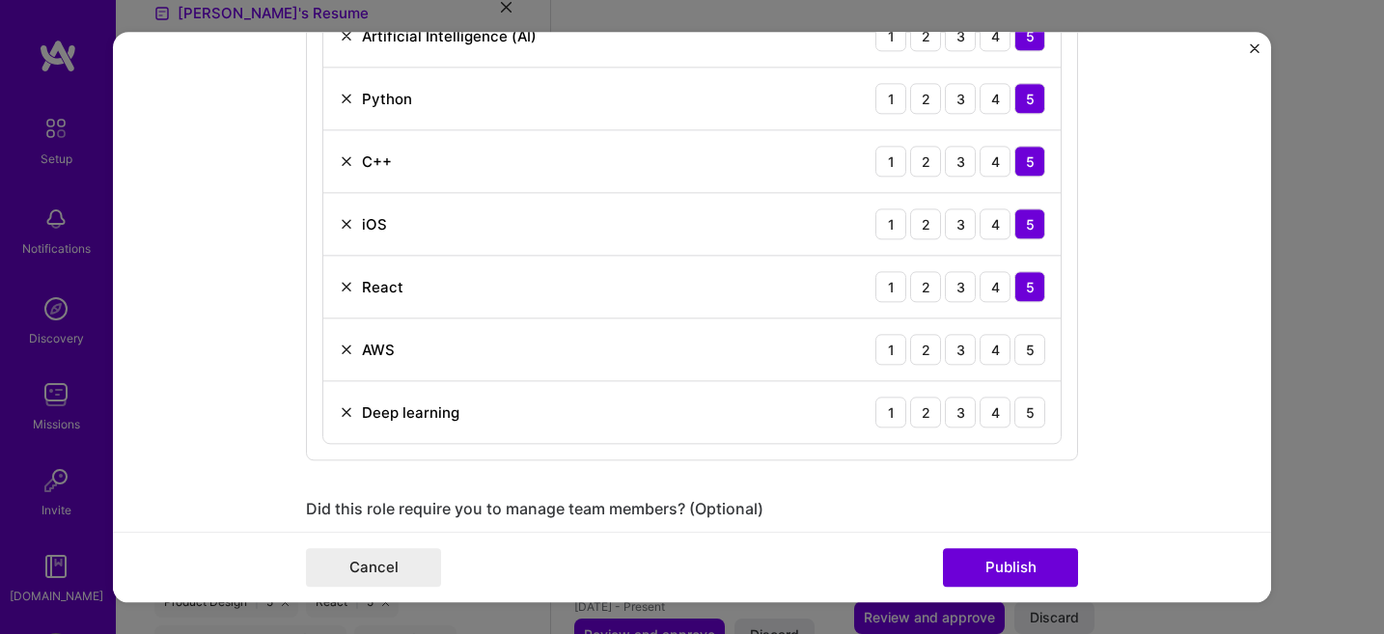
scroll to position [1153, 0]
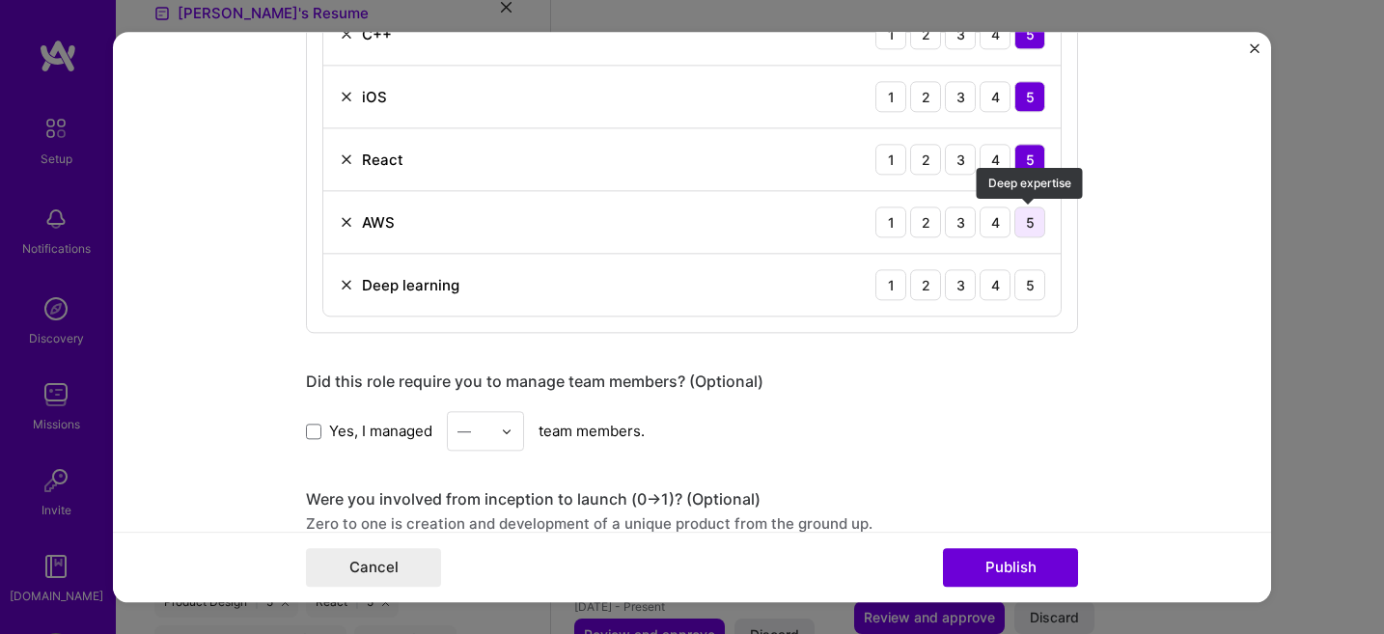
click at [1040, 238] on div "5" at bounding box center [1030, 223] width 31 height 31
click at [1040, 282] on div "5" at bounding box center [1030, 285] width 31 height 31
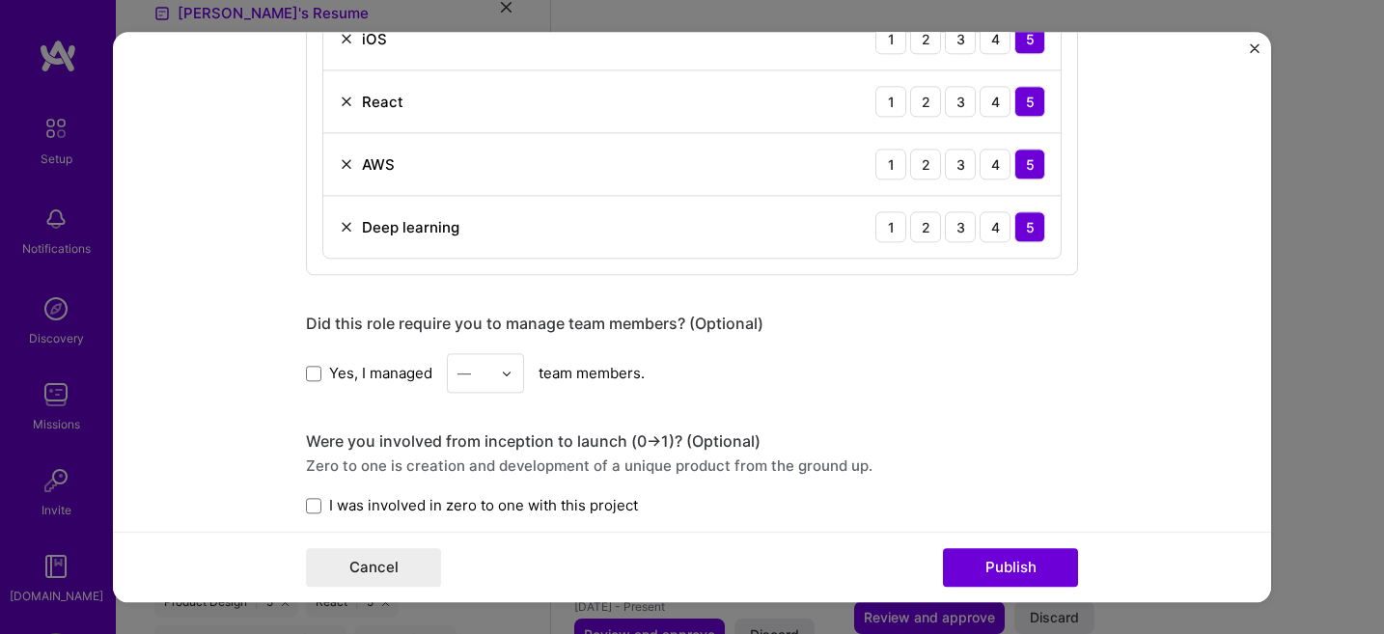
scroll to position [1333, 0]
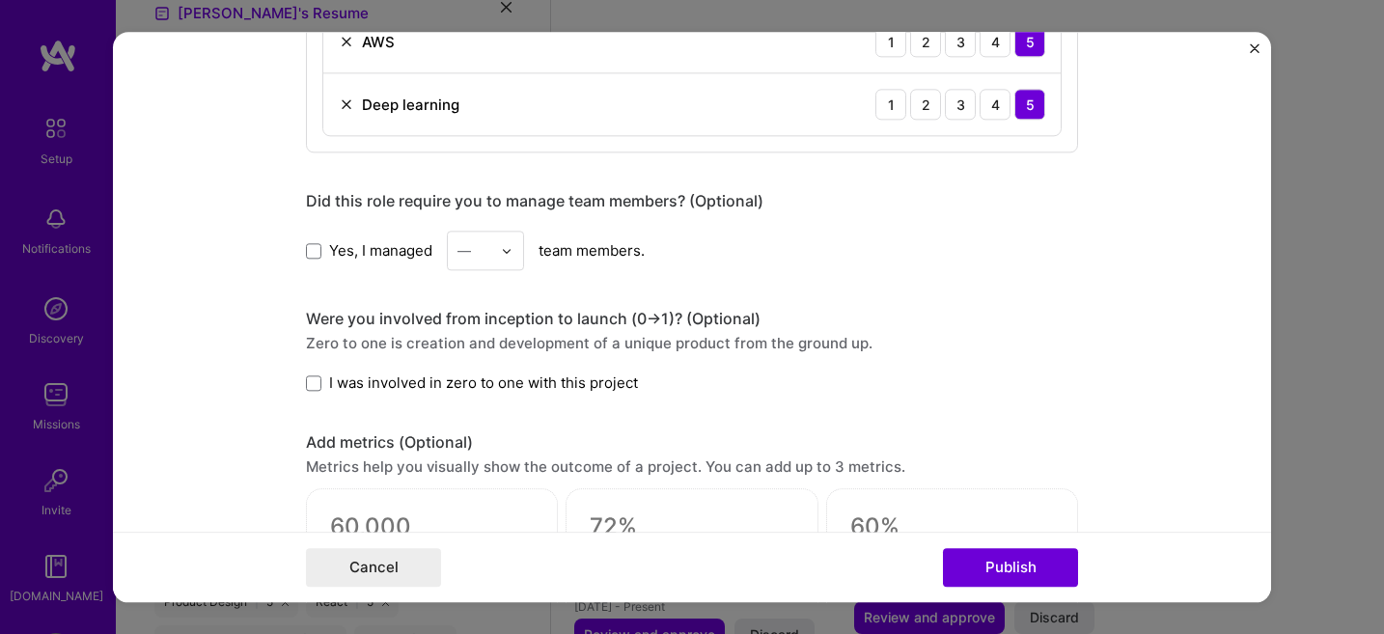
click at [492, 256] on div "—" at bounding box center [474, 252] width 53 height 38
click at [484, 491] on div "6" at bounding box center [486, 481] width 66 height 36
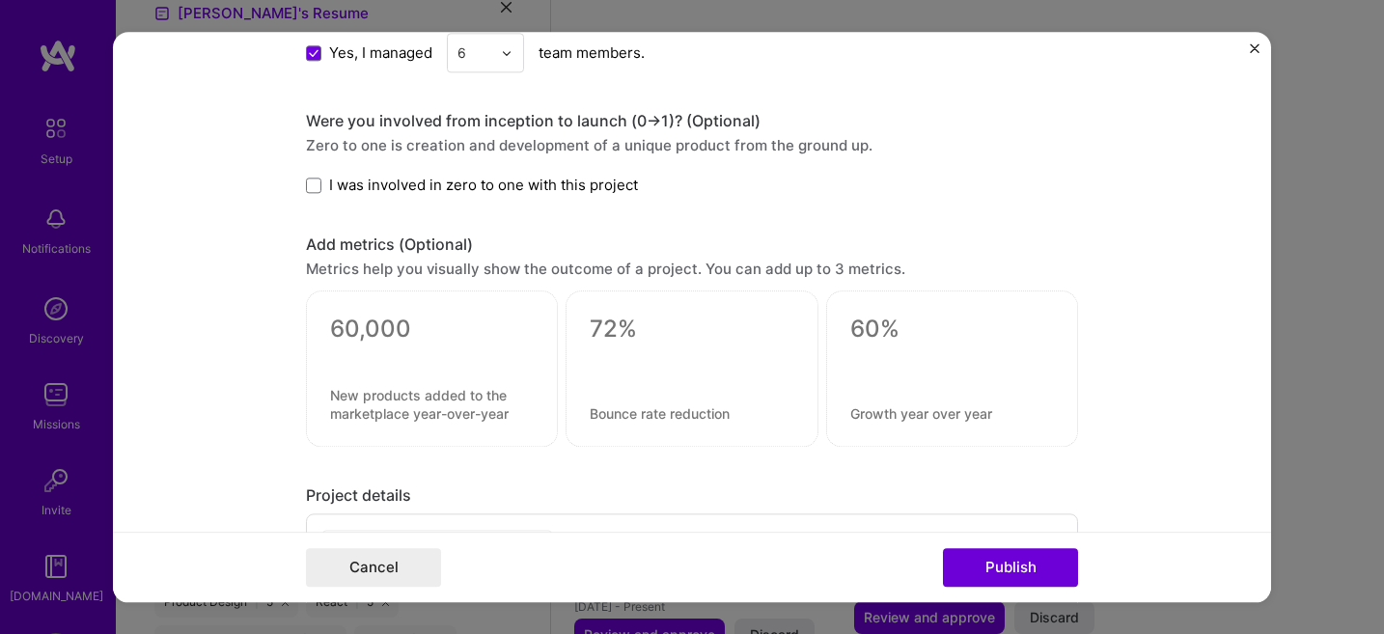
scroll to position [1539, 0]
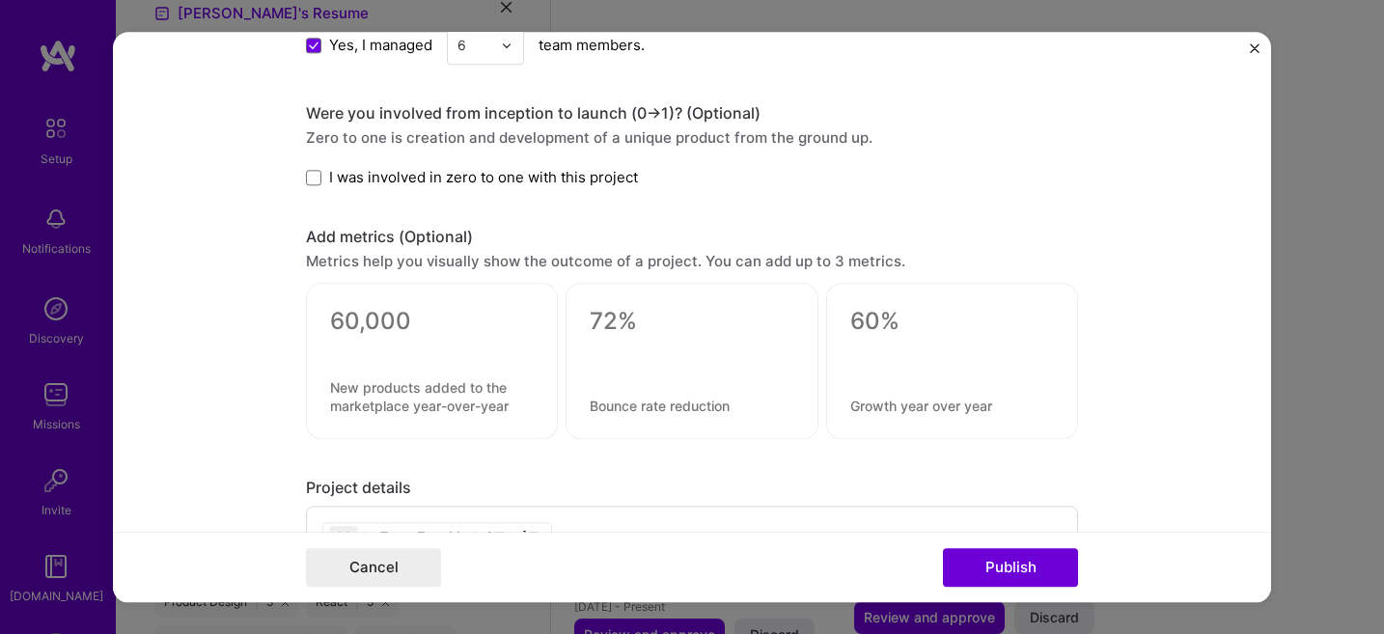
click at [544, 181] on span "I was involved in zero to one with this project" at bounding box center [483, 178] width 309 height 20
click at [0, 0] on input "I was involved in zero to one with this project" at bounding box center [0, 0] width 0 height 0
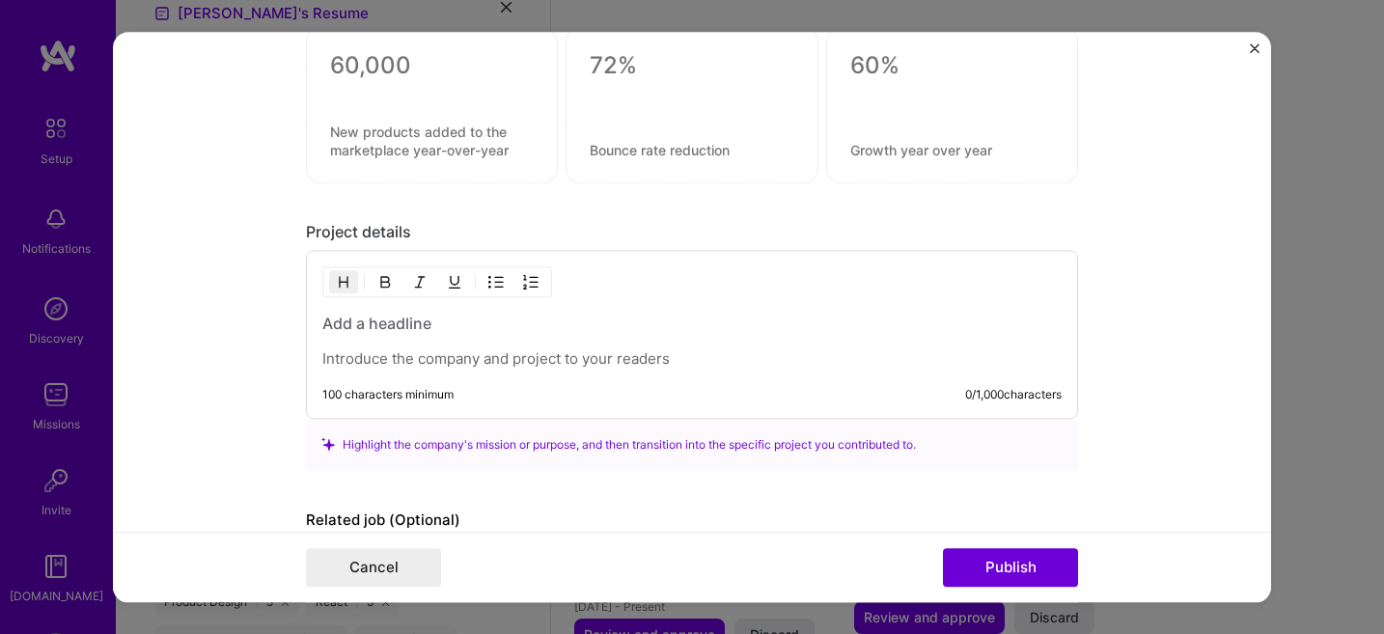
scroll to position [1824, 0]
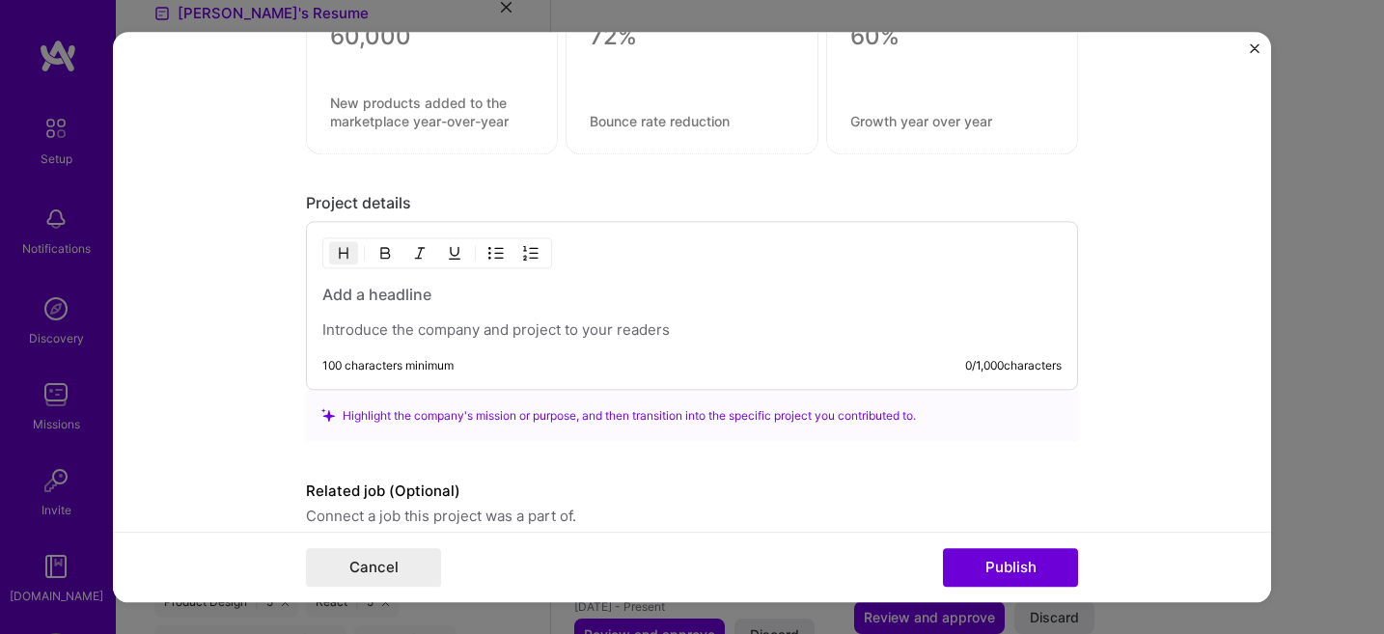
click at [391, 330] on p at bounding box center [692, 330] width 740 height 19
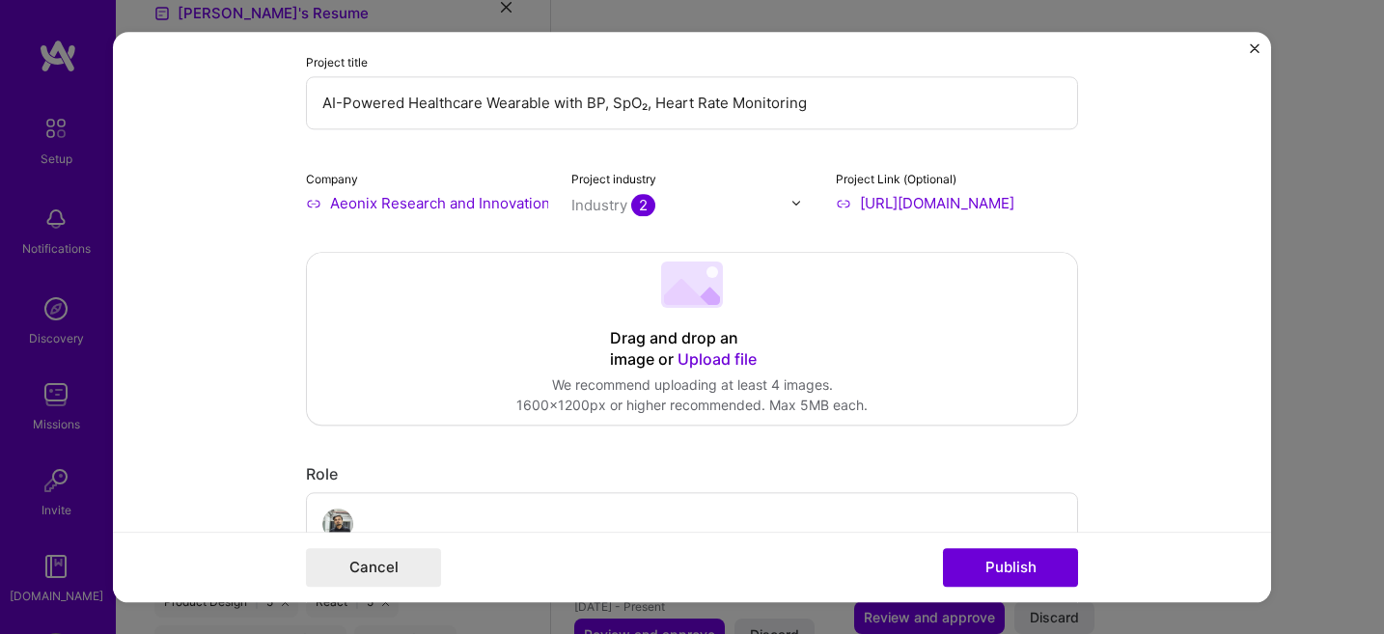
scroll to position [0, 0]
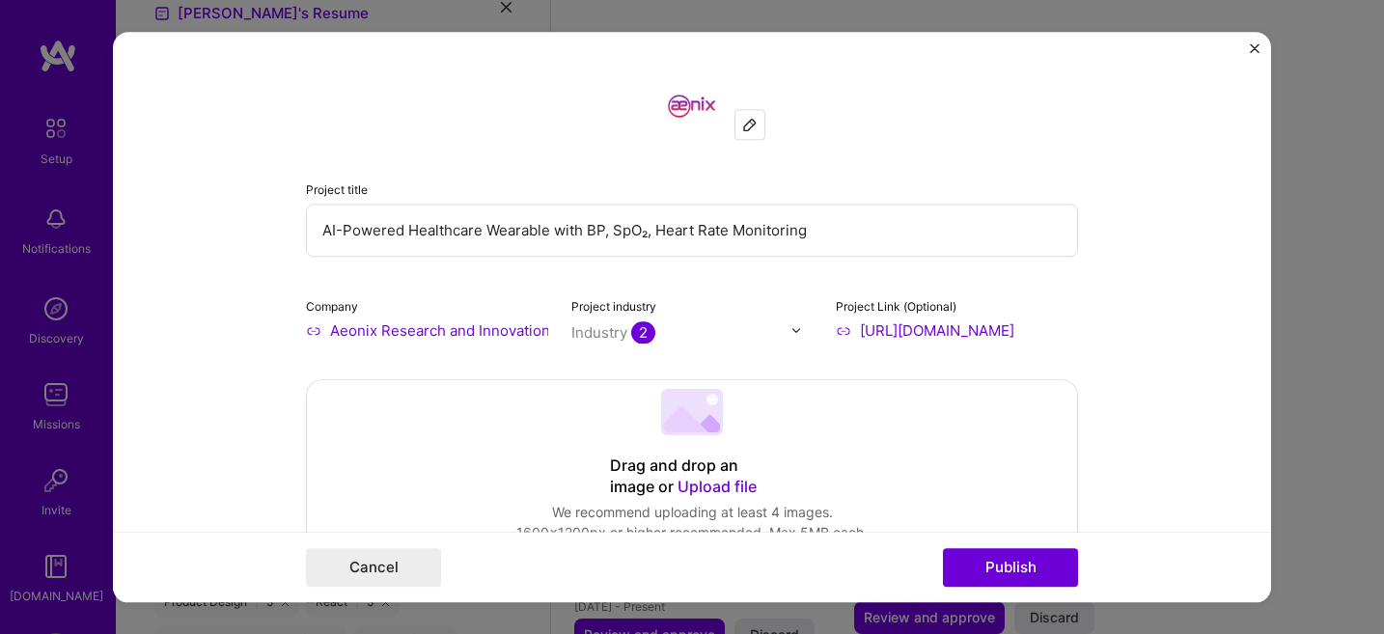
click at [429, 238] on input "AI-Powered Healthcare Wearable with BP, SpO₂, Heart Rate Monitoring" at bounding box center [692, 230] width 772 height 53
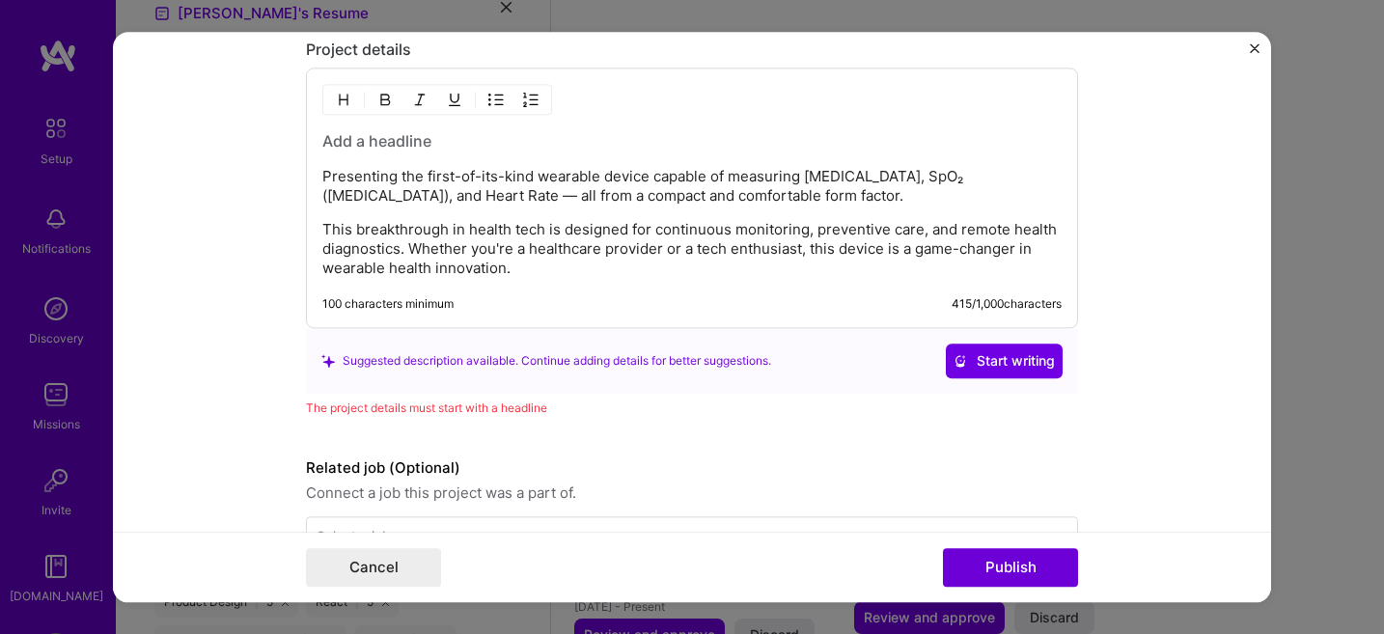
scroll to position [1985, 0]
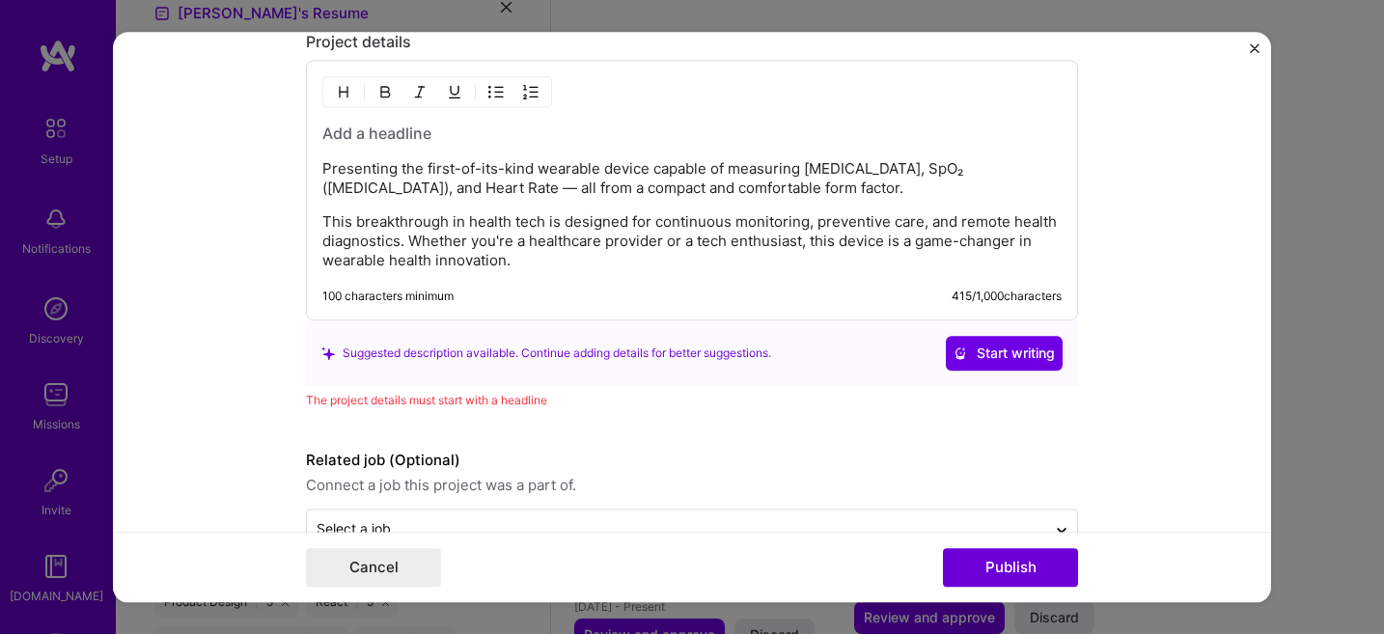
click at [421, 147] on div "Presenting the first-of-its-kind wearable device capable of measuring [MEDICAL_…" at bounding box center [692, 197] width 740 height 148
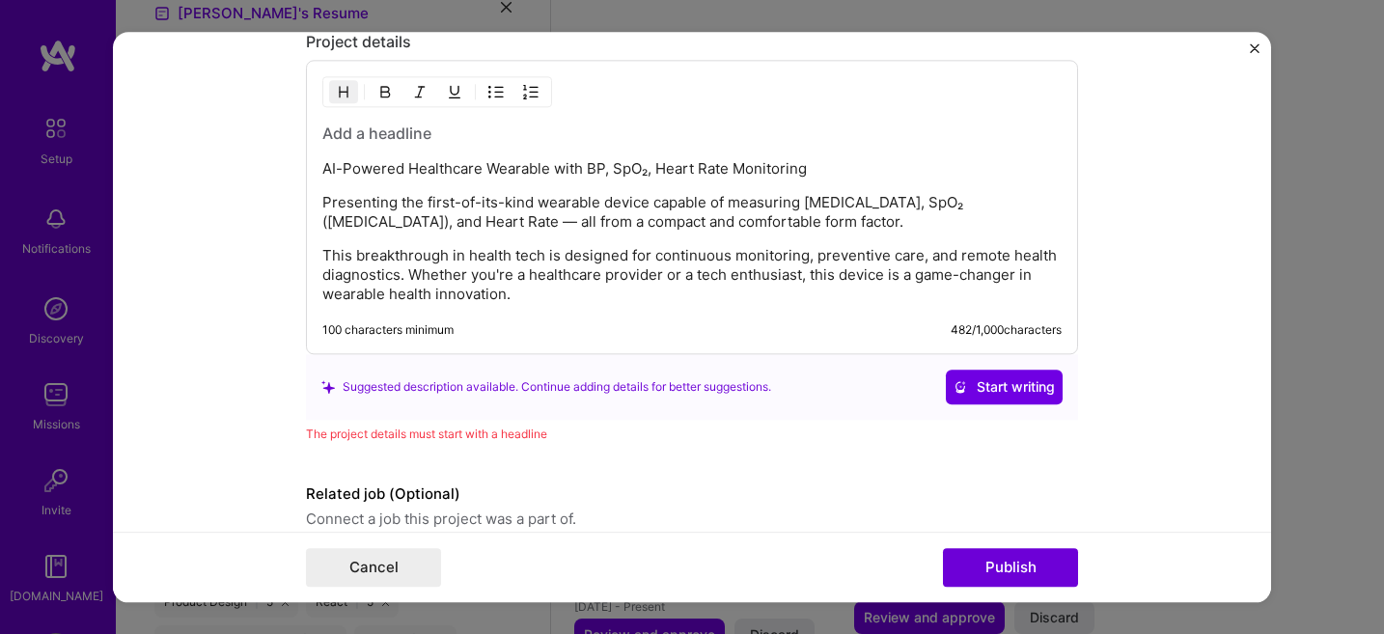
click at [394, 129] on h3 at bounding box center [692, 133] width 740 height 21
click at [386, 181] on div "AI-Powered Healthcare Wearable with BP, SpO₂, Heart Rate Monitoring Presenting …" at bounding box center [692, 214] width 740 height 182
click at [395, 167] on p "AI-Powered Healthcare Wearable with BP, SpO₂, Heart Rate Monitoring" at bounding box center [692, 168] width 740 height 19
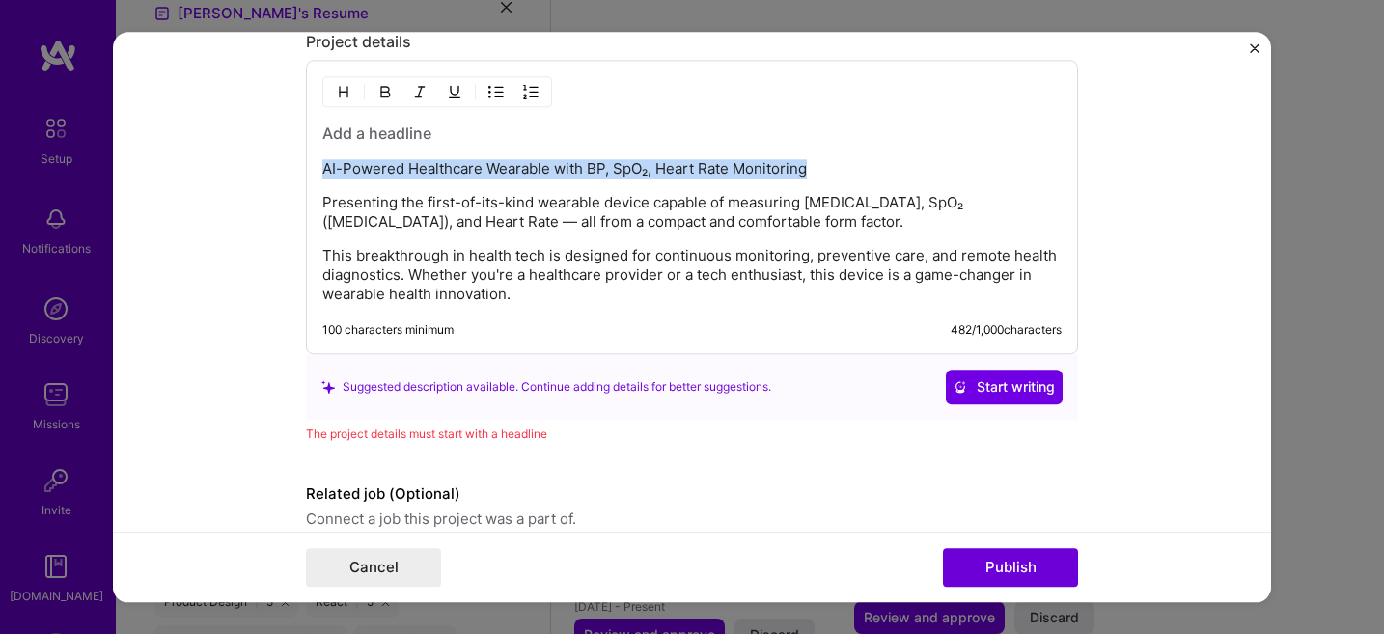
click at [395, 167] on p "AI-Powered Healthcare Wearable with BP, SpO₂, Heart Rate Monitoring" at bounding box center [692, 168] width 740 height 19
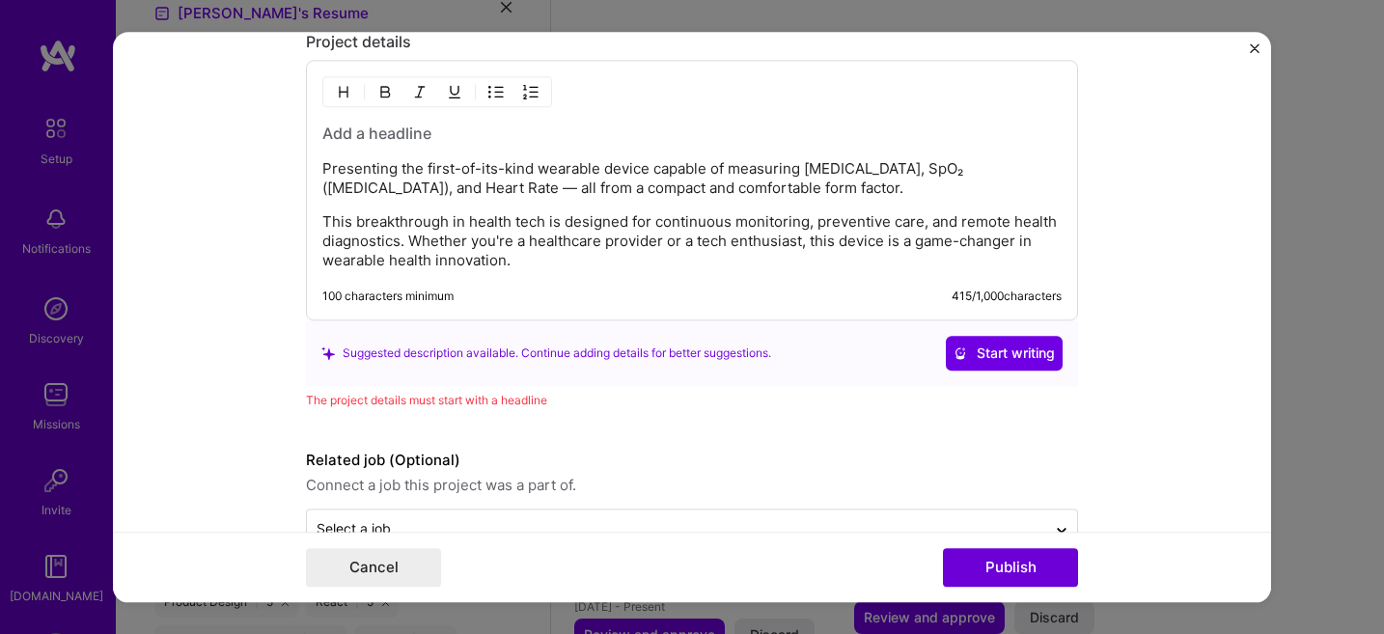
click at [391, 147] on div "Presenting the first-of-its-kind wearable device capable of measuring [MEDICAL_…" at bounding box center [692, 197] width 740 height 148
click at [391, 126] on h3 at bounding box center [692, 133] width 740 height 21
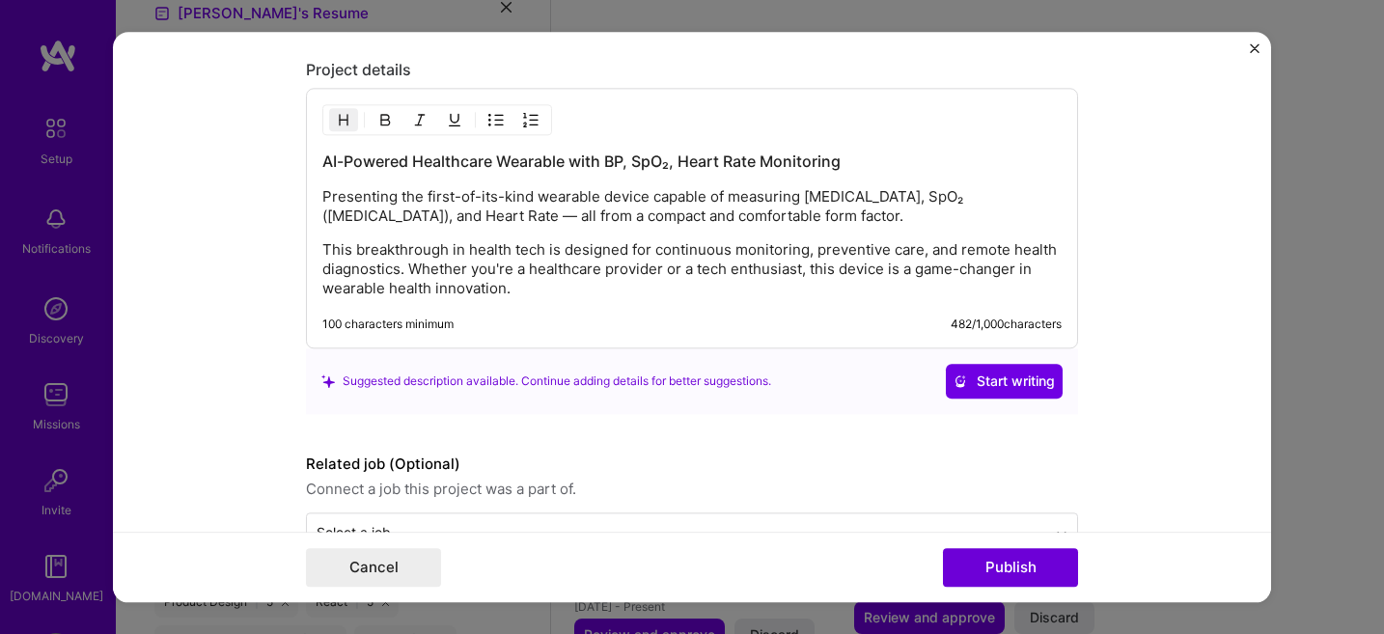
scroll to position [2014, 0]
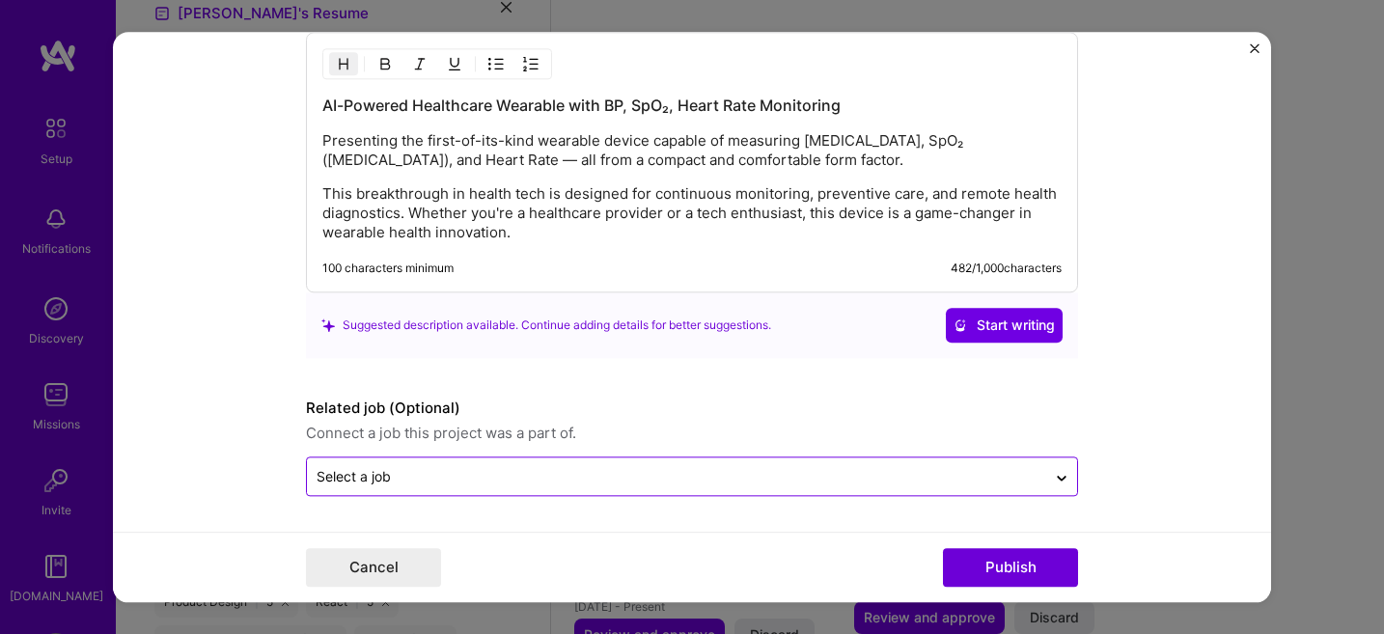
click at [441, 465] on div at bounding box center [677, 476] width 720 height 24
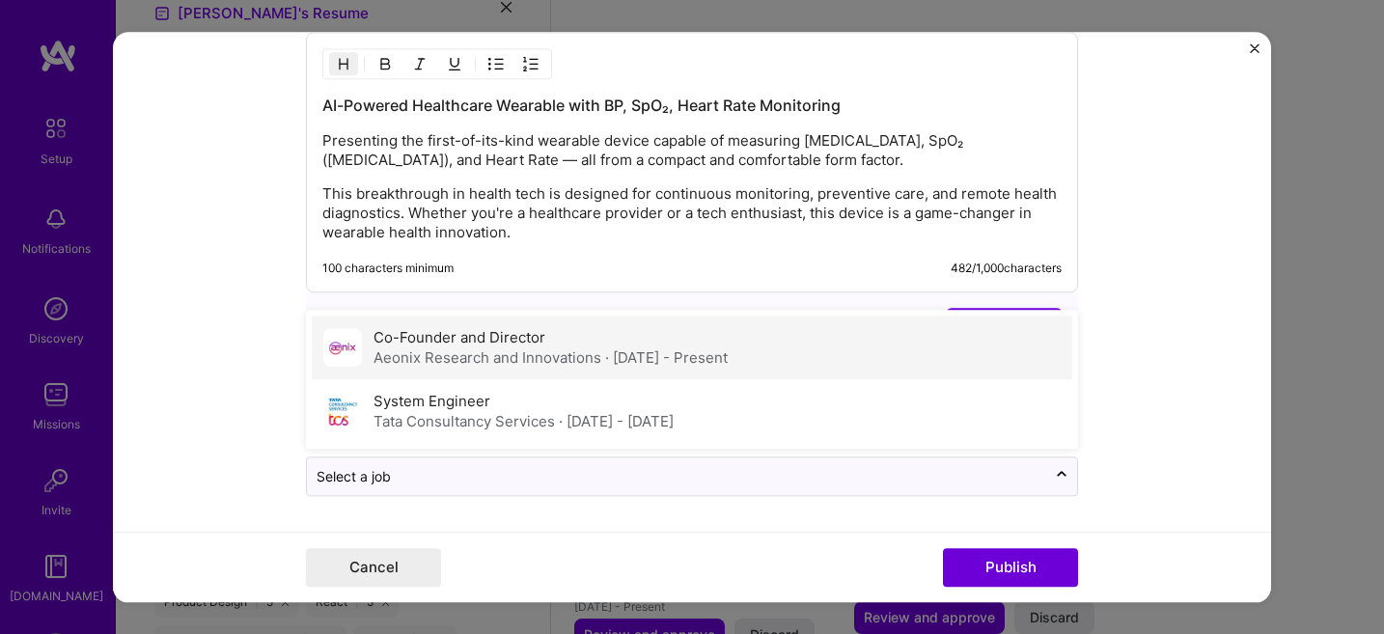
click at [442, 358] on div "Aeonix Research and Innovations · [DATE] - Present" at bounding box center [551, 358] width 354 height 20
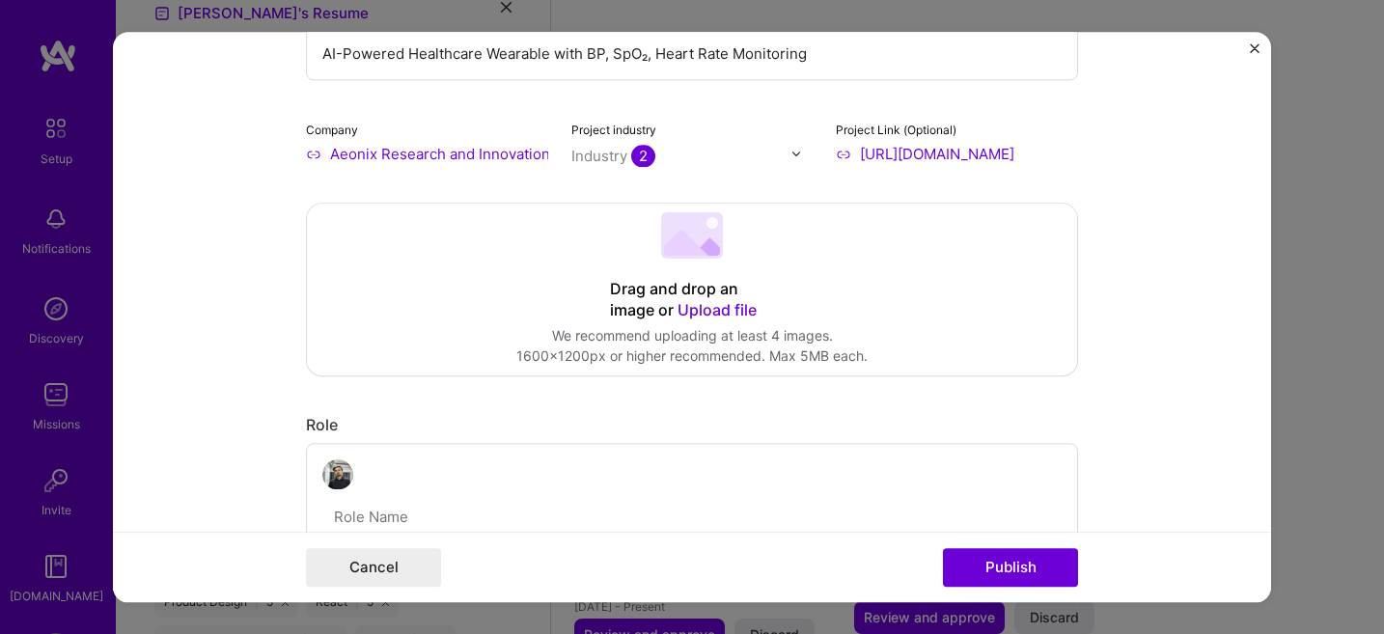
scroll to position [181, 0]
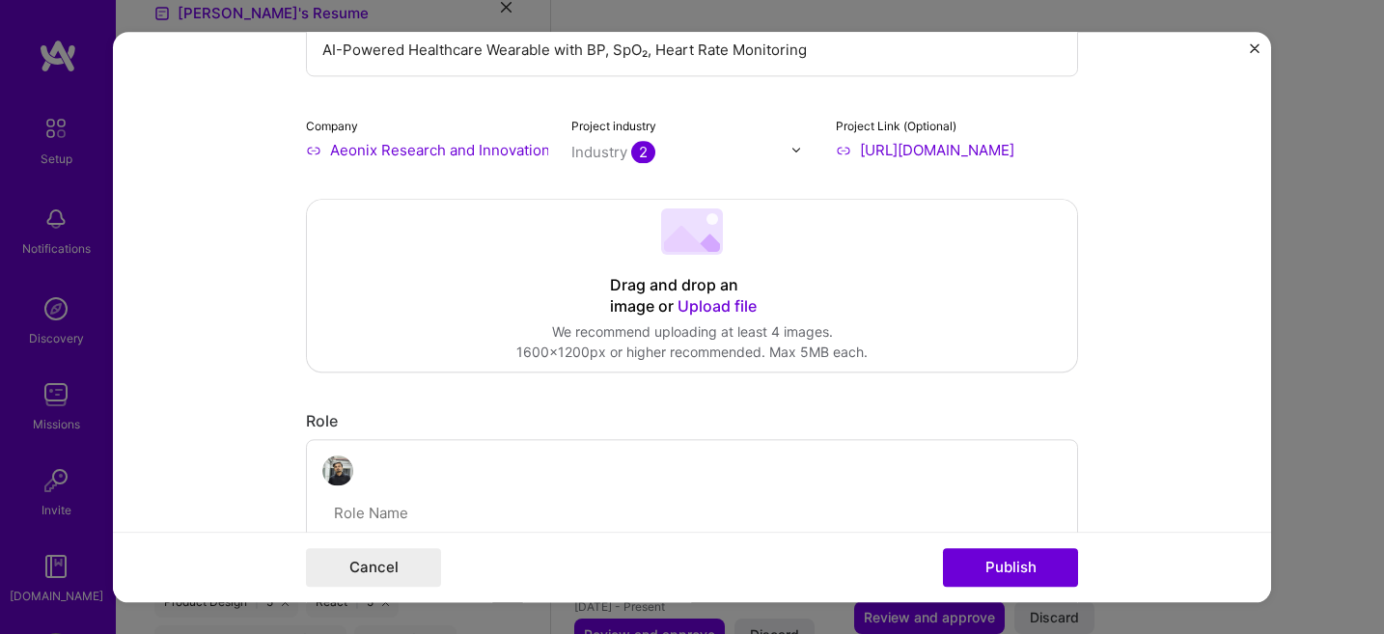
click at [693, 299] on span "Upload file" at bounding box center [717, 305] width 79 height 19
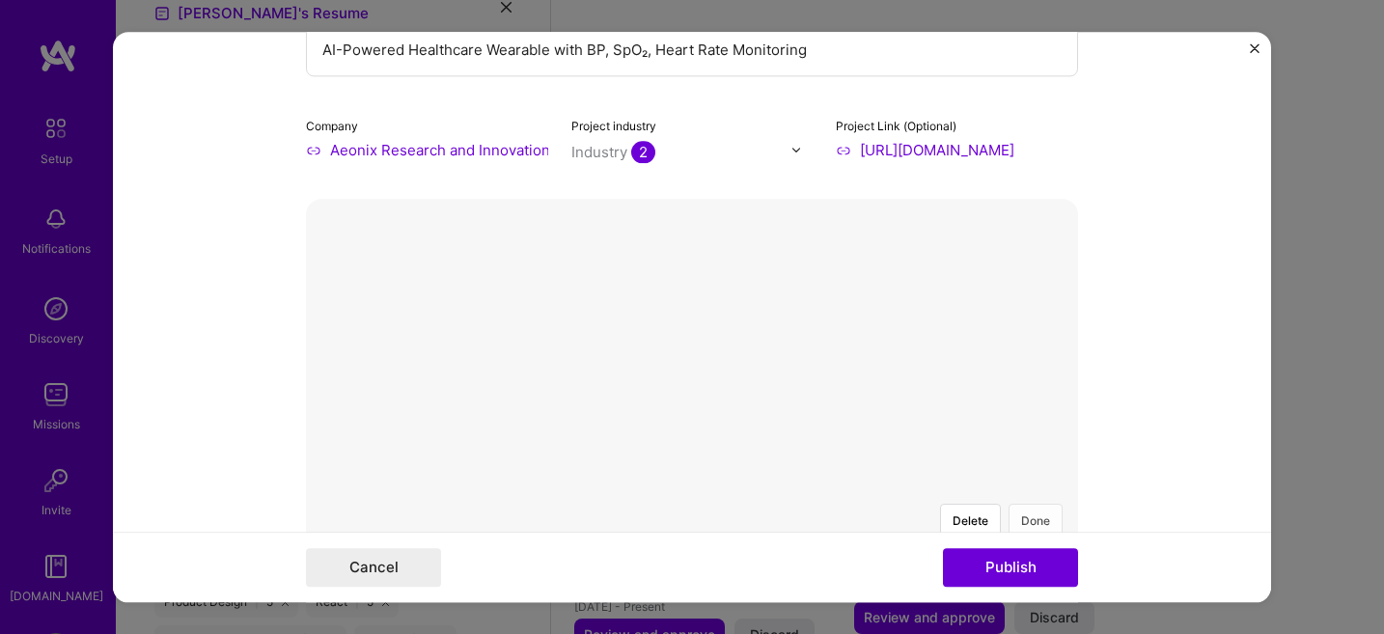
click at [1048, 504] on button "Done" at bounding box center [1036, 521] width 54 height 34
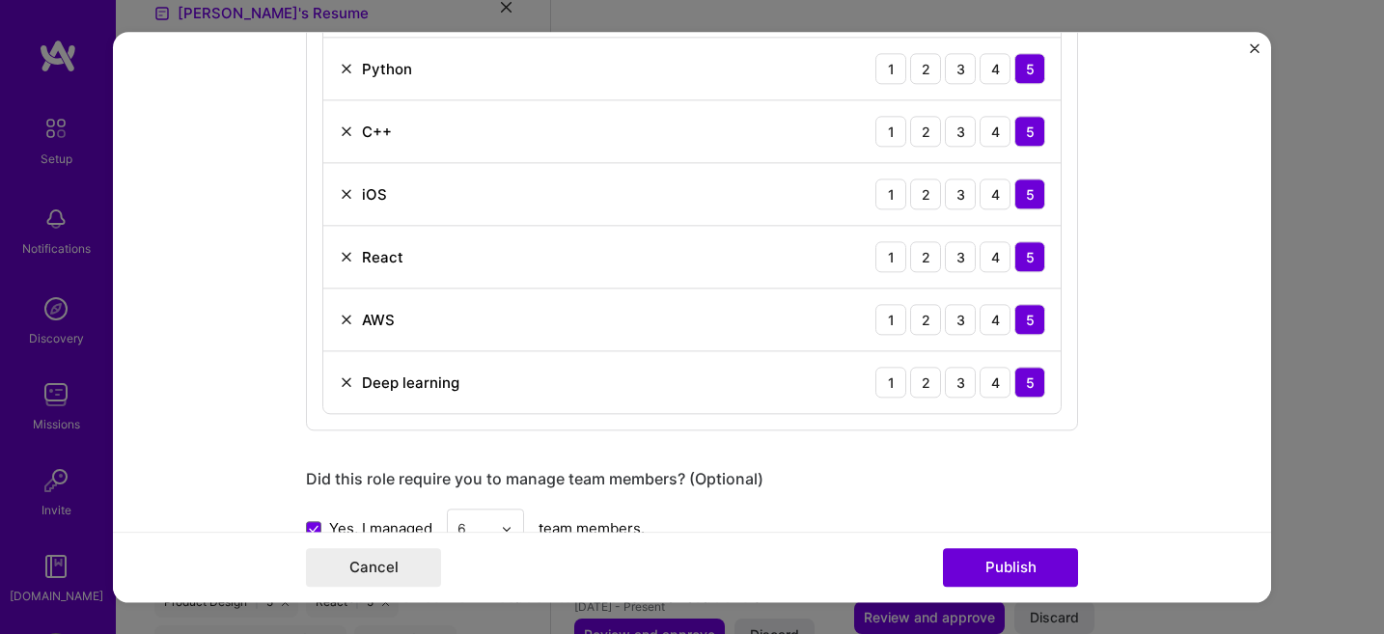
scroll to position [1732, 0]
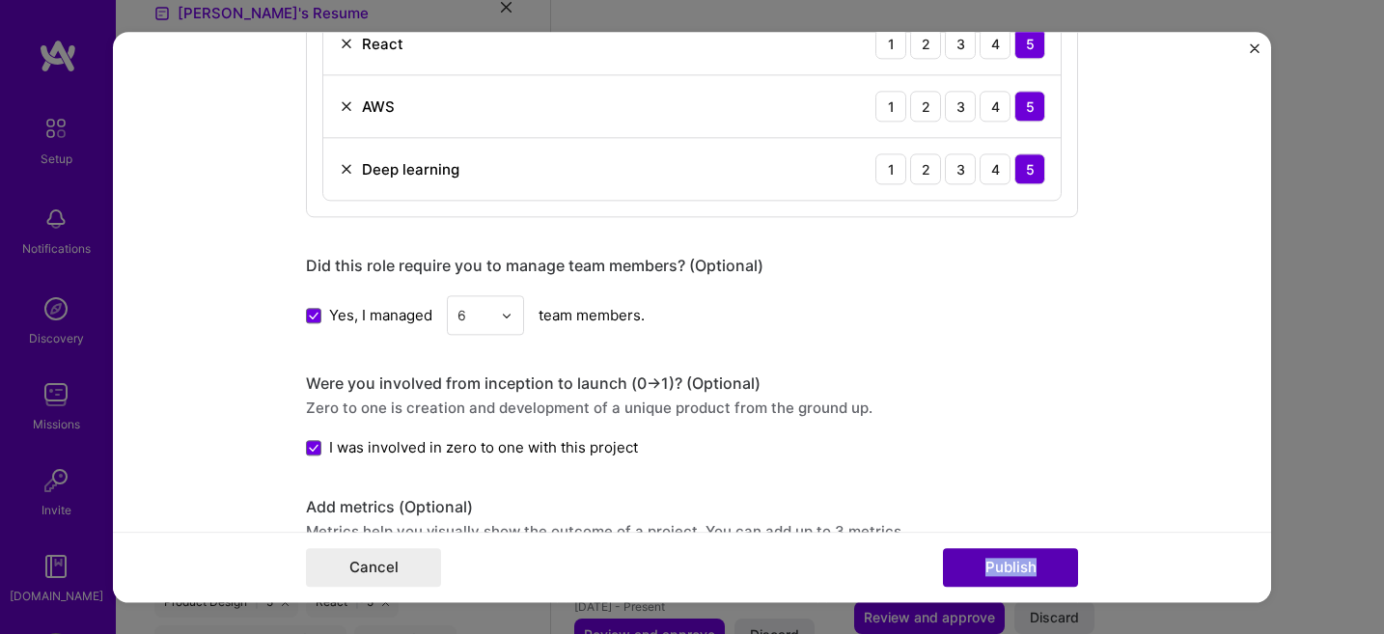
click at [982, 567] on button "Publish" at bounding box center [1010, 567] width 135 height 39
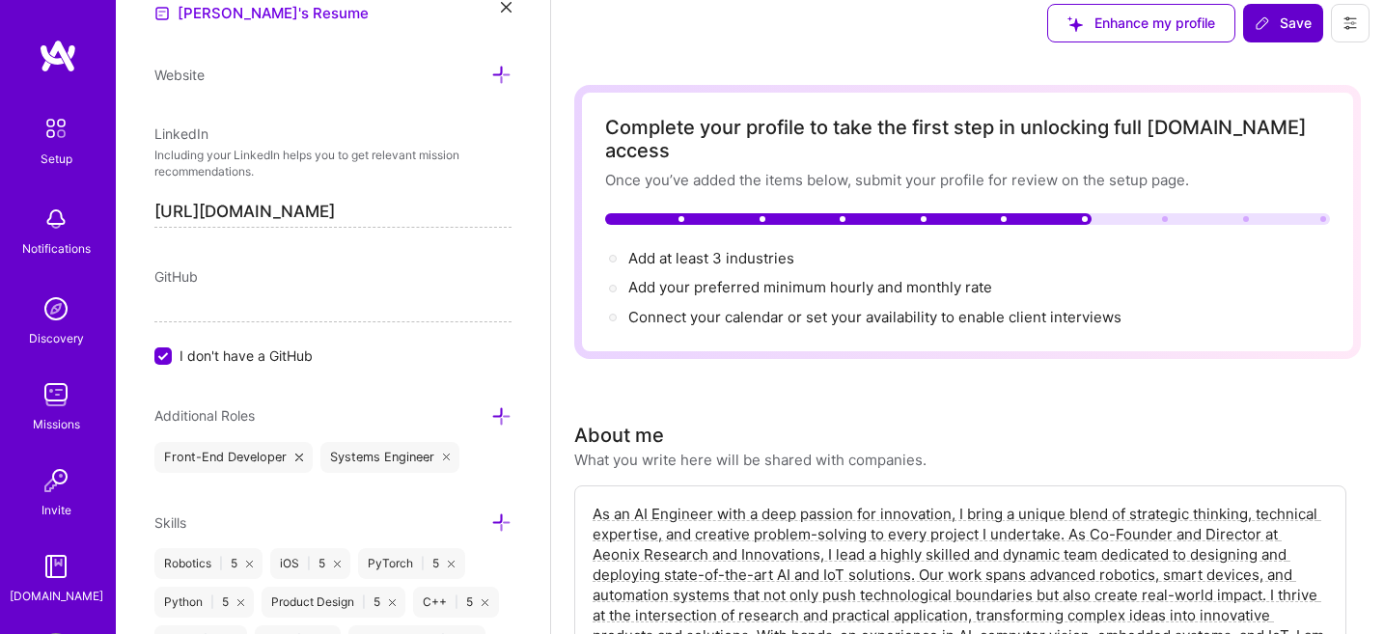
scroll to position [0, 0]
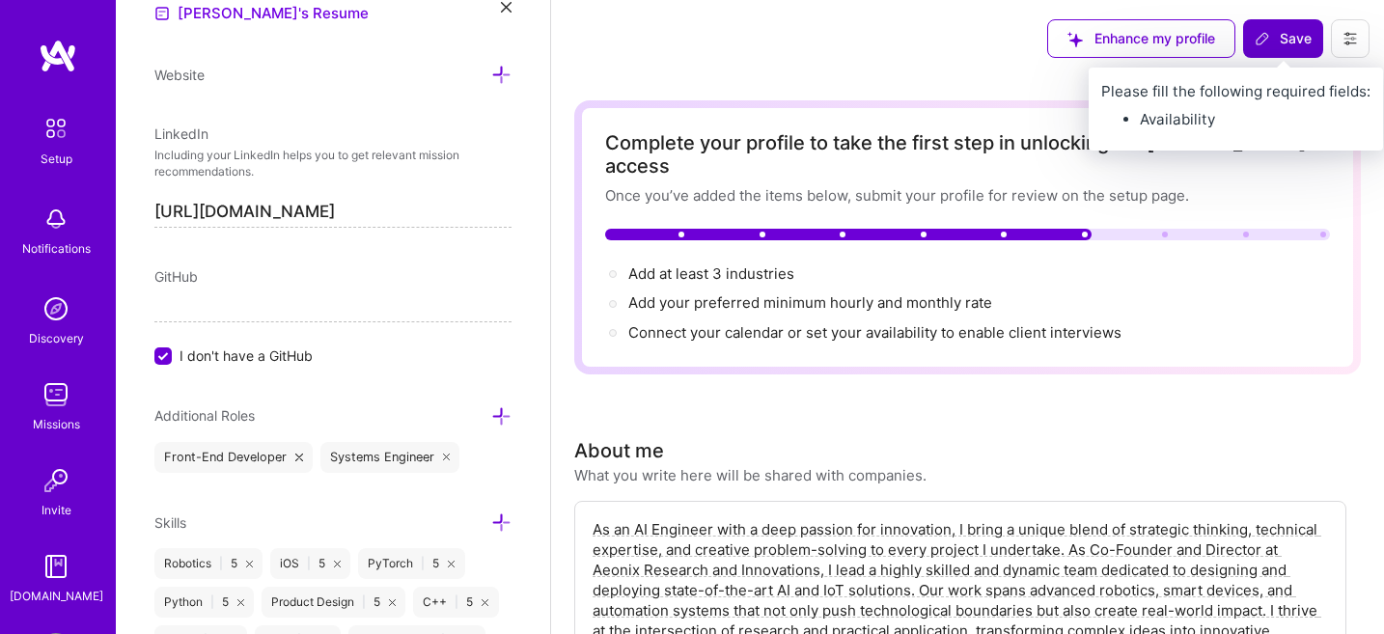
click at [1279, 36] on span "Save" at bounding box center [1283, 38] width 57 height 19
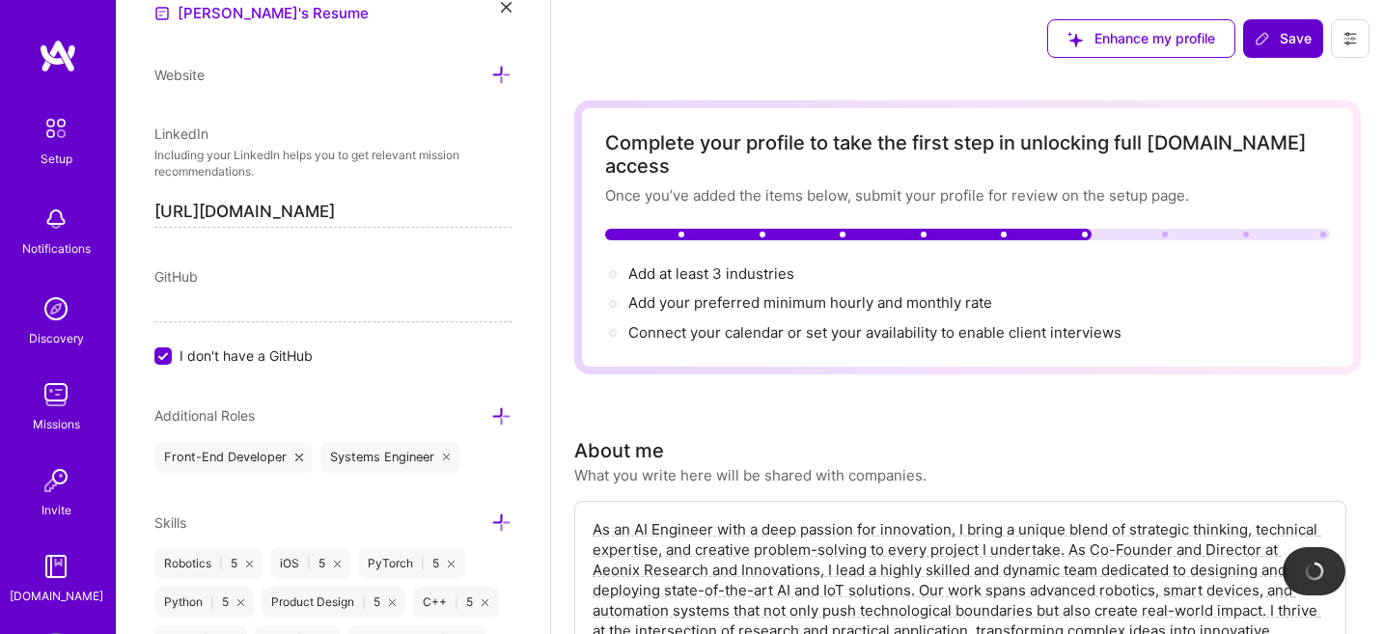
click at [1266, 36] on icon at bounding box center [1262, 38] width 15 height 15
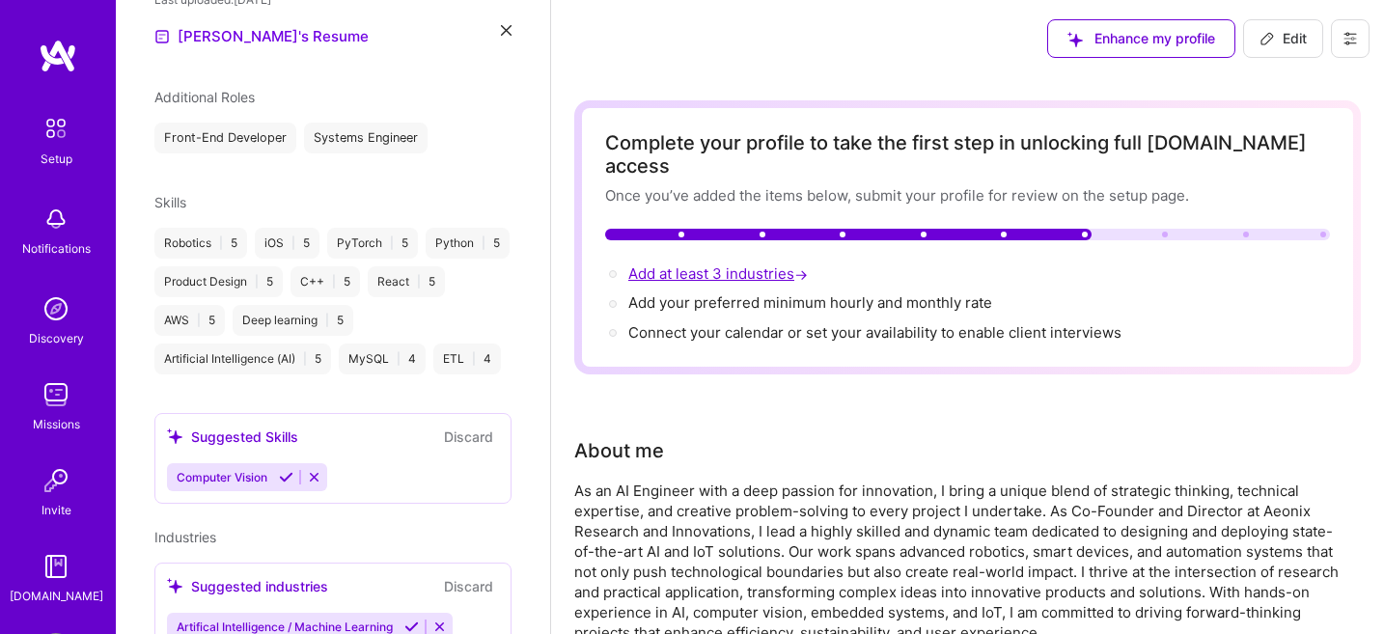
click at [755, 265] on span "Add at least 3 industries →" at bounding box center [720, 274] width 183 height 18
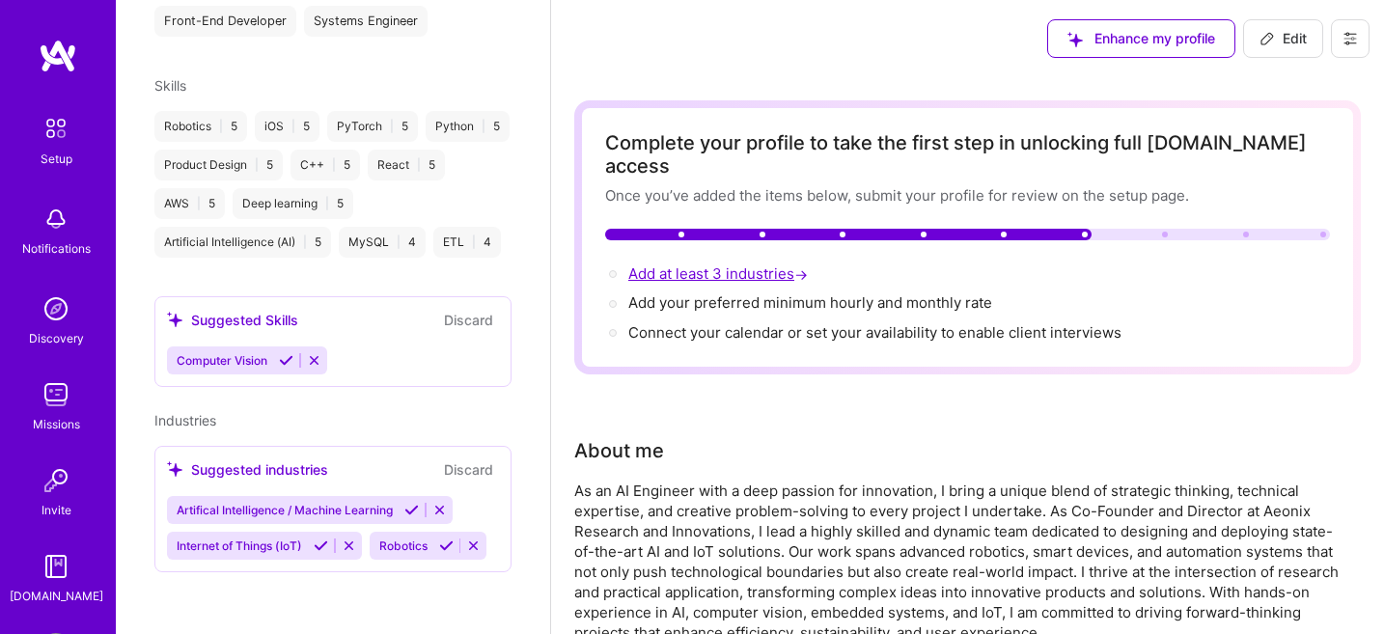
select select "US"
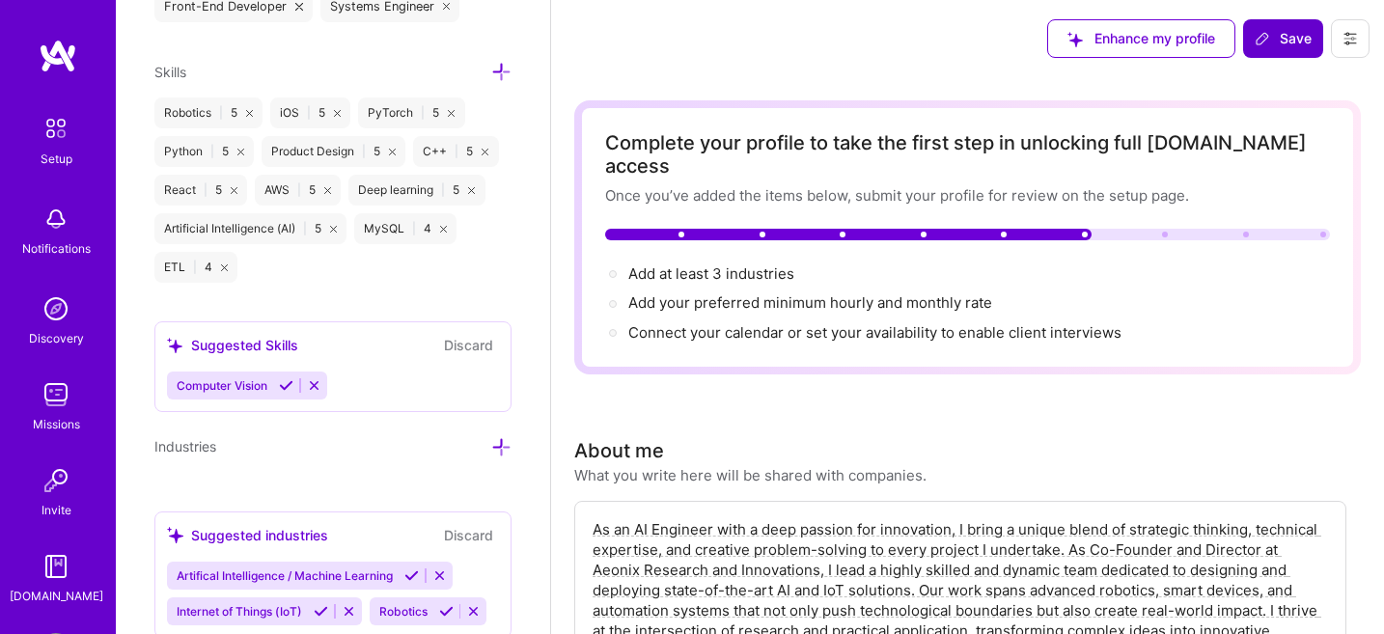
scroll to position [1506, 0]
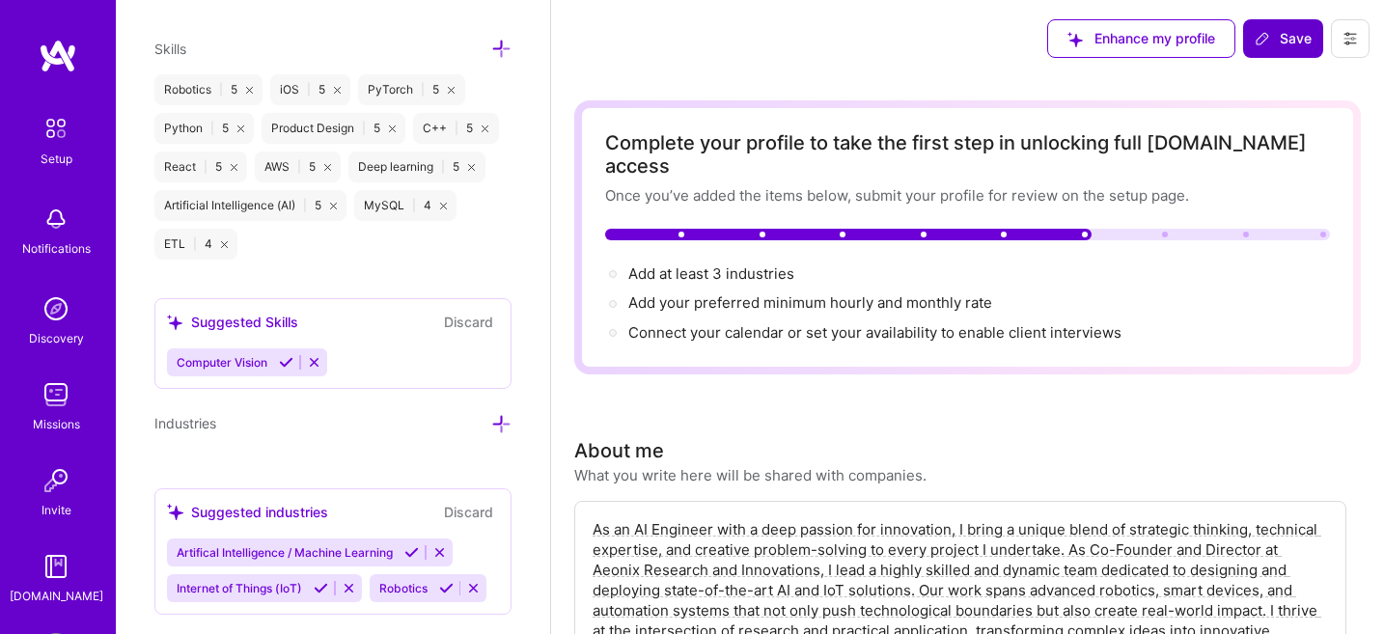
click at [288, 362] on icon at bounding box center [286, 362] width 14 height 14
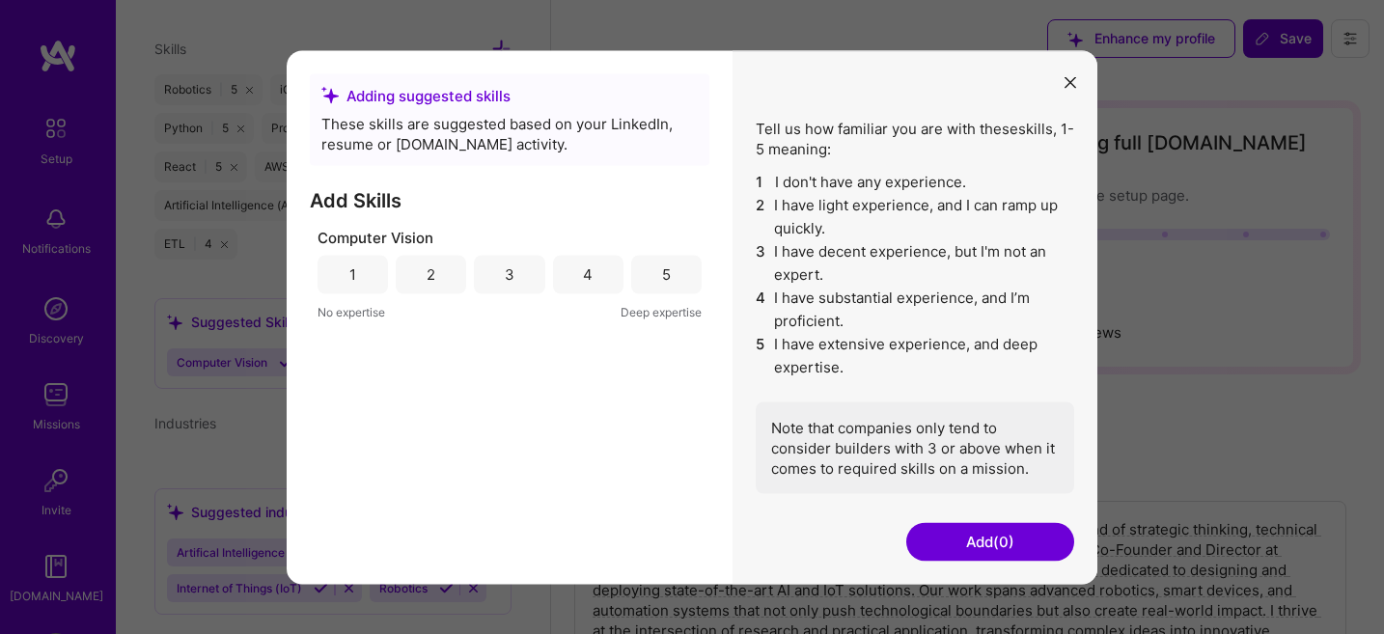
click at [666, 273] on div "5" at bounding box center [666, 275] width 9 height 20
click at [984, 533] on button "Add (1)" at bounding box center [991, 541] width 168 height 39
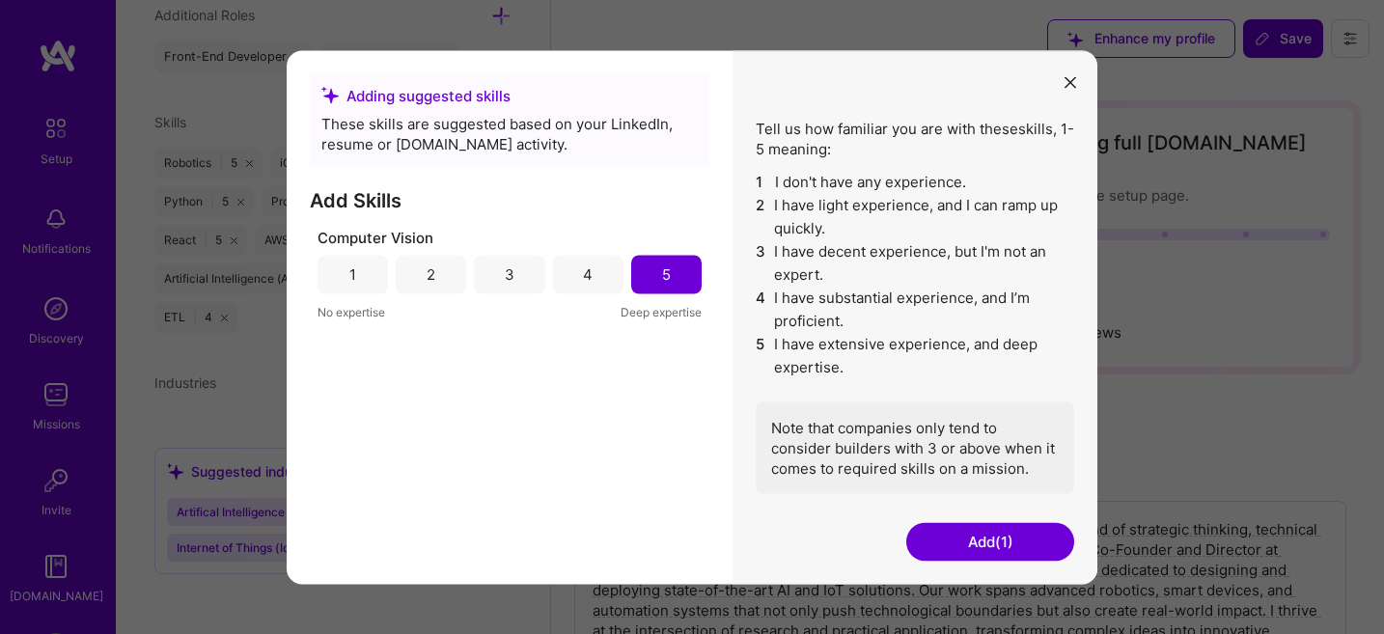
click at [965, 539] on button "Add (1)" at bounding box center [991, 541] width 168 height 39
click at [975, 532] on button "Add (1)" at bounding box center [991, 541] width 168 height 39
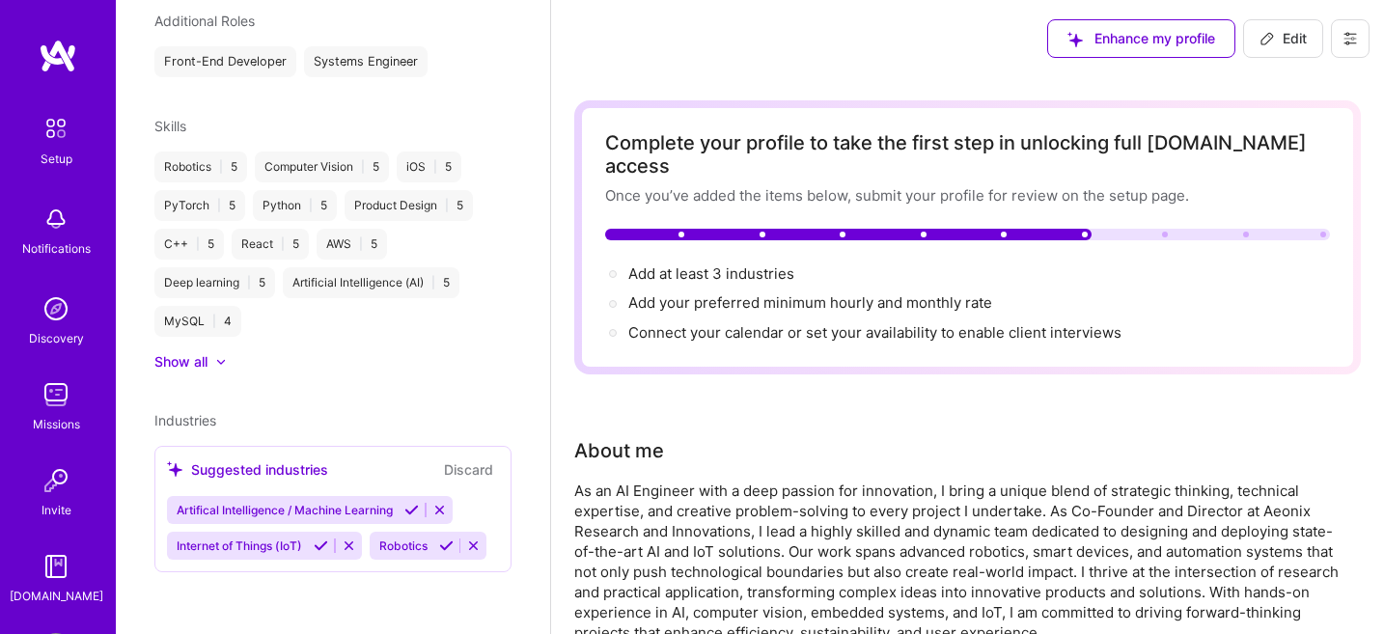
scroll to position [751, 0]
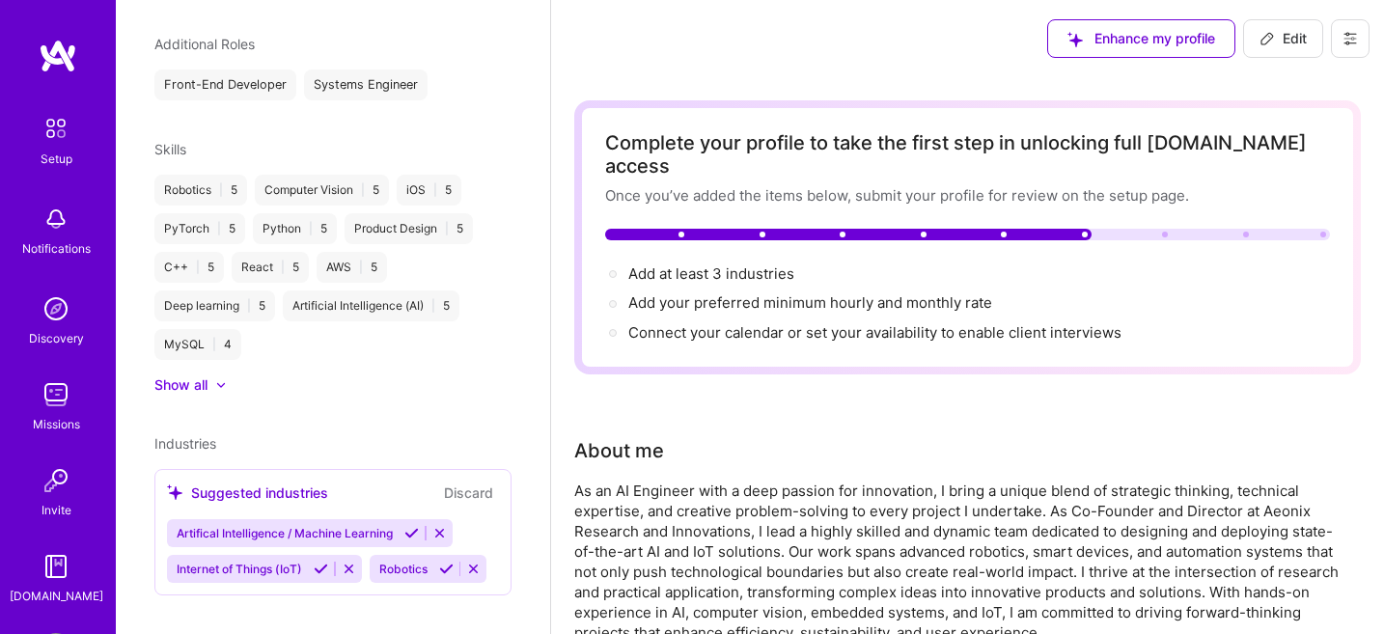
click at [296, 252] on div "React | 5" at bounding box center [270, 267] width 77 height 31
click at [273, 252] on div "React | 5" at bounding box center [270, 267] width 77 height 31
click at [262, 252] on div "React | 5" at bounding box center [270, 267] width 77 height 31
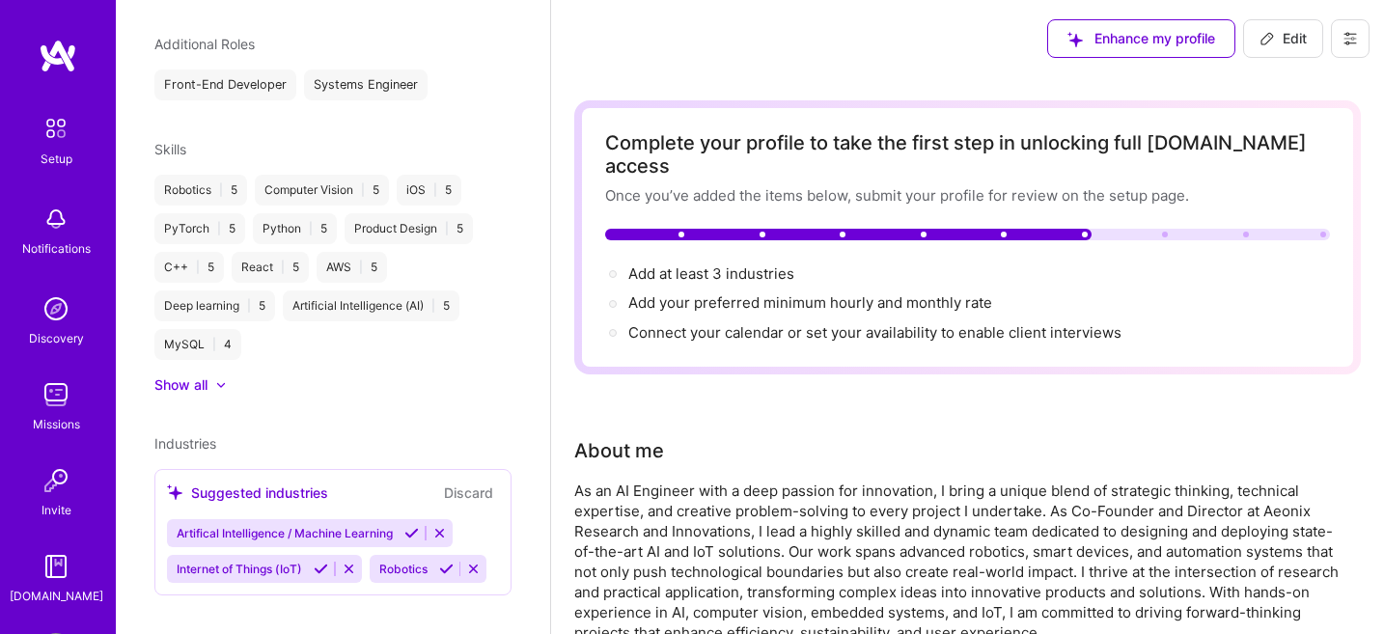
click at [312, 318] on div "Robotics | 5 Computer Vision | 5 iOS | 5 PyTorch | 5 Python | 5 Product Design …" at bounding box center [332, 267] width 357 height 185
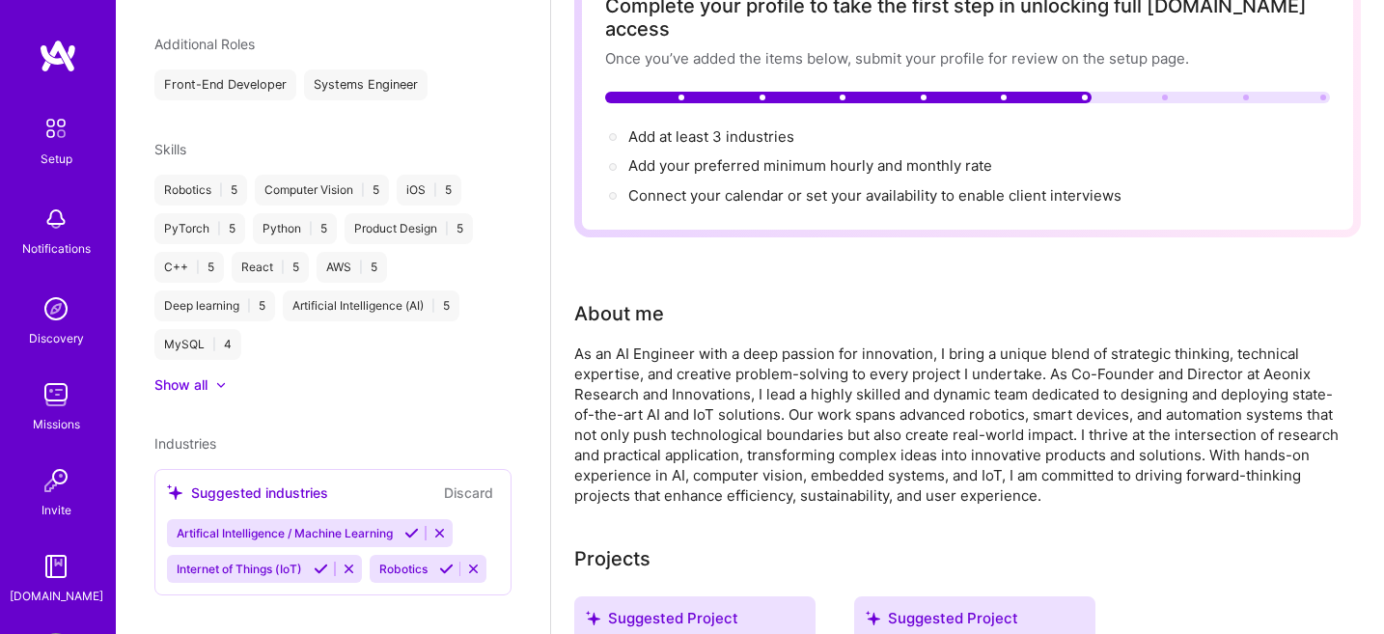
scroll to position [147, 0]
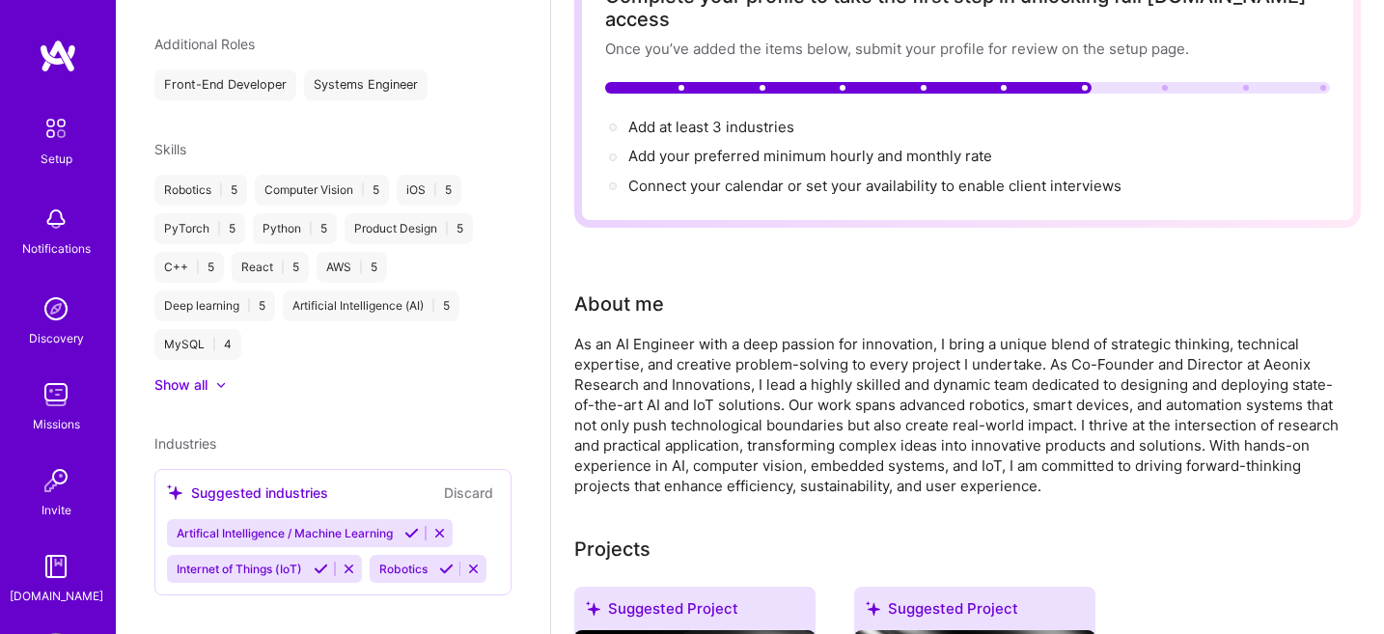
click at [440, 526] on icon at bounding box center [440, 533] width 14 height 14
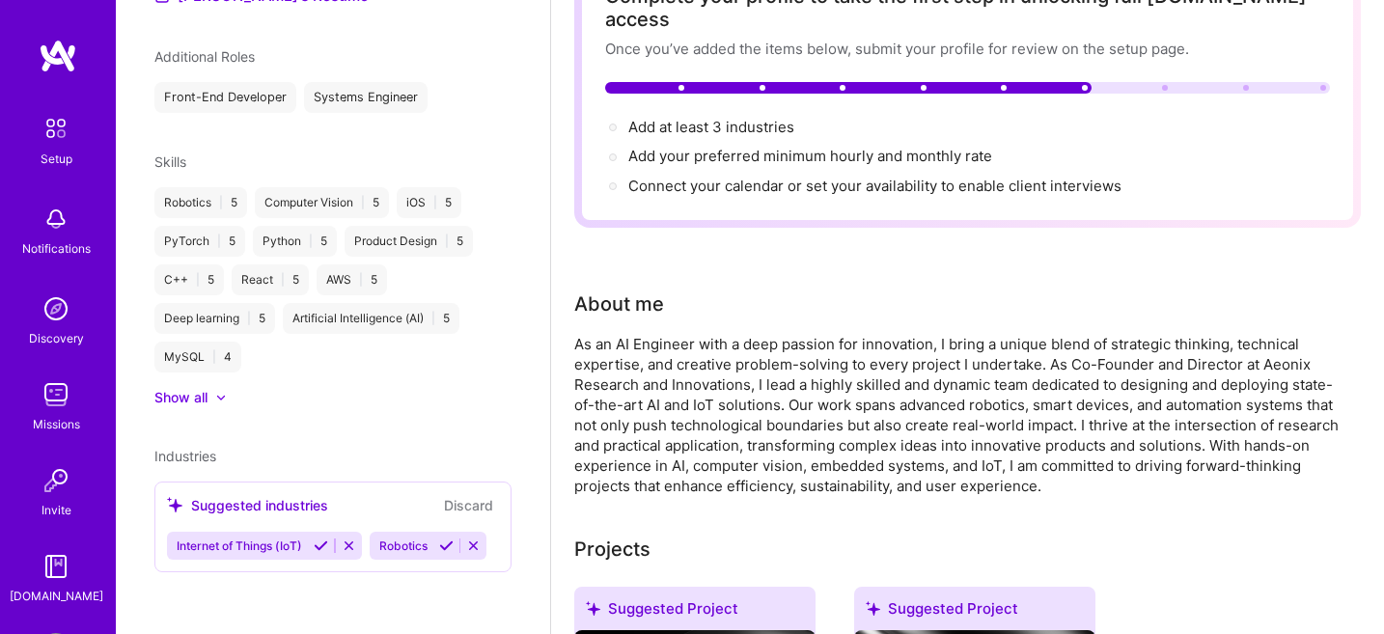
scroll to position [715, 0]
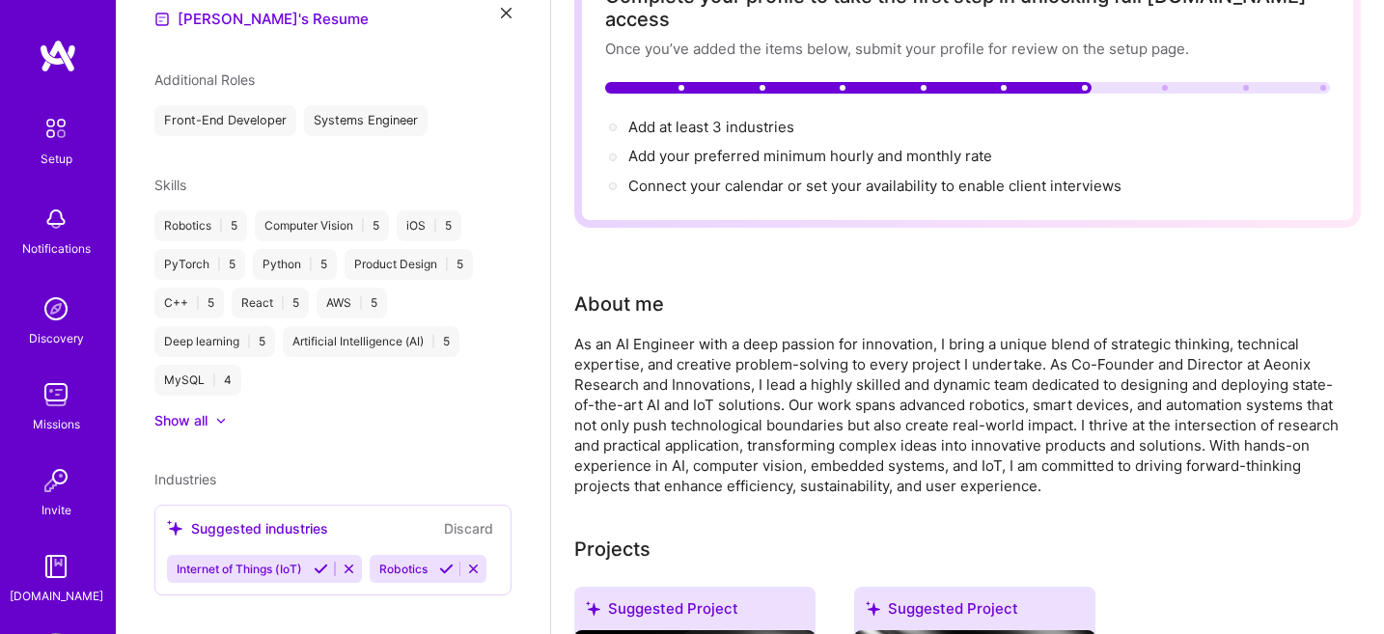
click at [324, 562] on icon at bounding box center [321, 569] width 14 height 14
click at [241, 562] on icon at bounding box center [244, 569] width 14 height 14
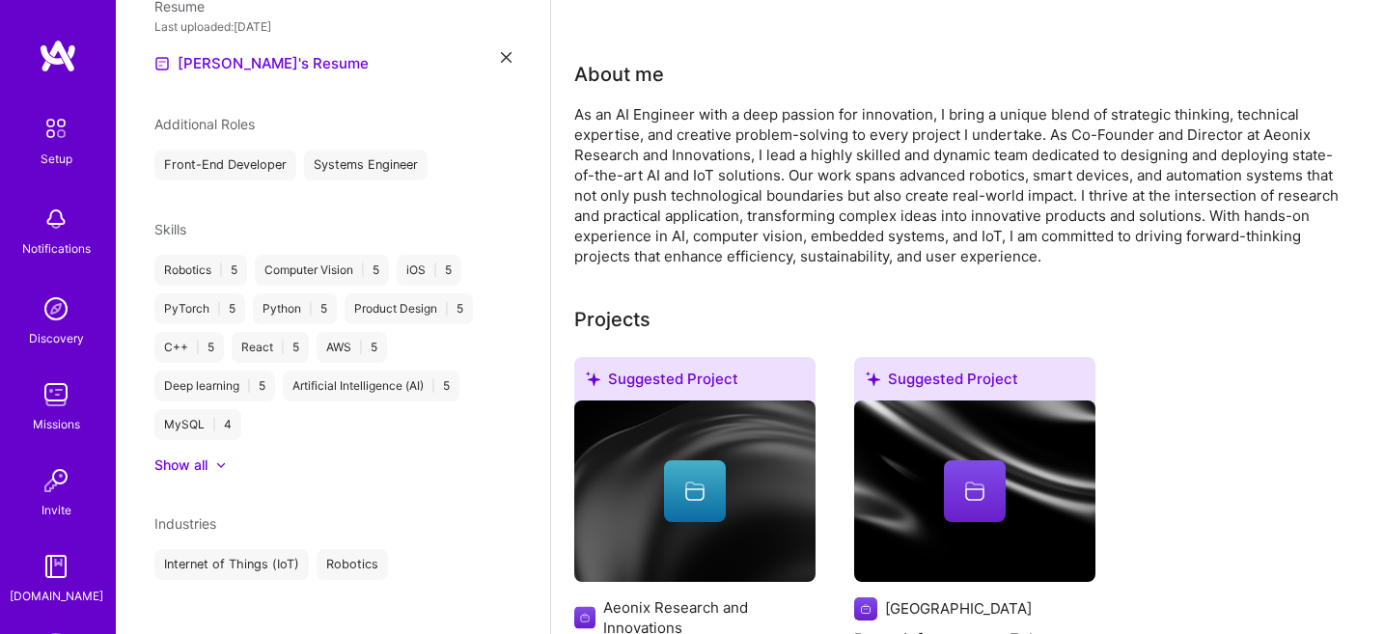
scroll to position [397, 0]
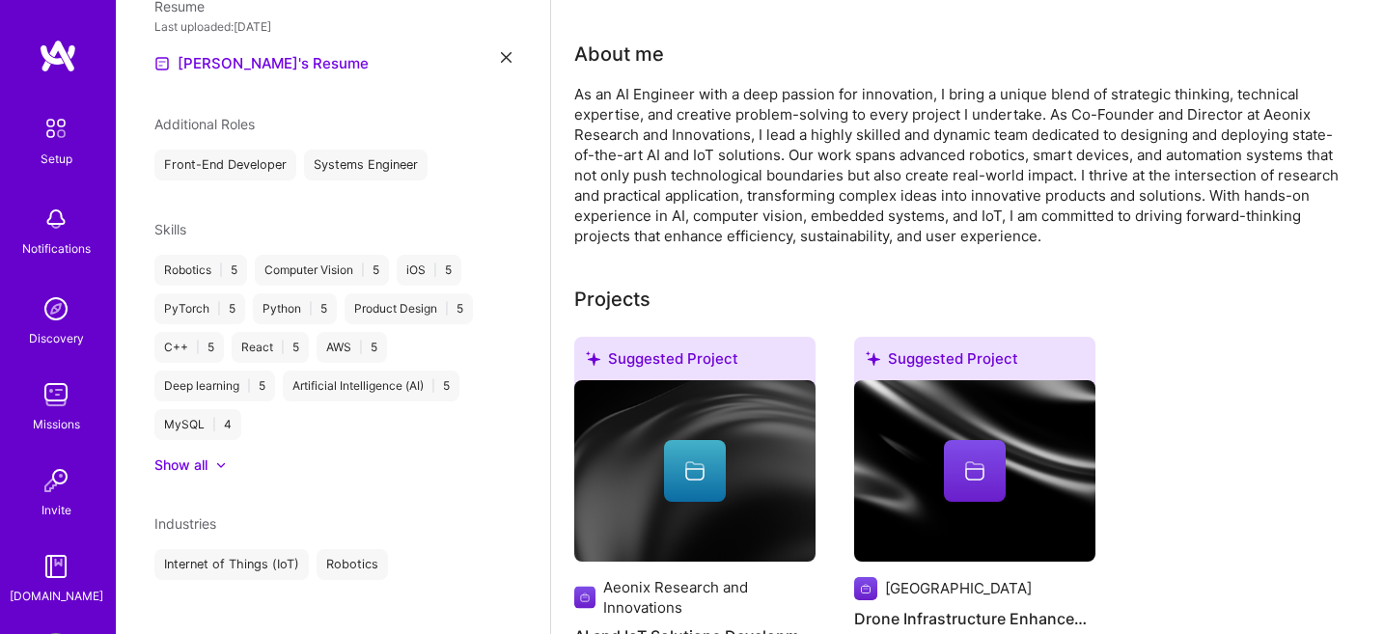
click at [352, 517] on div "Industries Internet of Things (IoT) Robotics" at bounding box center [332, 547] width 357 height 67
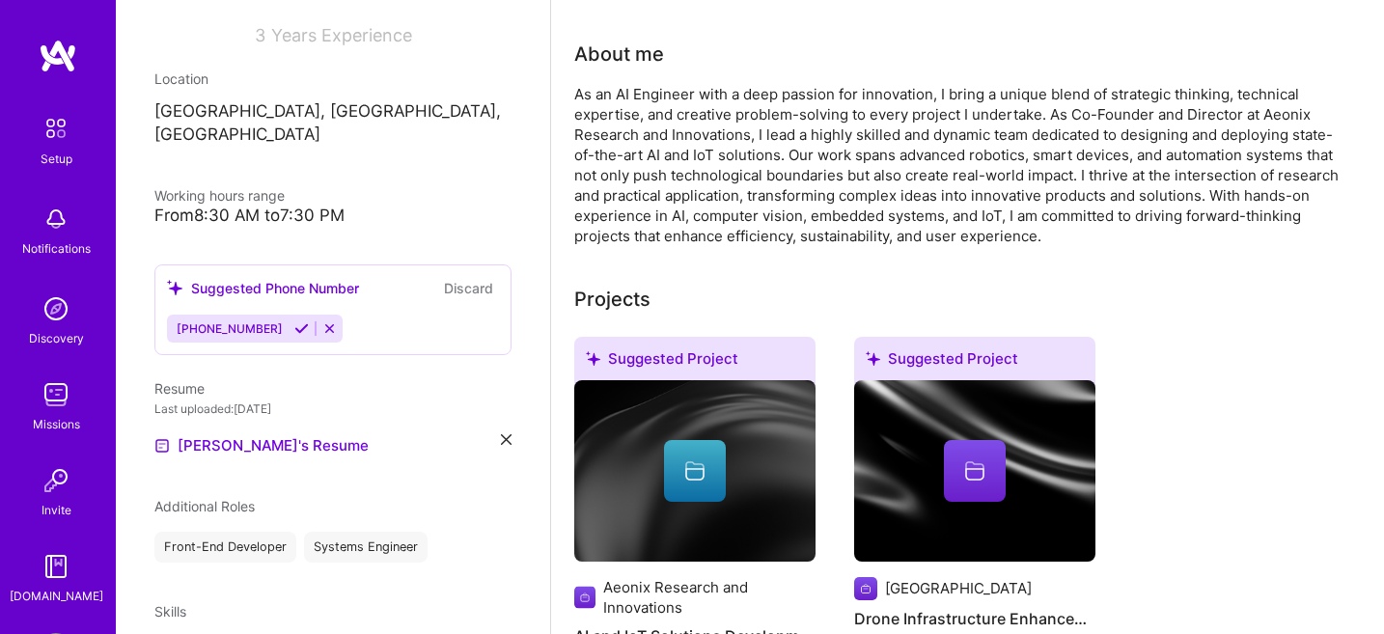
scroll to position [671, 0]
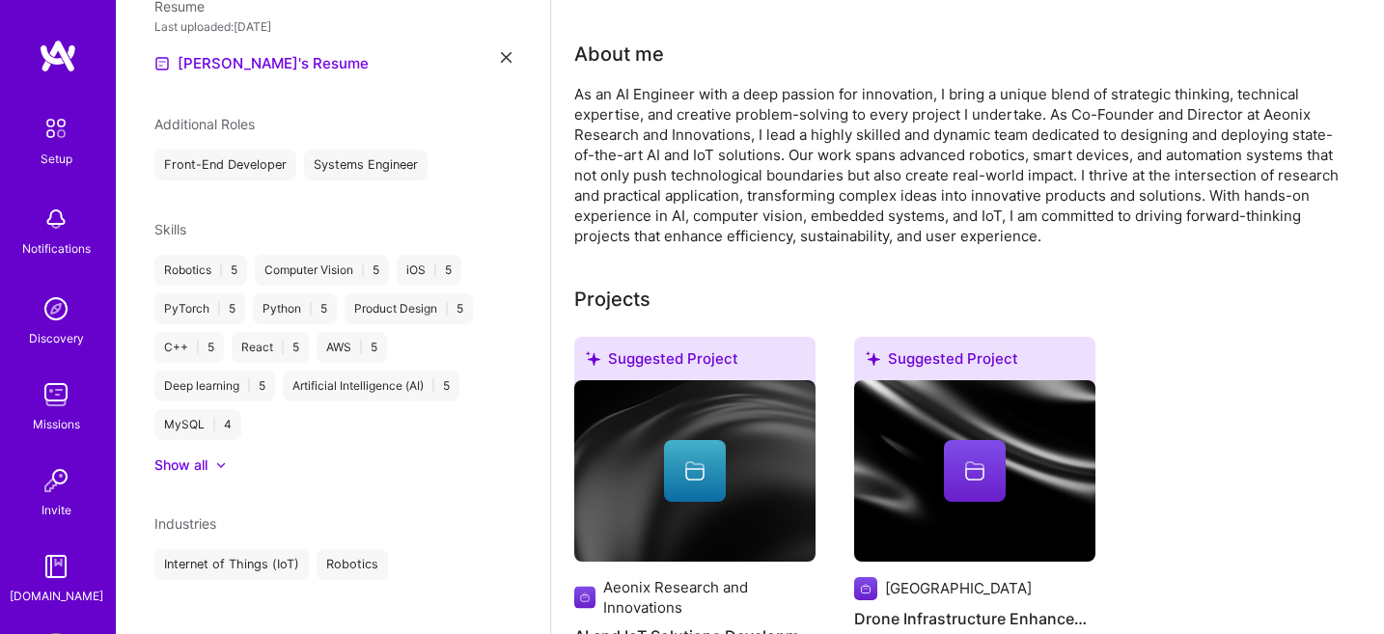
click at [164, 516] on span "Industries" at bounding box center [185, 524] width 62 height 16
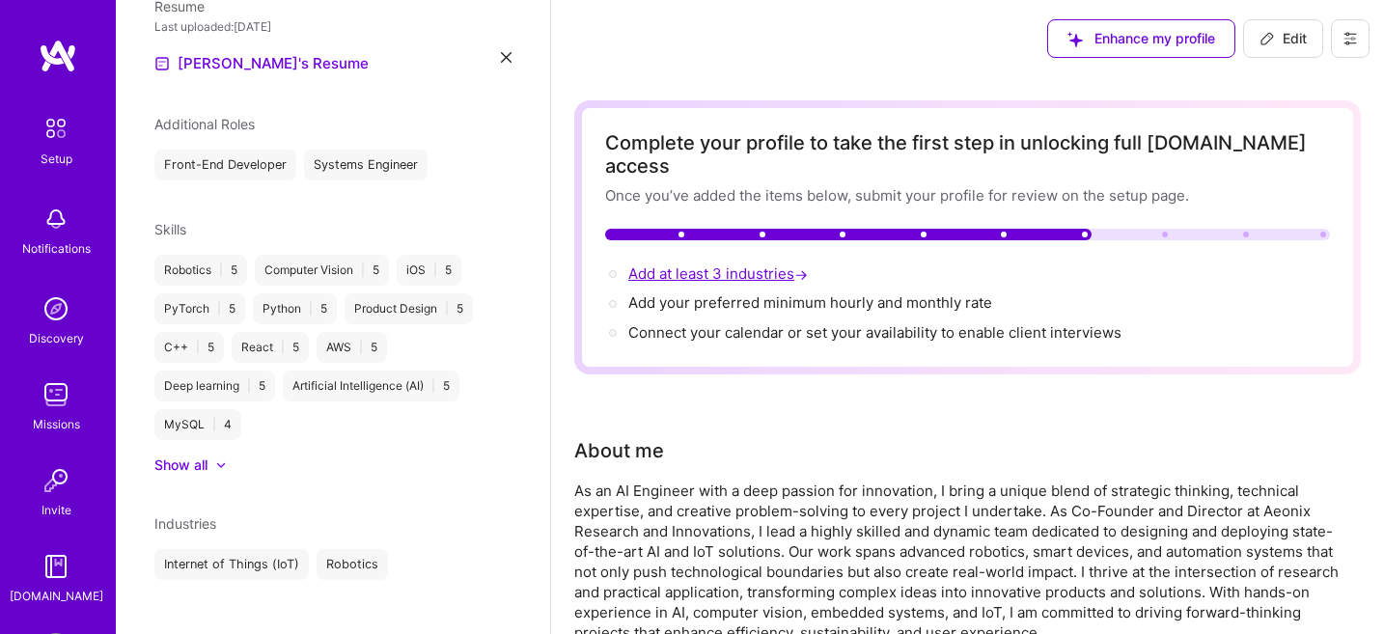
click at [751, 265] on span "Add at least 3 industries →" at bounding box center [720, 274] width 183 height 18
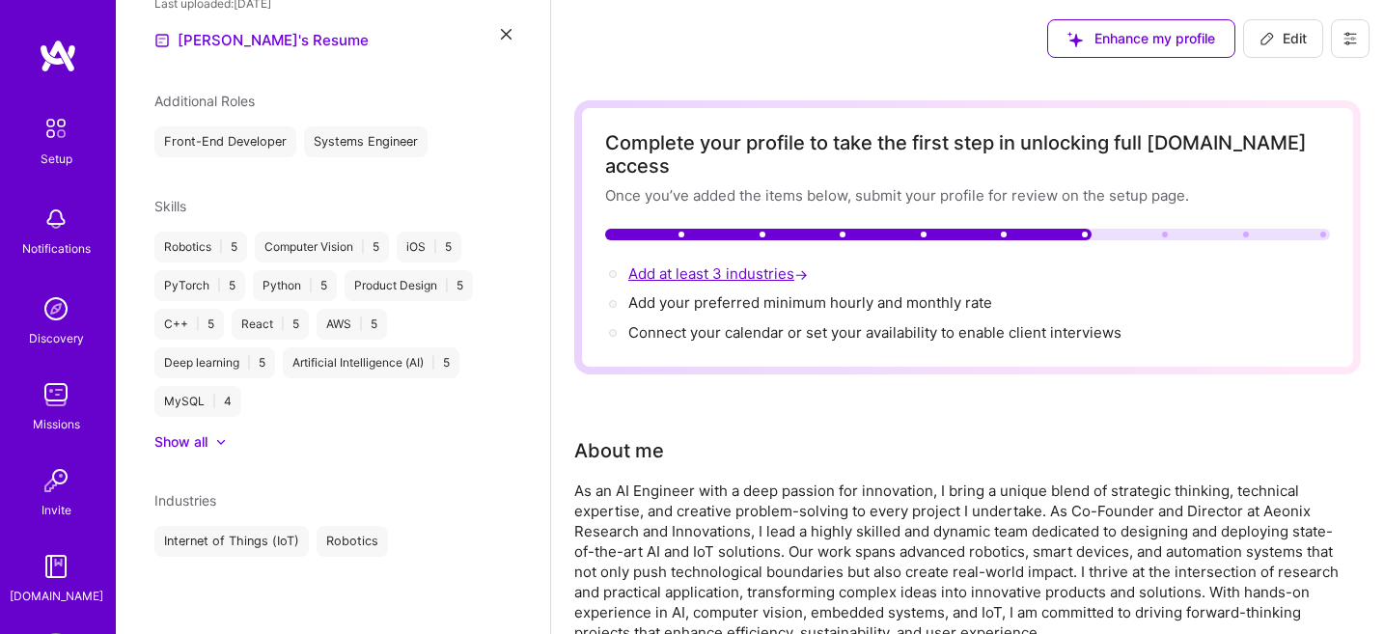
select select "US"
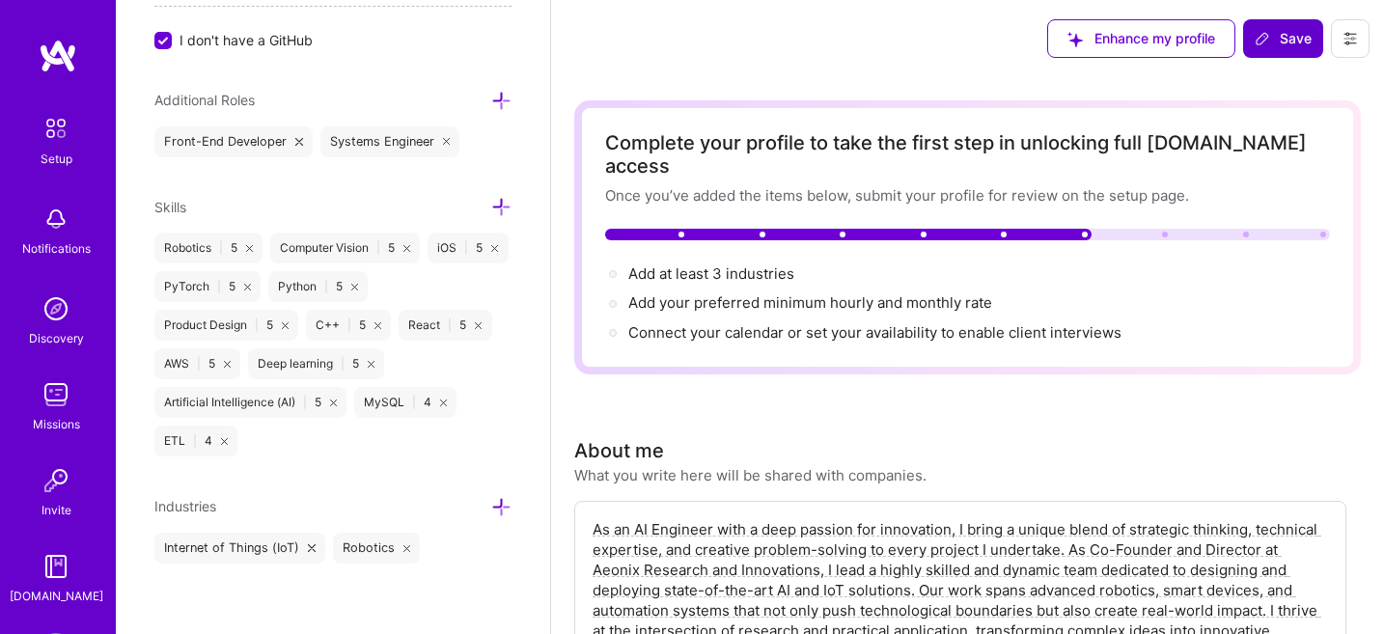
scroll to position [1353, 0]
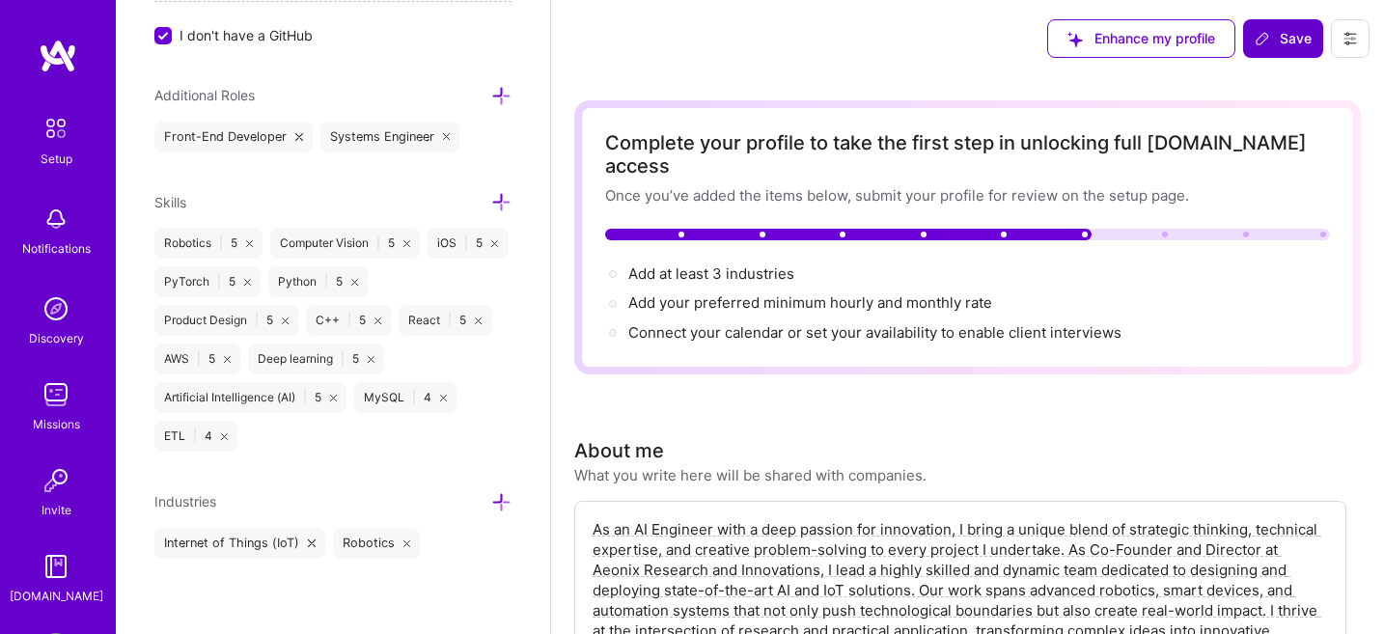
click at [499, 493] on icon at bounding box center [501, 502] width 20 height 20
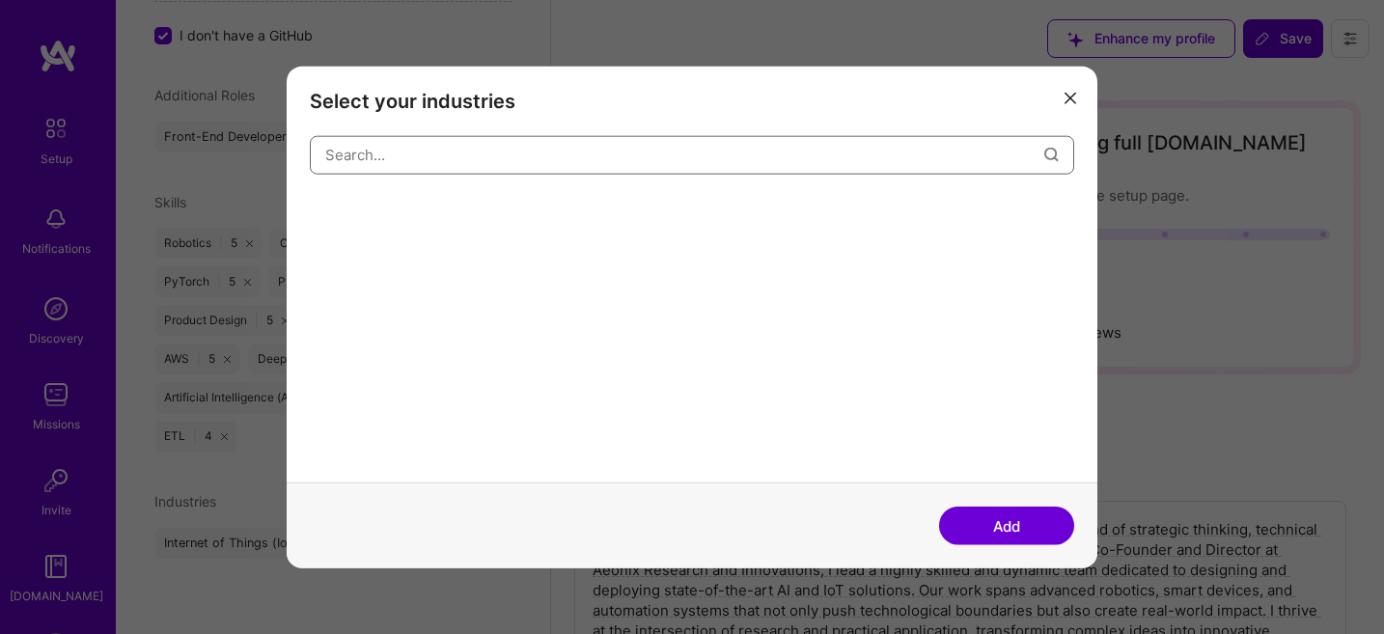
click at [463, 156] on input "modal" at bounding box center [684, 154] width 719 height 49
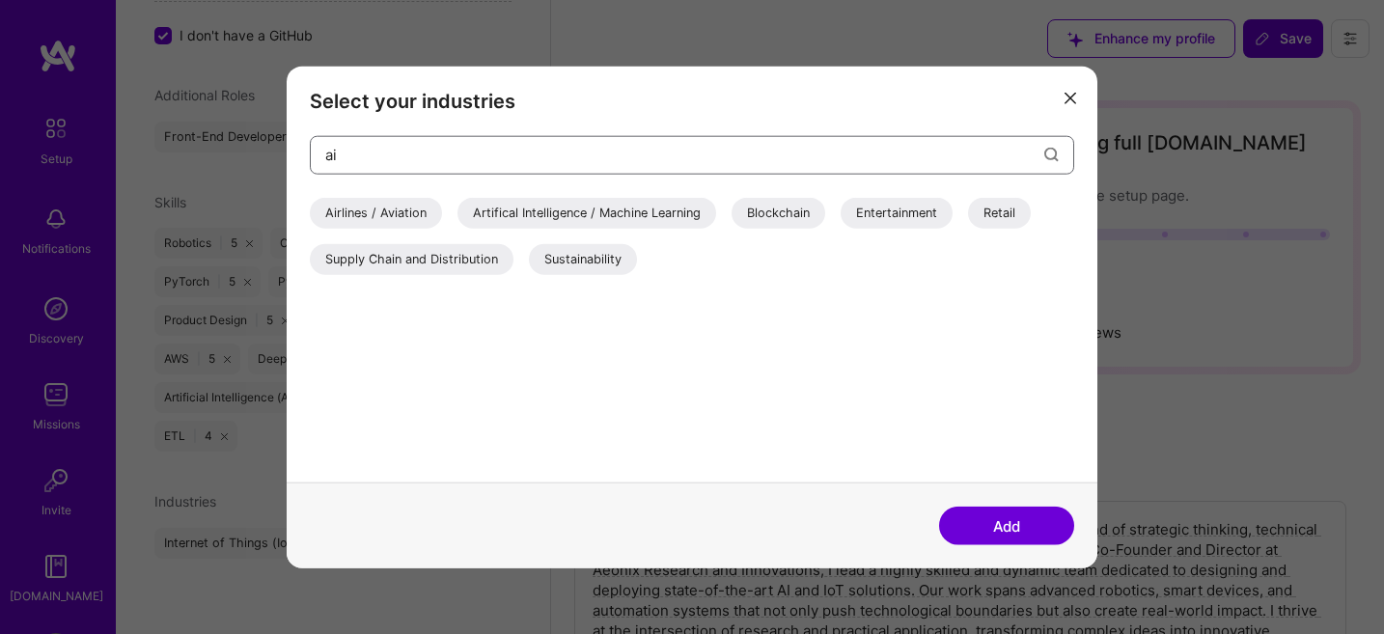
type input "ai"
click at [527, 202] on div "Artifical Intelligence / Machine Learning" at bounding box center [587, 212] width 259 height 31
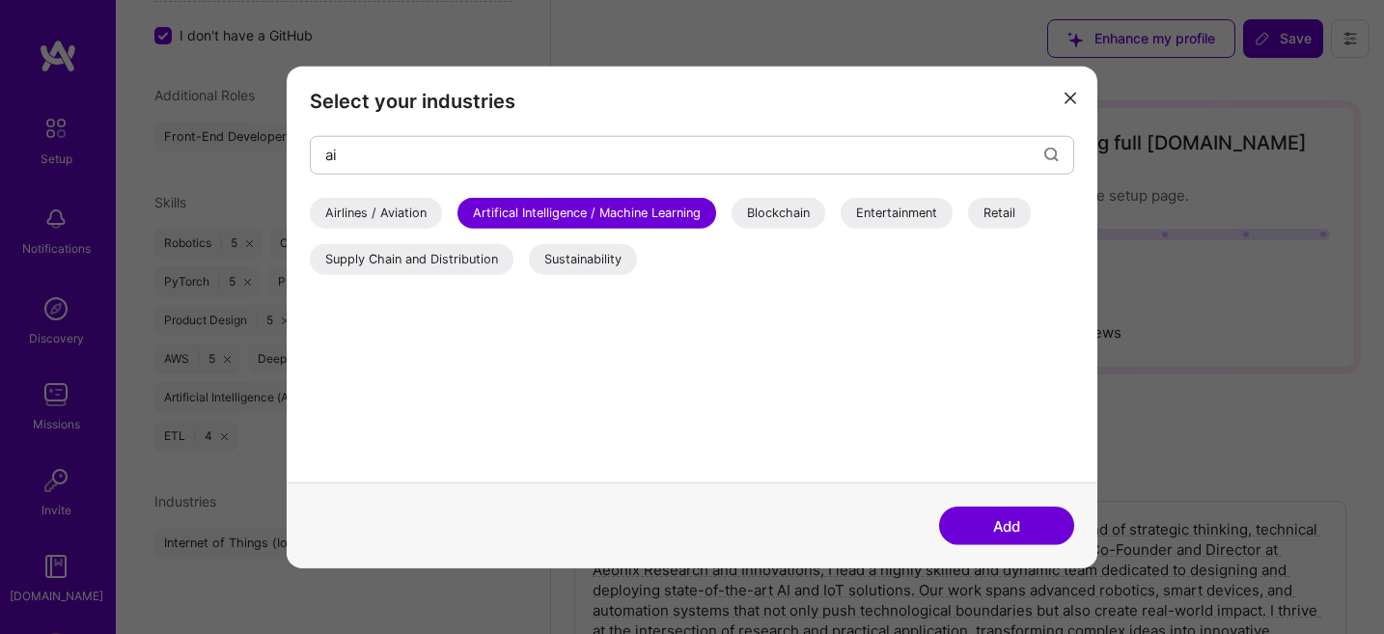
click at [999, 521] on button "Add" at bounding box center [1006, 526] width 135 height 39
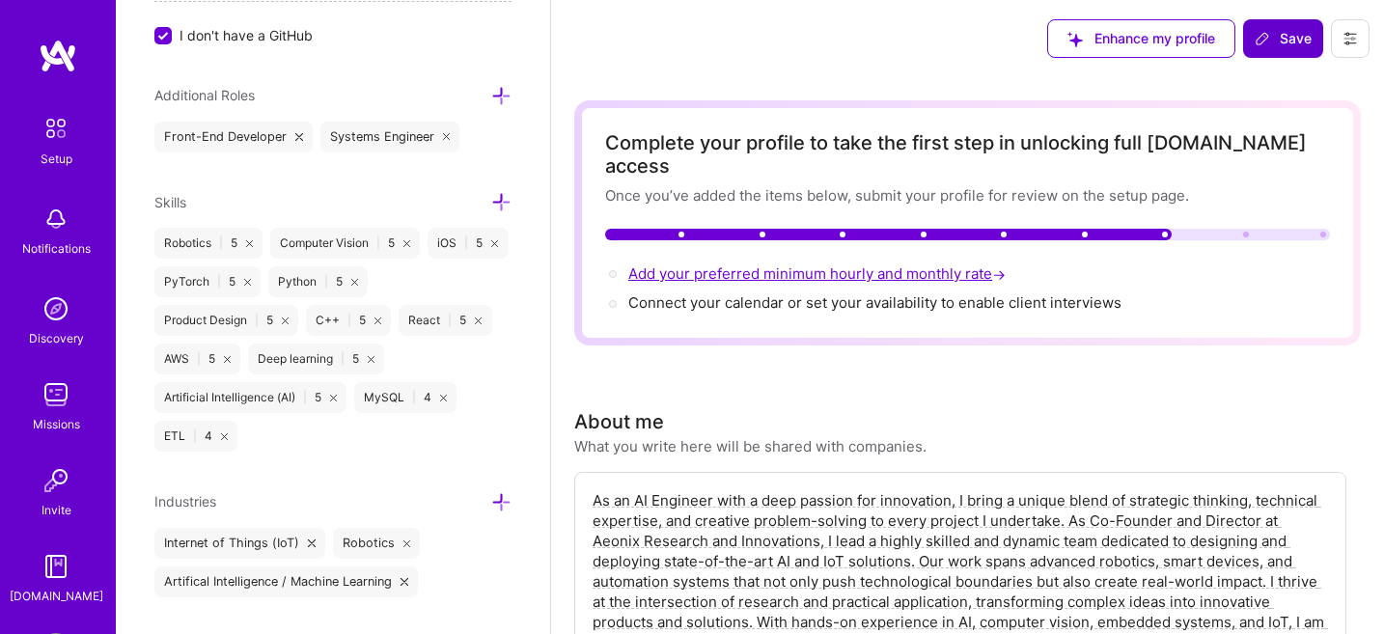
click at [835, 265] on span "Add your preferred minimum hourly and monthly rate →" at bounding box center [819, 274] width 381 height 18
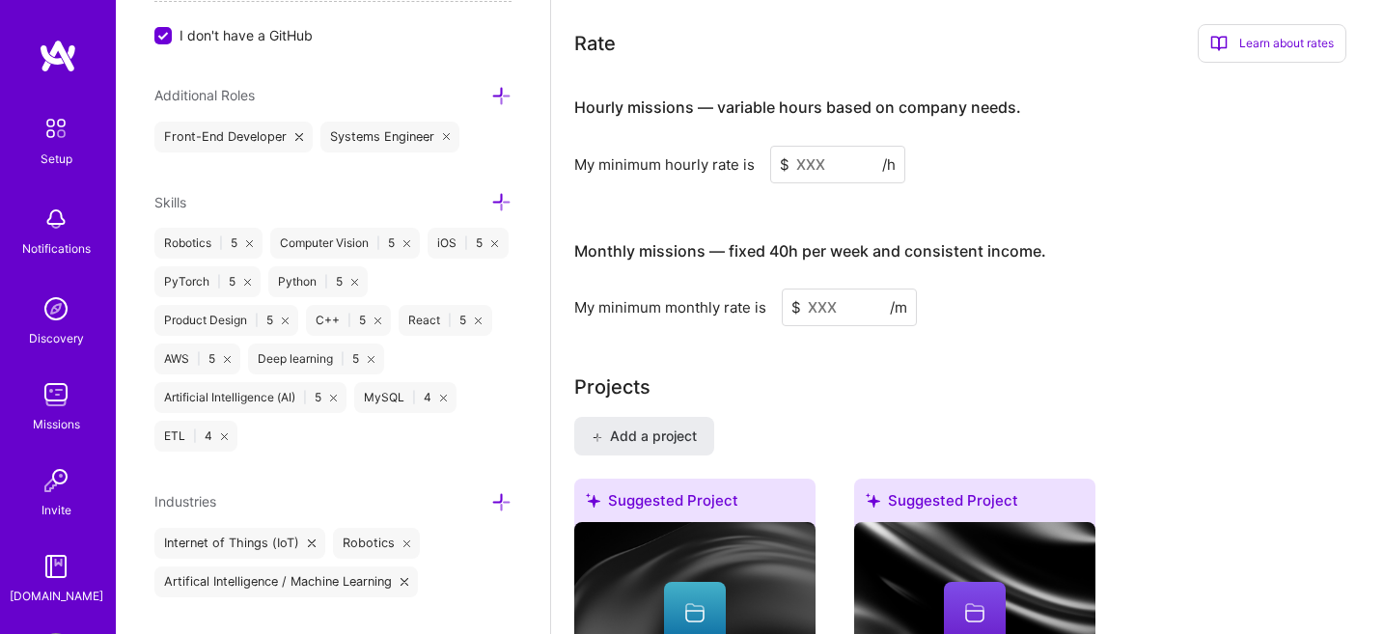
scroll to position [1158, 0]
click at [826, 145] on input at bounding box center [837, 164] width 135 height 38
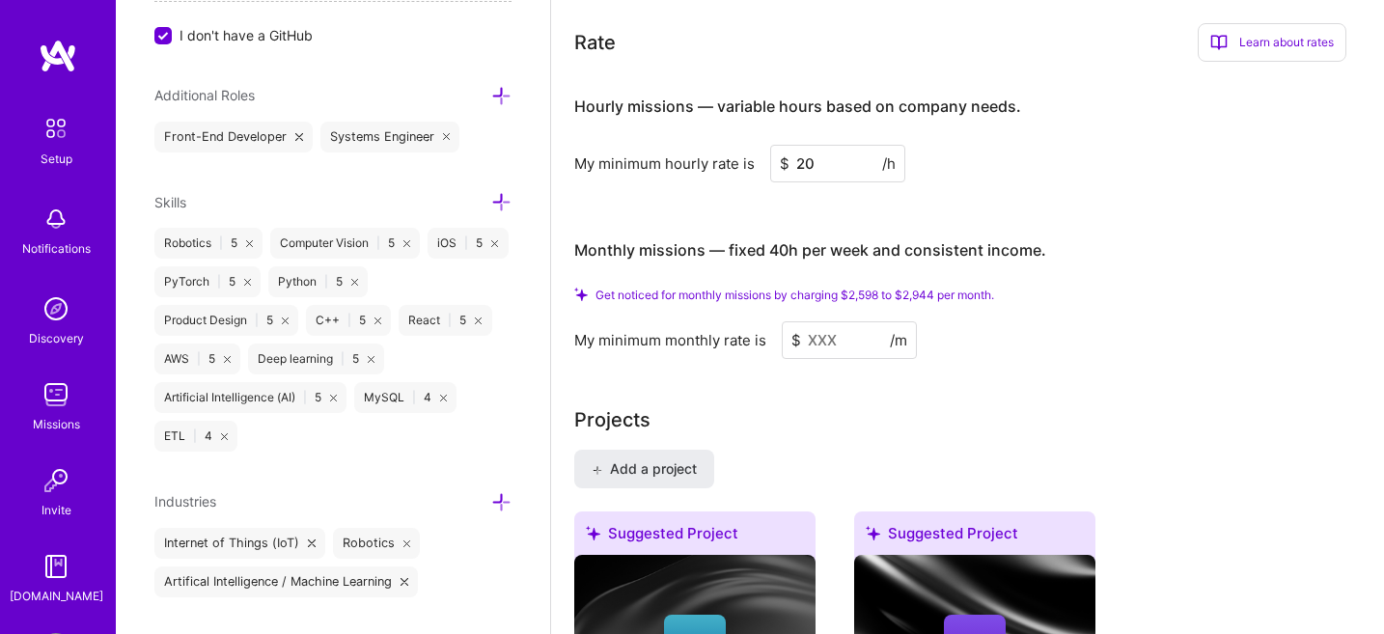
type input "20"
click at [825, 322] on input at bounding box center [849, 341] width 135 height 38
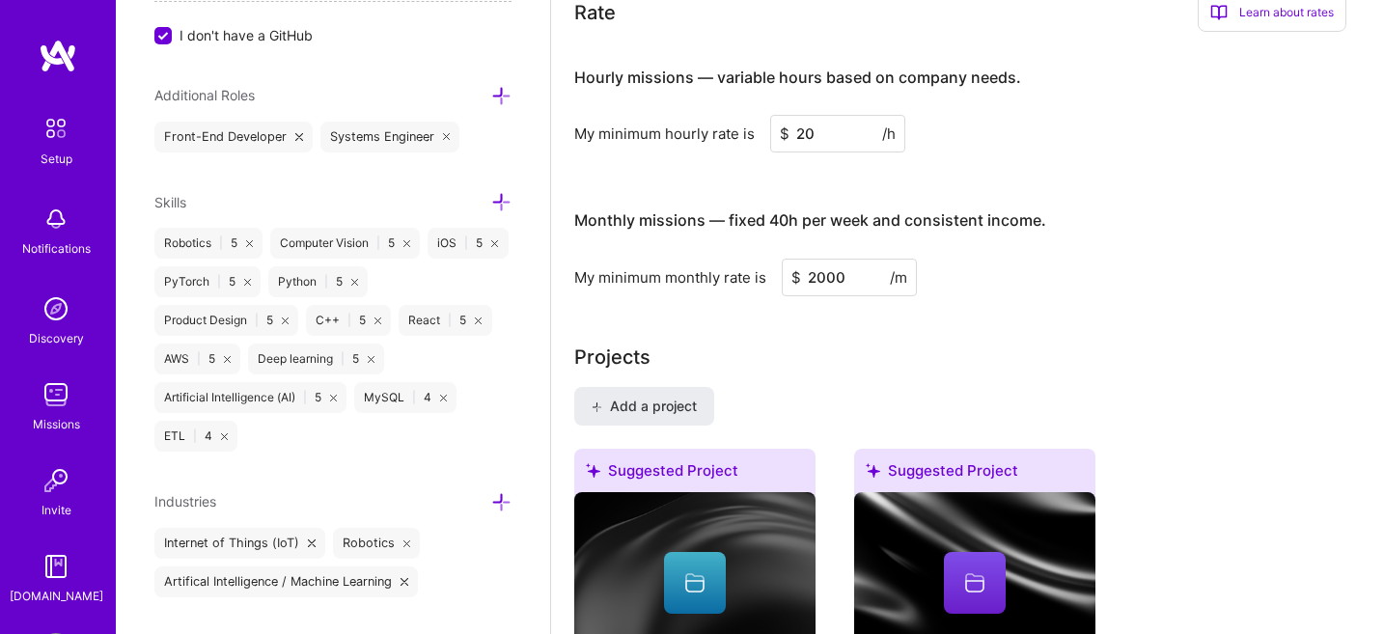
type input "2000"
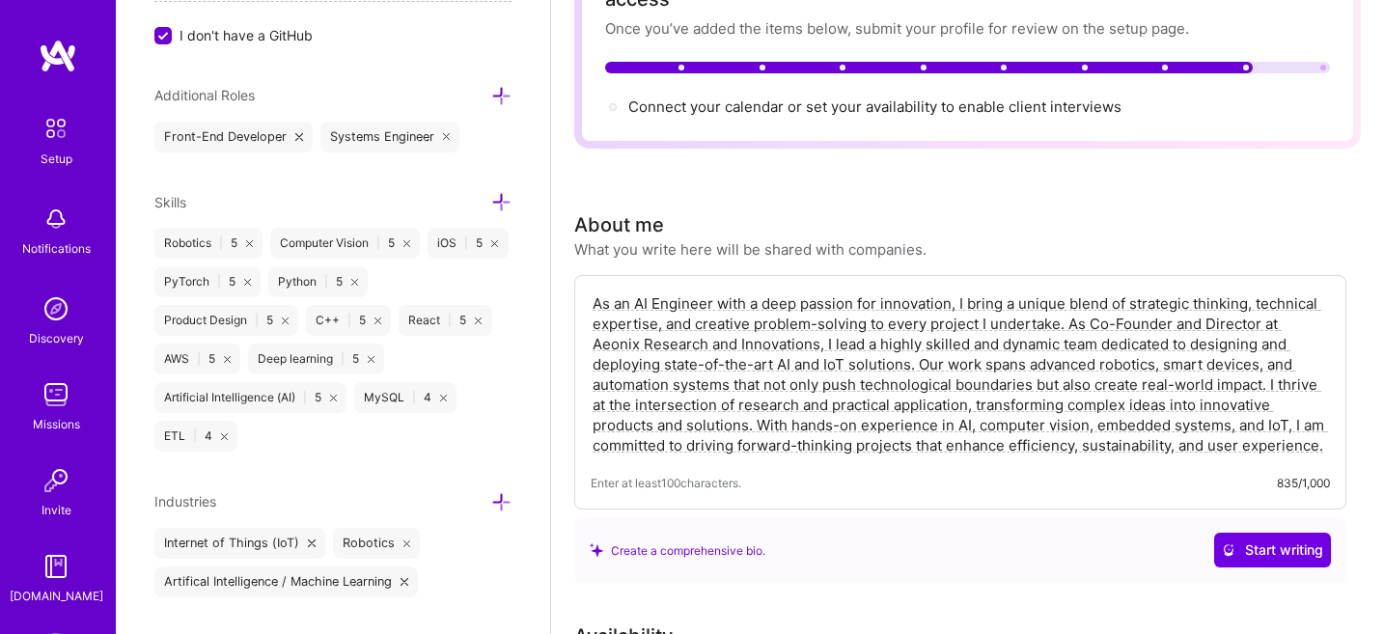
scroll to position [0, 0]
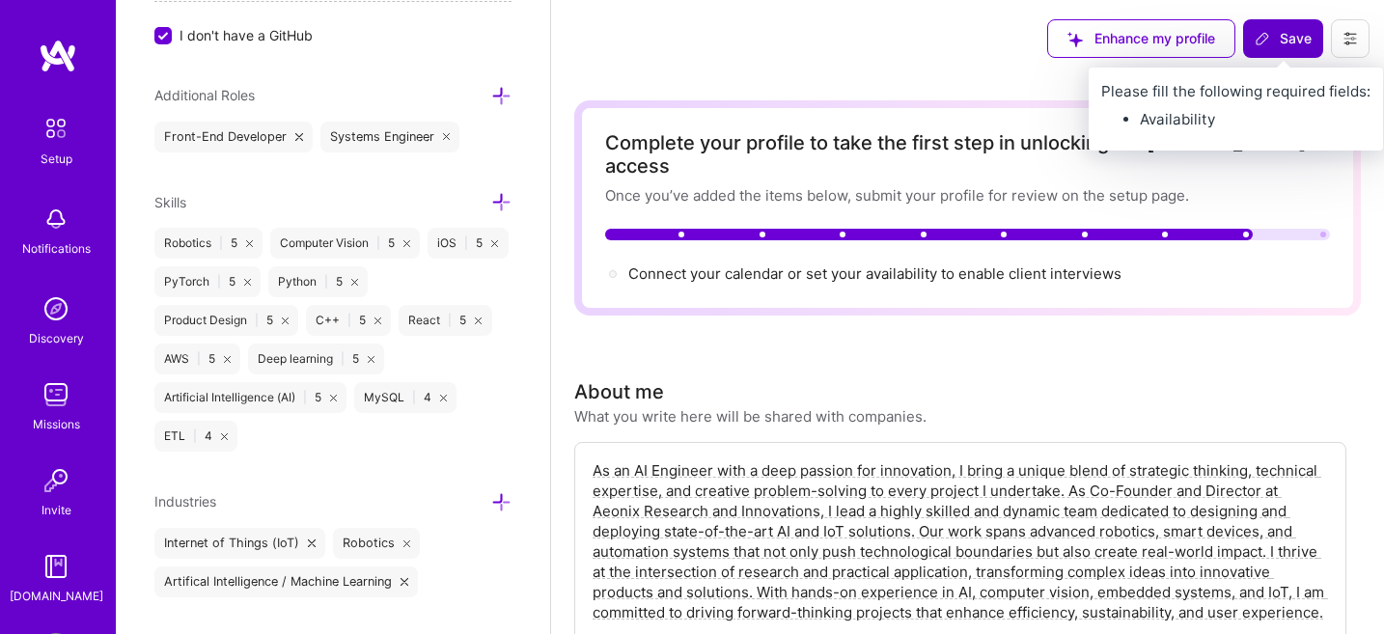
click at [1265, 40] on icon at bounding box center [1263, 39] width 12 height 12
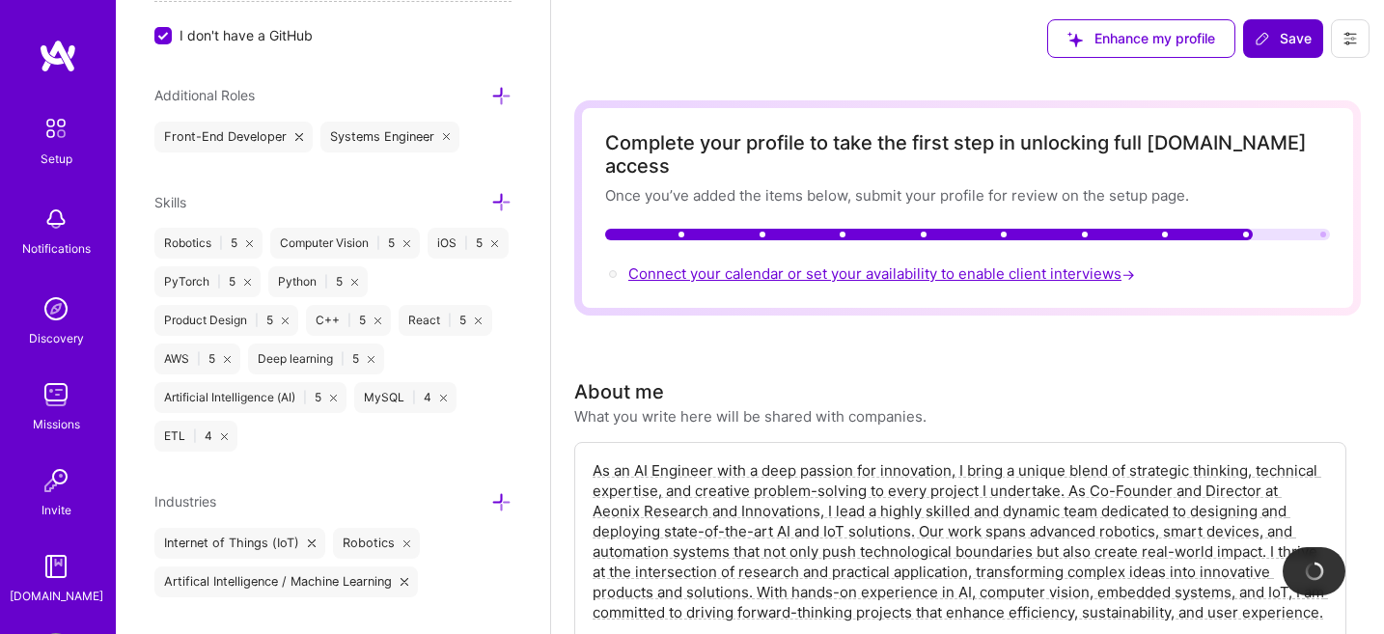
click at [1020, 265] on span "Connect your calendar or set your availability to enable client interviews →" at bounding box center [884, 274] width 511 height 18
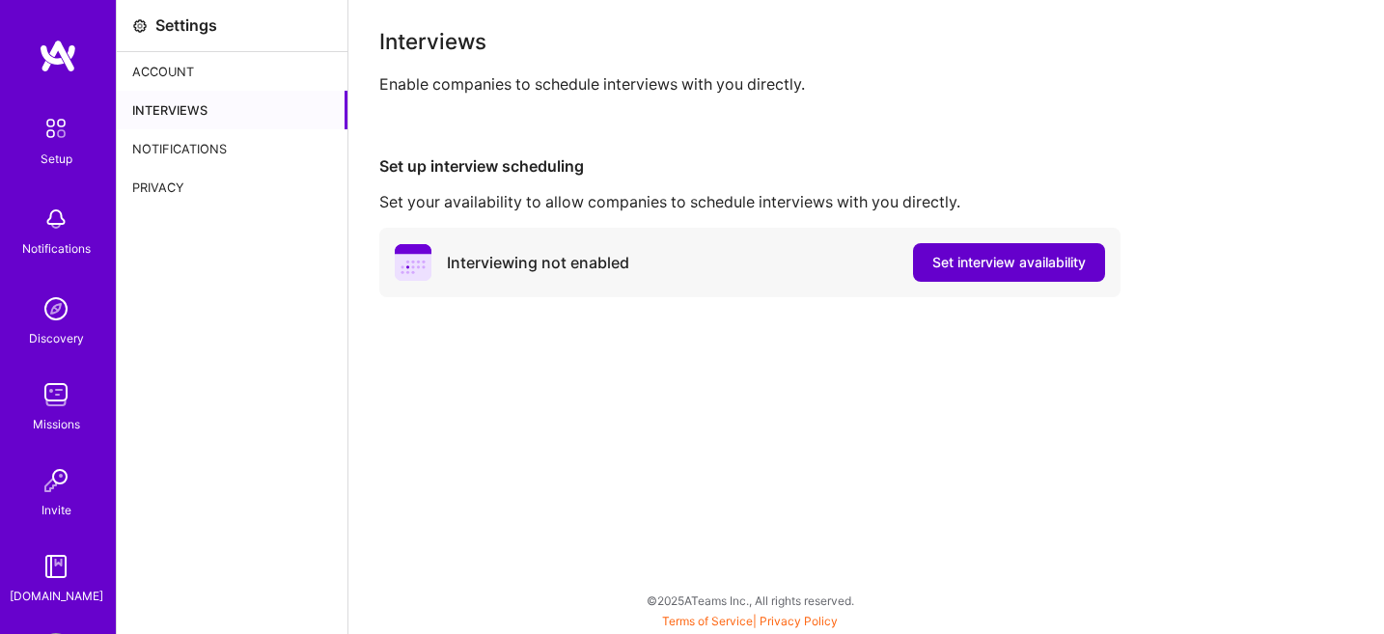
click at [982, 261] on span "Set interview availability" at bounding box center [1010, 262] width 154 height 19
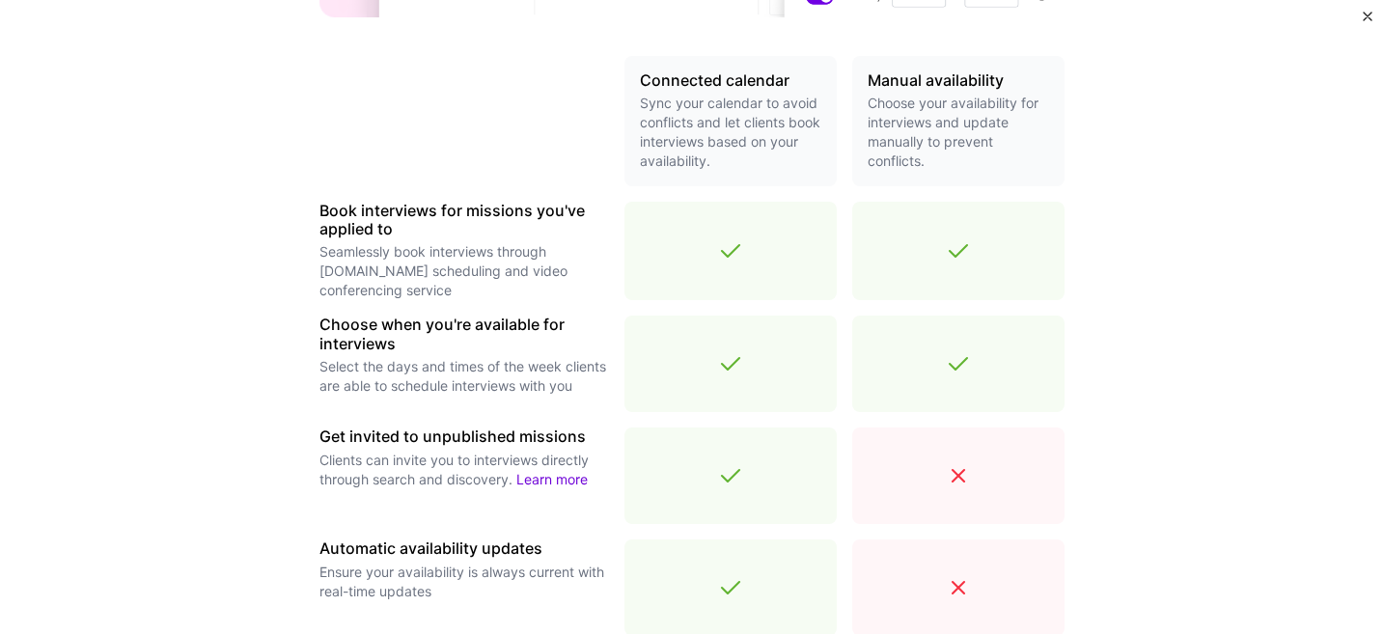
scroll to position [718, 0]
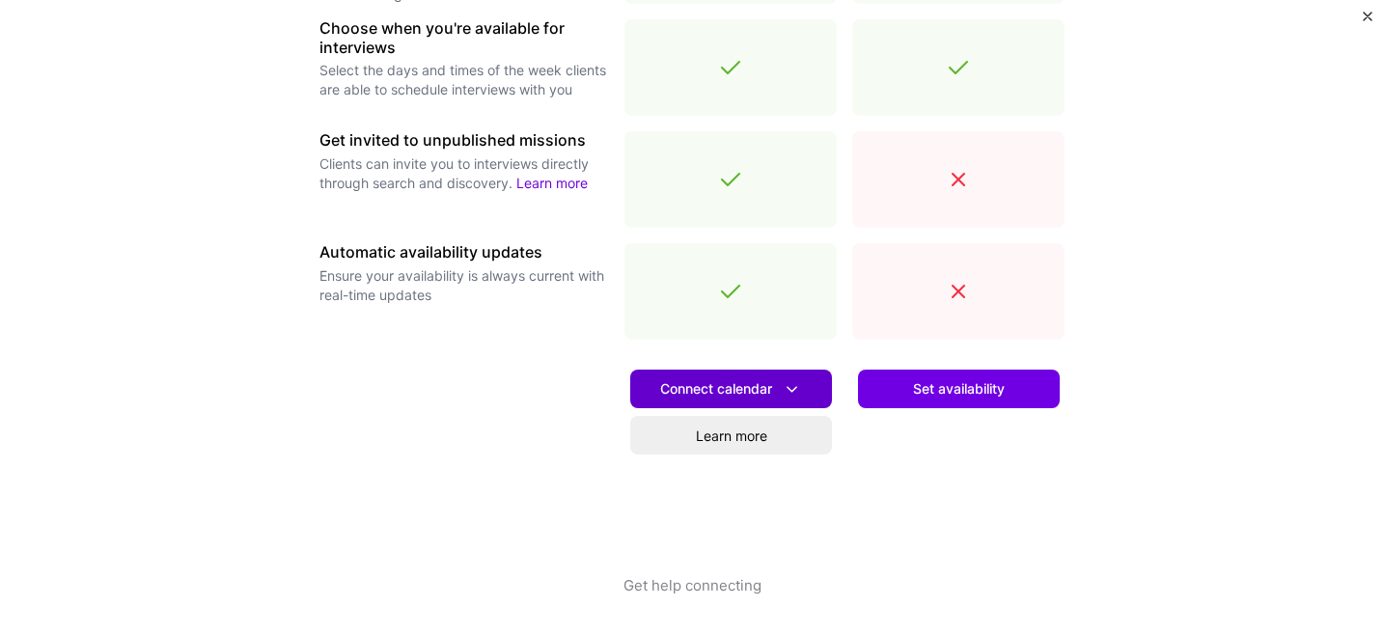
click at [738, 387] on span "Connect calendar" at bounding box center [731, 389] width 142 height 20
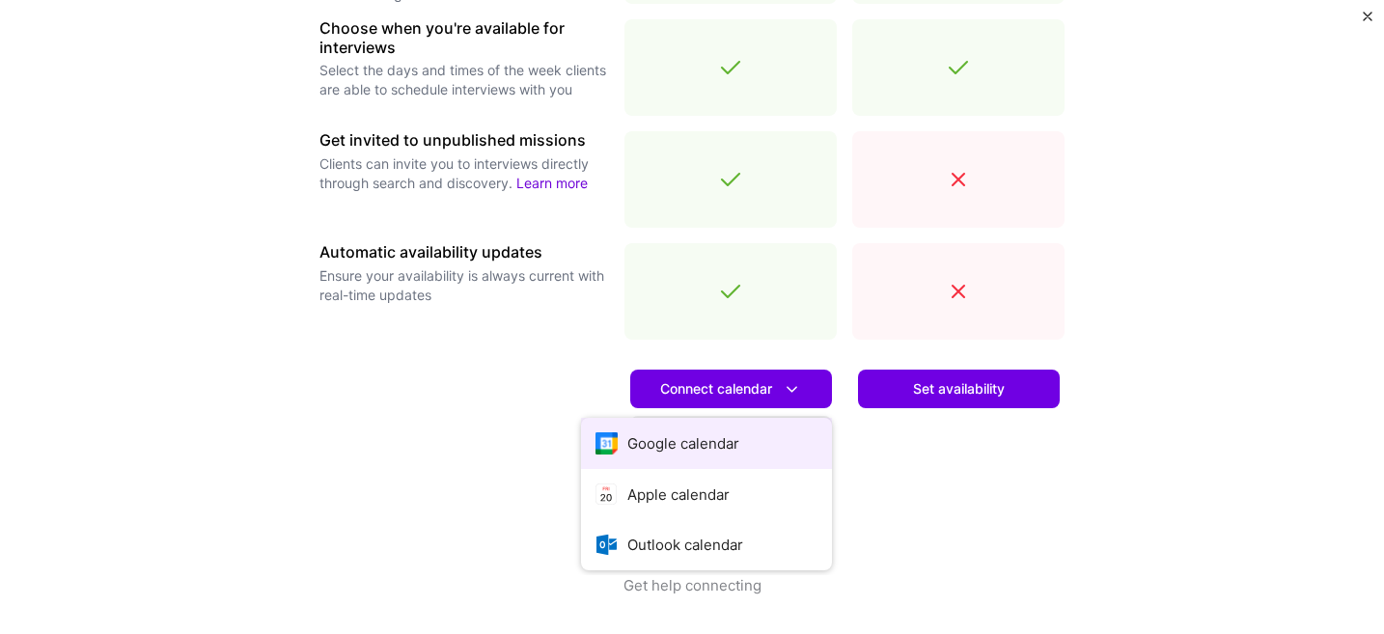
click at [707, 438] on button "Google calendar" at bounding box center [706, 443] width 251 height 51
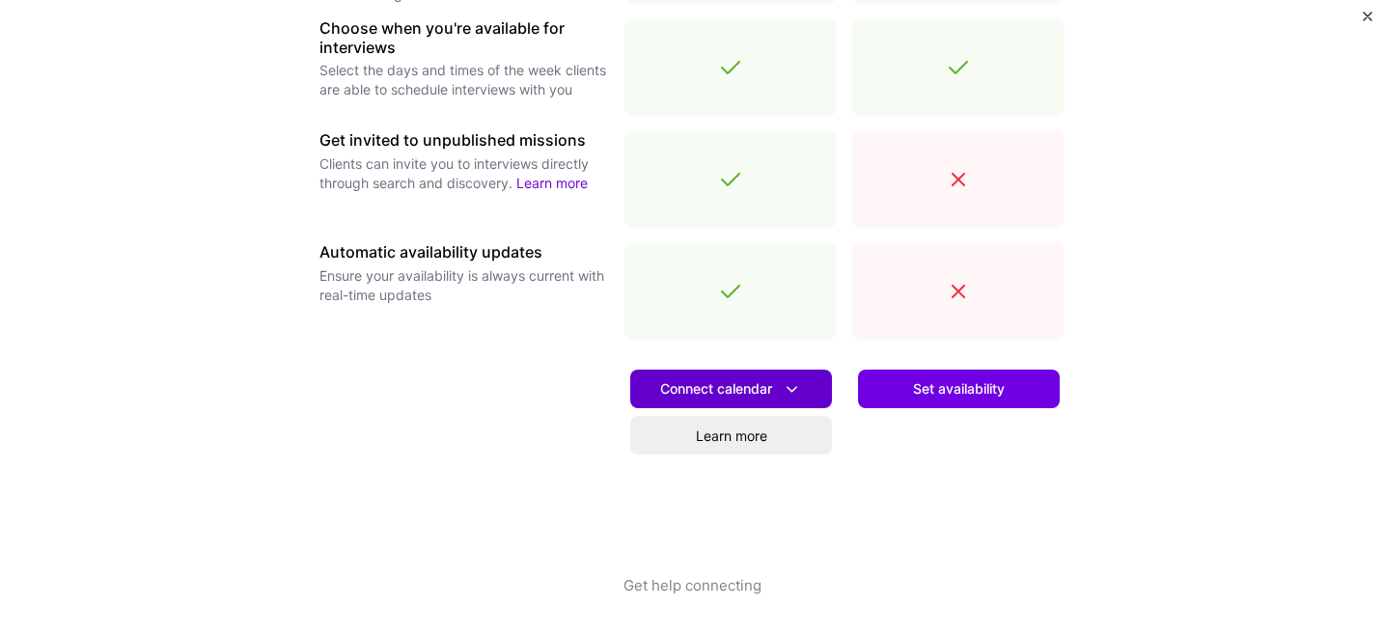
click at [792, 387] on icon at bounding box center [792, 389] width 20 height 20
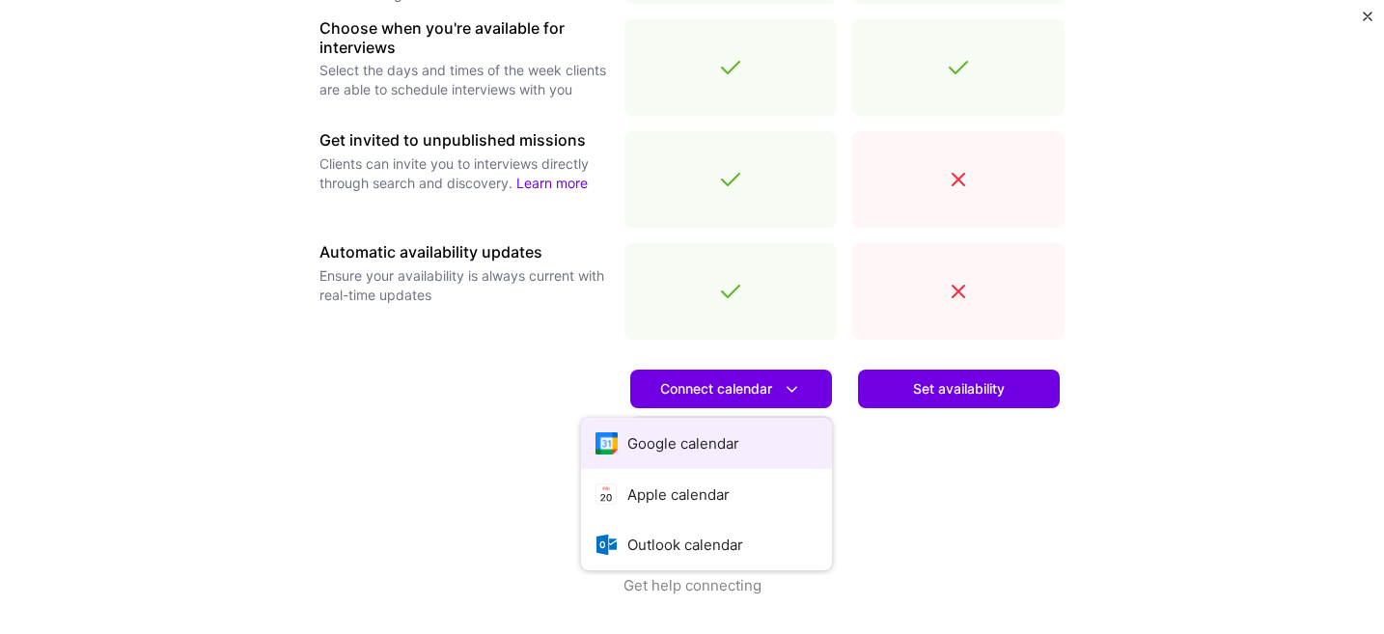
click at [685, 443] on button "Google calendar" at bounding box center [706, 443] width 251 height 51
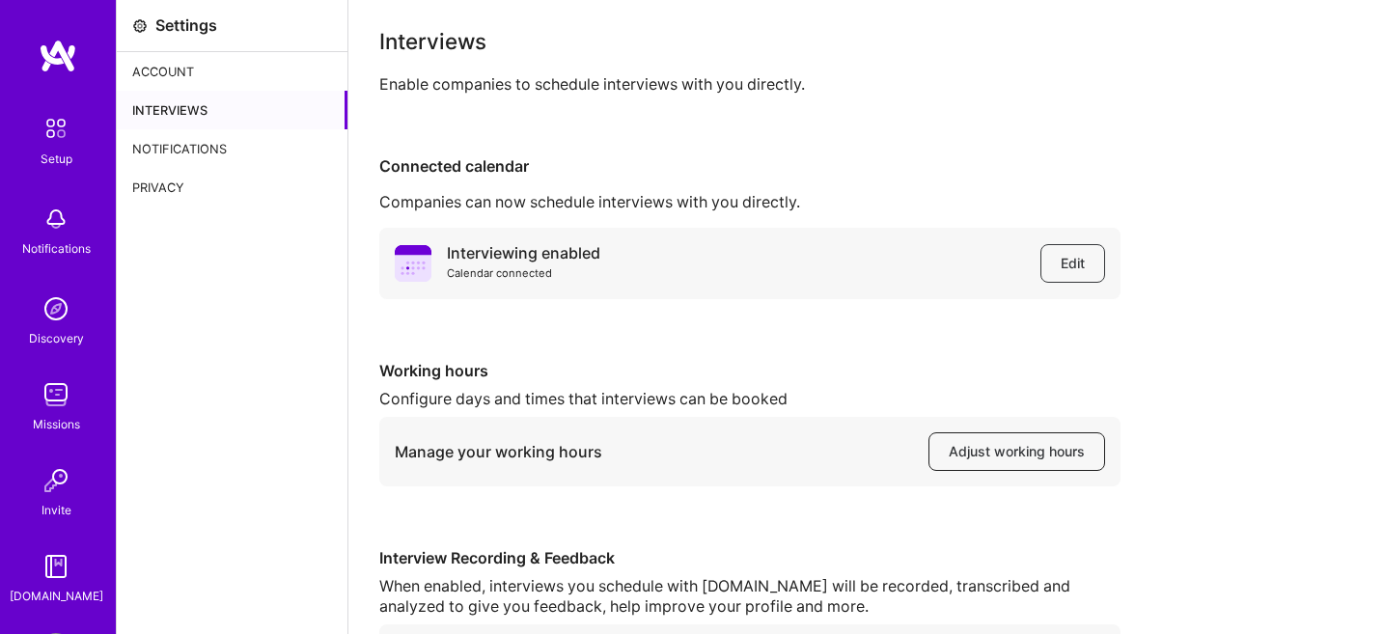
click at [1029, 465] on button "Adjust working hours" at bounding box center [1017, 452] width 177 height 39
click at [209, 108] on div "Interviews" at bounding box center [232, 110] width 231 height 39
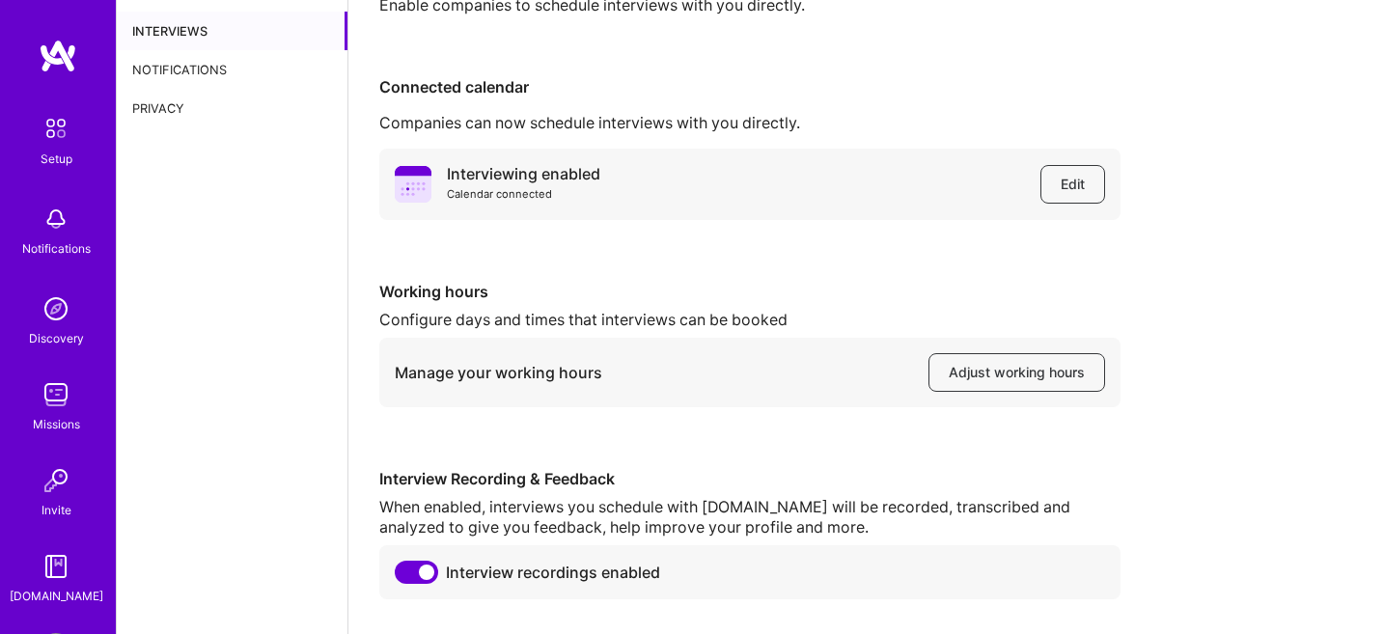
scroll to position [137, 0]
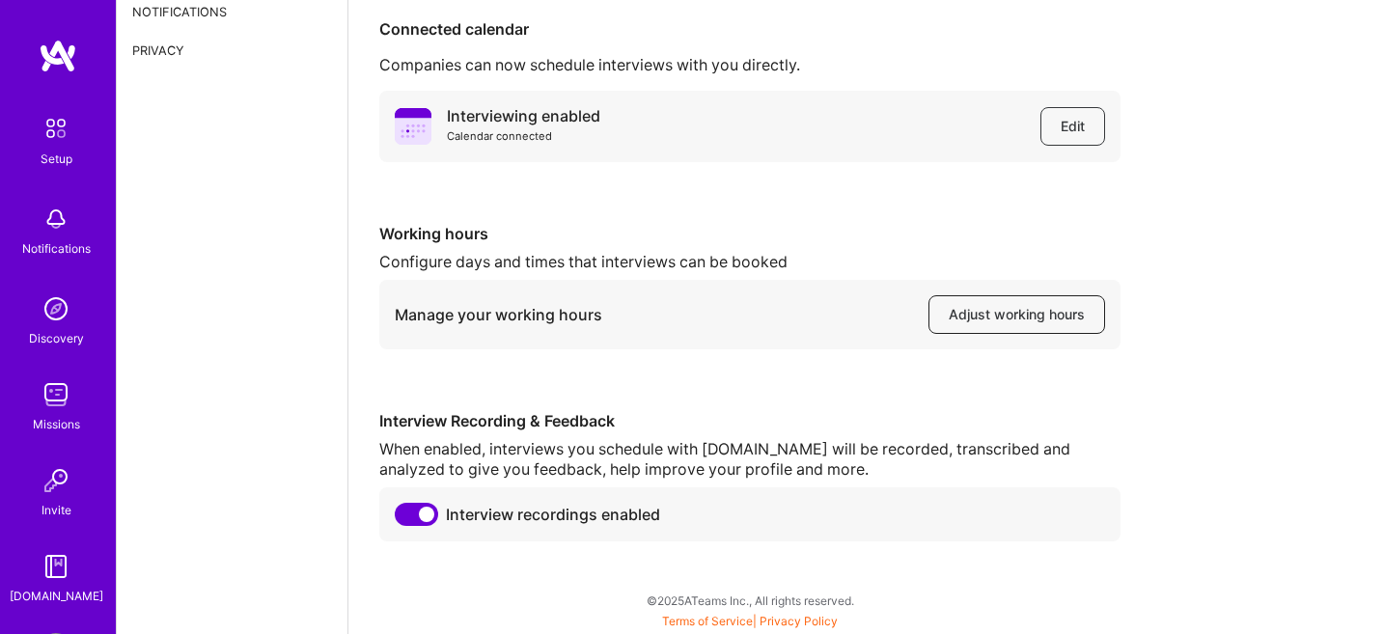
click at [1020, 319] on span "Adjust working hours" at bounding box center [1017, 314] width 136 height 19
click at [58, 125] on img at bounding box center [56, 128] width 41 height 41
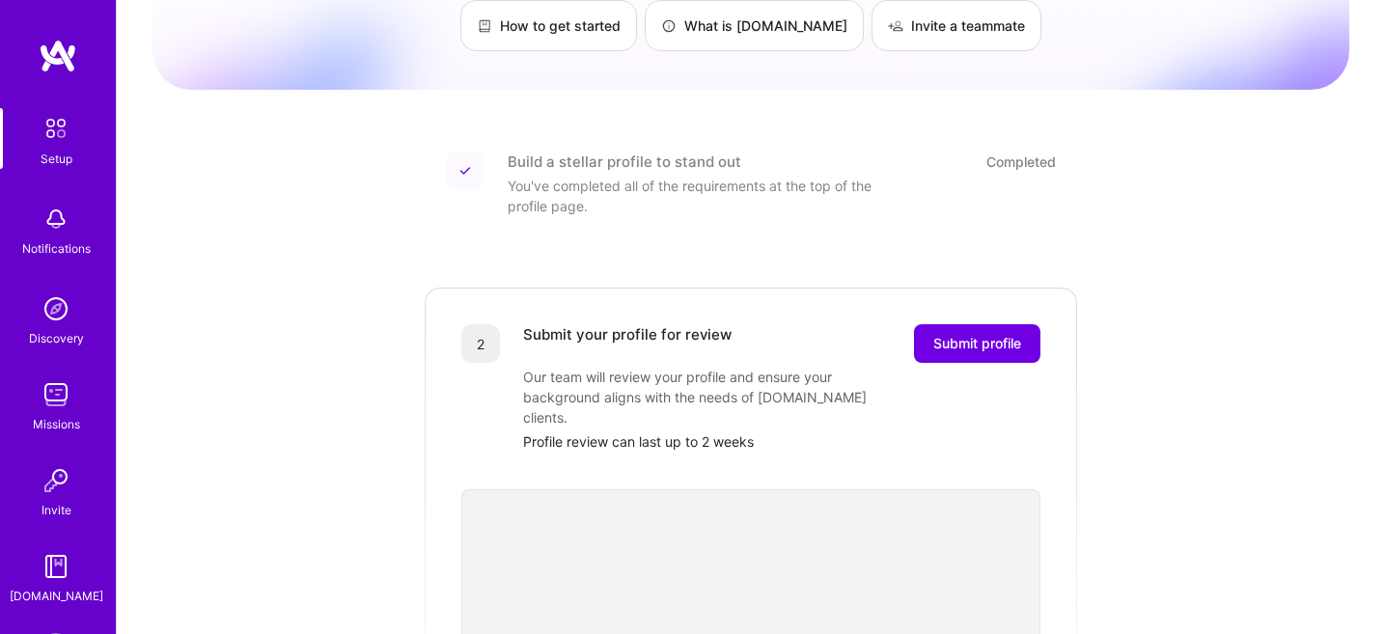
scroll to position [166, 0]
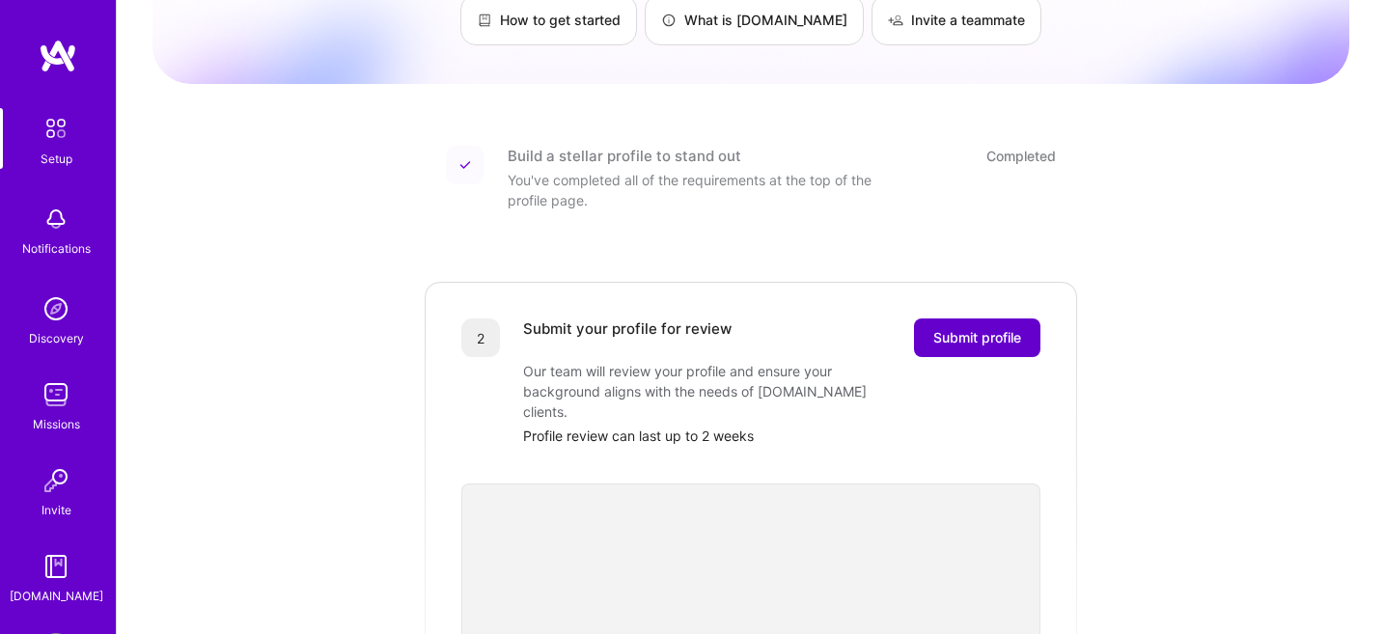
click at [980, 328] on span "Submit profile" at bounding box center [978, 337] width 88 height 19
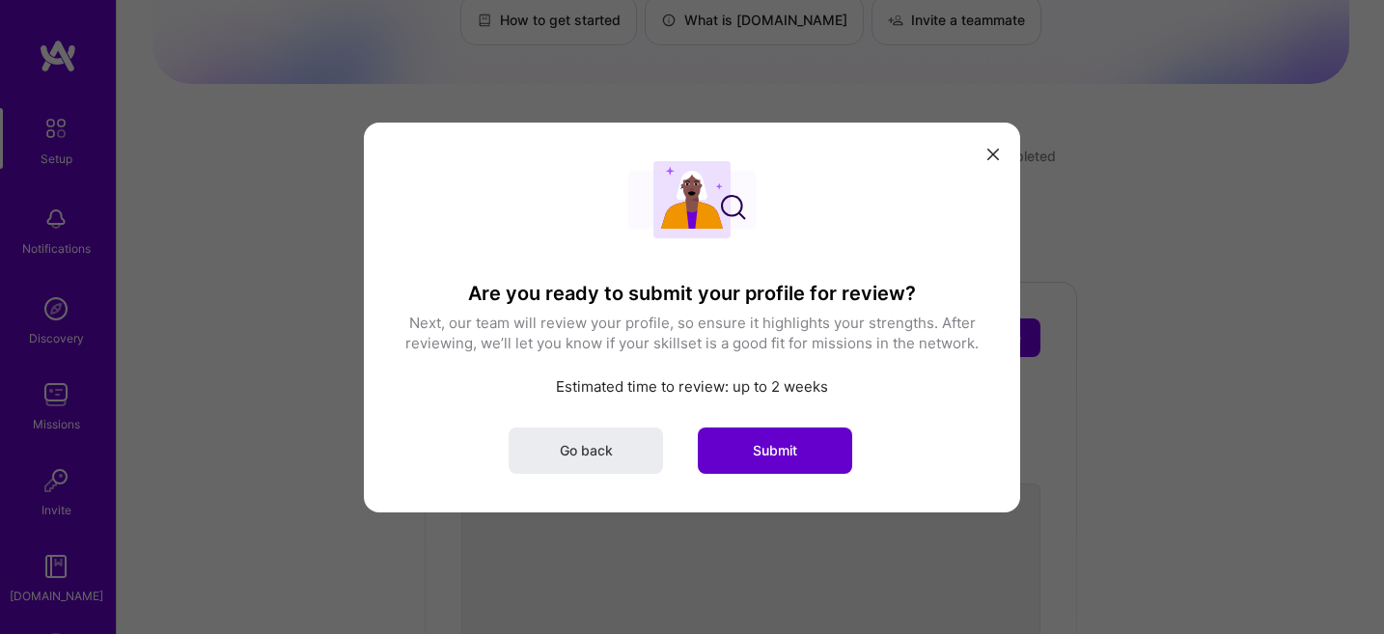
click at [775, 443] on span "Submit" at bounding box center [775, 449] width 44 height 19
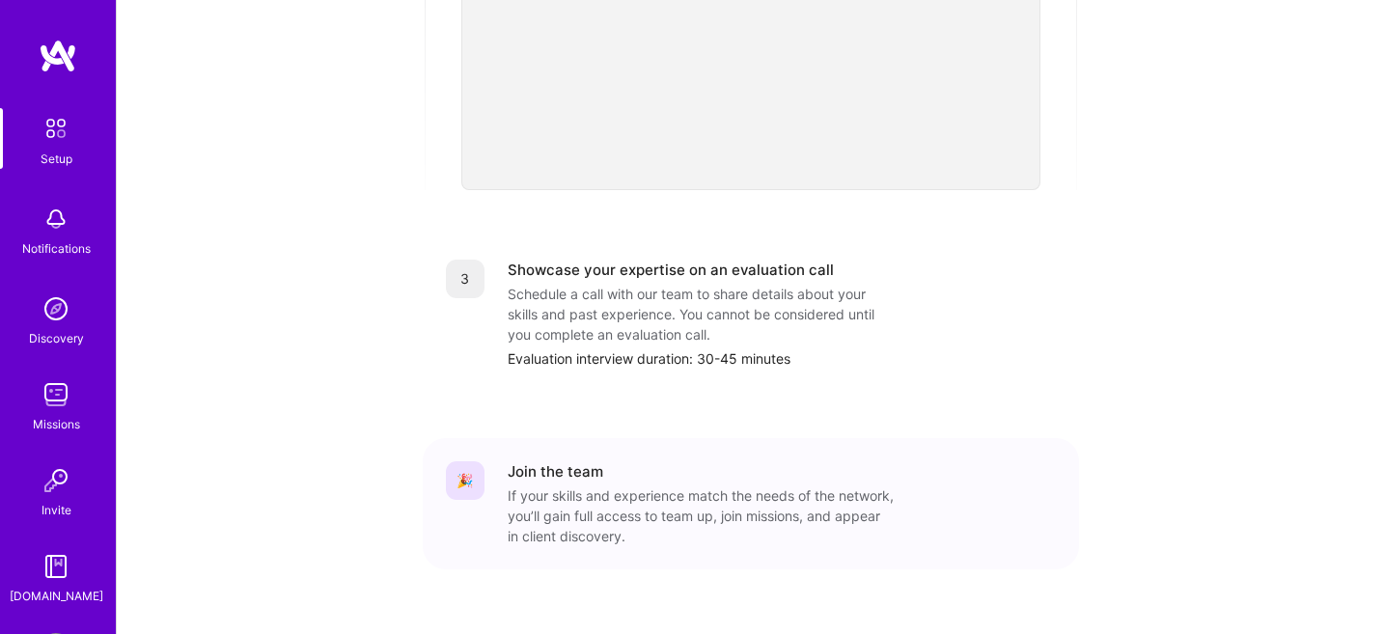
scroll to position [749, 0]
click at [47, 299] on img at bounding box center [56, 309] width 39 height 39
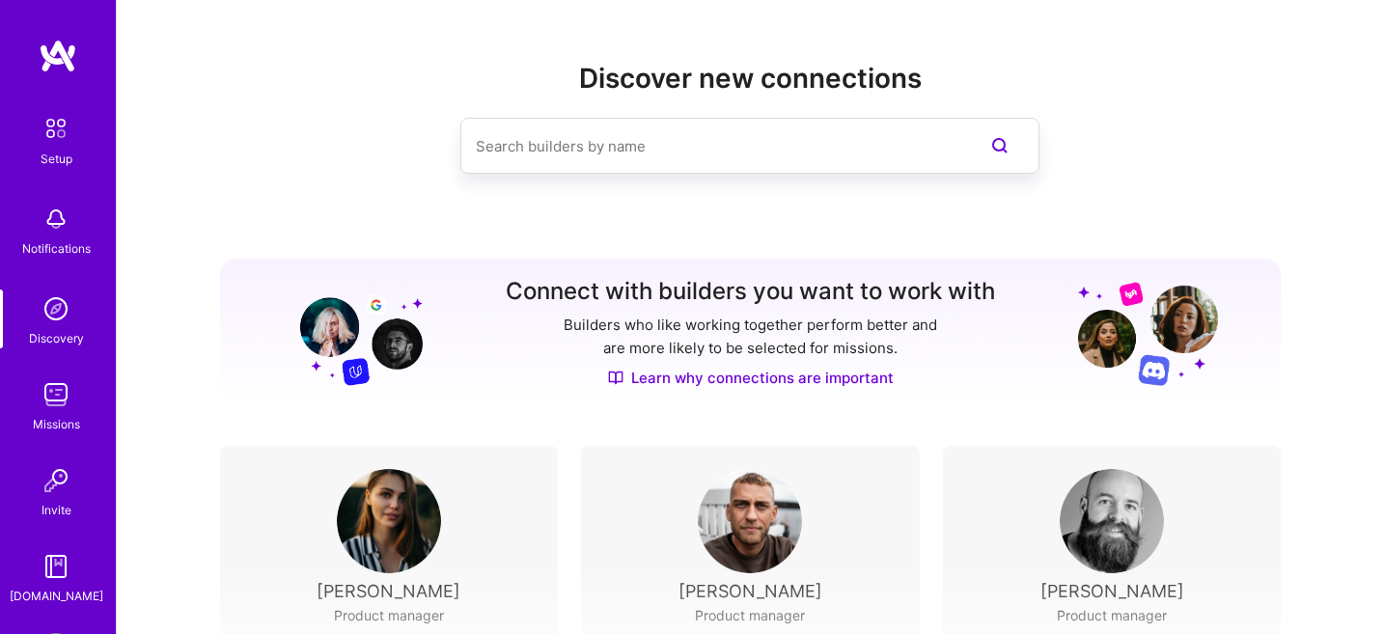
click at [65, 393] on img at bounding box center [56, 395] width 39 height 39
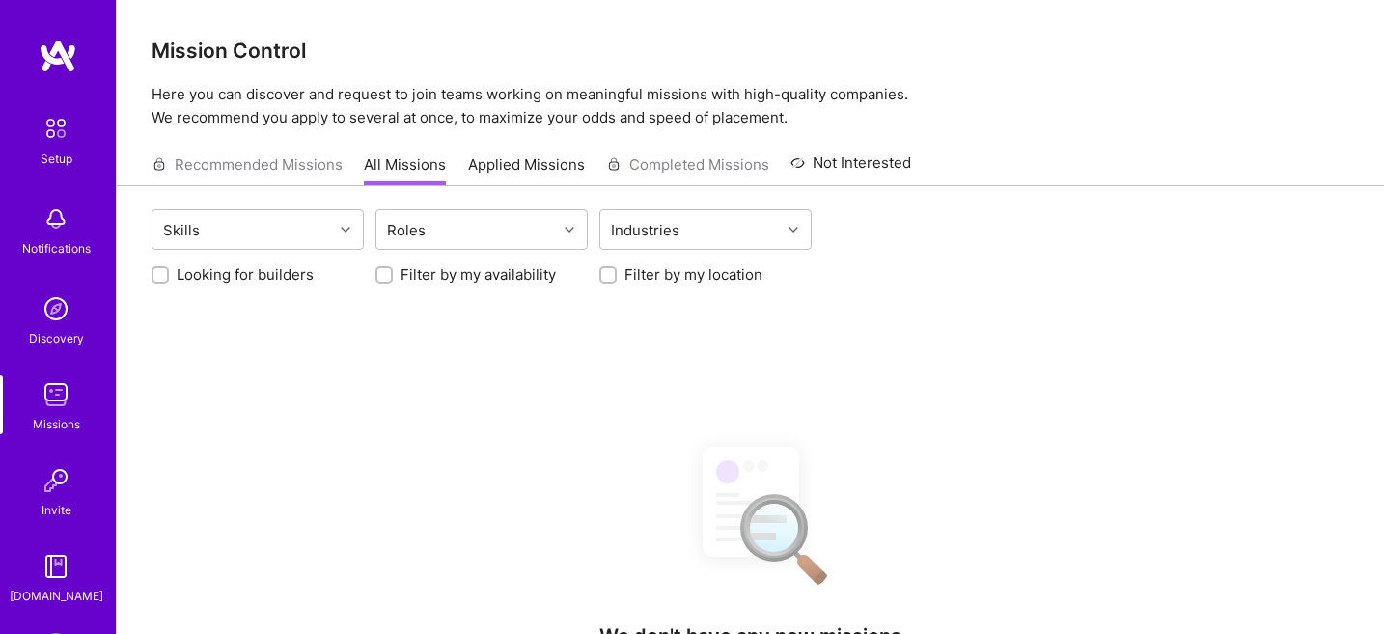
click at [48, 122] on img at bounding box center [56, 128] width 41 height 41
